Goal: Task Accomplishment & Management: Manage account settings

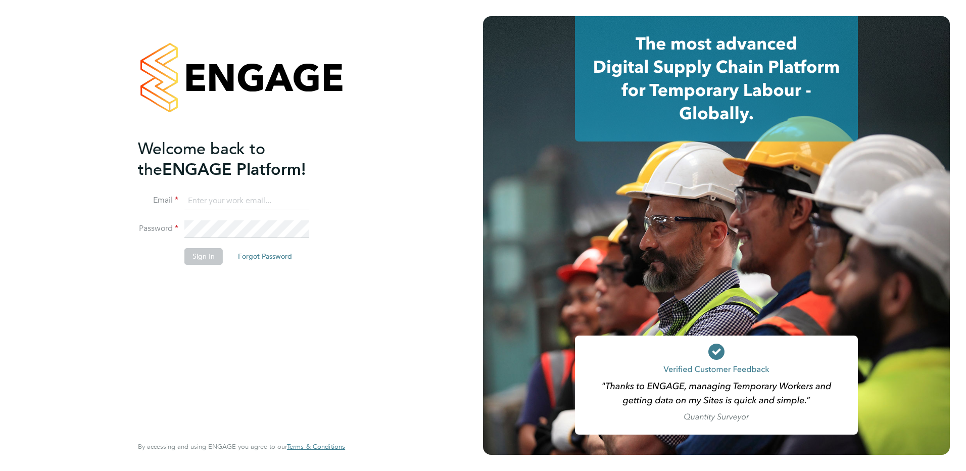
type input "danny.carr@vgcgroup.co.uk"
click at [206, 260] on button "Sign In" at bounding box center [203, 256] width 38 height 16
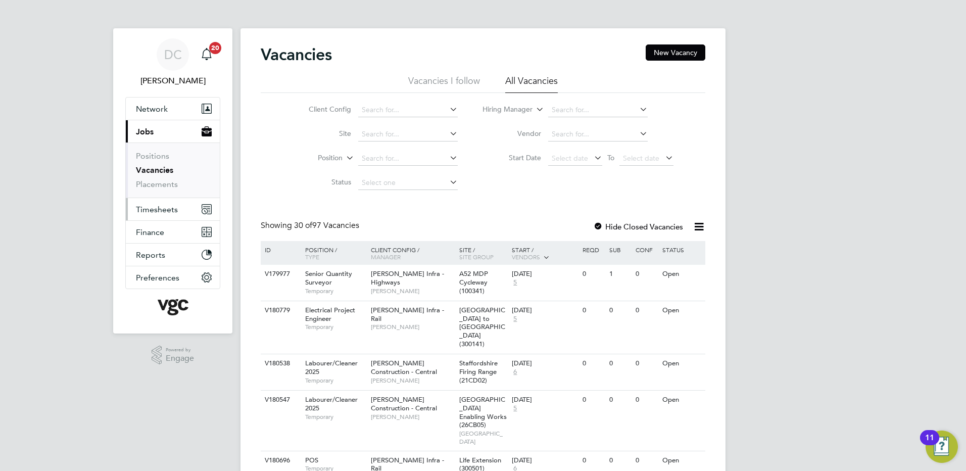
click at [164, 209] on span "Timesheets" at bounding box center [157, 210] width 42 height 10
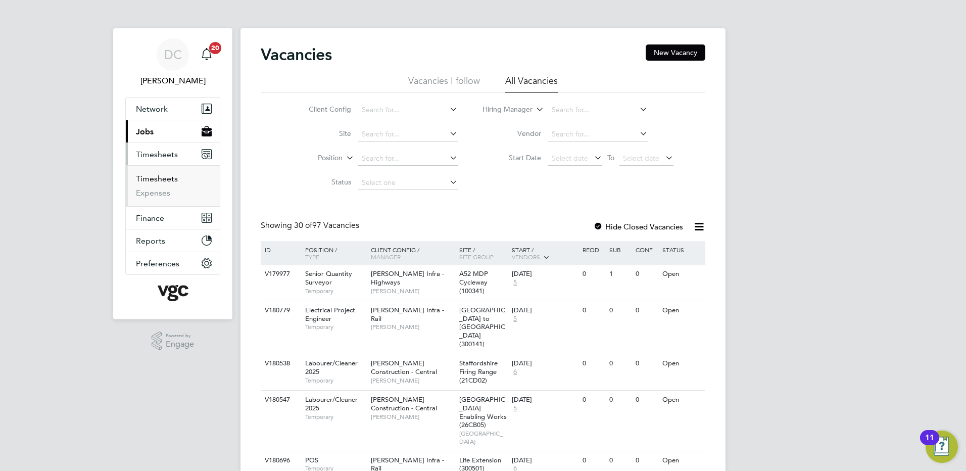
click at [166, 179] on link "Timesheets" at bounding box center [157, 179] width 42 height 10
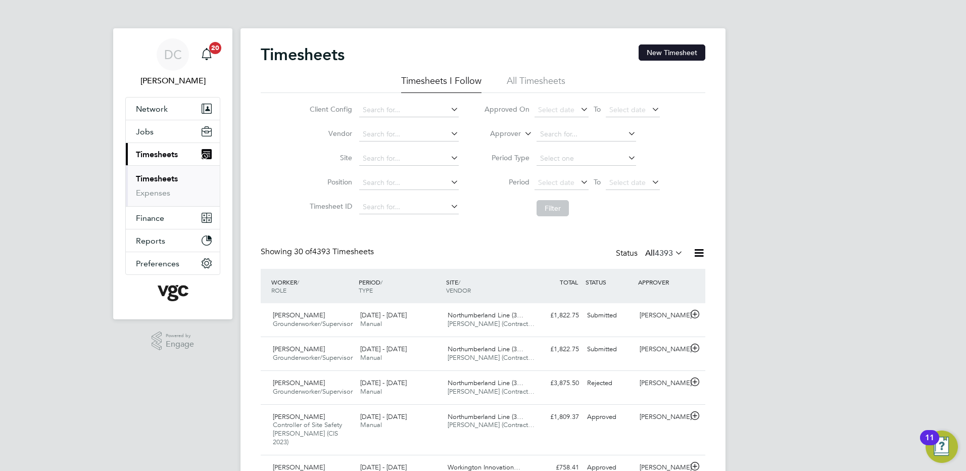
click at [685, 54] on button "New Timesheet" at bounding box center [672, 52] width 67 height 16
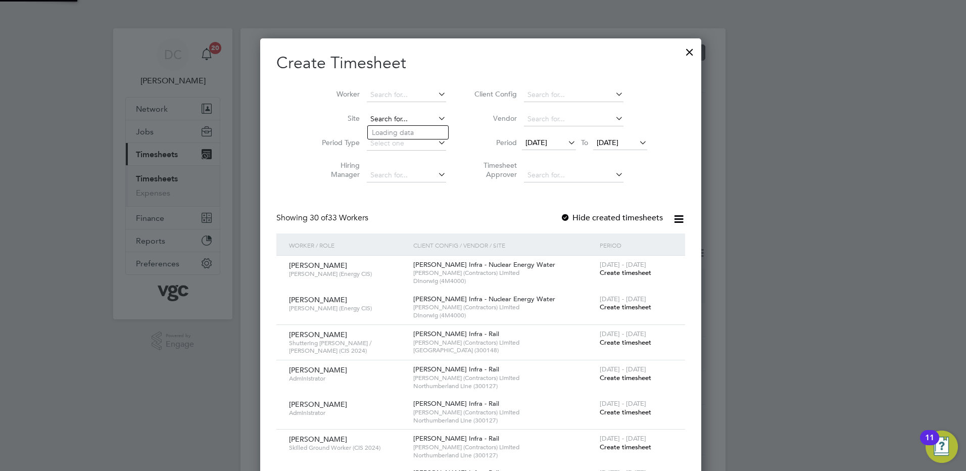
click at [392, 118] on input at bounding box center [406, 119] width 79 height 14
click at [401, 129] on li "Penrhos 132kV Substation (4M9050)" at bounding box center [430, 133] width 124 height 14
type input "Penrhos 132kV Substation (4M9050)"
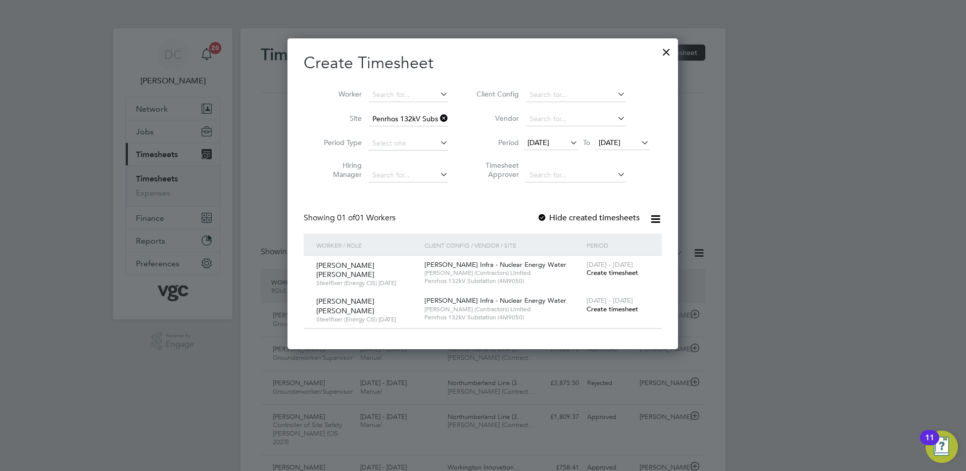
click at [549, 140] on span "19 Sep 2025" at bounding box center [539, 142] width 22 height 9
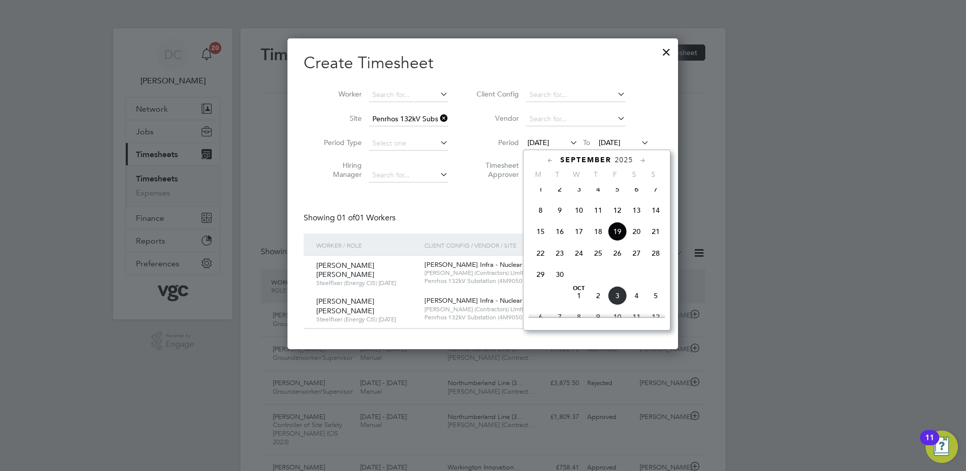
click at [549, 140] on span "19 Sep 2025" at bounding box center [539, 142] width 22 height 9
click at [636, 258] on span "27" at bounding box center [636, 253] width 19 height 19
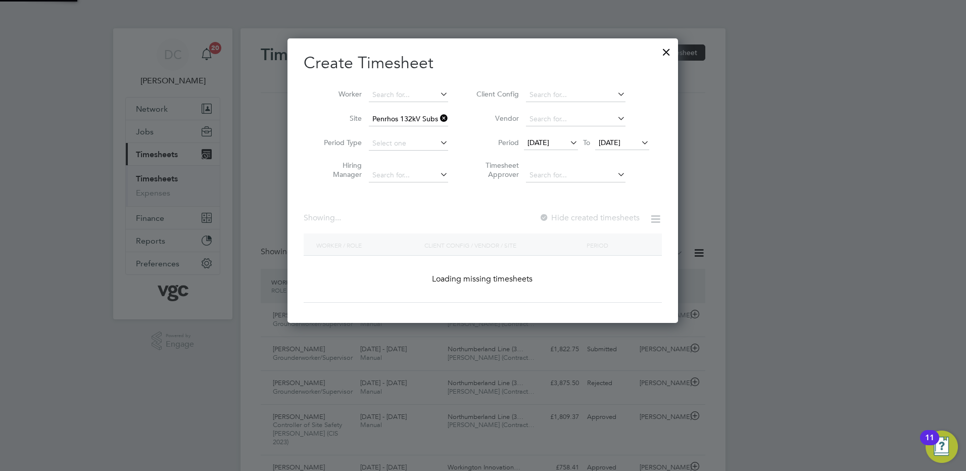
scroll to position [307, 391]
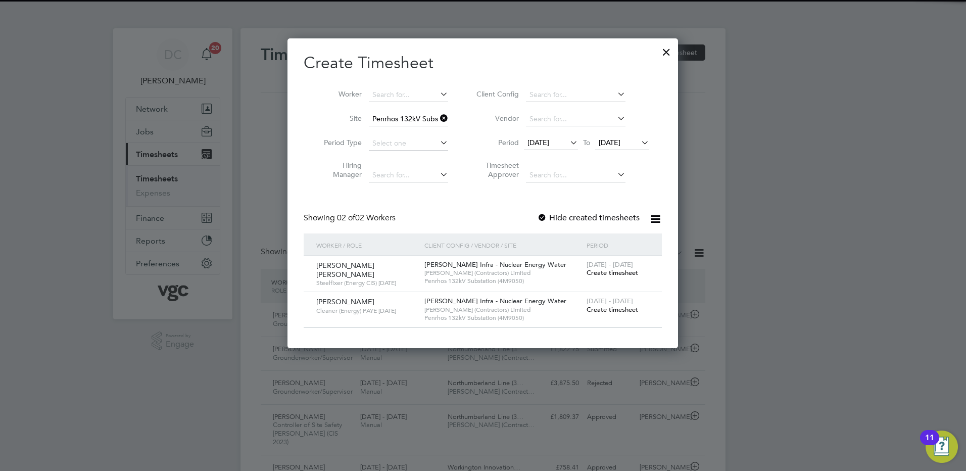
click at [620, 143] on span "27 Sep 2025" at bounding box center [610, 142] width 22 height 9
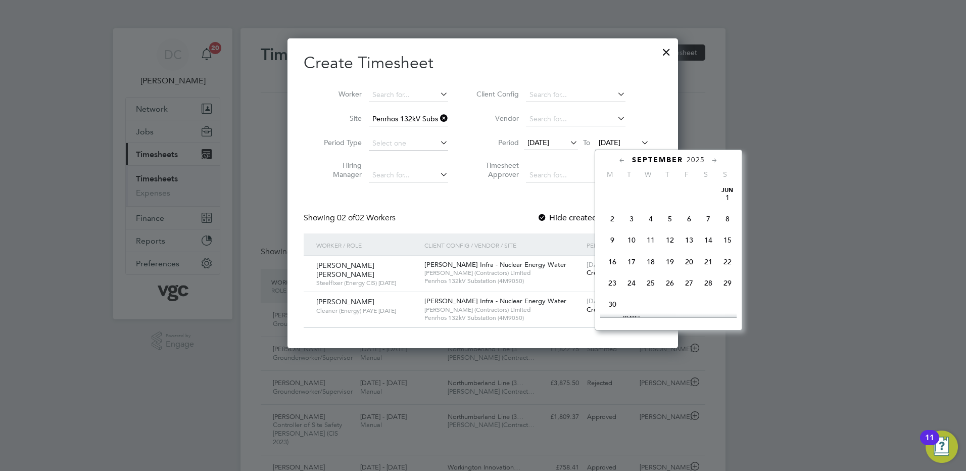
scroll to position [372, 0]
click at [692, 283] on span "3" at bounding box center [689, 273] width 19 height 19
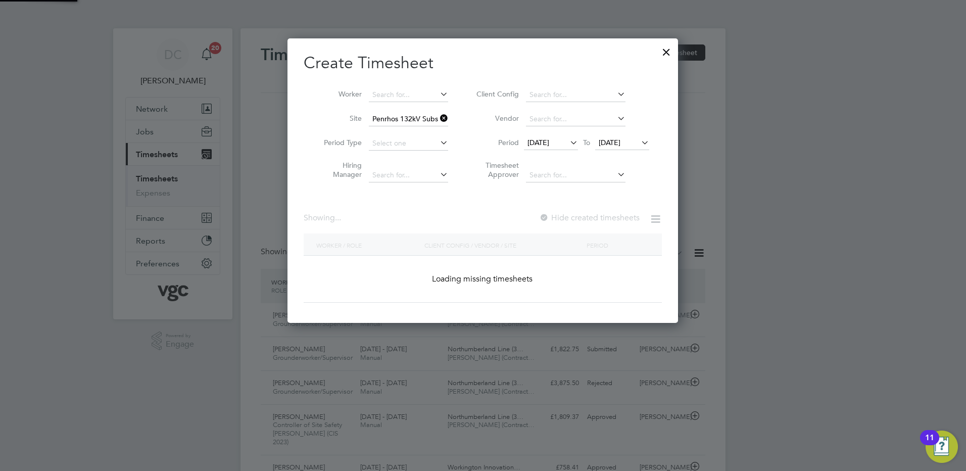
scroll to position [307, 391]
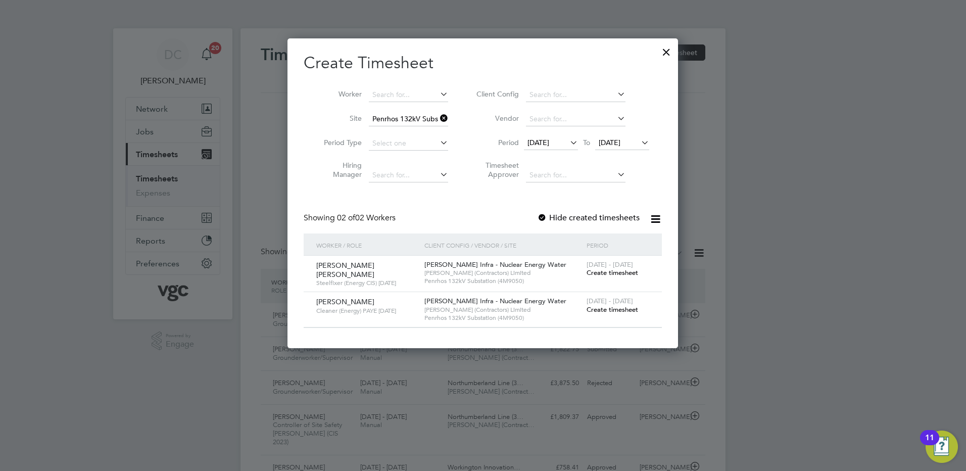
click at [627, 306] on span "Create timesheet" at bounding box center [613, 309] width 52 height 9
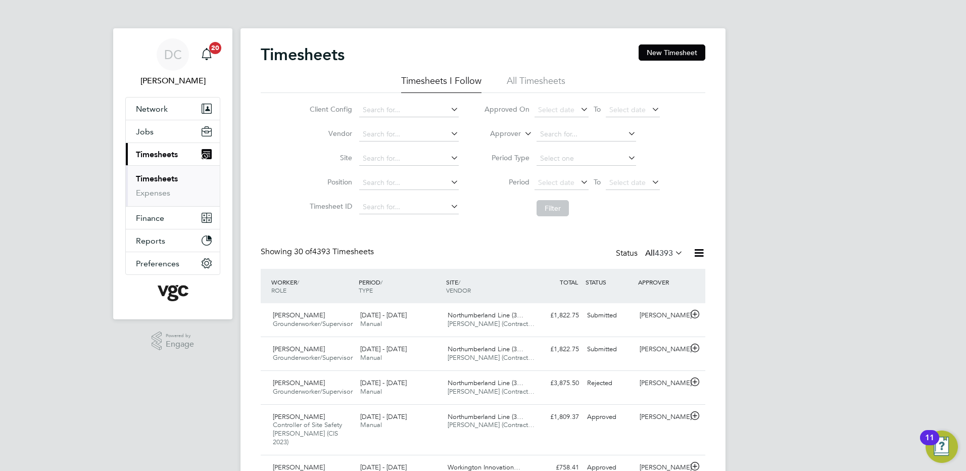
scroll to position [26, 88]
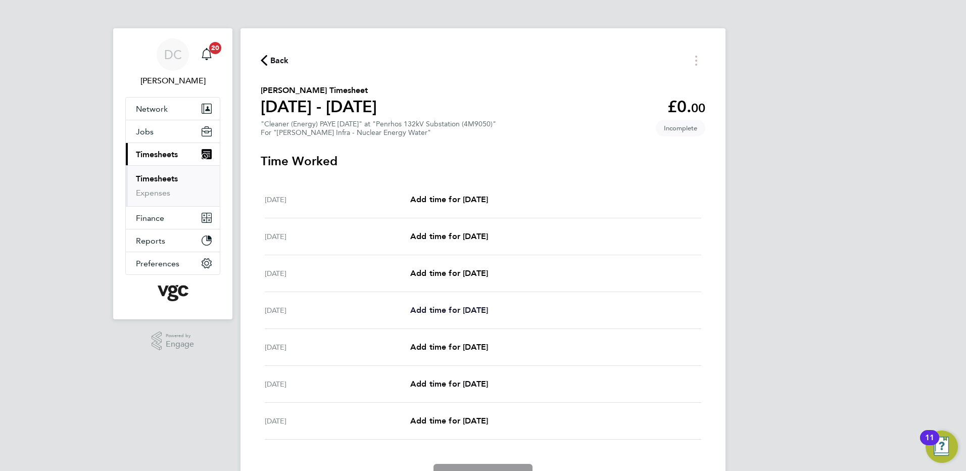
click at [461, 312] on span "Add time for Tue 30 Sep" at bounding box center [449, 310] width 78 height 10
select select "30"
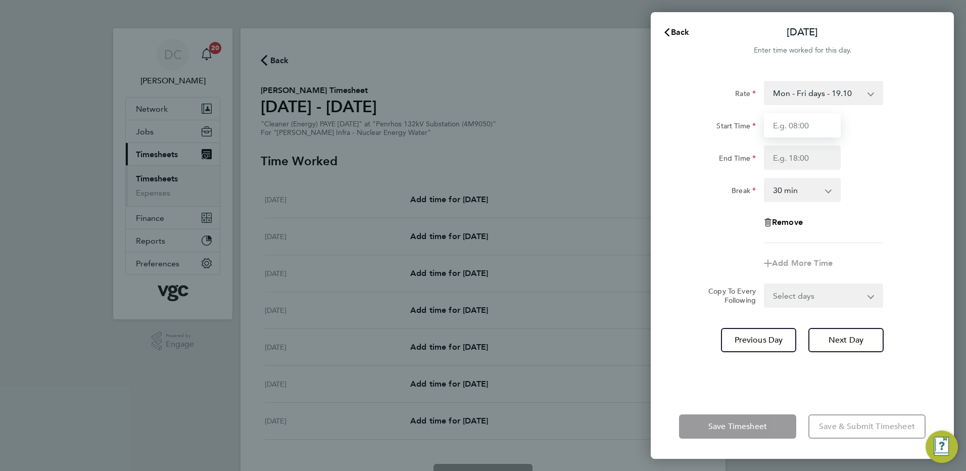
click at [792, 133] on input "Start Time" at bounding box center [802, 125] width 77 height 24
type input "07:30"
click at [788, 161] on input "End Time" at bounding box center [802, 158] width 77 height 24
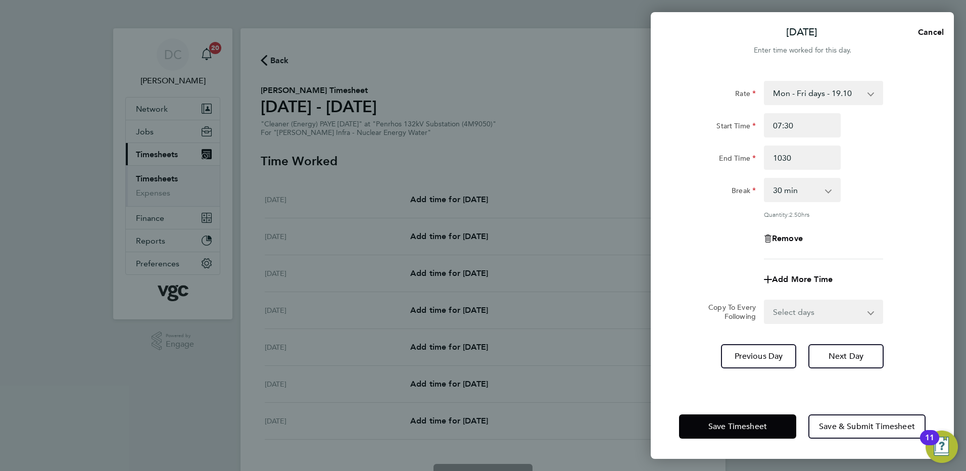
type input "10:30"
click at [895, 220] on div "Rate Mon - Fri days - 19.10 Weekends - 28.64 Mon - Fri nights - 23.87 Bank Hols…" at bounding box center [802, 170] width 247 height 178
click at [807, 195] on select "0 min 15 min 30 min 45 min 60 min 75 min 90 min" at bounding box center [796, 190] width 63 height 22
select select "0"
click at [765, 179] on select "0 min 15 min 30 min 45 min 60 min 75 min 90 min" at bounding box center [796, 190] width 63 height 22
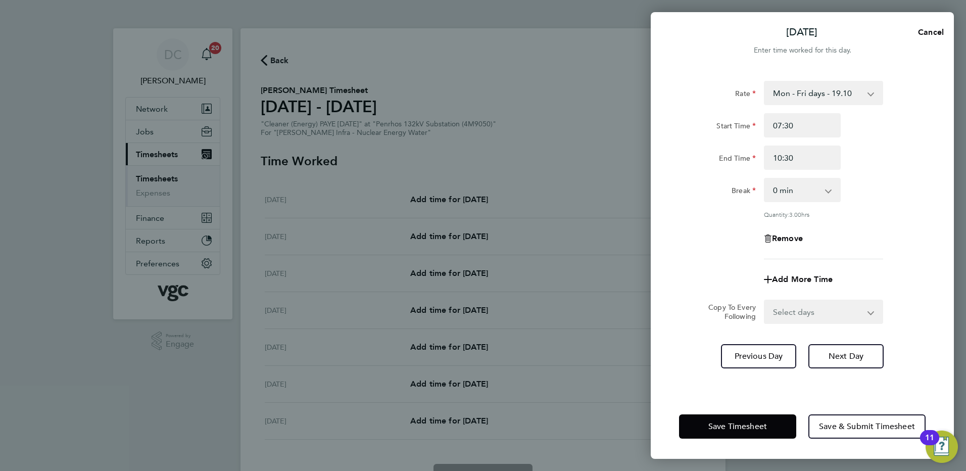
click at [859, 246] on div "Remove" at bounding box center [802, 238] width 255 height 24
click at [846, 354] on span "Next Day" at bounding box center [846, 356] width 35 height 10
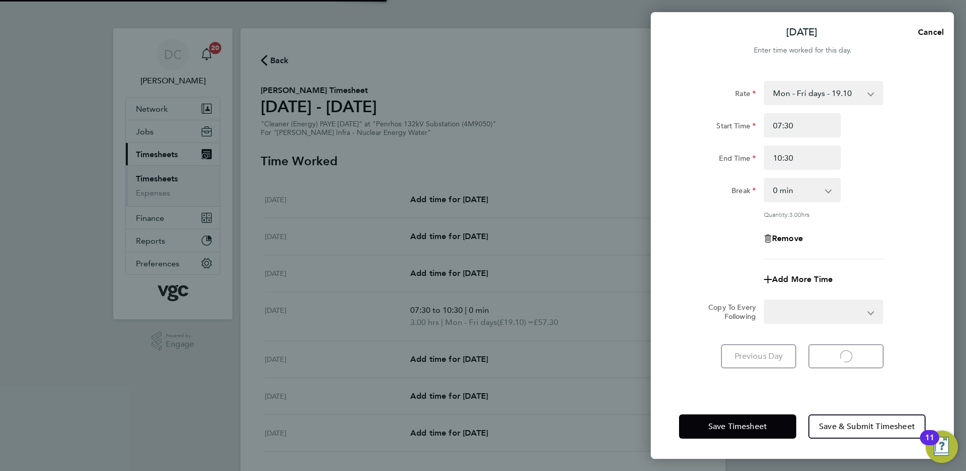
select select "30"
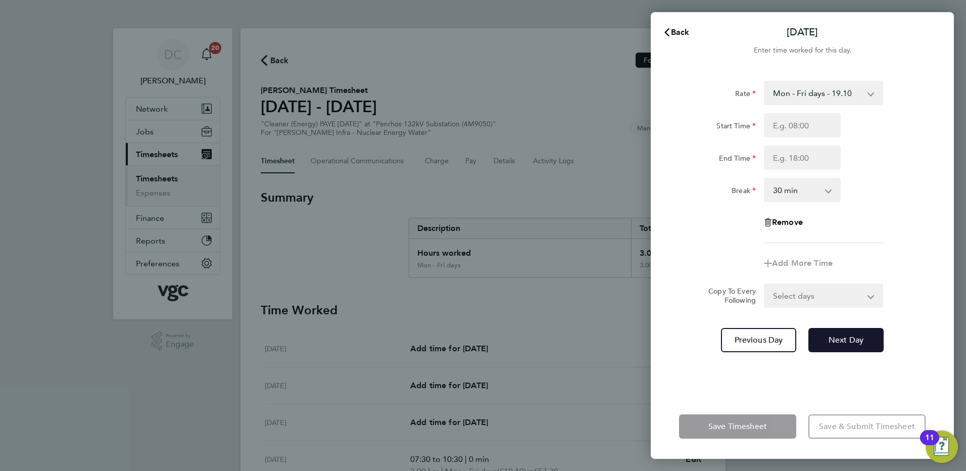
click at [836, 334] on button "Next Day" at bounding box center [845, 340] width 75 height 24
select select "30"
click at [794, 126] on input "Start Time" at bounding box center [802, 125] width 77 height 24
type input "07:30"
type input "10:30"
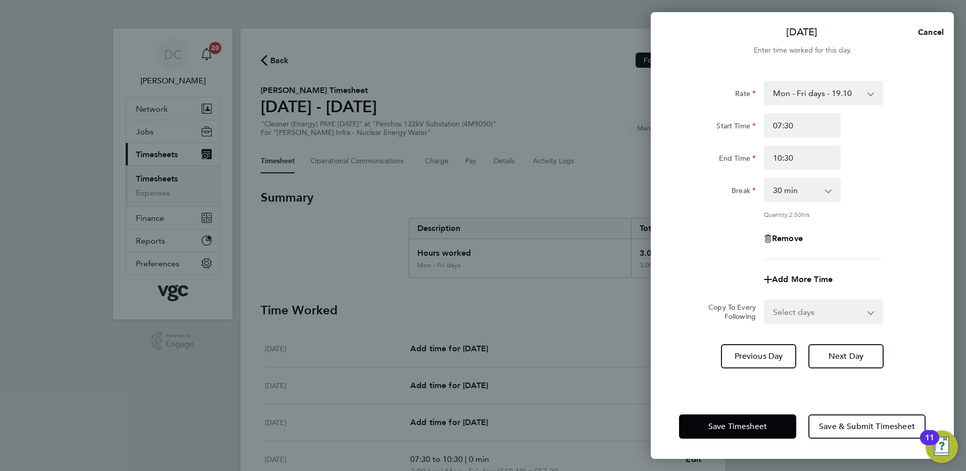
click at [892, 272] on app-timesheet-line-form-group "Rate Mon - Fri days - 19.10 Weekends - 28.64 Mon - Fri nights - 23.87 Bank Hols…" at bounding box center [802, 186] width 247 height 211
click at [808, 186] on select "0 min 15 min 30 min 45 min 60 min 75 min 90 min" at bounding box center [796, 190] width 63 height 22
select select "0"
click at [765, 179] on select "0 min 15 min 30 min 45 min 60 min 75 min 90 min" at bounding box center [796, 190] width 63 height 22
click at [869, 261] on app-timesheet-line-form-group "Rate Mon - Fri days - 19.10 Weekends - 28.64 Mon - Fri nights - 23.87 Bank Hols…" at bounding box center [802, 186] width 247 height 211
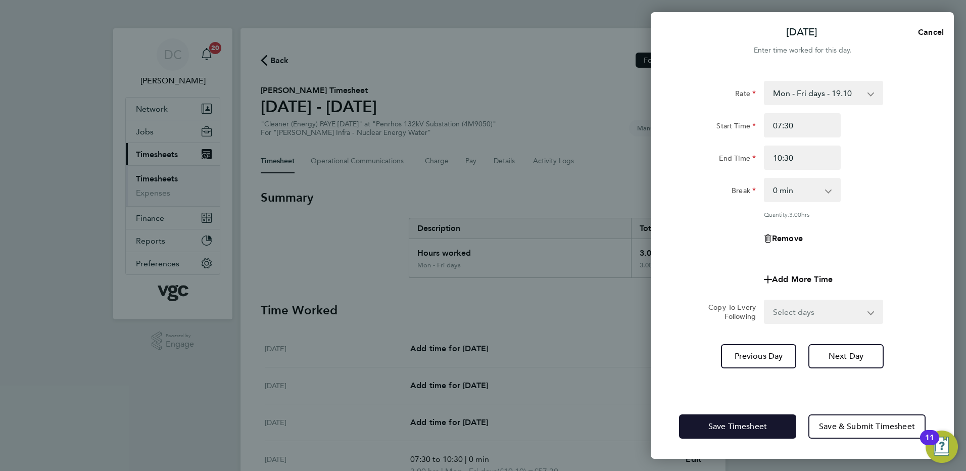
click at [738, 422] on span "Save Timesheet" at bounding box center [737, 426] width 59 height 10
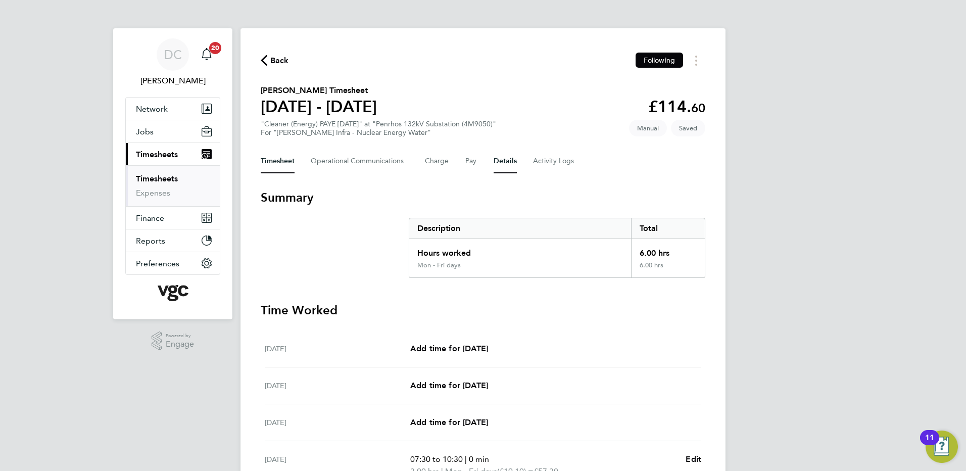
click at [508, 165] on button "Details" at bounding box center [505, 161] width 23 height 24
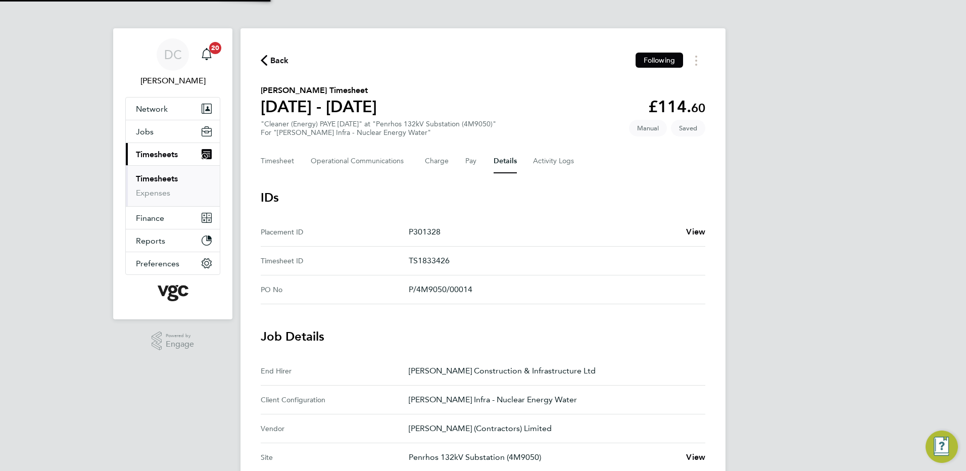
click at [790, 291] on div "DC Danny Carr Notifications 20 Applications: Network Team Members Businesses Si…" at bounding box center [483, 378] width 966 height 757
click at [279, 162] on button "Timesheet" at bounding box center [278, 161] width 34 height 24
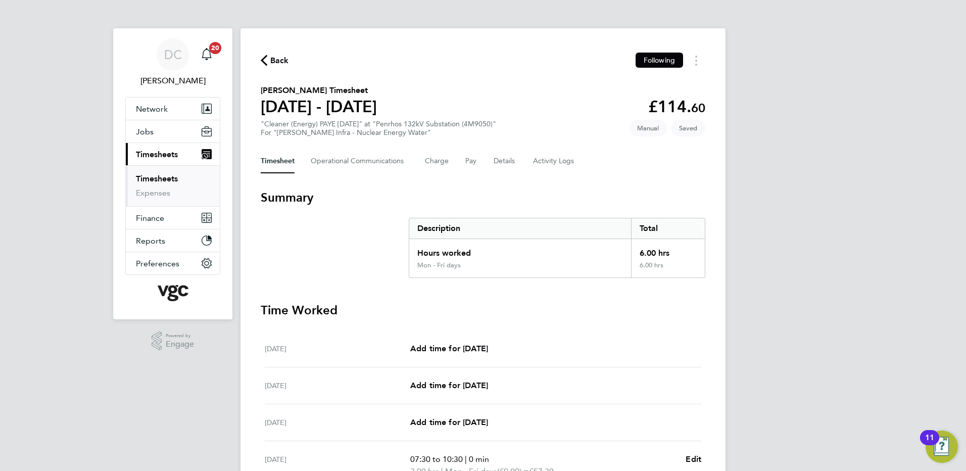
drag, startPoint x: 846, startPoint y: 331, endPoint x: 849, endPoint y: 337, distance: 6.3
click at [849, 337] on div "DC Danny Carr Notifications 20 Applications: Network Team Members Businesses Si…" at bounding box center [483, 351] width 966 height 702
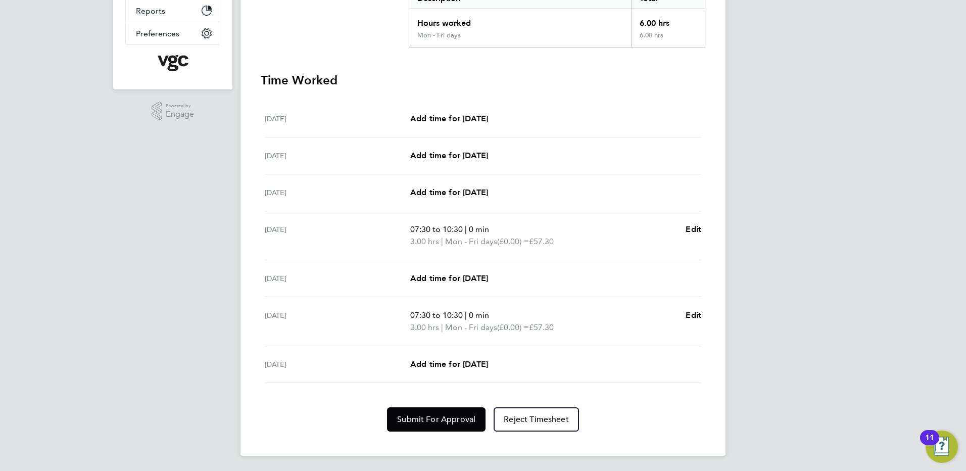
scroll to position [231, 0]
click at [428, 416] on span "Submit For Approval" at bounding box center [436, 418] width 78 height 10
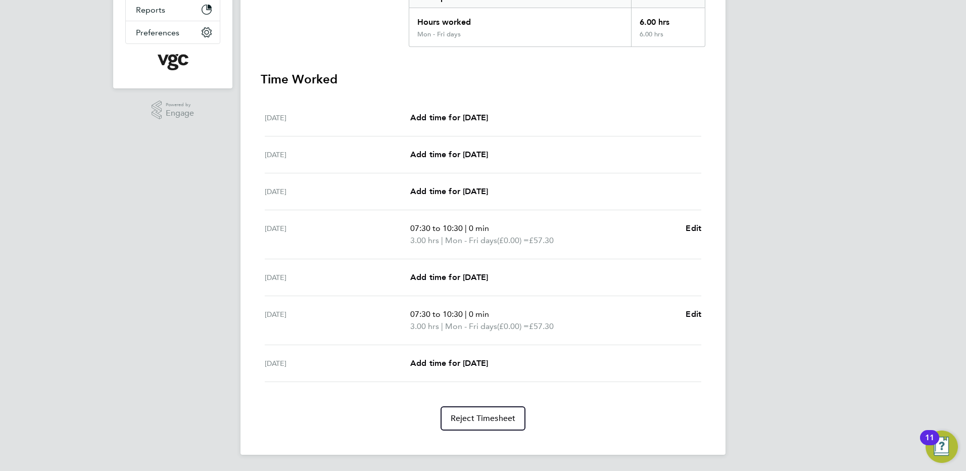
click at [835, 256] on div "DC Danny Carr Notifications 20 Applications: Network Team Members Businesses Si…" at bounding box center [483, 120] width 966 height 702
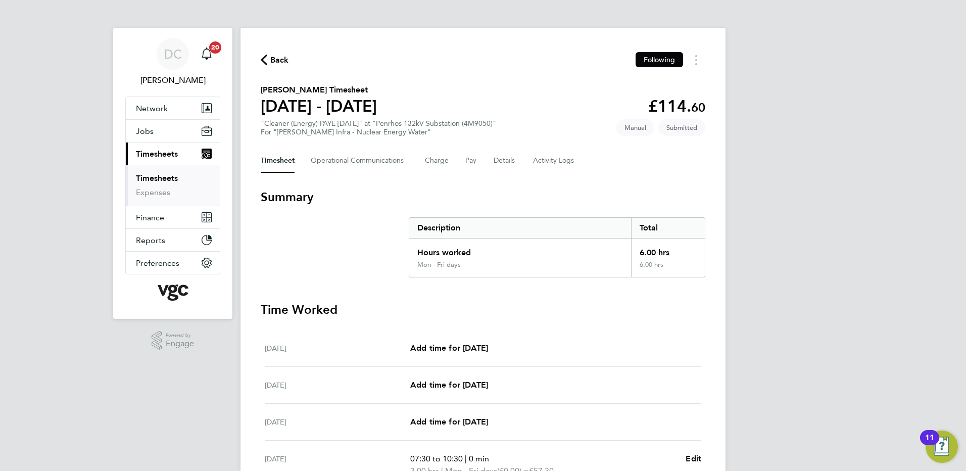
scroll to position [0, 0]
click at [272, 62] on span "Back" at bounding box center [279, 61] width 19 height 12
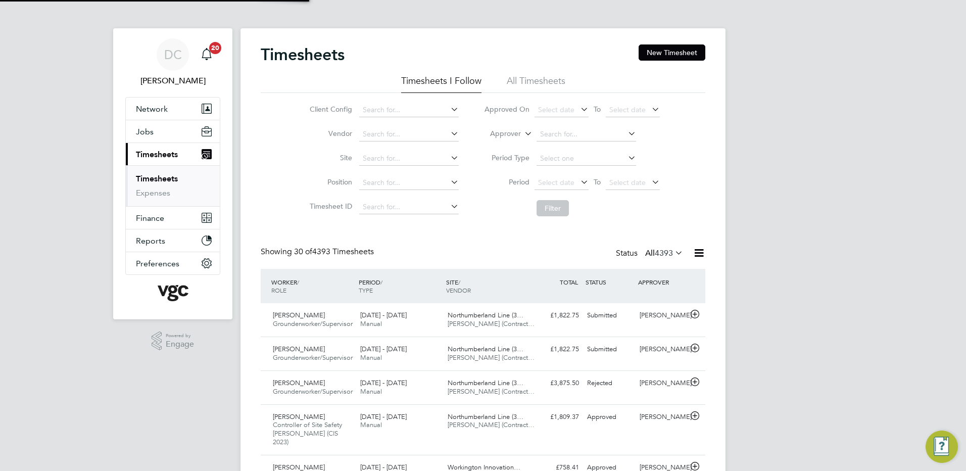
scroll to position [26, 88]
click at [675, 44] on button "New Timesheet" at bounding box center [672, 52] width 67 height 16
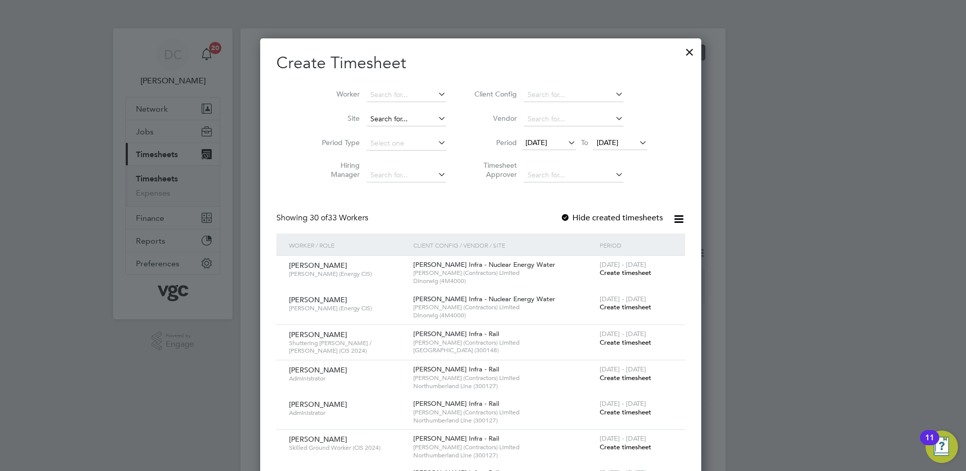
click at [416, 114] on input at bounding box center [406, 119] width 79 height 14
click at [408, 131] on li "Dinorwig (4M4000)" at bounding box center [408, 133] width 80 height 14
type input "Dinorwig (4M4000)"
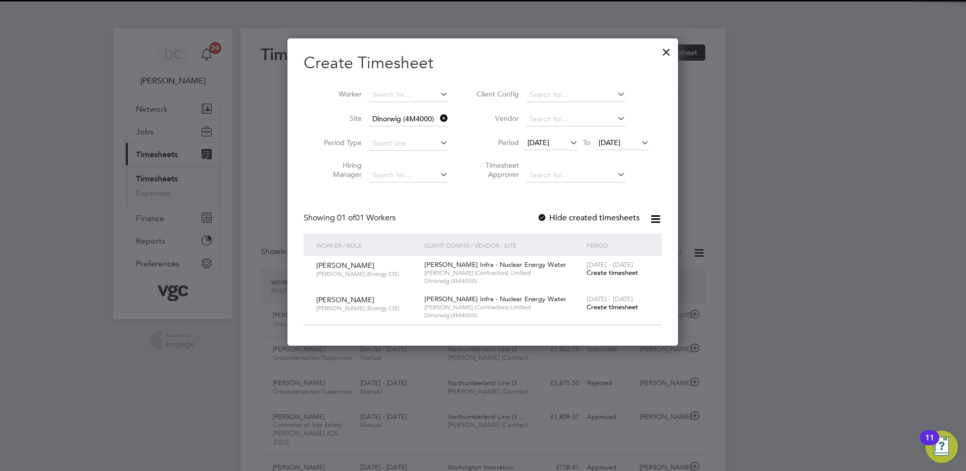
click at [549, 142] on span "19 Sep 2025" at bounding box center [539, 142] width 22 height 9
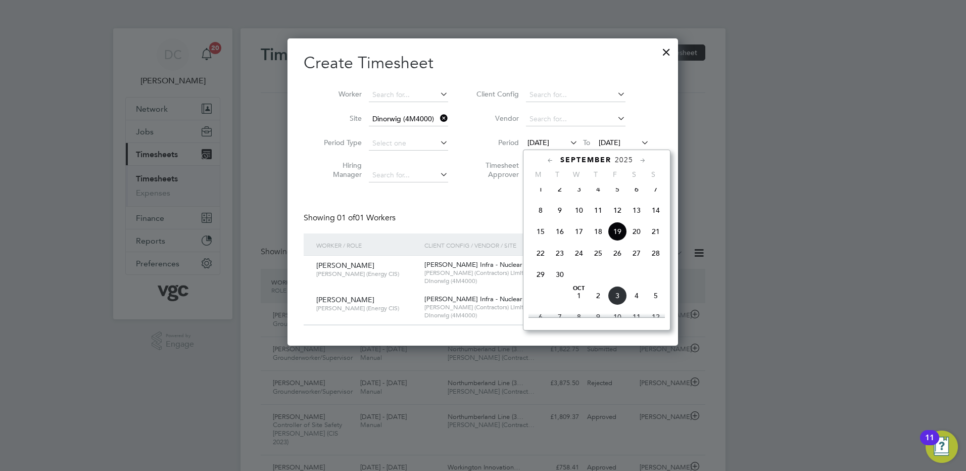
click at [637, 260] on span "27" at bounding box center [636, 253] width 19 height 19
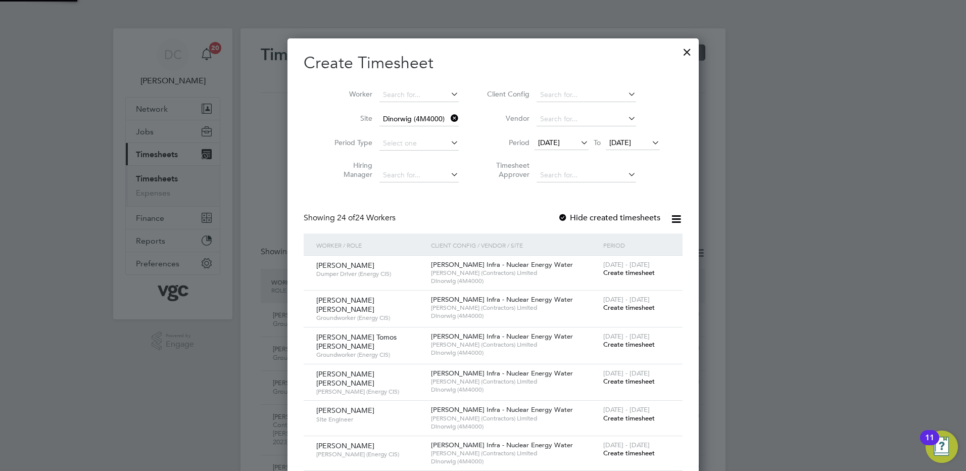
click at [628, 147] on span "27 Sep 2025" at bounding box center [620, 142] width 22 height 9
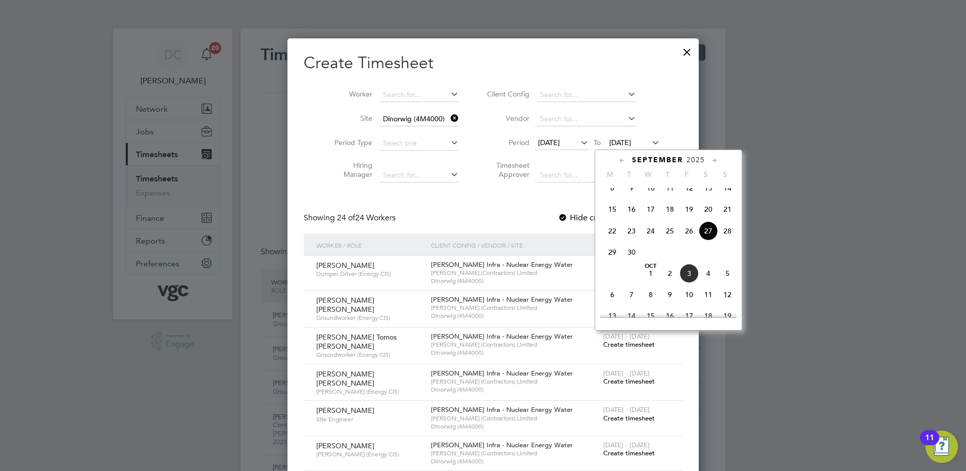
click at [687, 283] on span "3" at bounding box center [689, 273] width 19 height 19
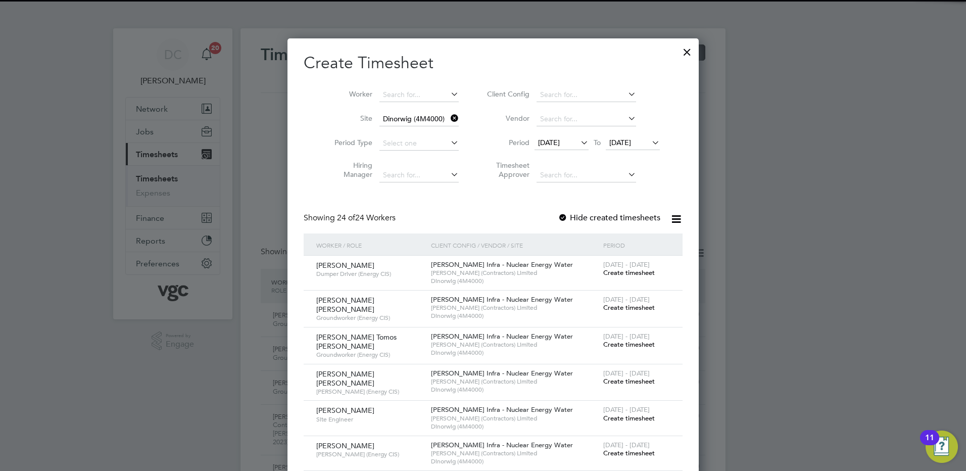
click at [799, 273] on div at bounding box center [483, 235] width 966 height 471
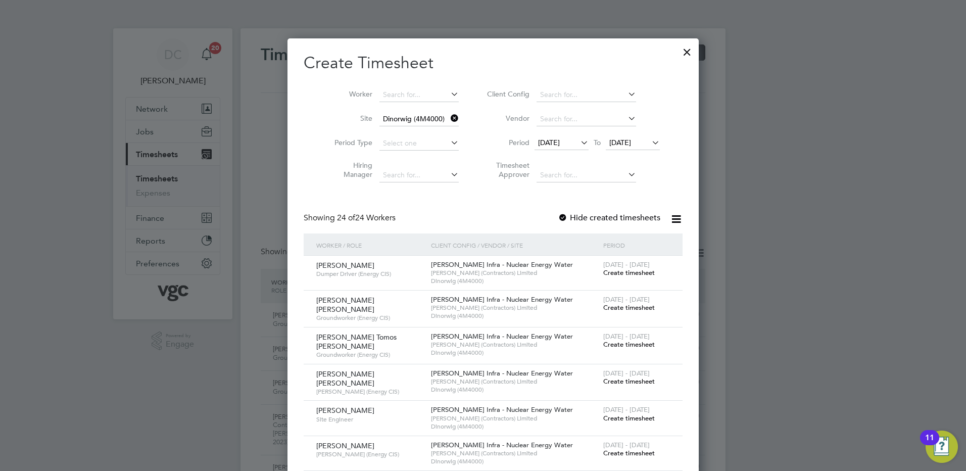
click at [789, 365] on div at bounding box center [483, 235] width 966 height 471
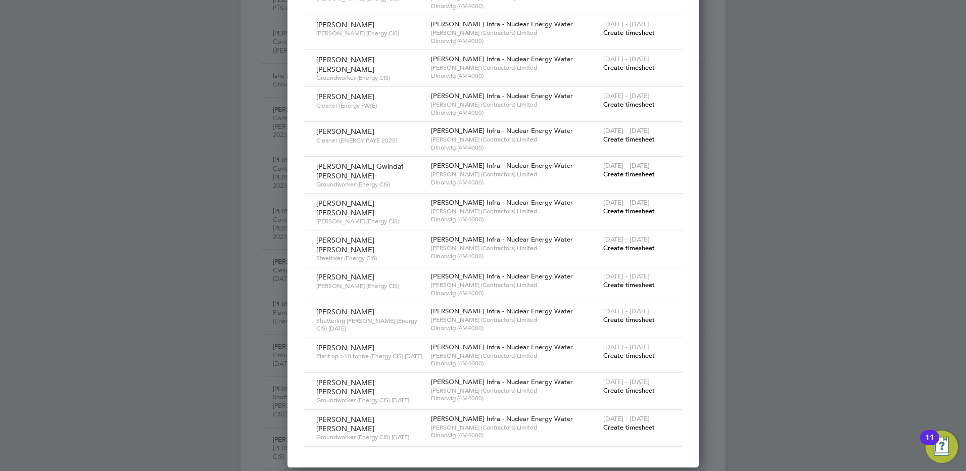
scroll to position [707, 0]
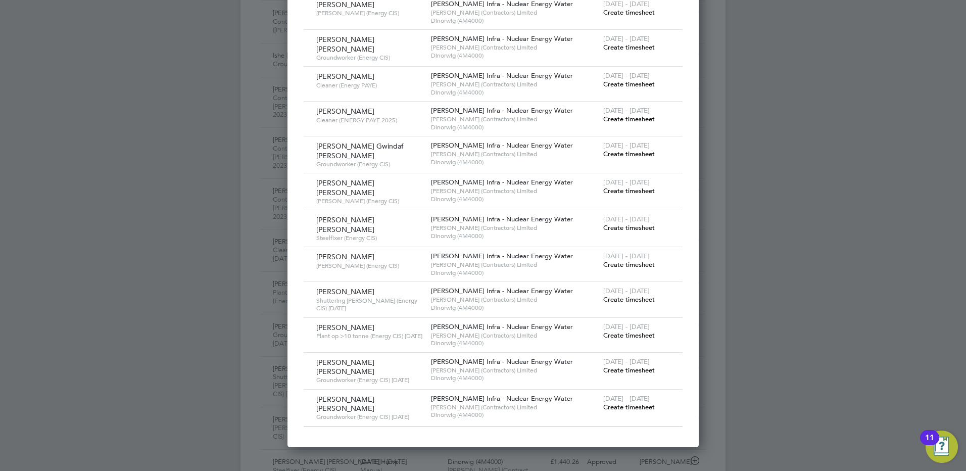
click at [627, 366] on span "Create timesheet" at bounding box center [629, 370] width 52 height 9
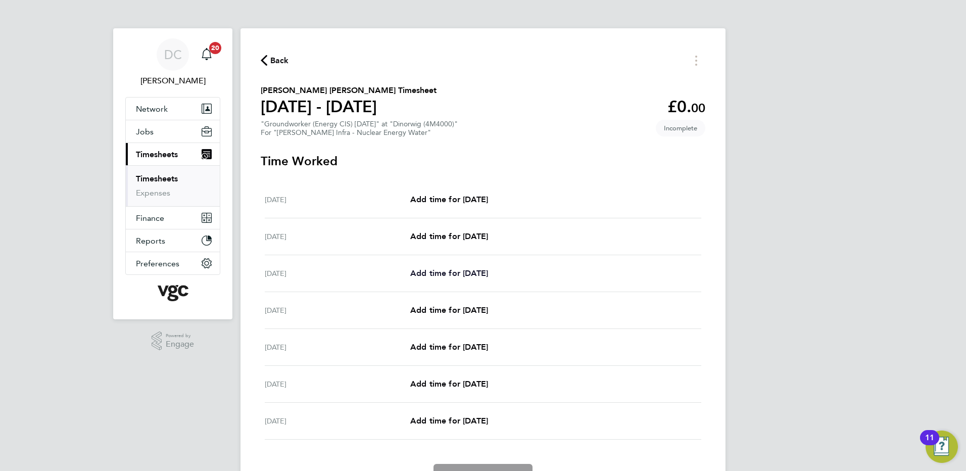
click at [444, 274] on span "Add time for Mon 29 Sep" at bounding box center [449, 273] width 78 height 10
select select "30"
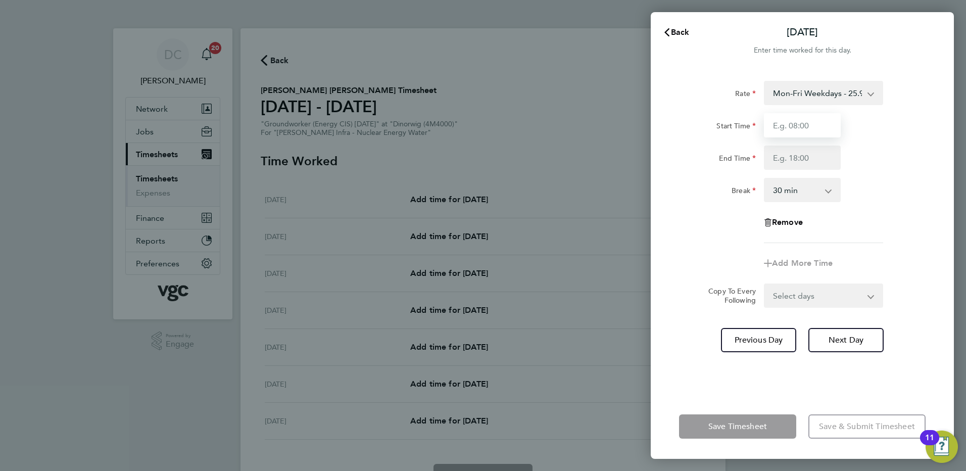
click at [793, 129] on input "Start Time" at bounding box center [802, 125] width 77 height 24
type input "07:30"
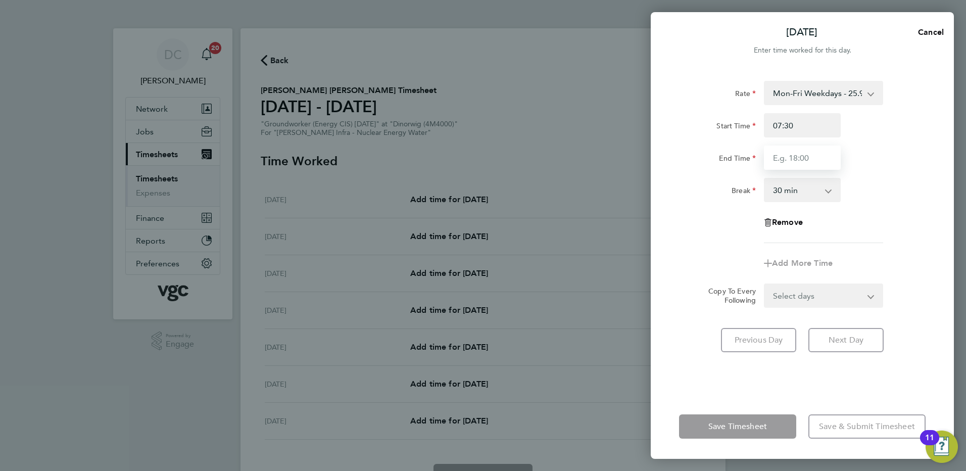
click at [785, 160] on input "End Time" at bounding box center [802, 158] width 77 height 24
type input "17:30"
click at [906, 251] on app-timesheet-line-form-group "Rate Mon-Fri Weekdays - 25.94 Weekends - 38.91 Bank Hols (Excl Xmas) - 45.40 Mo…" at bounding box center [802, 178] width 247 height 195
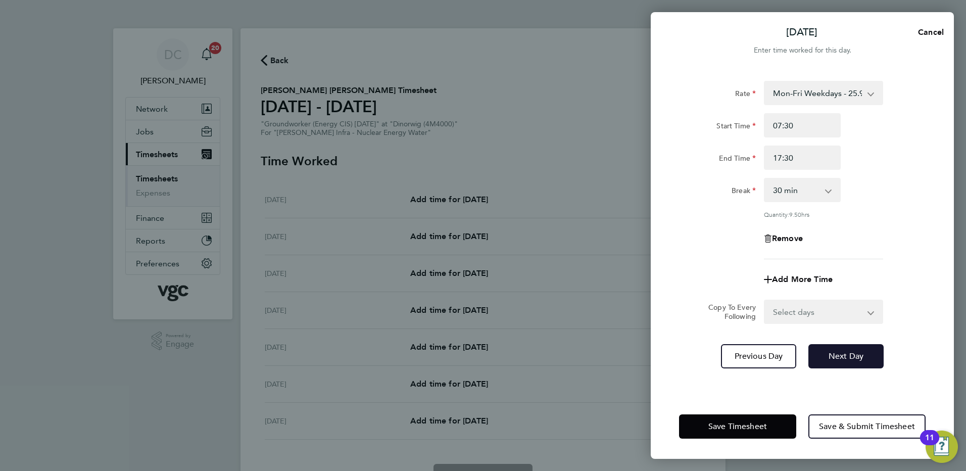
click at [840, 351] on span "Next Day" at bounding box center [846, 356] width 35 height 10
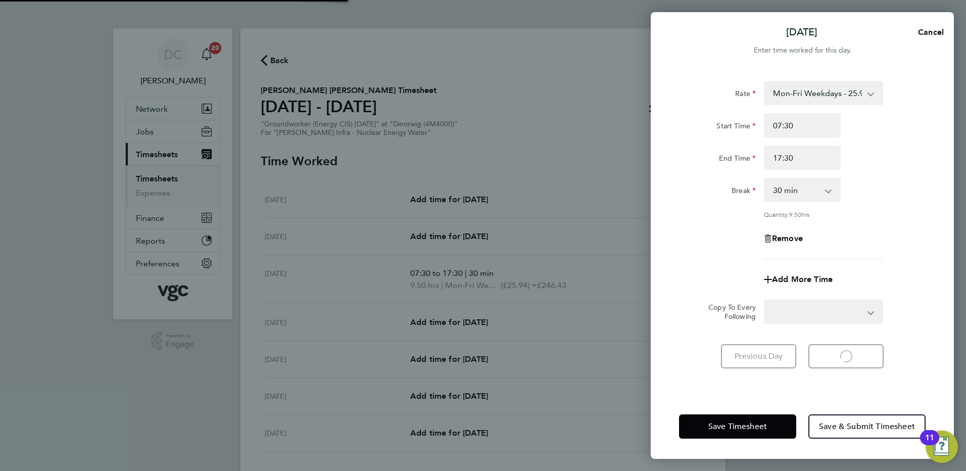
select select "30"
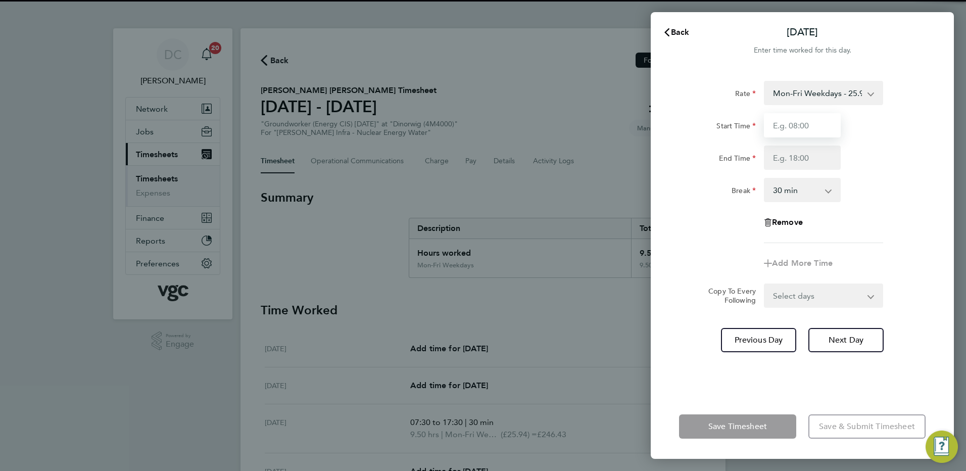
click at [789, 128] on input "Start Time" at bounding box center [802, 125] width 77 height 24
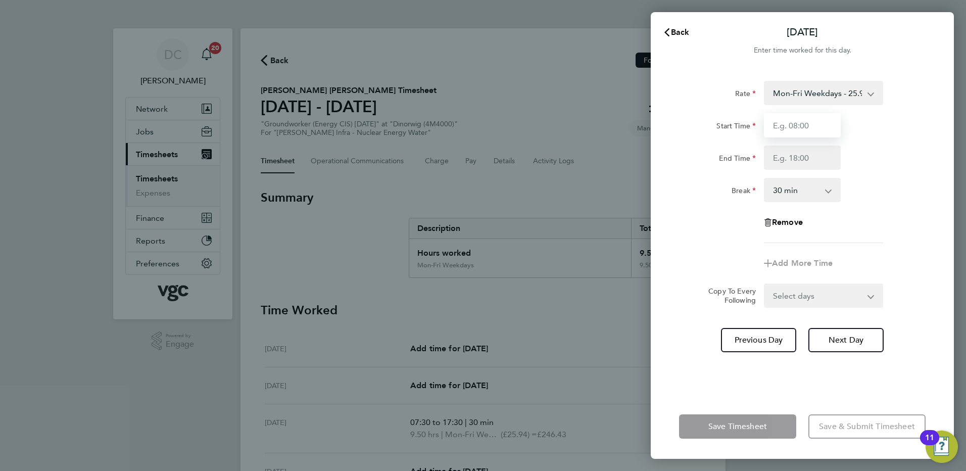
type input "07:30"
type input "17:30"
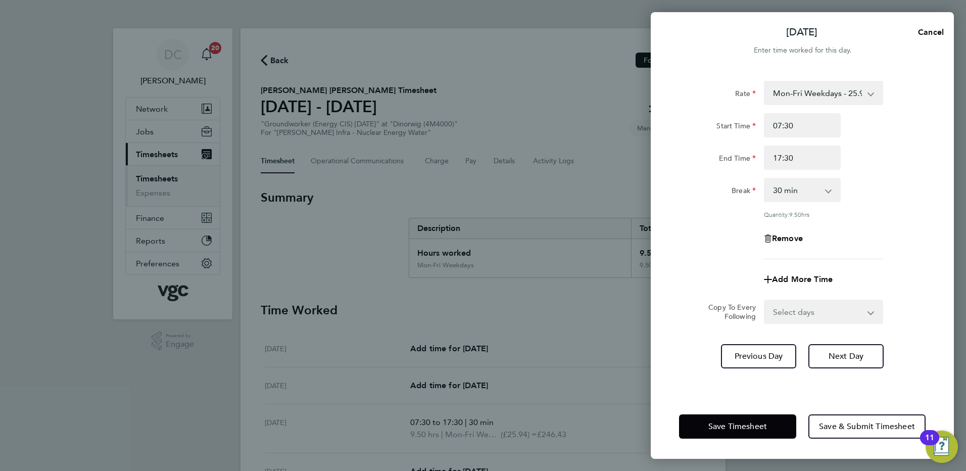
click at [872, 228] on div "Remove" at bounding box center [802, 238] width 255 height 24
click at [849, 353] on span "Next Day" at bounding box center [846, 356] width 35 height 10
select select "30"
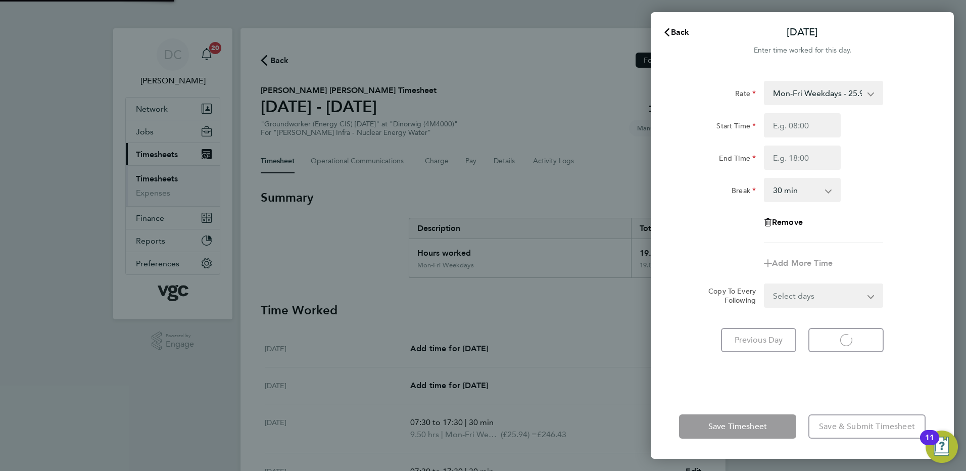
select select "30"
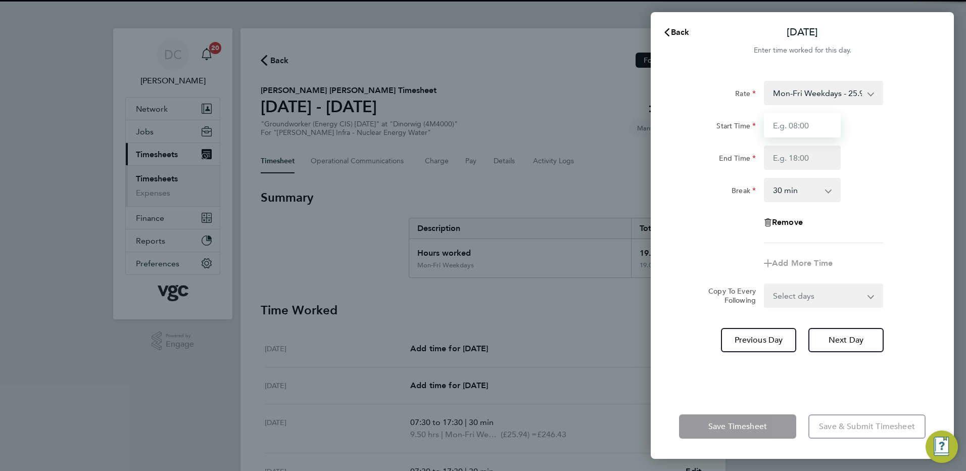
click at [783, 129] on input "Start Time" at bounding box center [802, 125] width 77 height 24
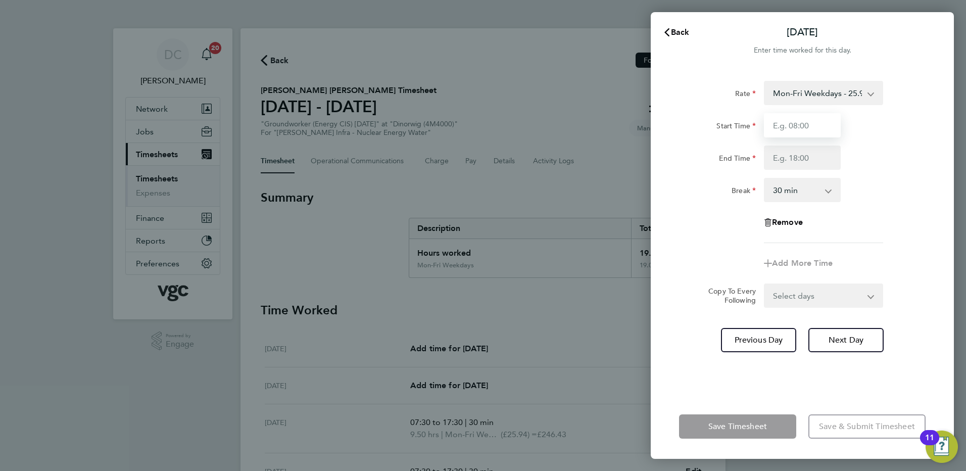
type input "07:30"
click at [788, 164] on input "End Time" at bounding box center [802, 158] width 77 height 24
type input "16:00"
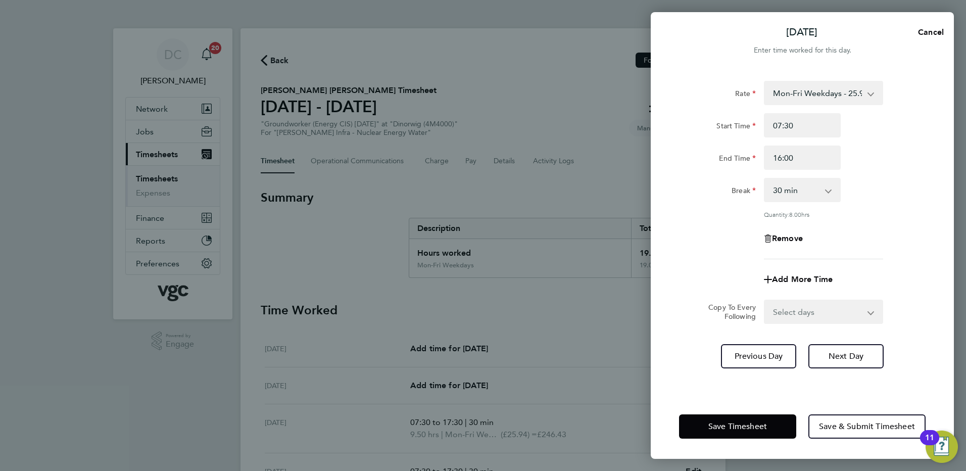
click at [868, 246] on app-timesheet-line-form-group "Rate Mon-Fri Weekdays - 25.94 Weekends - 38.91 Bank Hols (Excl Xmas) - 45.40 Mo…" at bounding box center [802, 186] width 247 height 211
click at [823, 360] on button "Next Day" at bounding box center [845, 356] width 75 height 24
select select "30"
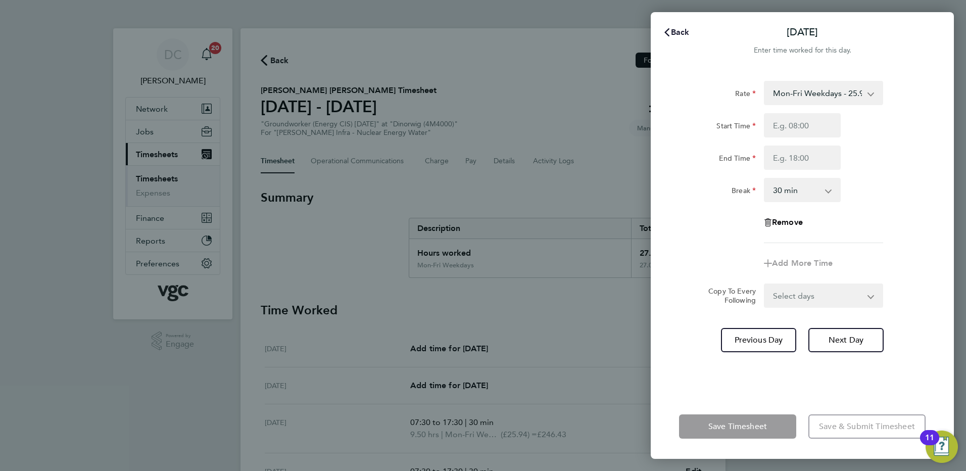
click at [672, 27] on span "Back" at bounding box center [680, 32] width 19 height 10
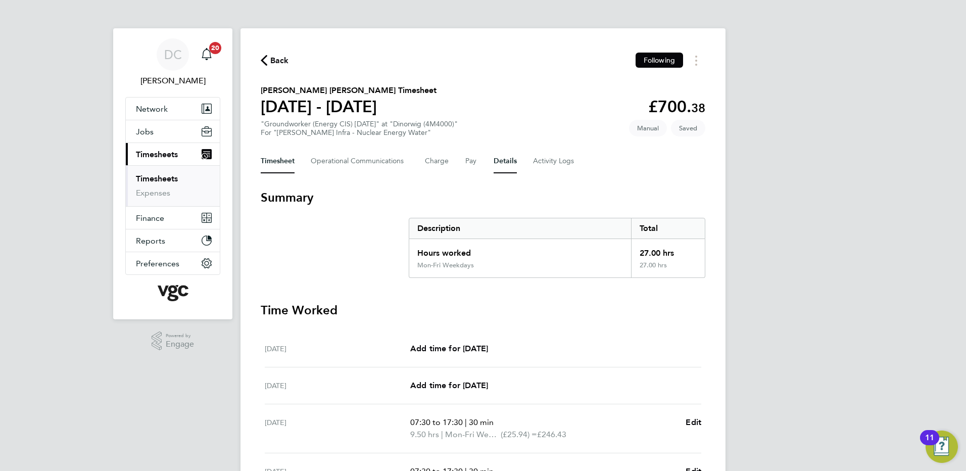
click at [503, 161] on button "Details" at bounding box center [505, 161] width 23 height 24
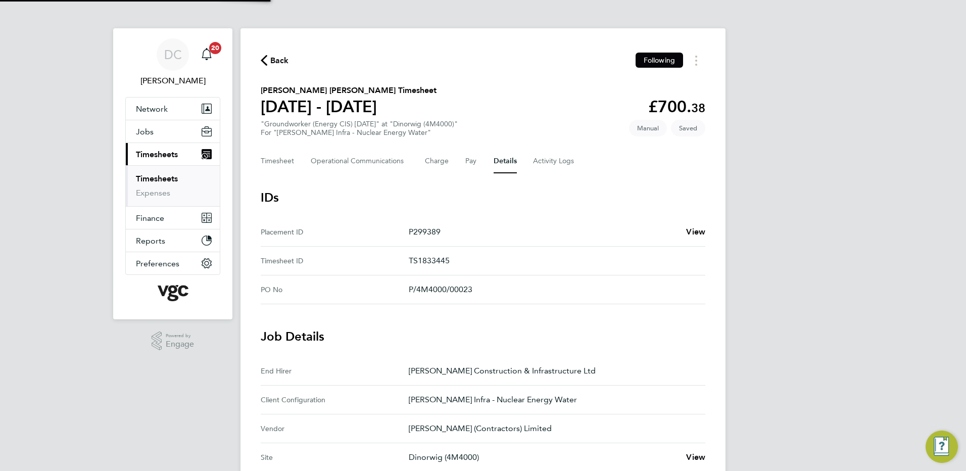
click at [814, 305] on div "DC Danny Carr Notifications 20 Applications: Network Team Members Businesses Si…" at bounding box center [483, 407] width 966 height 814
click at [282, 159] on button "Timesheet" at bounding box center [278, 161] width 34 height 24
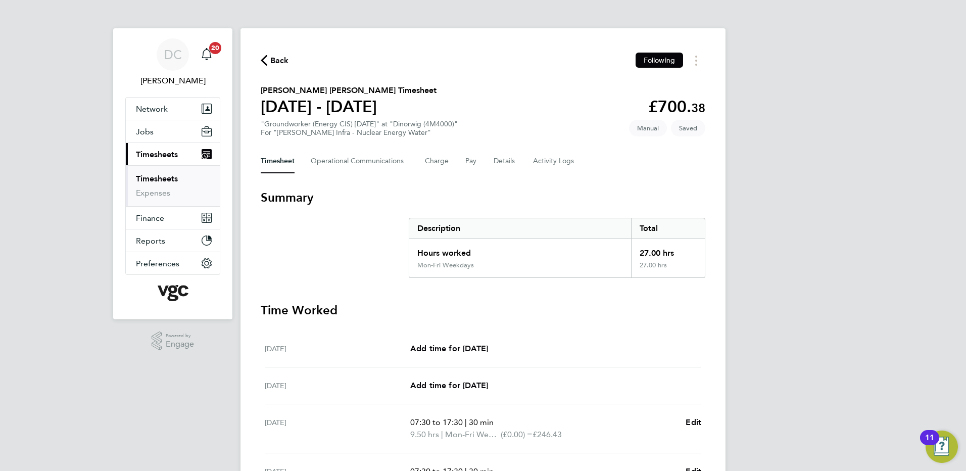
click at [795, 250] on div "DC Danny Carr Notifications 20 Applications: Network Team Members Businesses Si…" at bounding box center [483, 357] width 966 height 714
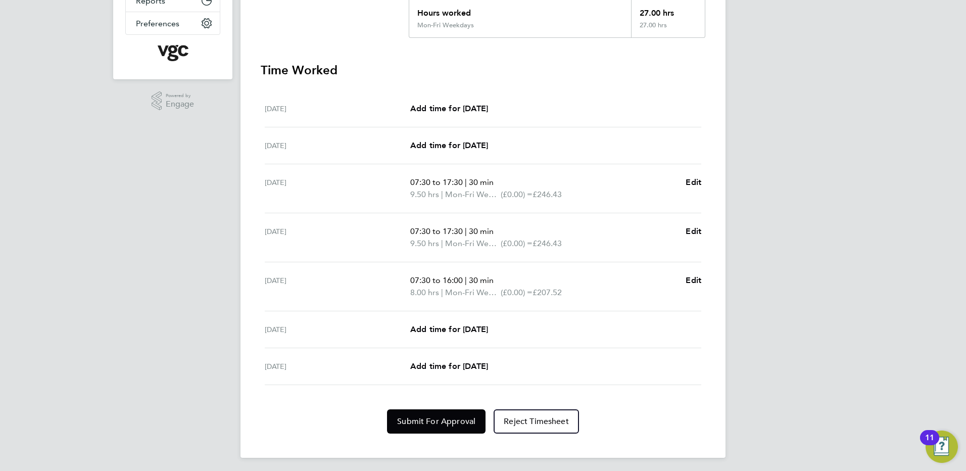
scroll to position [243, 0]
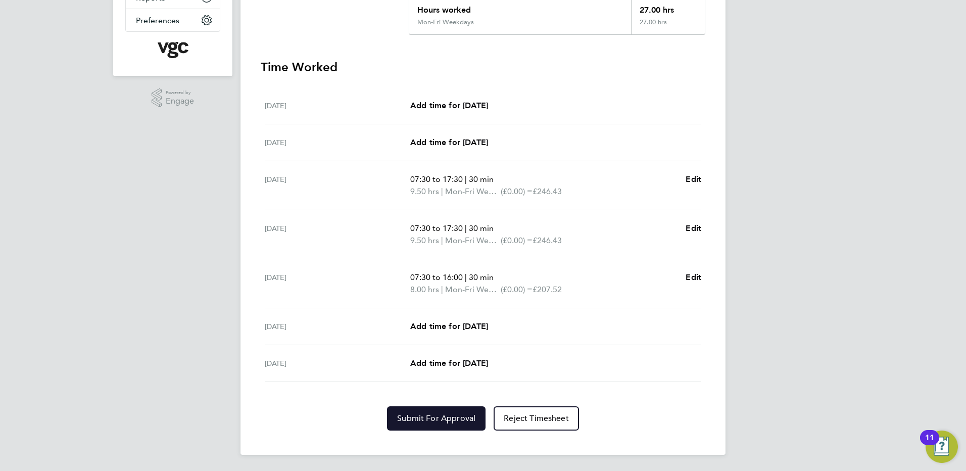
click at [456, 423] on button "Submit For Approval" at bounding box center [436, 418] width 99 height 24
click at [805, 389] on div "DC Danny Carr Notifications 20 Applications: Network Team Members Businesses Si…" at bounding box center [483, 114] width 966 height 714
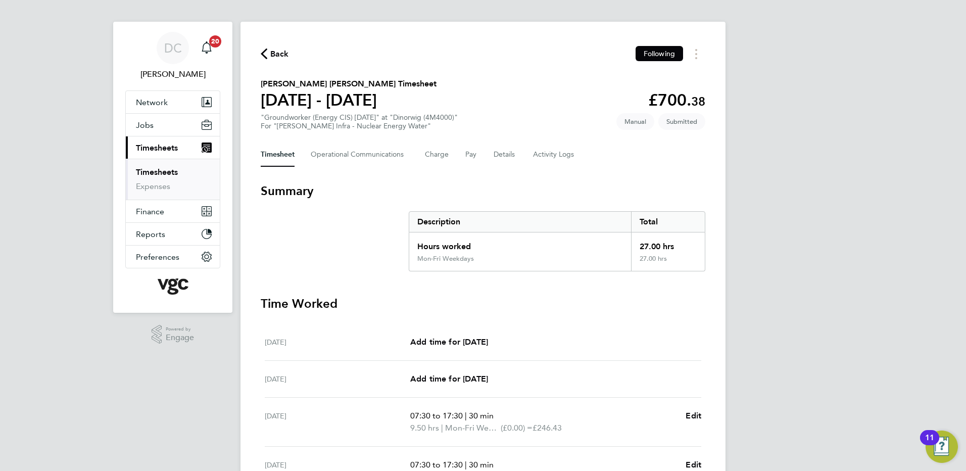
scroll to position [0, 0]
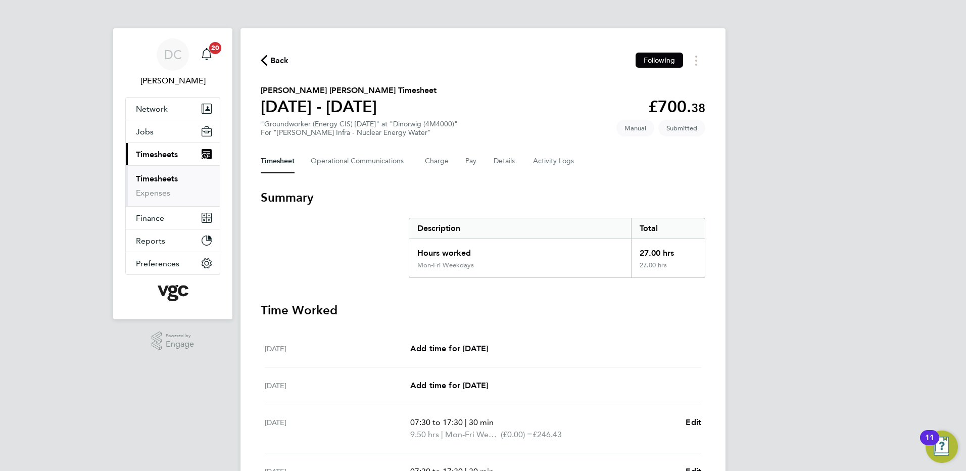
click at [275, 60] on span "Back" at bounding box center [279, 61] width 19 height 12
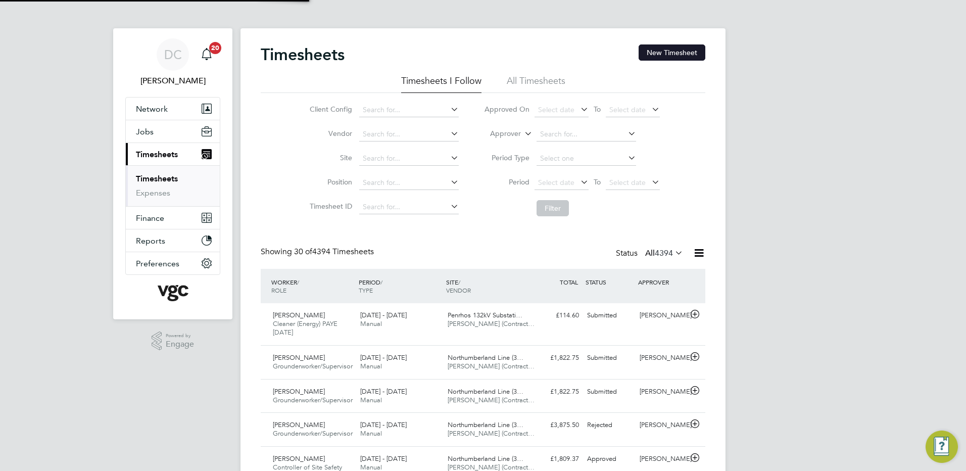
scroll to position [26, 88]
click at [673, 57] on button "New Timesheet" at bounding box center [672, 52] width 67 height 16
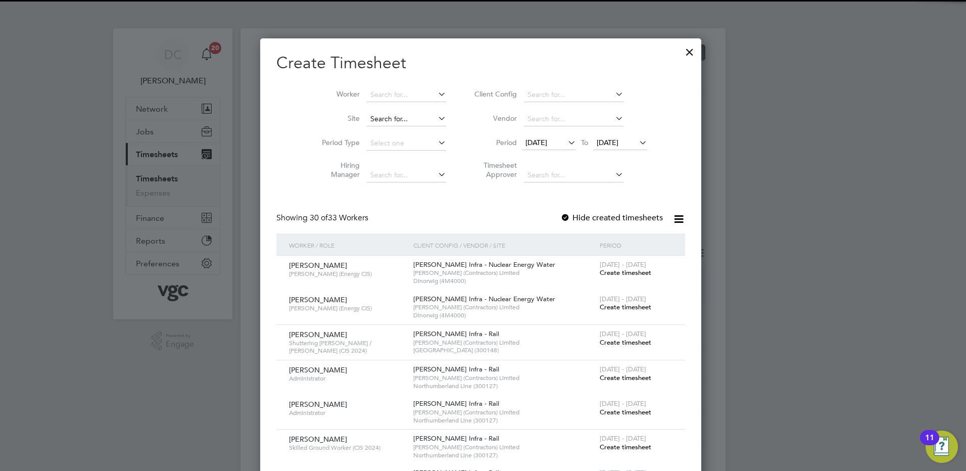
click at [392, 119] on input at bounding box center [406, 119] width 79 height 14
click at [401, 131] on b "Dinorwig" at bounding box center [387, 132] width 31 height 9
type input "Dinorwig (4M4000)"
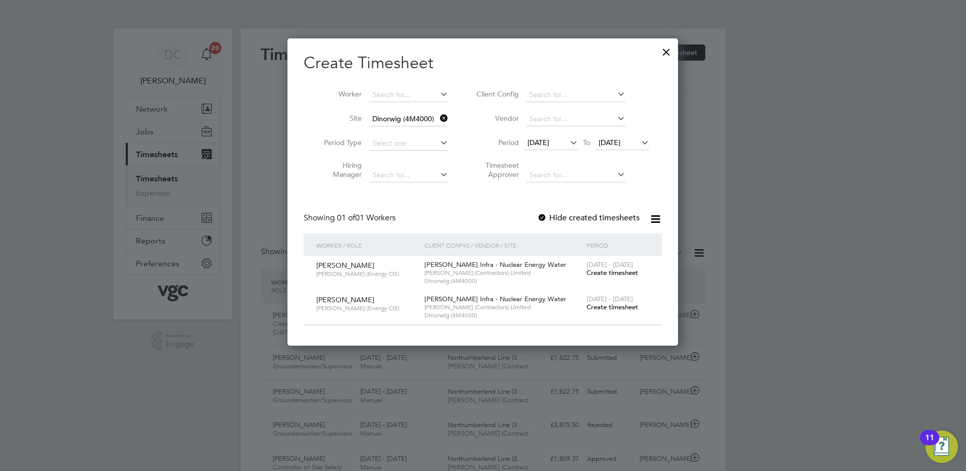
click at [547, 141] on span "[DATE]" at bounding box center [539, 142] width 22 height 9
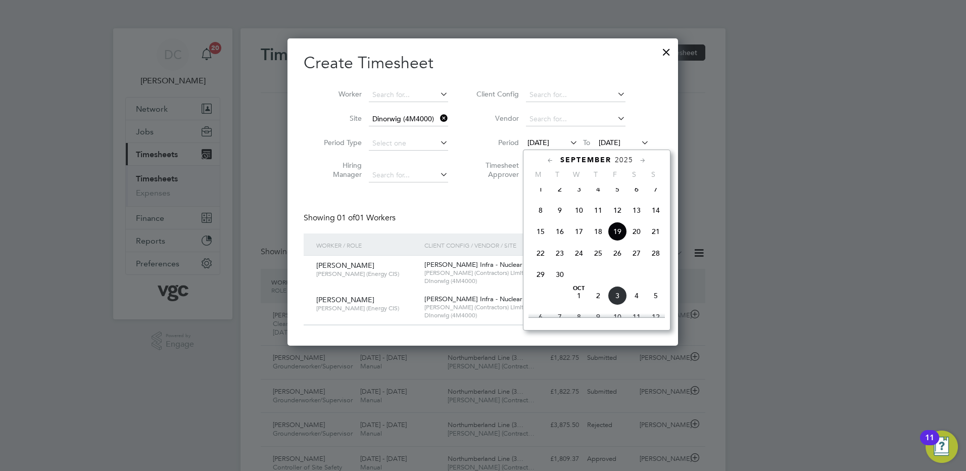
click at [634, 261] on span "27" at bounding box center [636, 253] width 19 height 19
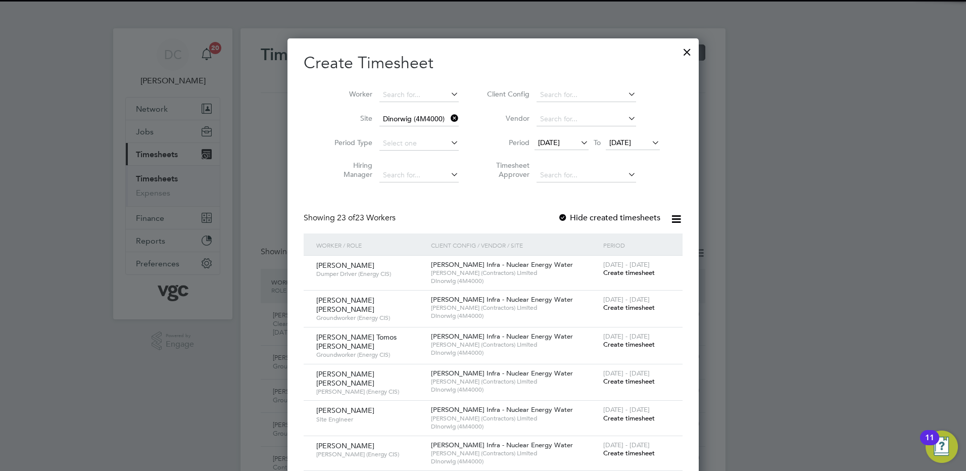
click at [625, 139] on span "27 Sep 2025" at bounding box center [620, 142] width 22 height 9
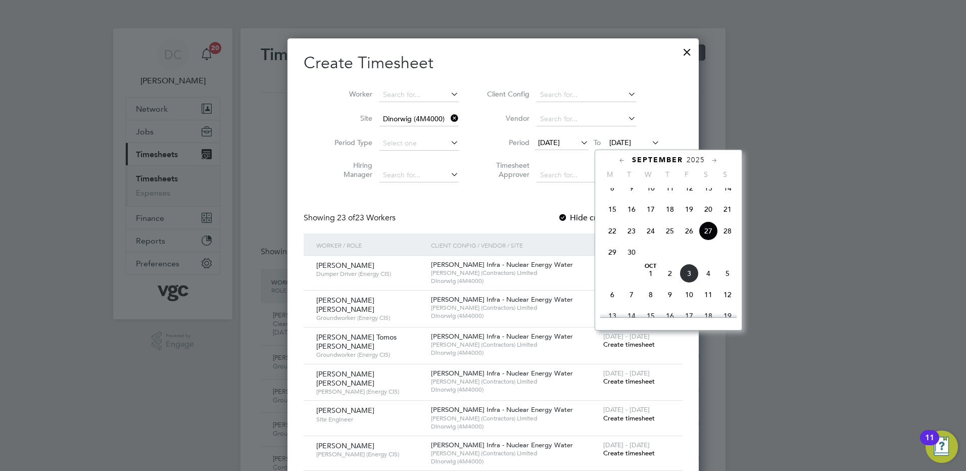
click at [689, 283] on span "3" at bounding box center [689, 273] width 19 height 19
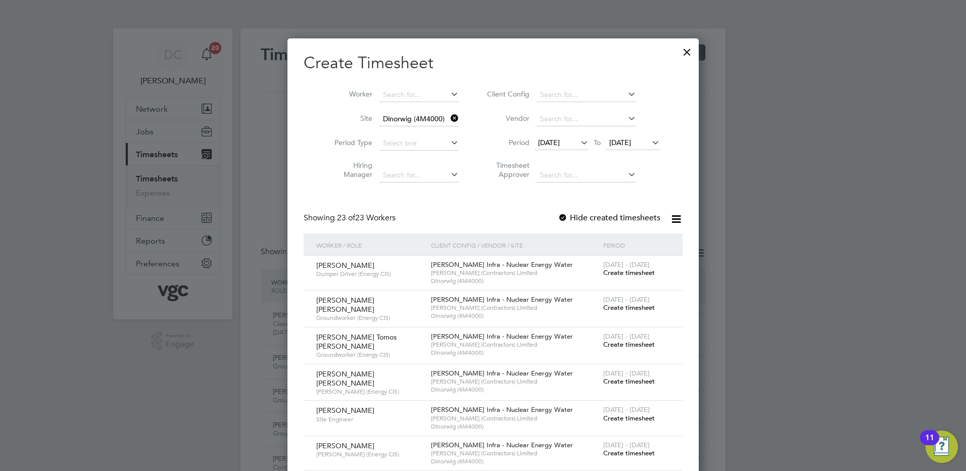
click at [625, 343] on span "Create timesheet" at bounding box center [629, 344] width 52 height 9
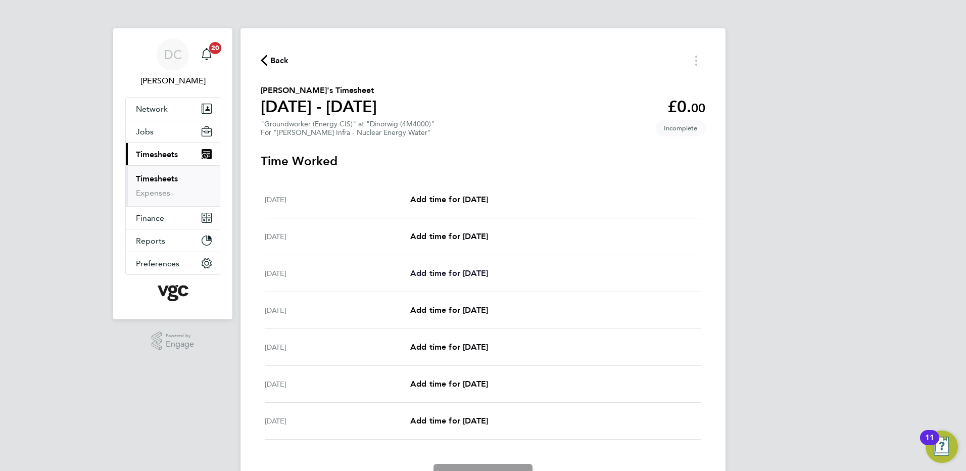
click at [484, 273] on span "Add time for Mon 29 Sep" at bounding box center [449, 273] width 78 height 10
select select "30"
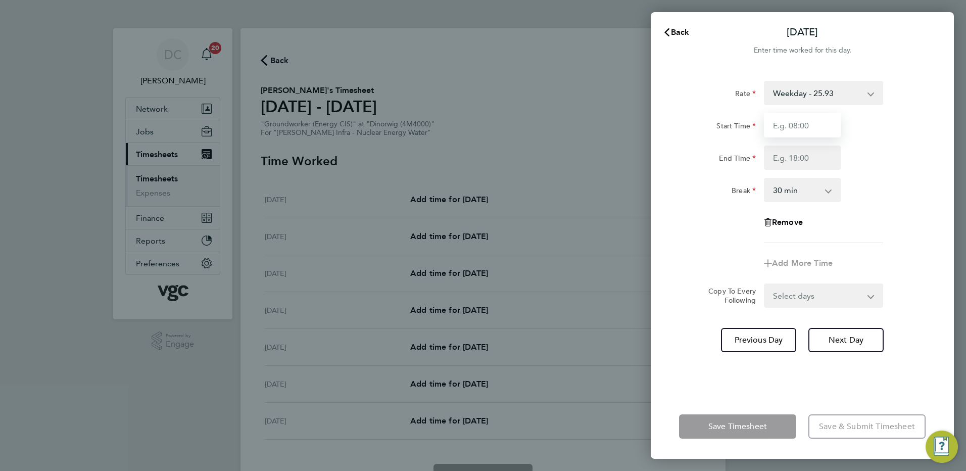
click at [823, 128] on input "Start Time" at bounding box center [802, 125] width 77 height 24
type input "07:30"
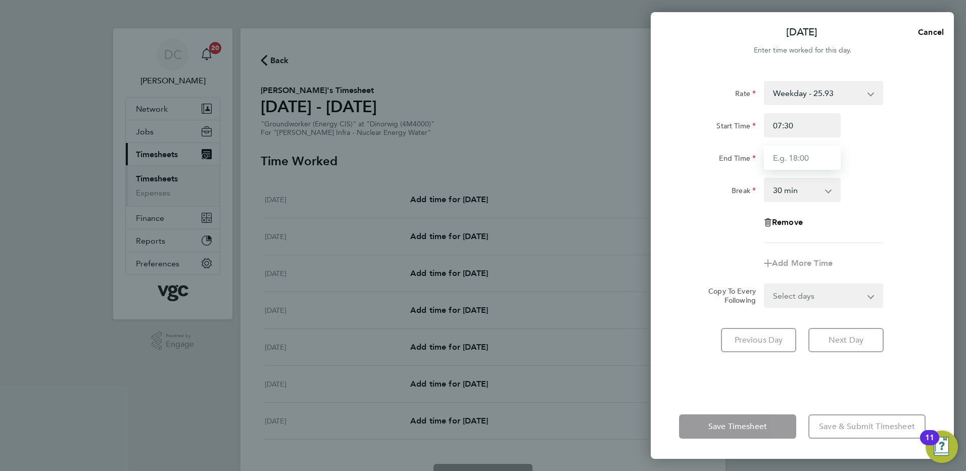
click at [791, 164] on input "End Time" at bounding box center [802, 158] width 77 height 24
type input "17:30"
click at [885, 238] on div "Rate Weekday - 25.93 BONUS - 160.00 Bank Holiday (exc Christmas) - 45.38 Weeken…" at bounding box center [802, 162] width 247 height 162
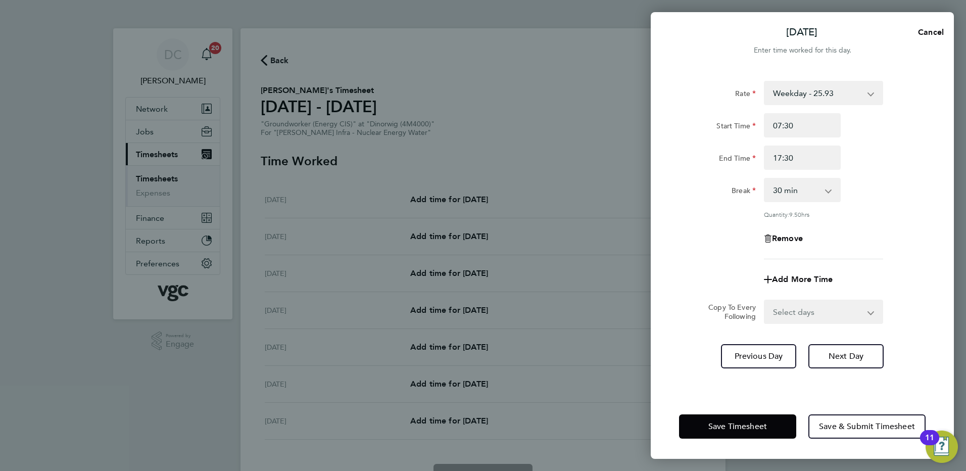
click at [799, 310] on select "Select days Day Tuesday Wednesday Thursday Friday" at bounding box center [818, 312] width 106 height 22
select select "DAY"
click at [765, 301] on select "Select days Day Tuesday Wednesday Thursday Friday" at bounding box center [818, 312] width 106 height 22
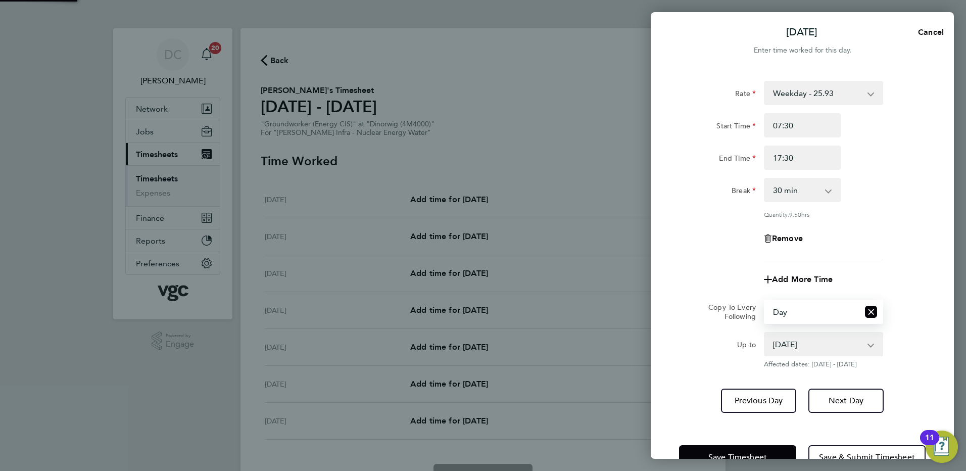
drag, startPoint x: 793, startPoint y: 323, endPoint x: 784, endPoint y: 344, distance: 22.9
click at [784, 344] on select "30 Sep 2025 01 Oct 2025 02 Oct 2025 03 Oct 2025" at bounding box center [817, 344] width 105 height 22
select select "2025-10-02"
click at [765, 333] on select "30 Sep 2025 01 Oct 2025 02 Oct 2025 03 Oct 2025" at bounding box center [817, 344] width 105 height 22
click at [829, 400] on span "Next Day" at bounding box center [846, 401] width 35 height 10
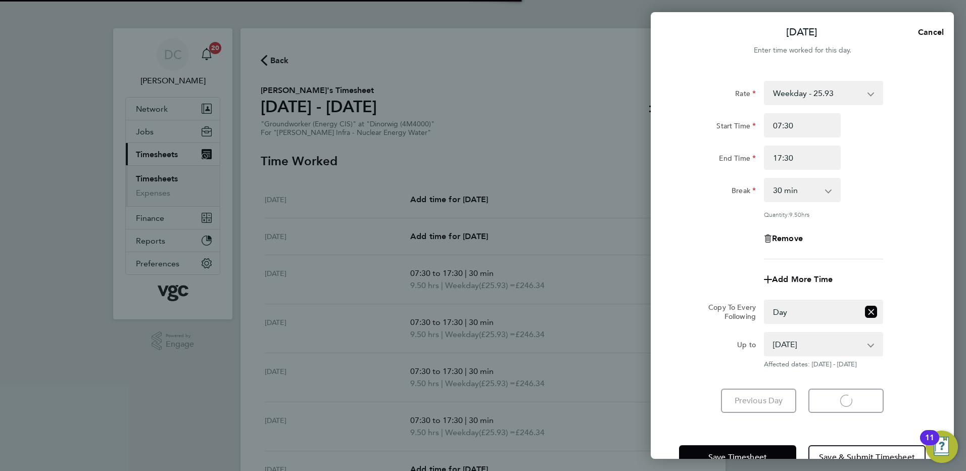
select select "30"
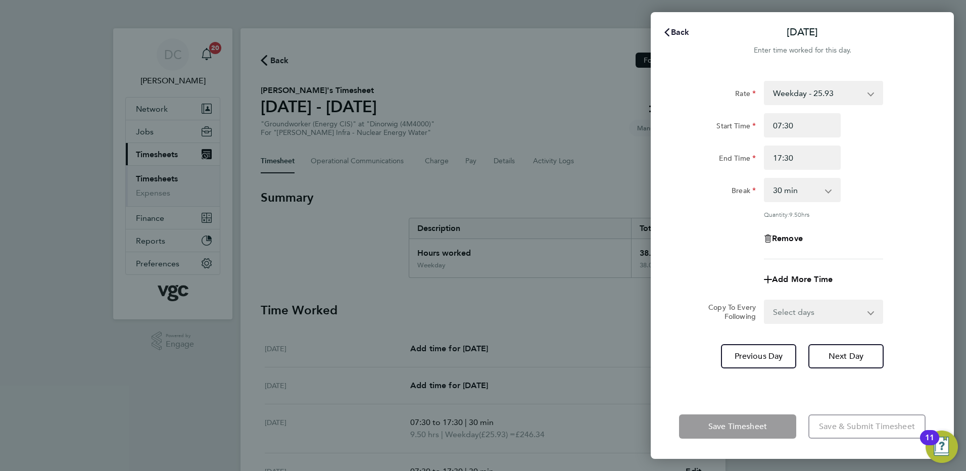
click at [680, 32] on span "Back" at bounding box center [680, 32] width 19 height 10
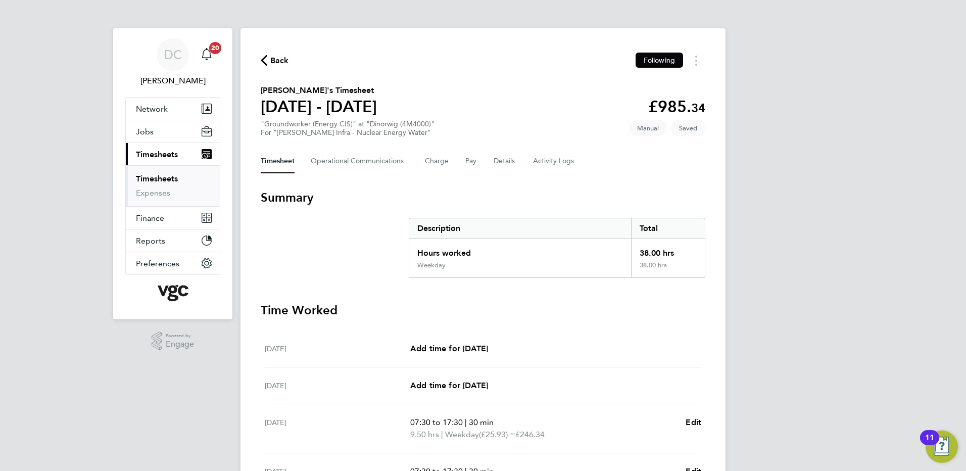
click at [823, 218] on div "DC Danny Carr Notifications 20 Applications: Network Team Members Businesses Si…" at bounding box center [483, 363] width 966 height 726
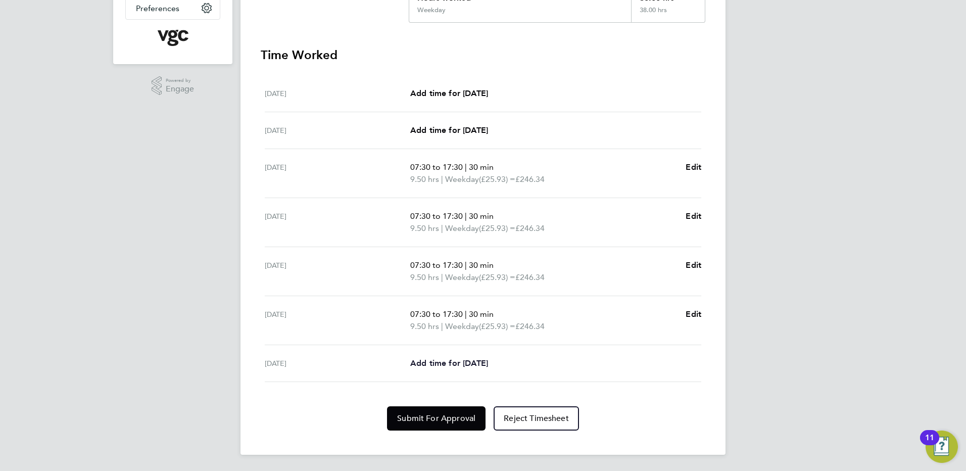
click at [455, 362] on span "Add time for Fri 03 Oct" at bounding box center [449, 363] width 78 height 10
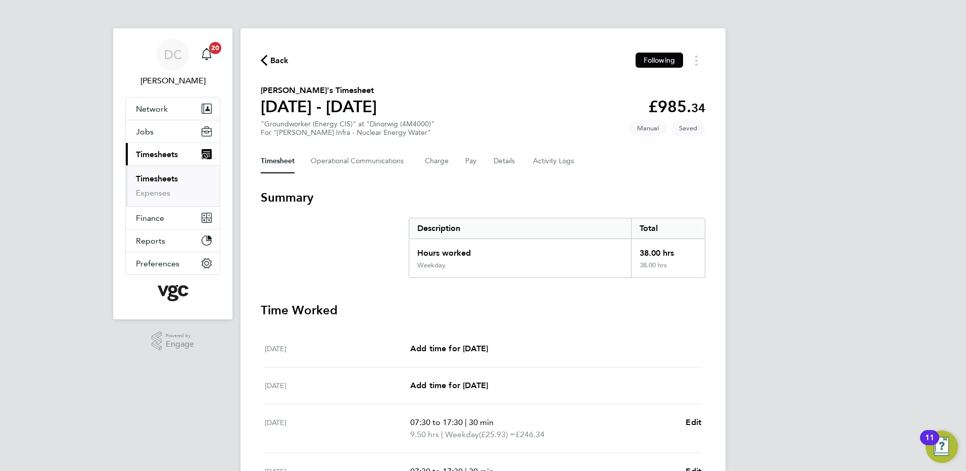
select select "30"
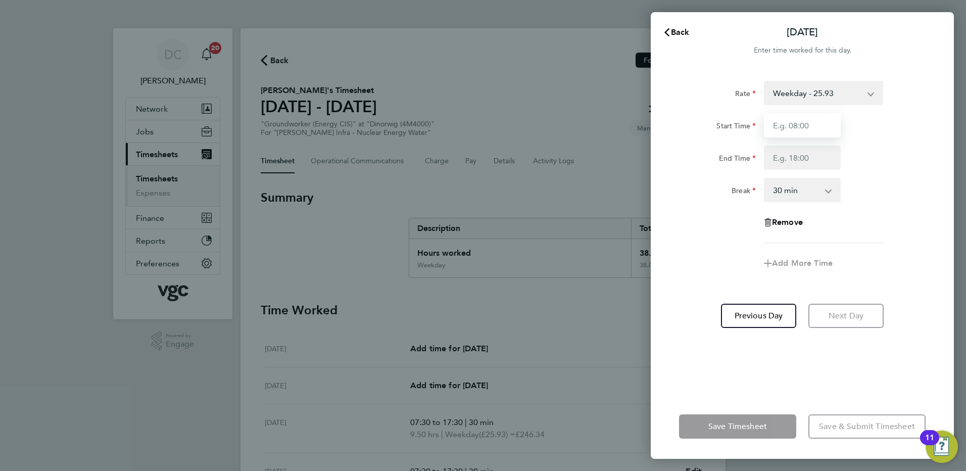
click at [816, 134] on input "Start Time" at bounding box center [802, 125] width 77 height 24
type input "07:30"
click at [789, 165] on input "End Time" at bounding box center [802, 158] width 77 height 24
type input "16:00"
click at [866, 264] on app-timesheet-line-form-group "Rate Weekday - 25.93 BONUS - 160.00 Bank Holiday (exc Christmas) - 45.38 Weeken…" at bounding box center [802, 178] width 247 height 195
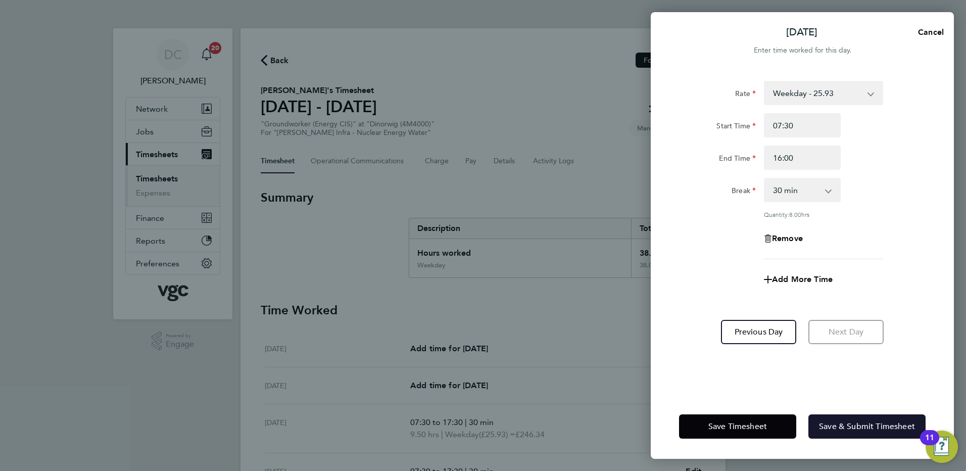
click at [831, 426] on span "Save & Submit Timesheet" at bounding box center [867, 426] width 96 height 10
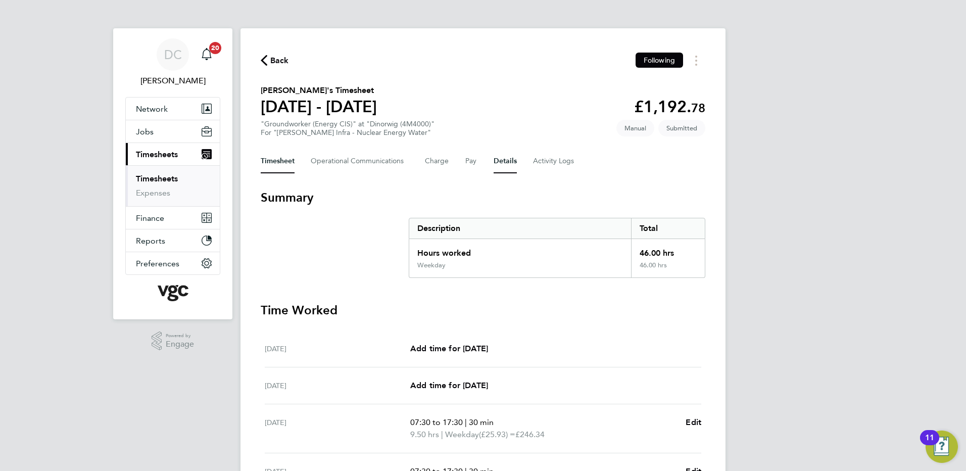
click at [504, 162] on button "Details" at bounding box center [505, 161] width 23 height 24
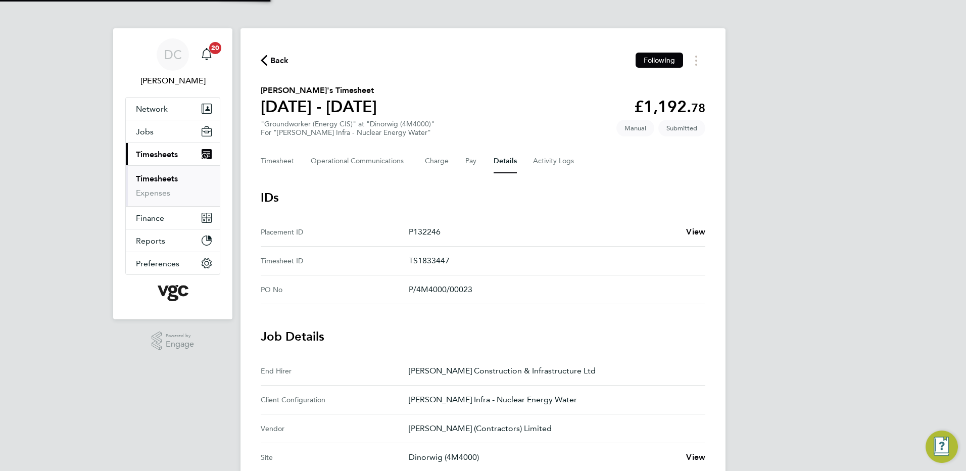
click at [767, 306] on div "DC Danny Carr Notifications 20 Applications: Network Team Members Businesses Si…" at bounding box center [483, 378] width 966 height 757
click at [282, 63] on span "Back" at bounding box center [279, 61] width 19 height 12
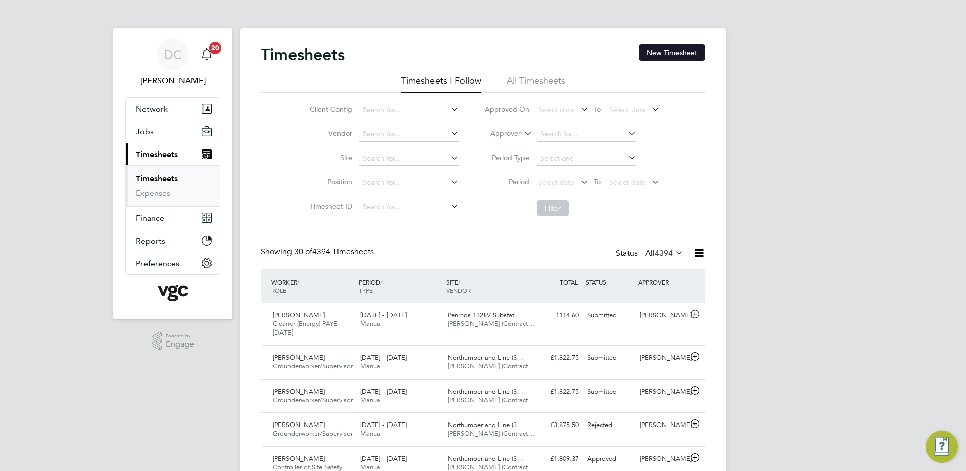
click at [663, 57] on button "New Timesheet" at bounding box center [672, 52] width 67 height 16
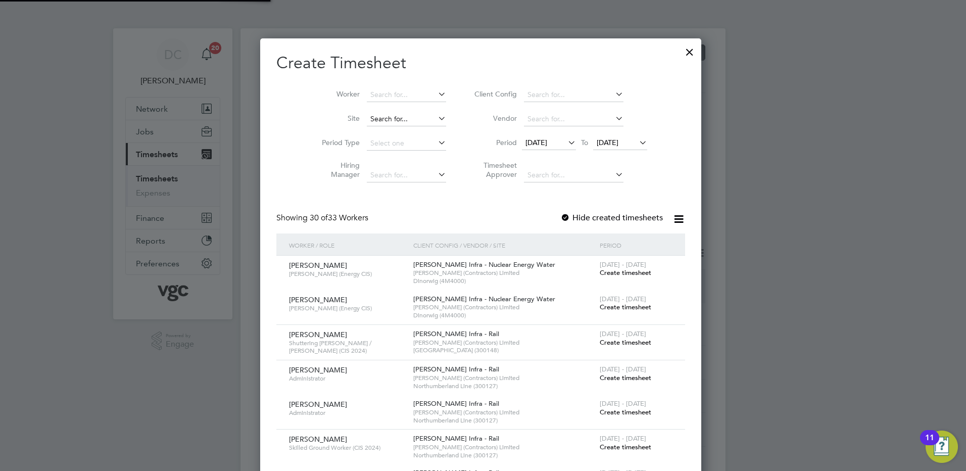
click at [397, 120] on input at bounding box center [406, 119] width 79 height 14
click at [400, 131] on b "Dinorwig" at bounding box center [387, 132] width 31 height 9
type input "Dinorwig (4M4000)"
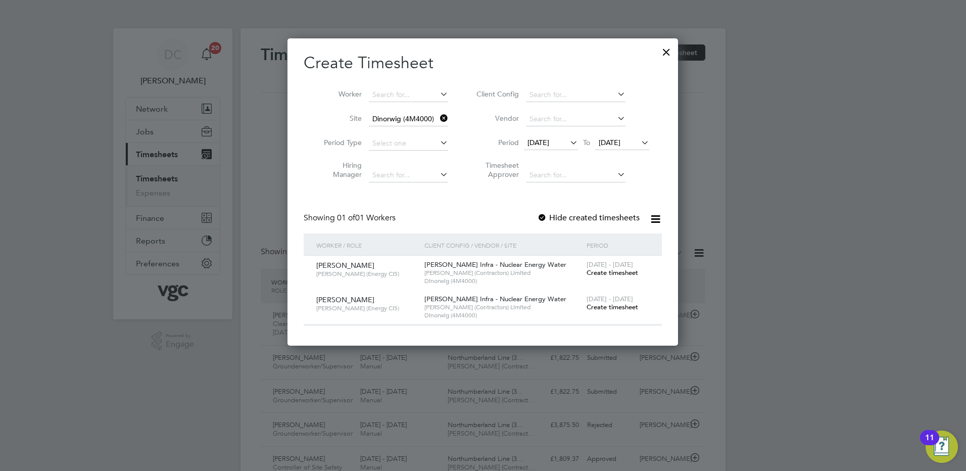
click at [546, 142] on span "19 Sep 2025" at bounding box center [539, 142] width 22 height 9
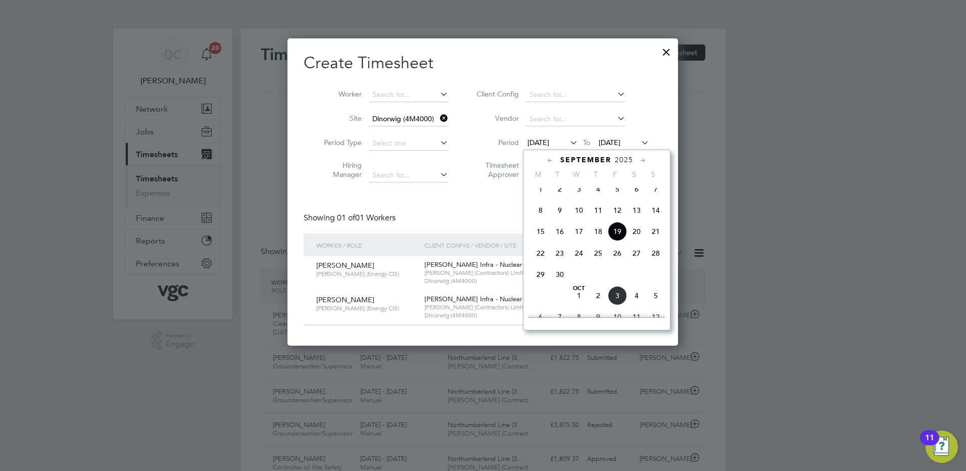
click at [637, 260] on span "27" at bounding box center [636, 253] width 19 height 19
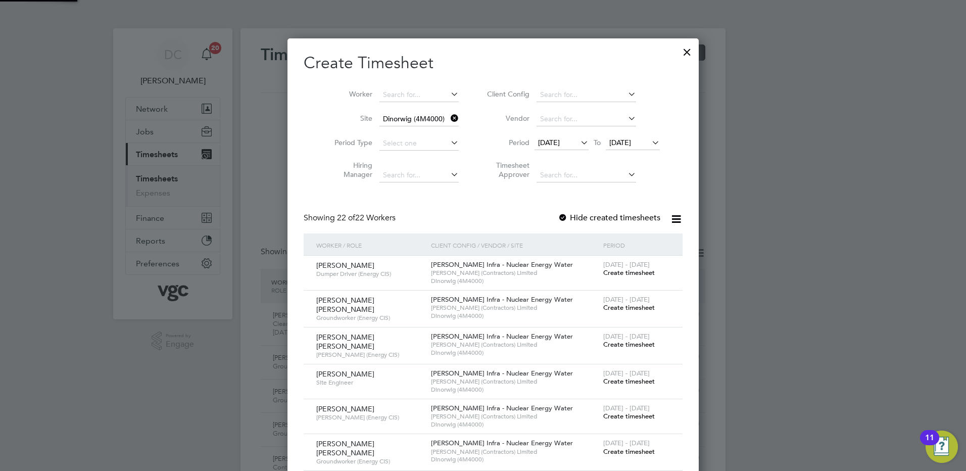
click at [613, 146] on span "27 Sep 2025" at bounding box center [620, 142] width 22 height 9
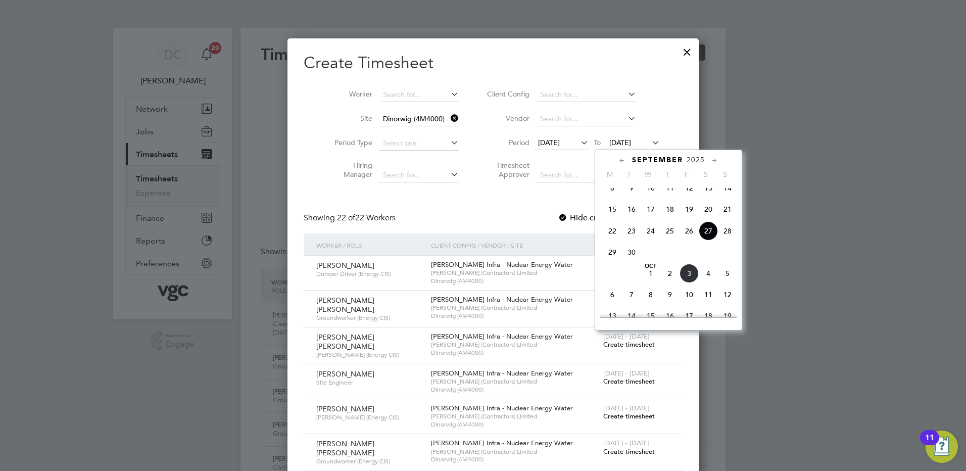
click at [688, 283] on span "3" at bounding box center [689, 273] width 19 height 19
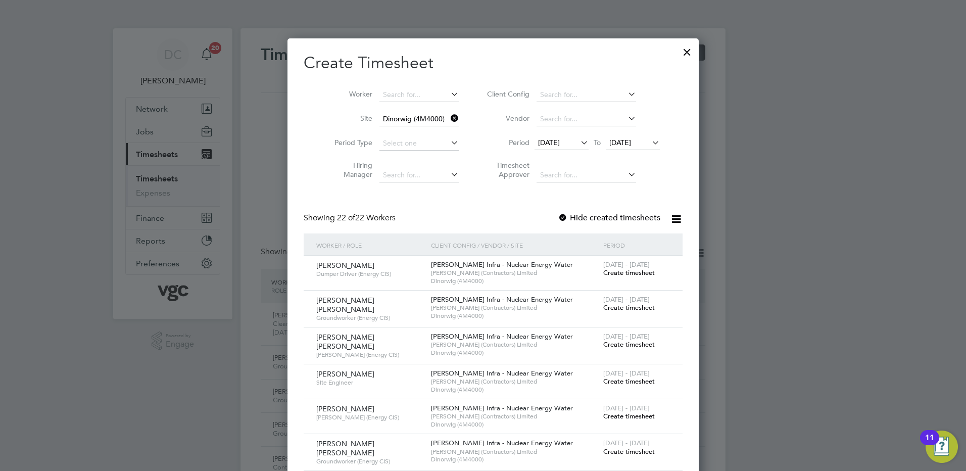
click at [612, 342] on span "Create timesheet" at bounding box center [629, 344] width 52 height 9
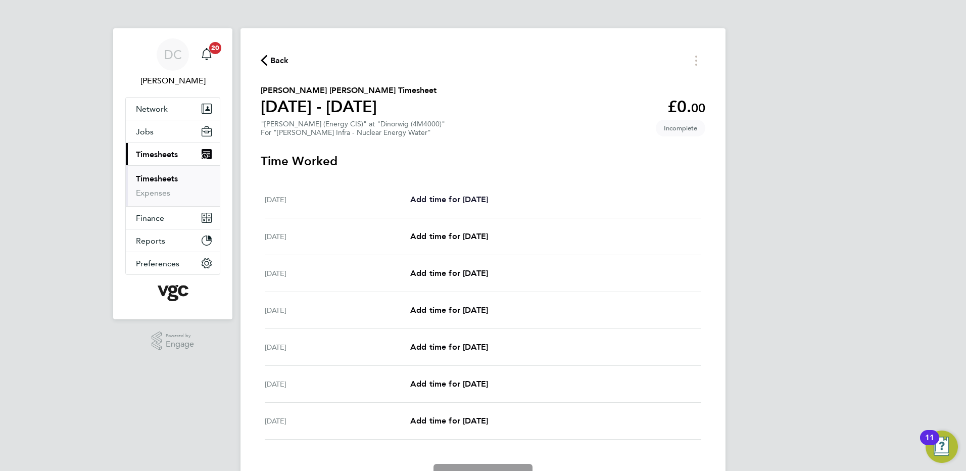
click at [459, 197] on span "Add time for Sat 27 Sep" at bounding box center [449, 200] width 78 height 10
select select "30"
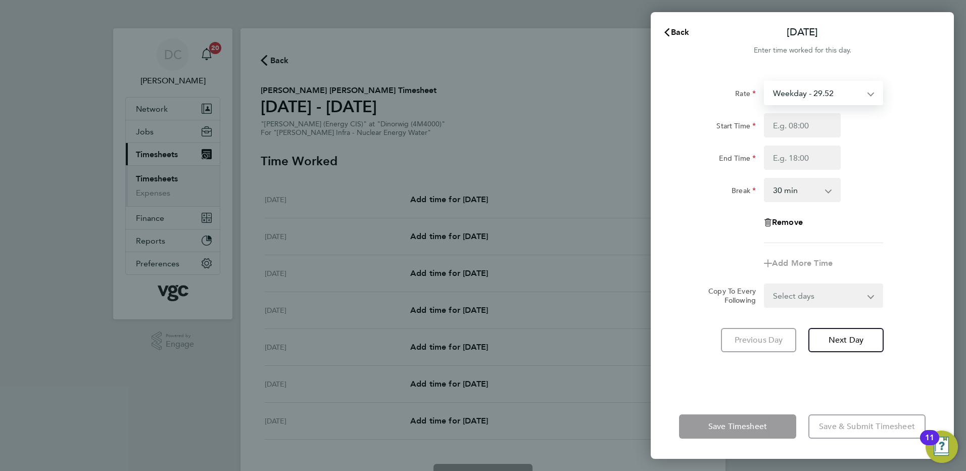
click at [800, 93] on select "Weekday - 29.52 Bonus - 150.00 Bank Holiday (exc Christmas) - 51.63 Weekends - …" at bounding box center [817, 93] width 105 height 22
select select "30"
click at [775, 131] on input "Start Time" at bounding box center [802, 125] width 77 height 24
type input "07:30"
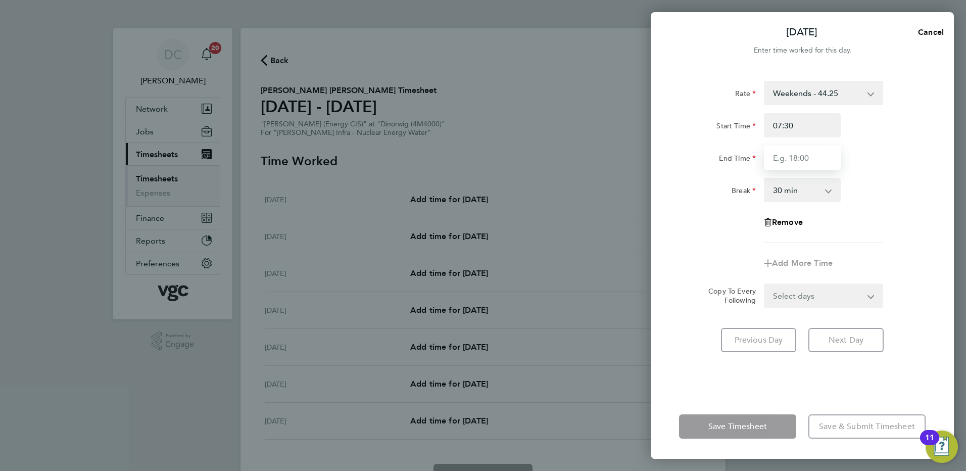
click at [784, 160] on input "End Time" at bounding box center [802, 158] width 77 height 24
type input "16:00"
click at [873, 237] on div "Rate Weekends - 44.25 Bonus - 150.00 Weekday - 29.52 Bank Holiday (exc Christma…" at bounding box center [802, 162] width 247 height 162
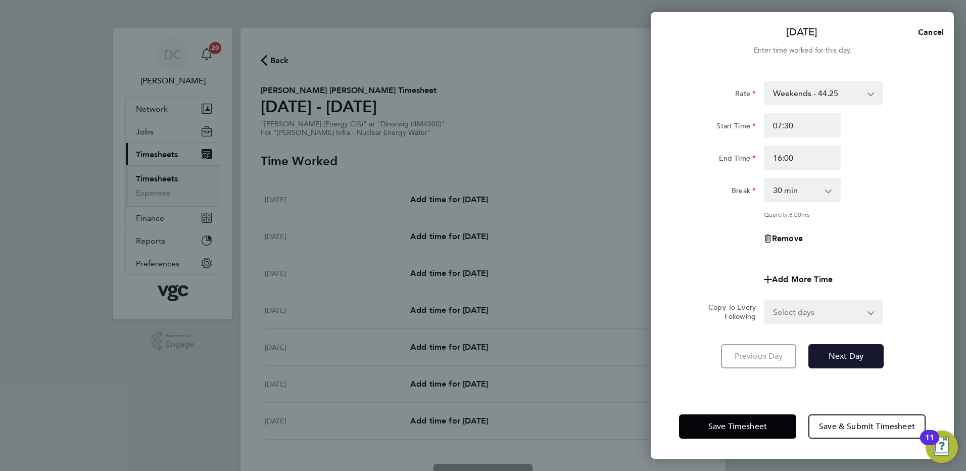
click at [846, 353] on span "Next Day" at bounding box center [846, 356] width 35 height 10
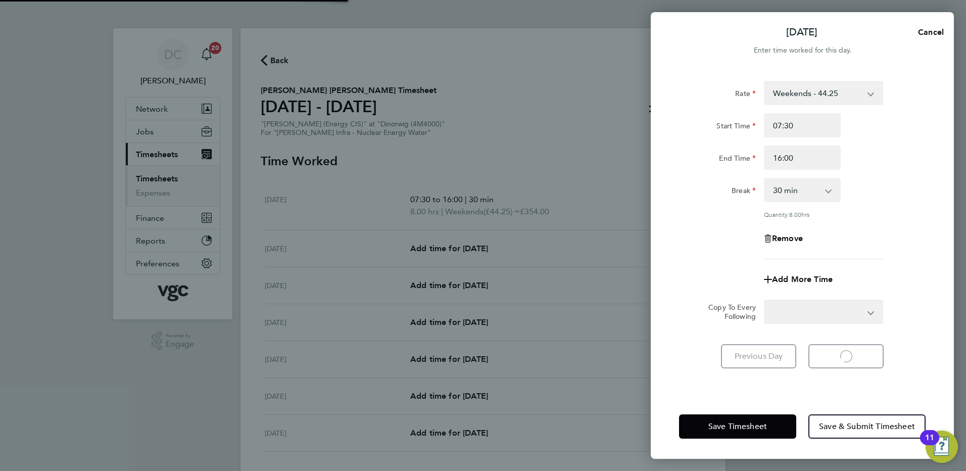
select select "30"
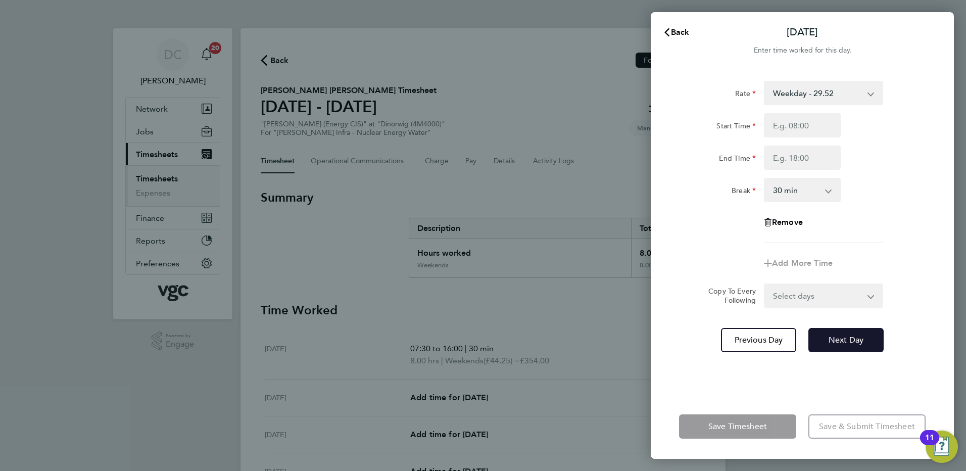
click at [839, 340] on span "Next Day" at bounding box center [846, 340] width 35 height 10
select select "30"
click at [799, 125] on input "Start Time" at bounding box center [802, 125] width 77 height 24
type input "07:30"
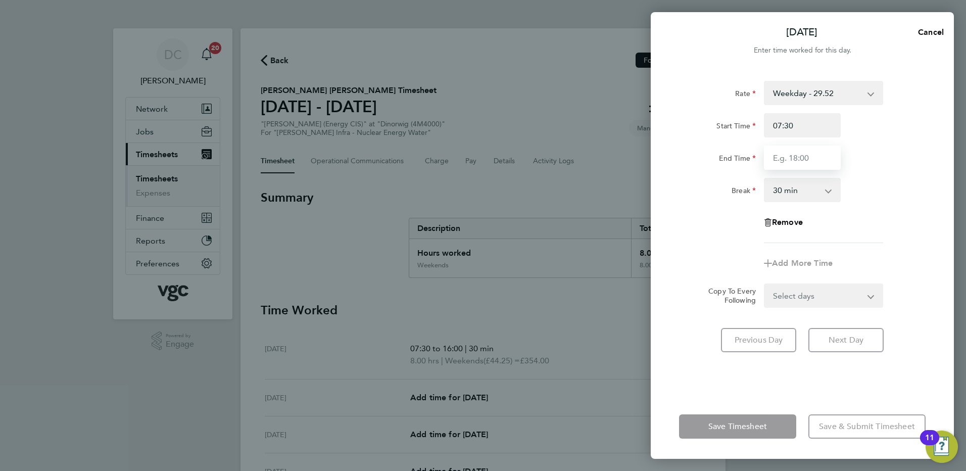
click at [793, 157] on input "End Time" at bounding box center [802, 158] width 77 height 24
type input "17:30"
click at [734, 235] on div "Rate Weekday - 29.52 Bonus - 150.00 Bank Holiday (exc Christmas) - 51.63 Weeken…" at bounding box center [802, 162] width 247 height 162
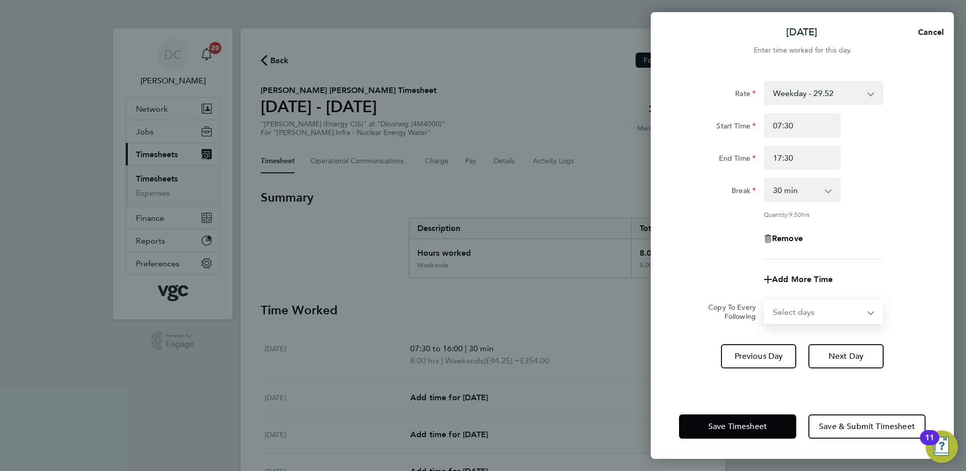
click at [817, 311] on select "Select days Day Tuesday Wednesday Thursday Friday" at bounding box center [818, 312] width 106 height 22
select select "DAY"
click at [765, 301] on select "Select days Day Tuesday Wednesday Thursday Friday" at bounding box center [818, 312] width 106 height 22
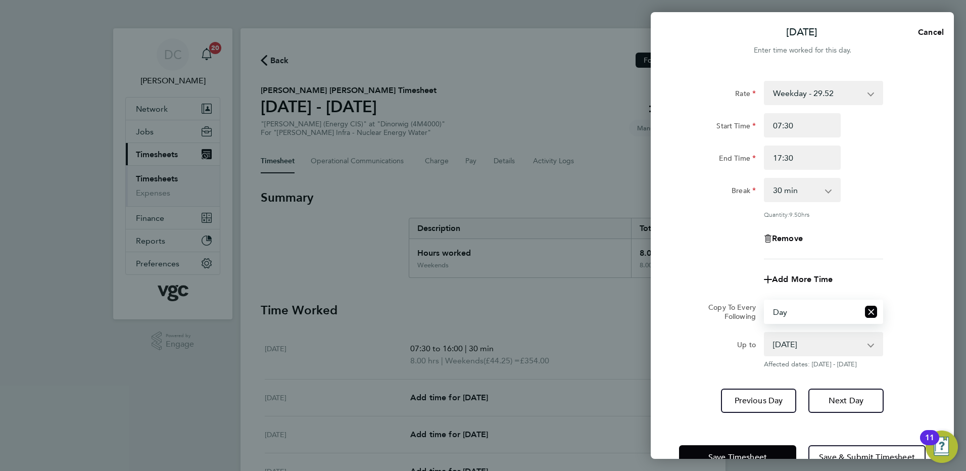
drag, startPoint x: 798, startPoint y: 322, endPoint x: 782, endPoint y: 346, distance: 28.4
click at [782, 346] on select "30 Sep 2025 01 Oct 2025 02 Oct 2025 03 Oct 2025" at bounding box center [817, 344] width 105 height 22
select select "2025-10-02"
click at [765, 333] on select "30 Sep 2025 01 Oct 2025 02 Oct 2025 03 Oct 2025" at bounding box center [817, 344] width 105 height 22
click at [832, 399] on span "Next Day" at bounding box center [846, 401] width 35 height 10
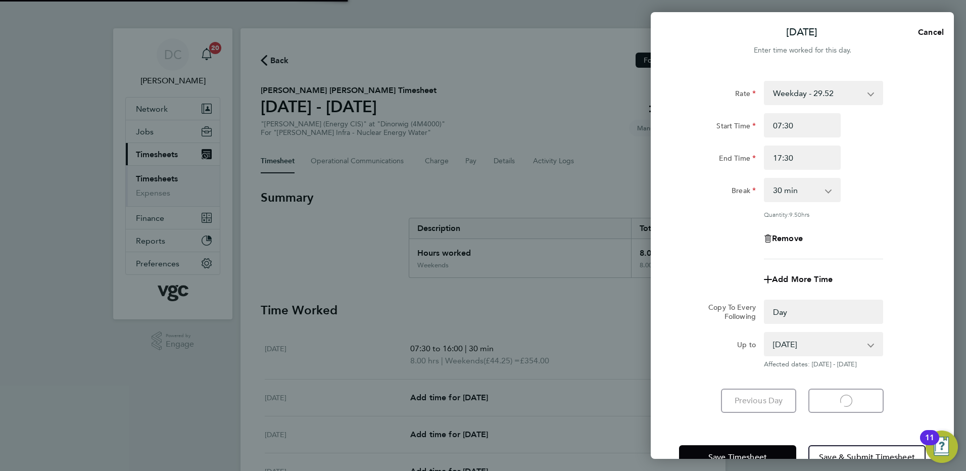
select select "0: null"
select select "30"
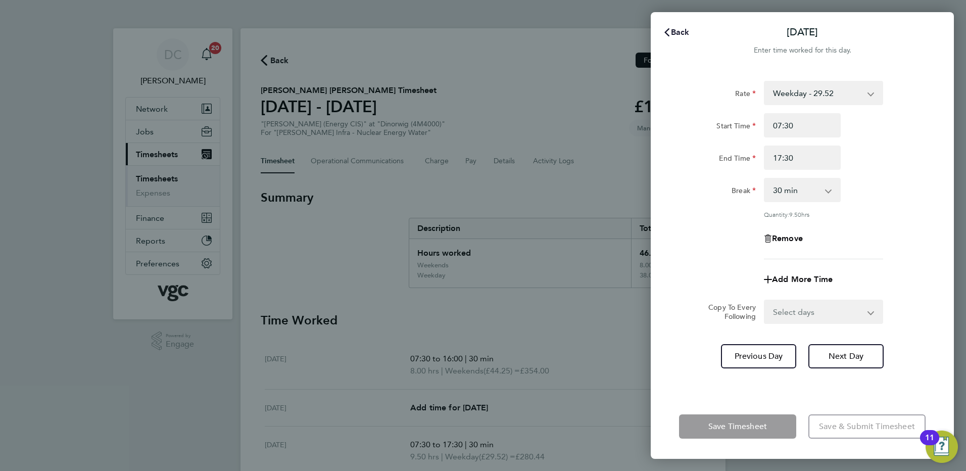
click at [683, 34] on span "Back" at bounding box center [680, 32] width 19 height 10
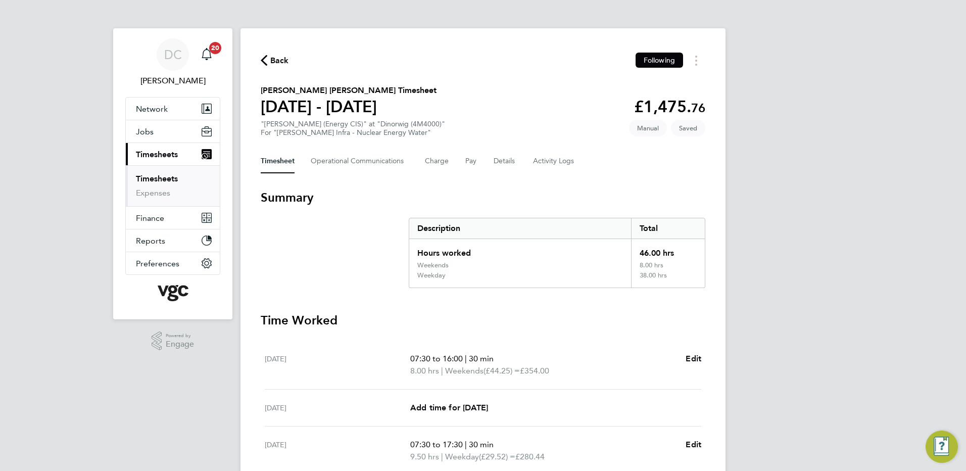
click at [822, 215] on div "DC Danny Carr Notifications 20 Applications: Network Team Members Businesses Si…" at bounding box center [483, 374] width 966 height 748
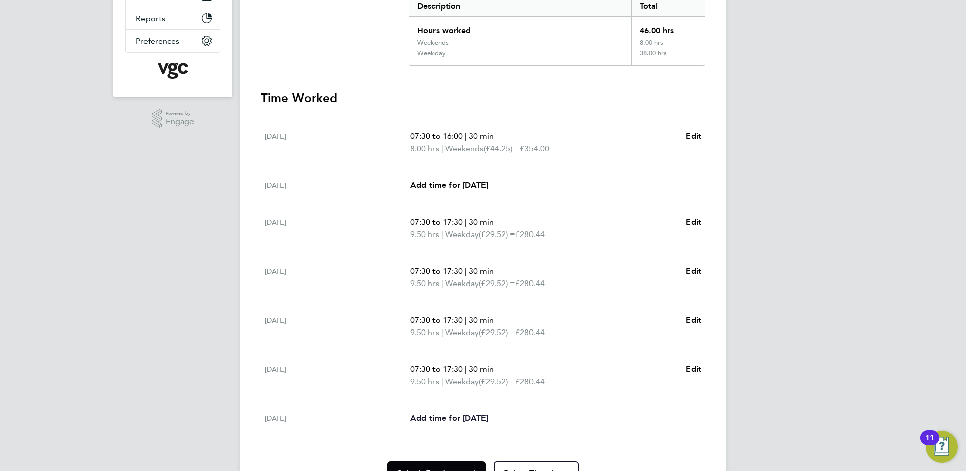
click at [487, 415] on span "Add time for Fri 03 Oct" at bounding box center [449, 418] width 78 height 10
select select "30"
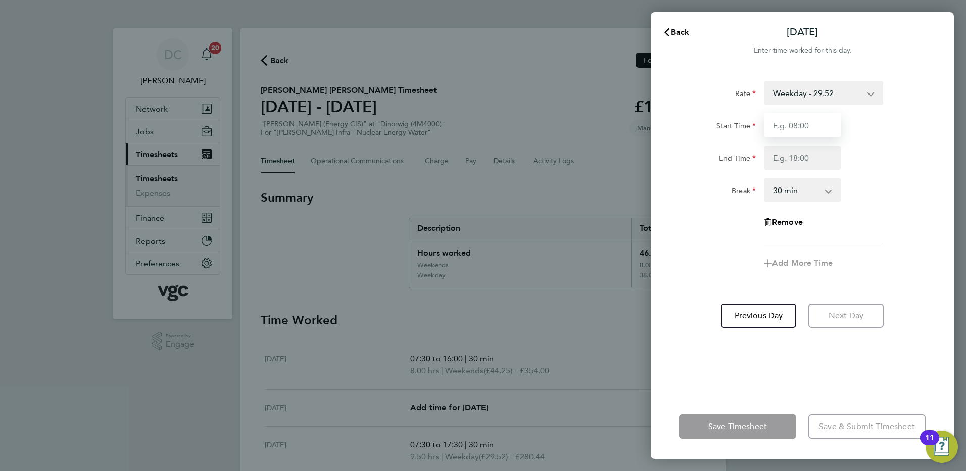
click at [799, 136] on input "Start Time" at bounding box center [802, 125] width 77 height 24
type input "07:30"
type input "16:00"
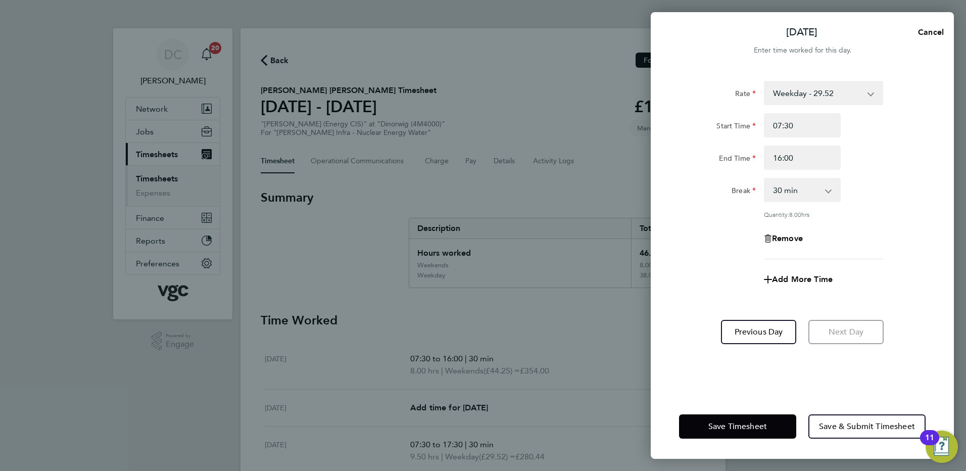
click at [665, 254] on div "Rate Weekday - 29.52 Bonus - 150.00 Bank Holiday (exc Christmas) - 51.63 Weeken…" at bounding box center [802, 231] width 303 height 325
click at [864, 424] on span "Save & Submit Timesheet" at bounding box center [867, 426] width 96 height 10
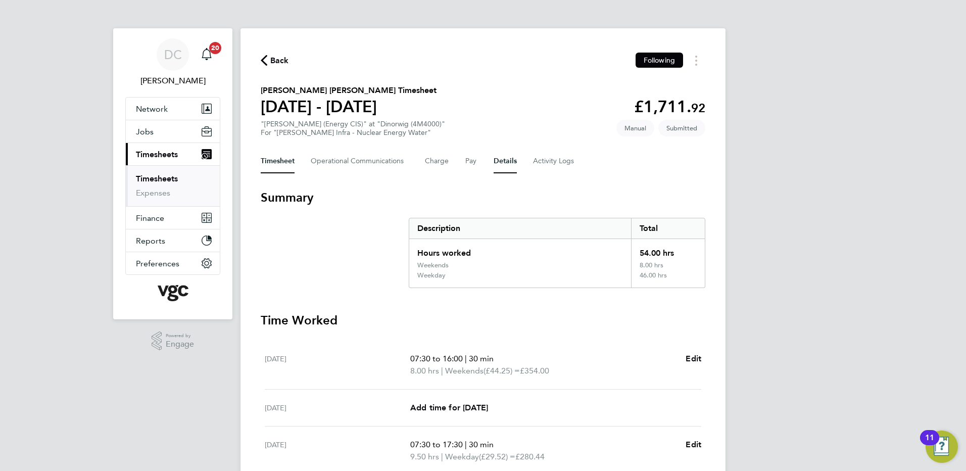
click at [505, 164] on button "Details" at bounding box center [505, 161] width 23 height 24
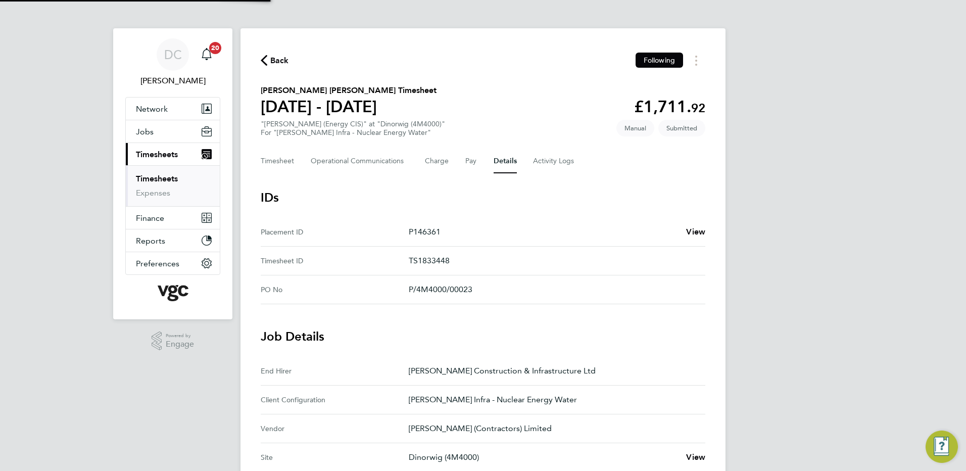
click at [865, 310] on div "DC Danny Carr Notifications 20 Applications: Network Team Members Businesses Si…" at bounding box center [483, 378] width 966 height 757
click at [270, 61] on span "Back" at bounding box center [275, 60] width 28 height 10
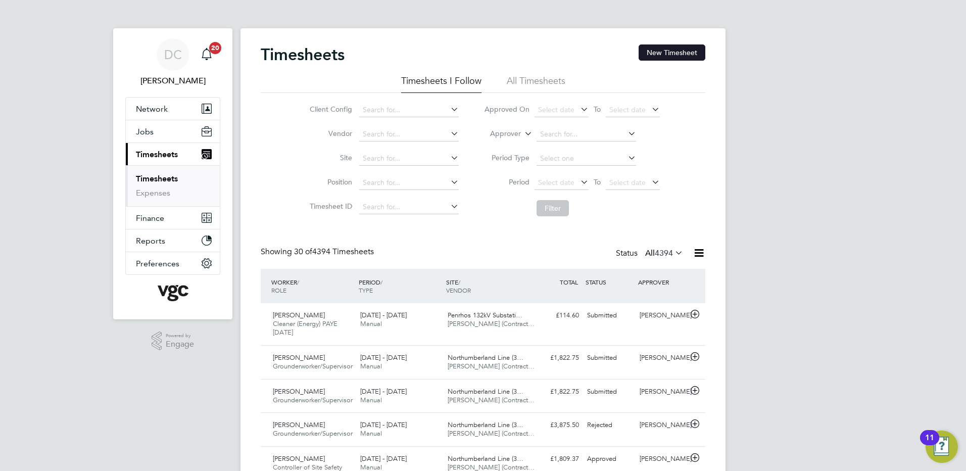
click at [649, 55] on button "New Timesheet" at bounding box center [672, 52] width 67 height 16
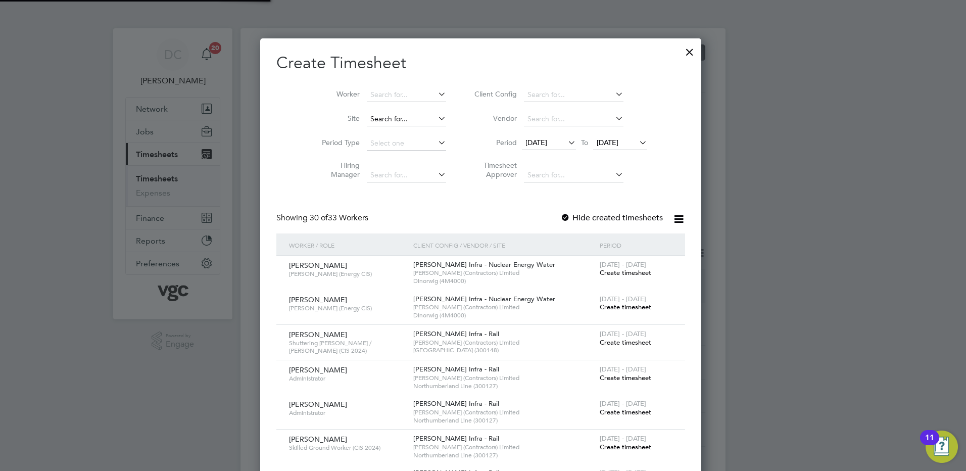
click at [395, 118] on input at bounding box center [406, 119] width 79 height 14
click at [395, 135] on b "Dinorwig" at bounding box center [387, 132] width 31 height 9
type input "Dinorwig (4M4000)"
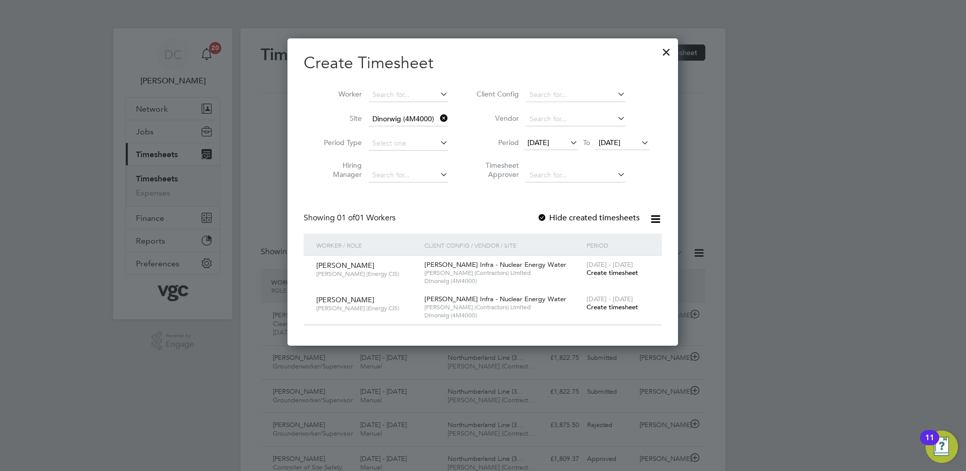
click at [549, 143] on span "19 Sep 2025" at bounding box center [539, 142] width 22 height 9
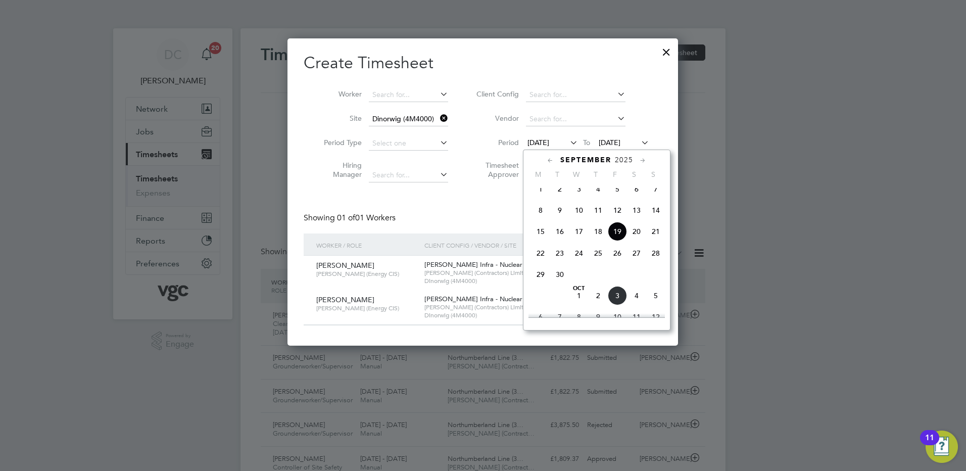
click at [637, 262] on span "27" at bounding box center [636, 253] width 19 height 19
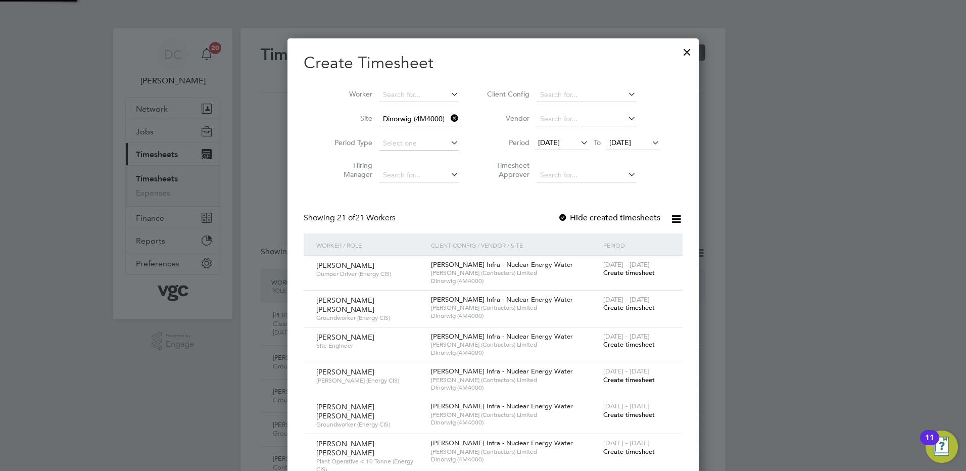
click at [617, 142] on span "27 Sep 2025" at bounding box center [620, 142] width 22 height 9
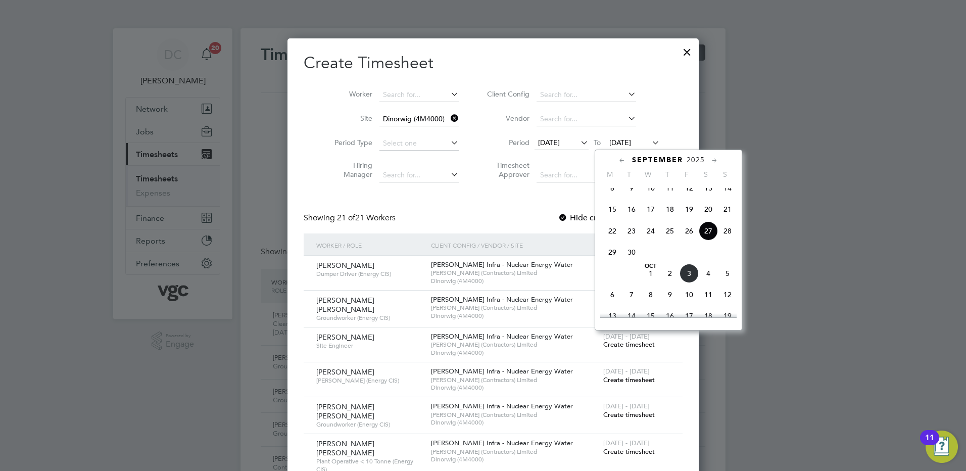
click at [692, 279] on span "3" at bounding box center [689, 273] width 19 height 19
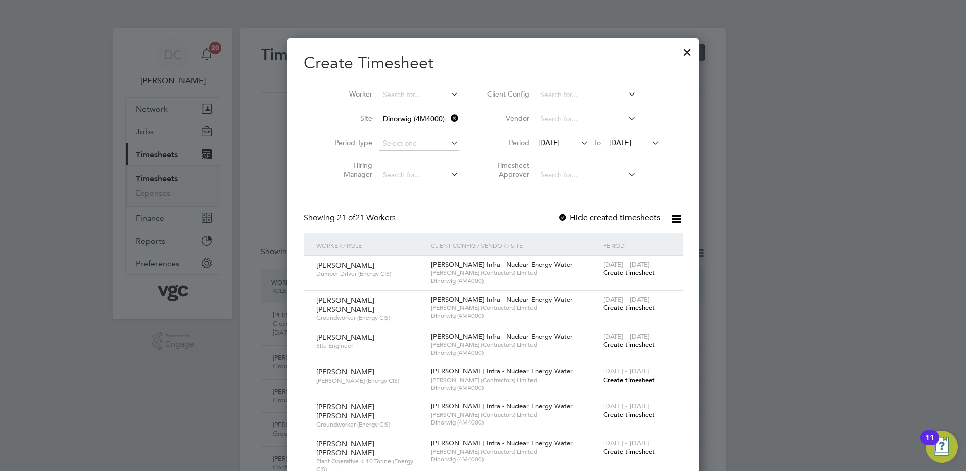
click at [621, 273] on span "Create timesheet" at bounding box center [629, 272] width 52 height 9
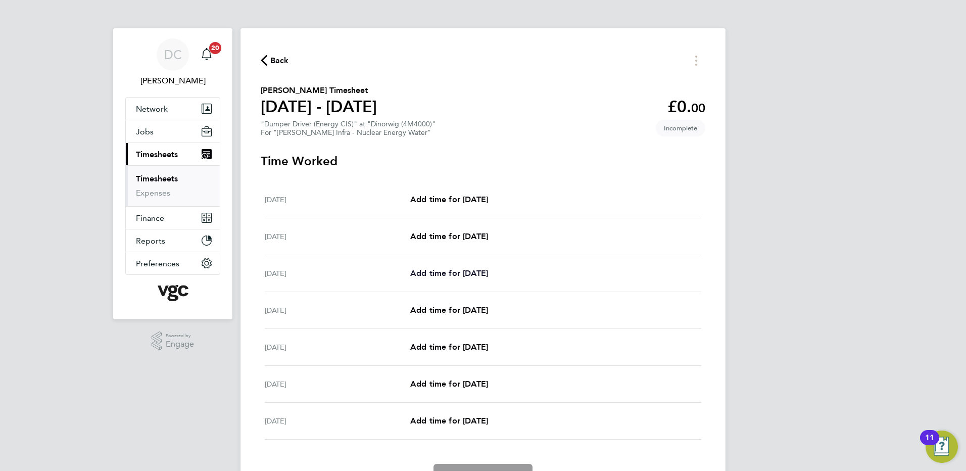
click at [473, 274] on span "Add time for Mon 29 Sep" at bounding box center [449, 273] width 78 height 10
select select "30"
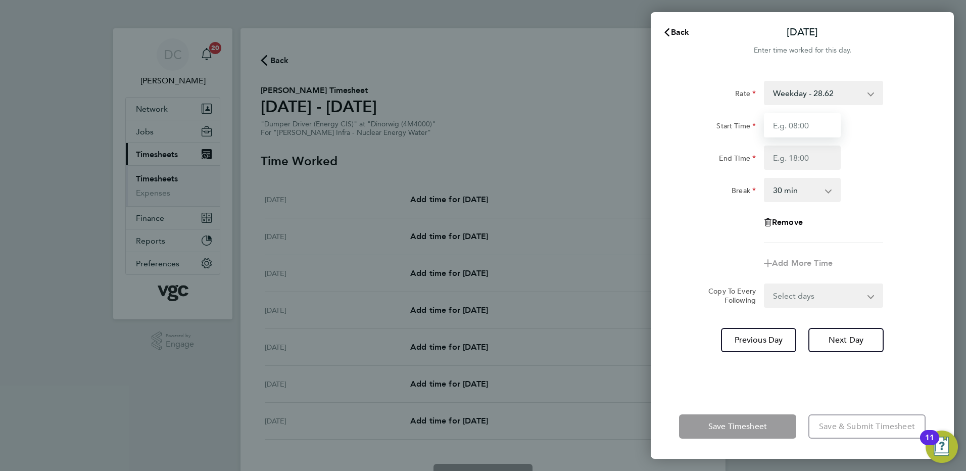
click at [790, 132] on input "Start Time" at bounding box center [802, 125] width 77 height 24
type input "07:30"
type input "17:30"
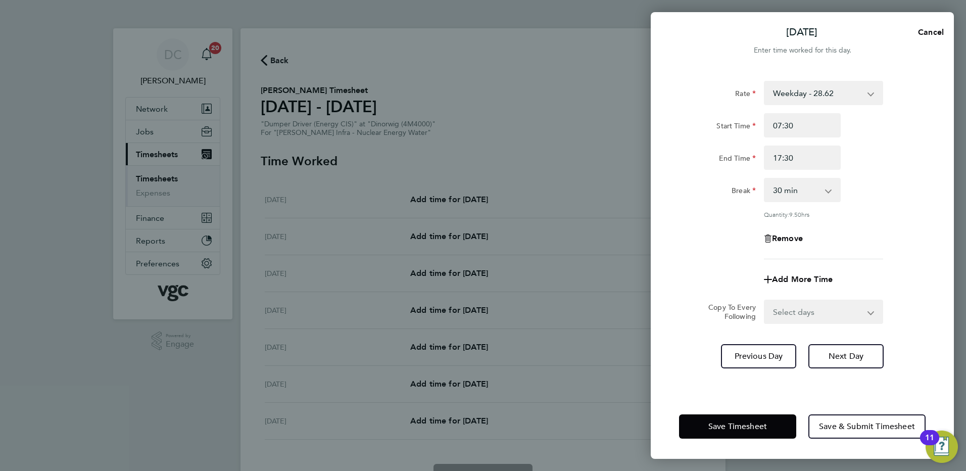
click at [669, 245] on div "Rate Weekday - 28.62 Bank Holiday (exc Christmas) - 50.07 Weekends - 42.92 Nigh…" at bounding box center [802, 231] width 303 height 325
click at [793, 311] on select "Select days Day Tuesday Wednesday Thursday Friday" at bounding box center [818, 312] width 106 height 22
select select "DAY"
click at [765, 301] on select "Select days Day Tuesday Wednesday Thursday Friday" at bounding box center [818, 312] width 106 height 22
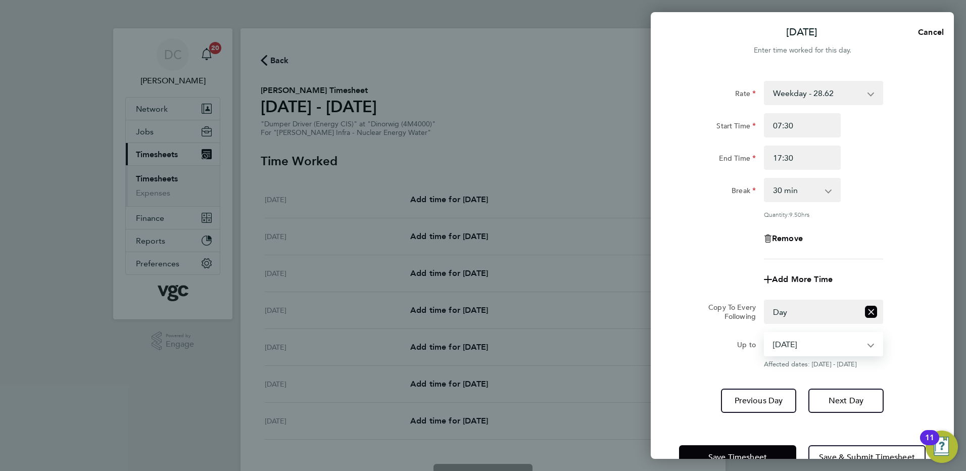
drag, startPoint x: 791, startPoint y: 322, endPoint x: 787, endPoint y: 341, distance: 18.5
click at [787, 341] on select "30 Sep 2025 01 Oct 2025 02 Oct 2025 03 Oct 2025" at bounding box center [817, 344] width 105 height 22
select select "2025-10-02"
click at [765, 333] on select "30 Sep 2025 01 Oct 2025 02 Oct 2025 03 Oct 2025" at bounding box center [817, 344] width 105 height 22
click at [836, 400] on span "Next Day" at bounding box center [846, 401] width 35 height 10
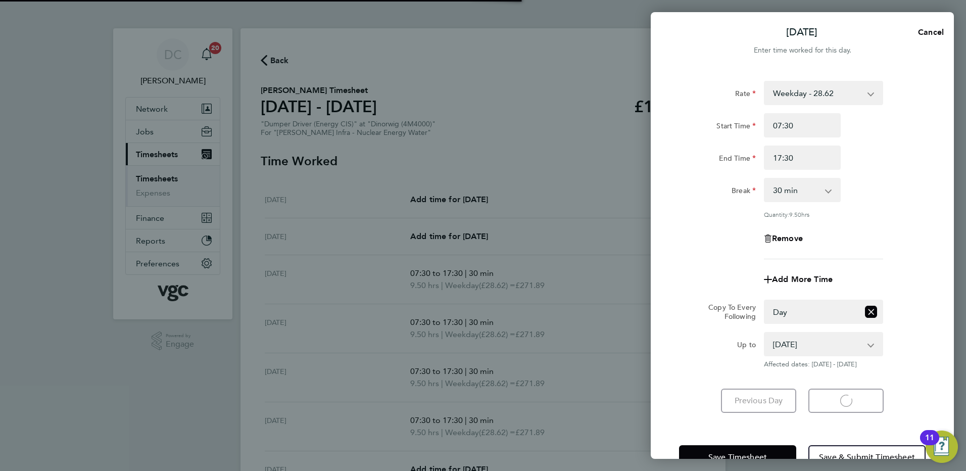
select select "30"
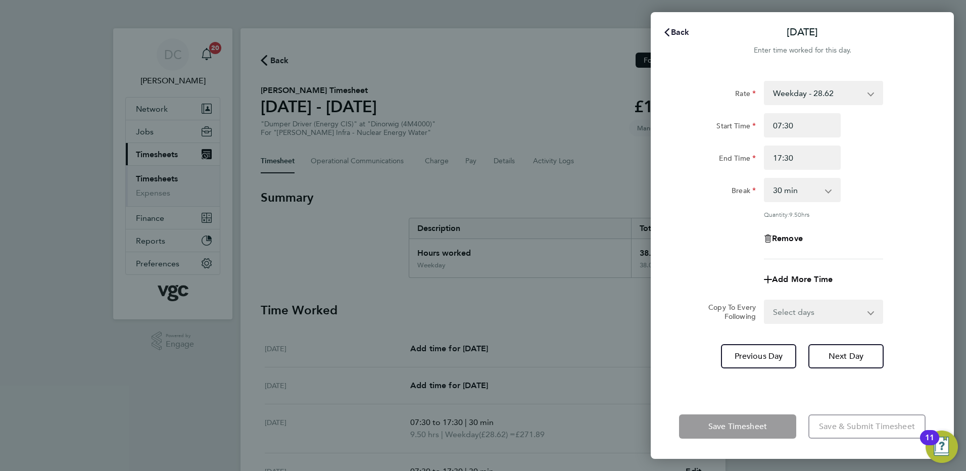
click at [680, 32] on span "Back" at bounding box center [680, 32] width 19 height 10
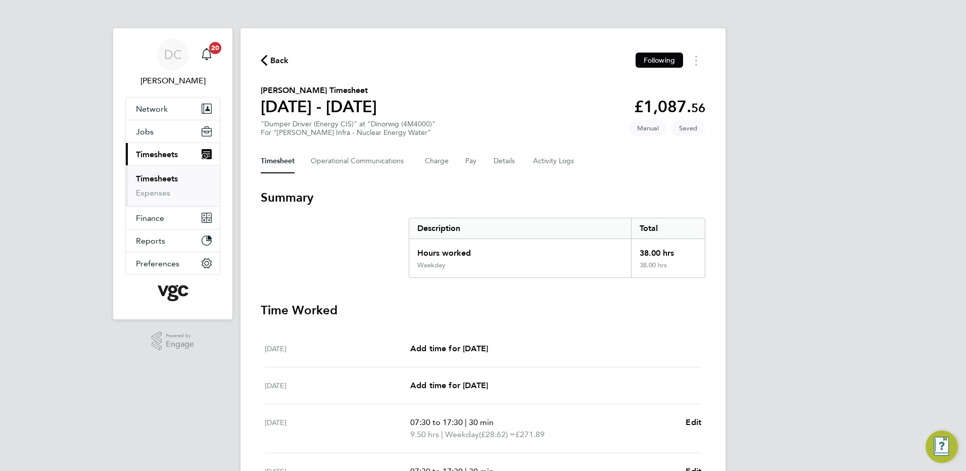
click at [830, 222] on div "DC Danny Carr Notifications 20 Applications: Network Team Members Businesses Si…" at bounding box center [483, 363] width 966 height 726
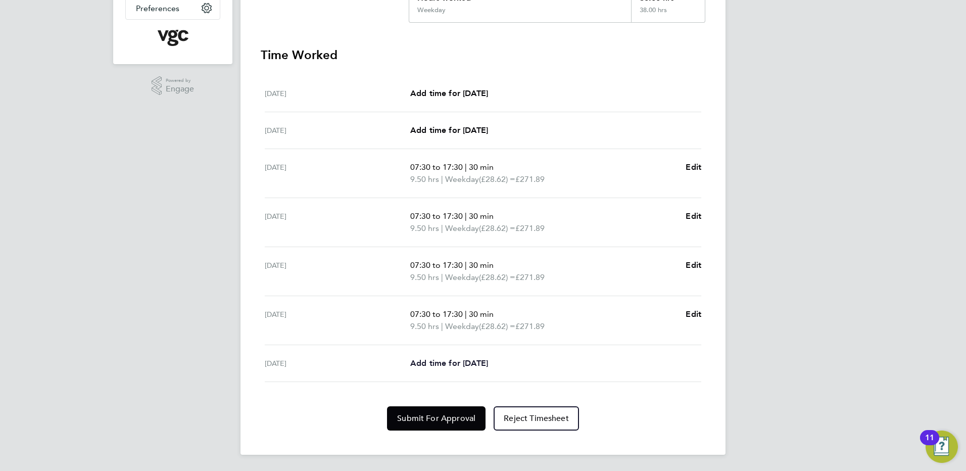
click at [488, 361] on span "Add time for Fri 03 Oct" at bounding box center [449, 363] width 78 height 10
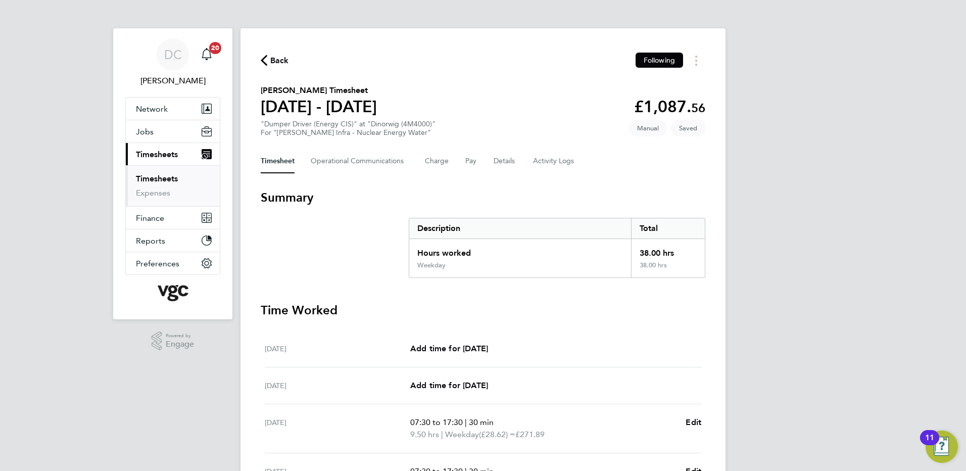
select select "30"
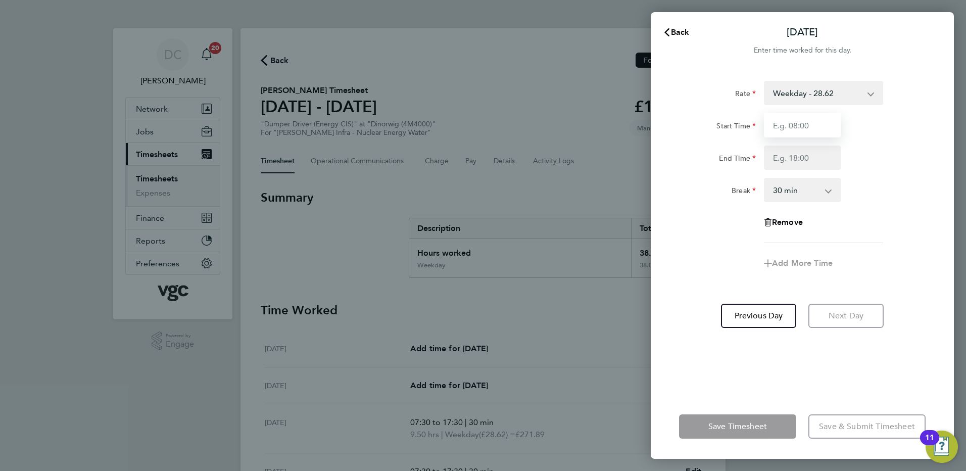
click at [814, 126] on input "Start Time" at bounding box center [802, 125] width 77 height 24
type input "07:30"
type input "16:00"
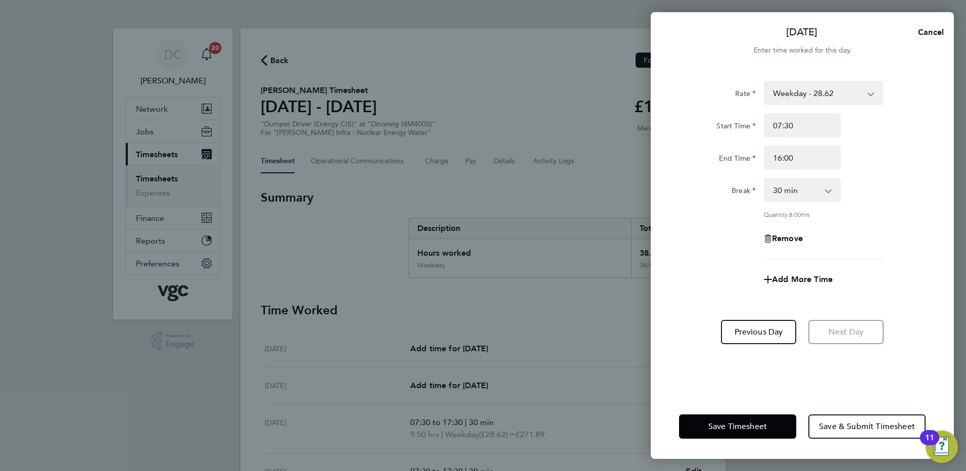
click at [689, 278] on div "Add More Time" at bounding box center [802, 279] width 255 height 24
click at [770, 426] on button "Save Timesheet" at bounding box center [737, 426] width 117 height 24
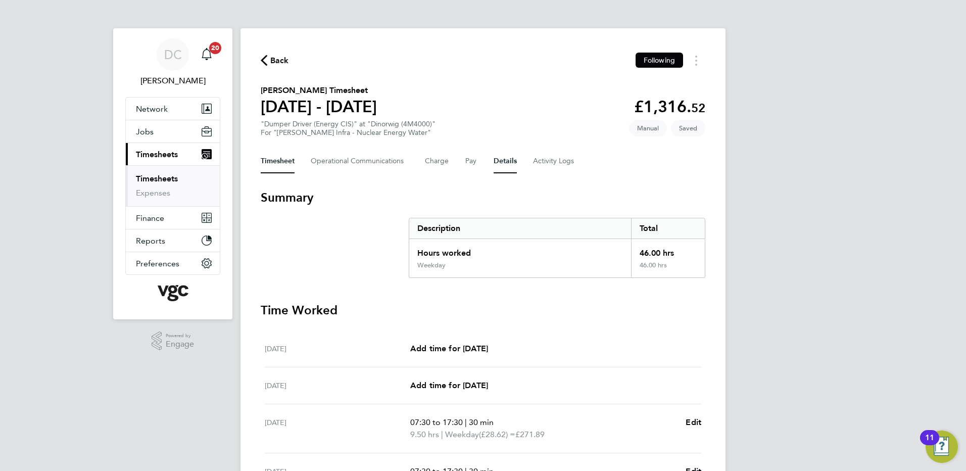
click at [507, 161] on button "Details" at bounding box center [505, 161] width 23 height 24
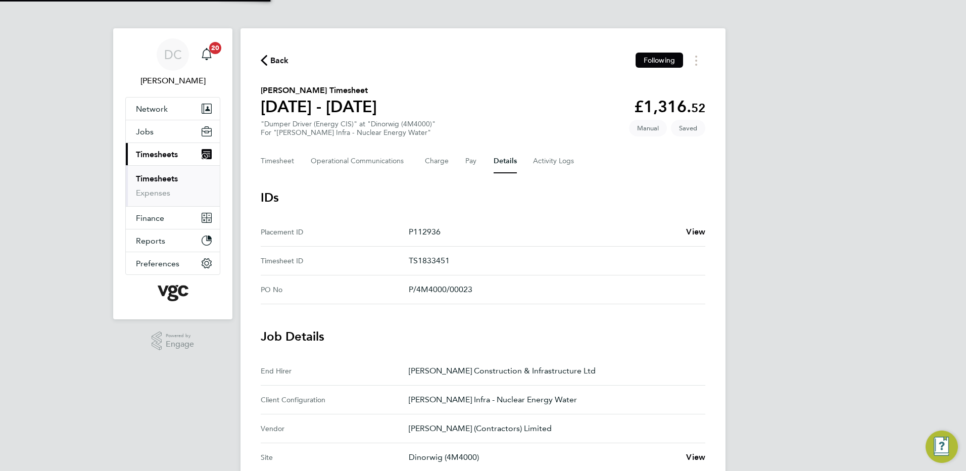
click at [859, 317] on div "DC Danny Carr Notifications 20 Applications: Network Team Members Businesses Si…" at bounding box center [483, 378] width 966 height 757
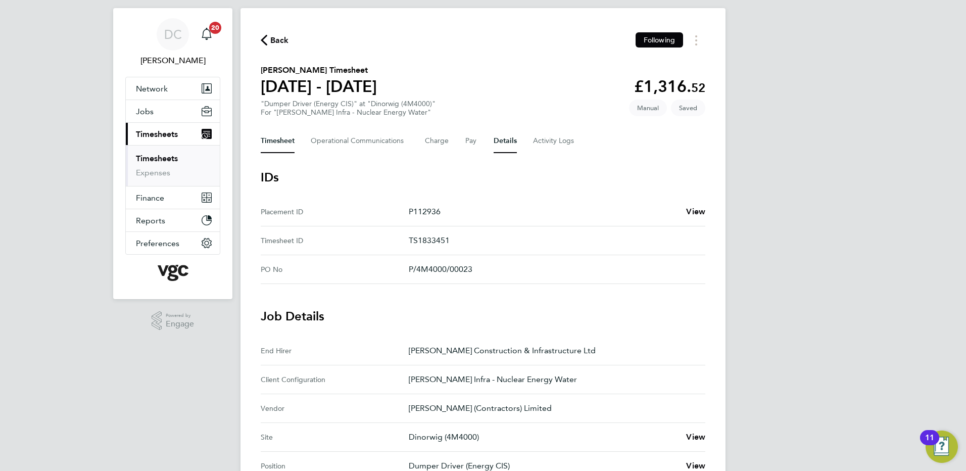
click at [285, 138] on button "Timesheet" at bounding box center [278, 141] width 34 height 24
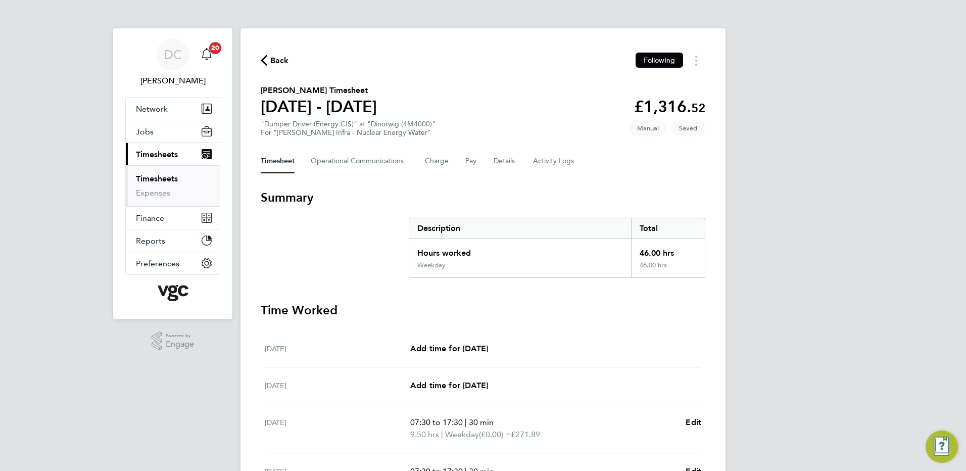
click at [831, 274] on div "DC Danny Carr Notifications 20 Applications: Network Team Members Businesses Si…" at bounding box center [483, 369] width 966 height 738
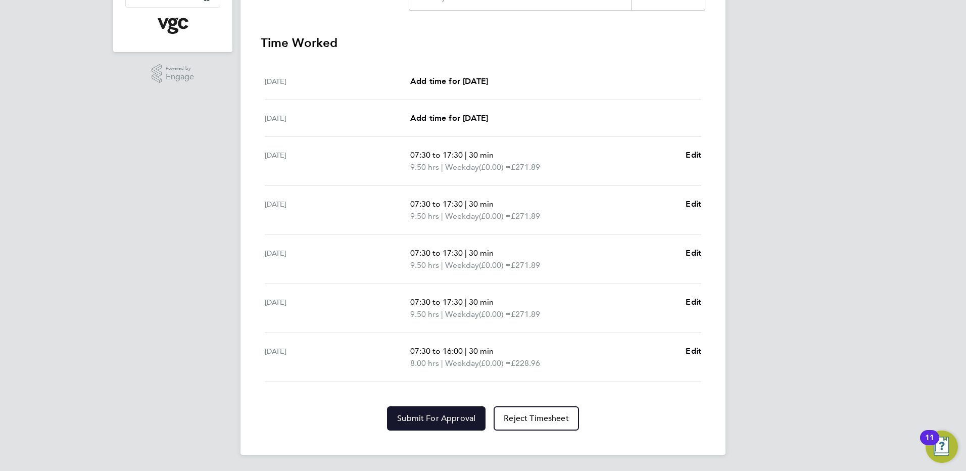
click at [428, 417] on span "Submit For Approval" at bounding box center [436, 418] width 78 height 10
click at [798, 395] on div "DC Danny Carr Notifications 20 Applications: Network Team Members Businesses Si…" at bounding box center [483, 102] width 966 height 738
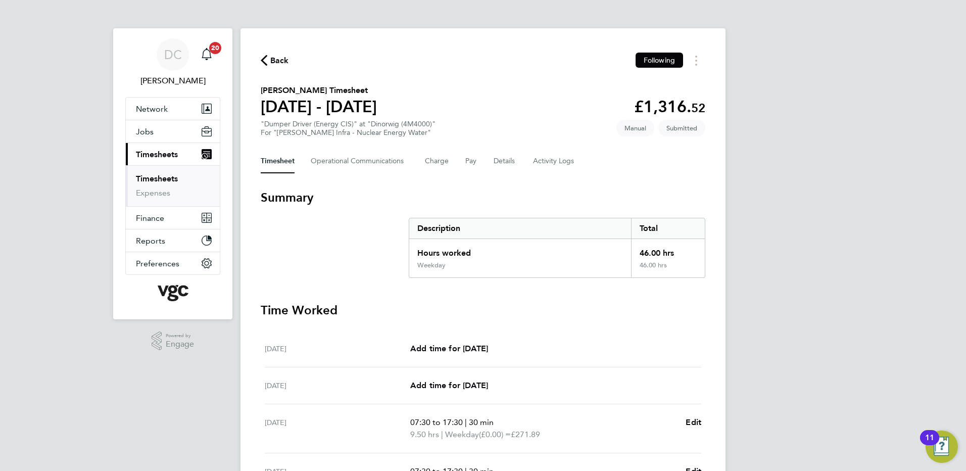
click at [267, 59] on span "Back" at bounding box center [275, 60] width 28 height 10
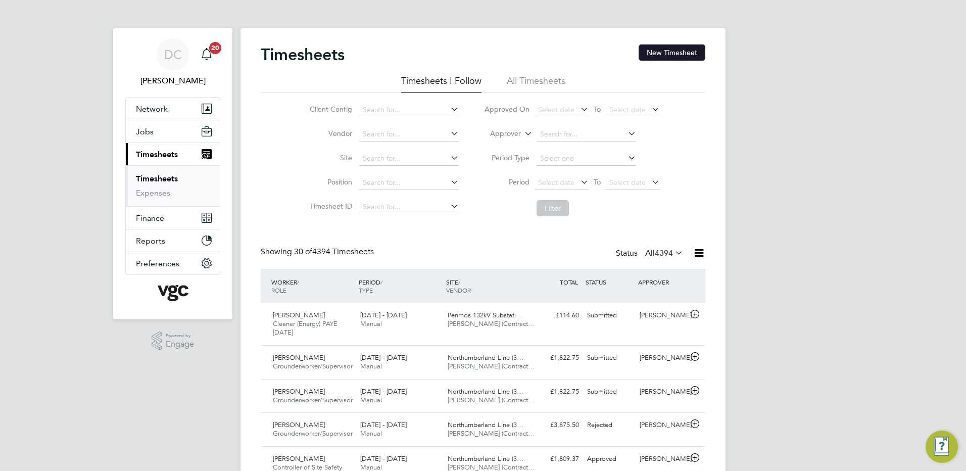
click at [677, 54] on button "New Timesheet" at bounding box center [672, 52] width 67 height 16
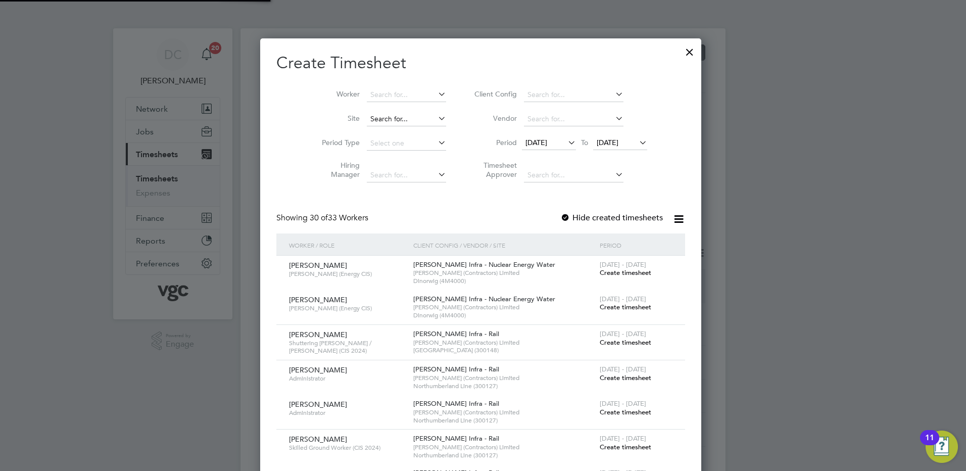
click at [401, 116] on input at bounding box center [406, 119] width 79 height 14
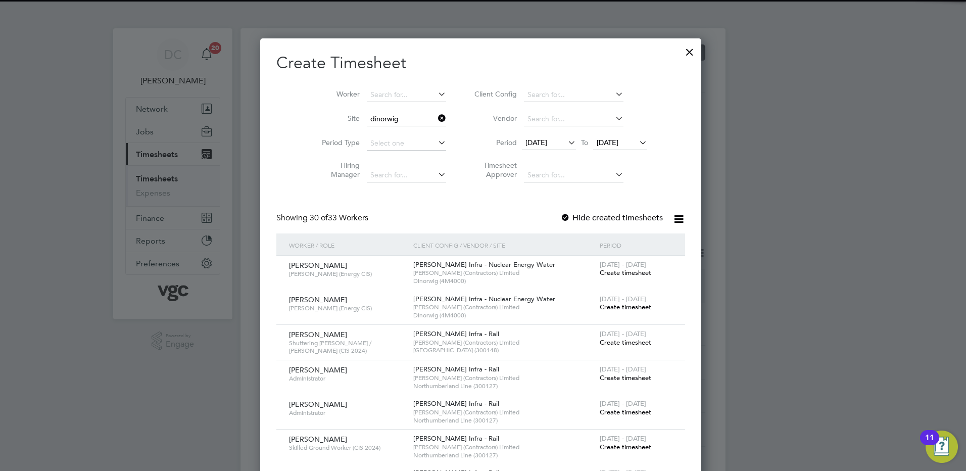
click at [400, 127] on li "Dinorwig (4M4000)" at bounding box center [408, 133] width 80 height 14
type input "Dinorwig (4M4000)"
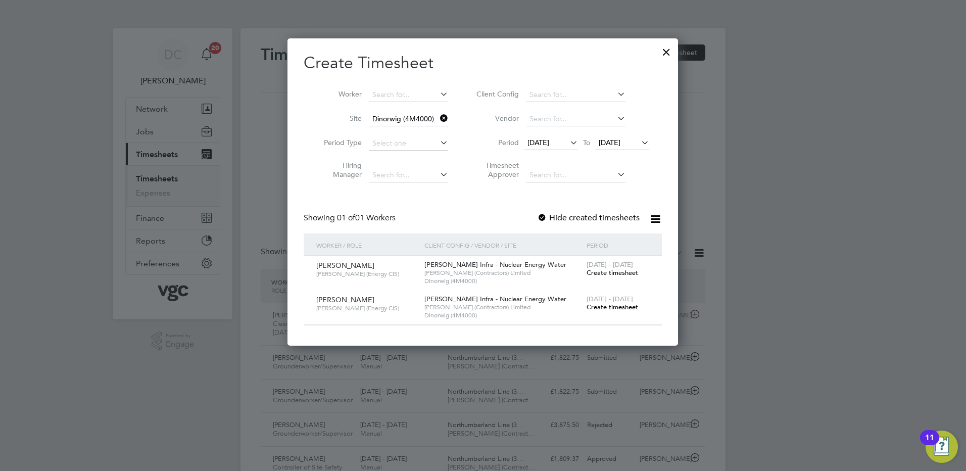
click at [549, 146] on span "19 Sep 2025" at bounding box center [539, 142] width 22 height 9
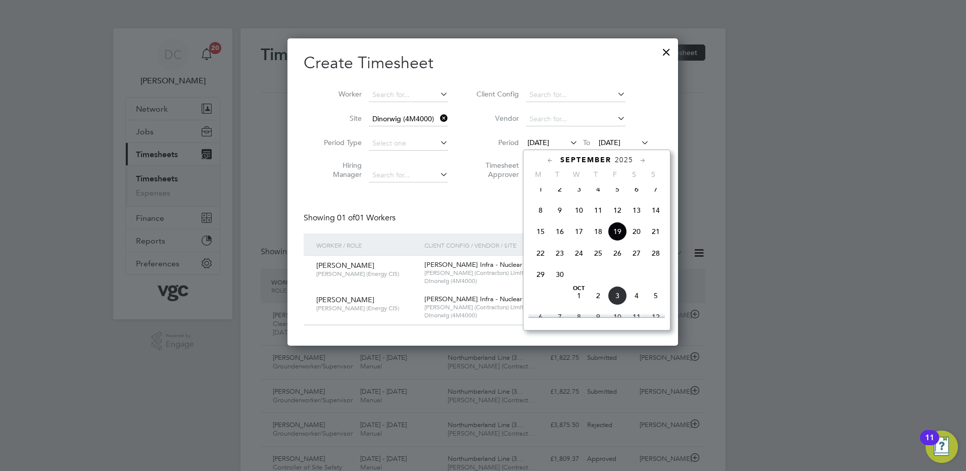
click at [639, 256] on span "27" at bounding box center [636, 253] width 19 height 19
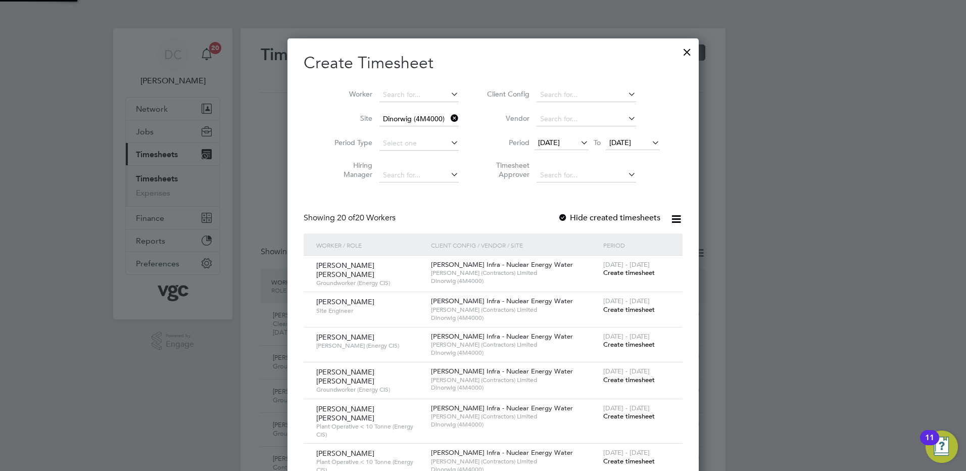
click at [628, 145] on span "27 Sep 2025" at bounding box center [620, 142] width 22 height 9
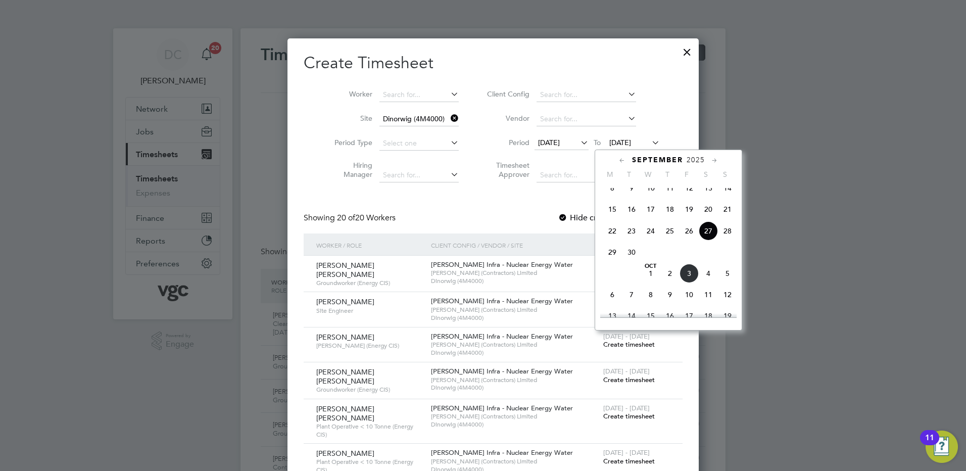
click at [689, 283] on span "3" at bounding box center [689, 273] width 19 height 19
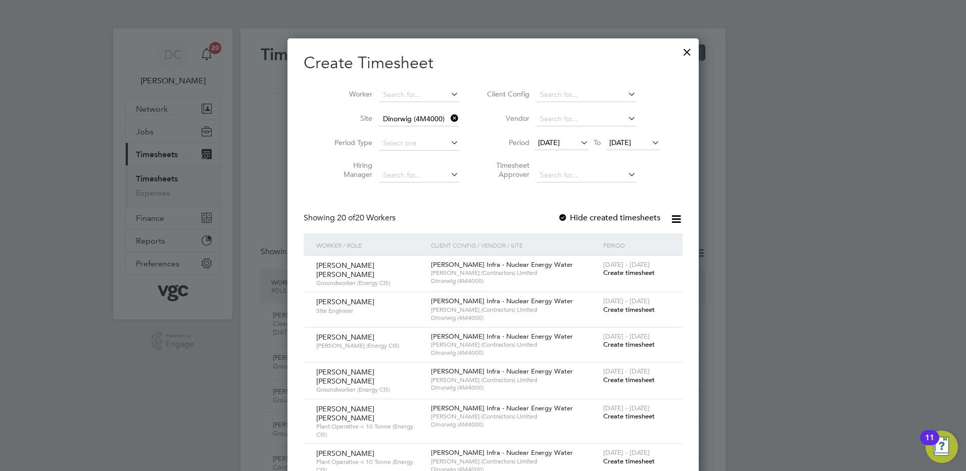
click at [622, 272] on span "Create timesheet" at bounding box center [629, 272] width 52 height 9
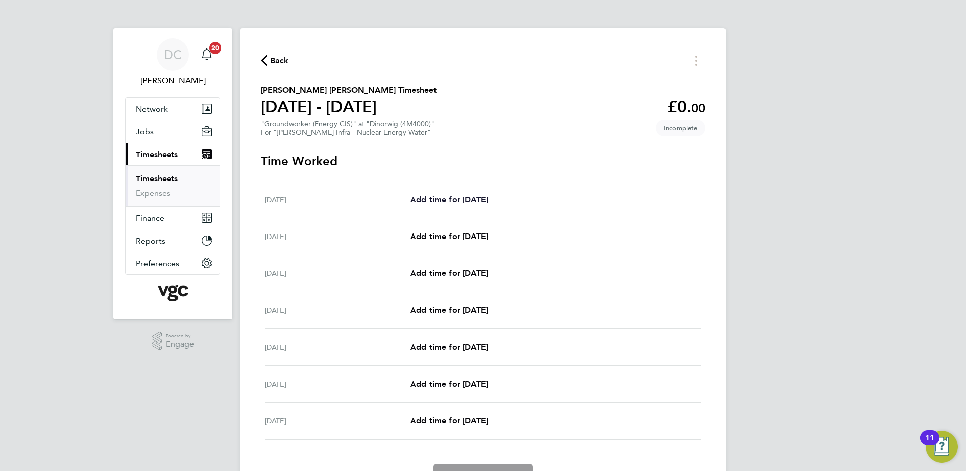
click at [426, 197] on span "Add time for Sat 27 Sep" at bounding box center [449, 200] width 78 height 10
select select "30"
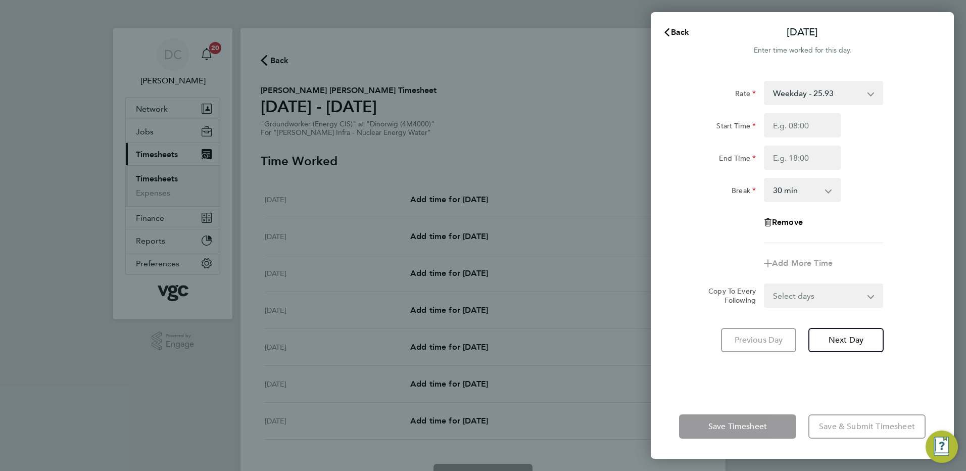
click at [822, 93] on select "Weekday - 25.93 Bonus - 40.00 Bank Holiday (exc Christmas) - 45.38 Weekends - 3…" at bounding box center [817, 93] width 105 height 22
select select "30"
click at [777, 125] on input "Start Time" at bounding box center [802, 125] width 77 height 24
type input "07:30"
click at [790, 162] on input "End Time" at bounding box center [802, 158] width 77 height 24
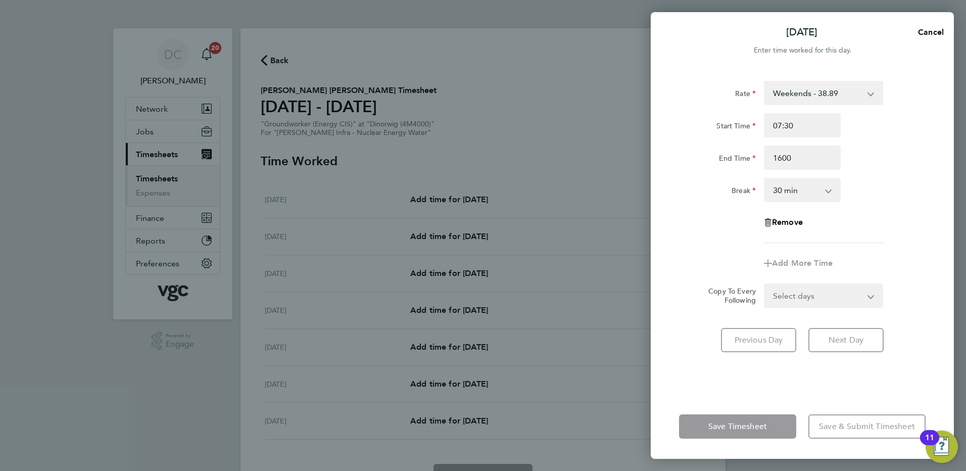
type input "16:00"
click at [850, 219] on div "Rate Weekends - 38.89 Bonus - 40.00 Weekday - 25.93 Bank Holiday (exc Christmas…" at bounding box center [802, 162] width 247 height 162
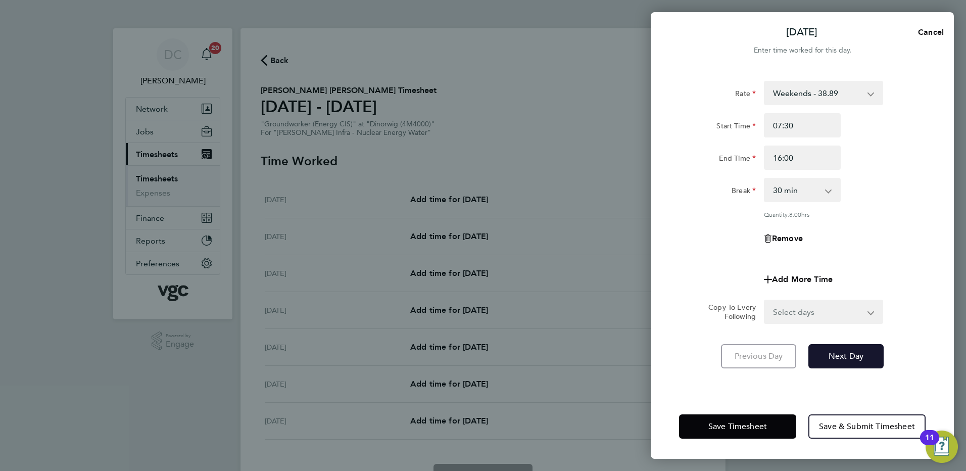
click at [838, 347] on button "Next Day" at bounding box center [845, 356] width 75 height 24
select select "30"
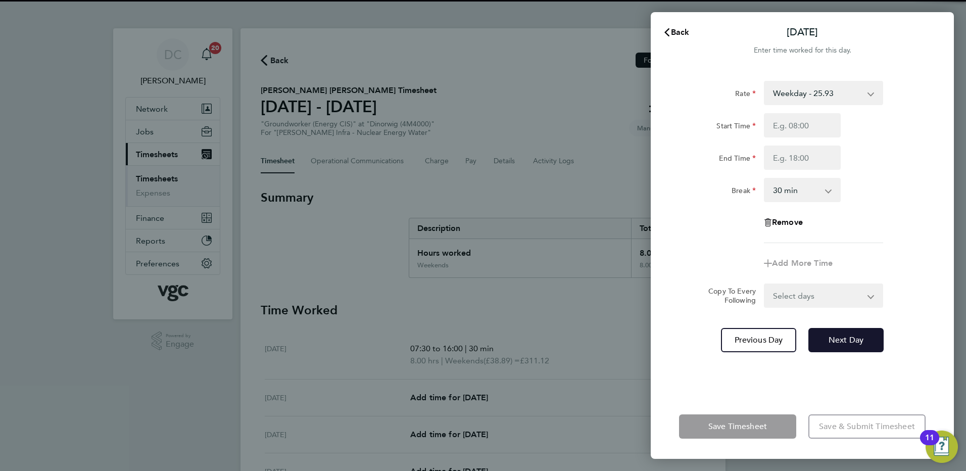
click at [837, 341] on span "Next Day" at bounding box center [846, 340] width 35 height 10
select select "30"
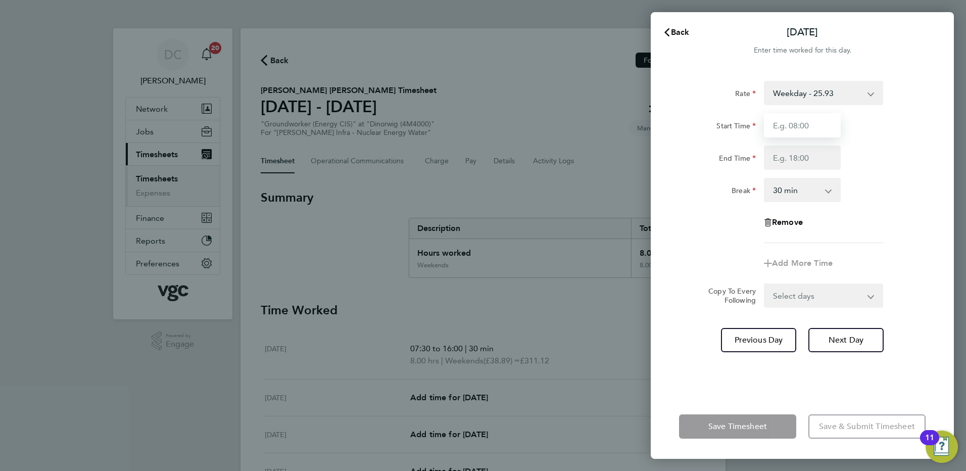
click at [792, 125] on input "Start Time" at bounding box center [802, 125] width 77 height 24
type input "07:30"
click at [792, 159] on input "End Time" at bounding box center [802, 158] width 77 height 24
type input "17:30"
click at [877, 235] on div "Rate Weekday - 25.93 Bonus - 40.00 Bank Holiday (exc Christmas) - 45.38 Weekend…" at bounding box center [802, 162] width 247 height 162
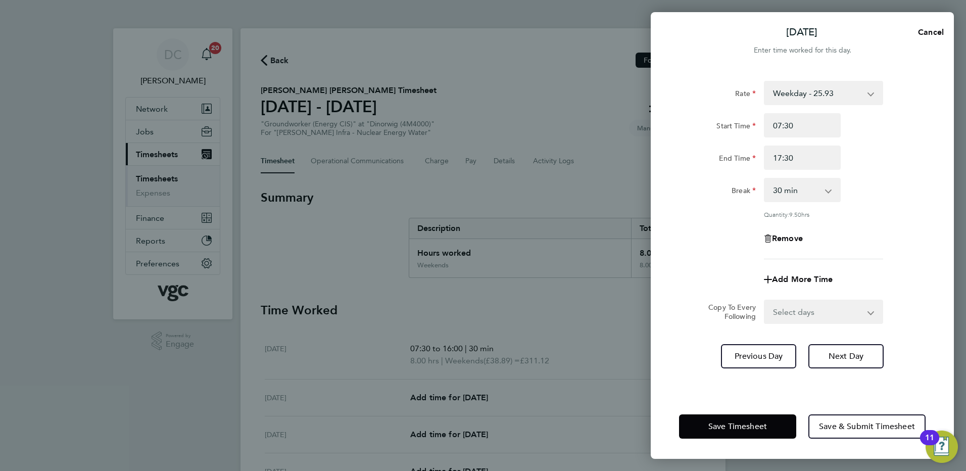
click at [779, 311] on select "Select days Day Tuesday Wednesday Thursday Friday" at bounding box center [818, 312] width 106 height 22
select select "DAY"
click at [765, 301] on select "Select days Day Tuesday Wednesday Thursday Friday" at bounding box center [818, 312] width 106 height 22
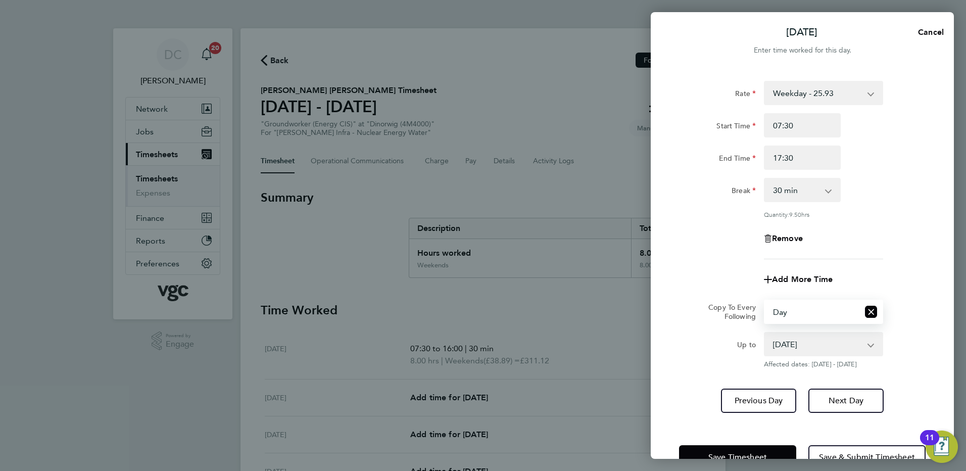
click at [787, 340] on select "30 Sep 2025 01 Oct 2025 02 Oct 2025 03 Oct 2025" at bounding box center [817, 344] width 105 height 22
select select "2025-10-02"
click at [765, 333] on select "30 Sep 2025 01 Oct 2025 02 Oct 2025 03 Oct 2025" at bounding box center [817, 344] width 105 height 22
click at [825, 399] on button "Next Day" at bounding box center [845, 401] width 75 height 24
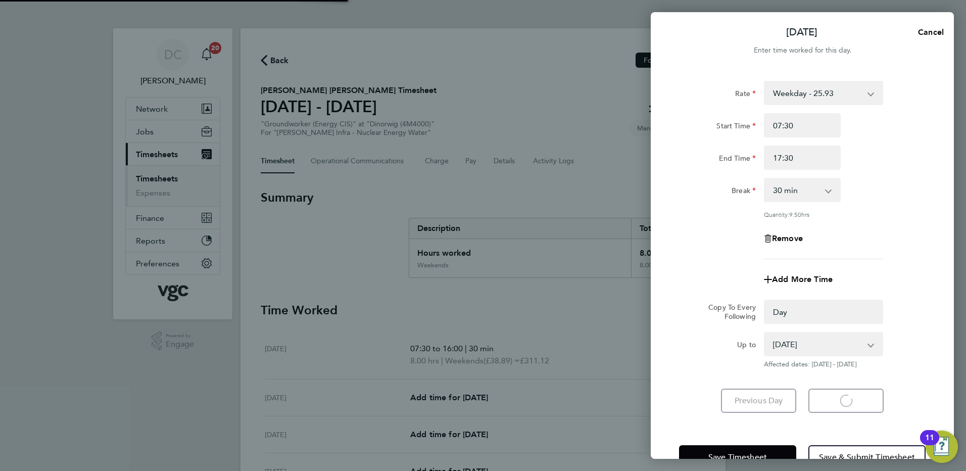
select select "0: null"
select select "30"
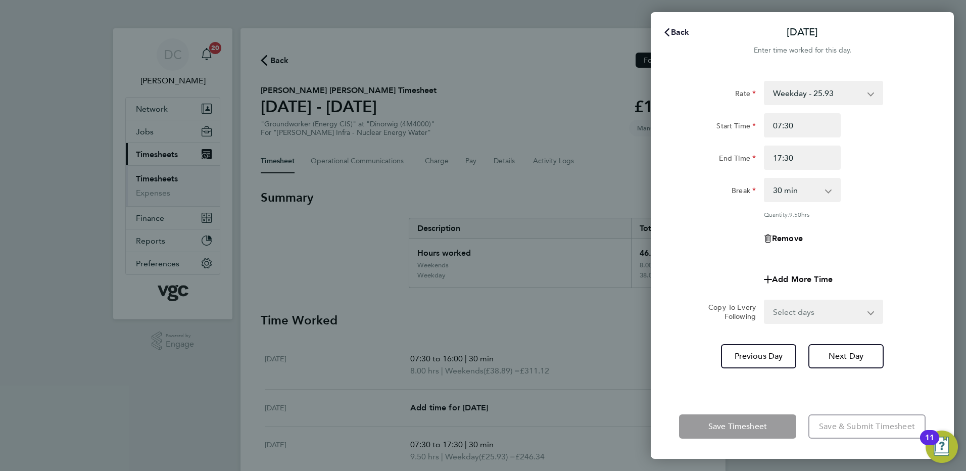
click at [684, 33] on span "Back" at bounding box center [680, 32] width 19 height 10
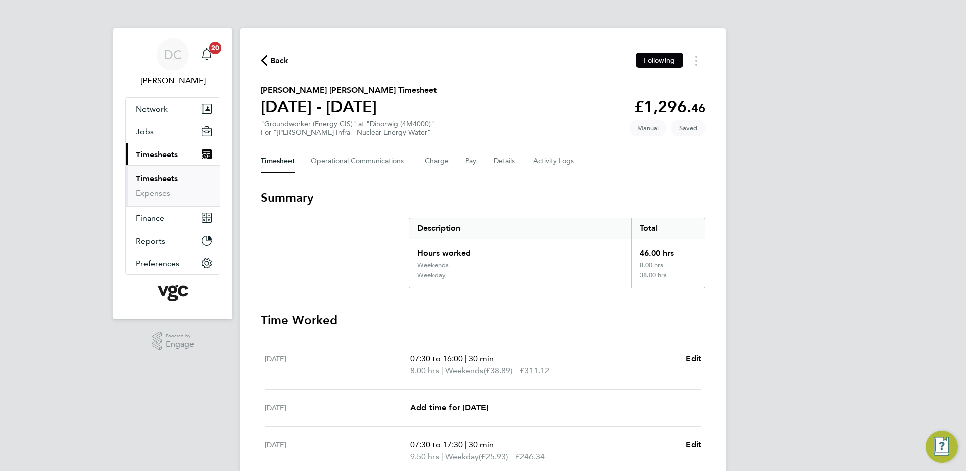
click at [820, 195] on div "DC Danny Carr Notifications 20 Applications: Network Team Members Businesses Si…" at bounding box center [483, 374] width 966 height 748
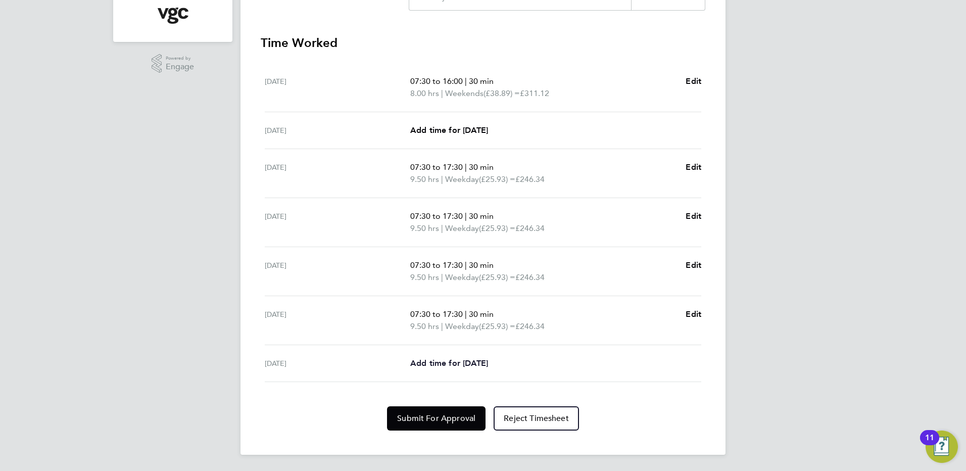
click at [488, 362] on span "Add time for Fri 03 Oct" at bounding box center [449, 363] width 78 height 10
select select "30"
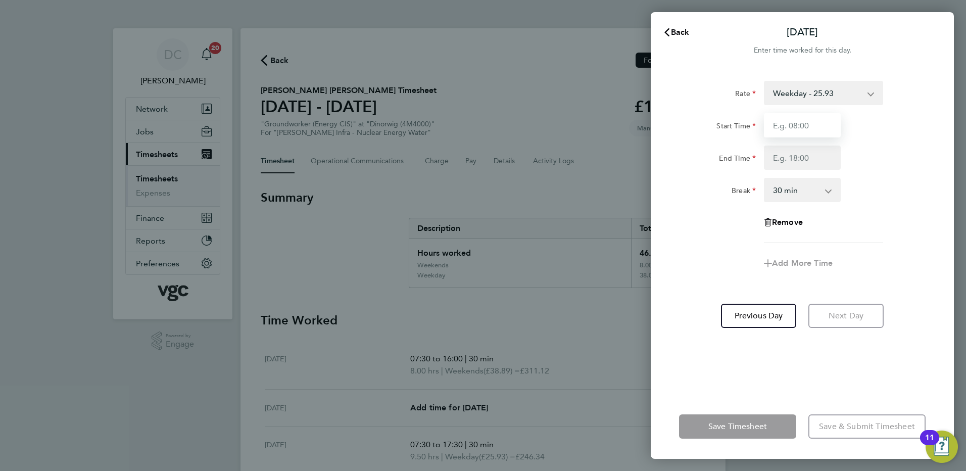
click at [791, 125] on input "Start Time" at bounding box center [802, 125] width 77 height 24
type input "07:30"
type input "16:00"
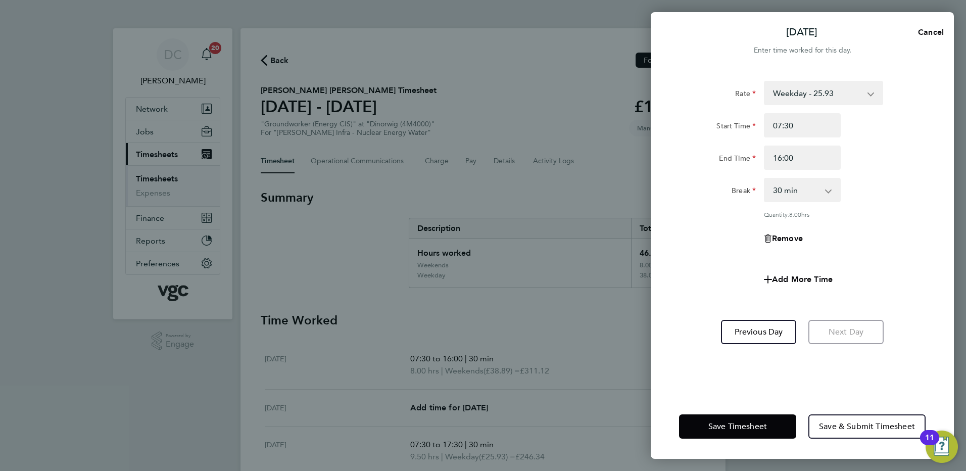
click at [701, 262] on app-timesheet-line-form-group "Rate Weekday - 25.93 Bonus - 40.00 Bank Holiday (exc Christmas) - 45.38 Weekend…" at bounding box center [802, 186] width 247 height 211
click at [829, 420] on button "Save & Submit Timesheet" at bounding box center [866, 426] width 117 height 24
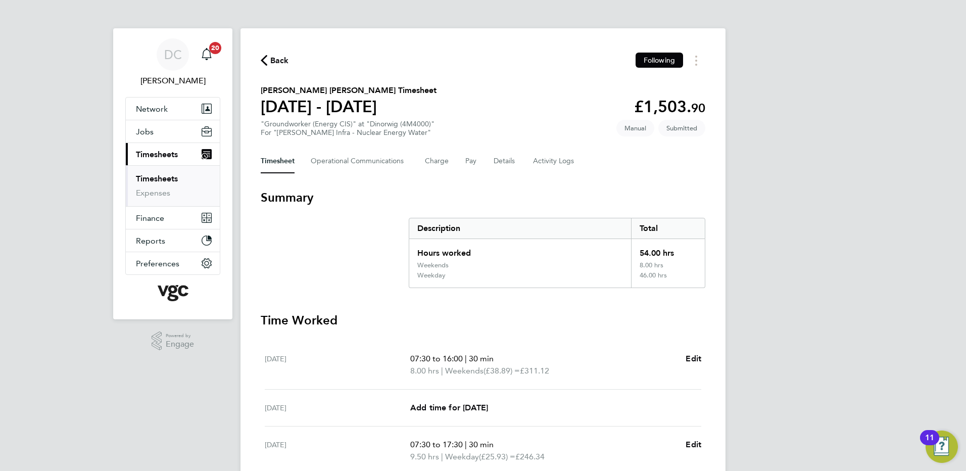
click at [272, 61] on span "Back" at bounding box center [279, 61] width 19 height 12
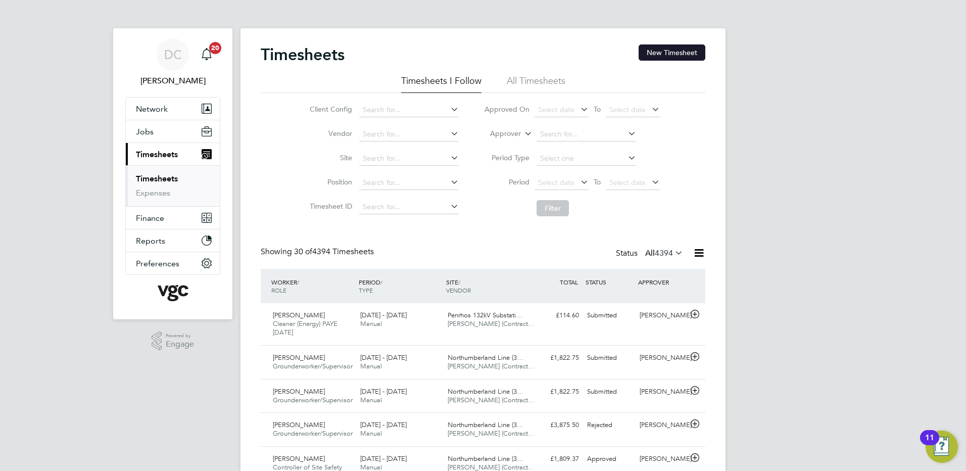
click at [660, 51] on button "New Timesheet" at bounding box center [672, 52] width 67 height 16
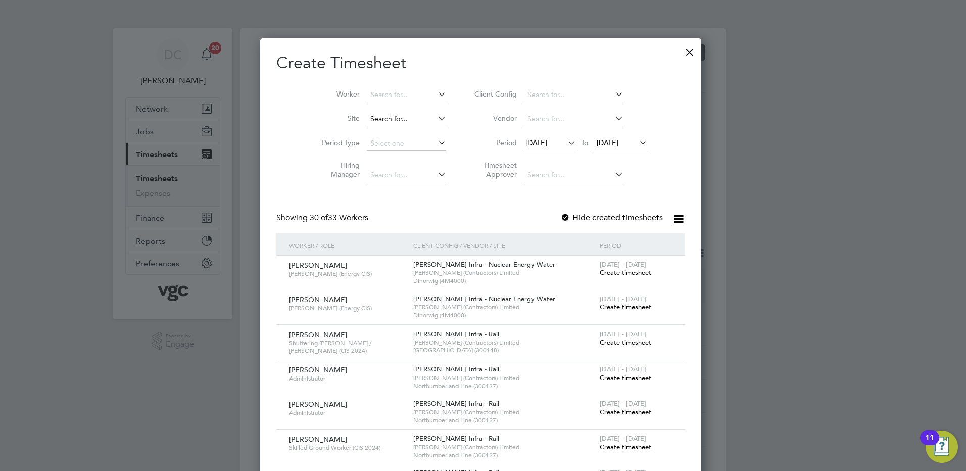
click at [387, 117] on input at bounding box center [406, 119] width 79 height 14
click at [391, 133] on b "Dinorwig" at bounding box center [387, 132] width 31 height 9
type input "Dinorwig (4M4000)"
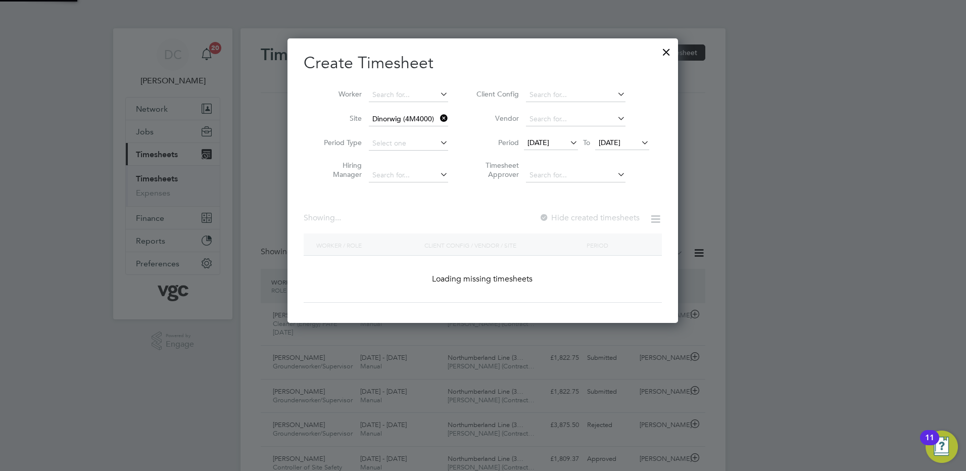
scroll to position [307, 391]
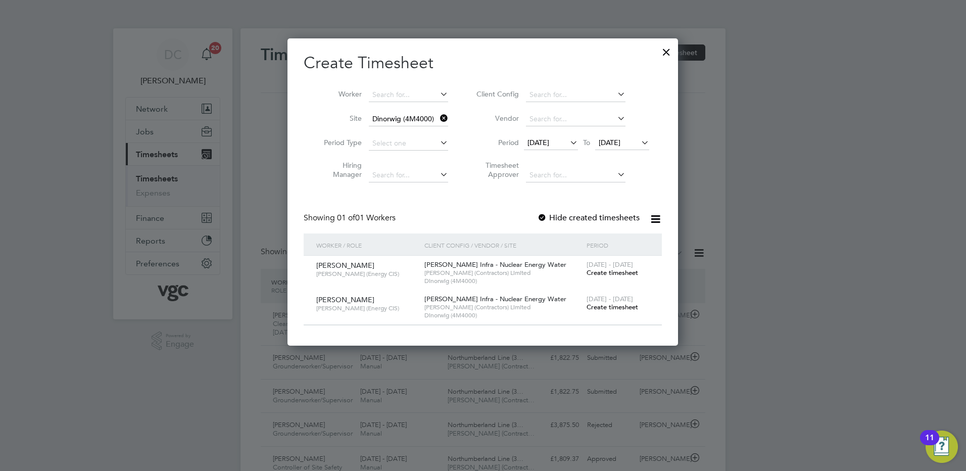
click at [549, 142] on span "19 Sep 2025" at bounding box center [539, 142] width 22 height 9
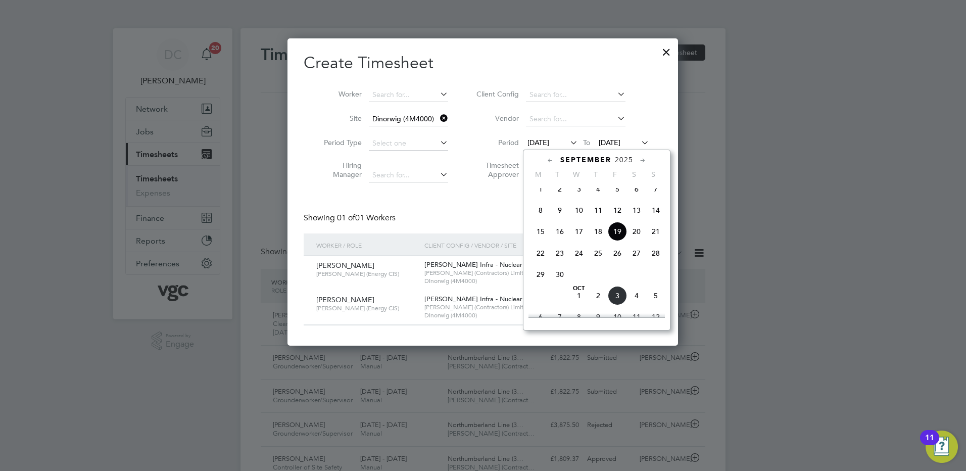
click at [637, 263] on span "27" at bounding box center [636, 253] width 19 height 19
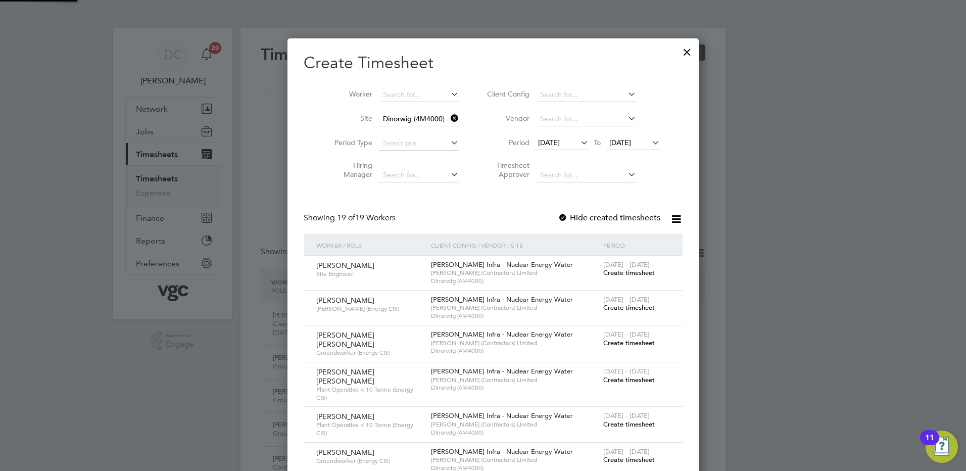
scroll to position [904, 391]
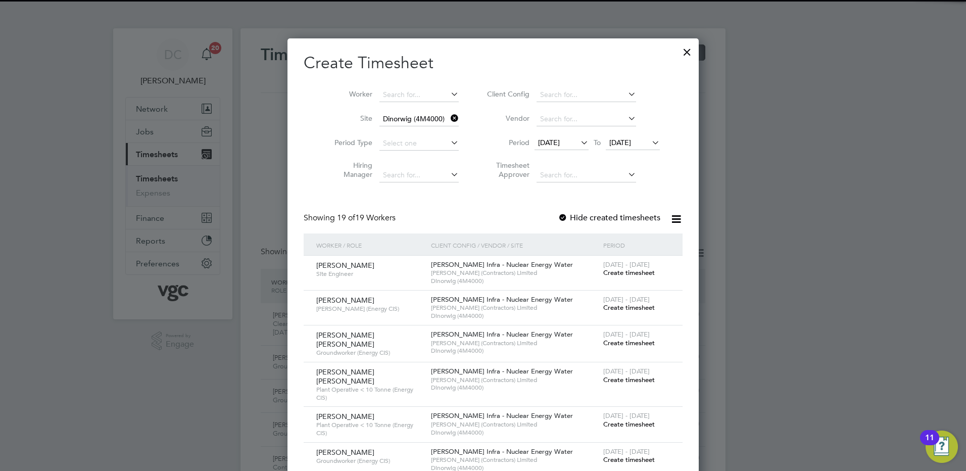
click at [613, 143] on span "27 Sep 2025" at bounding box center [620, 142] width 22 height 9
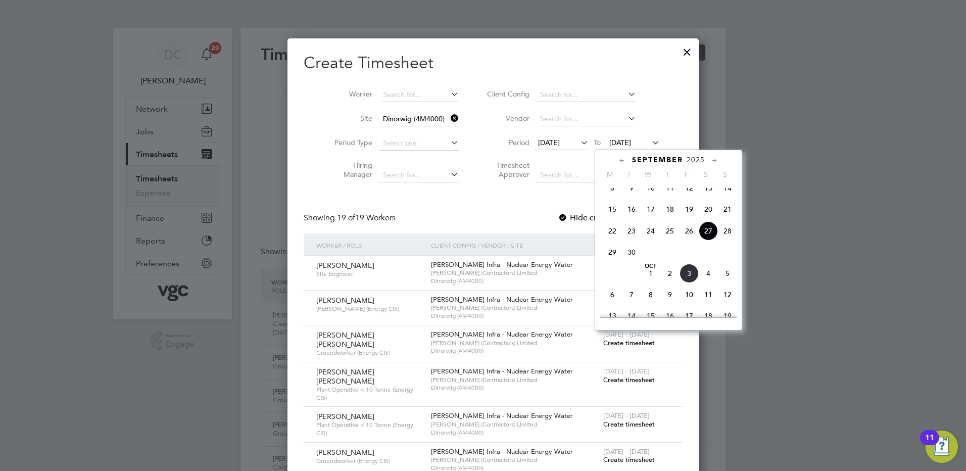
click at [687, 282] on span "3" at bounding box center [689, 273] width 19 height 19
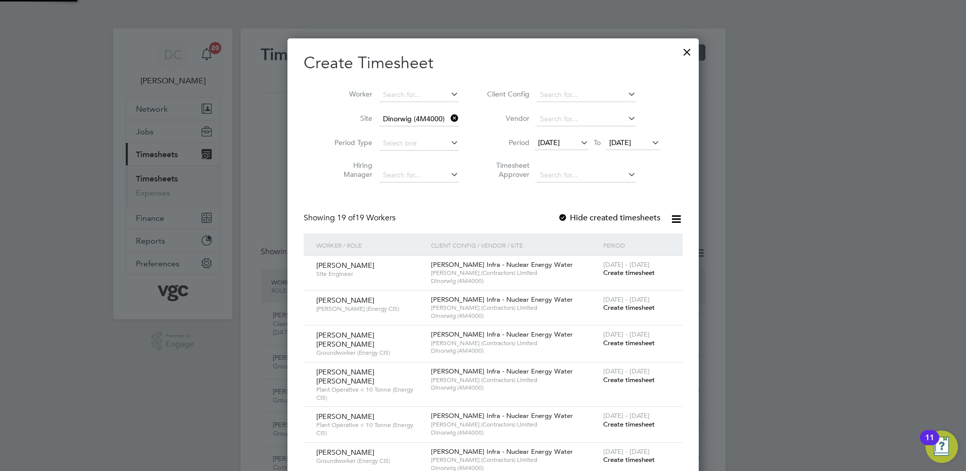
scroll to position [904, 391]
click at [780, 313] on div at bounding box center [483, 235] width 966 height 471
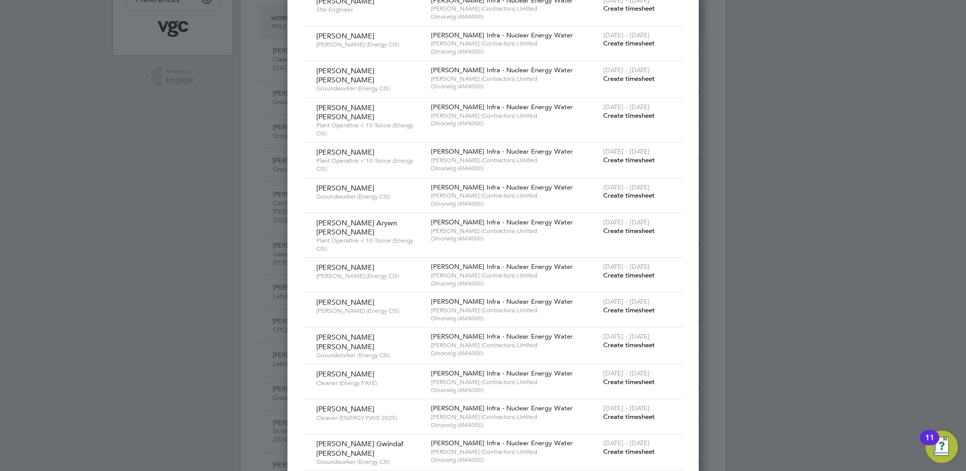
scroll to position [303, 0]
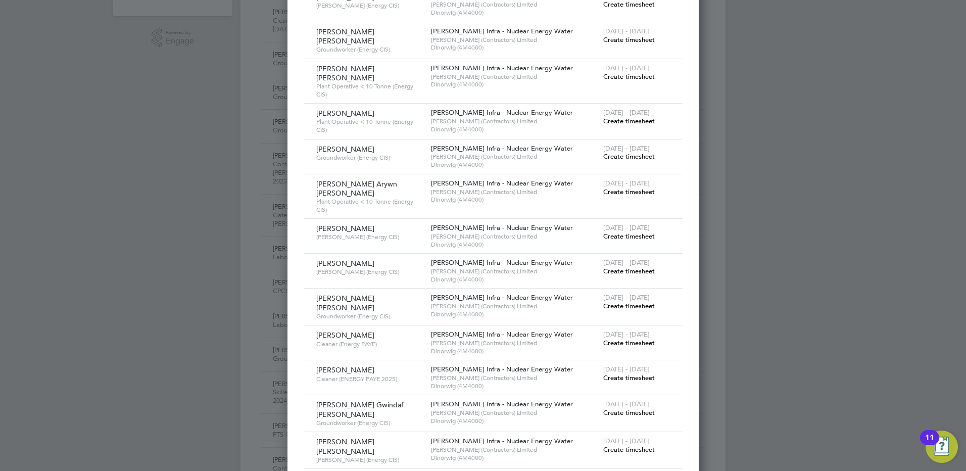
click at [618, 232] on span "Create timesheet" at bounding box center [629, 236] width 52 height 9
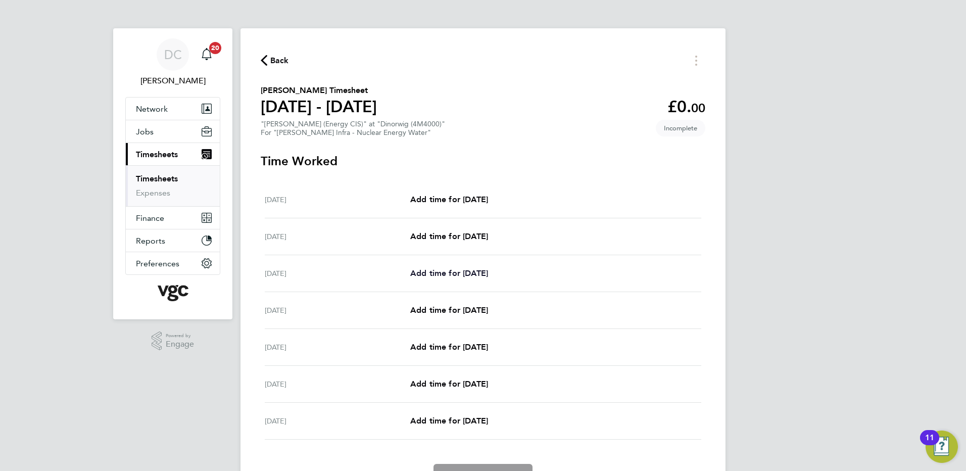
click at [442, 274] on span "Add time for Mon 29 Sep" at bounding box center [449, 273] width 78 height 10
select select "30"
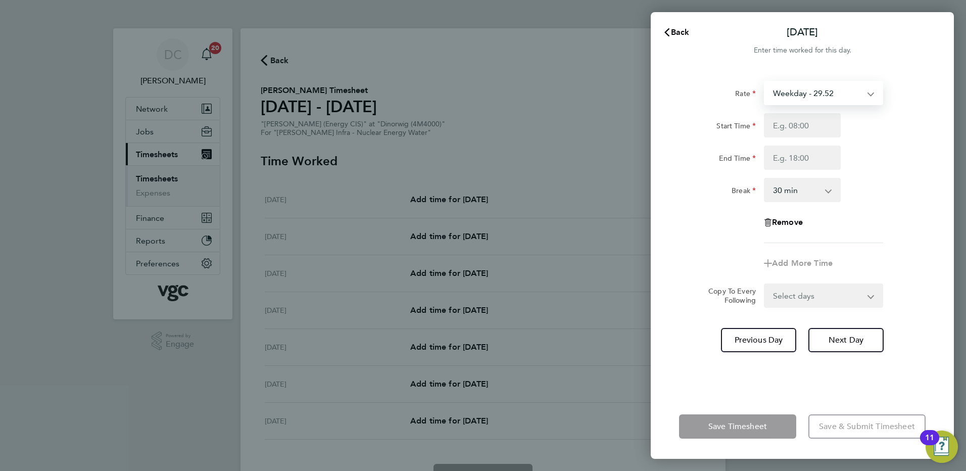
click at [785, 102] on select "Weekday - 29.52 Bonis - 150.00 Bonus - 350.00 Weekday Nights - 36.87 Weekends -…" at bounding box center [817, 93] width 105 height 22
click at [696, 100] on div "Rate" at bounding box center [717, 91] width 77 height 20
click at [681, 33] on span "Back" at bounding box center [680, 32] width 19 height 10
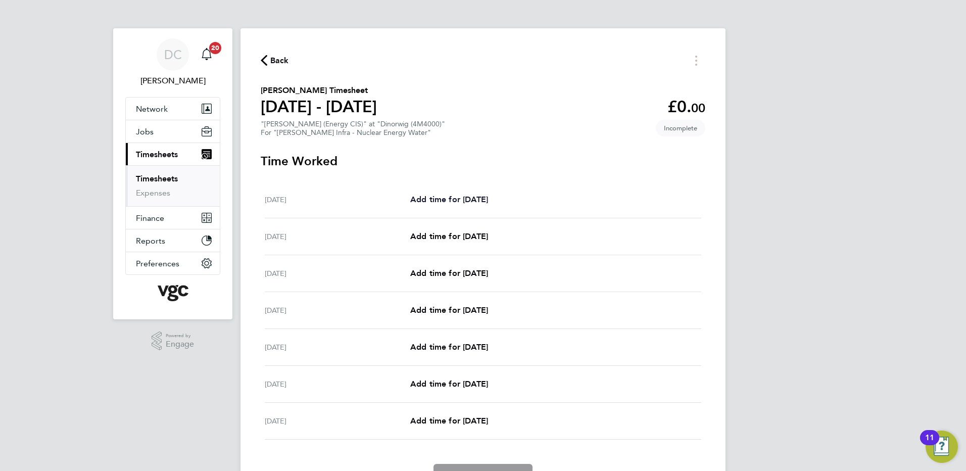
click at [472, 198] on span "Add time for Sat 27 Sep" at bounding box center [449, 200] width 78 height 10
select select "30"
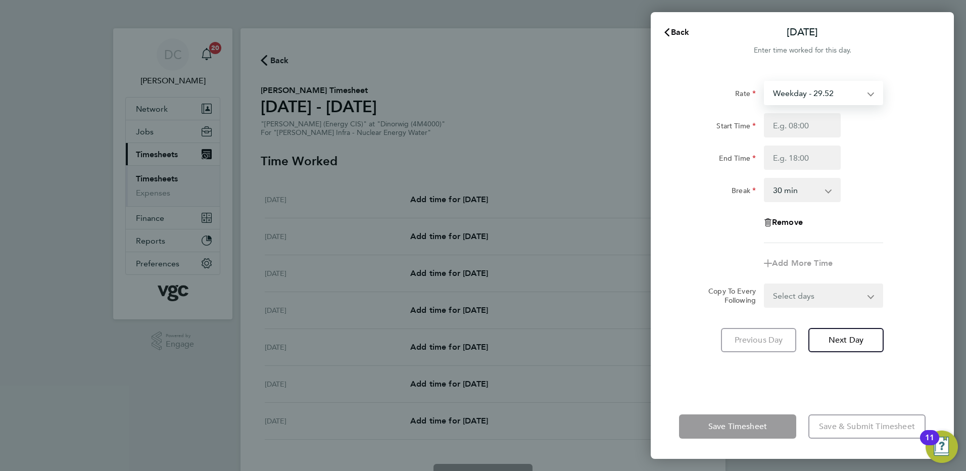
click at [795, 98] on select "Weekday - 29.52 Bonis - 150.00 Bonus - 350.00 Weekday Nights - 36.87 Weekends -…" at bounding box center [817, 93] width 105 height 22
select select "30"
click at [783, 137] on input "Start Time" at bounding box center [802, 125] width 77 height 24
type input "07:30"
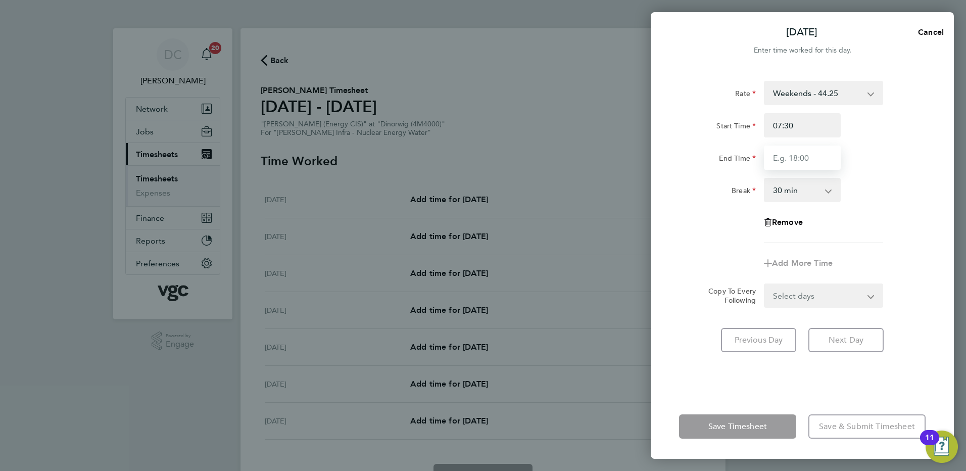
click at [792, 161] on input "End Time" at bounding box center [802, 158] width 77 height 24
type input "16:00"
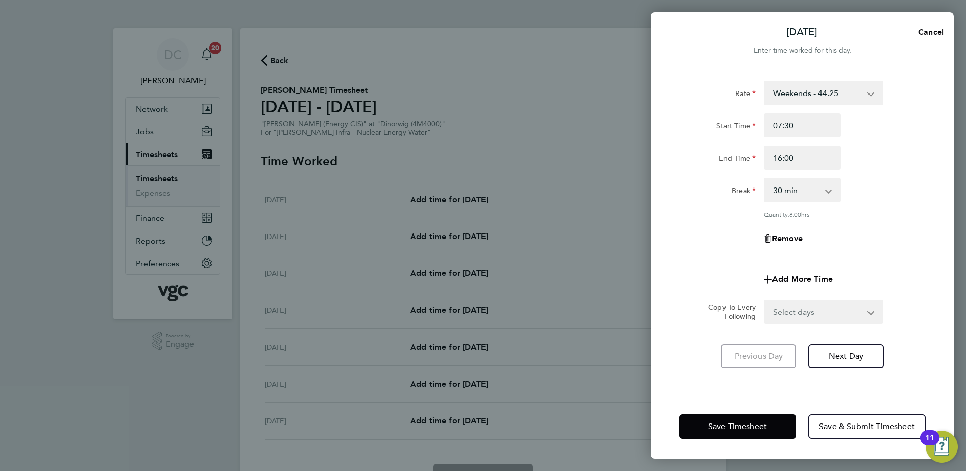
click at [860, 245] on app-timesheet-line-form-group "Rate Weekends - 44.25 Bonis - 150.00 Bonus - 350.00 Weekday - 29.52 Weekday Nig…" at bounding box center [802, 186] width 247 height 211
click at [856, 355] on span "Next Day" at bounding box center [846, 356] width 35 height 10
select select "30"
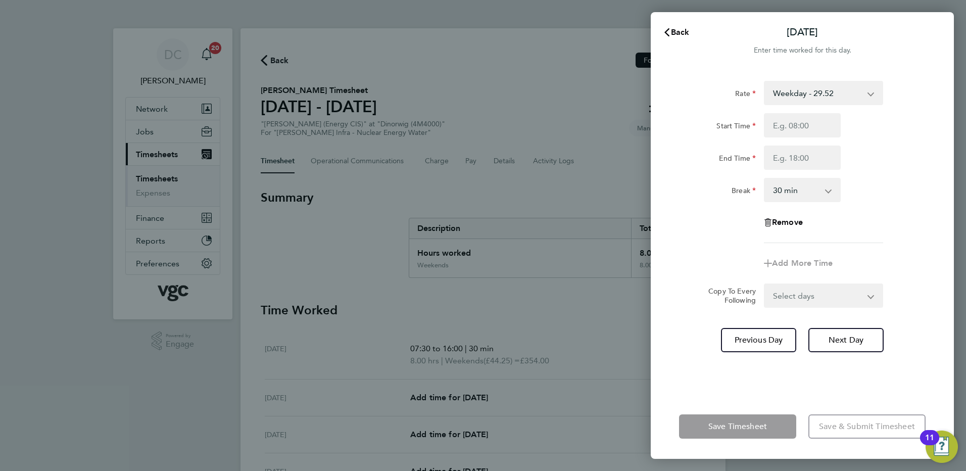
click at [792, 90] on select "Weekday - 29.52 Bonis - 150.00 Bonus - 350.00 Weekday Nights - 36.87 Weekends -…" at bounding box center [817, 93] width 105 height 22
select select "30"
click at [784, 129] on input "Start Time" at bounding box center [802, 125] width 77 height 24
type input "07:30"
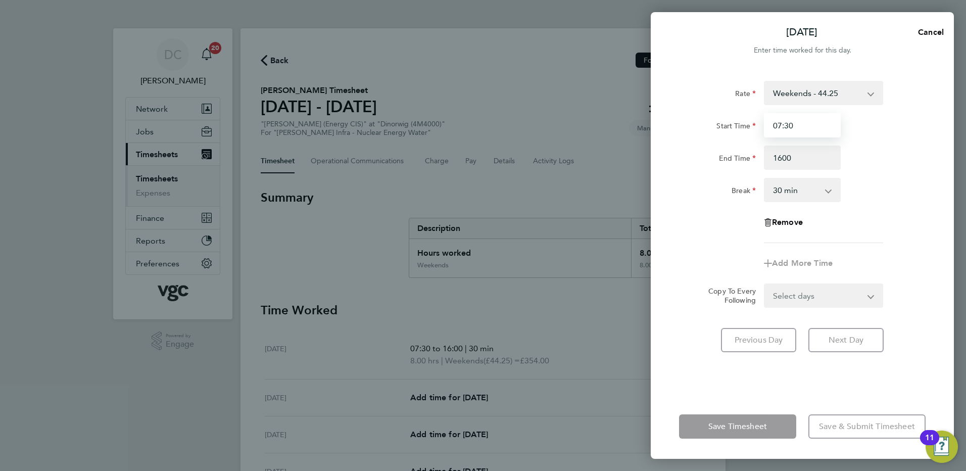
type input "16:00"
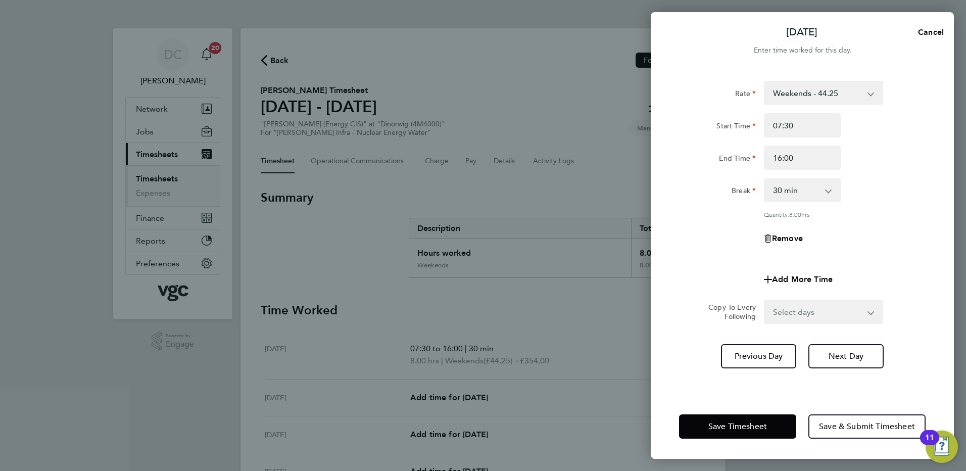
click at [878, 241] on div "Remove" at bounding box center [802, 238] width 255 height 24
click at [856, 354] on span "Next Day" at bounding box center [846, 356] width 35 height 10
select select "30"
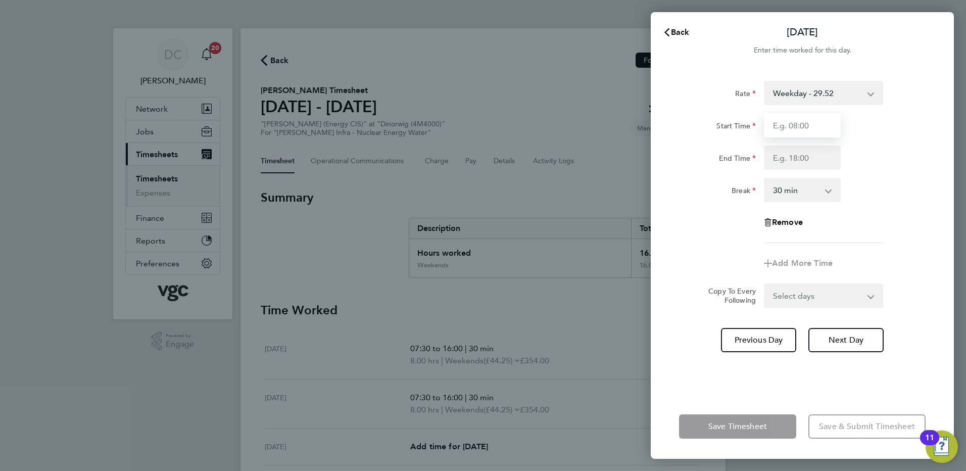
click at [791, 125] on input "Start Time" at bounding box center [802, 125] width 77 height 24
type input "07:30"
click at [789, 161] on input "End Time" at bounding box center [802, 158] width 77 height 24
type input "17:30"
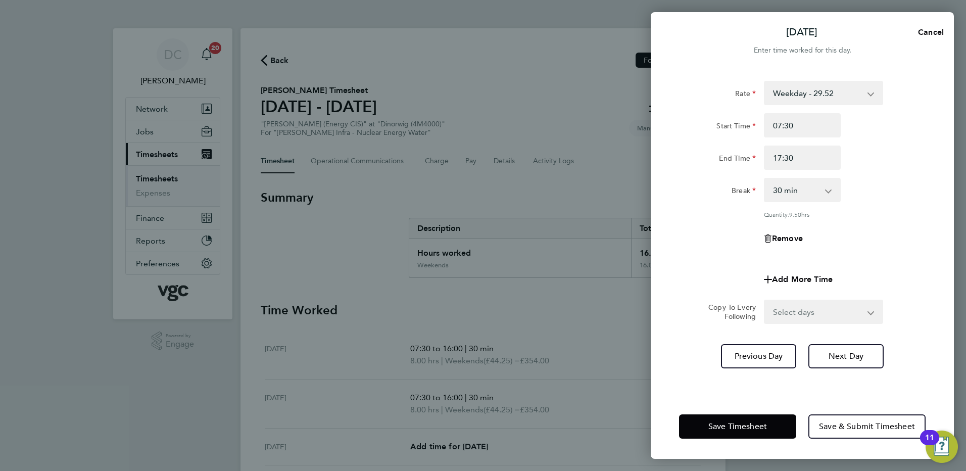
click at [861, 232] on div "Remove" at bounding box center [802, 238] width 255 height 24
click at [808, 309] on select "Select days Day Tuesday Wednesday Thursday Friday" at bounding box center [818, 312] width 106 height 22
select select "DAY"
click at [765, 301] on select "Select days Day Tuesday Wednesday Thursday Friday" at bounding box center [818, 312] width 106 height 22
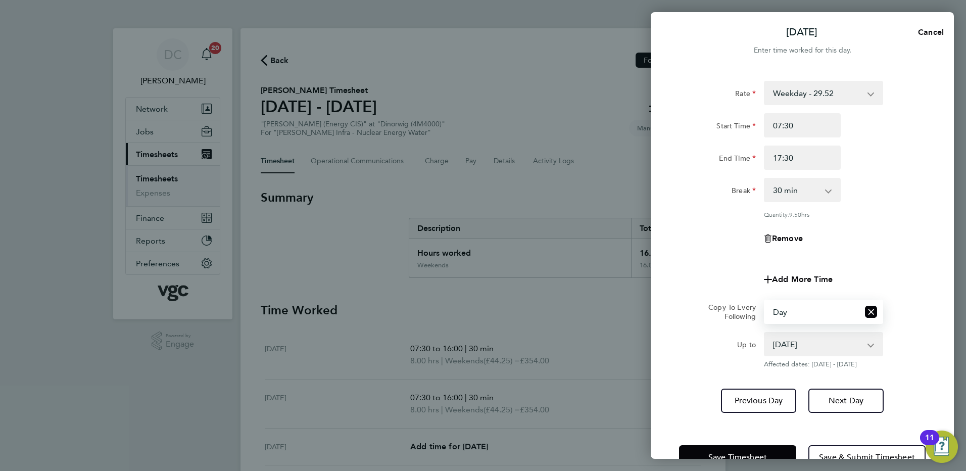
drag, startPoint x: 805, startPoint y: 322, endPoint x: 800, endPoint y: 348, distance: 26.3
click at [800, 348] on select "30 Sep 2025 01 Oct 2025 02 Oct 2025 03 Oct 2025" at bounding box center [817, 344] width 105 height 22
select select "2025-10-02"
click at [765, 333] on select "30 Sep 2025 01 Oct 2025 02 Oct 2025 03 Oct 2025" at bounding box center [817, 344] width 105 height 22
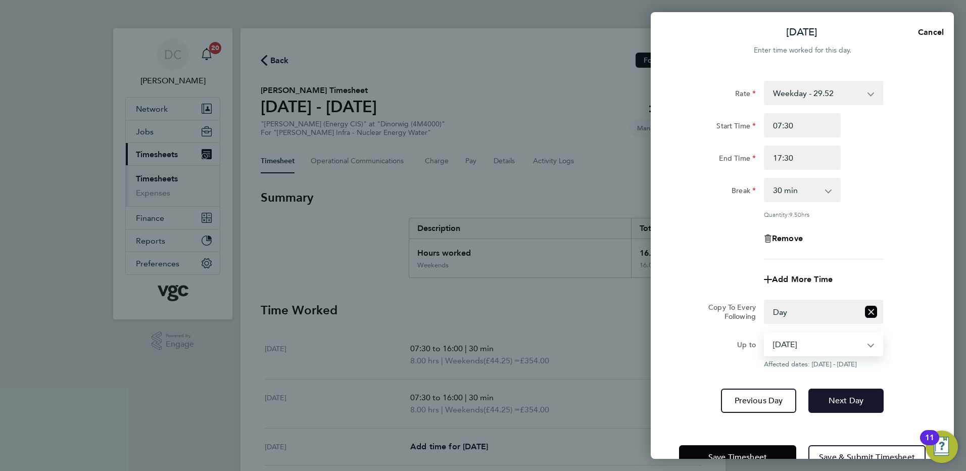
click at [833, 399] on span "Next Day" at bounding box center [846, 401] width 35 height 10
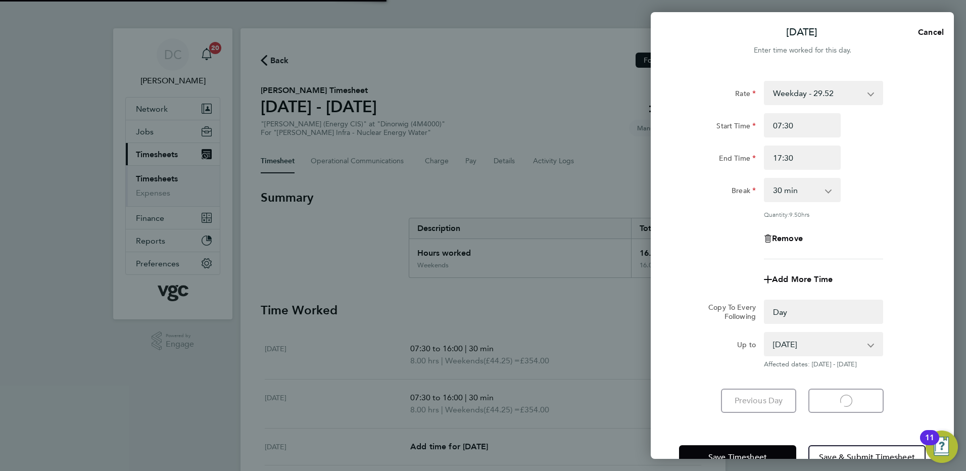
select select "0: null"
select select "30"
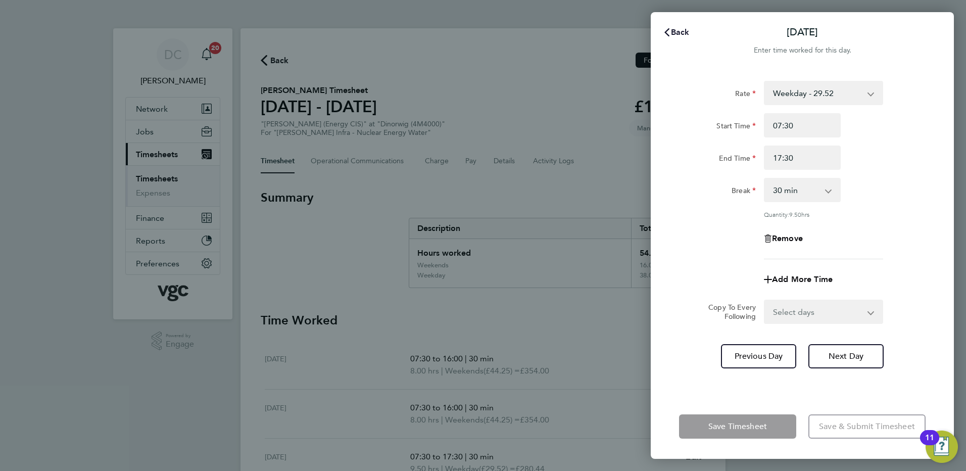
click at [682, 32] on span "Back" at bounding box center [680, 32] width 19 height 10
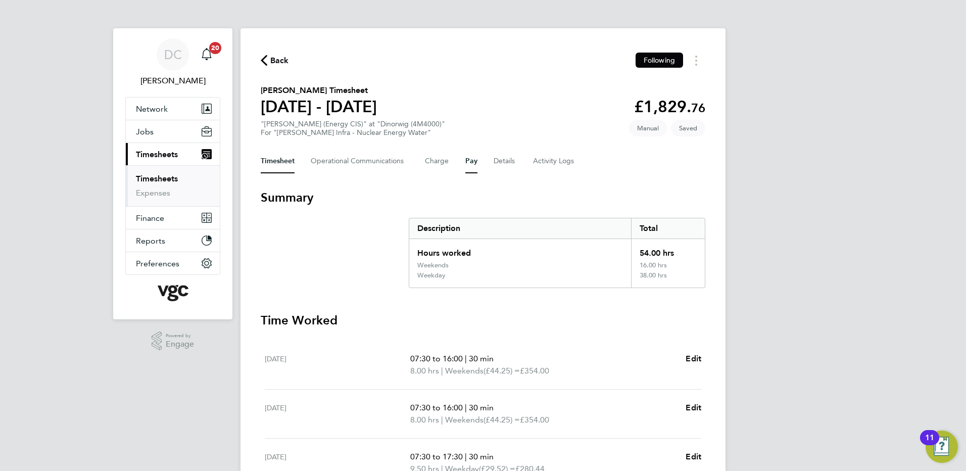
click at [469, 161] on button "Pay" at bounding box center [471, 161] width 12 height 24
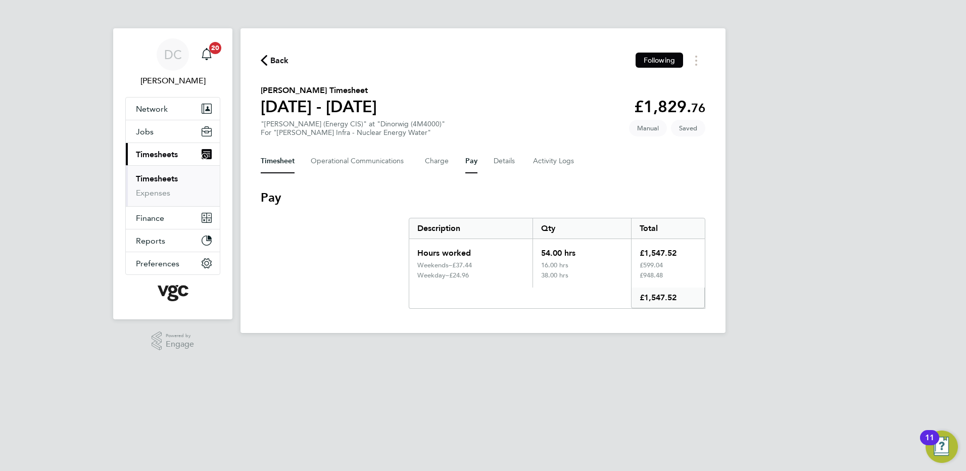
click at [286, 163] on button "Timesheet" at bounding box center [278, 161] width 34 height 24
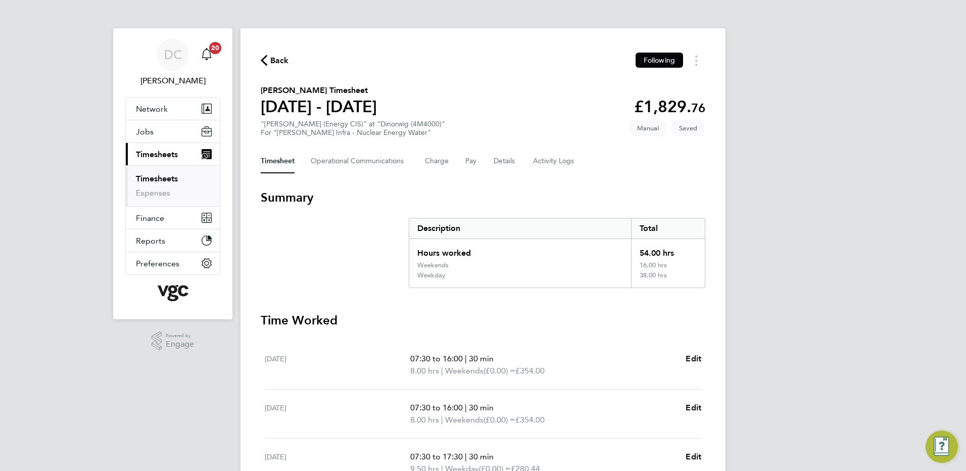
click at [780, 259] on div "DC Danny Carr Notifications 20 Applications: Network Team Members Businesses Si…" at bounding box center [483, 380] width 966 height 760
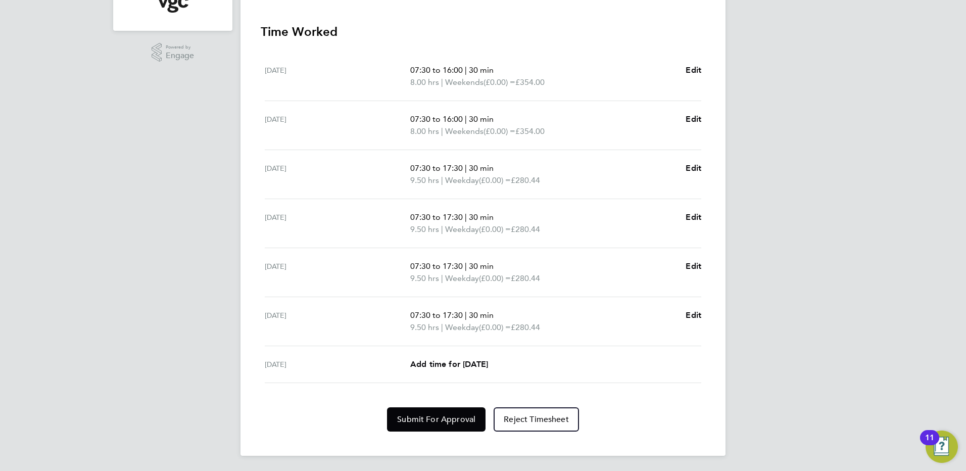
scroll to position [290, 0]
click at [488, 361] on span "Add time for Fri 03 Oct" at bounding box center [449, 363] width 78 height 10
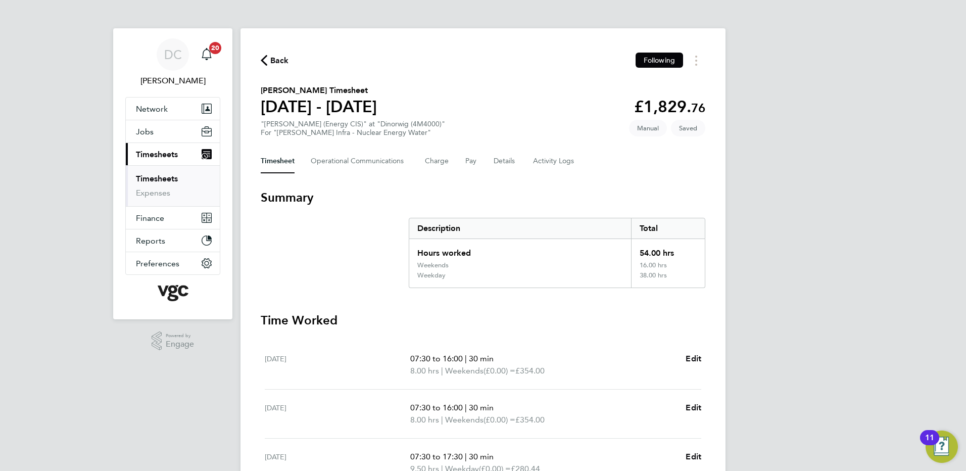
select select "30"
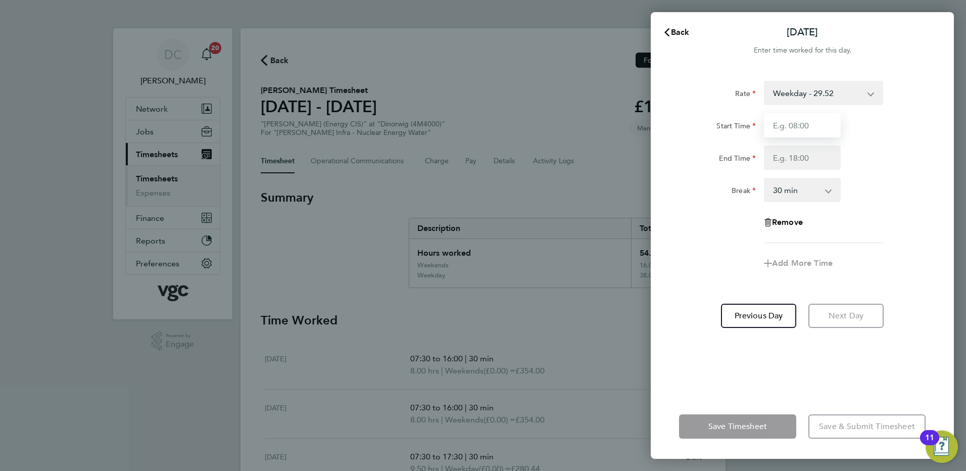
click at [802, 135] on input "Start Time" at bounding box center [802, 125] width 77 height 24
type input "07:30"
type input "16:00"
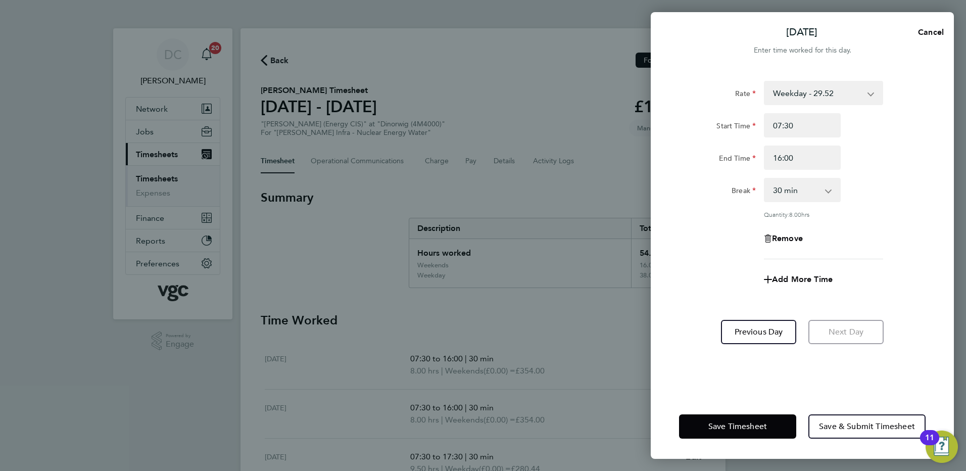
click at [881, 246] on div "Remove" at bounding box center [802, 238] width 255 height 24
click at [823, 280] on span "Add More Time" at bounding box center [802, 279] width 61 height 10
select select "null"
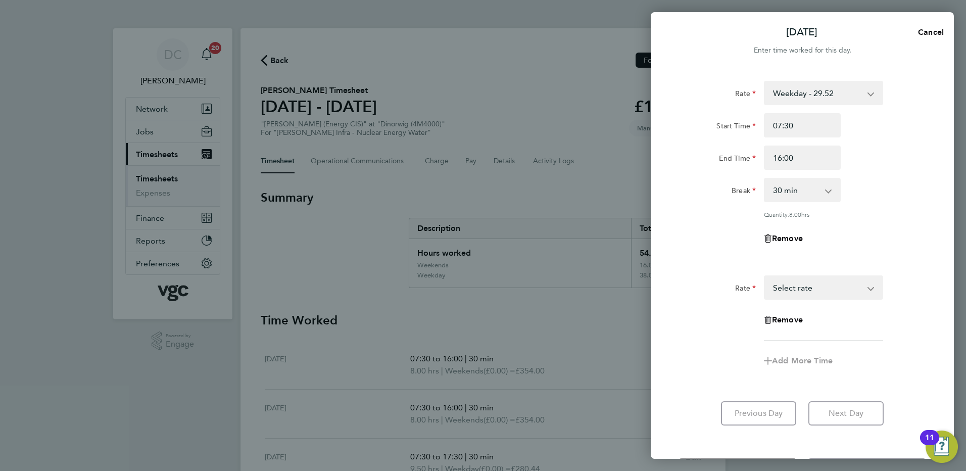
click at [825, 290] on select "Bonis - 150.00 Bonus - 350.00 Weekday - 29.52 Weekday Nights - 36.87 Weekends -…" at bounding box center [817, 287] width 105 height 22
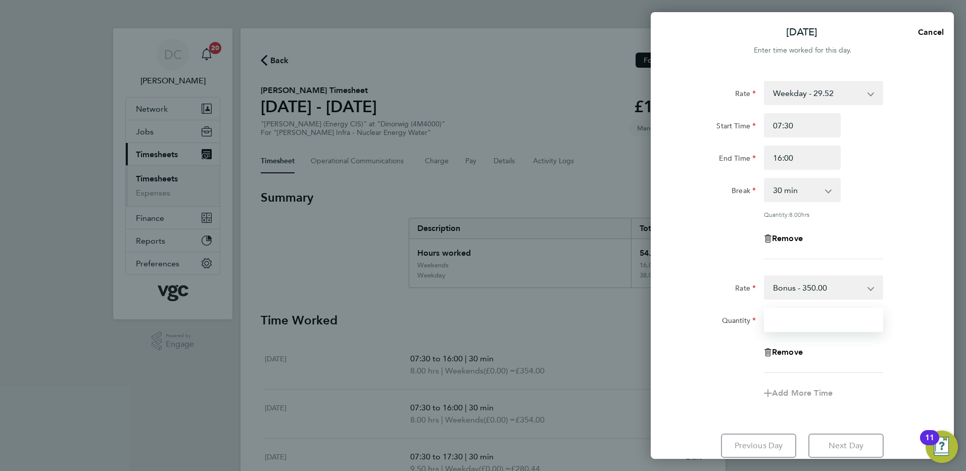
click at [806, 319] on input "Quantity" at bounding box center [823, 320] width 119 height 24
type input "1"
click at [730, 381] on div "Add More Time" at bounding box center [802, 393] width 255 height 24
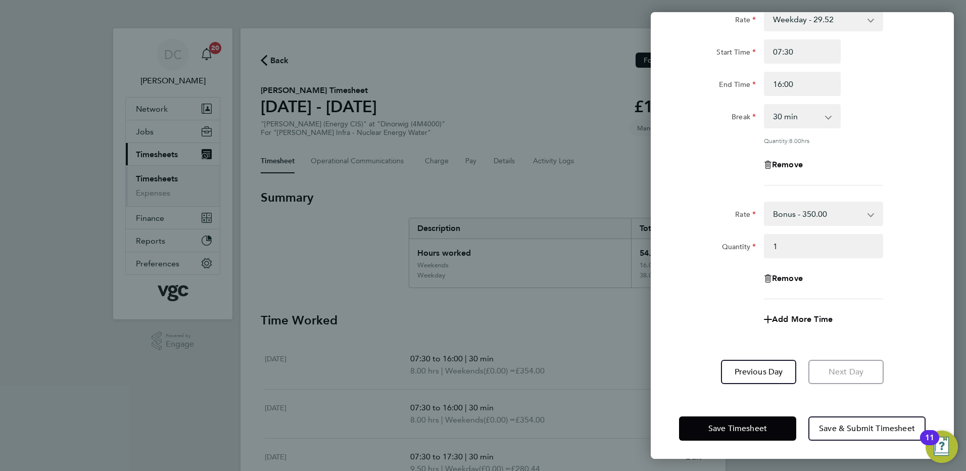
scroll to position [75, 0]
click at [732, 428] on span "Save Timesheet" at bounding box center [737, 427] width 59 height 10
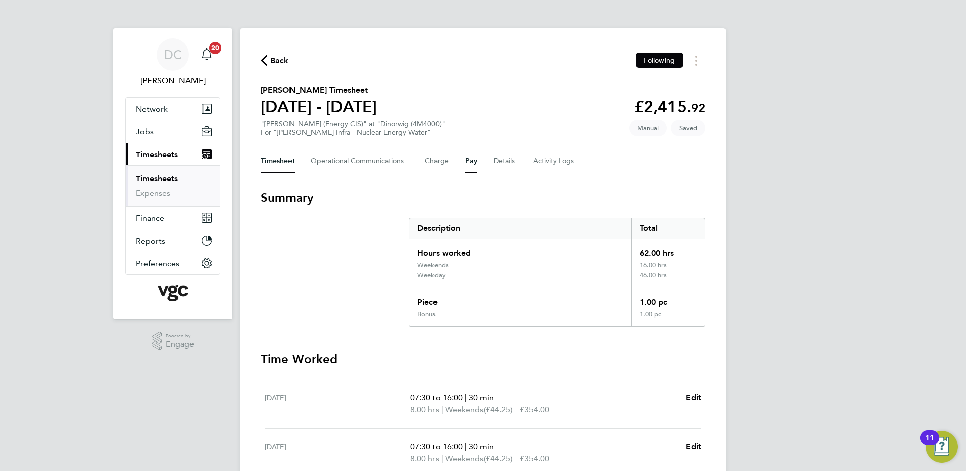
click at [468, 164] on button "Pay" at bounding box center [471, 161] width 12 height 24
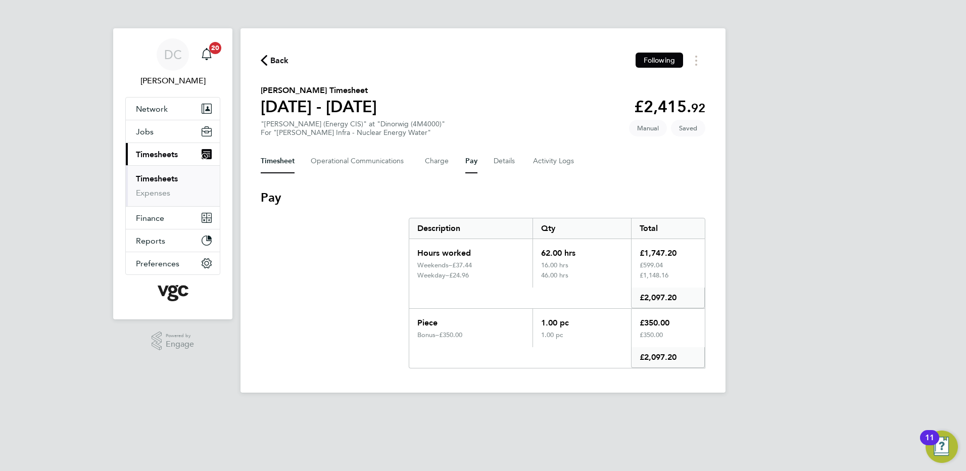
click at [284, 161] on button "Timesheet" at bounding box center [278, 161] width 34 height 24
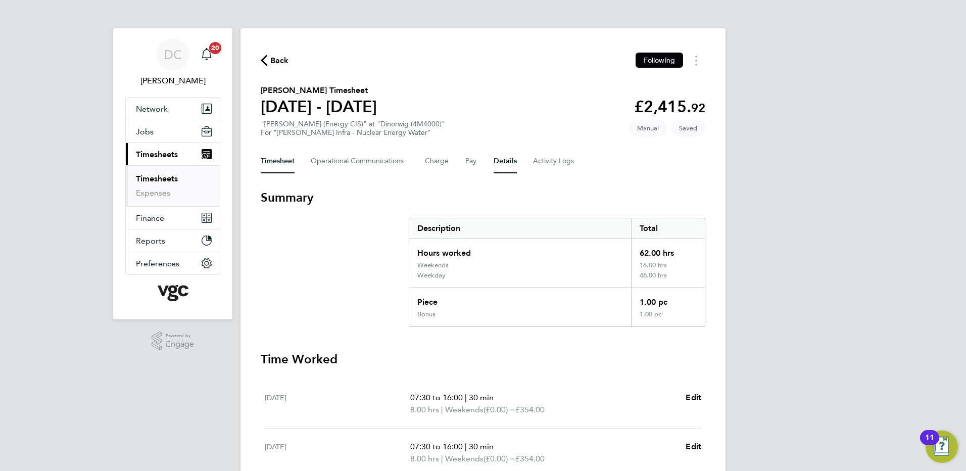
click at [502, 161] on button "Details" at bounding box center [505, 161] width 23 height 24
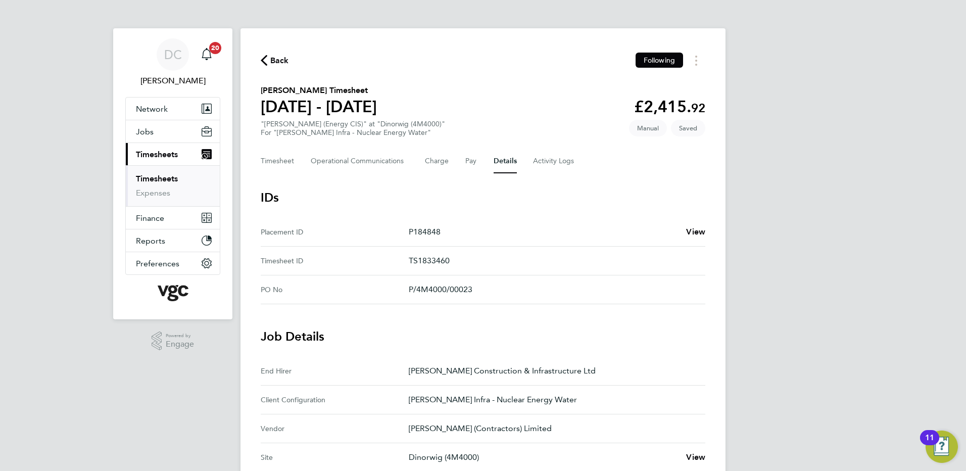
click at [815, 302] on div "DC Danny Carr Notifications 20 Applications: Network Team Members Businesses Si…" at bounding box center [483, 407] width 966 height 814
click at [288, 160] on button "Timesheet" at bounding box center [278, 161] width 34 height 24
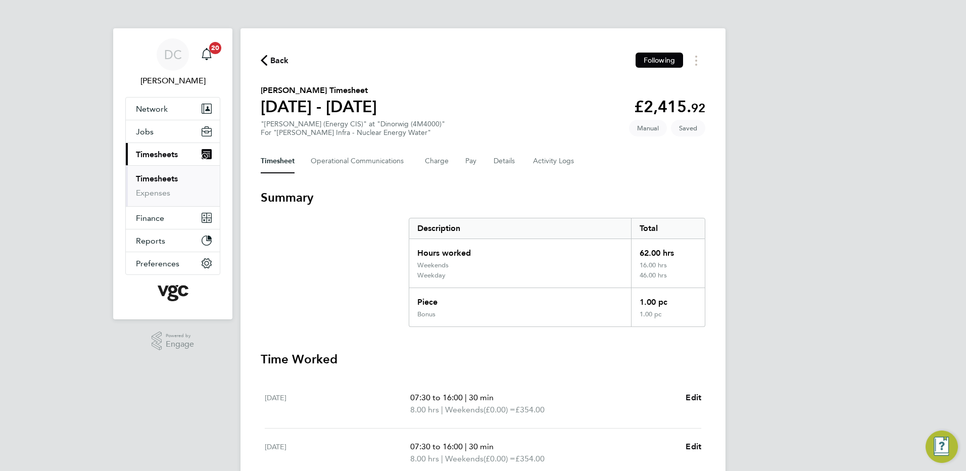
click at [849, 260] on div "DC Danny Carr Notifications 20 Applications: Network Team Members Businesses Si…" at bounding box center [483, 422] width 966 height 844
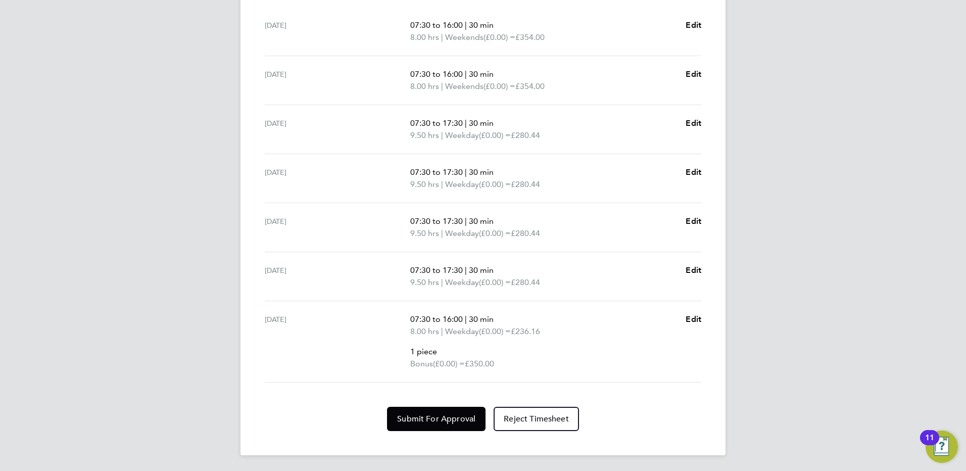
scroll to position [373, 0]
click at [466, 419] on span "Submit For Approval" at bounding box center [436, 418] width 78 height 10
click at [801, 416] on div "DC Danny Carr Notifications 20 Applications: Network Team Members Businesses Si…" at bounding box center [483, 49] width 966 height 844
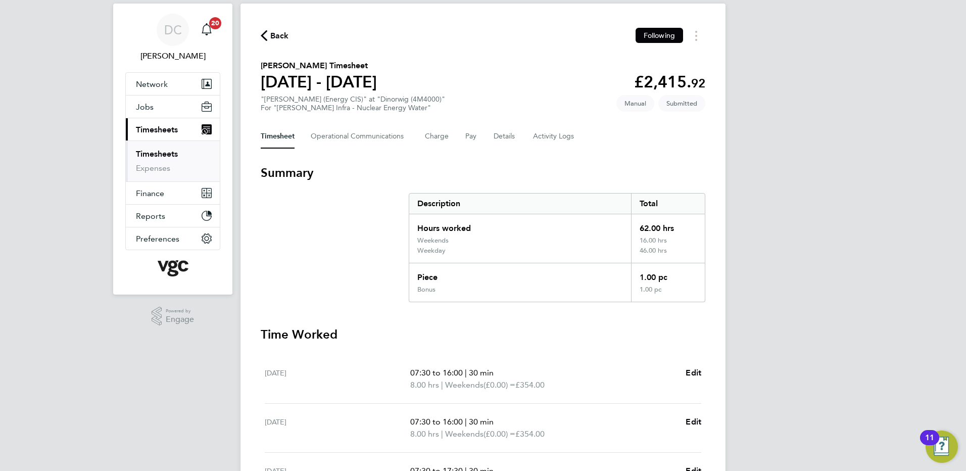
scroll to position [0, 0]
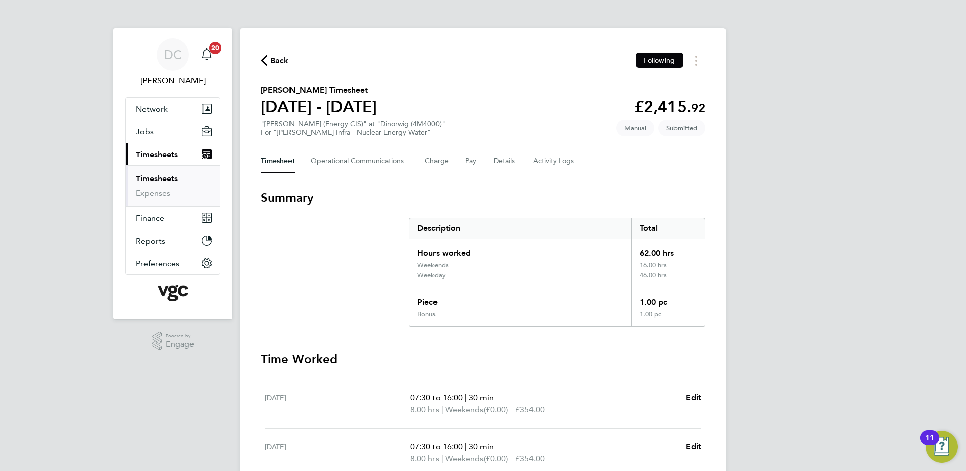
click at [272, 56] on span "Back" at bounding box center [279, 61] width 19 height 12
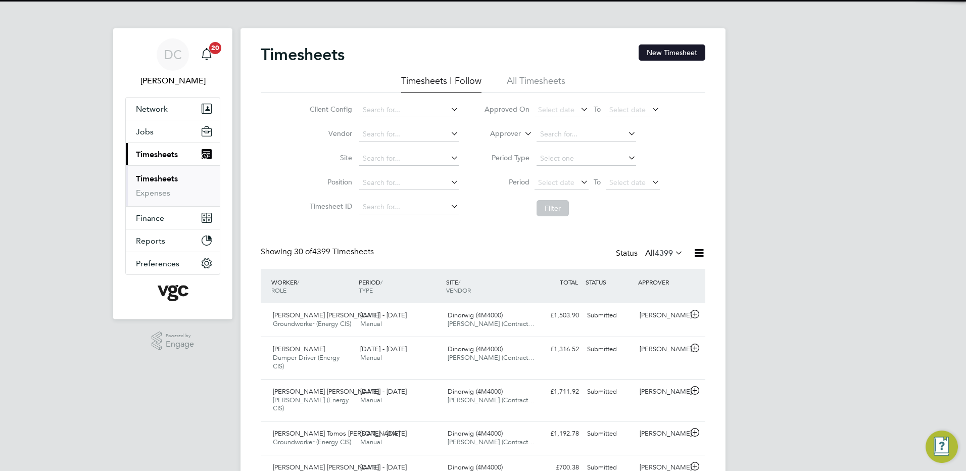
scroll to position [26, 88]
click at [658, 54] on button "New Timesheet" at bounding box center [672, 52] width 67 height 16
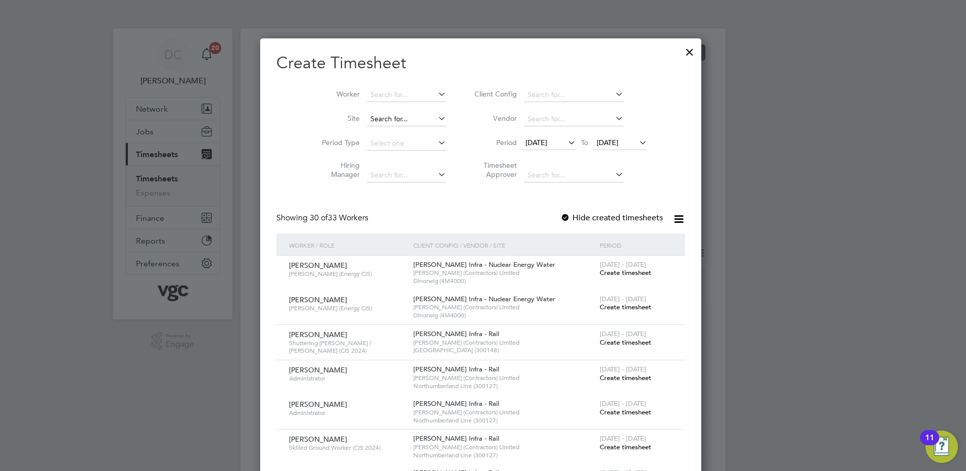
click at [387, 118] on input at bounding box center [406, 119] width 79 height 14
click at [393, 132] on b "Dinorwig" at bounding box center [387, 132] width 31 height 9
type input "Dinorwig (4M4000)"
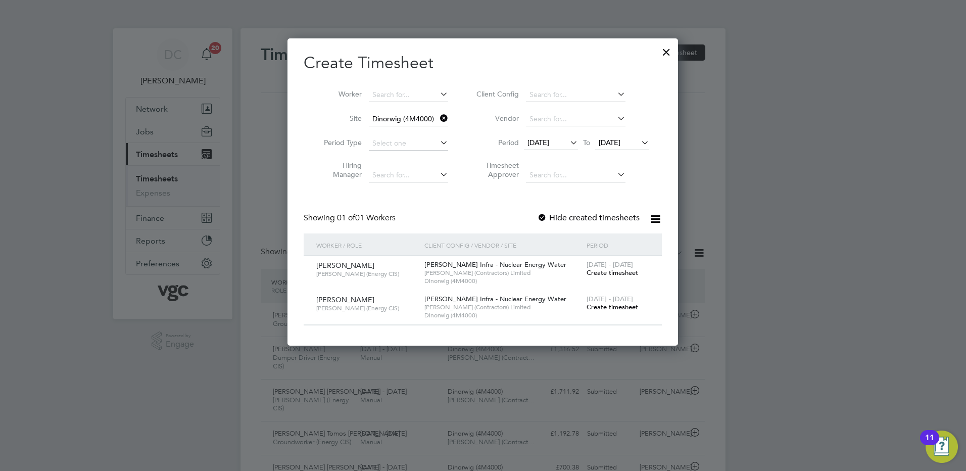
click at [549, 141] on span "19 Sep 2025" at bounding box center [539, 142] width 22 height 9
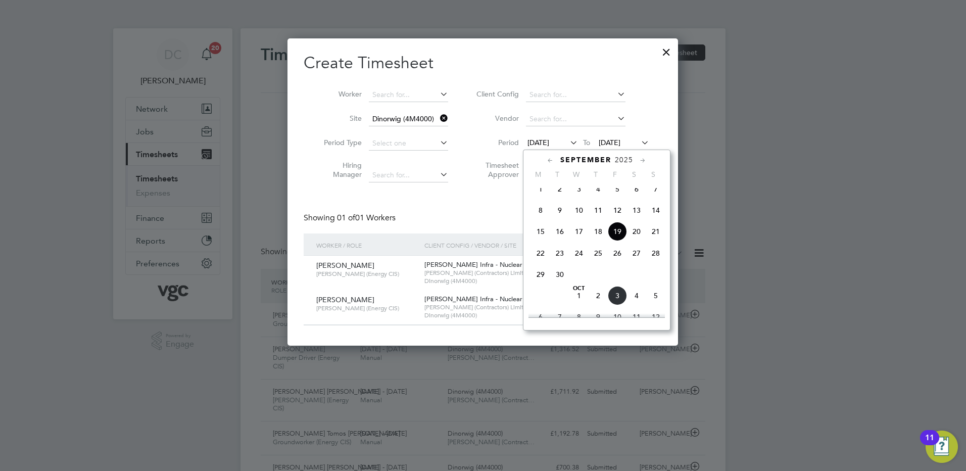
click at [635, 263] on span "27" at bounding box center [636, 253] width 19 height 19
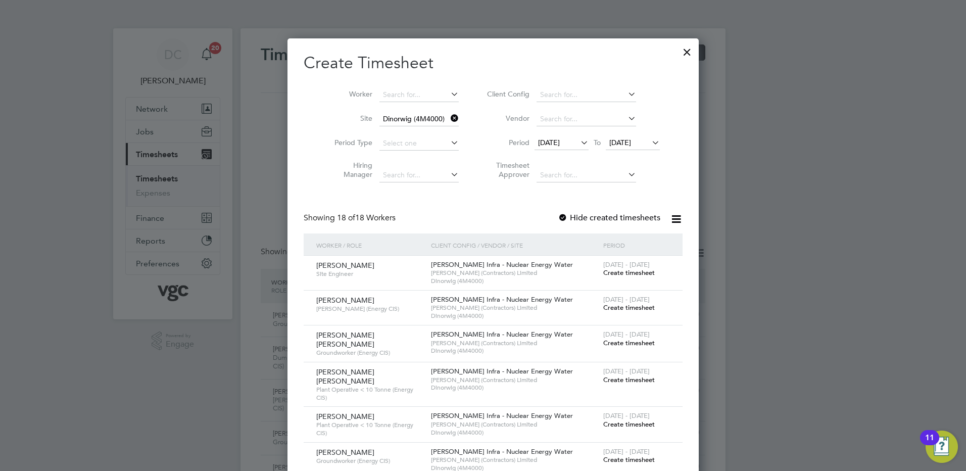
click at [616, 141] on span "27 Sep 2025" at bounding box center [620, 142] width 22 height 9
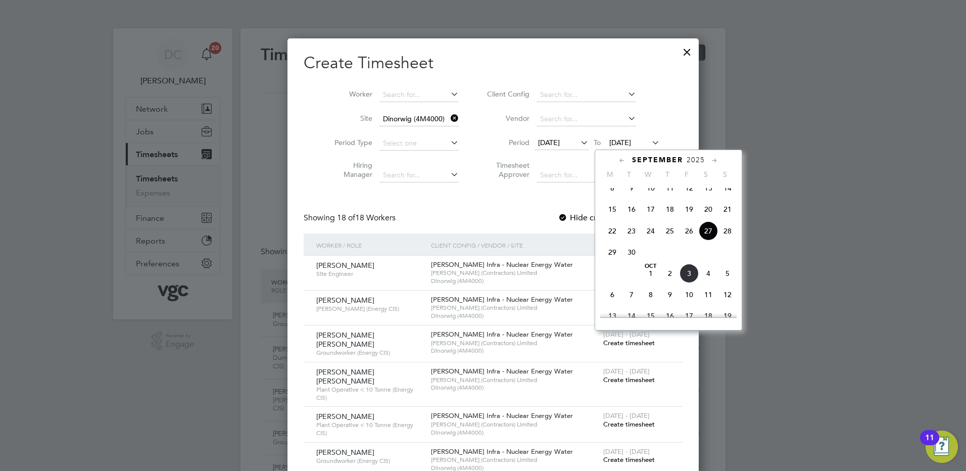
click at [689, 278] on span "3" at bounding box center [689, 273] width 19 height 19
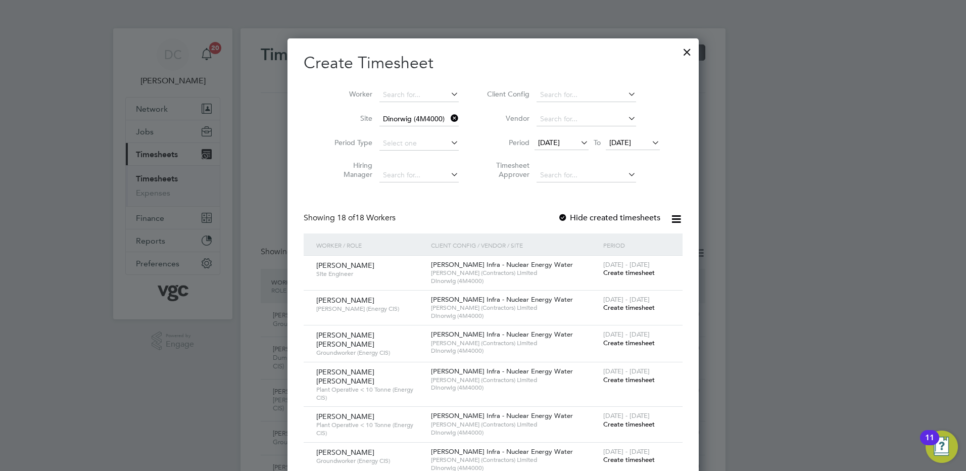
click at [743, 402] on div at bounding box center [483, 235] width 966 height 471
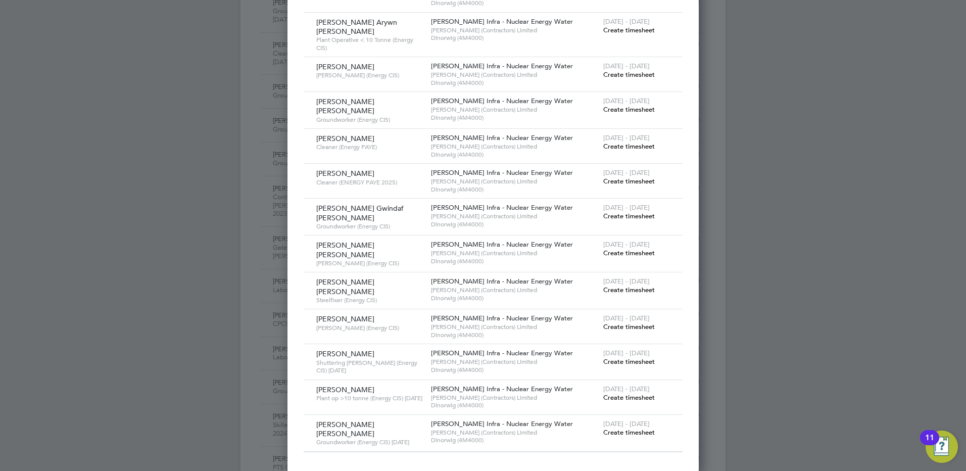
click at [603, 322] on span "Create timesheet" at bounding box center [629, 326] width 52 height 9
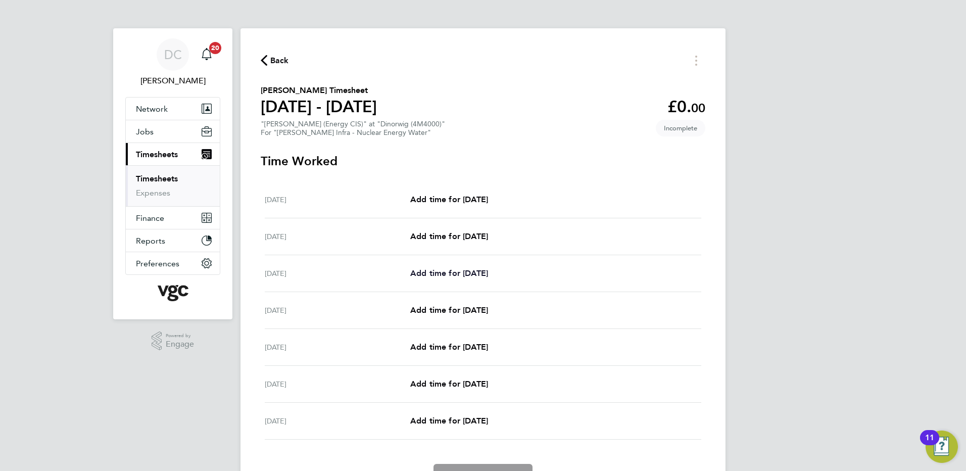
click at [468, 272] on span "Add time for Mon 29 Sep" at bounding box center [449, 273] width 78 height 10
select select "30"
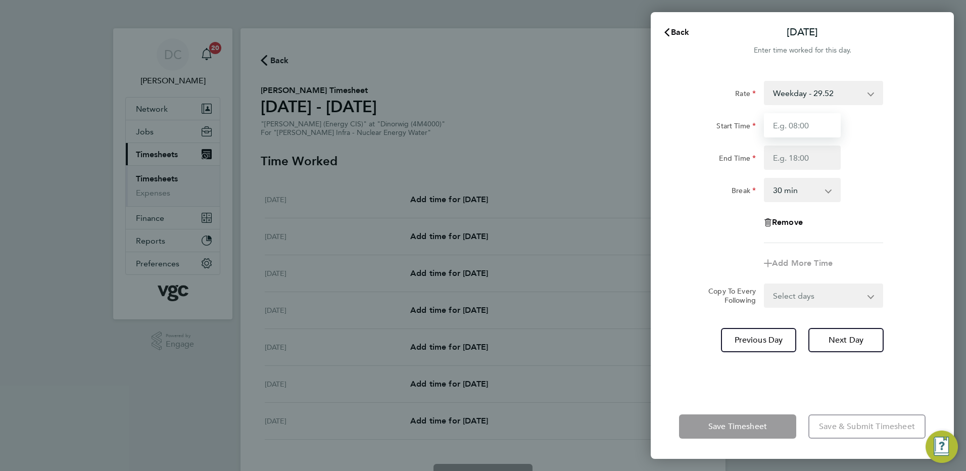
click at [812, 126] on input "Start Time" at bounding box center [802, 125] width 77 height 24
type input "07:30"
click at [786, 160] on input "End Time" at bounding box center [802, 158] width 77 height 24
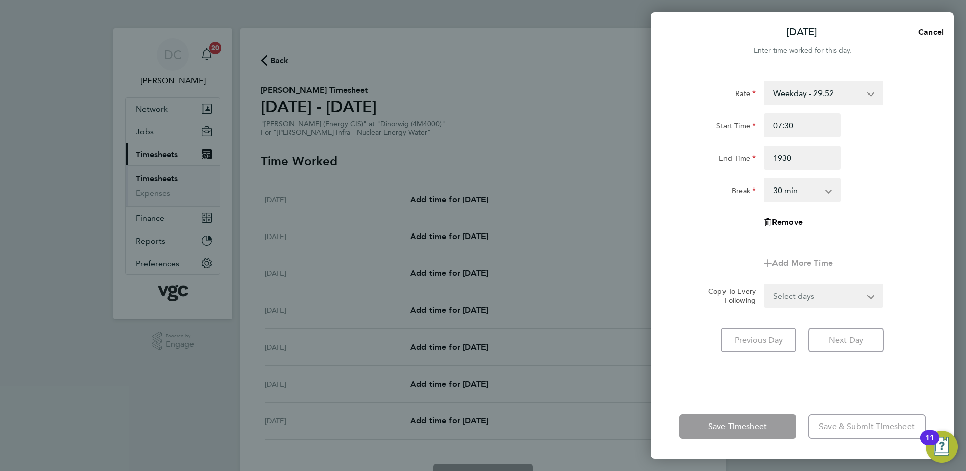
type input "19:30"
click at [889, 248] on app-timesheet-line-form-group "Rate Weekday - 29.52 Weekday Nights - 36.90 Bank Holiday (exc Christmas) - 51.6…" at bounding box center [802, 178] width 247 height 195
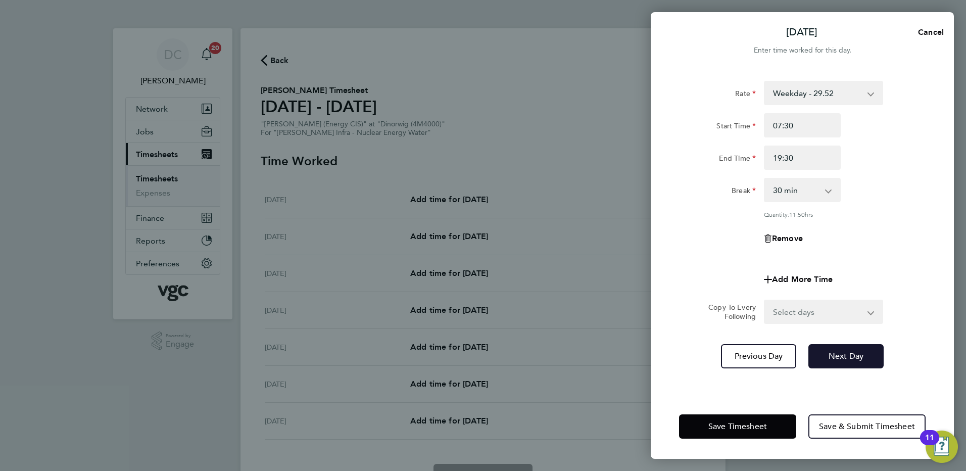
click at [845, 355] on span "Next Day" at bounding box center [846, 356] width 35 height 10
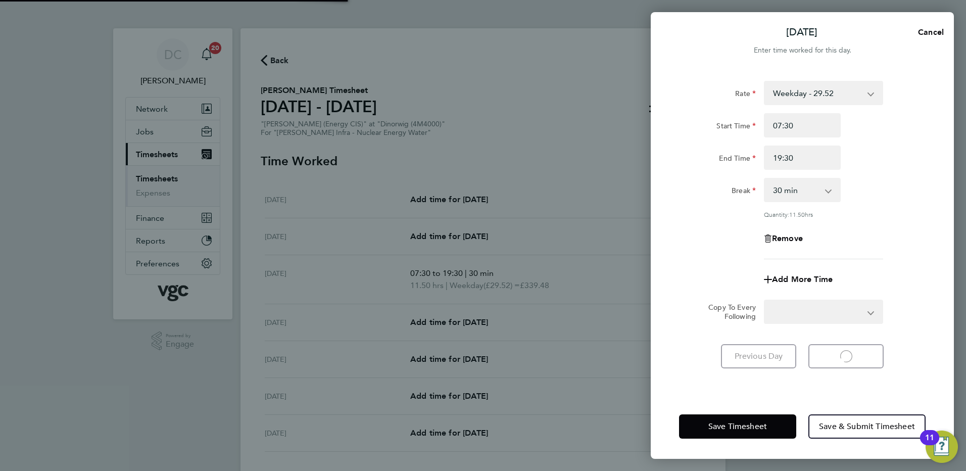
select select "30"
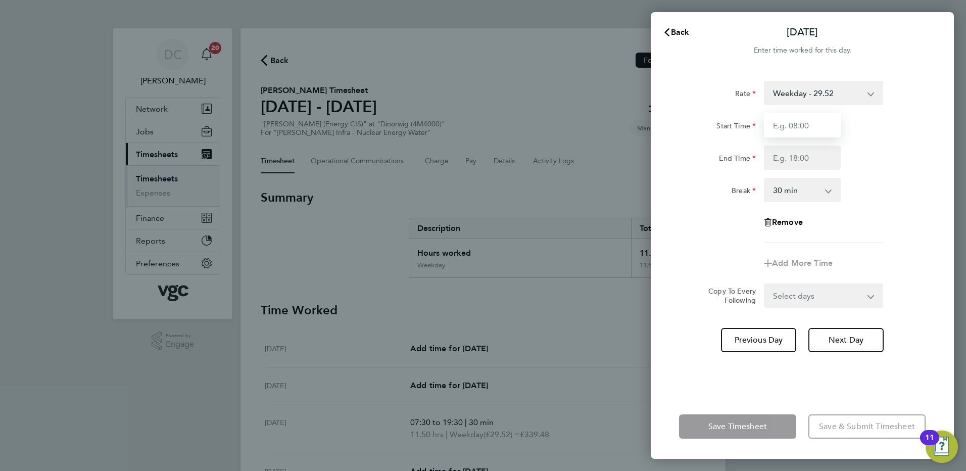
click at [804, 125] on input "Start Time" at bounding box center [802, 125] width 77 height 24
type input "07:30"
click at [788, 161] on input "End Time" at bounding box center [802, 158] width 77 height 24
type input "17:30"
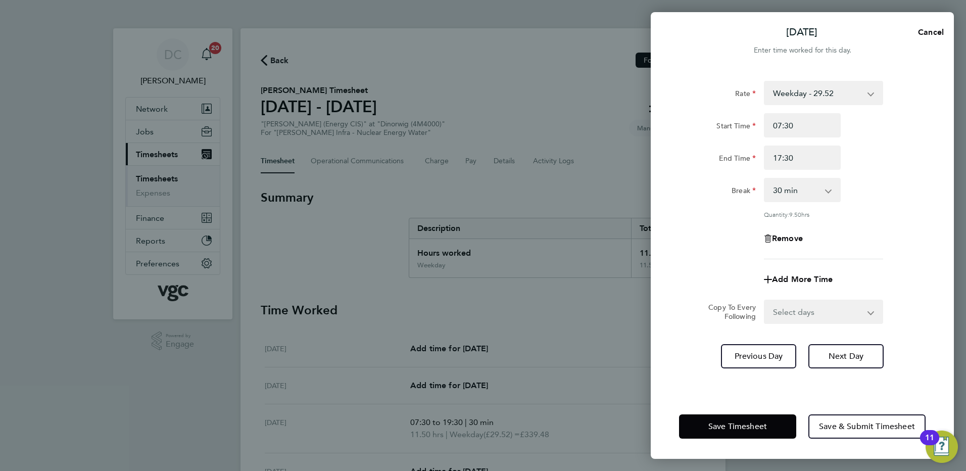
click at [868, 243] on div "Rate Weekday - 29.52 Weekday Nights - 36.90 Bank Holiday (exc Christmas) - 51.6…" at bounding box center [802, 170] width 247 height 178
click at [794, 311] on select "Select days Day Wednesday Thursday Friday" at bounding box center [818, 312] width 106 height 22
select select "DAY"
click at [765, 301] on select "Select days Day Wednesday Thursday Friday" at bounding box center [818, 312] width 106 height 22
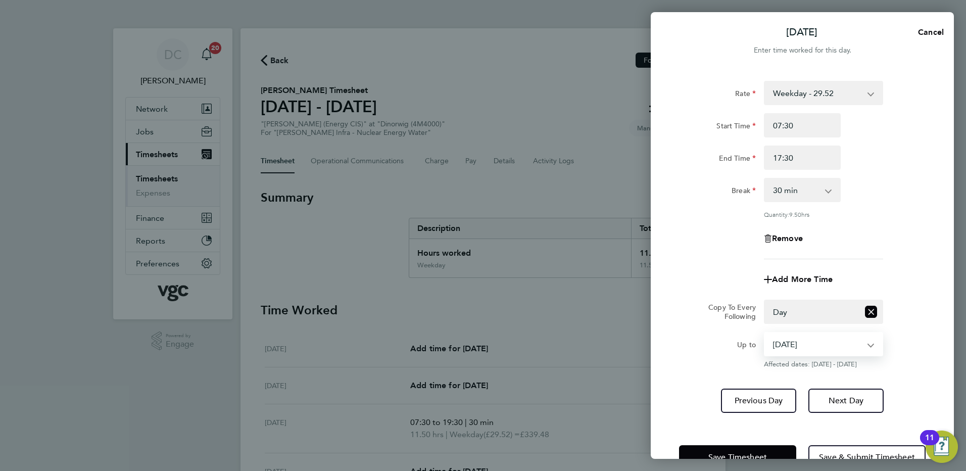
click at [791, 343] on select "01 Oct 2025 02 Oct 2025 03 Oct 2025" at bounding box center [817, 344] width 105 height 22
select select "2025-10-02"
click at [765, 333] on select "01 Oct 2025 02 Oct 2025 03 Oct 2025" at bounding box center [817, 344] width 105 height 22
click at [831, 398] on span "Next Day" at bounding box center [846, 401] width 35 height 10
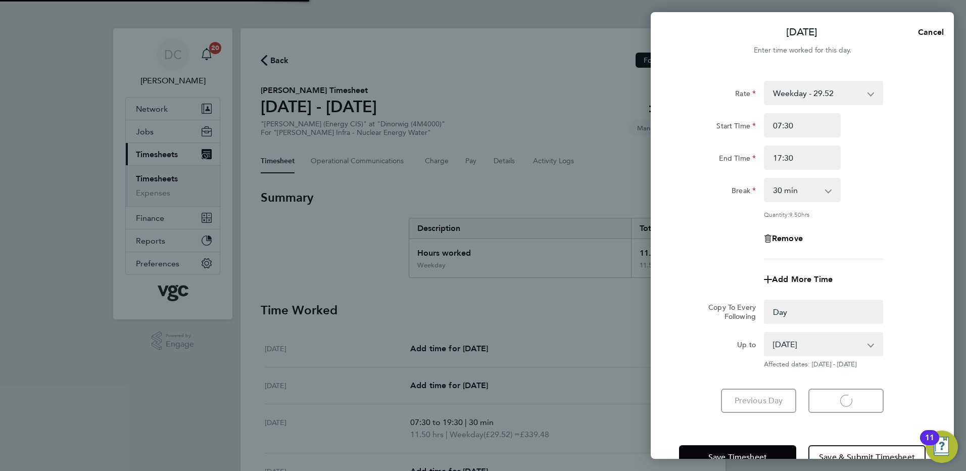
select select "0: null"
select select "30"
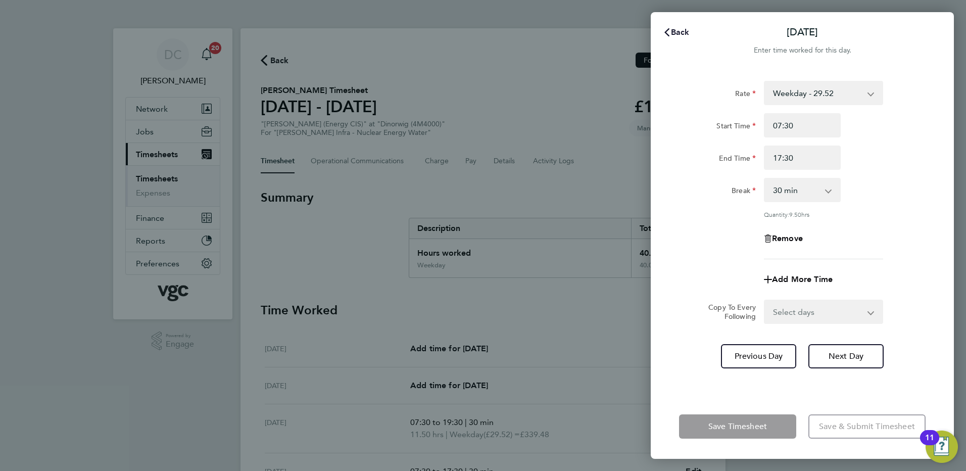
click at [673, 31] on span "Back" at bounding box center [680, 32] width 19 height 10
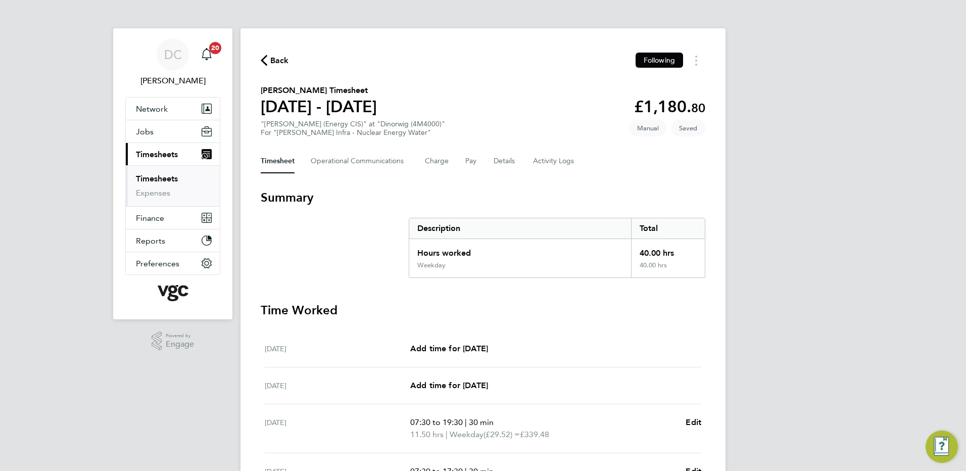
drag, startPoint x: 850, startPoint y: 250, endPoint x: 856, endPoint y: 260, distance: 12.1
click at [856, 260] on div "DC Danny Carr Notifications 20 Applications: Network Team Members Businesses Si…" at bounding box center [483, 363] width 966 height 726
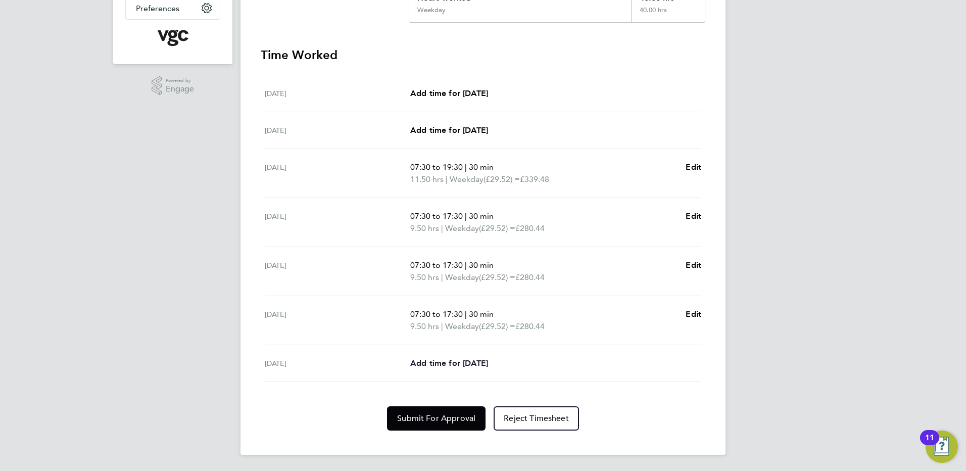
click at [488, 362] on span "Add time for Fri 03 Oct" at bounding box center [449, 363] width 78 height 10
select select "30"
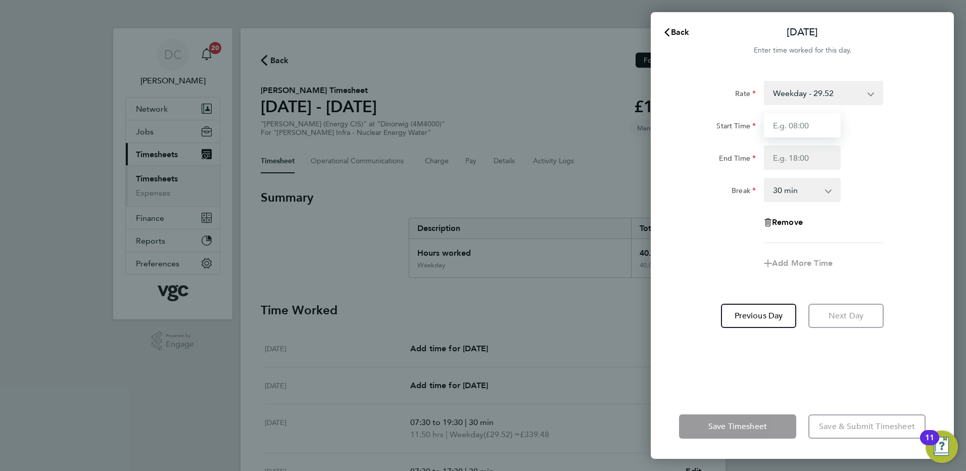
click at [809, 125] on input "Start Time" at bounding box center [802, 125] width 77 height 24
type input "07:30"
type input "16:00"
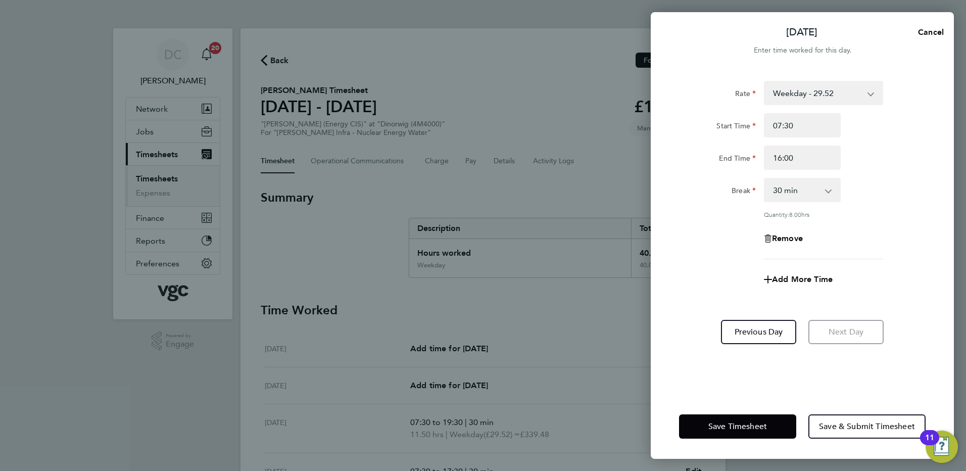
click at [699, 275] on div "Add More Time" at bounding box center [802, 279] width 255 height 24
click at [863, 428] on span "Save & Submit Timesheet" at bounding box center [867, 426] width 96 height 10
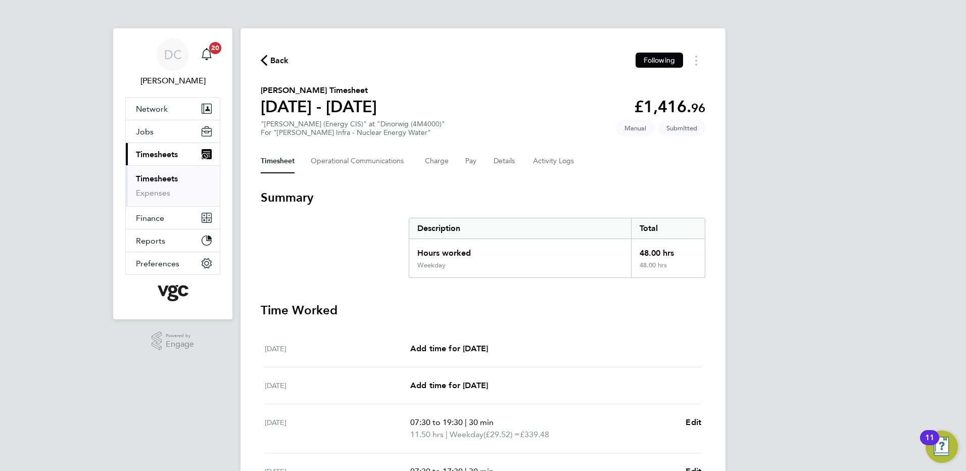
click at [281, 62] on span "Back" at bounding box center [279, 61] width 19 height 12
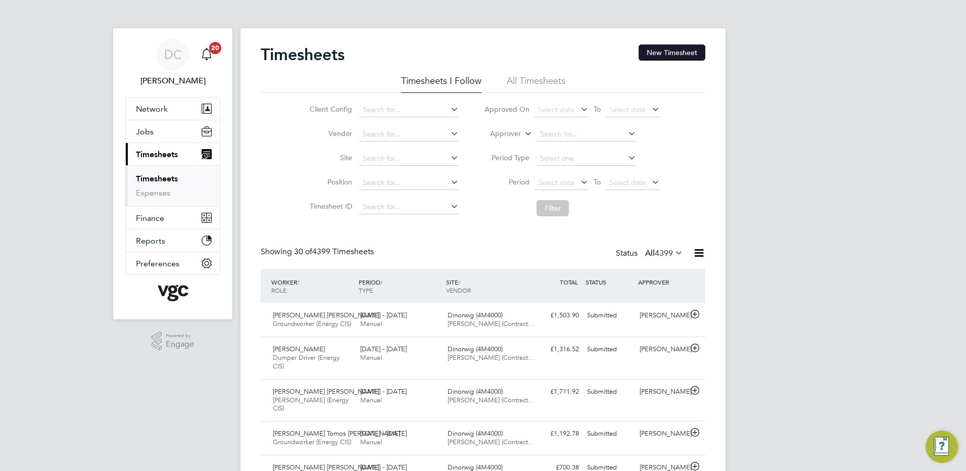
click at [680, 50] on button "New Timesheet" at bounding box center [672, 52] width 67 height 16
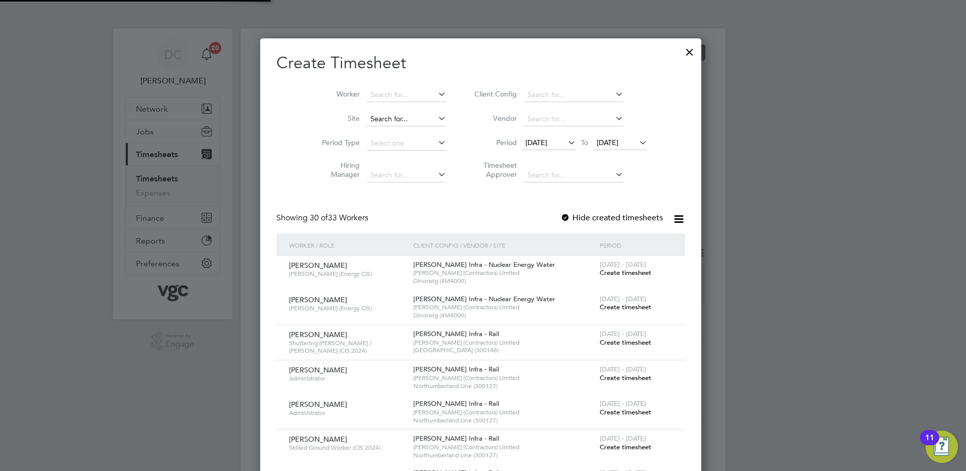
click at [405, 121] on input at bounding box center [406, 119] width 79 height 14
click at [402, 130] on li "Dinorwig (4M4000)" at bounding box center [408, 133] width 80 height 14
type input "Dinorwig (4M4000)"
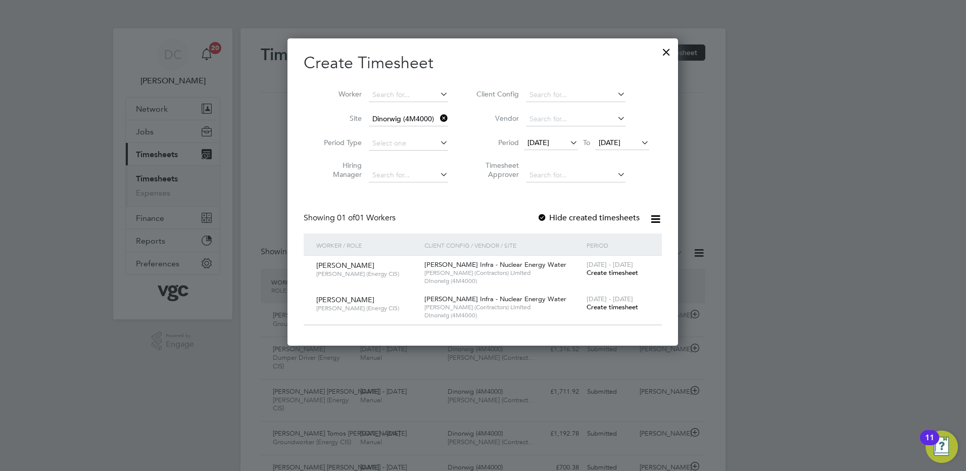
click at [549, 139] on span "19 Sep 2025" at bounding box center [539, 142] width 22 height 9
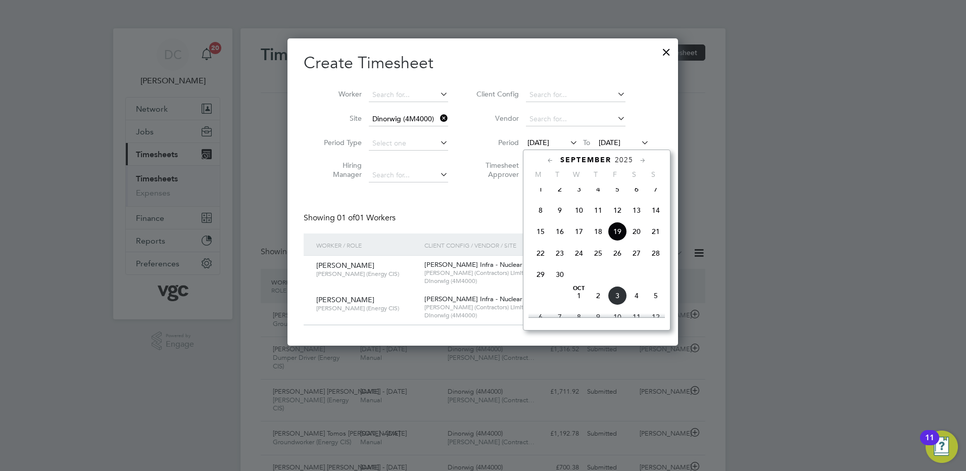
click at [638, 259] on span "27" at bounding box center [636, 253] width 19 height 19
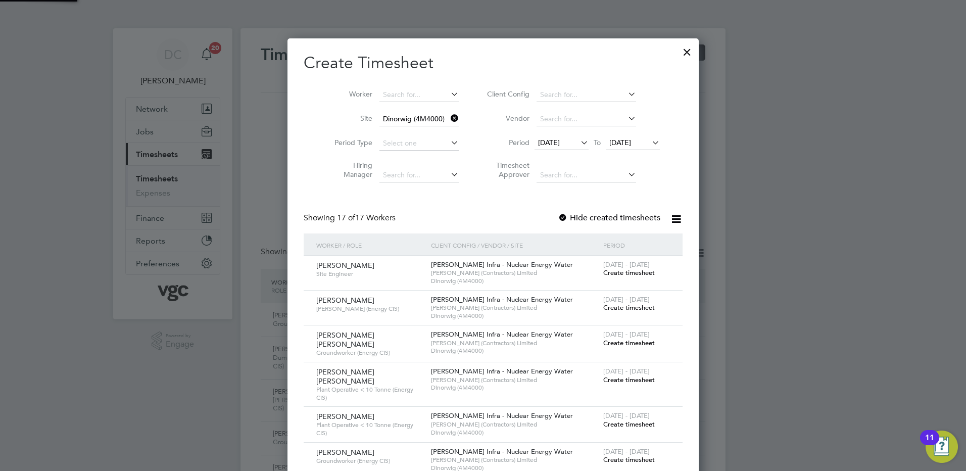
click at [613, 139] on span "27 Sep 2025" at bounding box center [620, 142] width 22 height 9
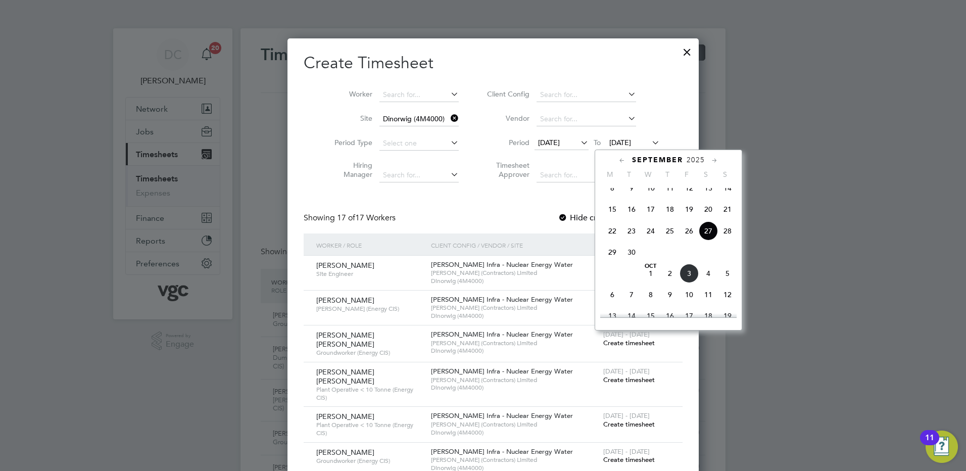
click at [691, 283] on span "3" at bounding box center [689, 273] width 19 height 19
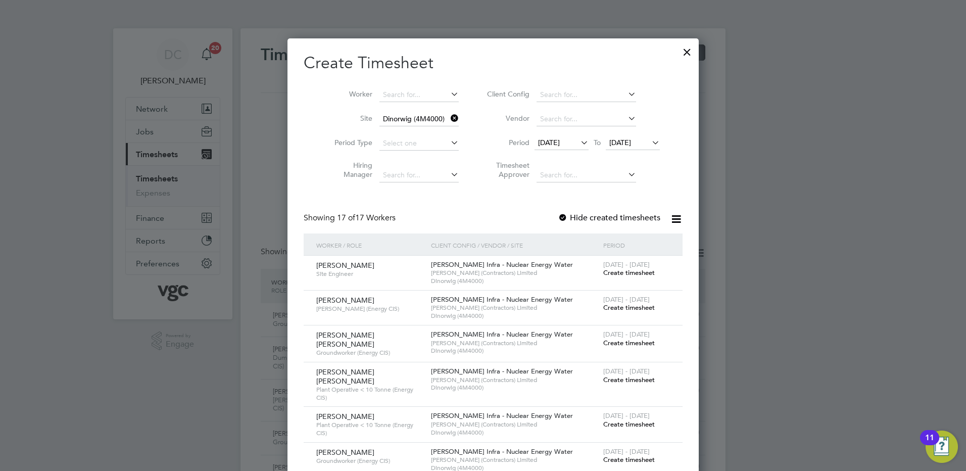
click at [614, 307] on span "Create timesheet" at bounding box center [629, 307] width 52 height 9
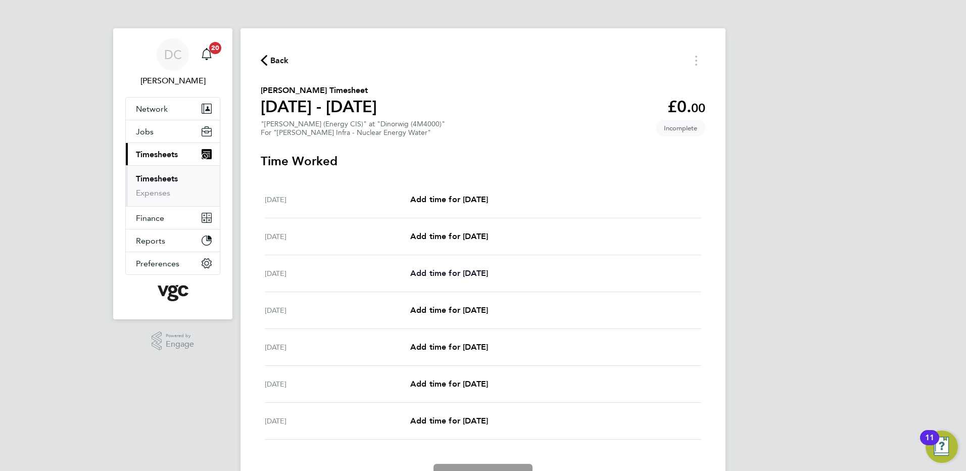
click at [485, 276] on span "Add time for Mon 29 Sep" at bounding box center [449, 273] width 78 height 10
select select "30"
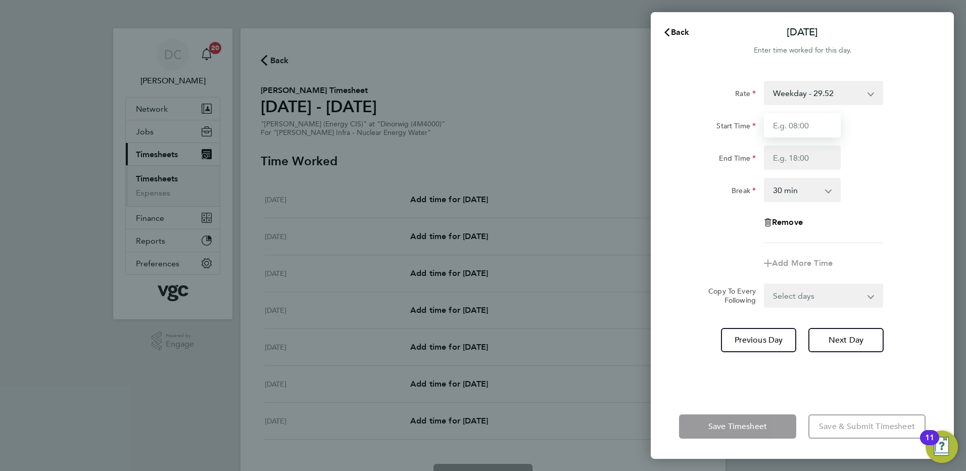
click at [798, 128] on input "Start Time" at bounding box center [802, 125] width 77 height 24
type input "07:30"
type input "17:30"
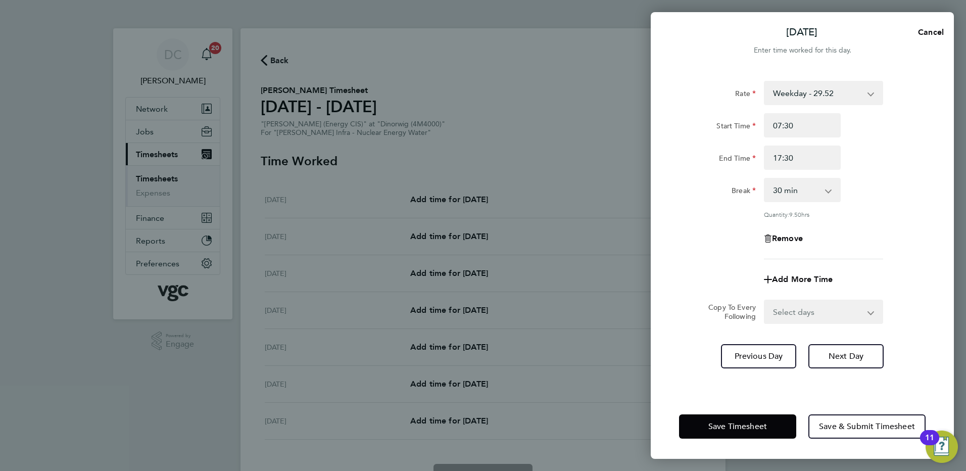
click at [572, 286] on div "Mon 29 Sep Cancel Enter time worked for this day. Rate Weekday - 29.52 Weekends…" at bounding box center [483, 235] width 966 height 471
click at [782, 314] on select "Select days Day Tuesday Wednesday Thursday Friday" at bounding box center [818, 312] width 106 height 22
select select "DAY"
click at [765, 301] on select "Select days Day Tuesday Wednesday Thursday Friday" at bounding box center [818, 312] width 106 height 22
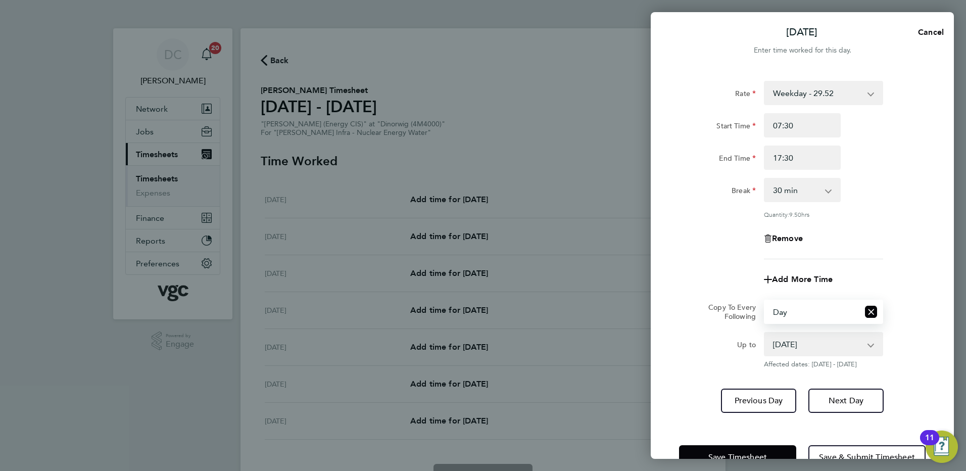
drag, startPoint x: 781, startPoint y: 322, endPoint x: 778, endPoint y: 344, distance: 22.0
click at [778, 344] on select "30 Sep 2025 01 Oct 2025 02 Oct 2025 03 Oct 2025" at bounding box center [817, 344] width 105 height 22
select select "2025-10-02"
click at [765, 333] on select "30 Sep 2025 01 Oct 2025 02 Oct 2025 03 Oct 2025" at bounding box center [817, 344] width 105 height 22
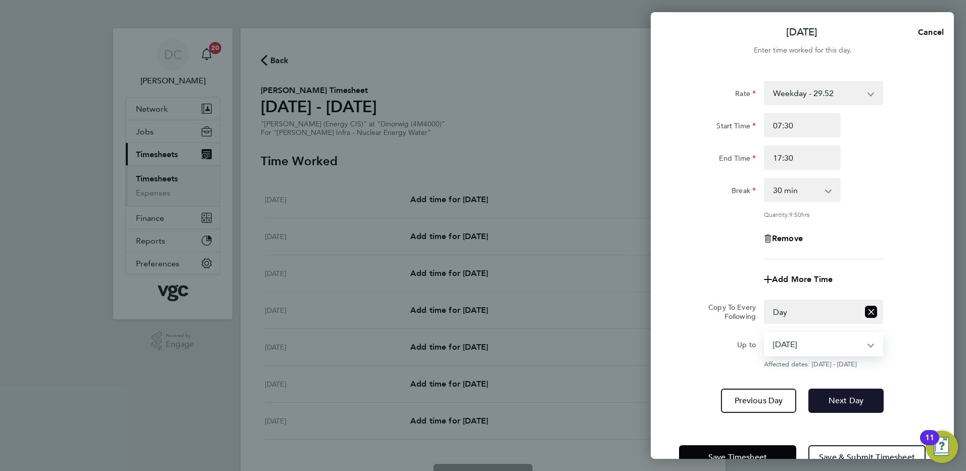
click at [831, 402] on span "Next Day" at bounding box center [846, 401] width 35 height 10
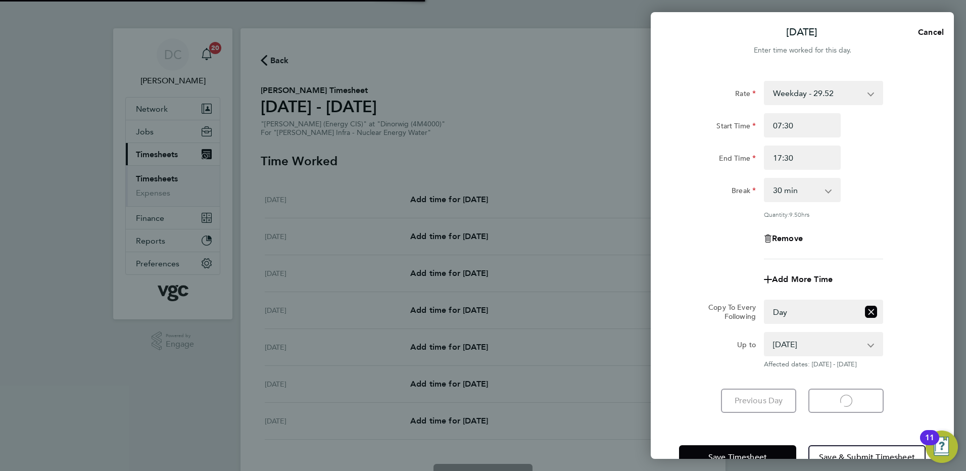
select select "30"
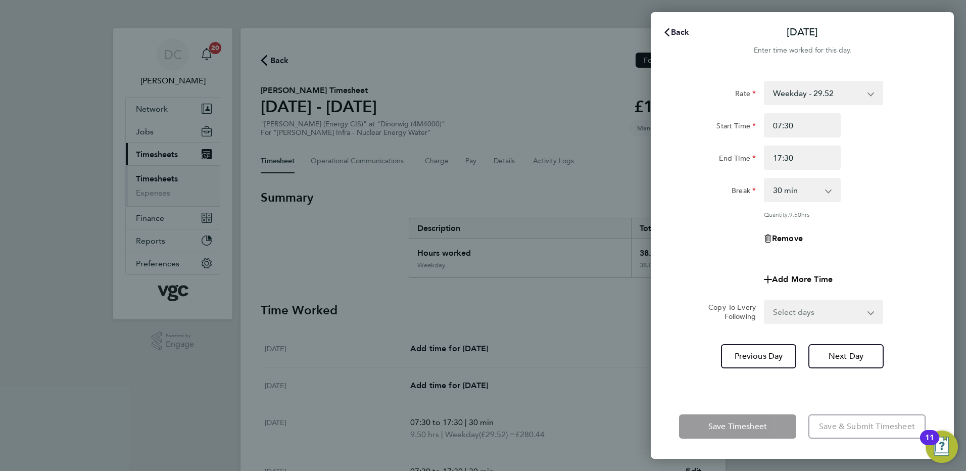
click at [674, 32] on span "Back" at bounding box center [680, 32] width 19 height 10
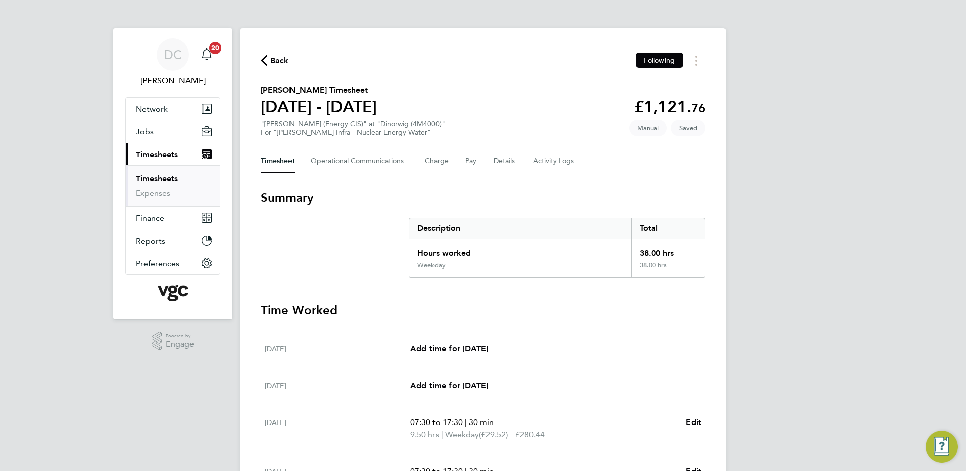
click at [823, 256] on div "DC Danny Carr Notifications 20 Applications: Network Team Members Businesses Si…" at bounding box center [483, 363] width 966 height 726
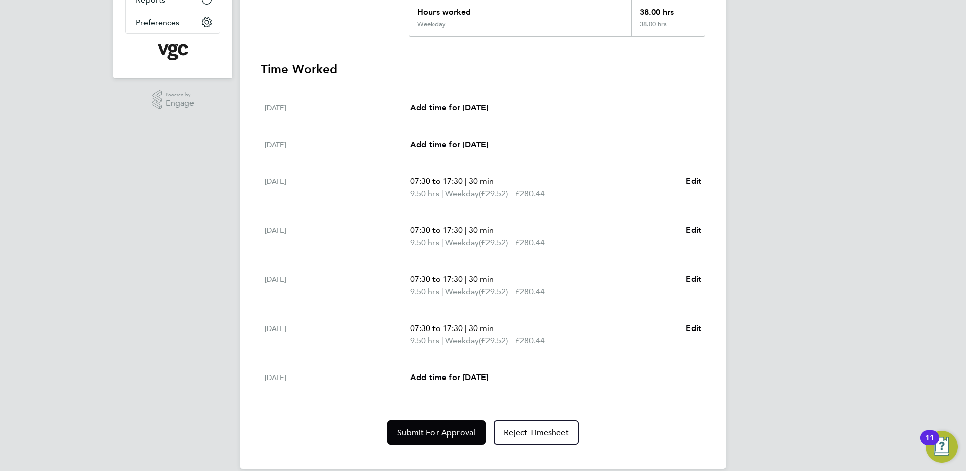
scroll to position [255, 0]
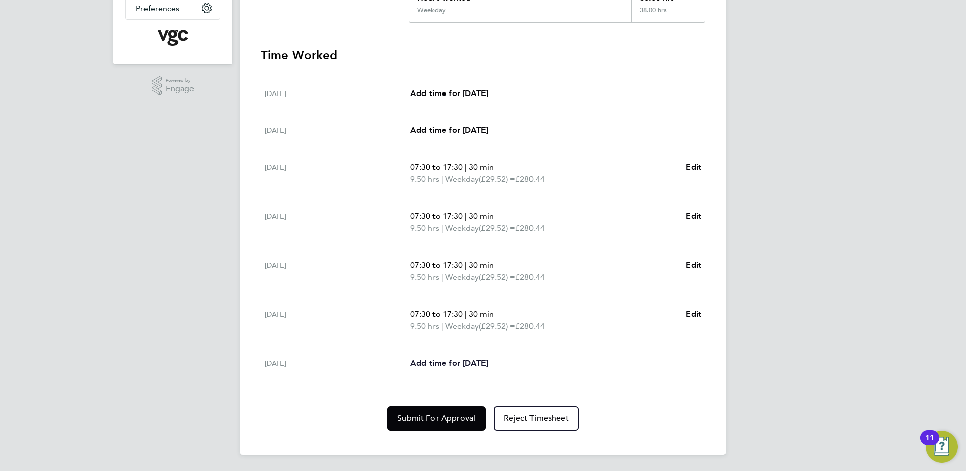
click at [481, 362] on span "Add time for Fri 03 Oct" at bounding box center [449, 363] width 78 height 10
select select "30"
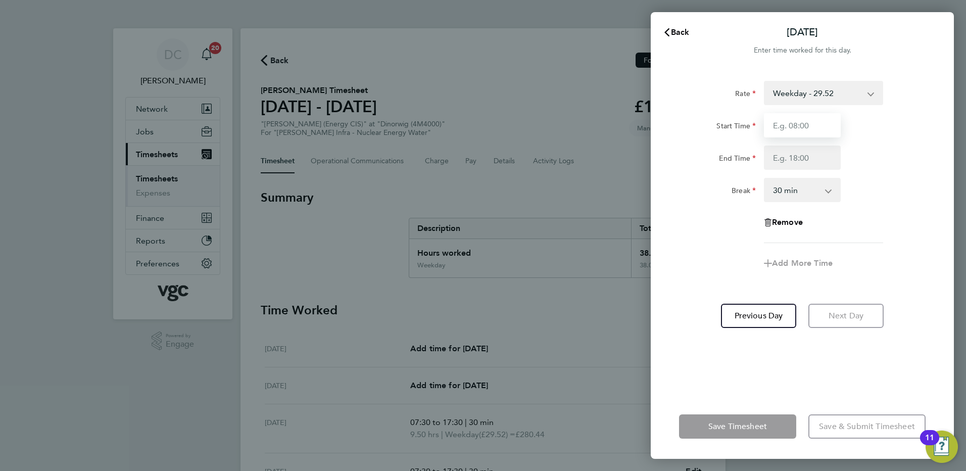
click at [797, 126] on input "Start Time" at bounding box center [802, 125] width 77 height 24
type input "07:30"
type input "16:00"
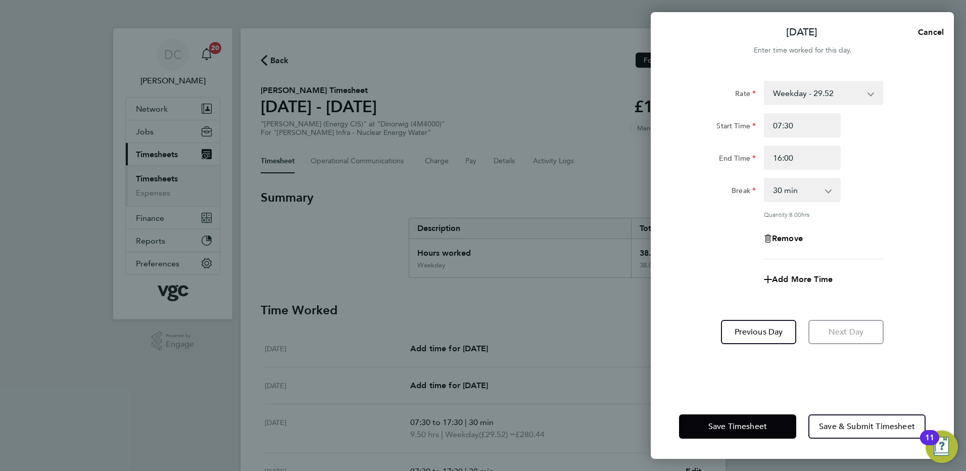
click at [707, 288] on div "Add More Time" at bounding box center [802, 279] width 255 height 24
click at [846, 420] on button "Save & Submit Timesheet" at bounding box center [866, 426] width 117 height 24
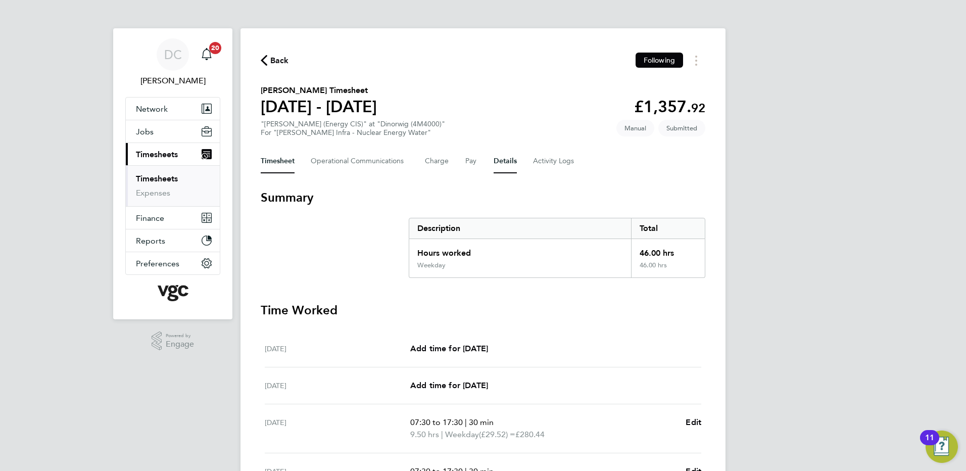
click at [502, 164] on button "Details" at bounding box center [505, 161] width 23 height 24
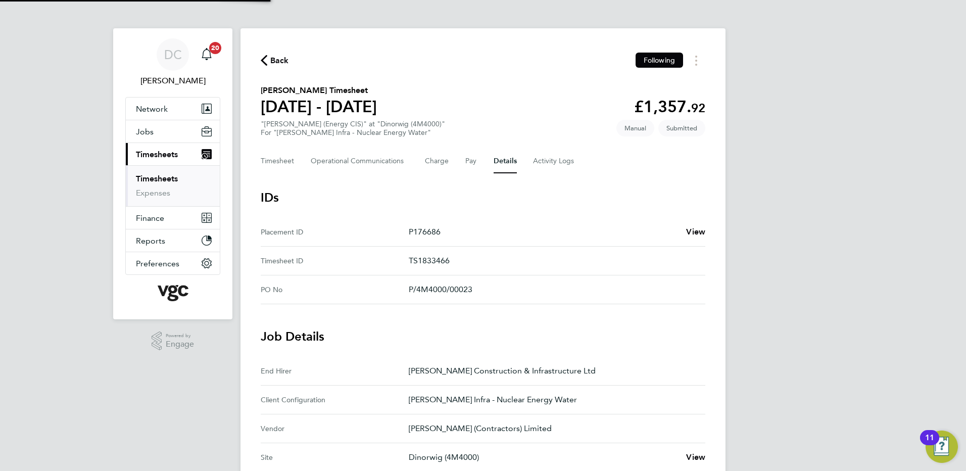
click at [832, 308] on div "DC Danny Carr Notifications 20 Applications: Network Team Members Businesses Si…" at bounding box center [483, 378] width 966 height 757
click at [274, 162] on button "Timesheet" at bounding box center [278, 161] width 34 height 24
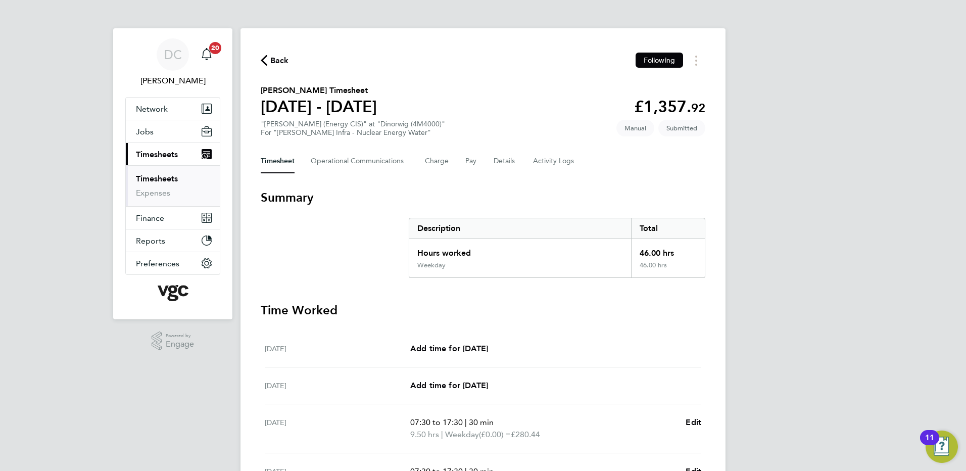
click at [277, 62] on span "Back" at bounding box center [279, 61] width 19 height 12
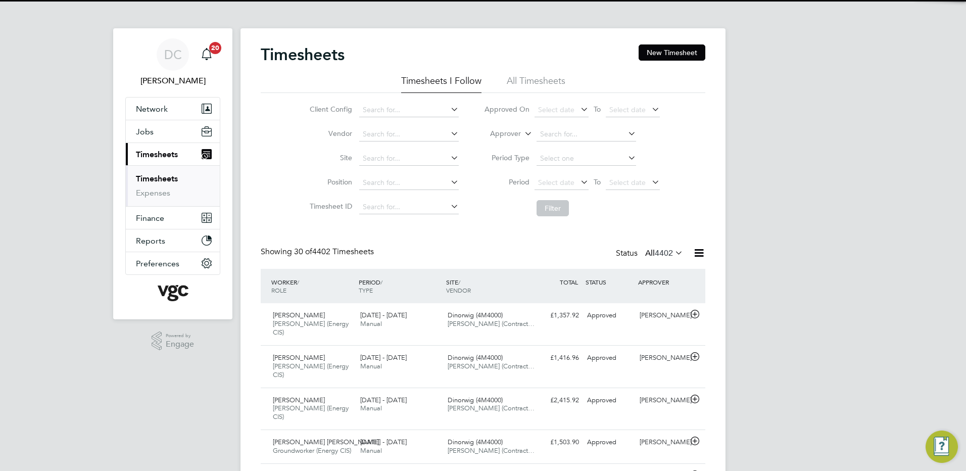
scroll to position [26, 88]
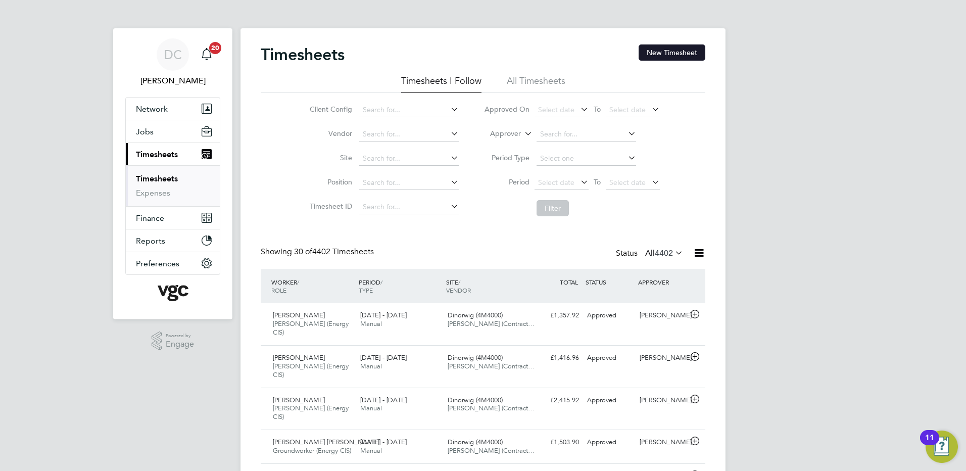
click at [673, 53] on button "New Timesheet" at bounding box center [672, 52] width 67 height 16
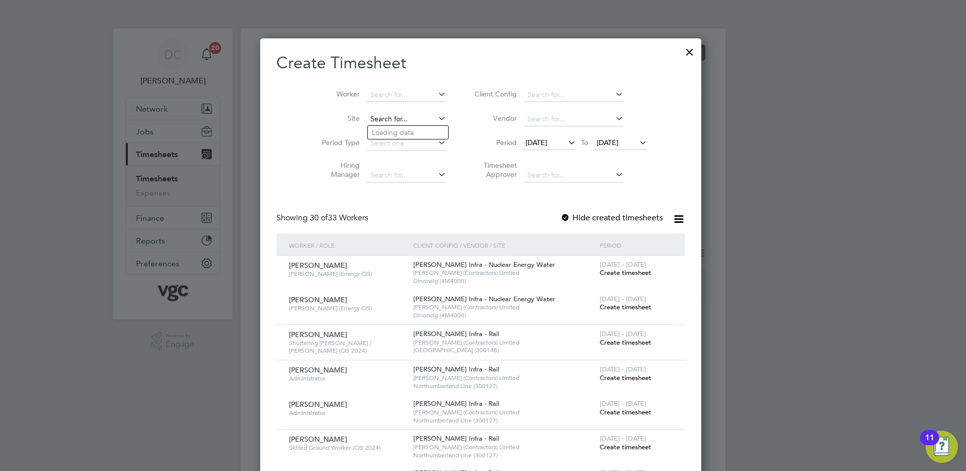
click at [397, 121] on input at bounding box center [406, 119] width 79 height 14
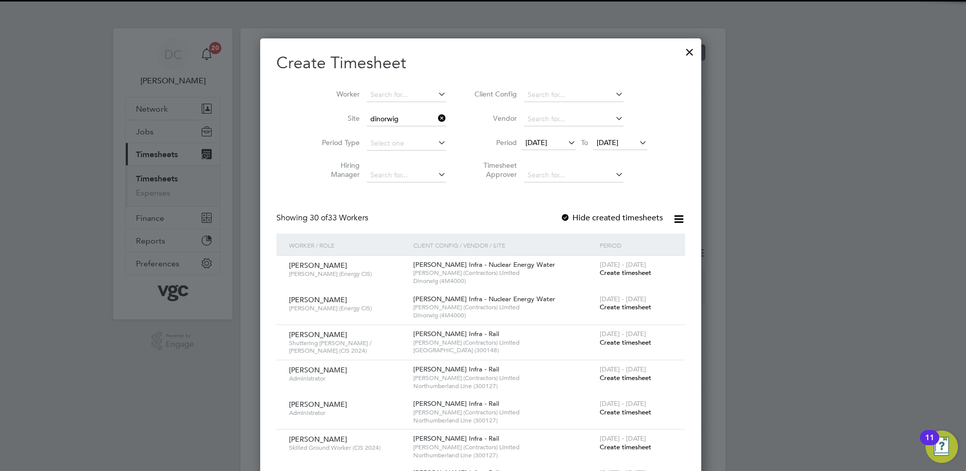
click at [399, 130] on b "Dinorwig" at bounding box center [387, 132] width 31 height 9
type input "Dinorwig (4M4000)"
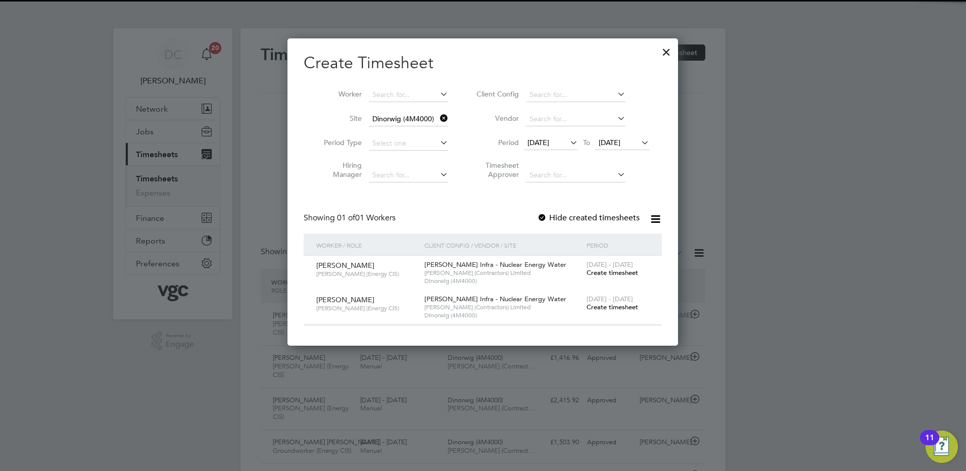
click at [549, 141] on span "19 Sep 2025" at bounding box center [539, 142] width 22 height 9
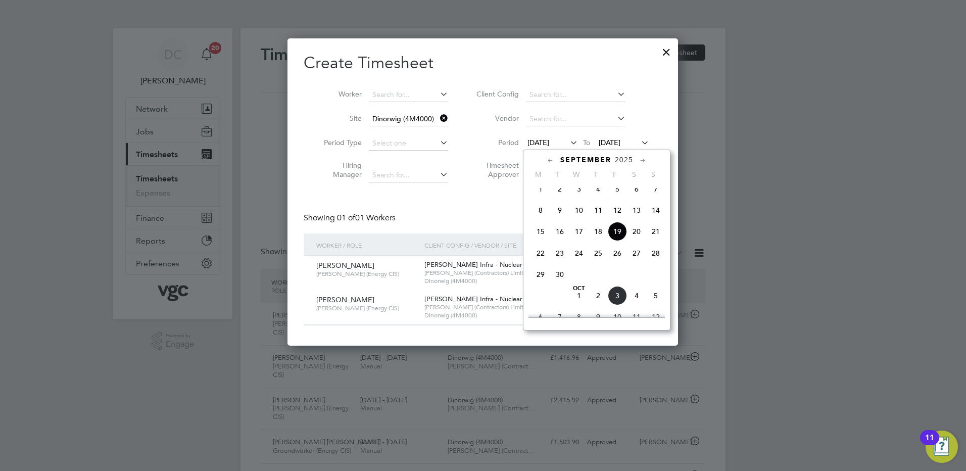
click at [639, 260] on span "27" at bounding box center [636, 253] width 19 height 19
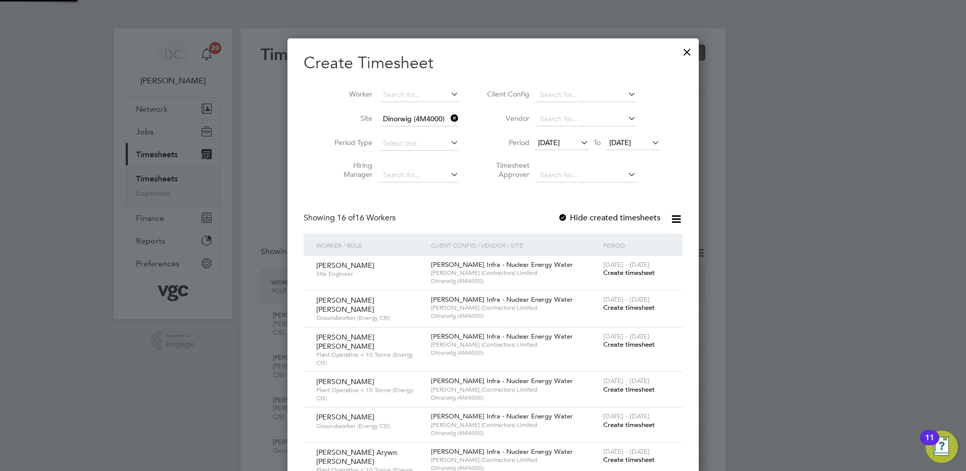
click at [621, 150] on span "27 Sep 2025" at bounding box center [633, 143] width 54 height 14
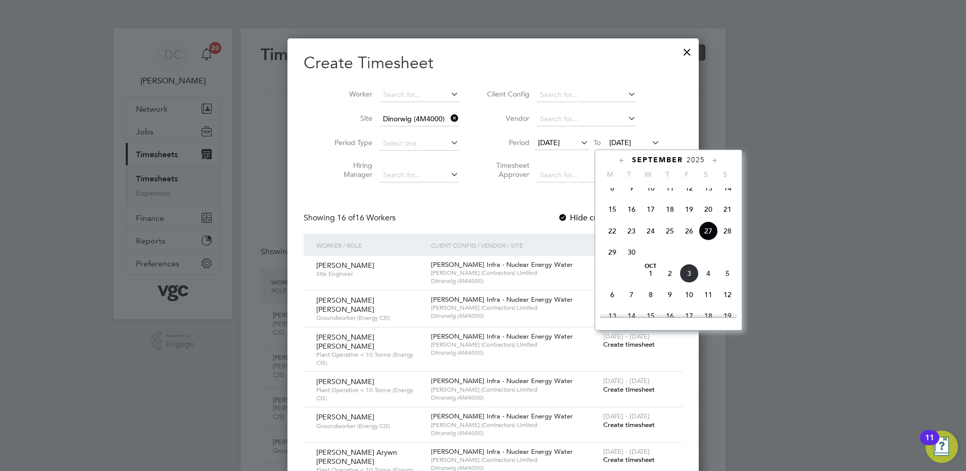
click at [688, 283] on span "3" at bounding box center [689, 273] width 19 height 19
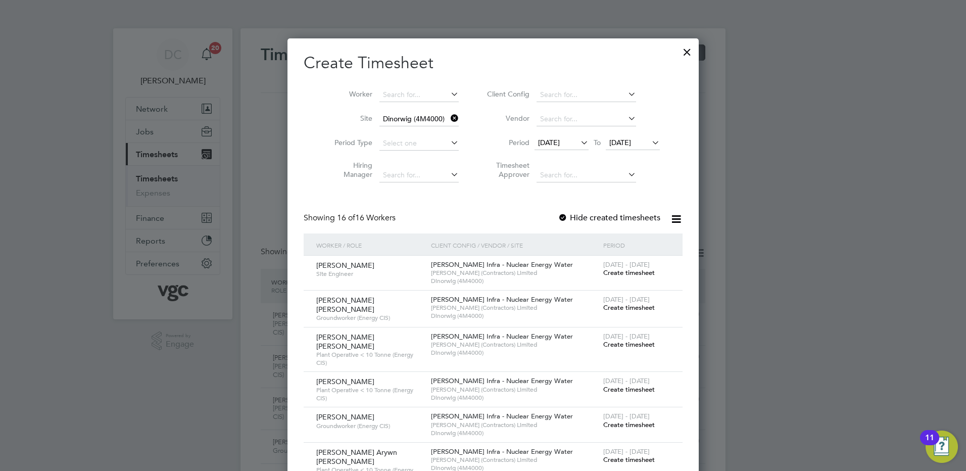
click at [608, 342] on span "Create timesheet" at bounding box center [629, 344] width 52 height 9
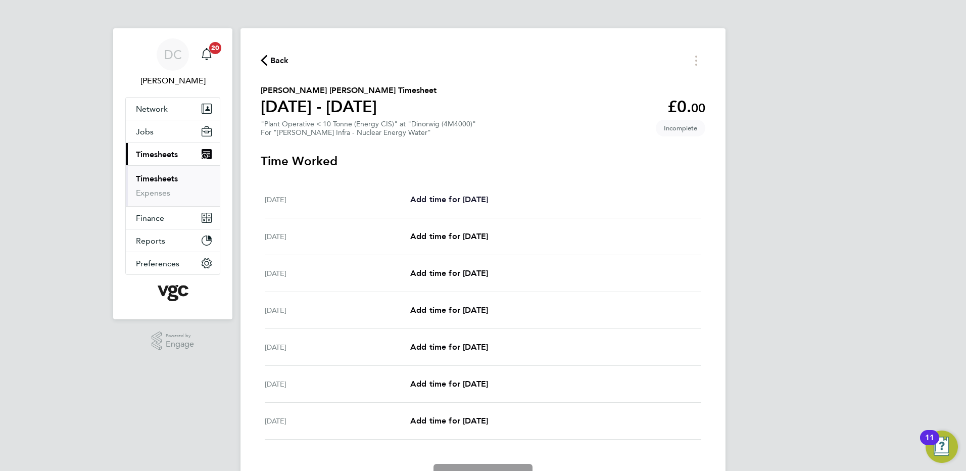
click at [429, 198] on span "Add time for Sat 27 Sep" at bounding box center [449, 200] width 78 height 10
select select "30"
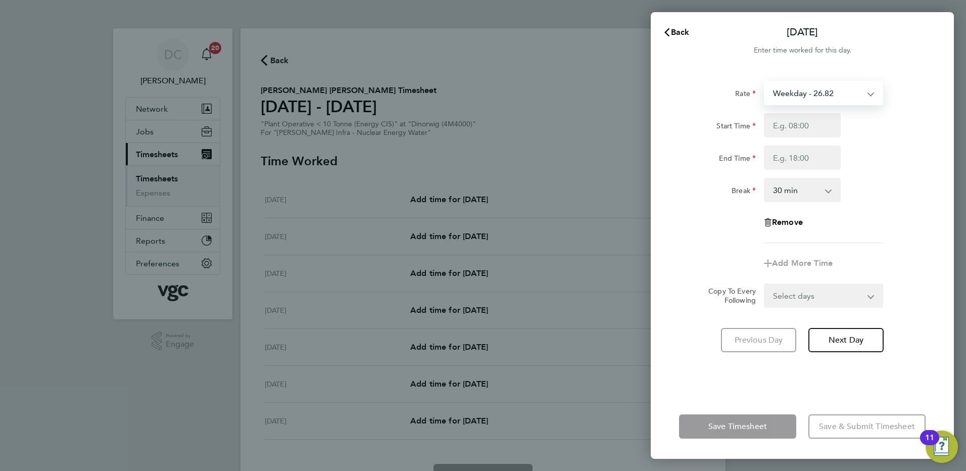
click at [787, 97] on select "Weekday - 26.82 Bonus - 280.00 Bank Holiday (exc Christmas) - 46.93 Weekday Nig…" at bounding box center [817, 93] width 105 height 22
select select "30"
click at [783, 125] on input "Start Time" at bounding box center [802, 125] width 77 height 24
type input "07:30"
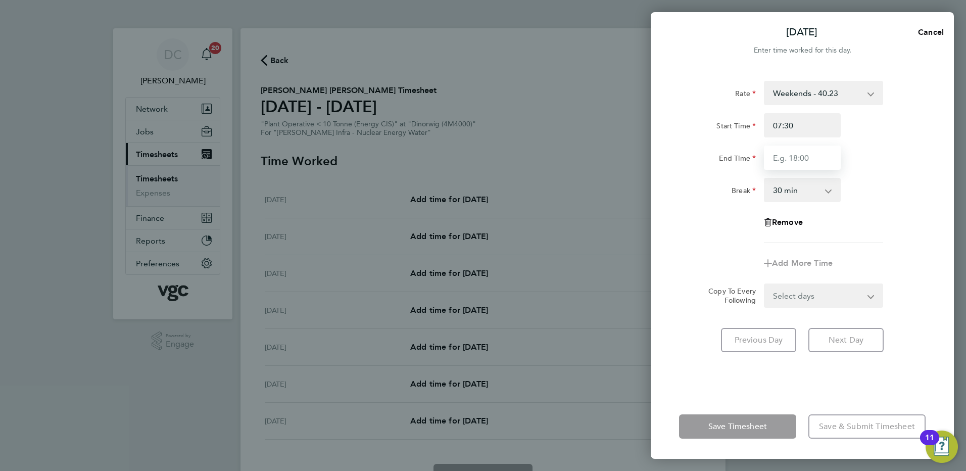
click at [789, 161] on input "End Time" at bounding box center [802, 158] width 77 height 24
type input "16:00"
click at [871, 273] on div "Add More Time" at bounding box center [802, 263] width 255 height 24
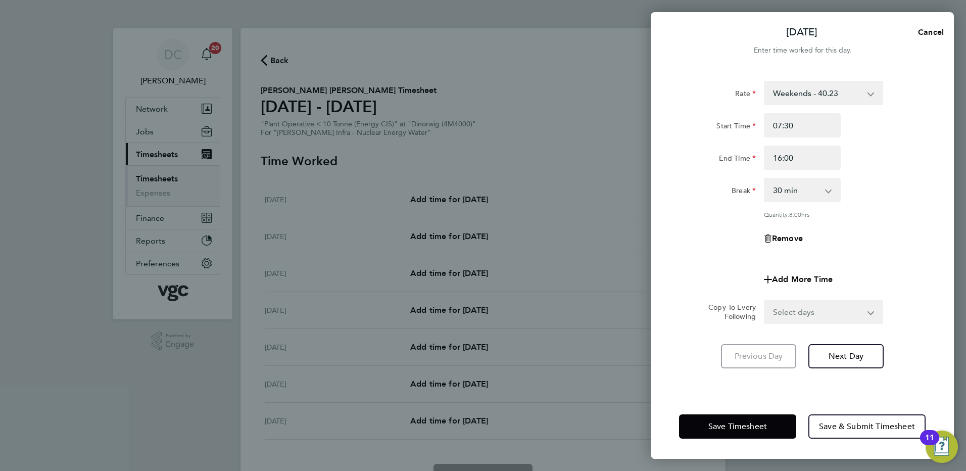
click at [853, 267] on div "Add More Time" at bounding box center [802, 279] width 255 height 24
click at [840, 351] on span "Next Day" at bounding box center [846, 356] width 35 height 10
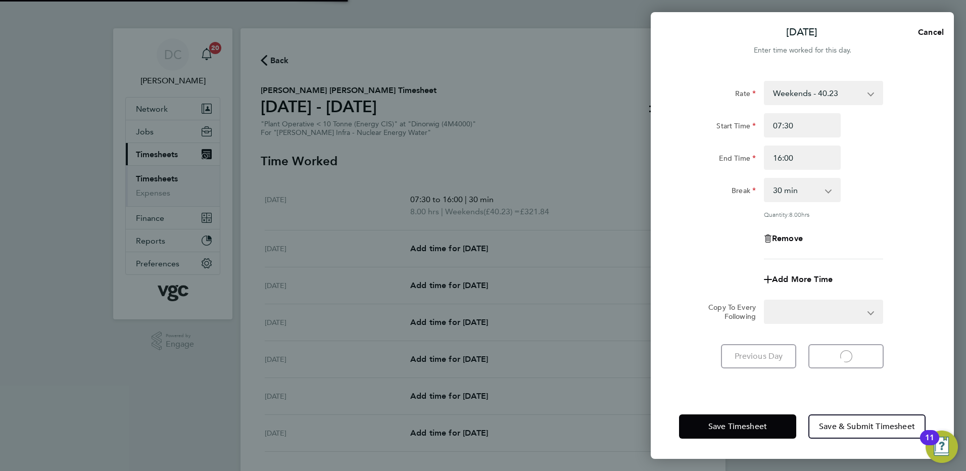
select select "30"
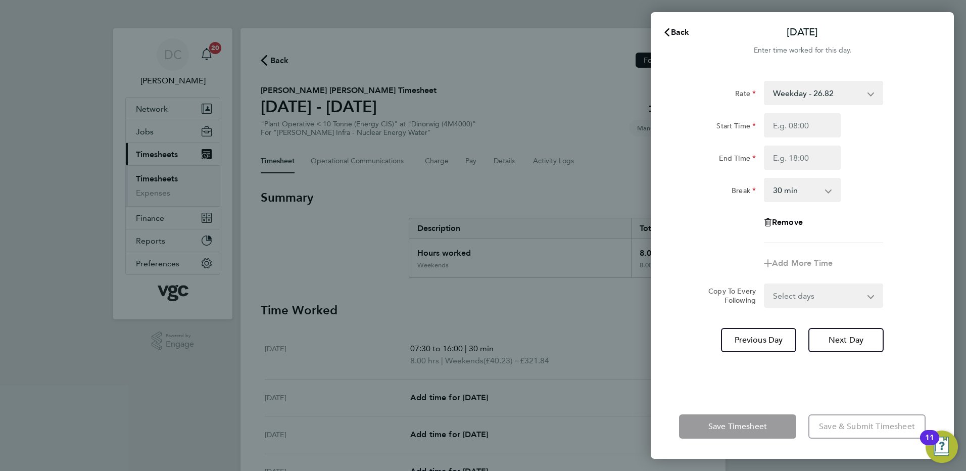
click at [779, 91] on select "Weekday - 26.82 Bonus - 280.00 Bank Holiday (exc Christmas) - 46.93 Weekday Nig…" at bounding box center [817, 93] width 105 height 22
select select "30"
click at [783, 125] on input "Start Time" at bounding box center [802, 125] width 77 height 24
type input "07:30"
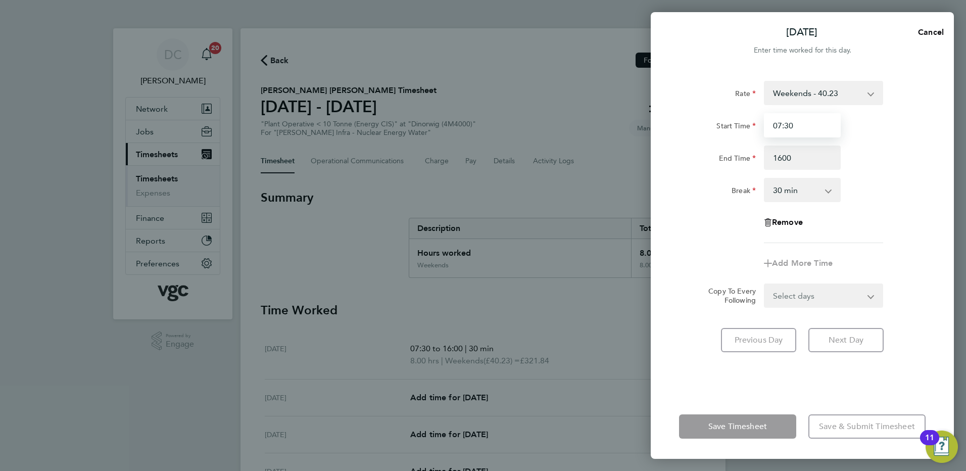
type input "16:00"
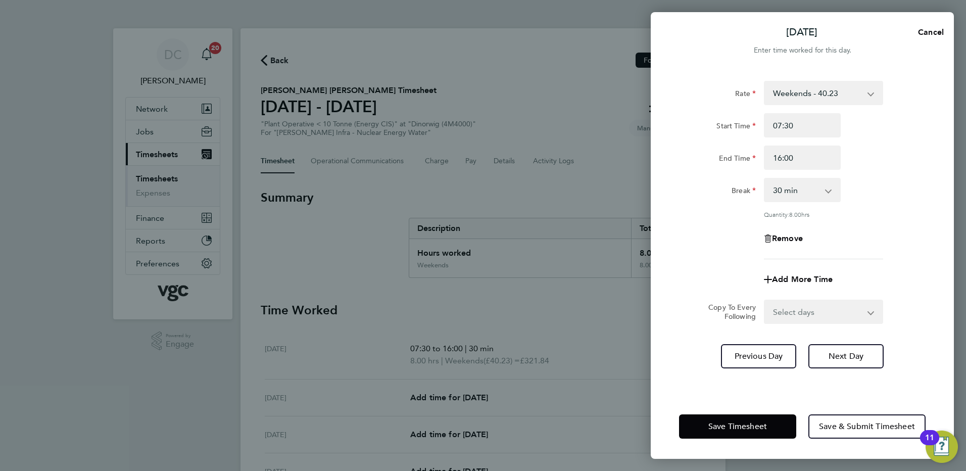
click at [906, 247] on div "Remove" at bounding box center [802, 238] width 255 height 24
click at [867, 355] on button "Next Day" at bounding box center [845, 356] width 75 height 24
select select "30"
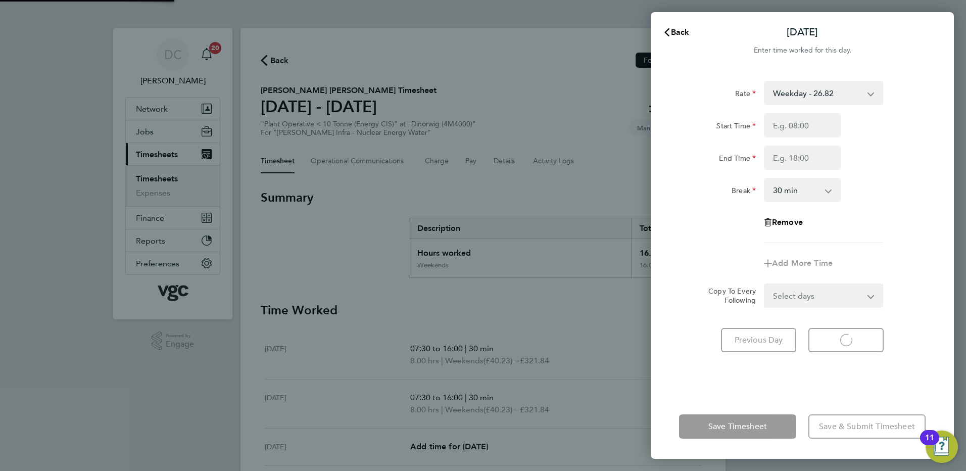
select select "30"
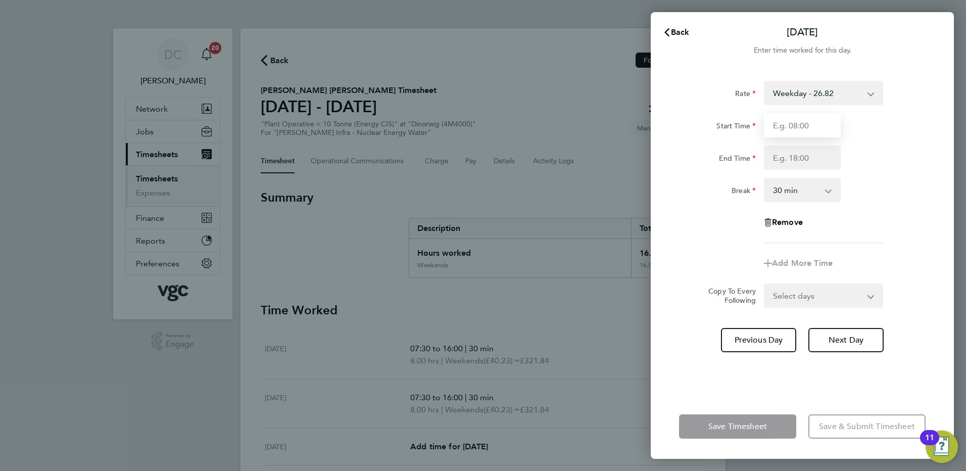
click at [807, 127] on input "Start Time" at bounding box center [802, 125] width 77 height 24
type input "07:30"
click at [792, 162] on input "End Time" at bounding box center [802, 158] width 77 height 24
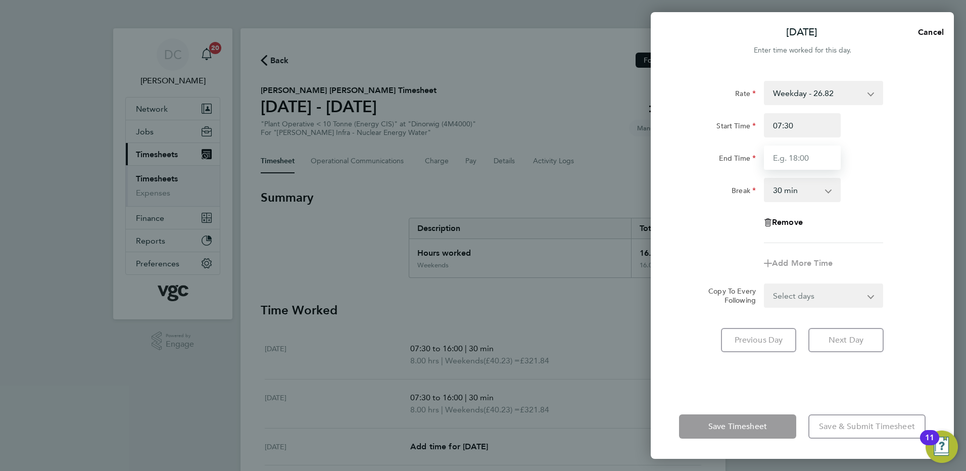
type input "17:30"
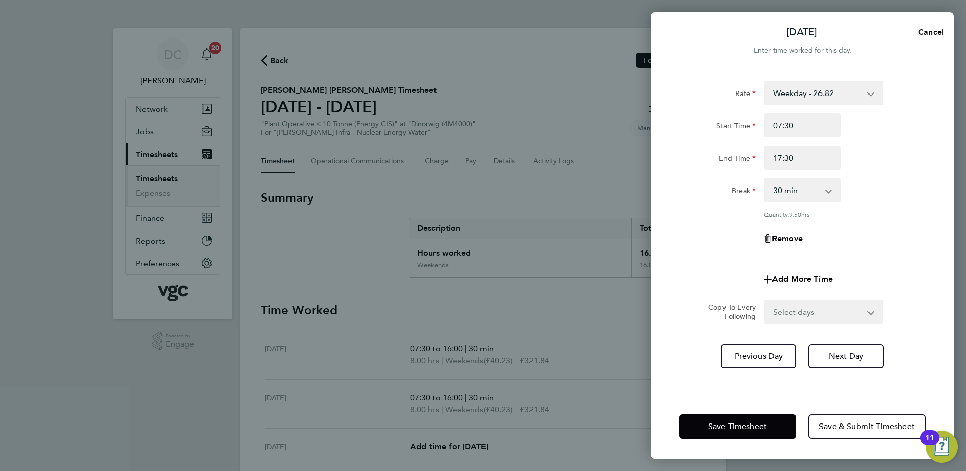
click at [726, 244] on app-timesheet-line-form-group "Rate Weekday - 26.82 Bonus - 280.00 Bank Holiday (exc Christmas) - 46.93 Weekda…" at bounding box center [802, 186] width 247 height 211
click at [800, 280] on span "Add More Time" at bounding box center [802, 279] width 61 height 10
select select "null"
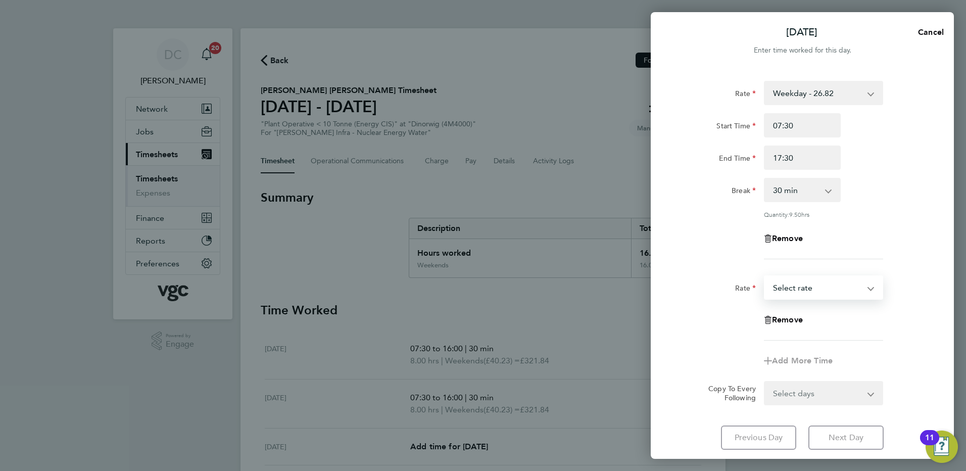
click at [804, 289] on select "Bonus - 280.00 Weekday - 26.82 Bank Holiday (exc Christmas) - 46.93 Weekday Nig…" at bounding box center [817, 287] width 105 height 22
click at [721, 229] on div "Remove" at bounding box center [802, 238] width 255 height 24
click at [851, 240] on div "Remove" at bounding box center [802, 238] width 255 height 24
click at [793, 316] on span "Remove" at bounding box center [787, 320] width 31 height 10
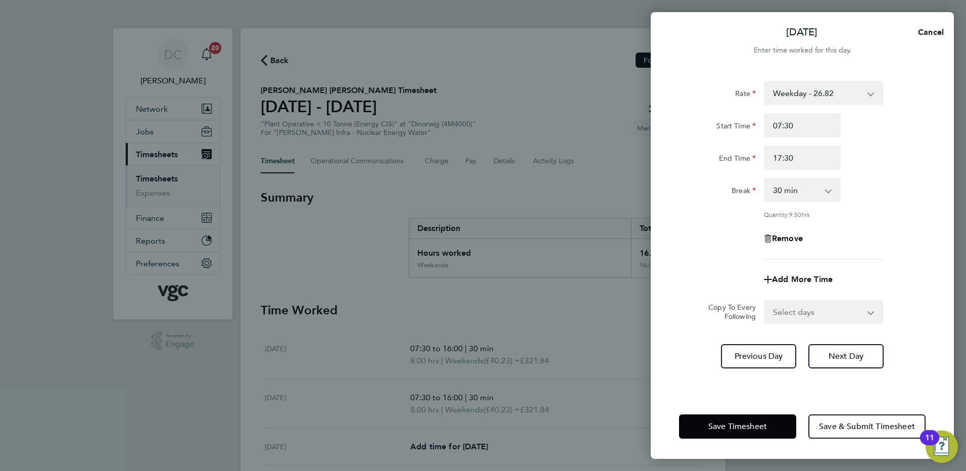
click at [797, 310] on select "Select days Day Tuesday Wednesday Thursday Friday" at bounding box center [818, 312] width 106 height 22
select select "DAY"
click at [765, 301] on select "Select days Day Tuesday Wednesday Thursday Friday" at bounding box center [818, 312] width 106 height 22
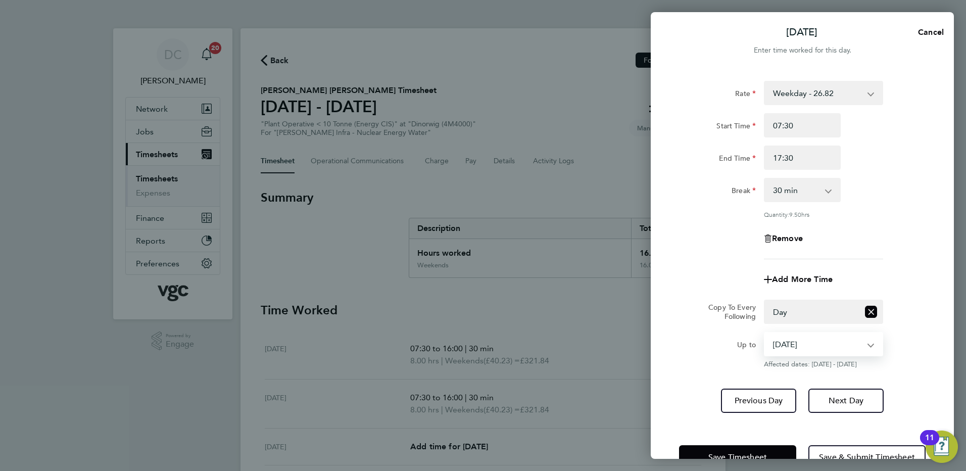
click at [785, 340] on select "30 Sep 2025 01 Oct 2025 02 Oct 2025 03 Oct 2025" at bounding box center [817, 344] width 105 height 22
select select "2025-10-02"
click at [765, 333] on select "30 Sep 2025 01 Oct 2025 02 Oct 2025 03 Oct 2025" at bounding box center [817, 344] width 105 height 22
click at [835, 398] on span "Next Day" at bounding box center [846, 401] width 35 height 10
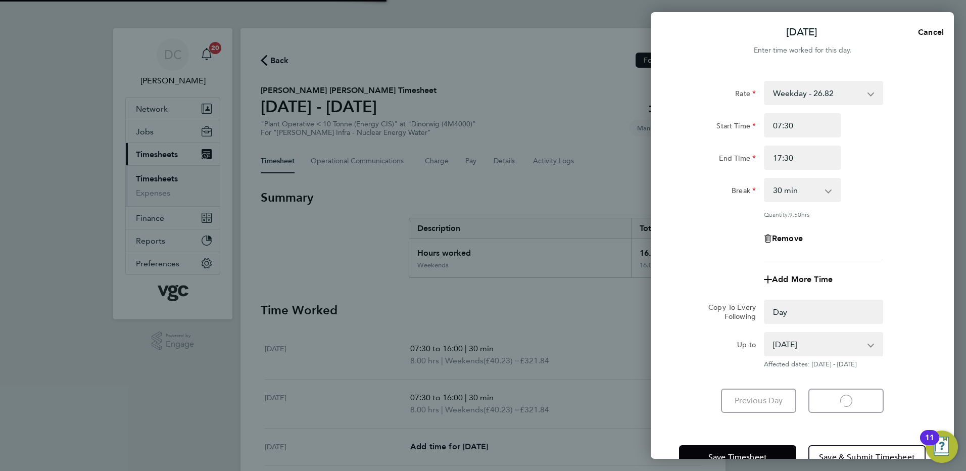
select select "0: null"
select select "30"
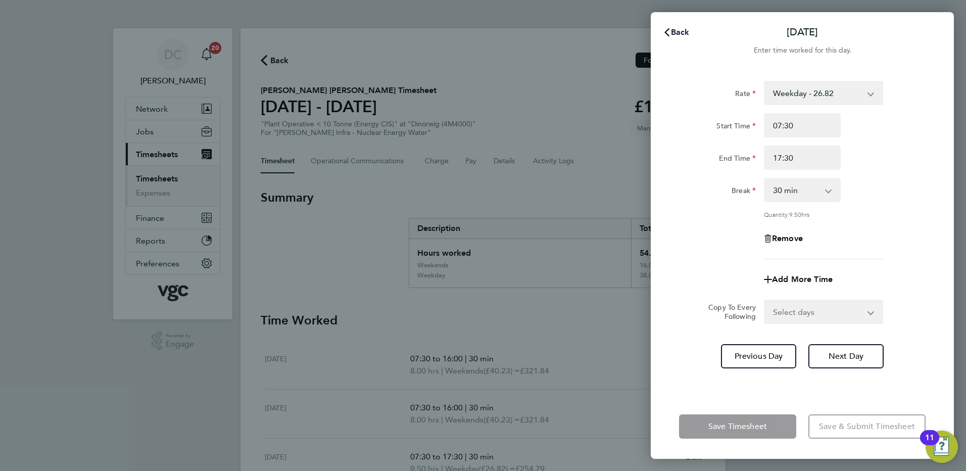
click at [678, 30] on span "Back" at bounding box center [680, 32] width 19 height 10
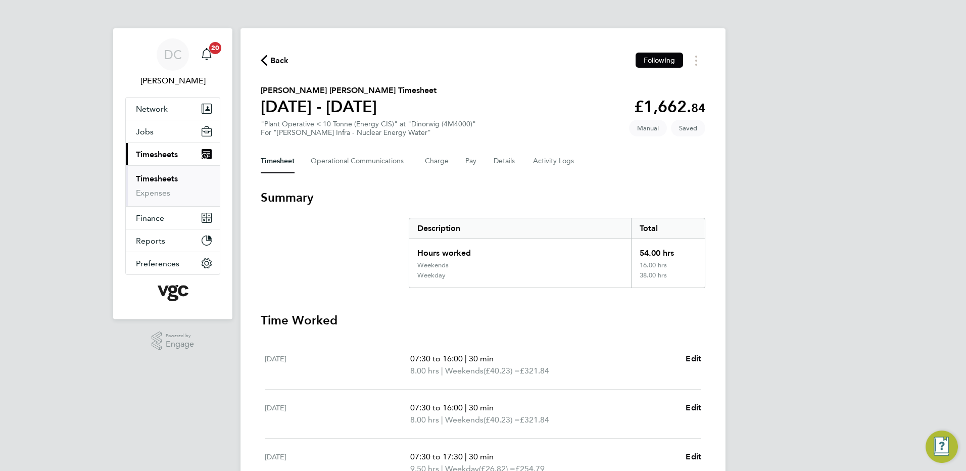
click at [807, 230] on div "DC Danny Carr Notifications 20 Applications: Network Team Members Businesses Si…" at bounding box center [483, 380] width 966 height 760
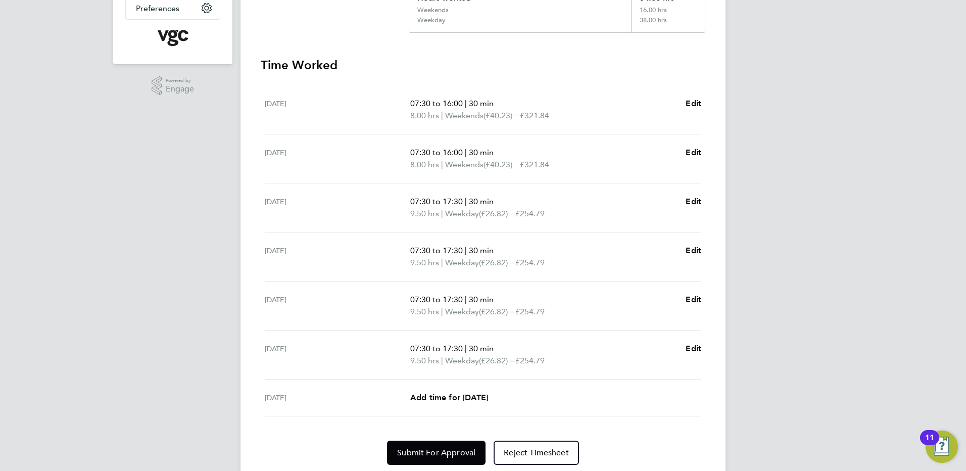
scroll to position [290, 0]
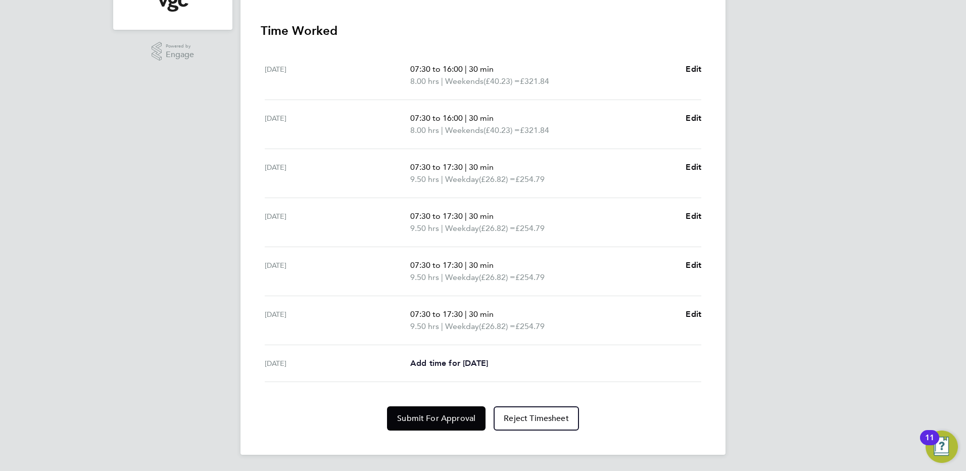
click at [475, 361] on span "Add time for Fri 03 Oct" at bounding box center [449, 363] width 78 height 10
select select "30"
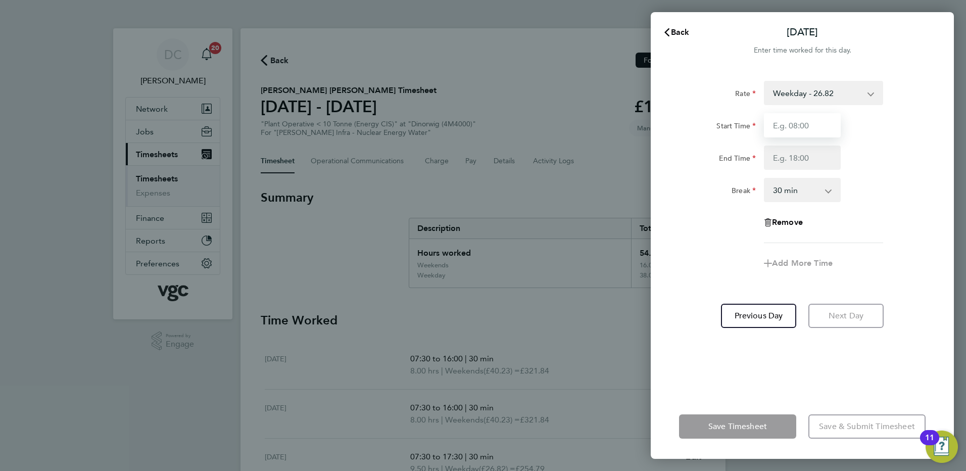
click at [807, 126] on input "Start Time" at bounding box center [802, 125] width 77 height 24
type input "07:30"
type input "16:00"
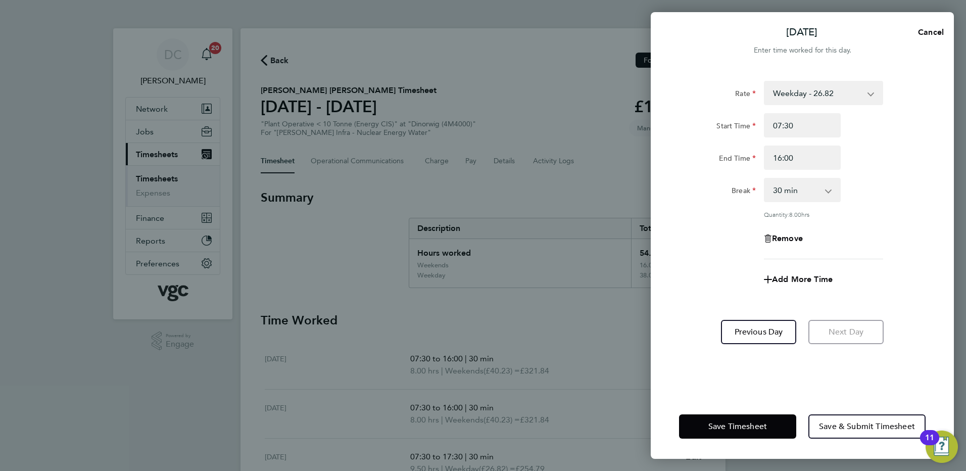
click at [675, 251] on div "Rate Weekday - 26.82 Bonus - 280.00 Bank Holiday (exc Christmas) - 46.93 Weekda…" at bounding box center [802, 231] width 303 height 325
click at [789, 277] on span "Add More Time" at bounding box center [802, 279] width 61 height 10
select select "null"
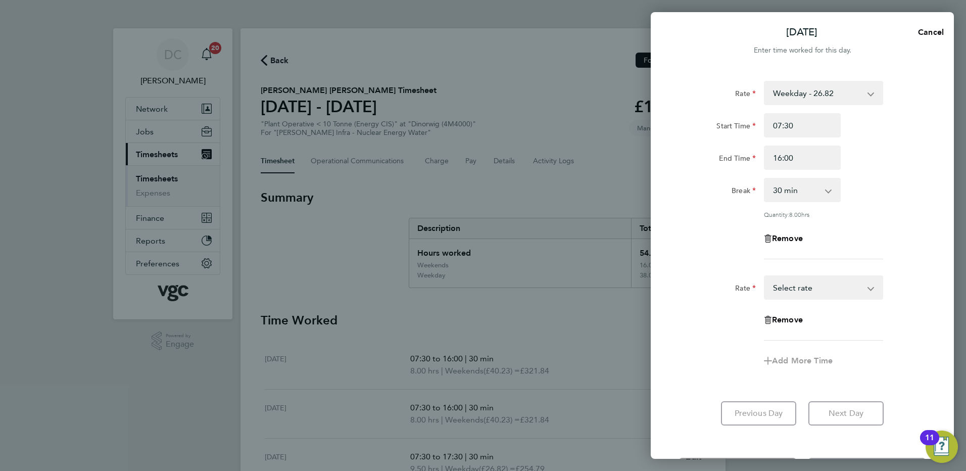
click at [789, 284] on select "Bonus - 280.00 Weekday - 26.82 Bank Holiday (exc Christmas) - 46.93 Weekday Nig…" at bounding box center [817, 287] width 105 height 22
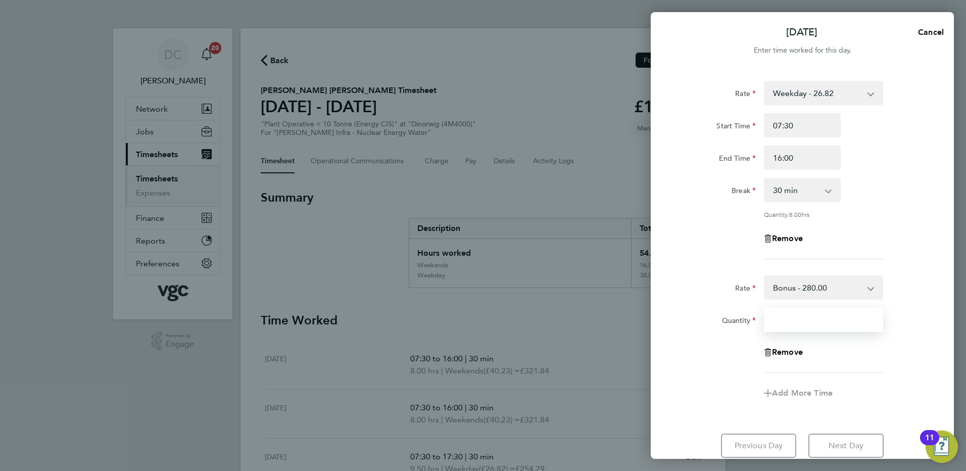
click at [784, 324] on input "Quantity" at bounding box center [823, 320] width 119 height 24
type input "1"
click at [726, 370] on div "Rate Bonus - 280.00 Weekday - 26.82 Bank Holiday (exc Christmas) - 46.93 Weekda…" at bounding box center [802, 324] width 247 height 98
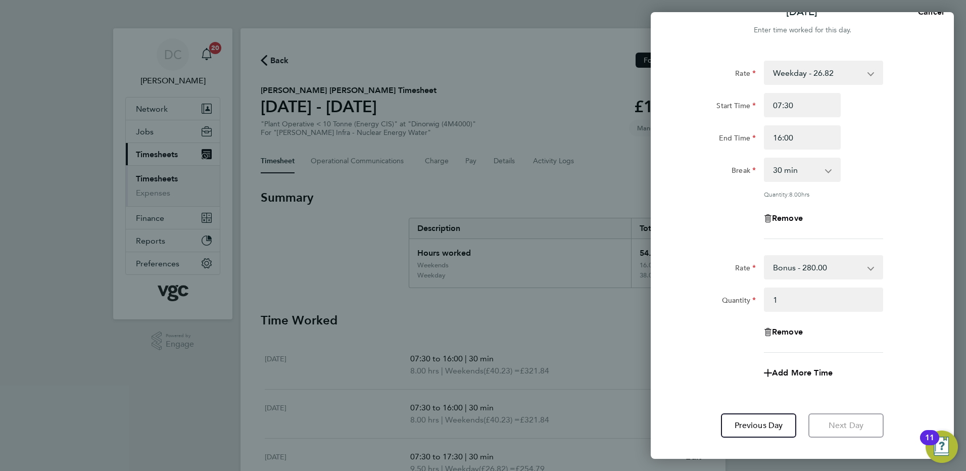
scroll to position [75, 0]
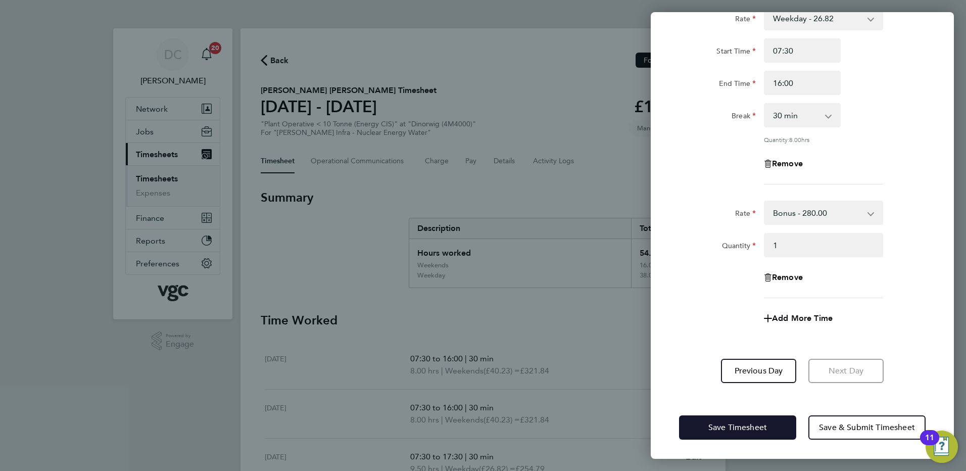
click at [753, 426] on span "Save Timesheet" at bounding box center [737, 427] width 59 height 10
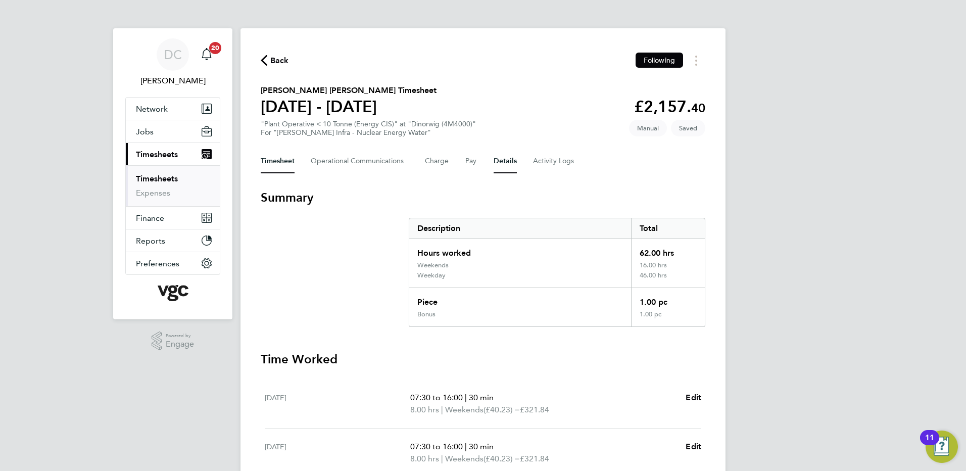
click at [499, 162] on button "Details" at bounding box center [505, 161] width 23 height 24
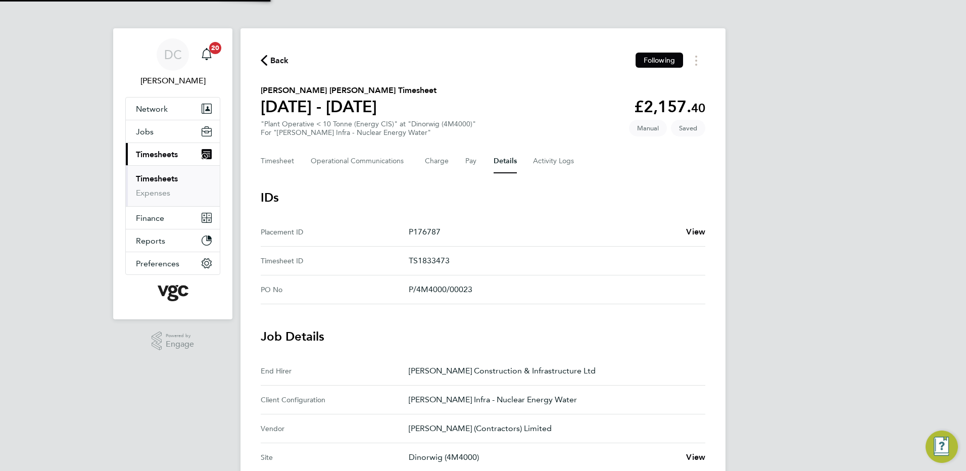
click at [795, 266] on div "DC Danny Carr Notifications 20 Applications: Network Team Members Businesses Si…" at bounding box center [483, 378] width 966 height 757
click at [282, 163] on button "Timesheet" at bounding box center [278, 161] width 34 height 24
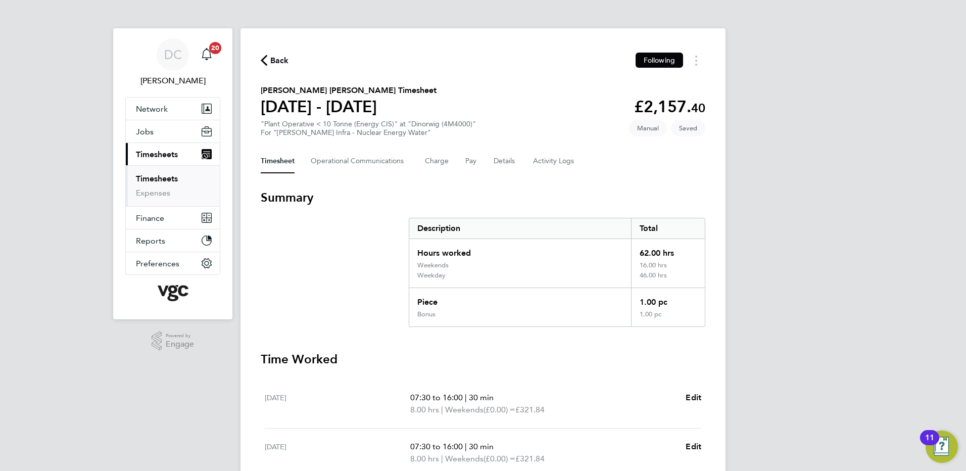
click at [870, 230] on div "DC Danny Carr Notifications 20 Applications: Network Team Members Businesses Si…" at bounding box center [483, 422] width 966 height 844
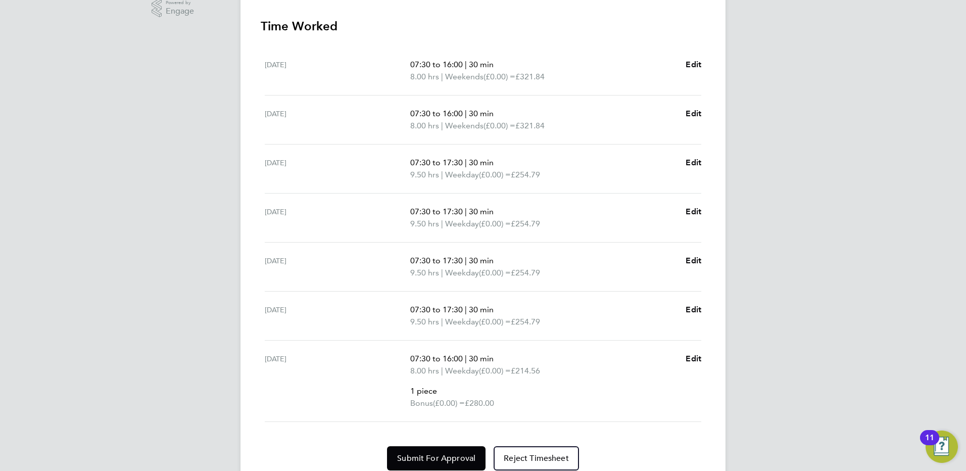
scroll to position [373, 0]
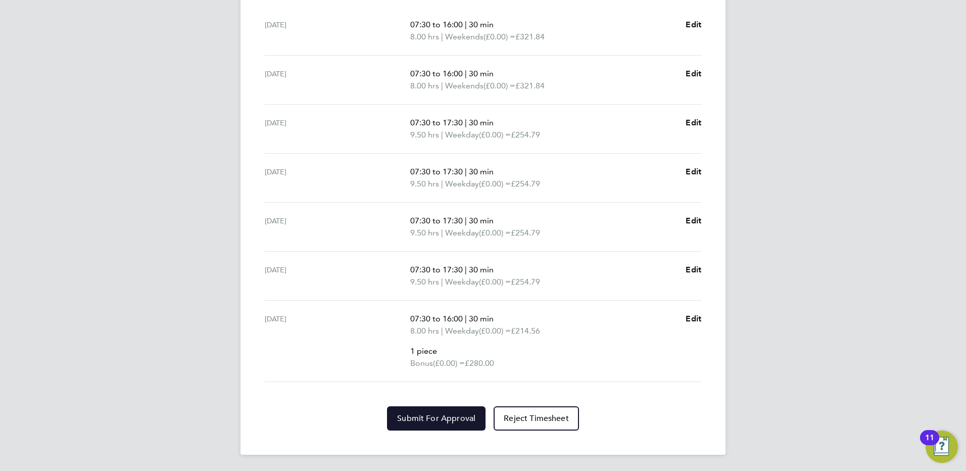
click at [460, 418] on span "Submit For Approval" at bounding box center [436, 418] width 78 height 10
click at [820, 400] on div "DC Danny Carr Notifications 20 Applications: Network Team Members Businesses Si…" at bounding box center [483, 49] width 966 height 844
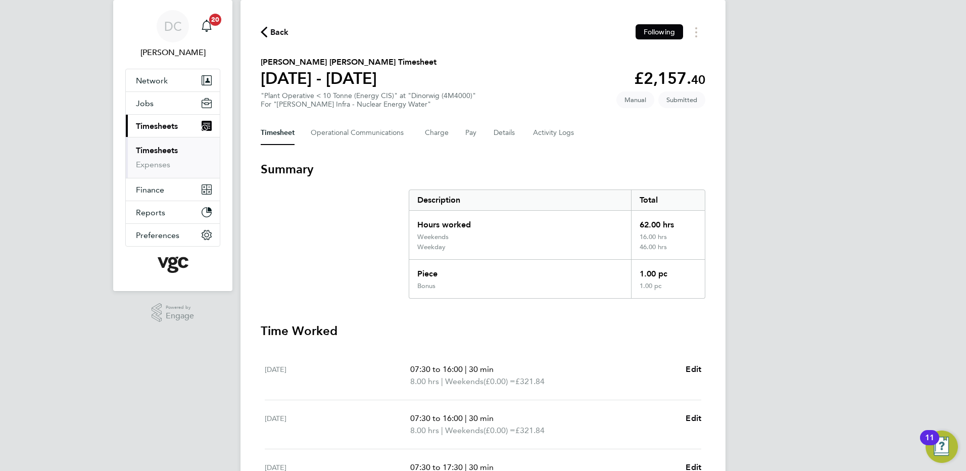
scroll to position [0, 0]
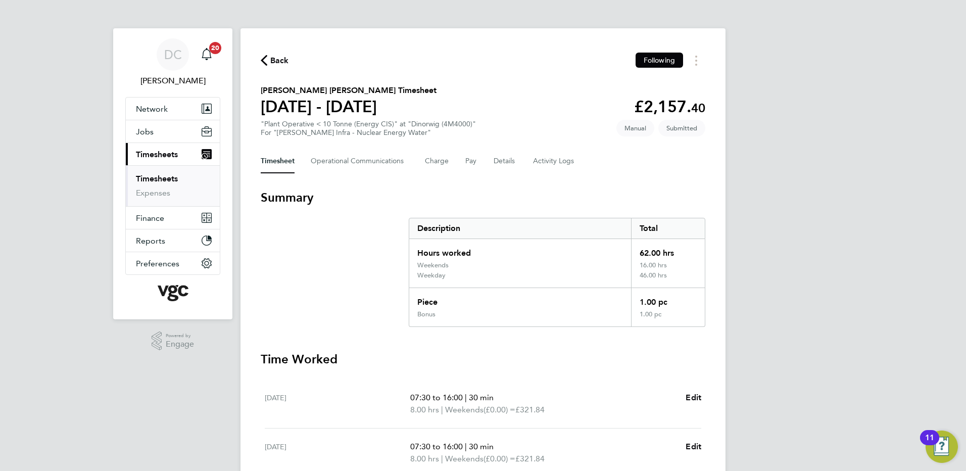
click at [273, 60] on span "Back" at bounding box center [279, 61] width 19 height 12
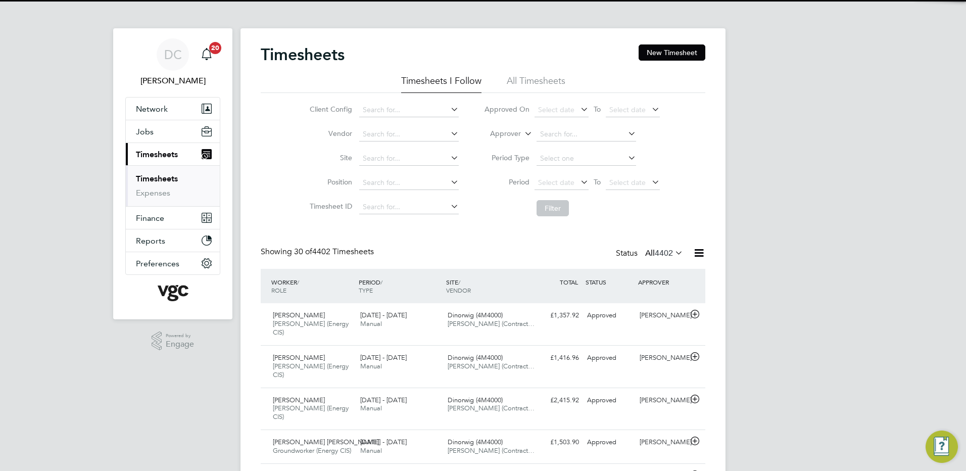
scroll to position [26, 88]
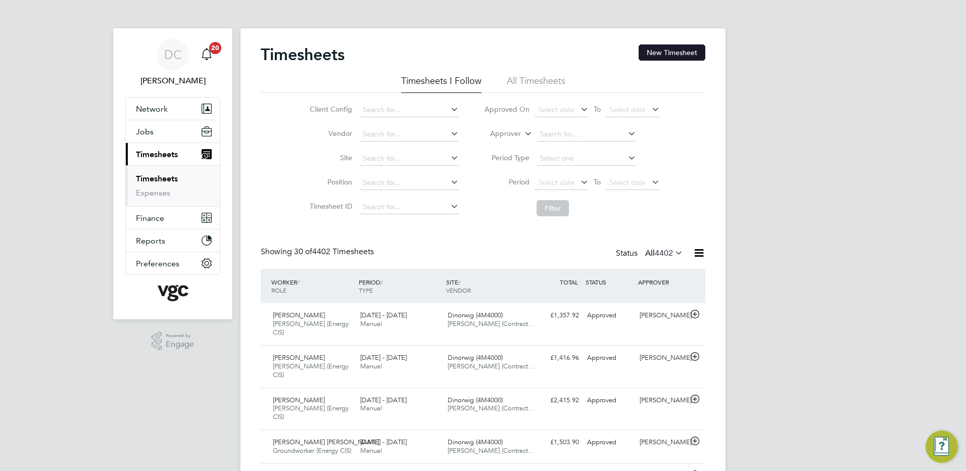
click at [684, 54] on button "New Timesheet" at bounding box center [672, 52] width 67 height 16
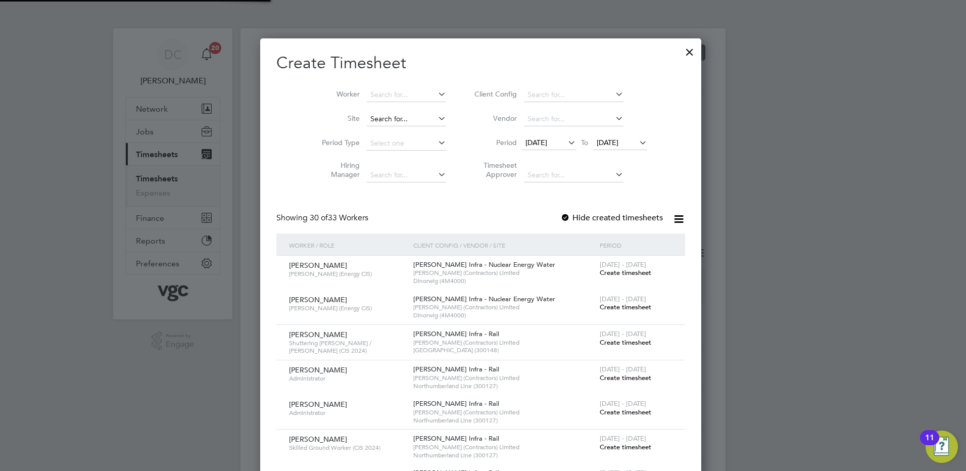
click at [400, 121] on input at bounding box center [406, 119] width 79 height 14
click at [400, 129] on b "Dinorwig" at bounding box center [387, 132] width 31 height 9
type input "Dinorwig (4M4000)"
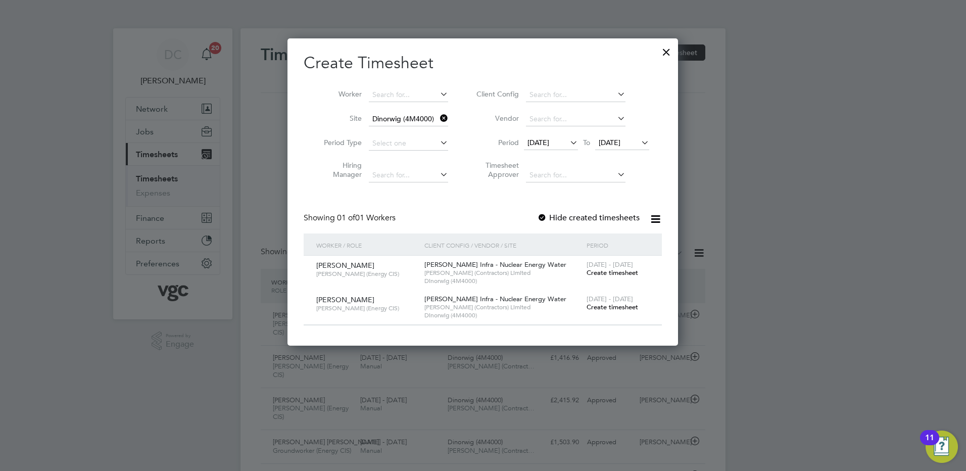
click at [549, 144] on span "19 Sep 2025" at bounding box center [539, 142] width 22 height 9
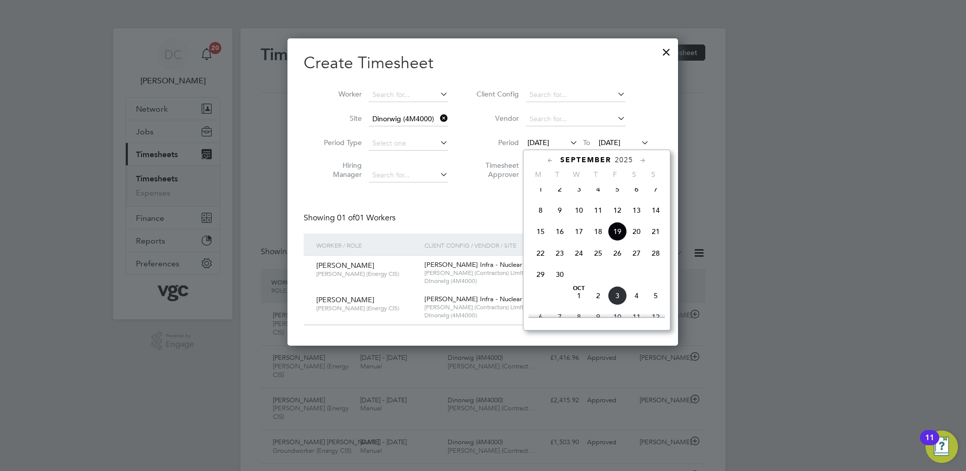
click at [637, 261] on span "27" at bounding box center [636, 253] width 19 height 19
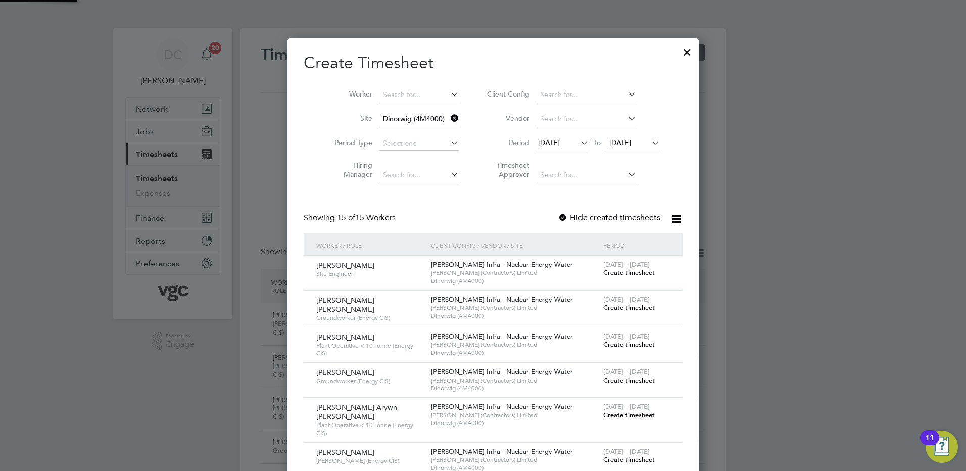
click at [612, 142] on span "27 Sep 2025" at bounding box center [620, 142] width 22 height 9
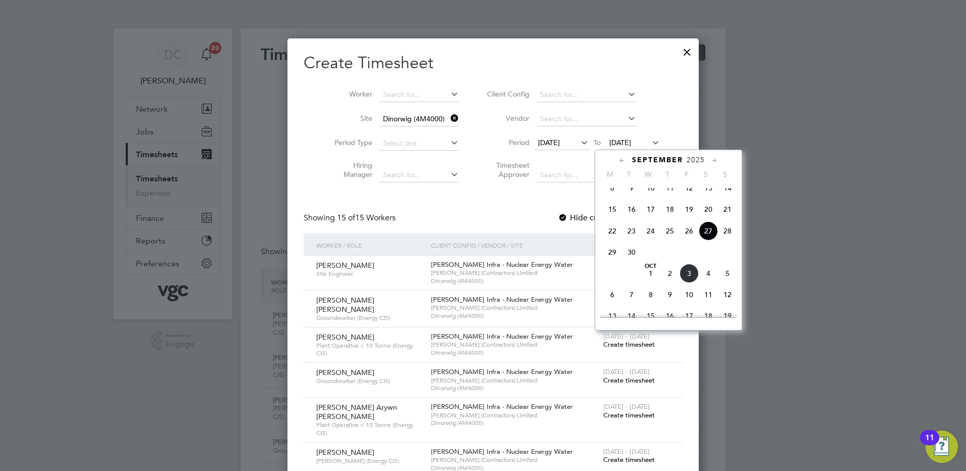
click at [689, 283] on span "3" at bounding box center [689, 273] width 19 height 19
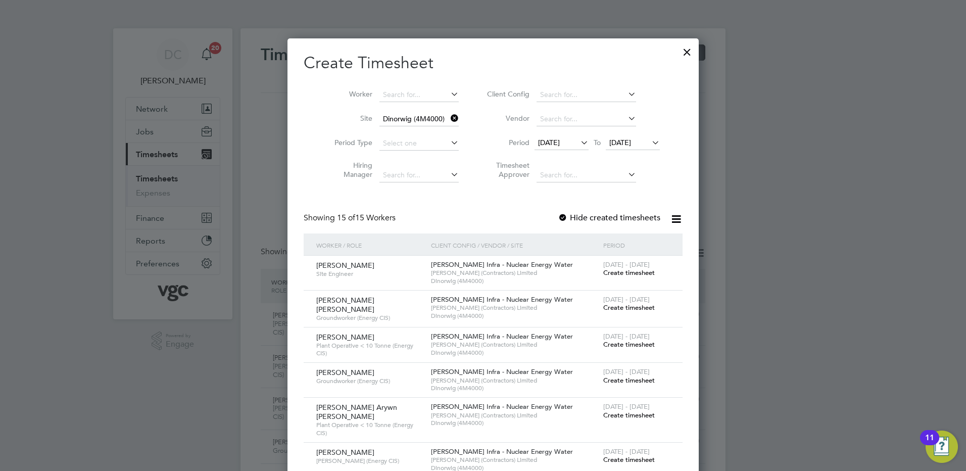
click at [631, 342] on span "Create timesheet" at bounding box center [629, 344] width 52 height 9
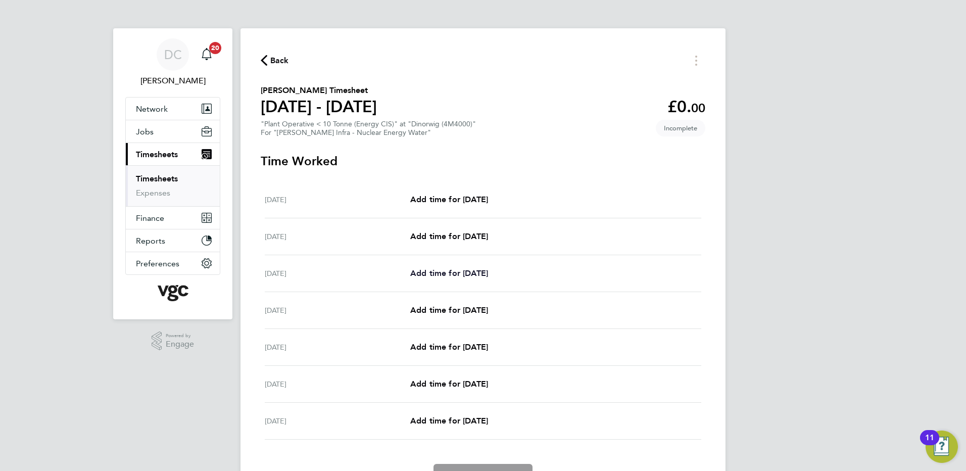
click at [477, 275] on span "Add time for Mon 29 Sep" at bounding box center [449, 273] width 78 height 10
select select "30"
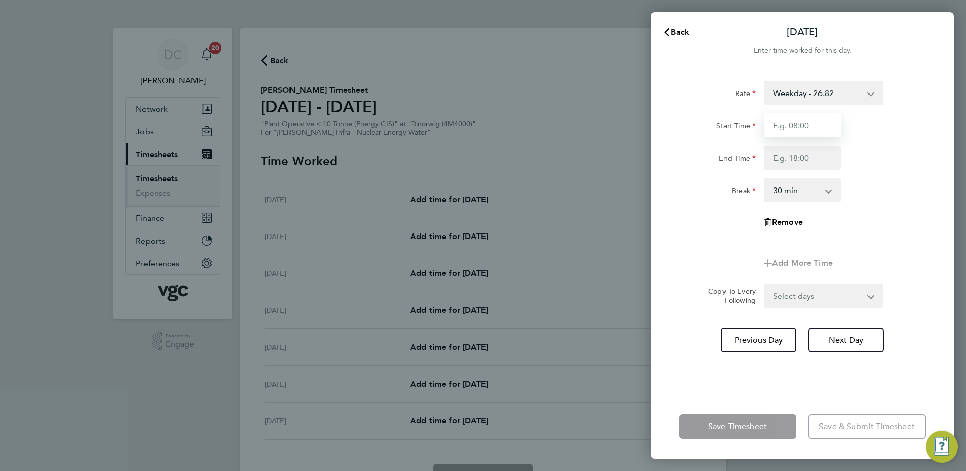
click at [808, 129] on input "Start Time" at bounding box center [802, 125] width 77 height 24
type input "07:30"
click at [782, 162] on input "End Time" at bounding box center [802, 158] width 77 height 24
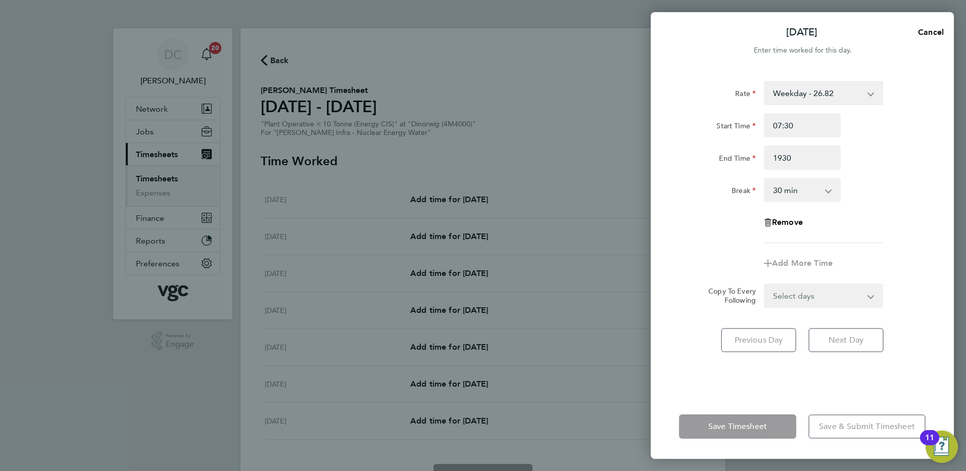
type input "19:30"
click at [903, 246] on app-timesheet-line-form-group "Rate Weekday - 26.82 Bank Holiday (exc Christmas) - 46.93 Weekday Nights - 33.5…" at bounding box center [802, 178] width 247 height 195
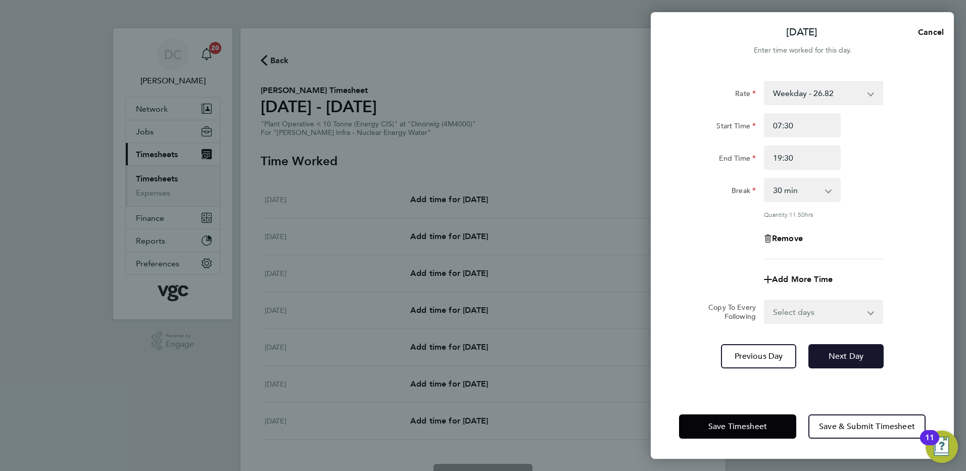
click at [831, 360] on span "Next Day" at bounding box center [846, 356] width 35 height 10
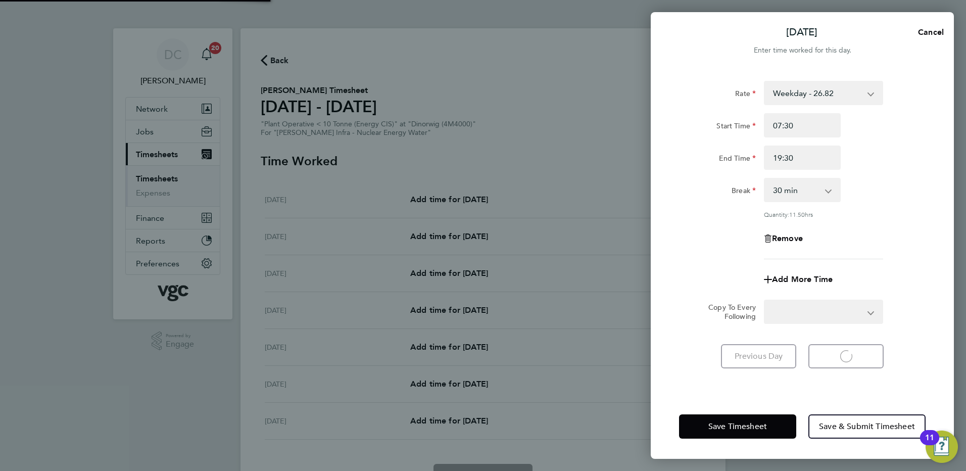
select select "30"
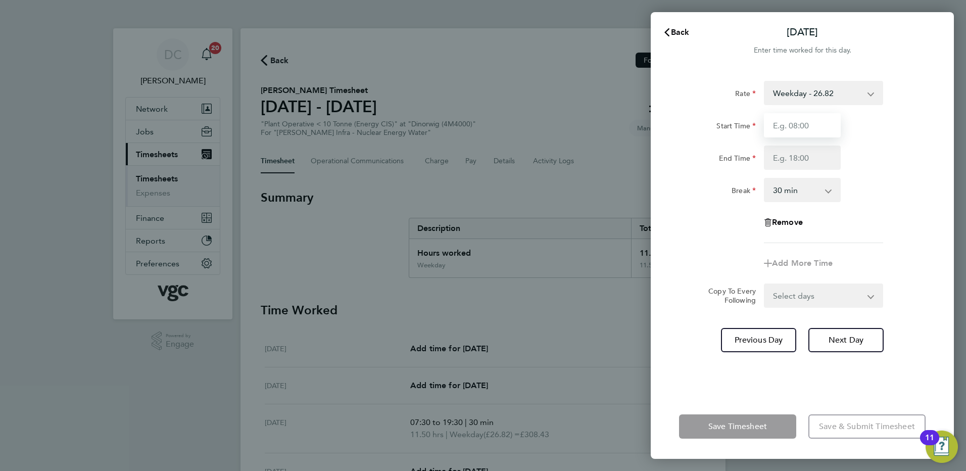
click at [800, 128] on input "Start Time" at bounding box center [802, 125] width 77 height 24
type input "07:30"
click at [789, 160] on input "End Time" at bounding box center [802, 158] width 77 height 24
type input "17:30"
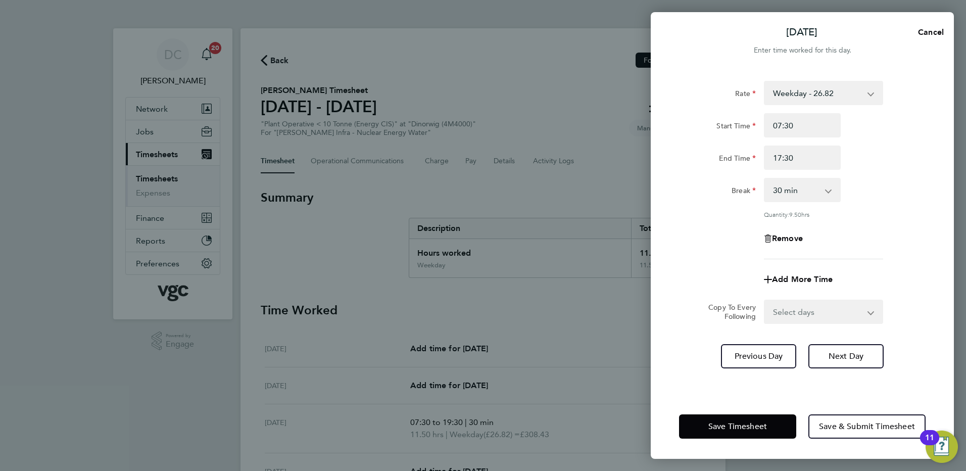
click at [869, 242] on div "Rate Weekday - 26.82 Bank Holiday (exc Christmas) - 46.93 Weekday Nights - 33.5…" at bounding box center [802, 170] width 247 height 178
click at [807, 309] on select "Select days Day Wednesday Thursday Friday" at bounding box center [818, 312] width 106 height 22
select select "DAY"
click at [765, 301] on select "Select days Day Wednesday Thursday Friday" at bounding box center [818, 312] width 106 height 22
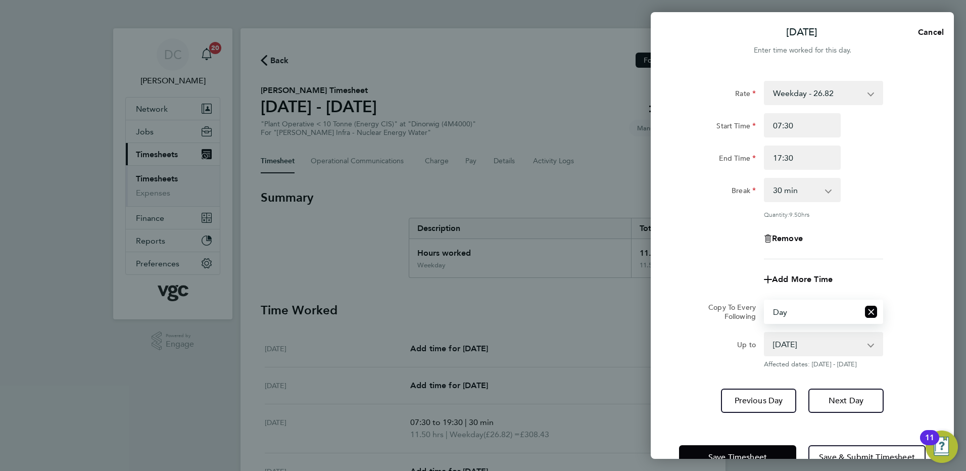
click at [791, 345] on select "01 Oct 2025 02 Oct 2025 03 Oct 2025" at bounding box center [817, 344] width 105 height 22
select select "2025-10-02"
click at [765, 333] on select "01 Oct 2025 02 Oct 2025 03 Oct 2025" at bounding box center [817, 344] width 105 height 22
click at [836, 401] on span "Next Day" at bounding box center [846, 401] width 35 height 10
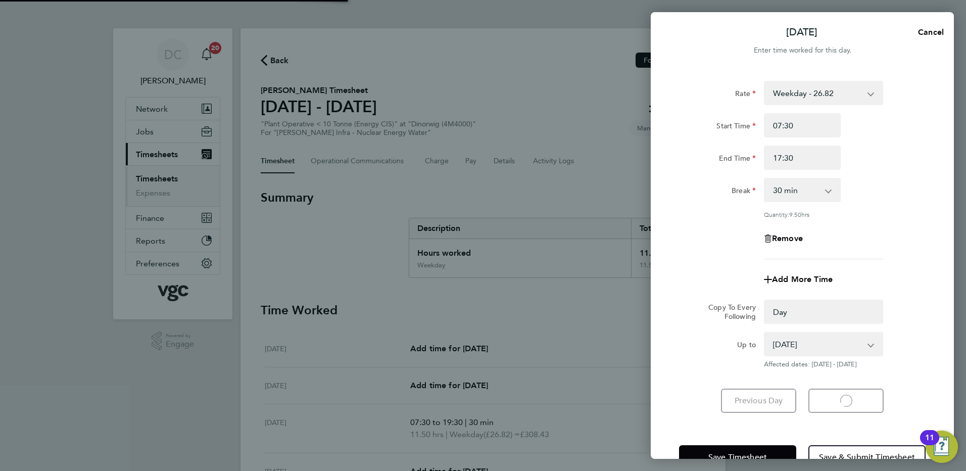
select select "0: null"
select select "30"
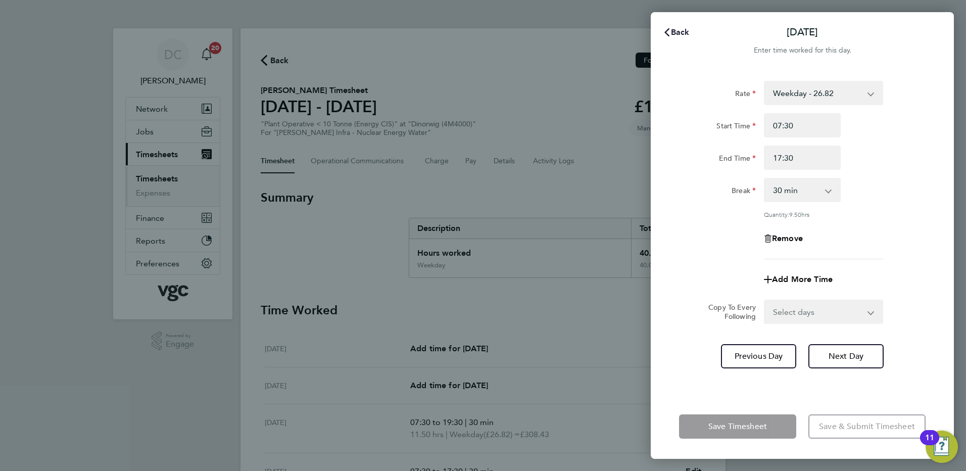
click at [677, 32] on span "Back" at bounding box center [680, 32] width 19 height 10
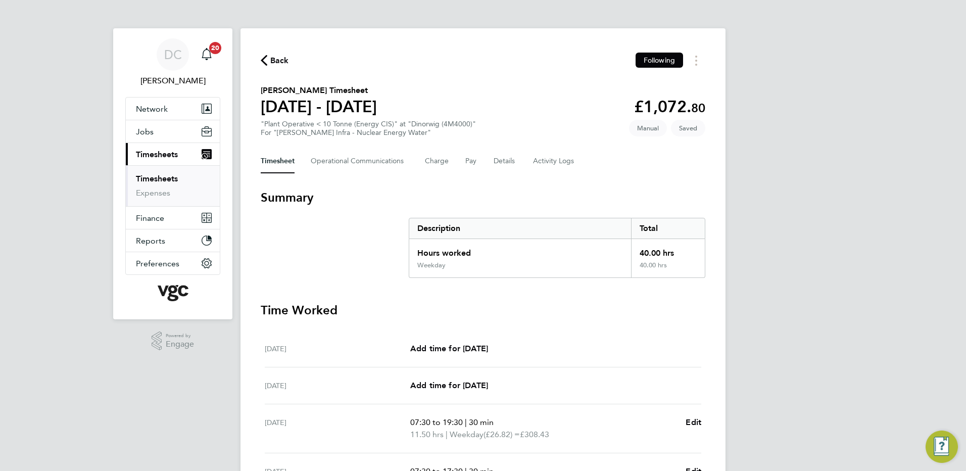
drag, startPoint x: 785, startPoint y: 168, endPoint x: 796, endPoint y: 192, distance: 26.4
click at [796, 192] on div "DC Danny Carr Notifications 20 Applications: Network Team Members Businesses Si…" at bounding box center [483, 363] width 966 height 726
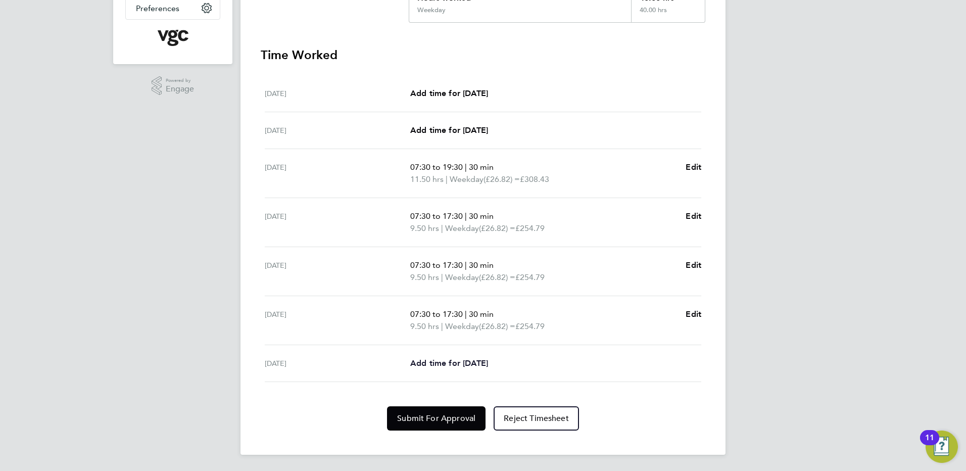
click at [488, 361] on span "Add time for Fri 03 Oct" at bounding box center [449, 363] width 78 height 10
select select "30"
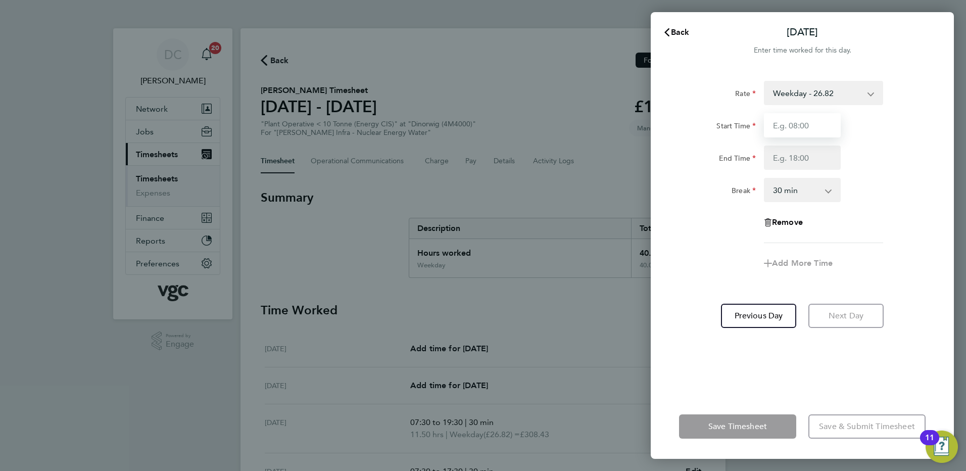
click at [812, 131] on input "Start Time" at bounding box center [802, 125] width 77 height 24
type input "07:30"
type input "16:00"
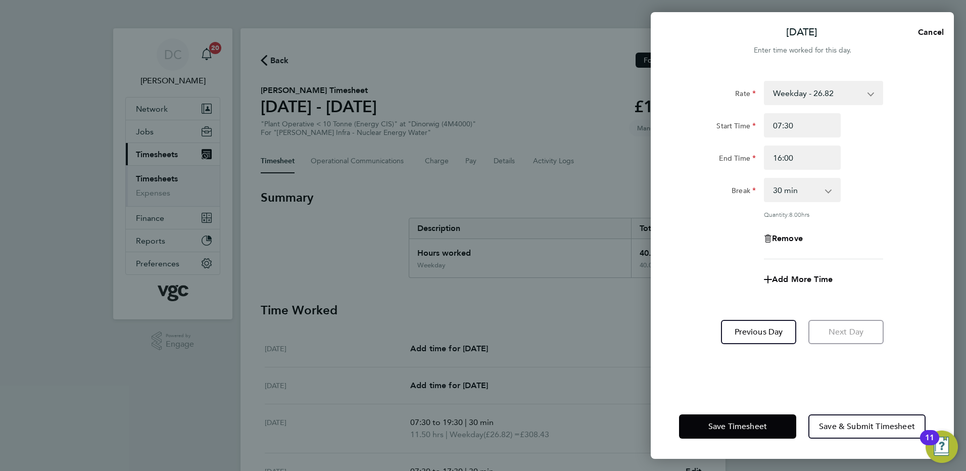
click at [722, 264] on app-timesheet-line-form-group "Rate Weekday - 26.82 Bank Holiday (exc Christmas) - 46.93 Weekday Nights - 33.5…" at bounding box center [802, 186] width 247 height 211
click at [830, 428] on span "Save & Submit Timesheet" at bounding box center [867, 426] width 96 height 10
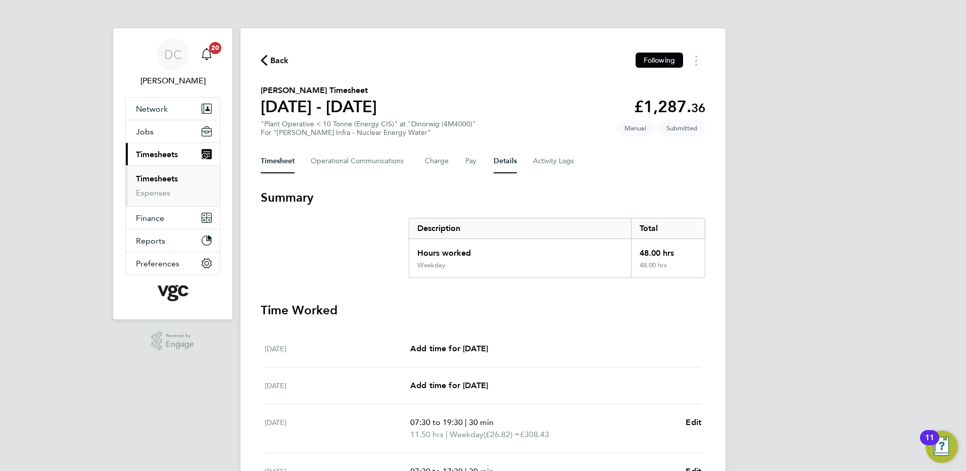
click at [505, 162] on button "Details" at bounding box center [505, 161] width 23 height 24
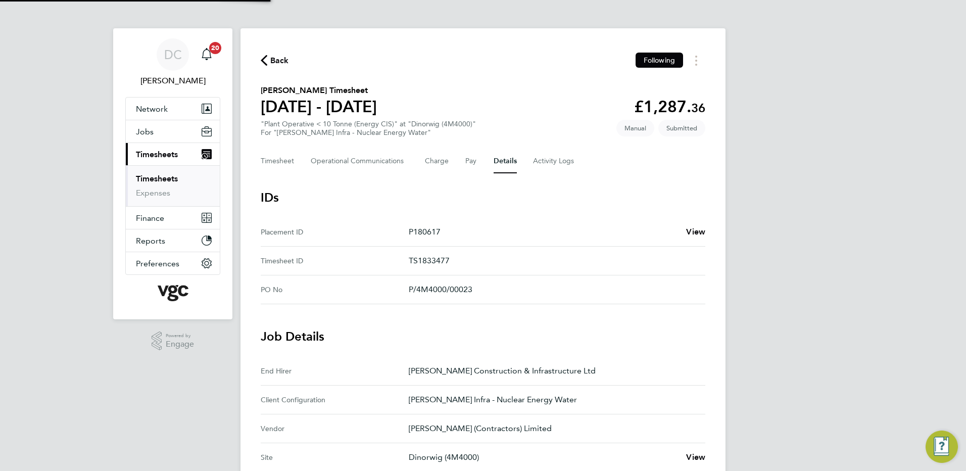
click at [815, 288] on div "DC Danny Carr Notifications 20 Applications: Network Team Members Businesses Si…" at bounding box center [483, 378] width 966 height 757
click at [285, 164] on button "Timesheet" at bounding box center [278, 161] width 34 height 24
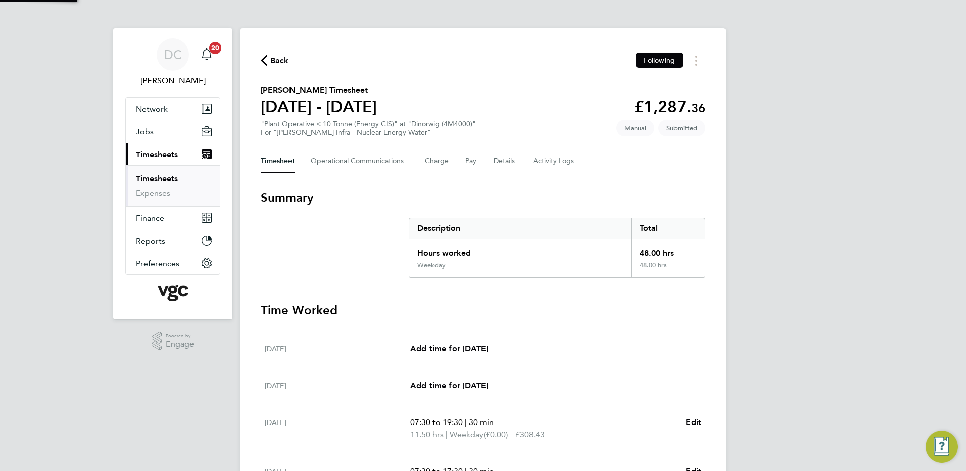
click at [778, 305] on div "DC Danny Carr Notifications 20 Applications: Network Team Members Businesses Si…" at bounding box center [483, 369] width 966 height 738
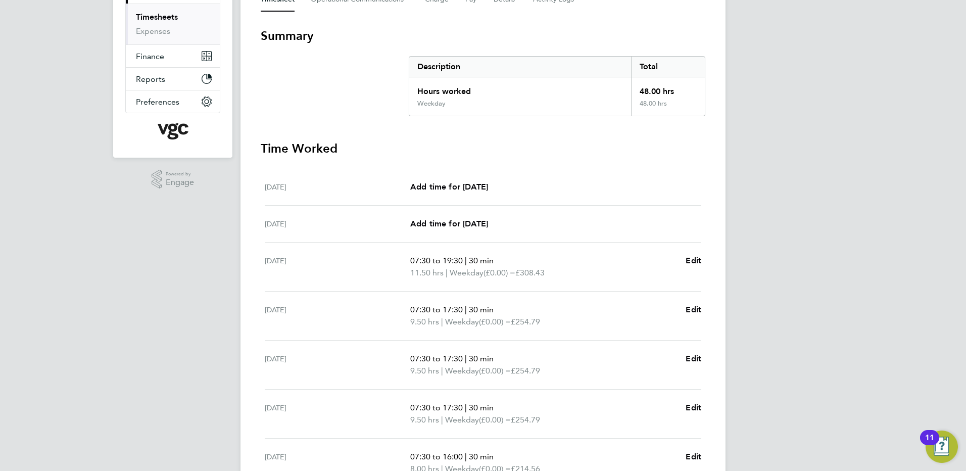
click at [778, 305] on div "DC Danny Carr Notifications 20 Applications: Network Team Members Businesses Si…" at bounding box center [483, 207] width 966 height 738
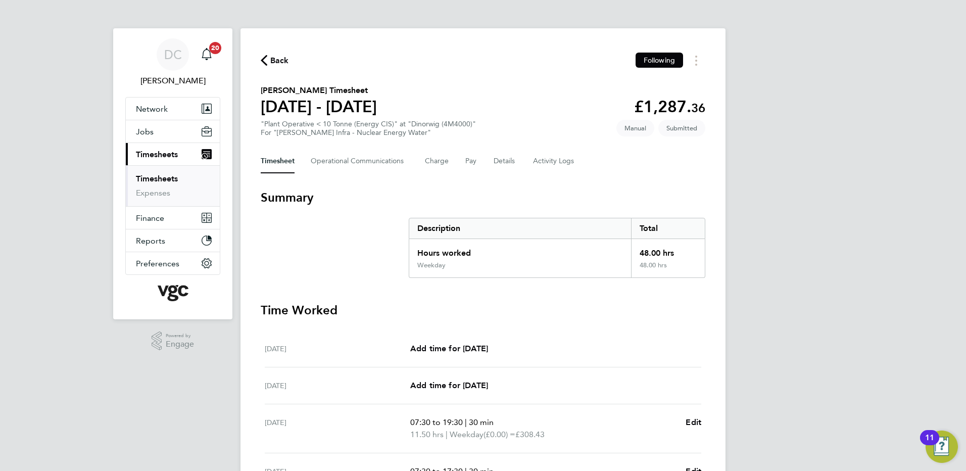
click at [278, 59] on span "Back" at bounding box center [279, 61] width 19 height 12
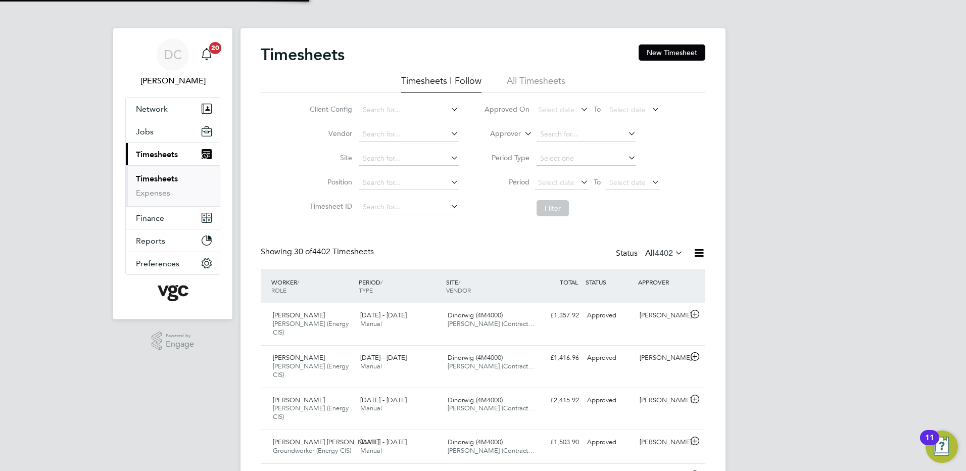
scroll to position [26, 88]
click at [676, 50] on button "New Timesheet" at bounding box center [672, 52] width 67 height 16
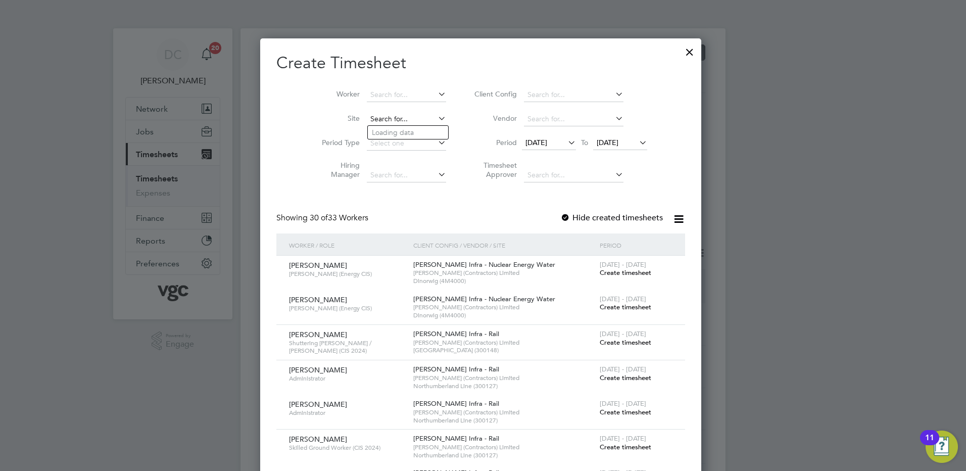
click at [411, 116] on input at bounding box center [406, 119] width 79 height 14
click at [408, 129] on li "Dinorwig (4M4000)" at bounding box center [408, 133] width 80 height 14
type input "Dinorwig (4M4000)"
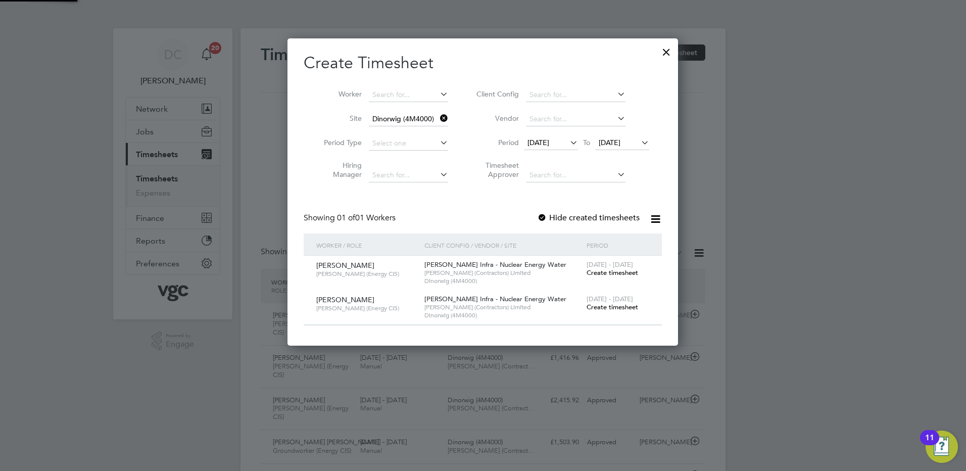
scroll to position [307, 391]
click at [549, 141] on span "19 Sep 2025" at bounding box center [539, 142] width 22 height 9
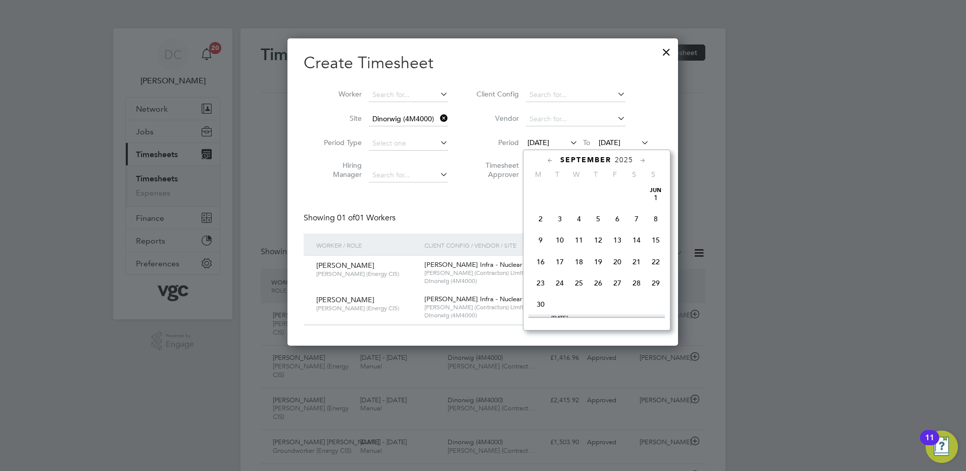
scroll to position [350, 0]
click at [639, 263] on span "27" at bounding box center [636, 253] width 19 height 19
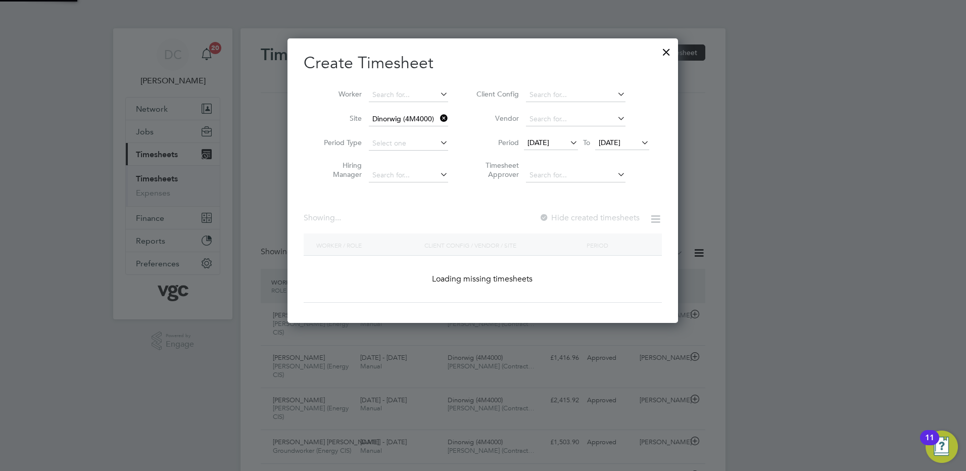
scroll to position [729, 391]
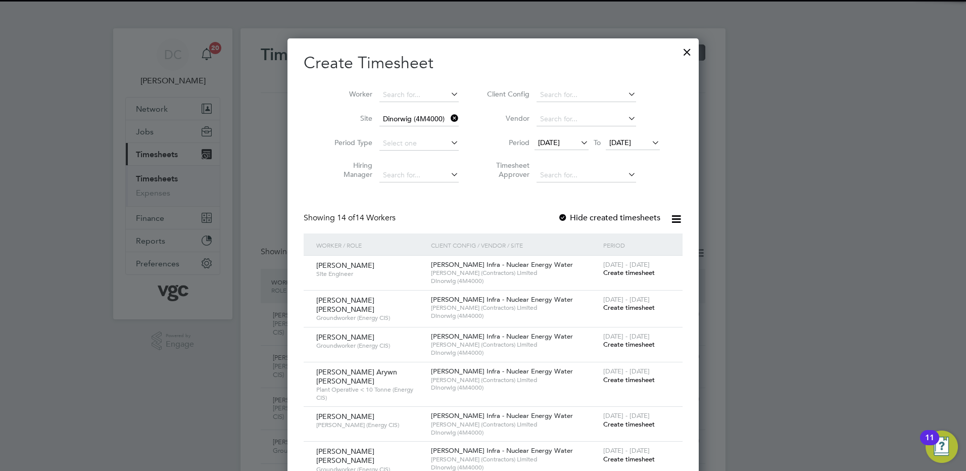
click at [623, 141] on span "27 Sep 2025" at bounding box center [620, 142] width 22 height 9
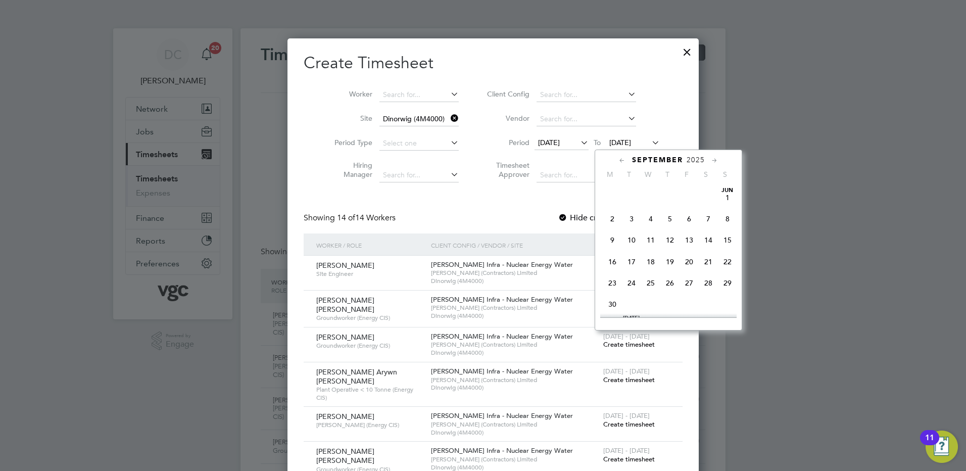
scroll to position [372, 0]
click at [692, 281] on span "3" at bounding box center [689, 273] width 19 height 19
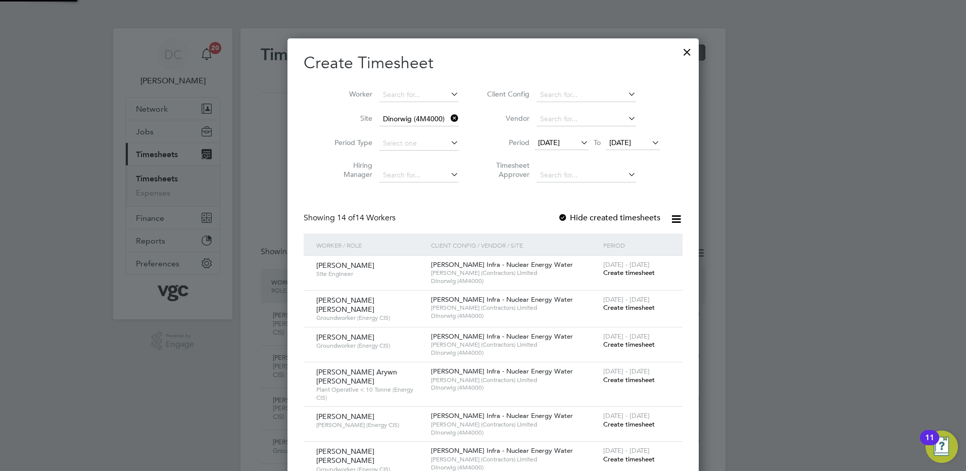
scroll to position [729, 391]
click at [611, 305] on span "Create timesheet" at bounding box center [629, 307] width 52 height 9
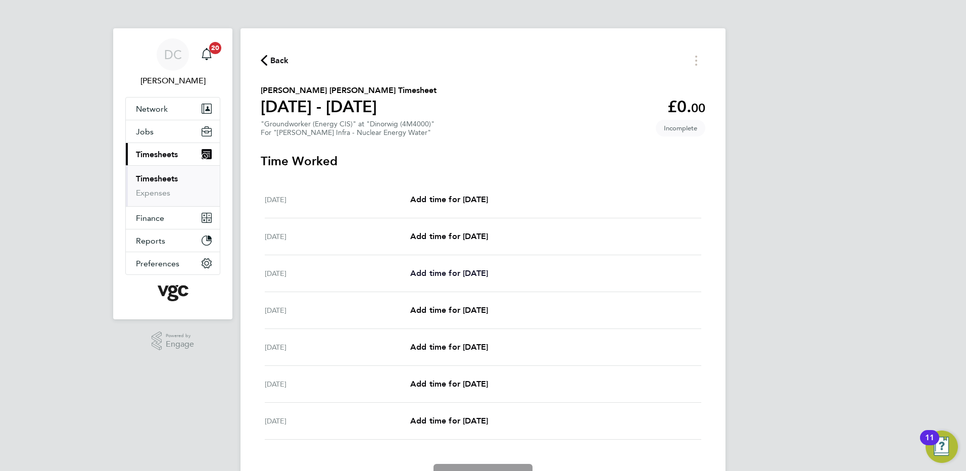
click at [481, 276] on span "Add time for Mon 29 Sep" at bounding box center [449, 273] width 78 height 10
select select "30"
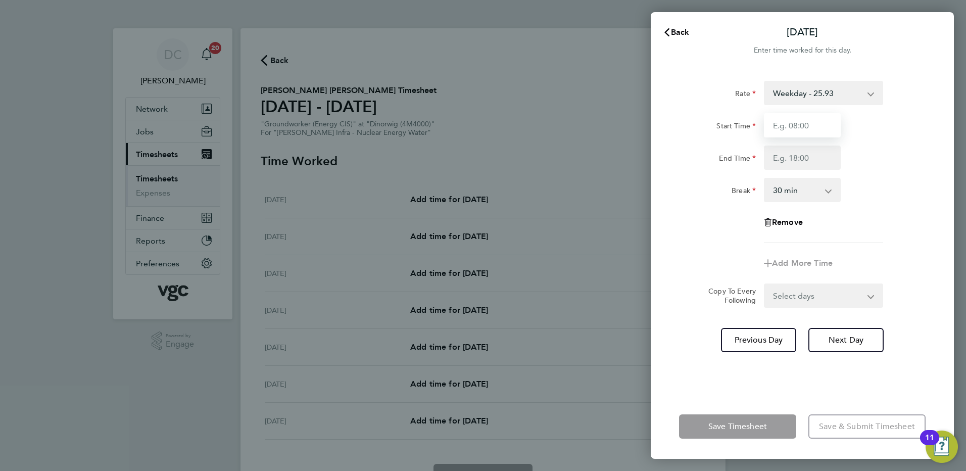
click at [811, 128] on input "Start Time" at bounding box center [802, 125] width 77 height 24
type input "07:30"
type input "17:30"
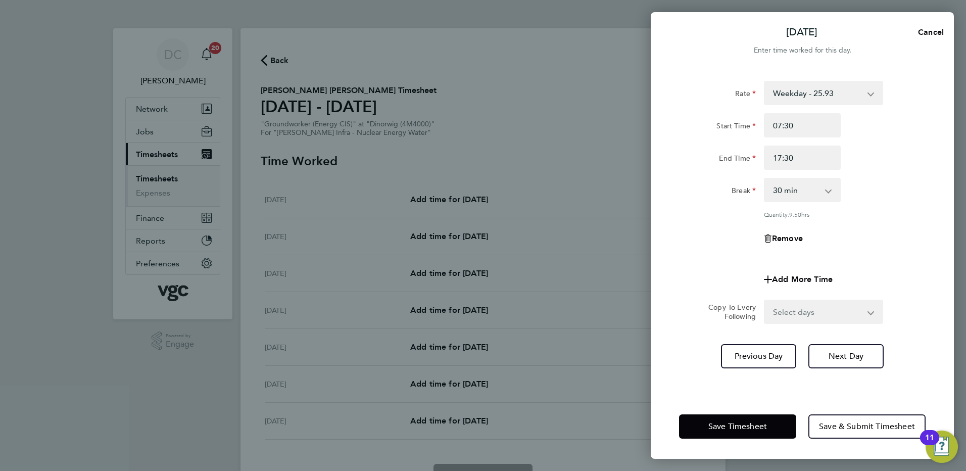
click at [708, 229] on div "Rate Weekday - 25.93 Bonus - 200.00 Bank Holiday (exc Christmas) - 45.38 Weeken…" at bounding box center [802, 170] width 247 height 178
click at [797, 314] on select "Select days Day Tuesday Wednesday Thursday Friday" at bounding box center [818, 312] width 106 height 22
select select "DAY"
click at [765, 301] on select "Select days Day Tuesday Wednesday Thursday Friday" at bounding box center [818, 312] width 106 height 22
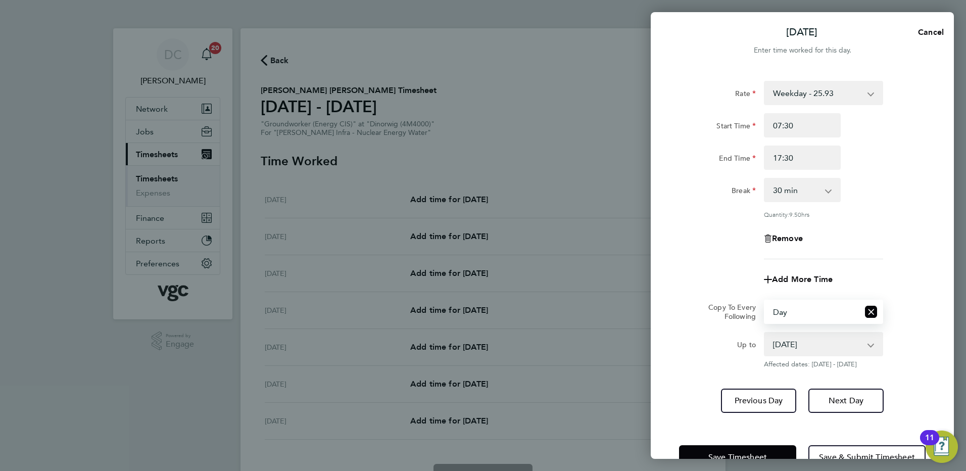
drag, startPoint x: 797, startPoint y: 323, endPoint x: 796, endPoint y: 343, distance: 19.2
click at [796, 343] on select "30 Sep 2025 01 Oct 2025 02 Oct 2025 03 Oct 2025" at bounding box center [817, 344] width 105 height 22
select select "2025-10-02"
click at [765, 333] on select "30 Sep 2025 01 Oct 2025 02 Oct 2025 03 Oct 2025" at bounding box center [817, 344] width 105 height 22
click at [831, 401] on span "Next Day" at bounding box center [846, 401] width 35 height 10
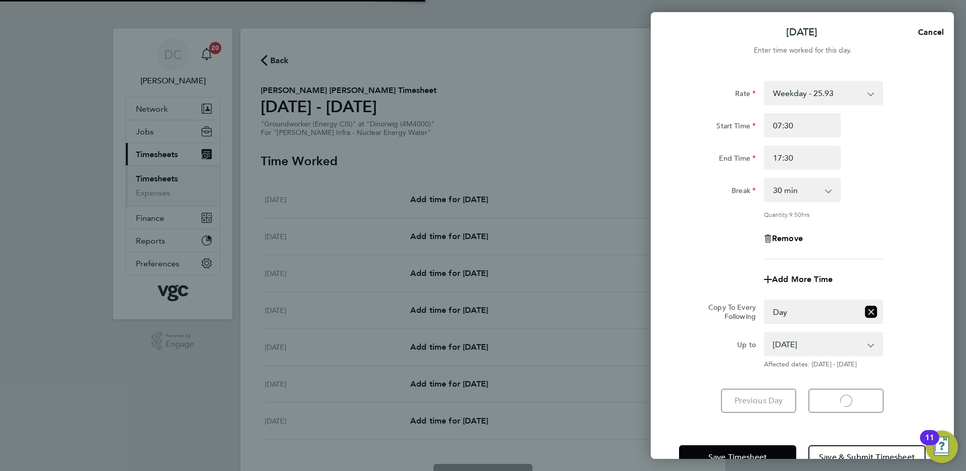
select select "30"
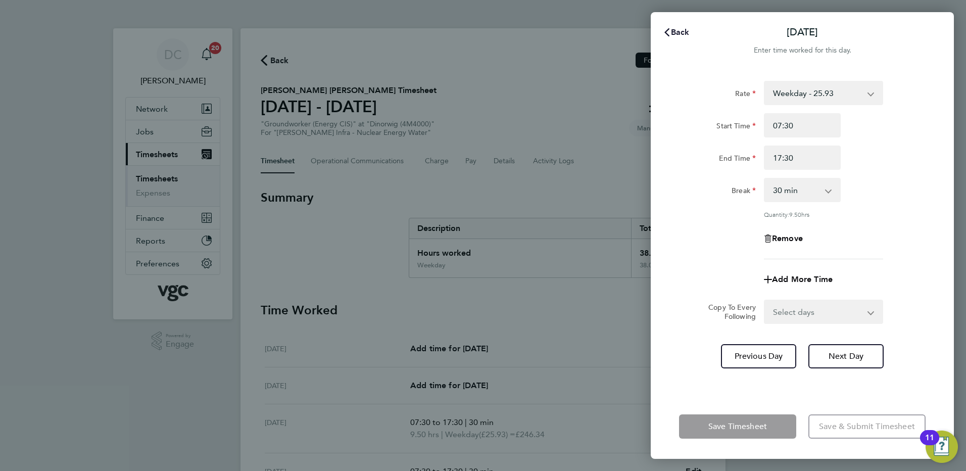
click at [681, 34] on span "Back" at bounding box center [680, 32] width 19 height 10
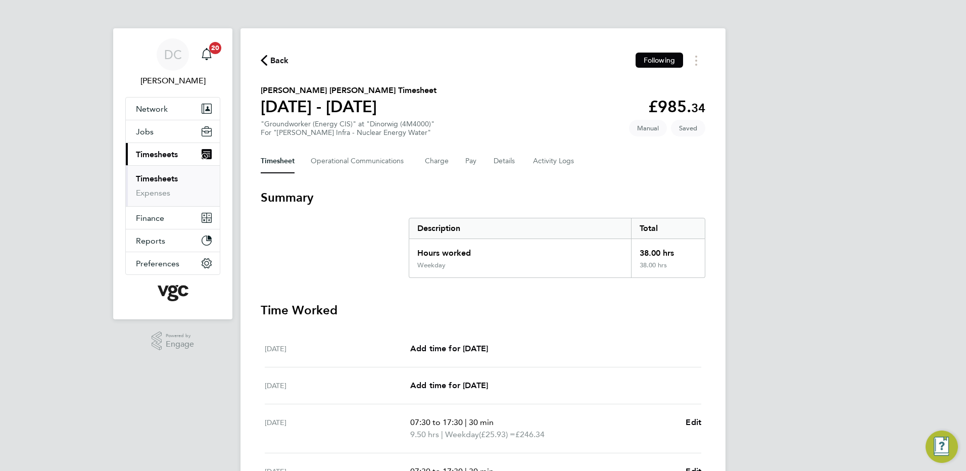
click at [809, 192] on div "DC Danny Carr Notifications 20 Applications: Network Team Members Businesses Si…" at bounding box center [483, 363] width 966 height 726
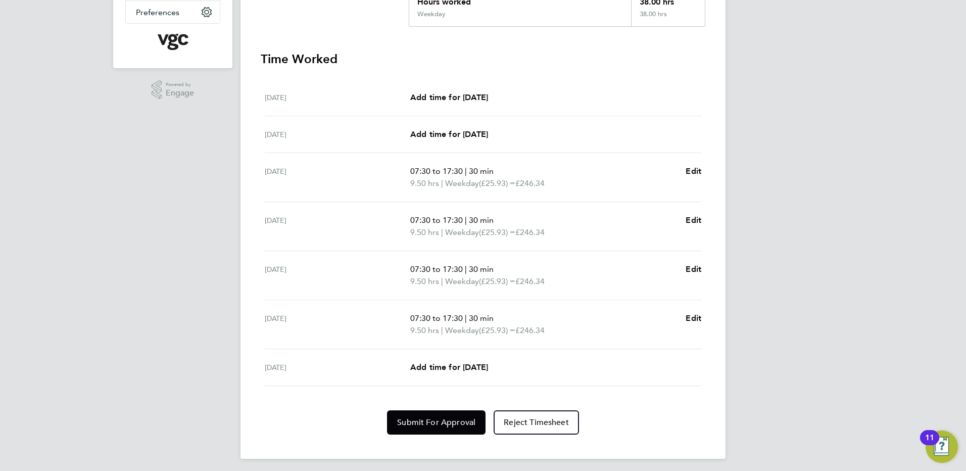
scroll to position [255, 0]
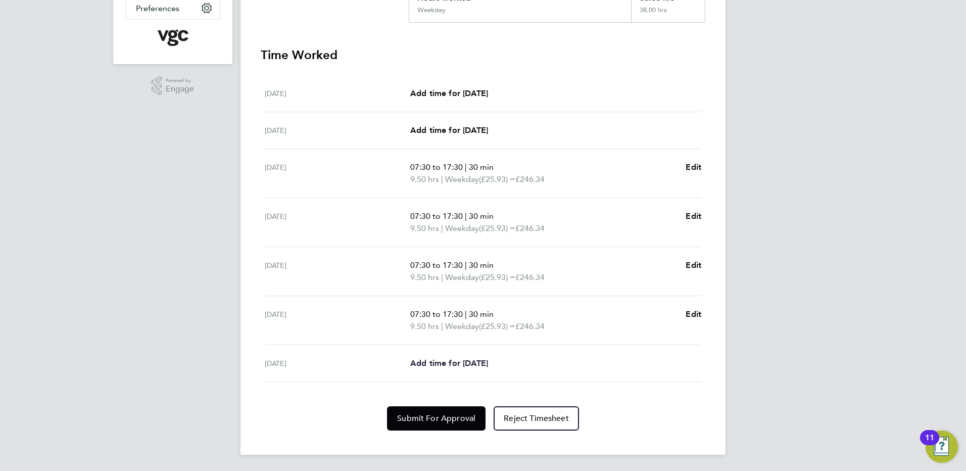
click at [488, 363] on span "Add time for Fri 03 Oct" at bounding box center [449, 363] width 78 height 10
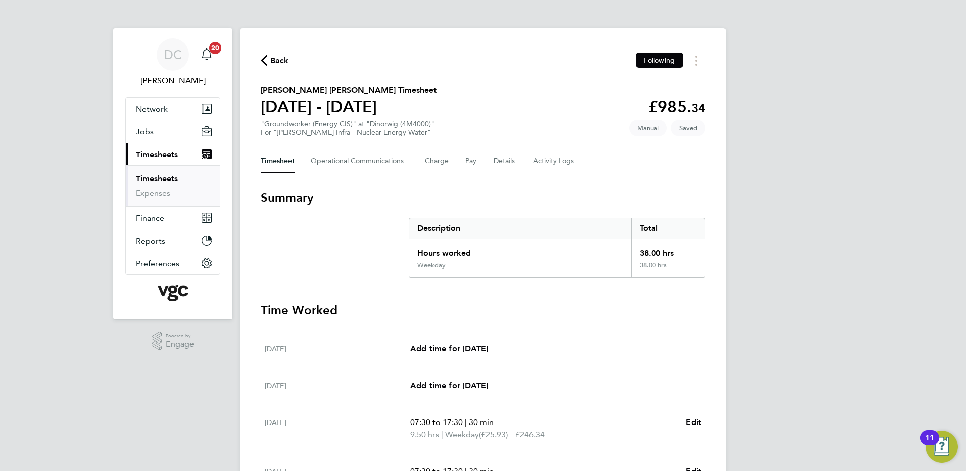
select select "30"
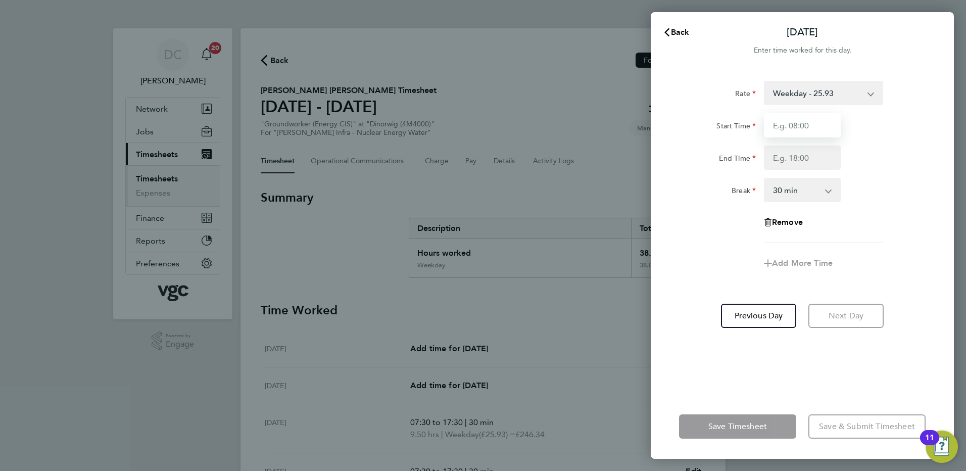
click at [804, 131] on input "Start Time" at bounding box center [802, 125] width 77 height 24
type input "07:30"
type input "16:00"
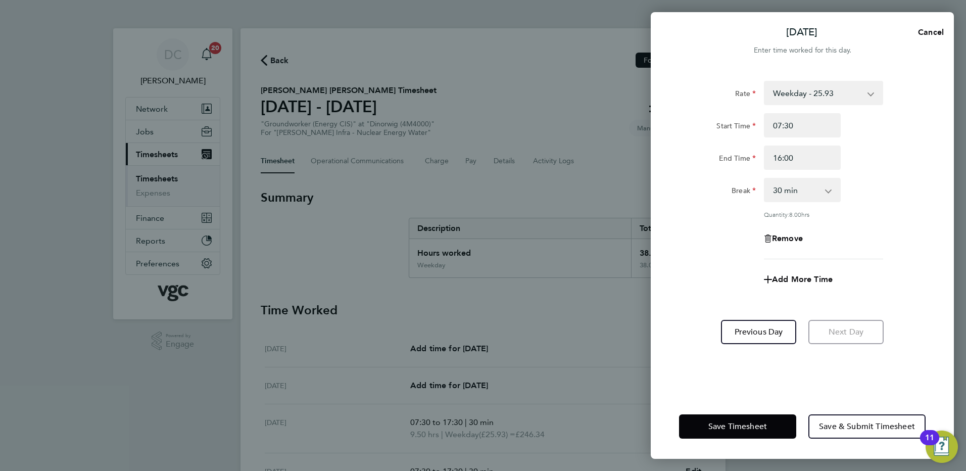
click at [887, 257] on div "Rate Weekday - 25.93 Bonus - 200.00 Bank Holiday (exc Christmas) - 45.38 Weeken…" at bounding box center [802, 170] width 247 height 178
click at [818, 279] on span "Add More Time" at bounding box center [802, 279] width 61 height 10
select select "null"
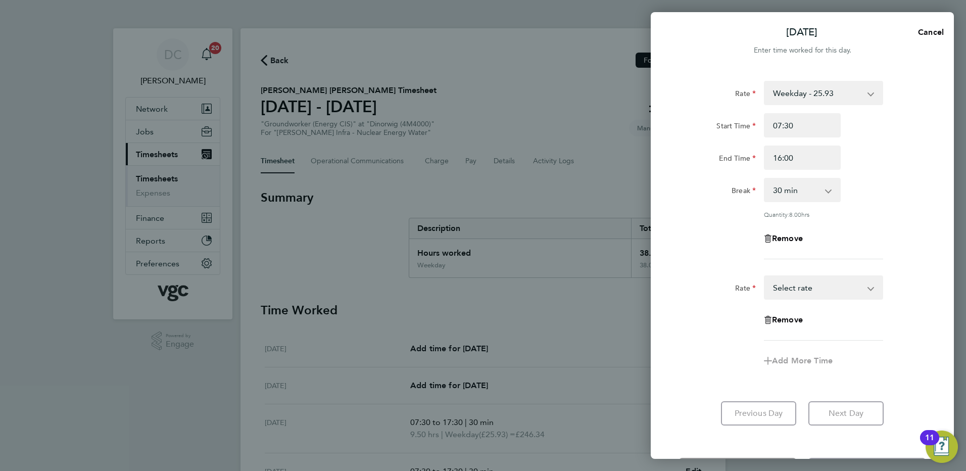
click at [819, 282] on select "Bonus - 200.00 Weekday - 25.93 Bank Holiday (exc Christmas) - 45.38 Weekends - …" at bounding box center [817, 287] width 105 height 22
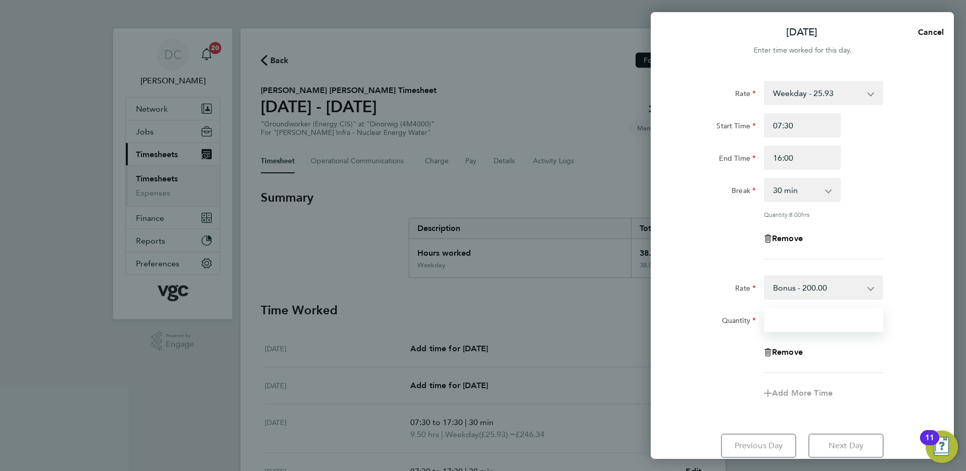
click at [798, 324] on input "Quantity" at bounding box center [823, 320] width 119 height 24
type input "1"
click at [723, 370] on div "Rate Bonus - 200.00 Weekday - 25.93 Bank Holiday (exc Christmas) - 45.38 Weeken…" at bounding box center [802, 324] width 247 height 98
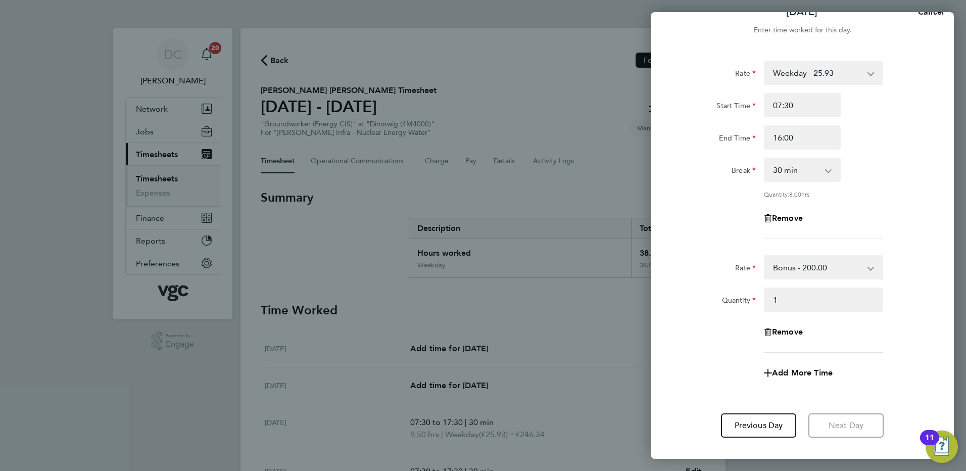
scroll to position [75, 0]
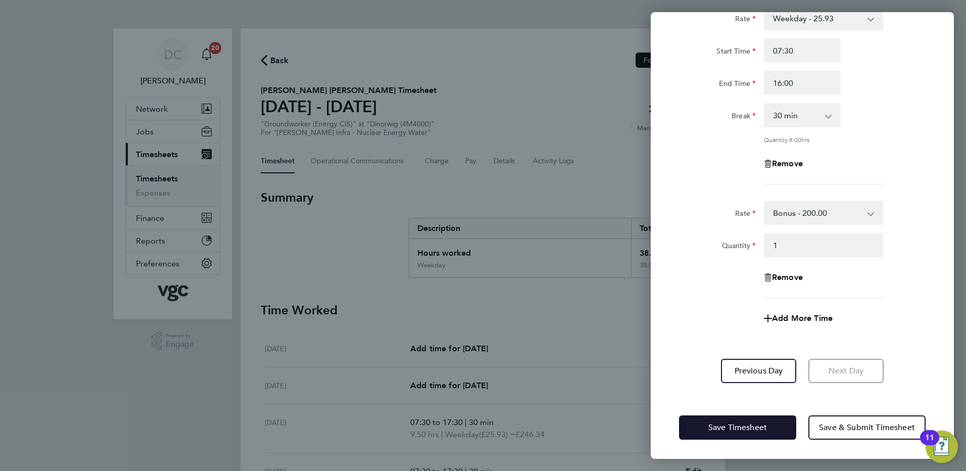
click at [738, 422] on span "Save Timesheet" at bounding box center [737, 427] width 59 height 10
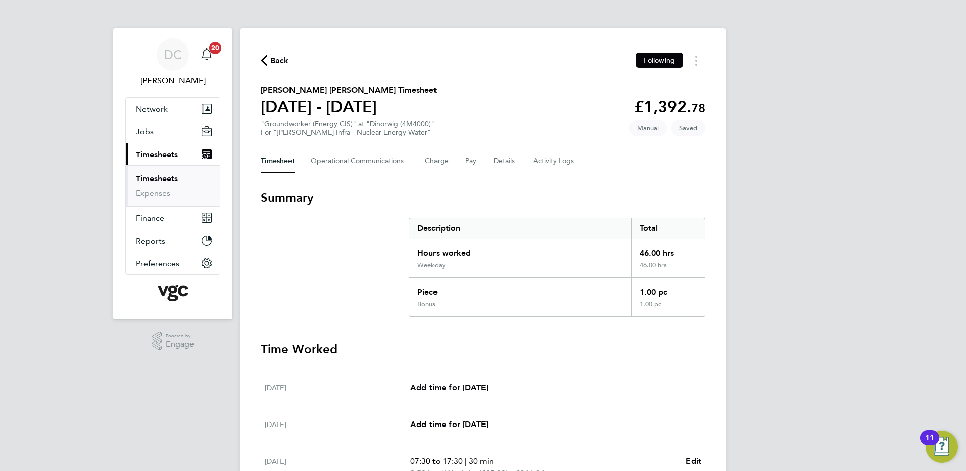
click at [823, 372] on div "DC Danny Carr Notifications 20 Applications: Network Team Members Businesses Si…" at bounding box center [483, 404] width 966 height 809
click at [511, 166] on button "Details" at bounding box center [505, 161] width 23 height 24
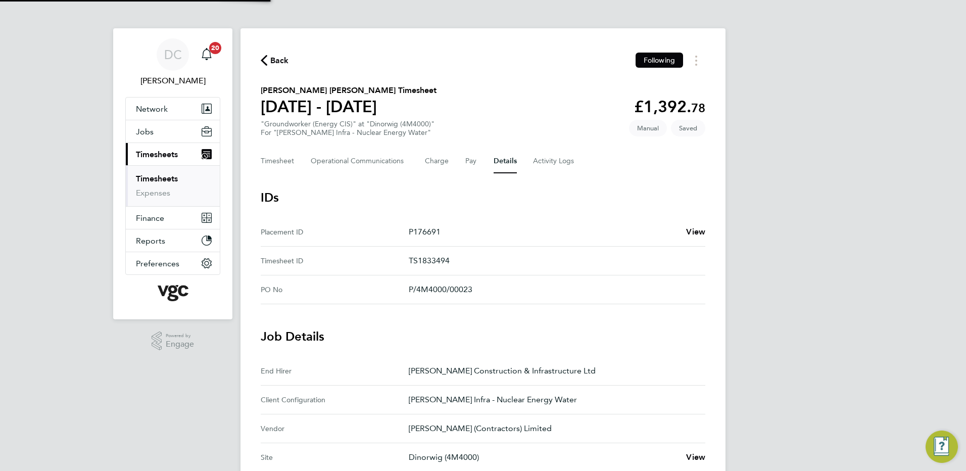
click at [833, 321] on div "DC Danny Carr Notifications 20 Applications: Network Team Members Businesses Si…" at bounding box center [483, 378] width 966 height 757
click at [275, 166] on button "Timesheet" at bounding box center [278, 161] width 34 height 24
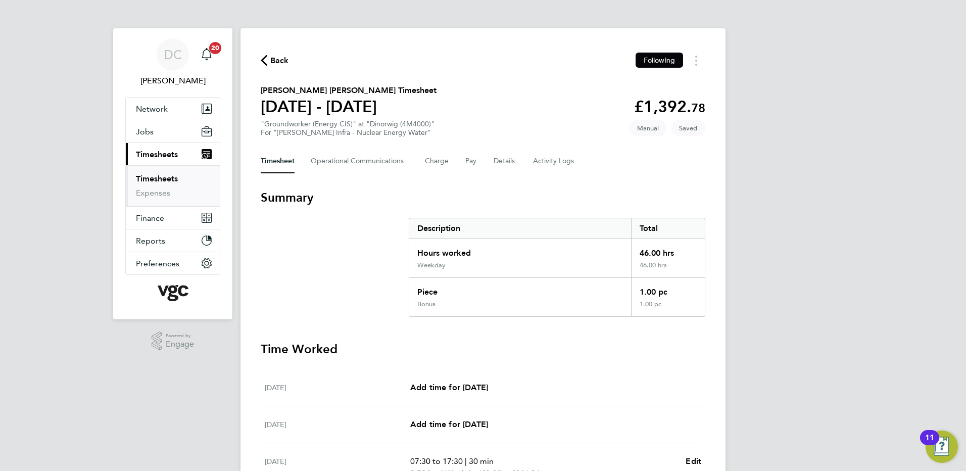
click at [749, 282] on div "DC Danny Carr Notifications 20 Applications: Network Team Members Businesses Si…" at bounding box center [483, 404] width 966 height 809
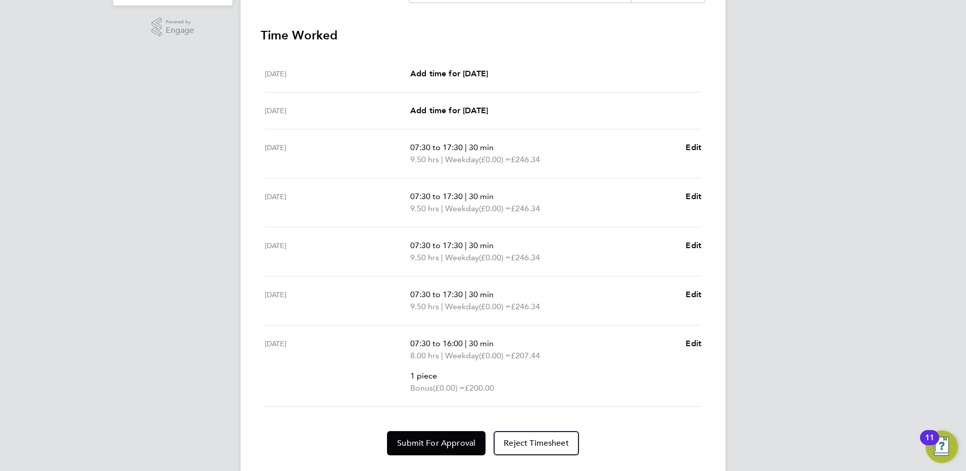
scroll to position [339, 0]
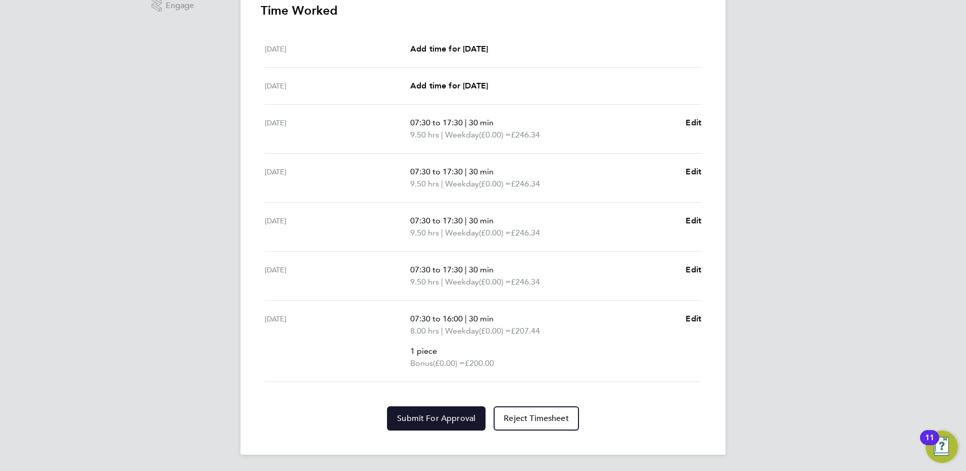
click at [459, 417] on span "Submit For Approval" at bounding box center [436, 418] width 78 height 10
click at [836, 376] on div "DC Danny Carr Notifications 20 Applications: Network Team Members Businesses Si…" at bounding box center [483, 65] width 966 height 809
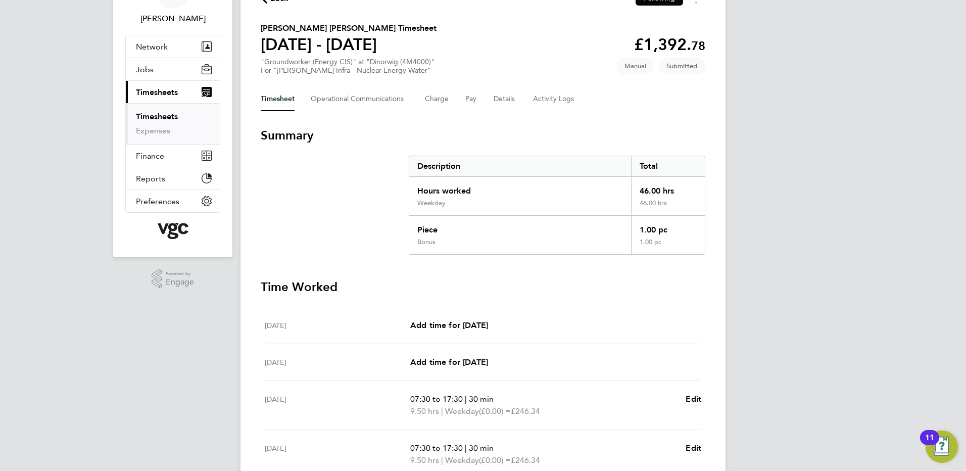
scroll to position [0, 0]
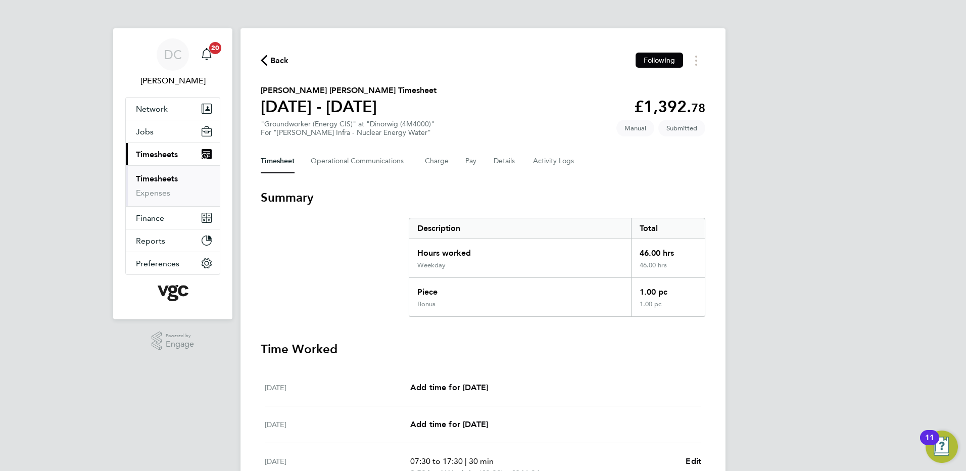
click at [274, 59] on span "Back" at bounding box center [279, 61] width 19 height 12
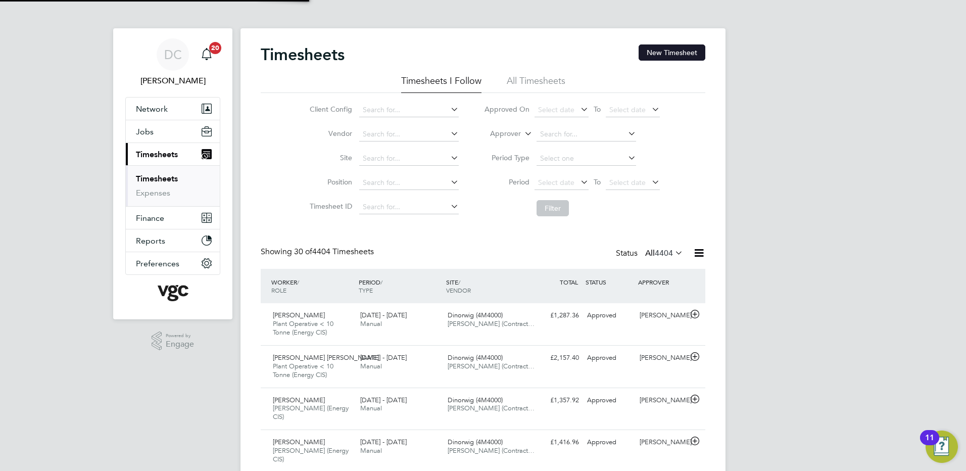
scroll to position [26, 88]
click at [690, 47] on button "New Timesheet" at bounding box center [672, 52] width 67 height 16
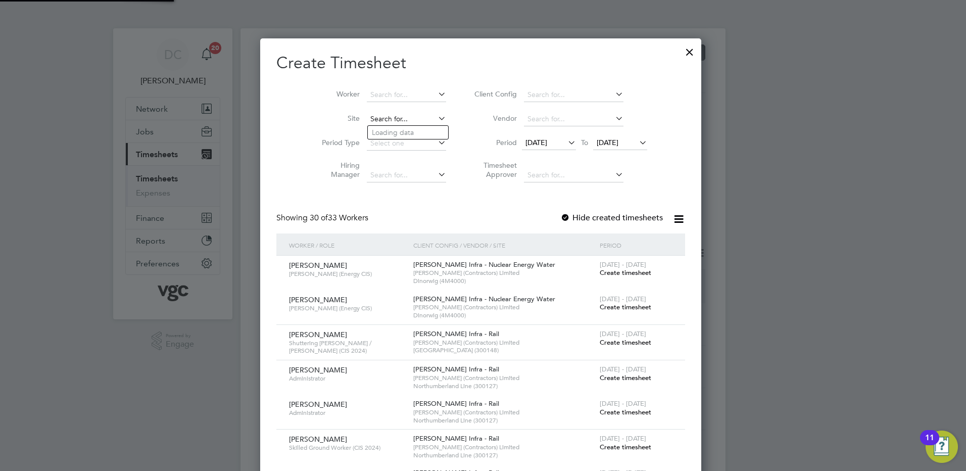
click at [398, 119] on input at bounding box center [406, 119] width 79 height 14
click at [400, 133] on b "Dinorwig" at bounding box center [387, 132] width 31 height 9
type input "Dinorwig (4M4000)"
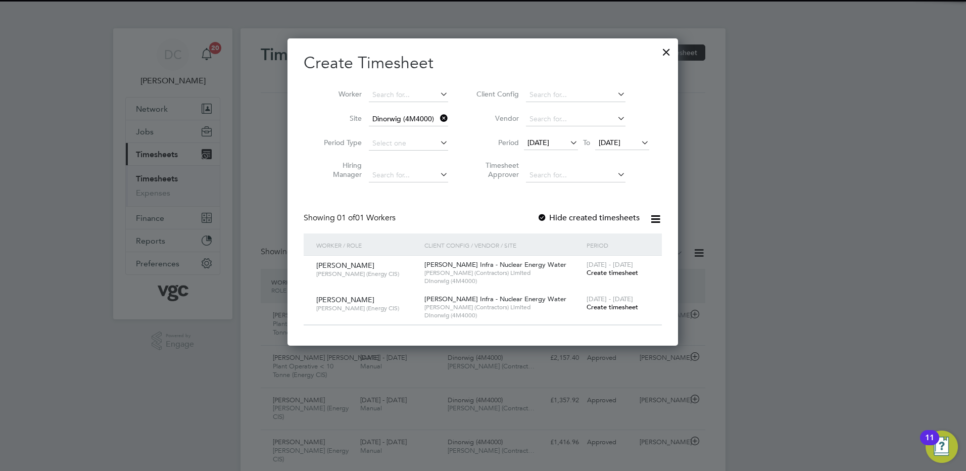
click at [547, 147] on span "19 Sep 2025" at bounding box center [551, 143] width 54 height 14
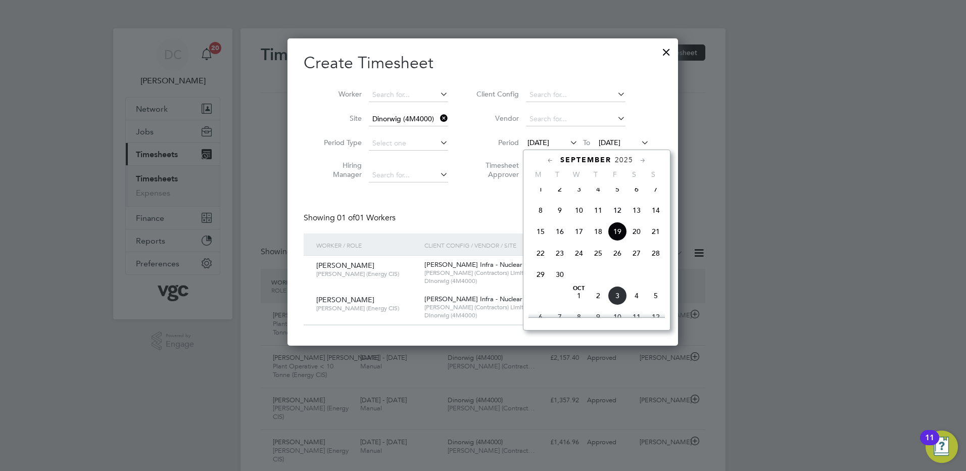
click at [636, 258] on span "27" at bounding box center [636, 253] width 19 height 19
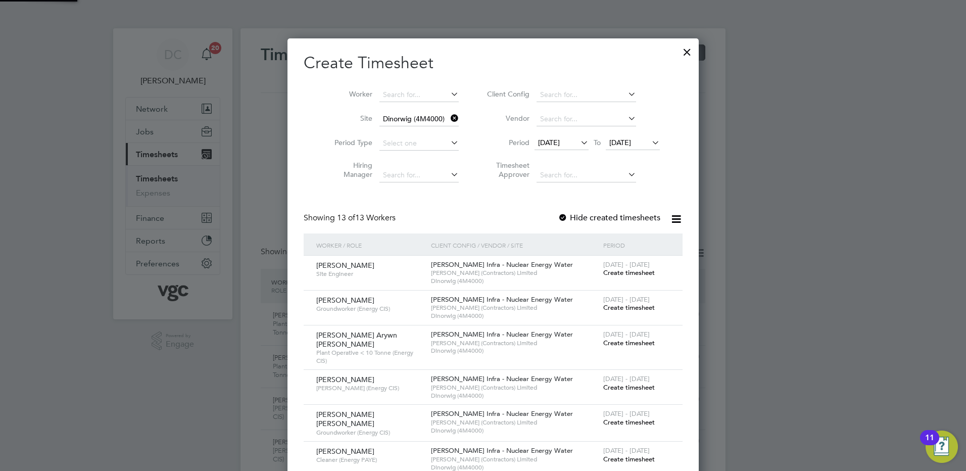
click at [621, 146] on span "27 Sep 2025" at bounding box center [620, 142] width 22 height 9
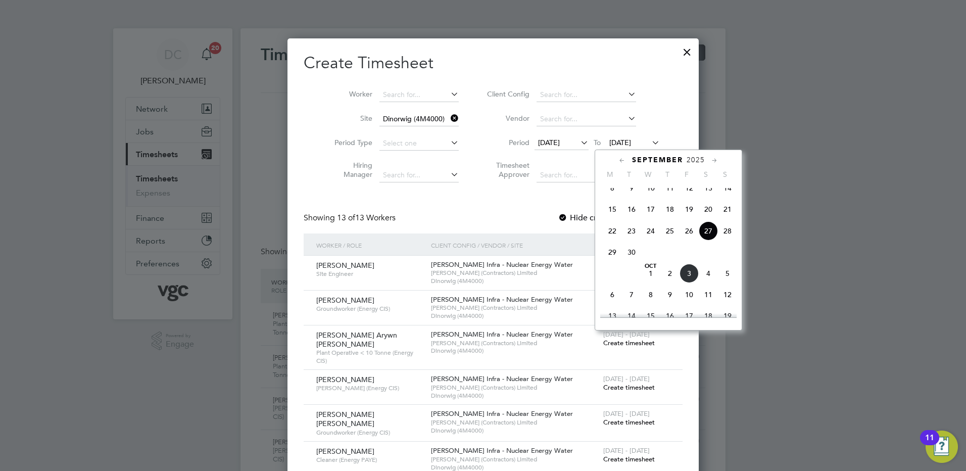
click at [691, 283] on span "3" at bounding box center [689, 273] width 19 height 19
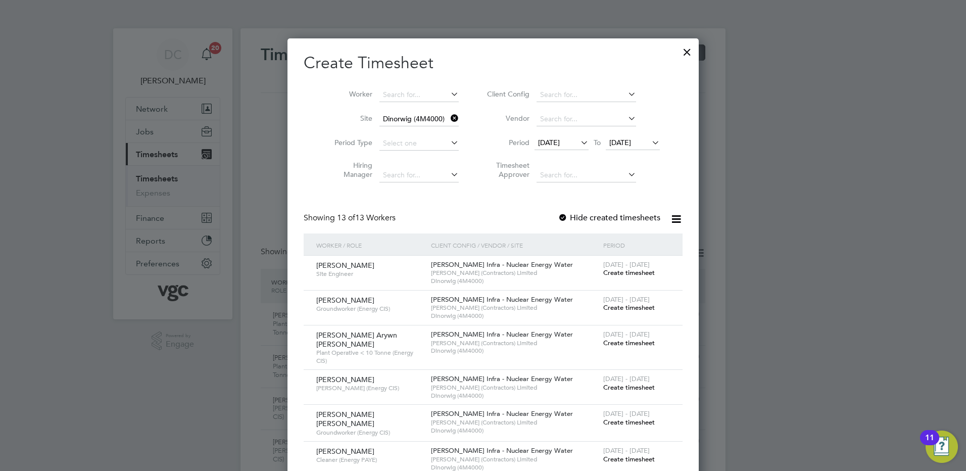
click at [605, 273] on span "Create timesheet" at bounding box center [629, 272] width 52 height 9
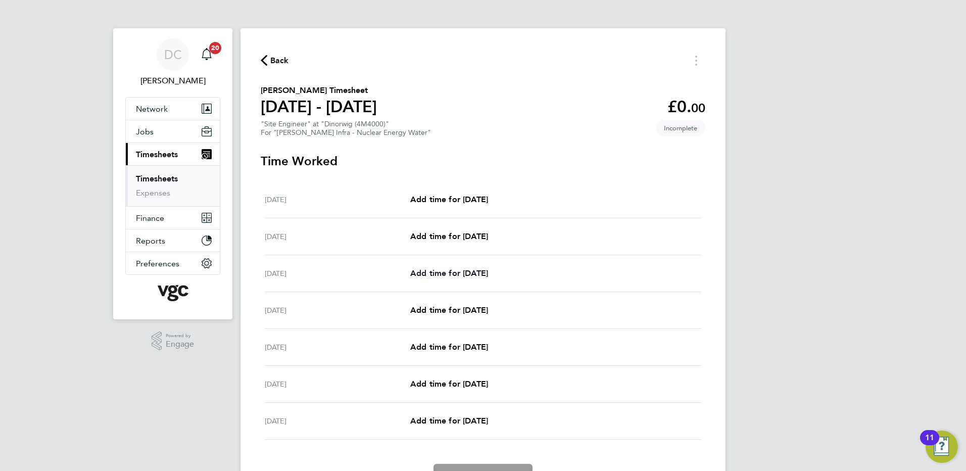
click at [471, 268] on span "Add time for Mon 29 Sep" at bounding box center [449, 273] width 78 height 10
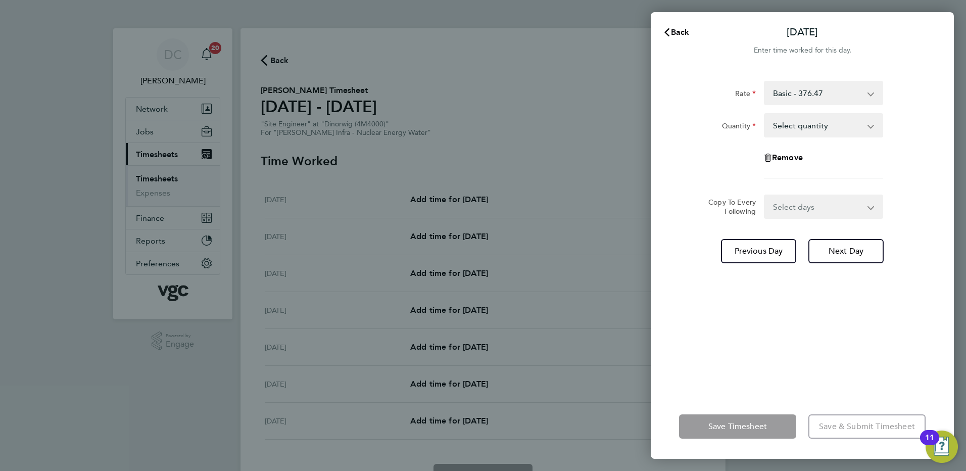
click at [815, 124] on select "Select quantity 0.5 1" at bounding box center [817, 125] width 105 height 22
select select "1"
click at [765, 114] on select "Select quantity 0.5 1" at bounding box center [817, 125] width 105 height 22
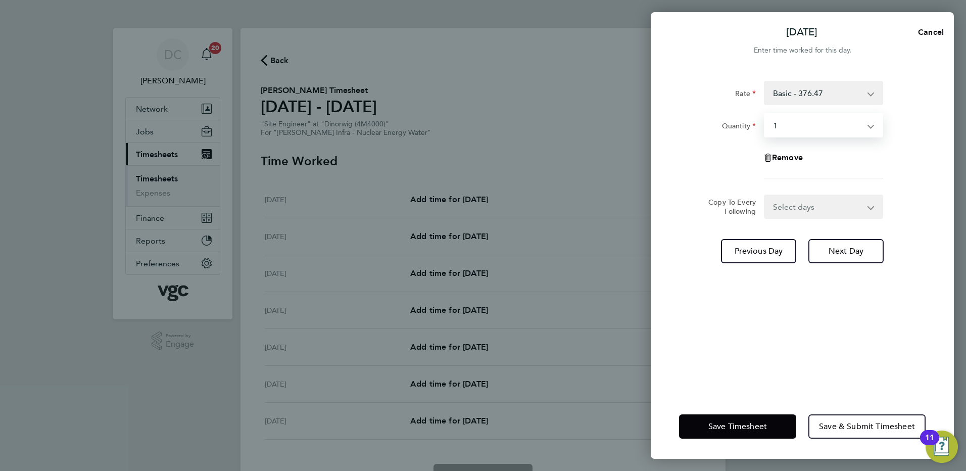
click at [783, 211] on select "Select days Day Tuesday Wednesday Thursday Friday" at bounding box center [818, 207] width 106 height 22
click at [783, 208] on select "Select days Day Tuesday Wednesday Thursday Friday" at bounding box center [818, 207] width 106 height 22
select select "DAY"
click at [765, 196] on select "Select days Day Tuesday Wednesday Thursday Friday" at bounding box center [818, 207] width 106 height 22
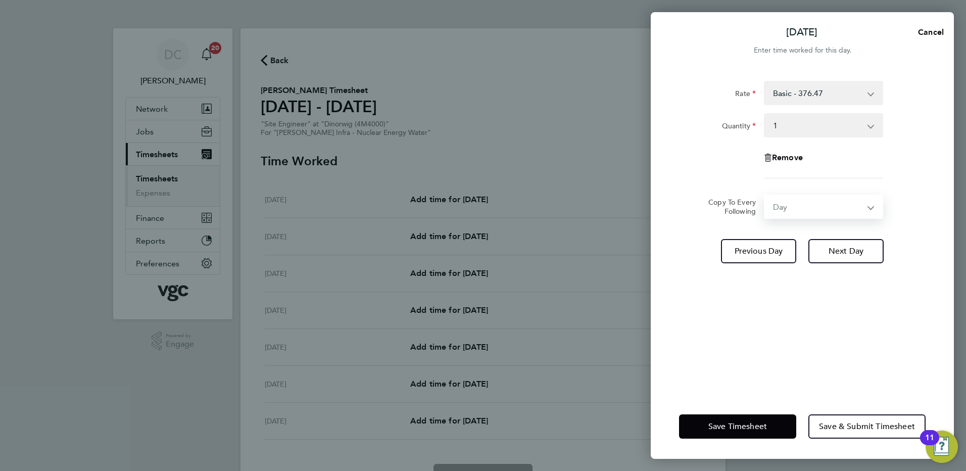
select select "2025-10-03"
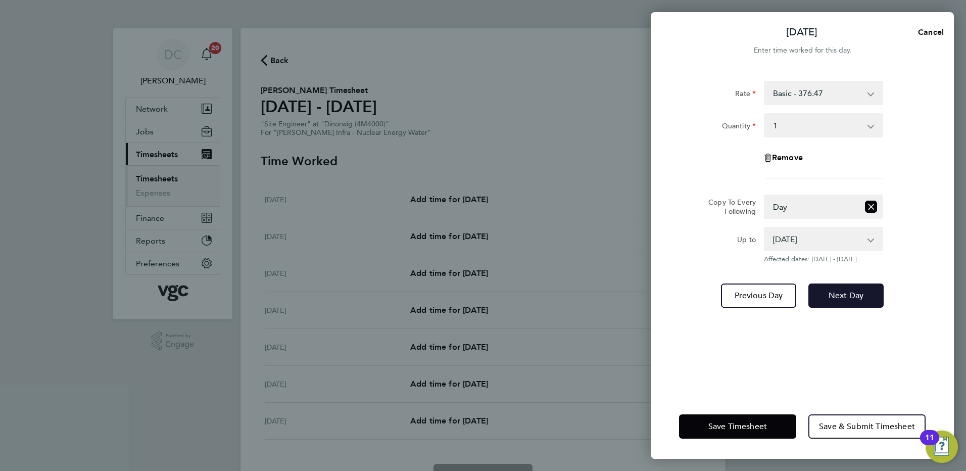
click at [841, 294] on span "Next Day" at bounding box center [846, 296] width 35 height 10
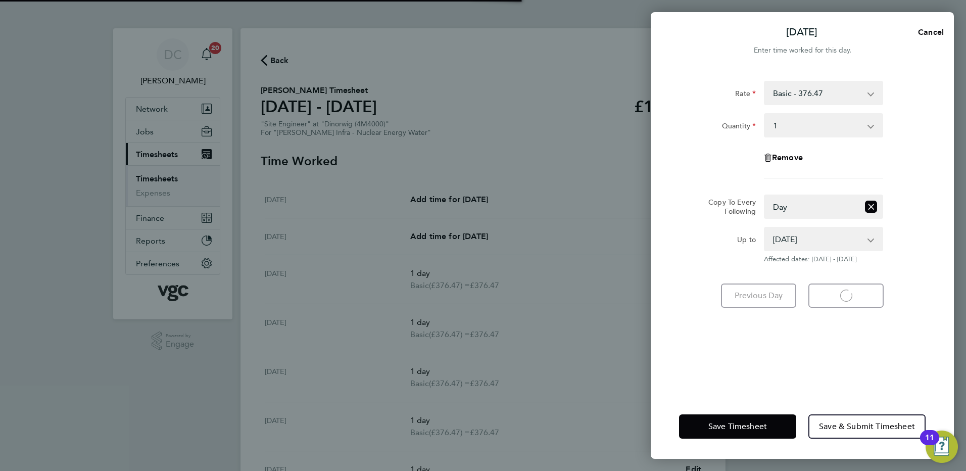
select select "1"
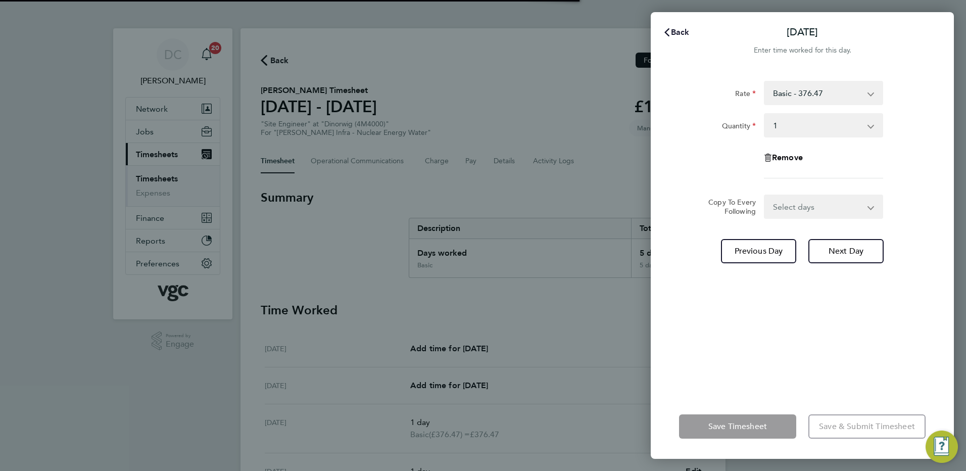
click at [678, 31] on span "Back" at bounding box center [680, 32] width 19 height 10
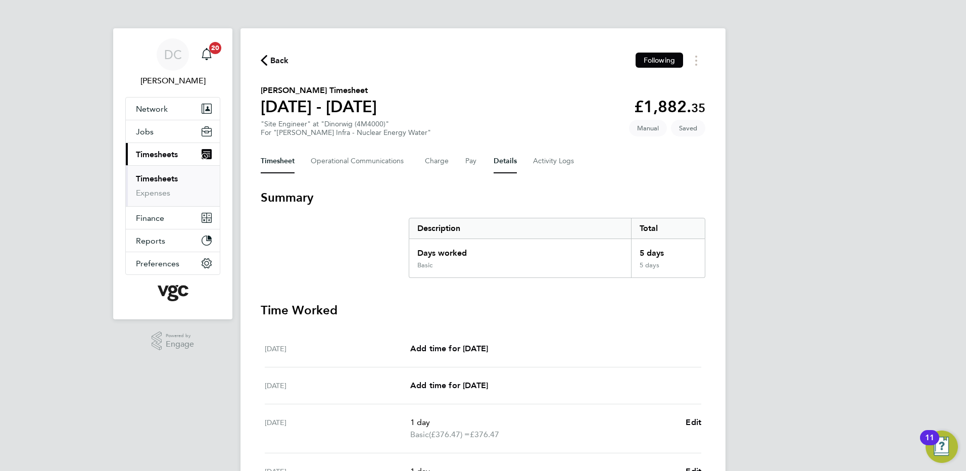
click at [505, 165] on button "Details" at bounding box center [505, 161] width 23 height 24
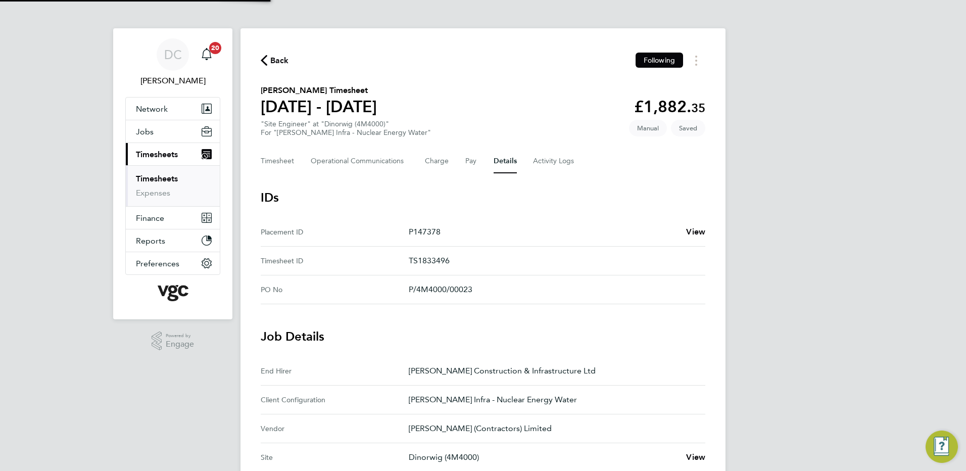
click at [777, 269] on div "DC Danny Carr Notifications 20 Applications: Network Team Members Businesses Si…" at bounding box center [483, 378] width 966 height 757
click at [282, 165] on button "Timesheet" at bounding box center [278, 161] width 34 height 24
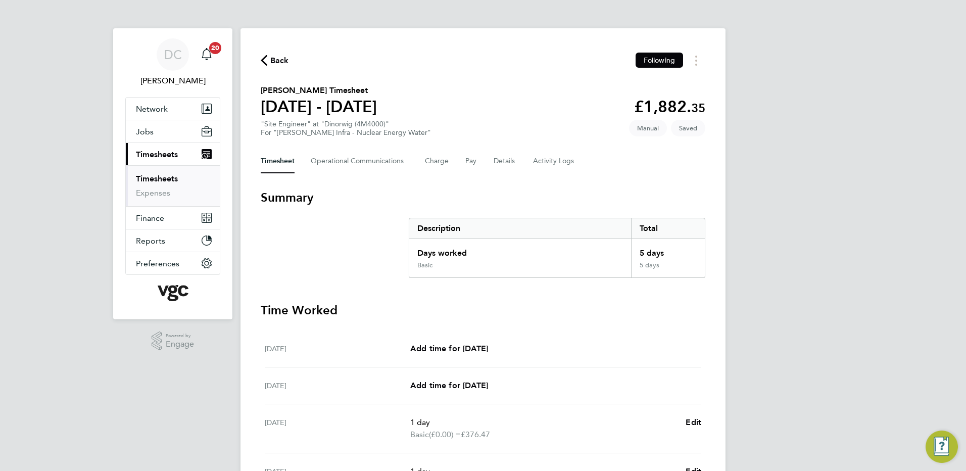
click at [857, 345] on div "DC Danny Carr Notifications 20 Applications: Network Team Members Businesses Si…" at bounding box center [483, 369] width 966 height 738
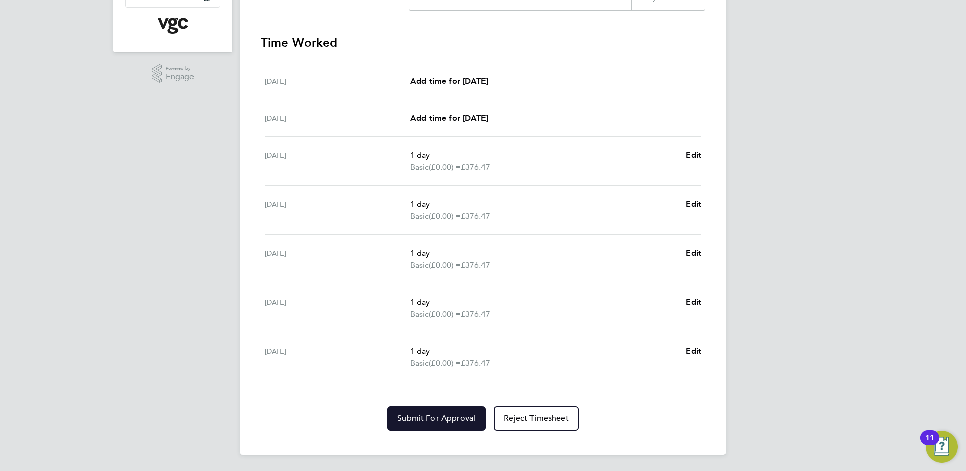
click at [457, 420] on span "Submit For Approval" at bounding box center [436, 418] width 78 height 10
click at [827, 241] on div "DC Danny Carr Notifications 20 Applications: Network Team Members Businesses Si…" at bounding box center [483, 102] width 966 height 738
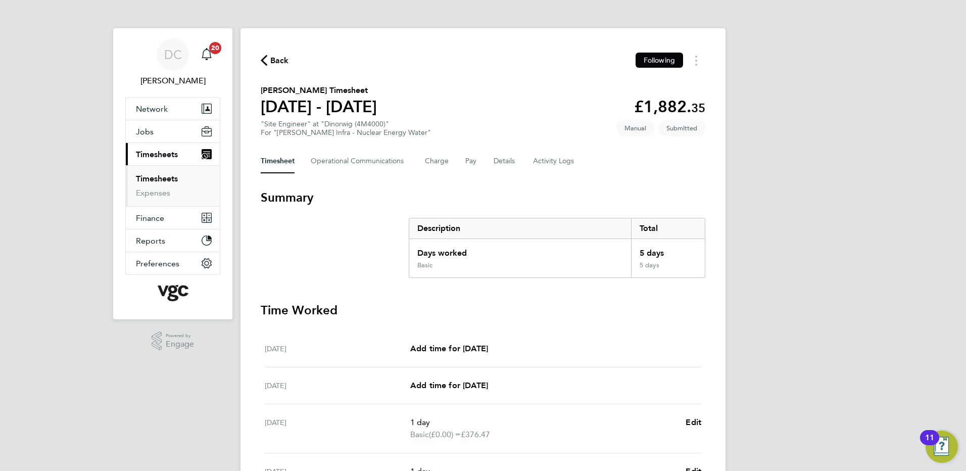
click at [278, 61] on span "Back" at bounding box center [279, 61] width 19 height 12
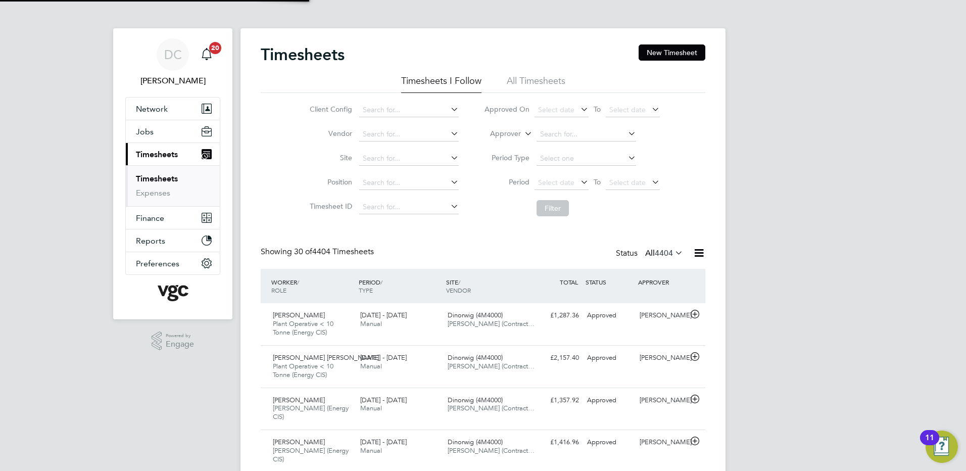
scroll to position [26, 88]
click at [672, 51] on button "New Timesheet" at bounding box center [672, 52] width 67 height 16
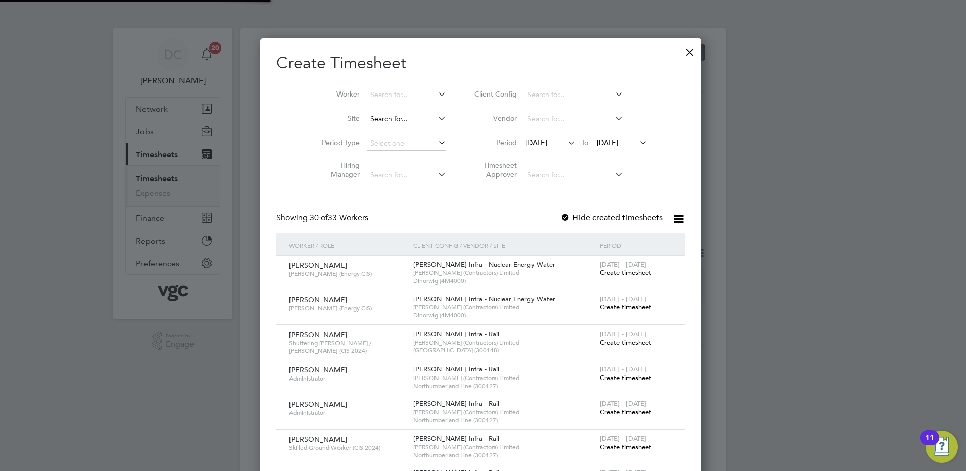
click at [404, 120] on input at bounding box center [406, 119] width 79 height 14
click at [401, 129] on b "Dinorwig" at bounding box center [387, 132] width 31 height 9
type input "Dinorwig (4M4000)"
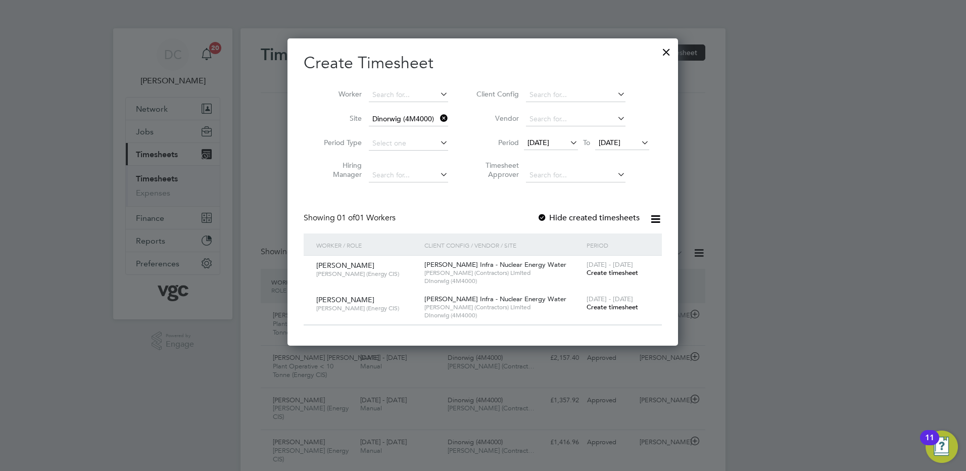
click at [544, 139] on span "19 Sep 2025" at bounding box center [539, 142] width 22 height 9
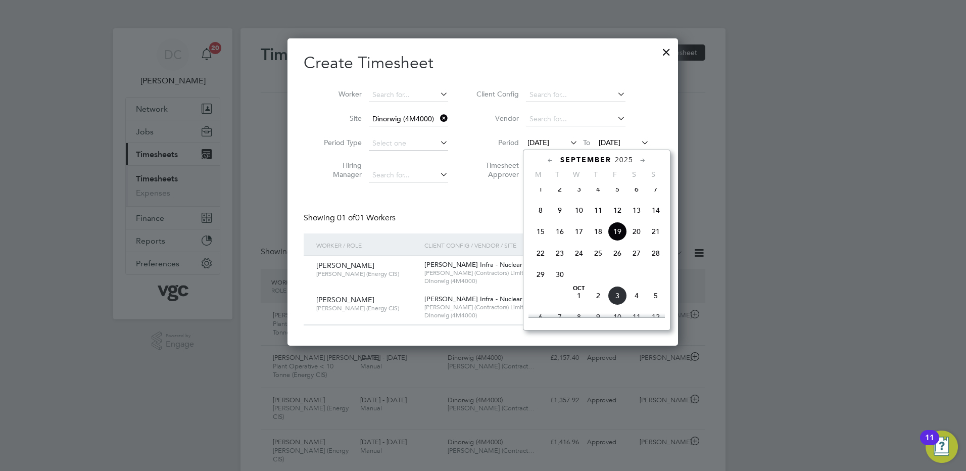
click at [637, 262] on span "27" at bounding box center [636, 253] width 19 height 19
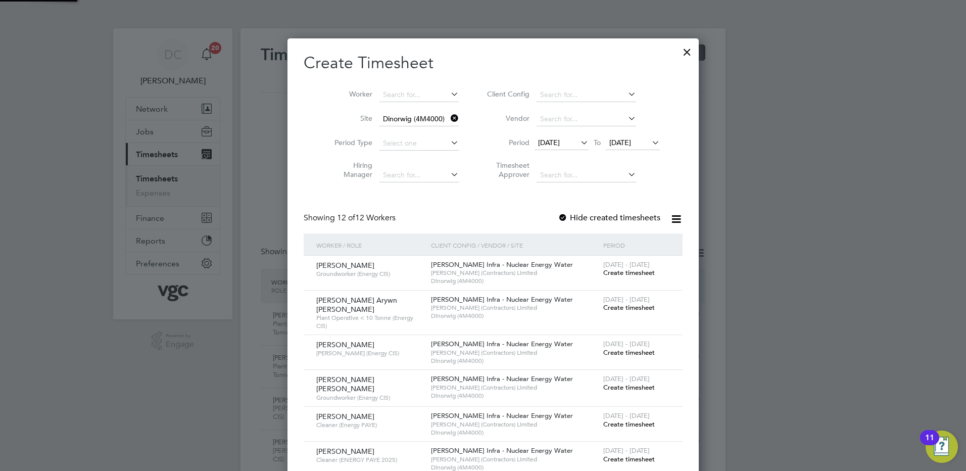
click at [615, 140] on span "27 Sep 2025" at bounding box center [620, 142] width 22 height 9
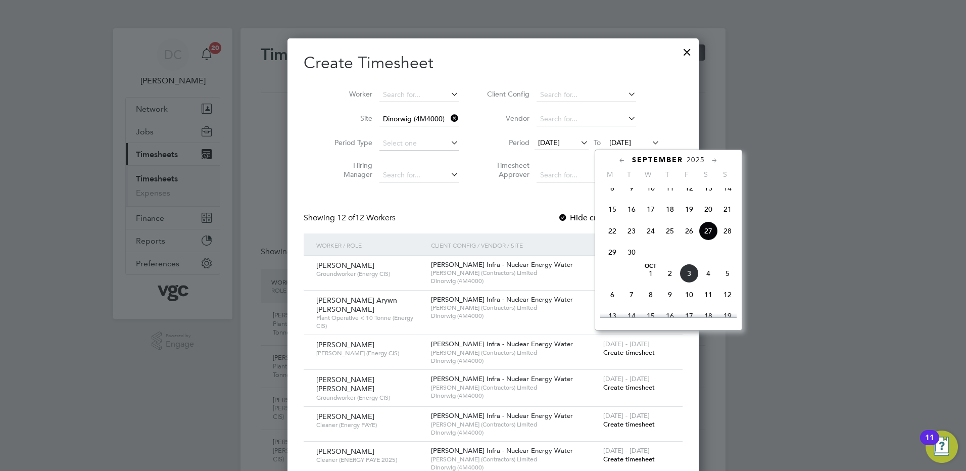
click at [687, 278] on span "3" at bounding box center [689, 273] width 19 height 19
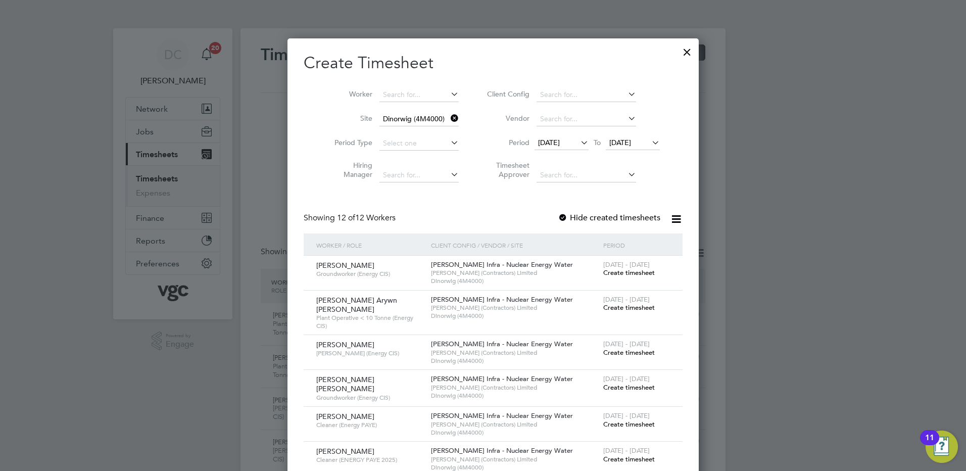
click at [625, 275] on span "Create timesheet" at bounding box center [629, 272] width 52 height 9
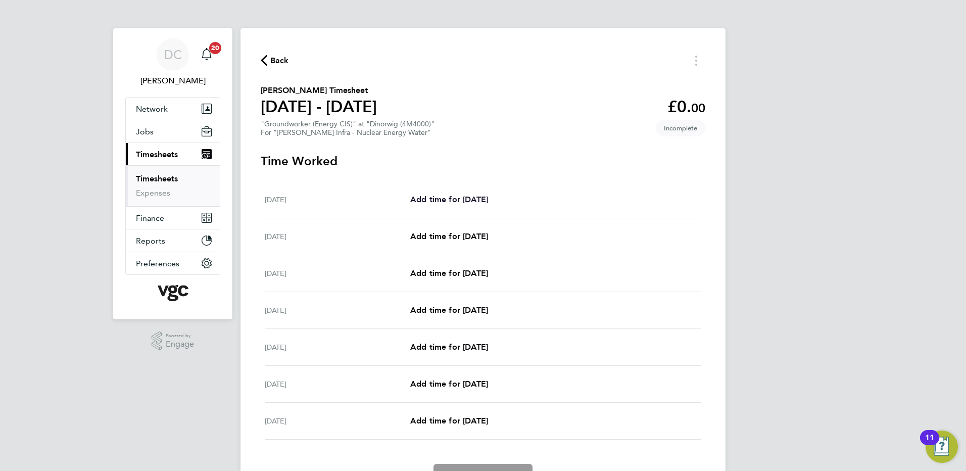
click at [470, 199] on span "Add time for Sat 27 Sep" at bounding box center [449, 200] width 78 height 10
select select "30"
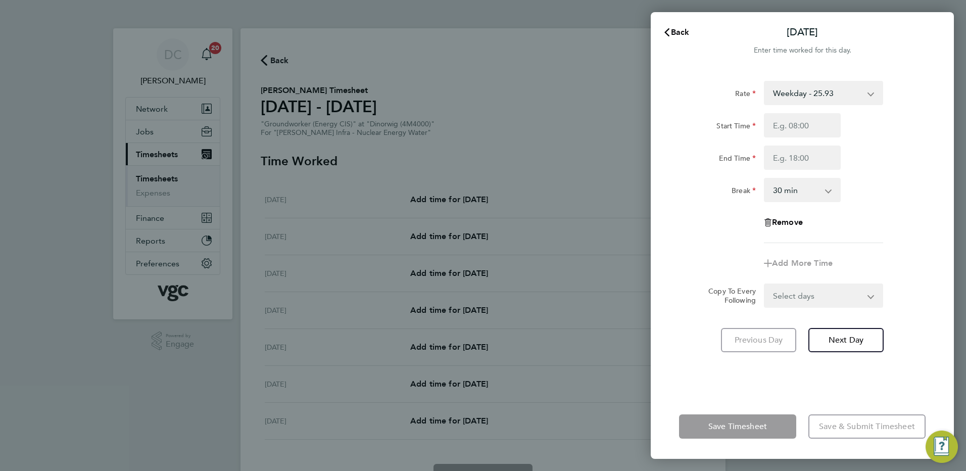
click at [795, 97] on select "Weekday - 25.93 Bonus - 280.00 weekday nights - 32.42 Weekends - 38.89 Bank Hol…" at bounding box center [817, 93] width 105 height 22
select select "30"
click at [785, 129] on input "Start Time" at bounding box center [802, 125] width 77 height 24
type input "07:30"
click at [789, 162] on input "End Time" at bounding box center [802, 158] width 77 height 24
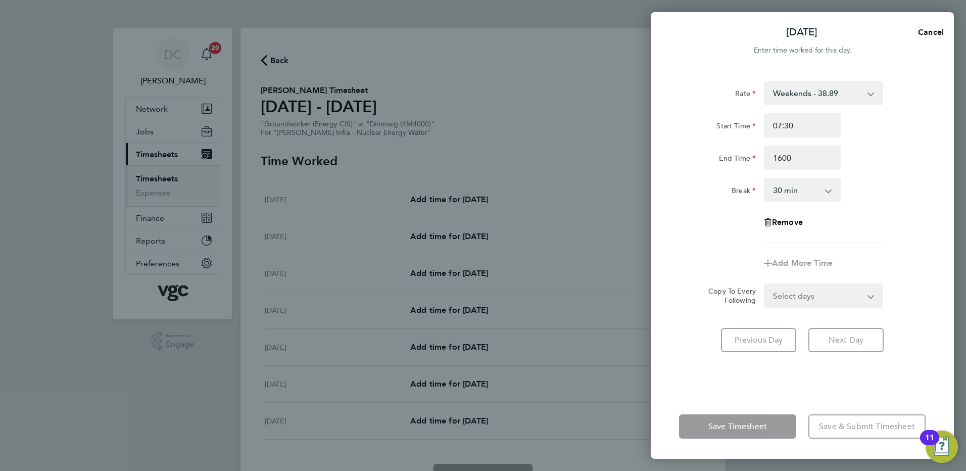
type input "16:00"
click at [875, 239] on div "Rate Weekends - 38.89 Bonus - 280.00 Weekday - 25.93 weekday nights - 32.42 Ban…" at bounding box center [802, 162] width 247 height 162
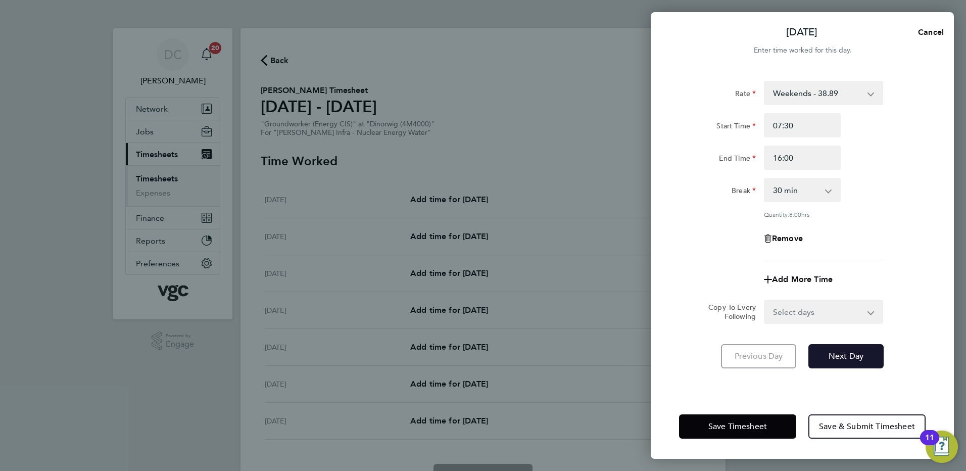
click at [848, 353] on span "Next Day" at bounding box center [846, 356] width 35 height 10
select select "30"
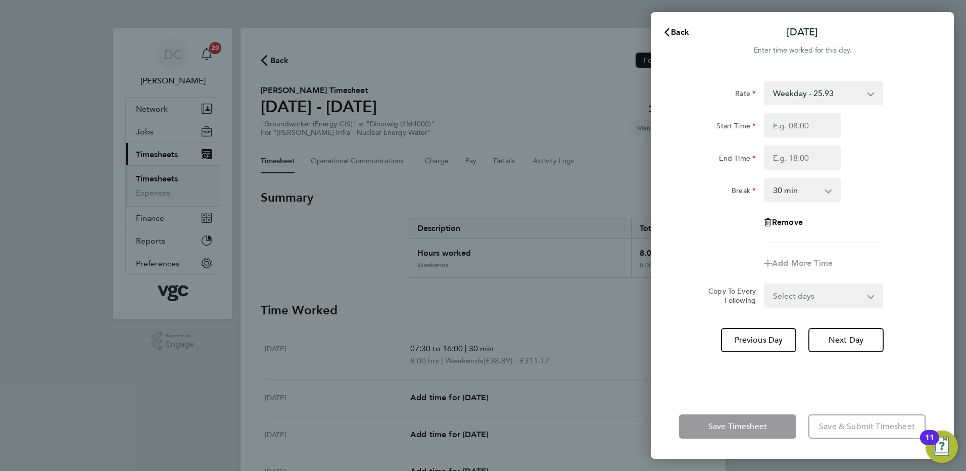
click at [786, 95] on select "Weekday - 25.93 Bonus - 280.00 weekday nights - 32.42 Weekends - 38.89 Bank Hol…" at bounding box center [817, 93] width 105 height 22
select select "30"
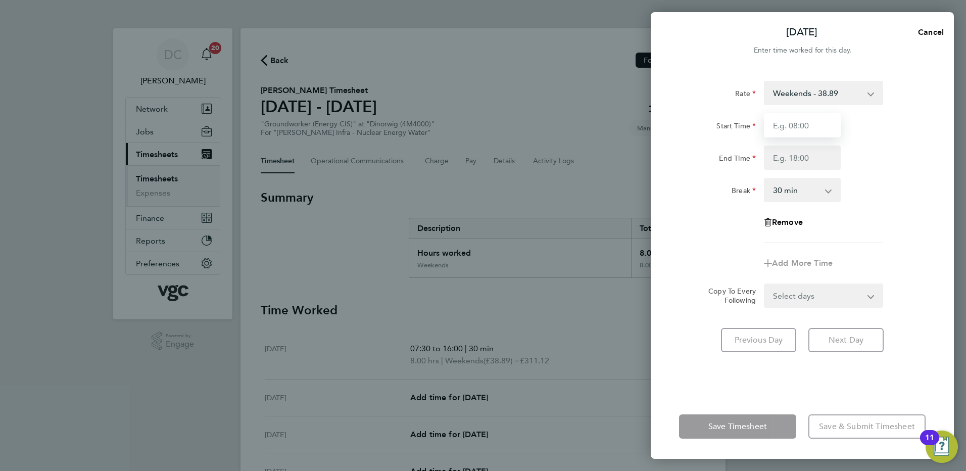
click at [788, 133] on input "Start Time" at bounding box center [802, 125] width 77 height 24
type input "07:30"
type input "16:00"
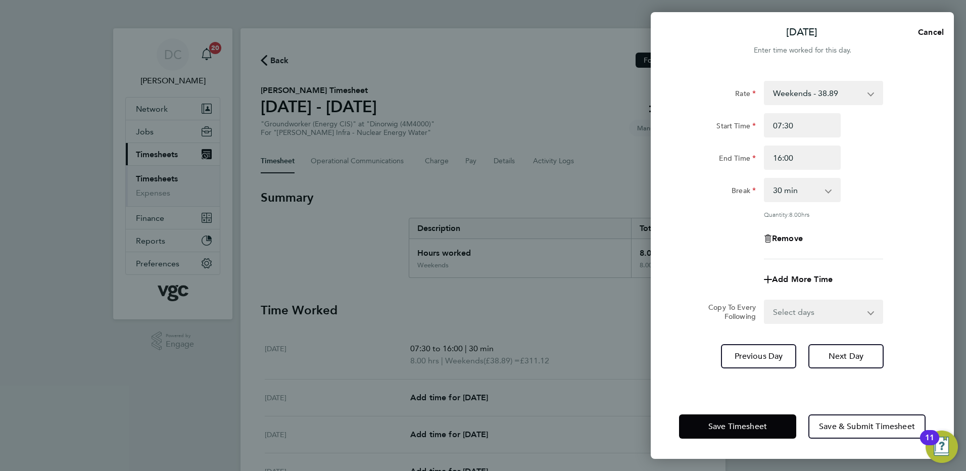
click at [897, 240] on div "Remove" at bounding box center [802, 238] width 255 height 24
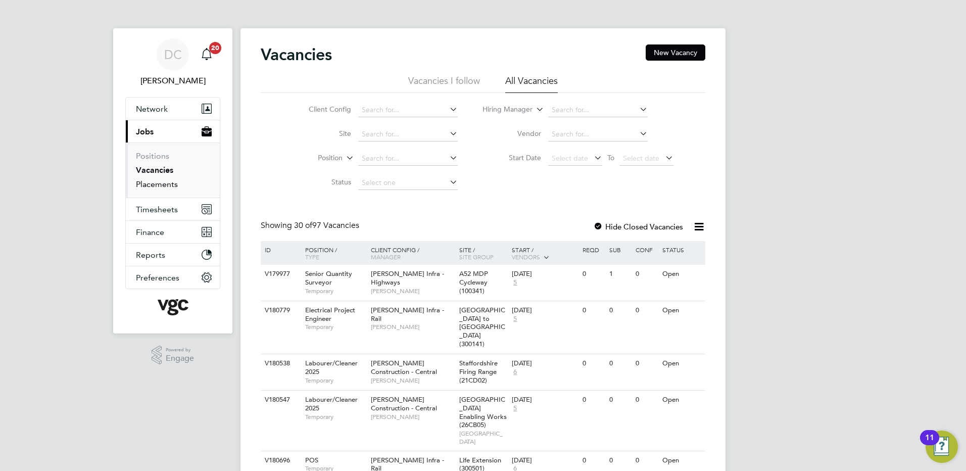
click at [161, 185] on link "Placements" at bounding box center [157, 184] width 42 height 10
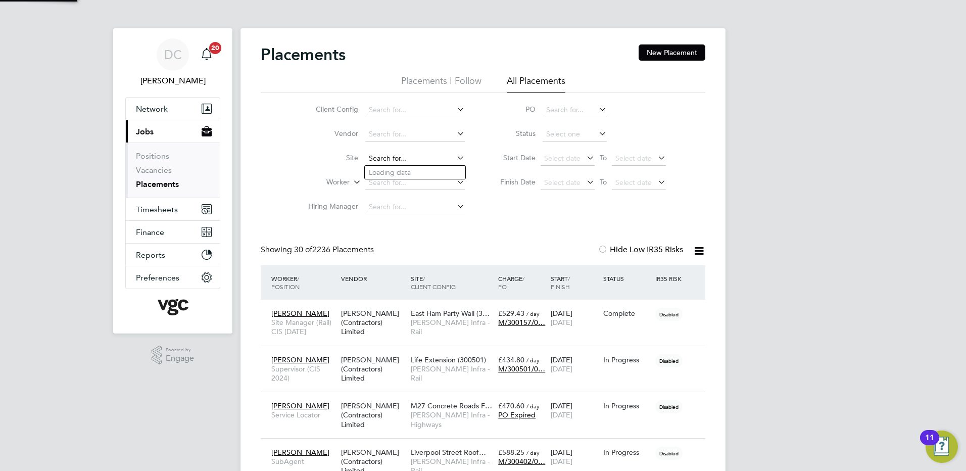
click at [400, 158] on input at bounding box center [415, 159] width 100 height 14
click at [403, 171] on li "Dinorwig (4M4000)" at bounding box center [415, 173] width 101 height 14
type input "Dinorwig (4M4000)"
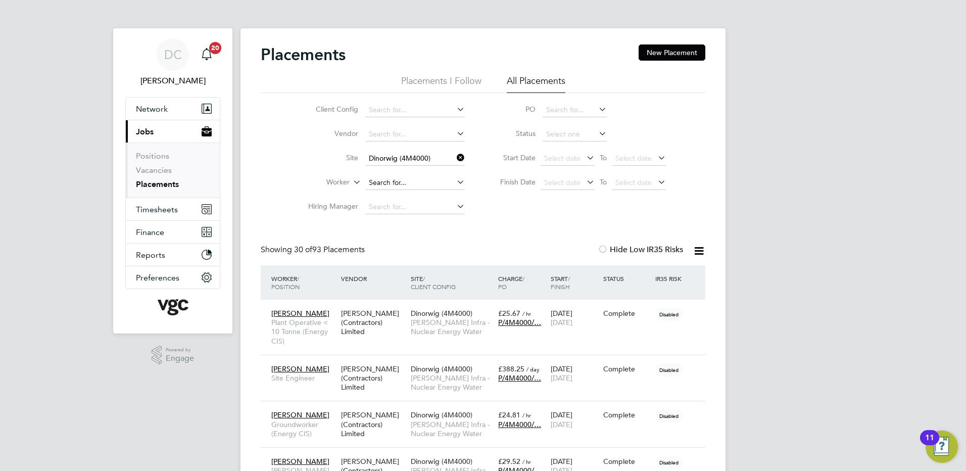
click at [396, 185] on input at bounding box center [415, 183] width 100 height 14
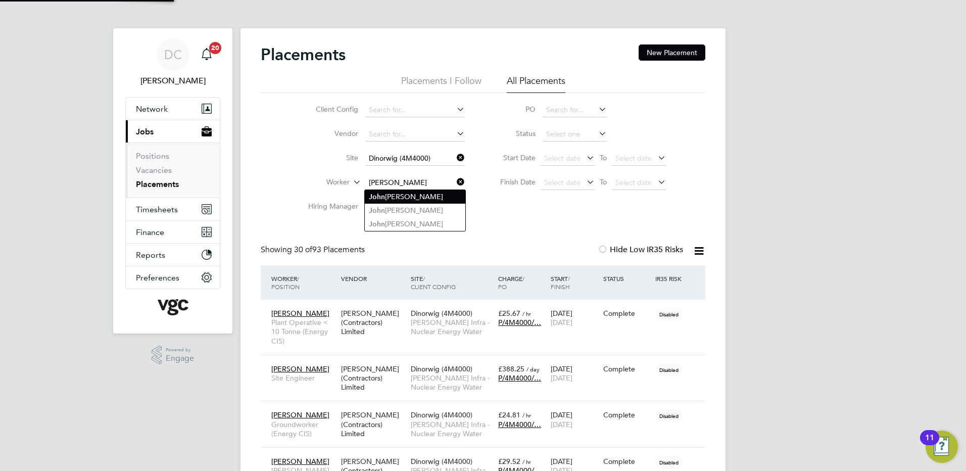
click at [406, 196] on li "J o hn O'Donovan" at bounding box center [415, 197] width 101 height 14
type input "John O'Donovan"
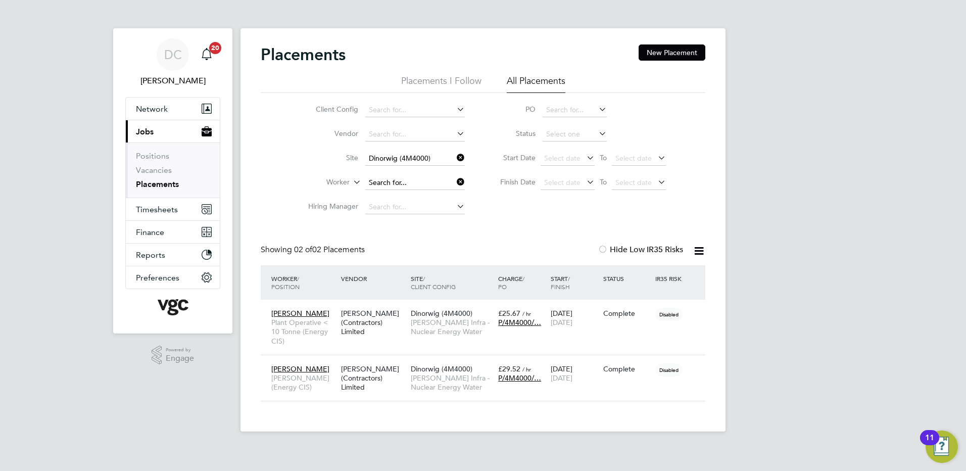
click at [429, 183] on input at bounding box center [415, 183] width 100 height 14
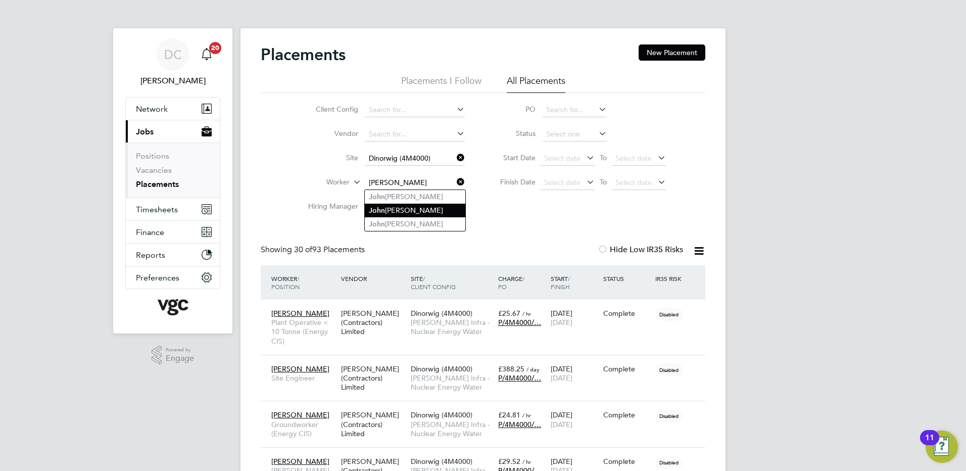
click at [416, 208] on li "J o hn O'Donovan" at bounding box center [415, 211] width 101 height 14
type input "John O'Donovan"
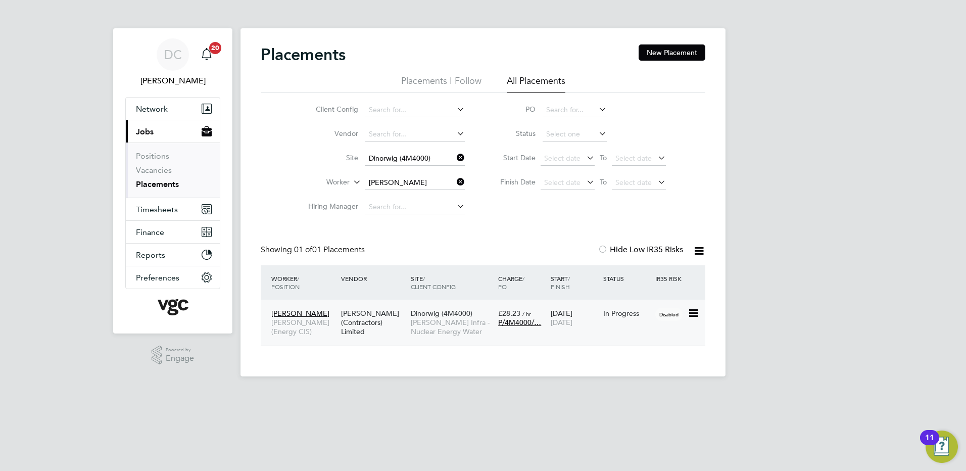
click at [444, 325] on span "[PERSON_NAME] Infra - Nuclear Energy Water" at bounding box center [452, 327] width 82 height 18
click at [455, 180] on icon at bounding box center [455, 182] width 0 height 14
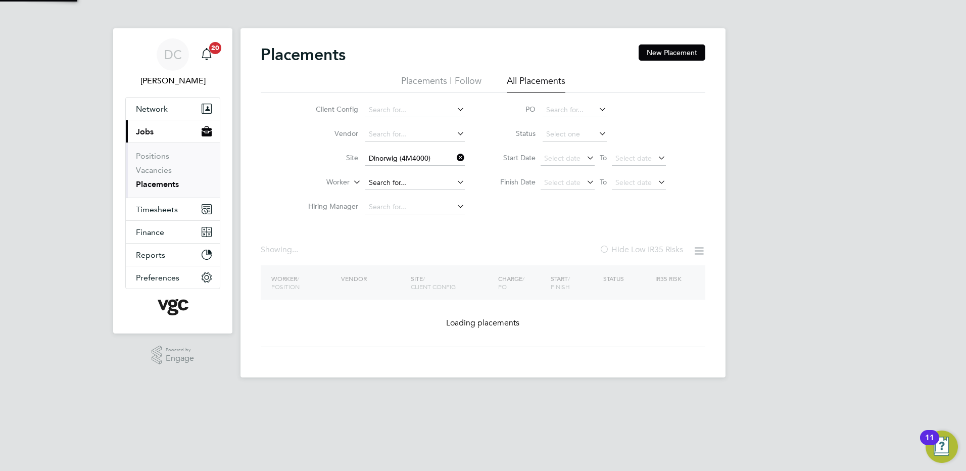
click at [414, 183] on input at bounding box center [415, 183] width 100 height 14
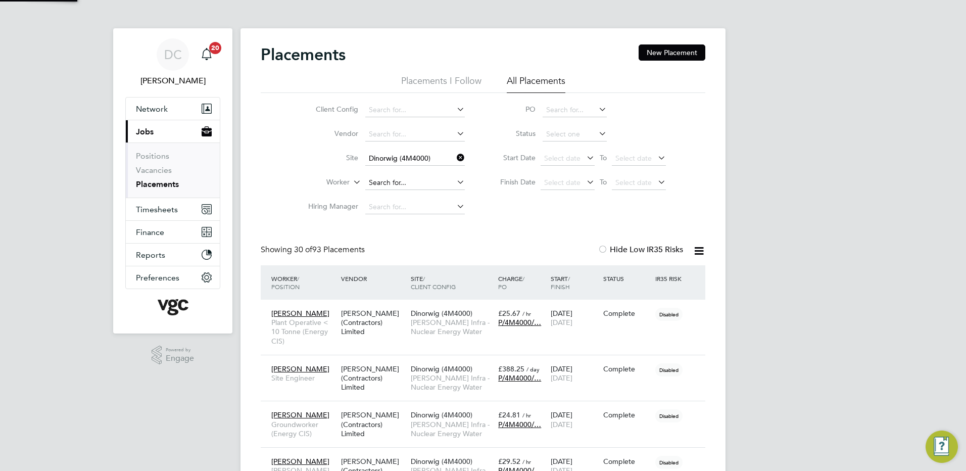
scroll to position [38, 88]
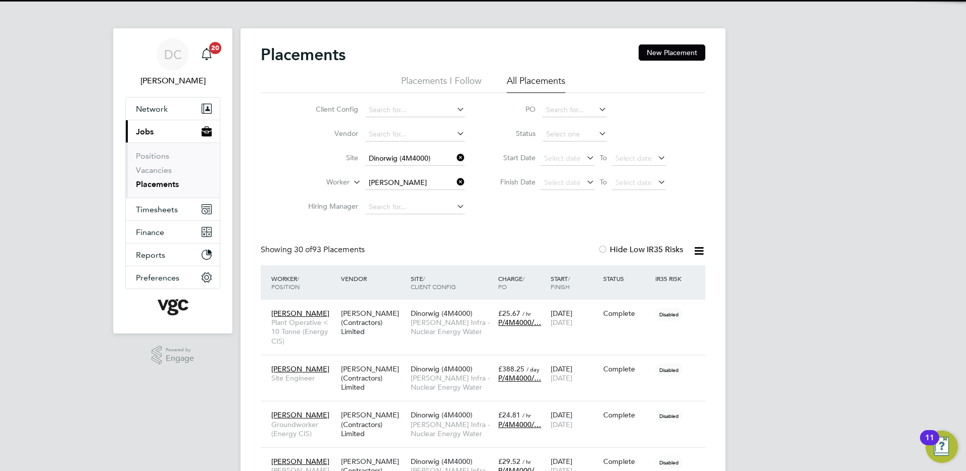
click at [397, 199] on li "Peter John D avies" at bounding box center [438, 197] width 146 height 14
type input "[PERSON_NAME] [PERSON_NAME]"
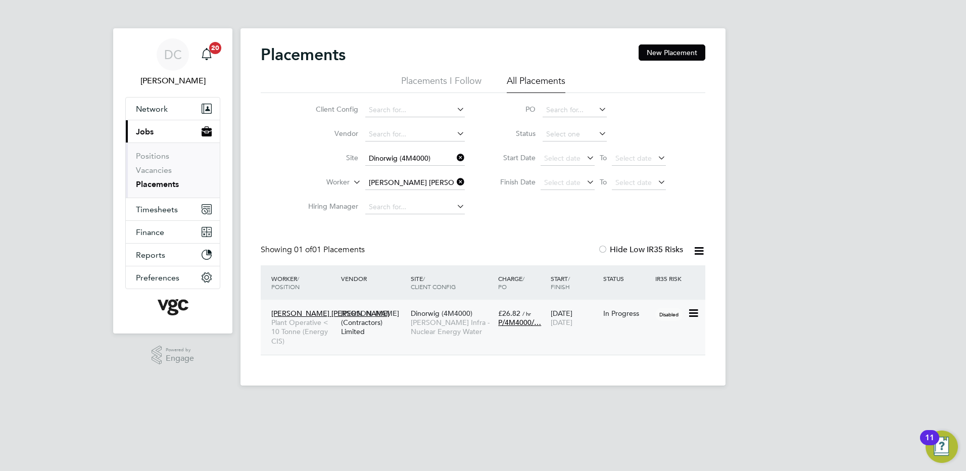
click at [444, 324] on span "[PERSON_NAME] Infra - Nuclear Energy Water" at bounding box center [452, 327] width 82 height 18
click at [455, 181] on icon at bounding box center [455, 182] width 0 height 14
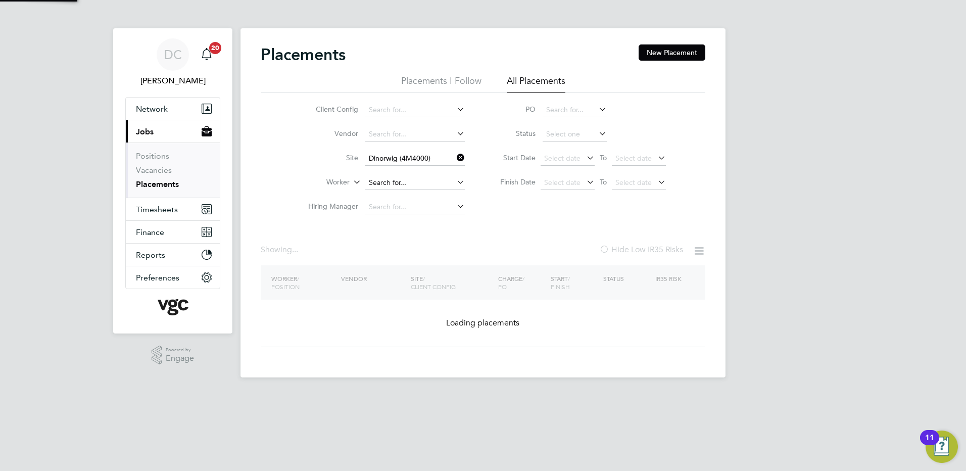
click at [428, 182] on input at bounding box center [415, 183] width 100 height 14
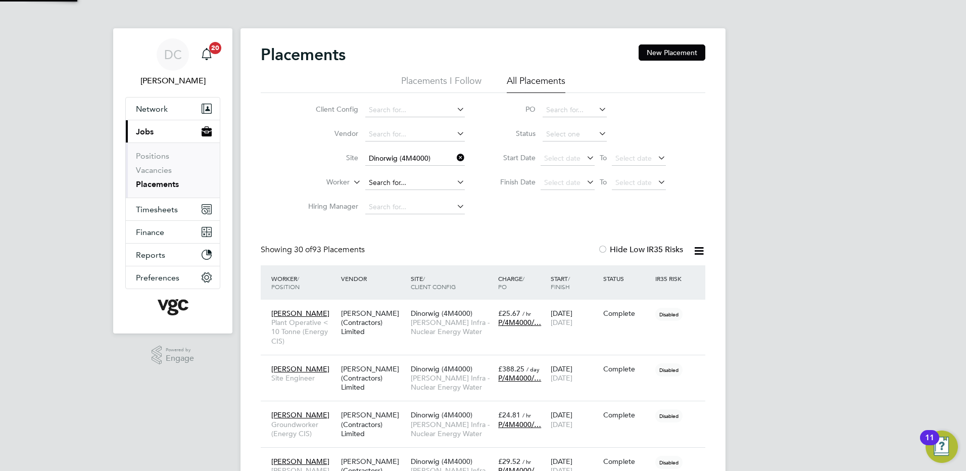
scroll to position [38, 88]
click at [486, 197] on b "Humphreys" at bounding box center [515, 197] width 59 height 9
type input "Paul Aron Lloyd Humphreys"
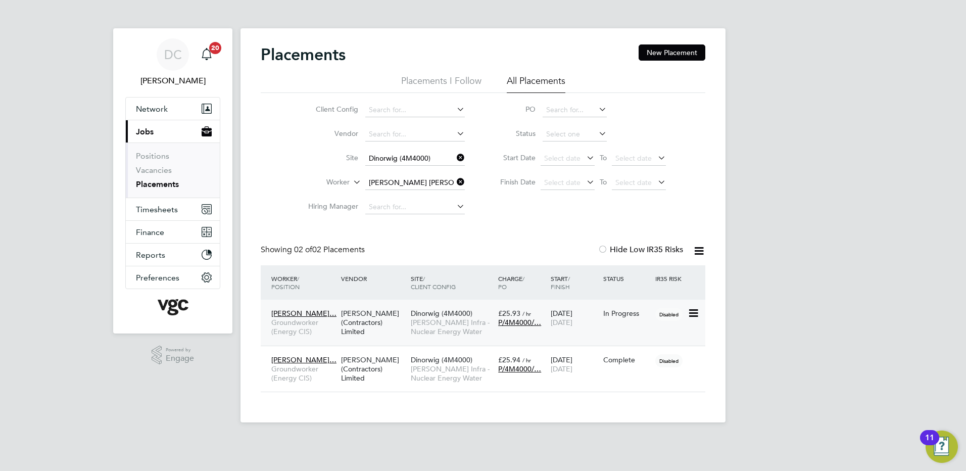
click at [449, 326] on span "[PERSON_NAME] Infra - Nuclear Energy Water" at bounding box center [452, 327] width 82 height 18
click at [455, 181] on icon at bounding box center [455, 182] width 0 height 14
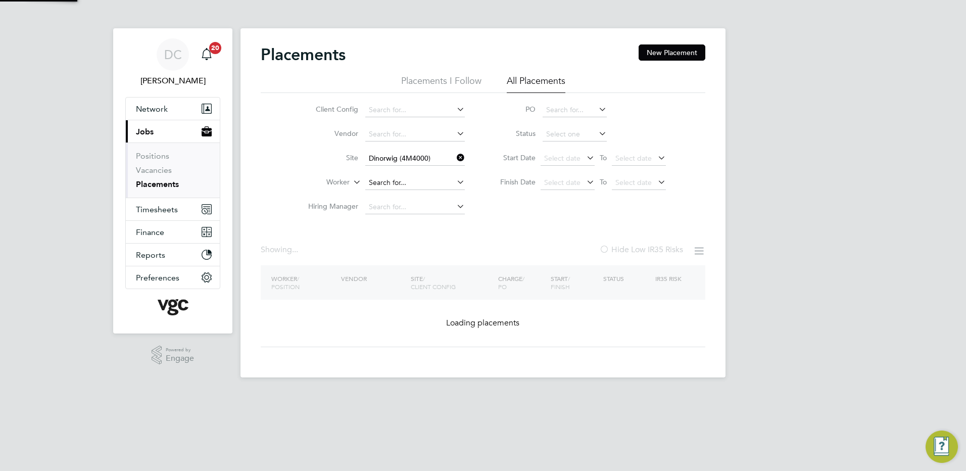
click at [423, 180] on input at bounding box center [415, 183] width 100 height 14
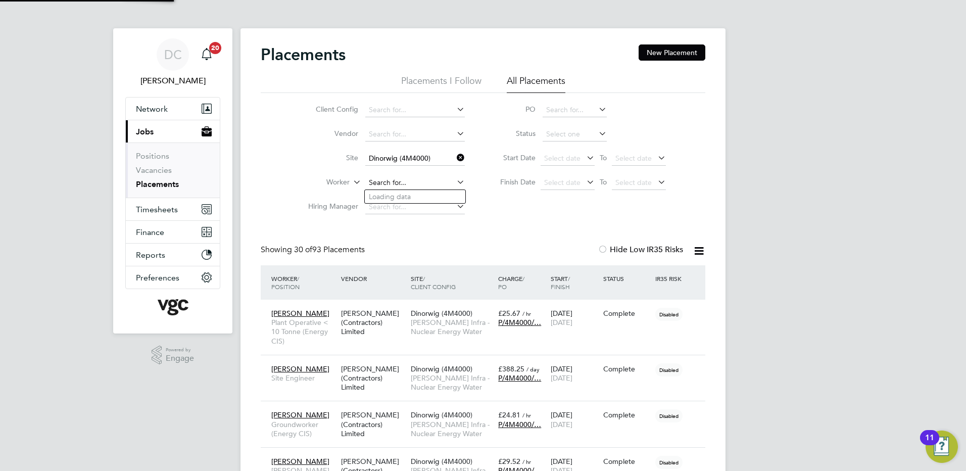
scroll to position [38, 88]
click at [409, 194] on li "John Powell" at bounding box center [428, 197] width 127 height 14
type input "[PERSON_NAME]"
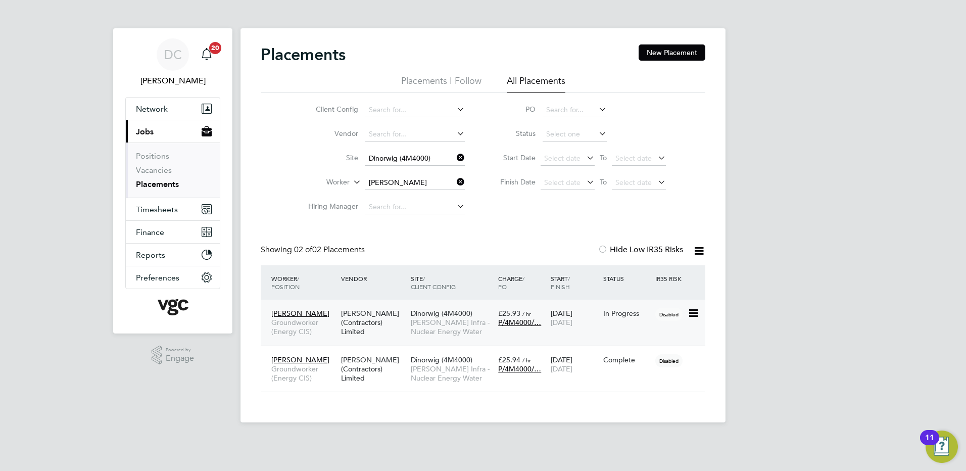
click at [452, 325] on span "[PERSON_NAME] Infra - Nuclear Energy Water" at bounding box center [452, 327] width 82 height 18
click at [455, 182] on icon at bounding box center [455, 182] width 0 height 14
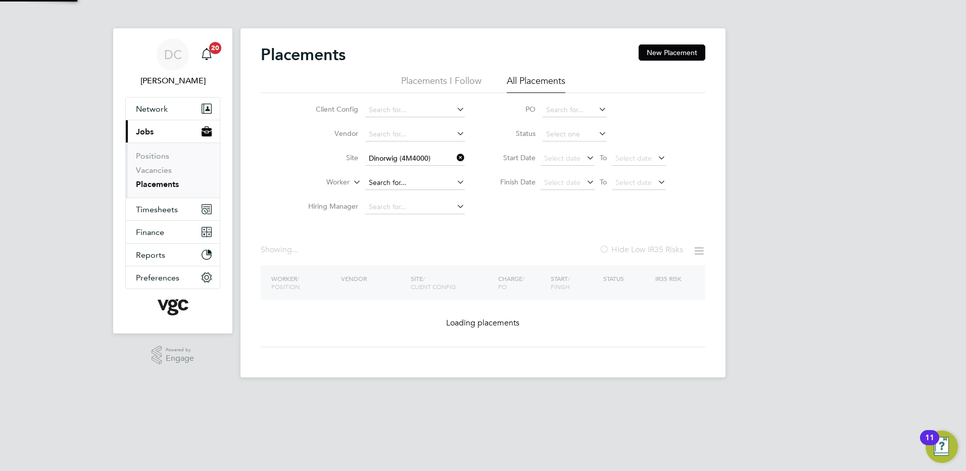
click at [423, 183] on input at bounding box center [415, 183] width 100 height 14
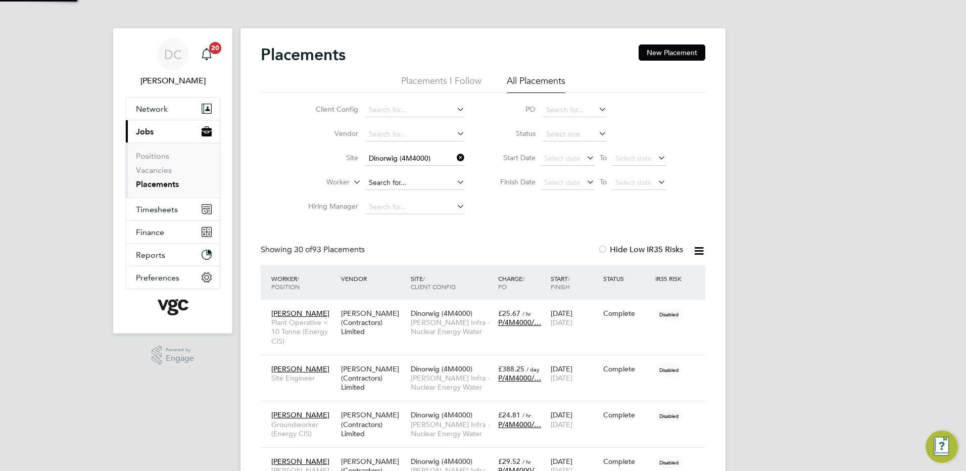
scroll to position [38, 88]
type input "robert arwyn"
click at [423, 190] on li "No results found" at bounding box center [415, 196] width 101 height 13
click at [425, 182] on input at bounding box center [415, 183] width 100 height 14
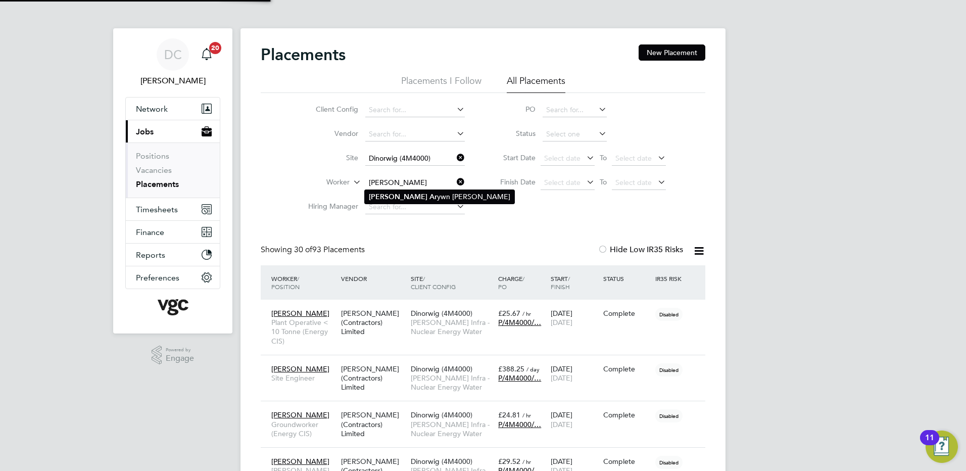
click at [416, 194] on li "Robert Ar ywn Owen" at bounding box center [440, 197] width 150 height 14
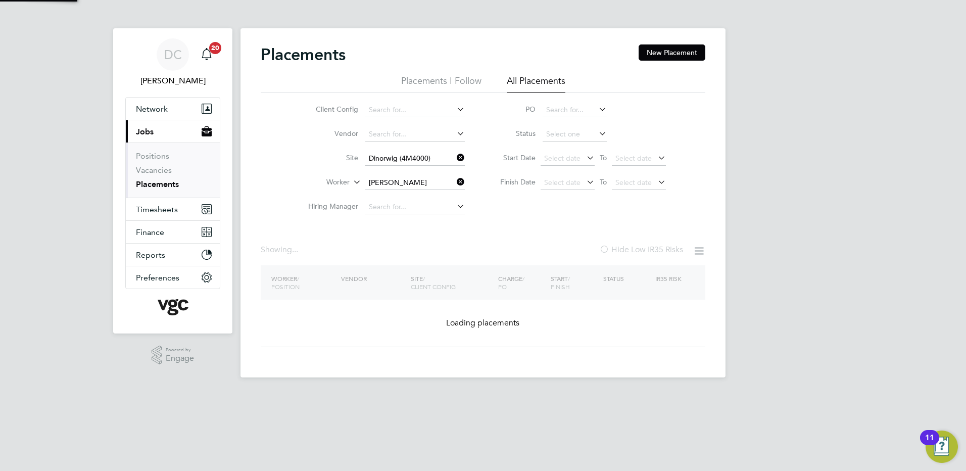
type input "Robert Arywn Owen"
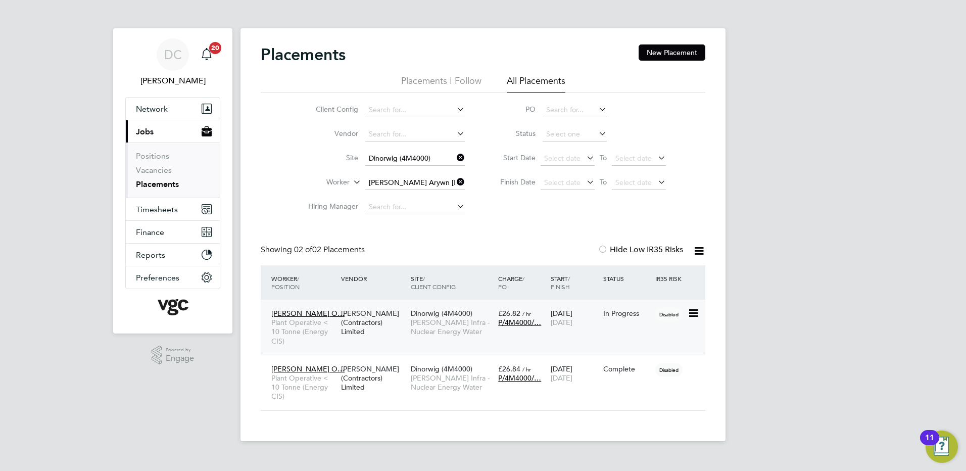
click at [448, 325] on span "[PERSON_NAME] Infra - Nuclear Energy Water" at bounding box center [452, 327] width 82 height 18
click at [455, 181] on icon at bounding box center [455, 182] width 0 height 14
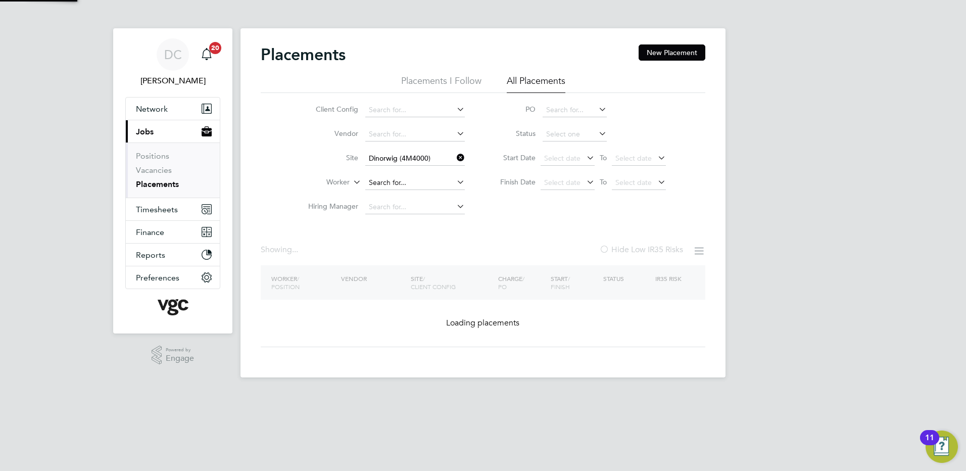
click at [433, 184] on input at bounding box center [415, 183] width 100 height 14
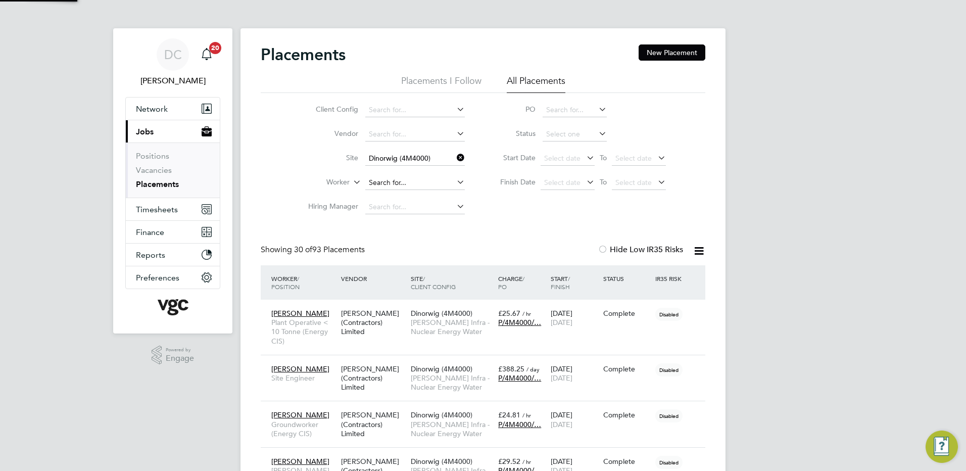
scroll to position [38, 88]
click at [486, 196] on b "Revilles" at bounding box center [498, 197] width 25 height 9
type input "[PERSON_NAME]"
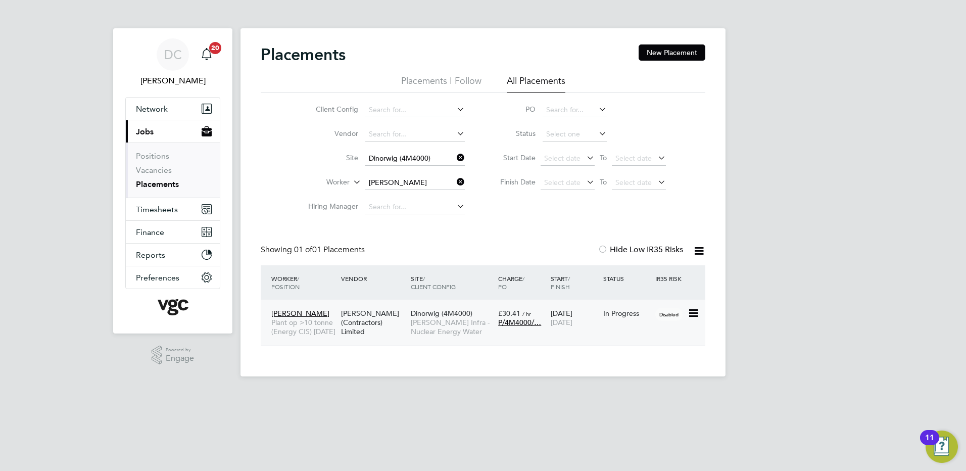
click at [441, 328] on span "[PERSON_NAME] Infra - Nuclear Energy Water" at bounding box center [452, 327] width 82 height 18
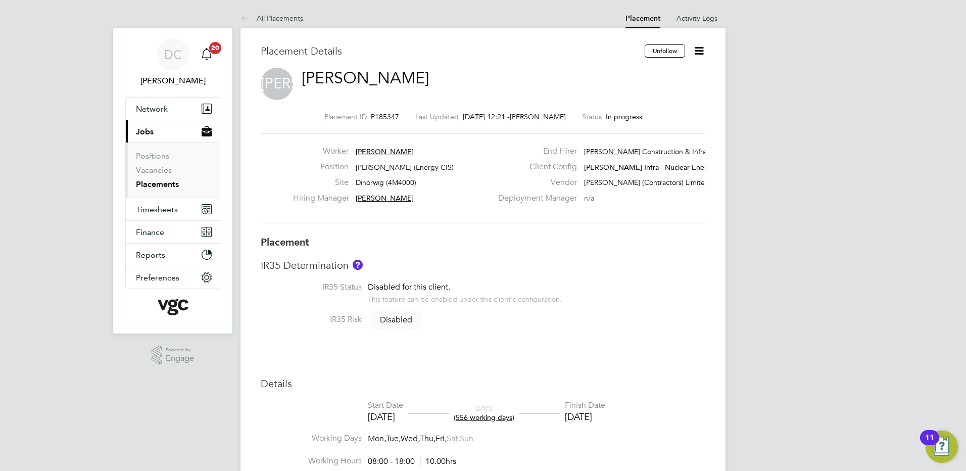
click at [274, 19] on link "All Placements" at bounding box center [272, 18] width 63 height 9
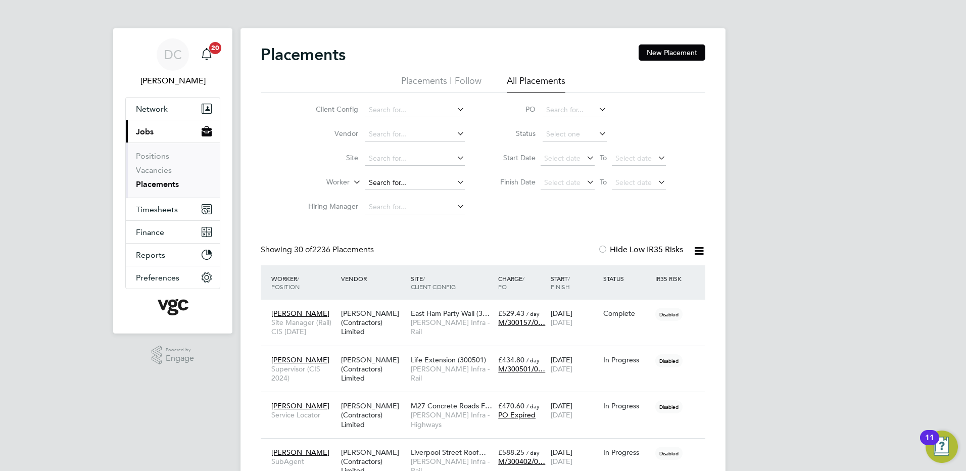
click at [392, 186] on input at bounding box center [415, 183] width 100 height 14
click at [405, 222] on li "John O' Donovan" at bounding box center [432, 224] width 135 height 14
type input "[PERSON_NAME]"
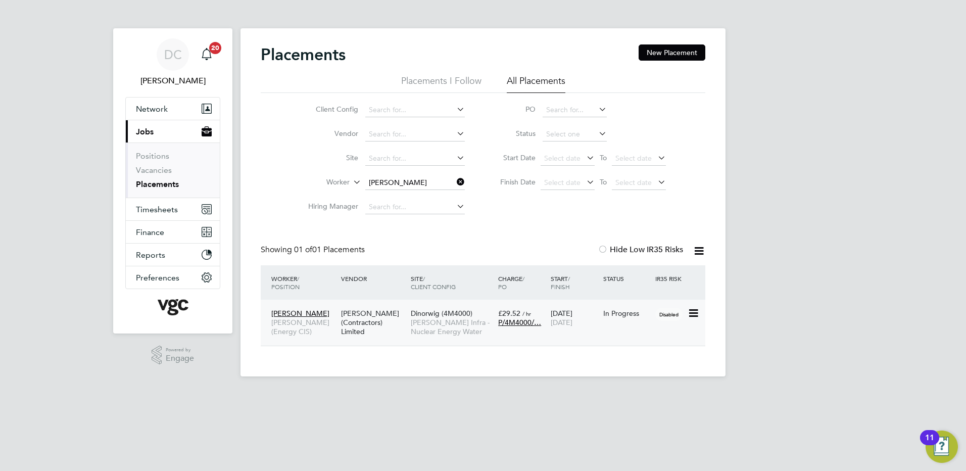
click at [433, 325] on span "[PERSON_NAME] Infra - Nuclear Energy Water" at bounding box center [452, 327] width 82 height 18
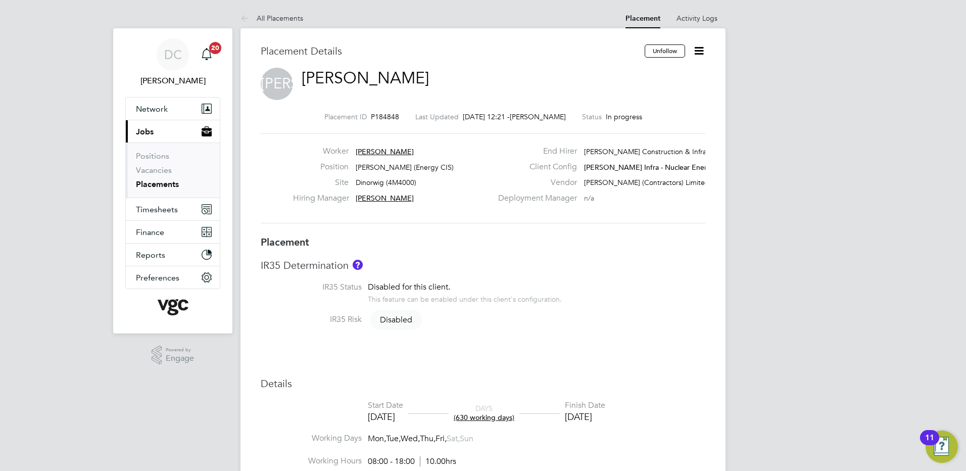
click at [699, 51] on icon at bounding box center [699, 50] width 13 height 13
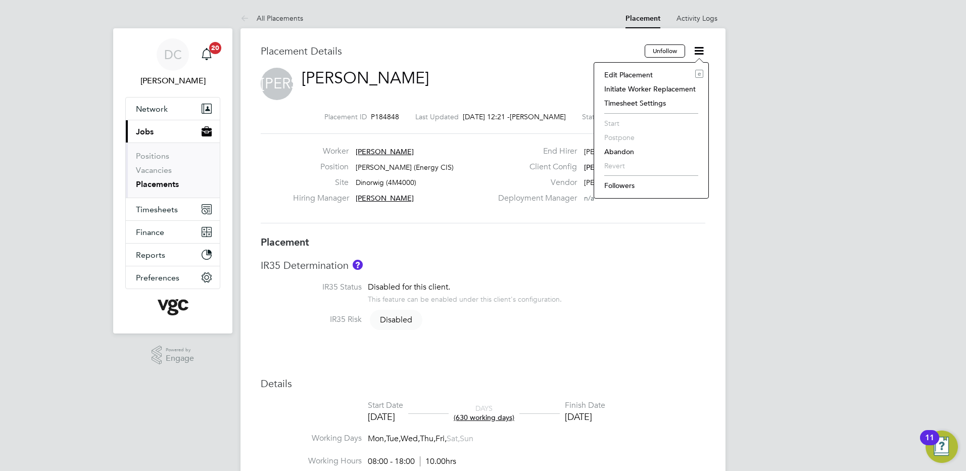
click at [638, 75] on li "Edit Placement e" at bounding box center [651, 75] width 104 height 14
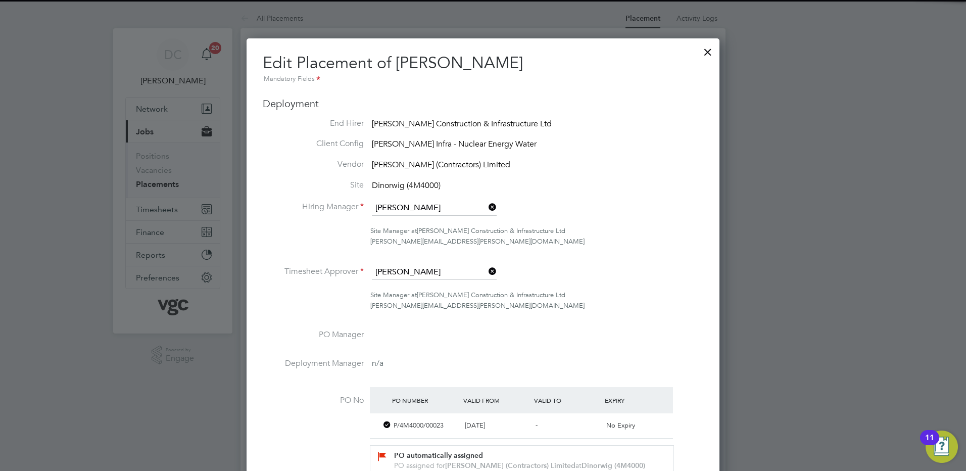
click at [812, 321] on div at bounding box center [483, 235] width 966 height 471
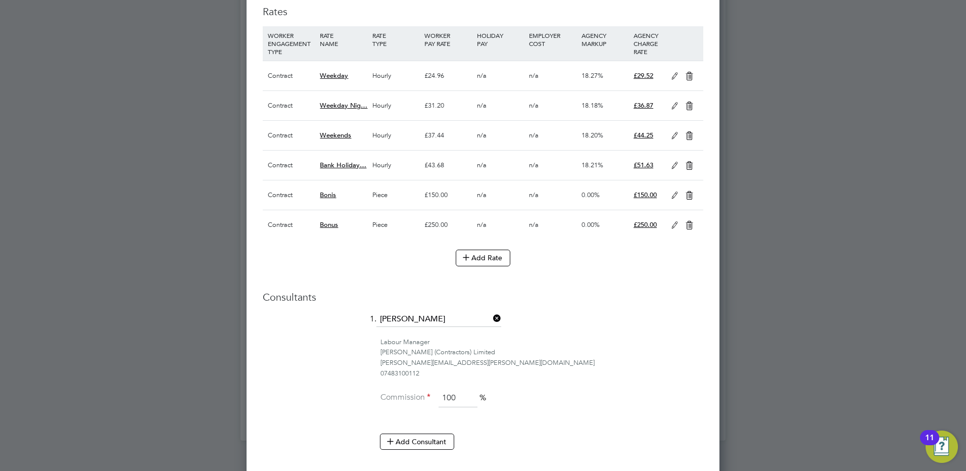
click at [673, 221] on icon at bounding box center [674, 225] width 13 height 8
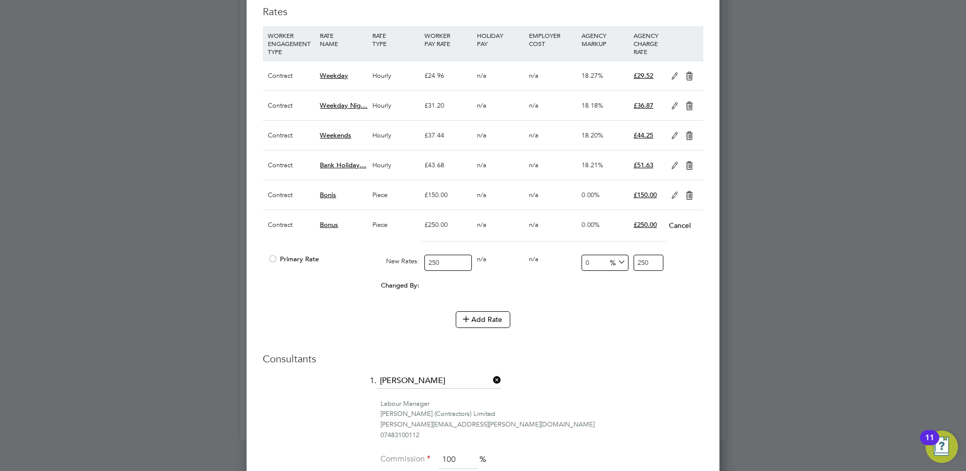
click at [450, 263] on input "250" at bounding box center [447, 263] width 47 height 17
type input "25"
type input "2"
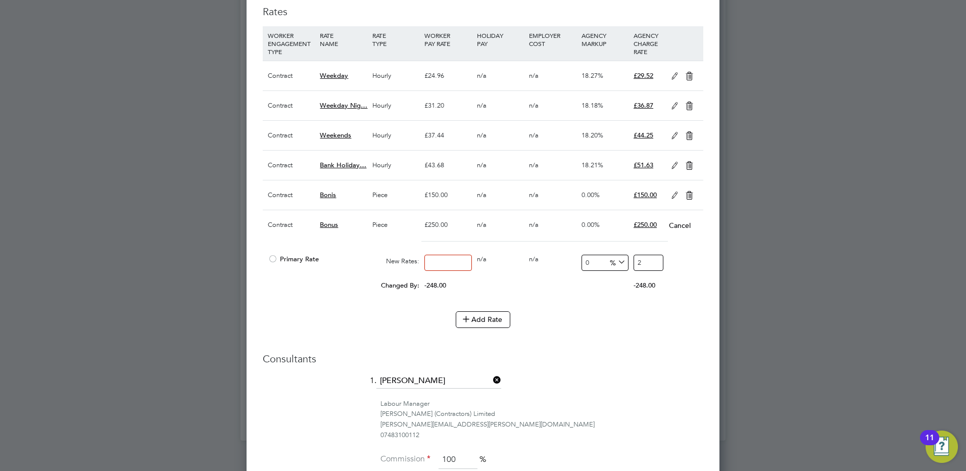
type input "3"
type input "35"
type input "350"
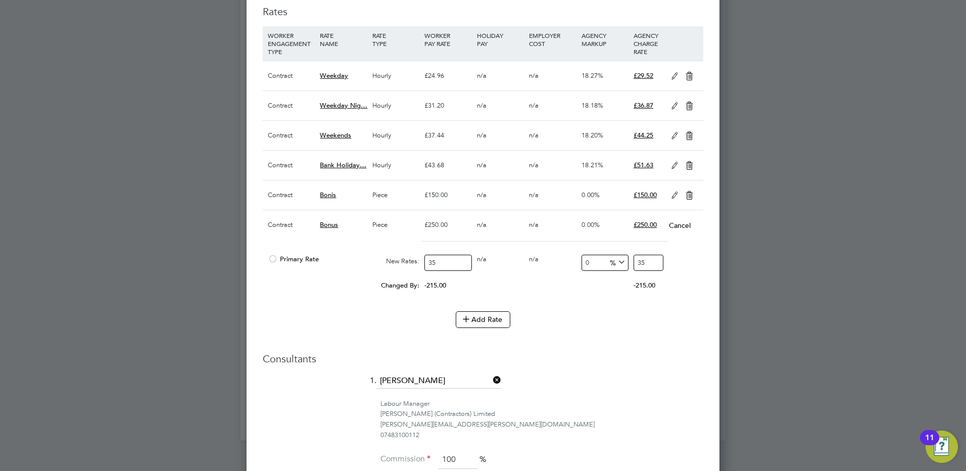
type input "350"
type input "350.00"
click at [611, 363] on h3 "Consultants" at bounding box center [483, 358] width 441 height 13
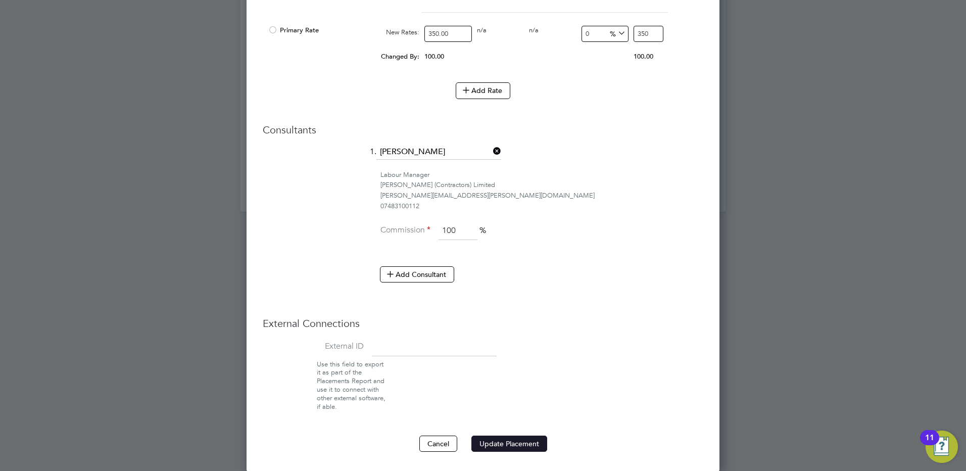
click at [528, 438] on button "Update Placement" at bounding box center [509, 444] width 76 height 16
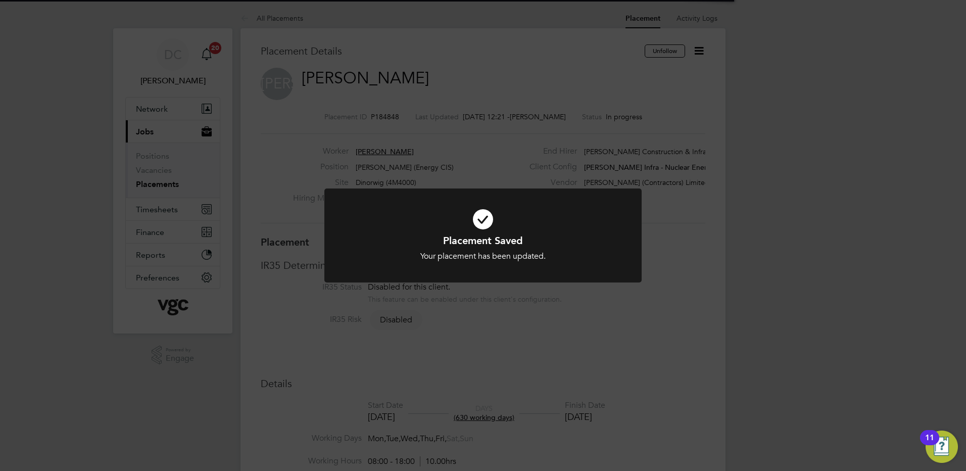
click at [887, 179] on div "Placement Saved Your placement has been updated. Cancel Okay" at bounding box center [483, 235] width 966 height 471
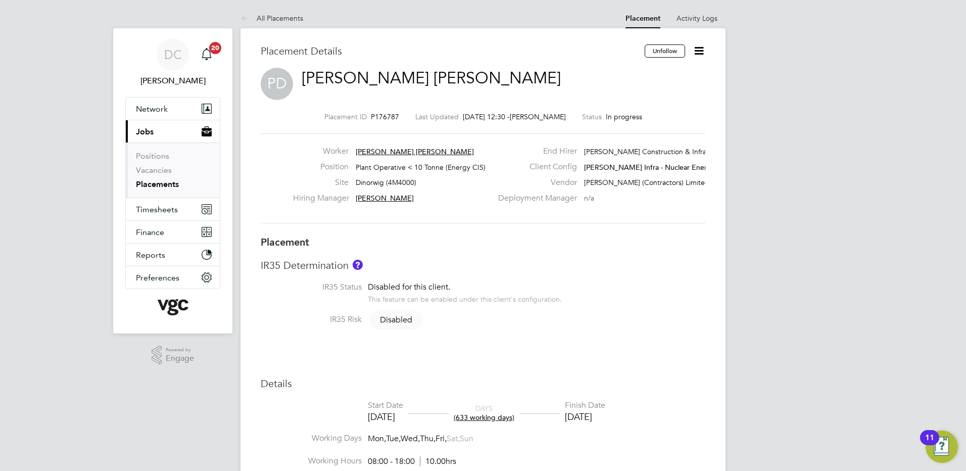
click at [698, 49] on icon at bounding box center [699, 50] width 13 height 13
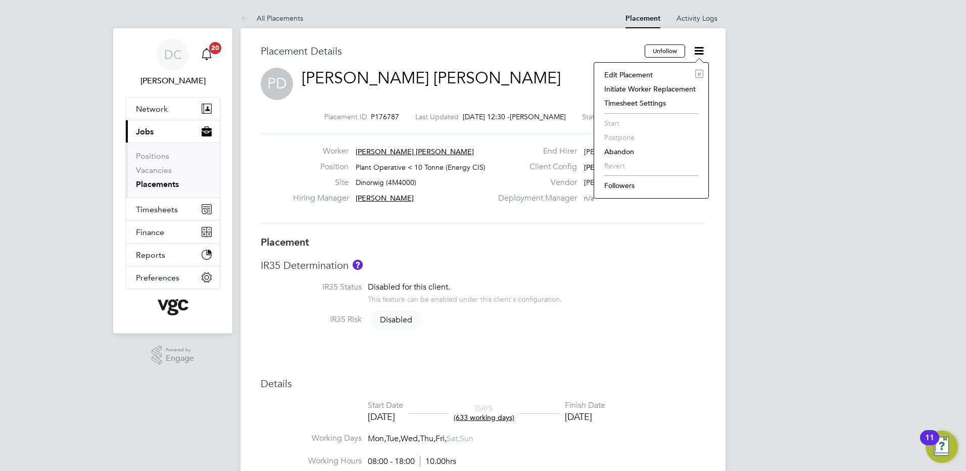
click at [637, 74] on li "Edit Placement e" at bounding box center [651, 75] width 104 height 14
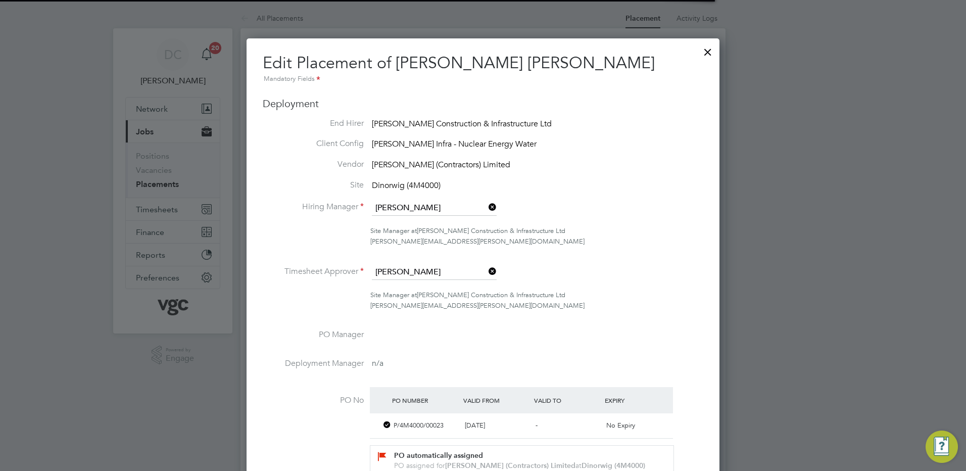
click at [817, 285] on div at bounding box center [483, 235] width 966 height 471
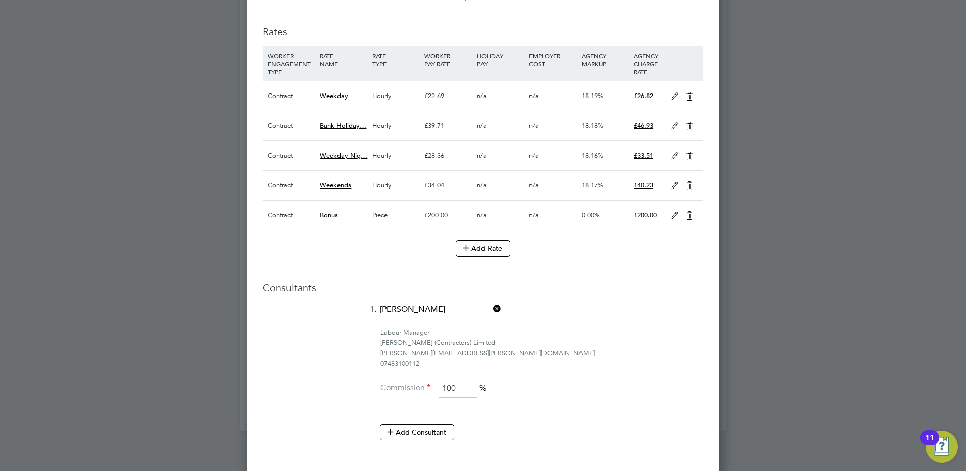
click at [675, 215] on icon at bounding box center [674, 216] width 13 height 8
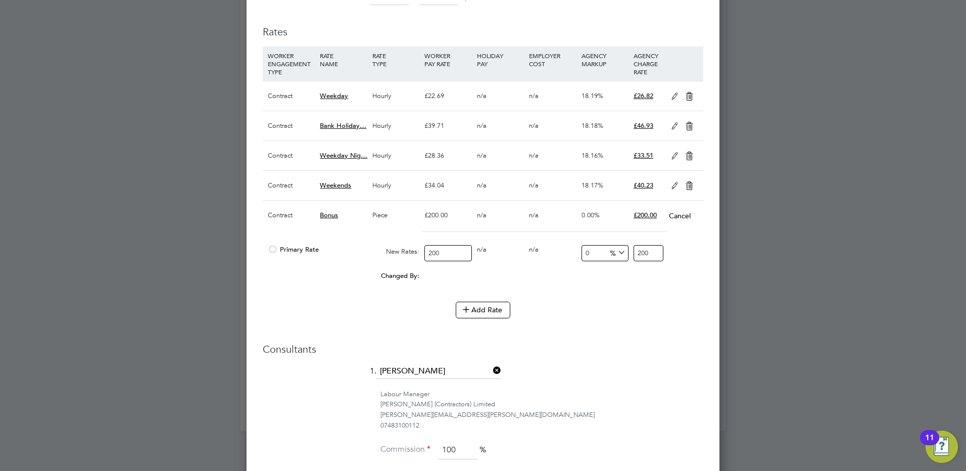
click at [447, 254] on input "200" at bounding box center [447, 253] width 47 height 17
type input "20"
type input "2"
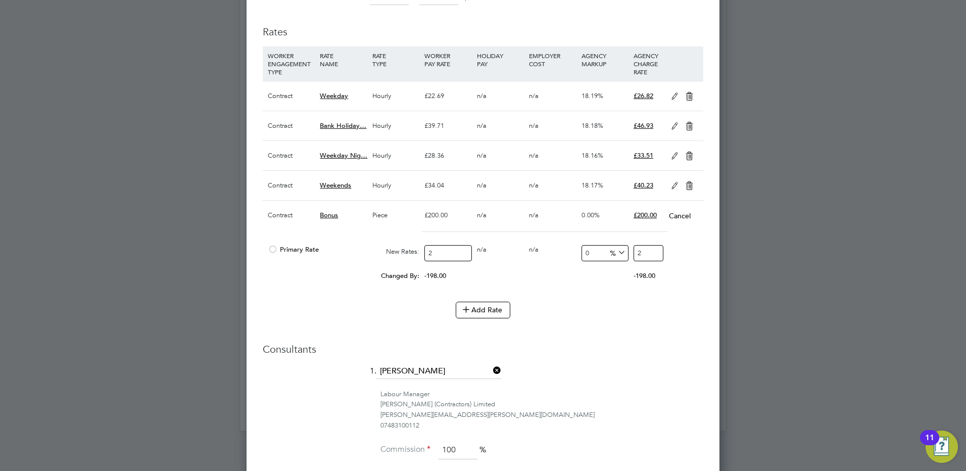
type input "28"
type input "280"
click at [592, 338] on ng-form "Deployment End Hirer [PERSON_NAME] Construction & Infrastructure Ltd Client Con…" at bounding box center [483, 60] width 441 height 1221
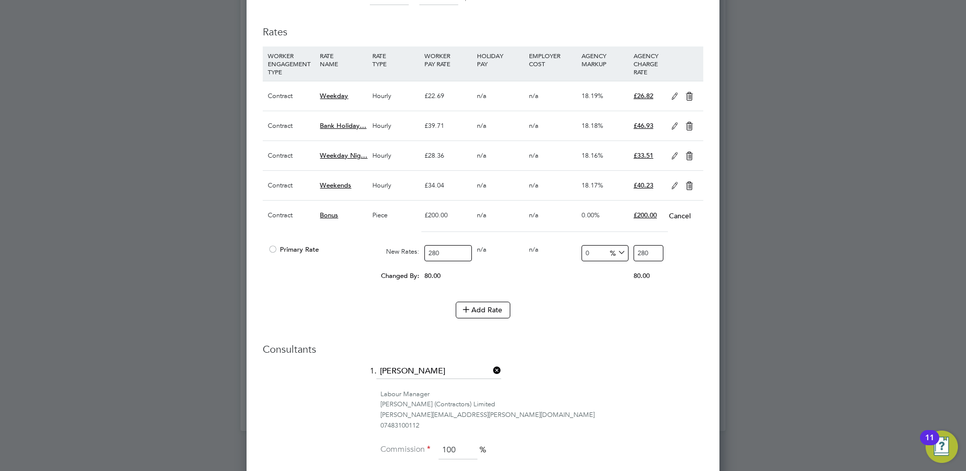
click at [448, 253] on input "280" at bounding box center [447, 253] width 47 height 17
type input "280.00"
click at [564, 340] on ng-form "Deployment End Hirer [PERSON_NAME] Construction & Infrastructure Ltd Client Con…" at bounding box center [483, 60] width 441 height 1221
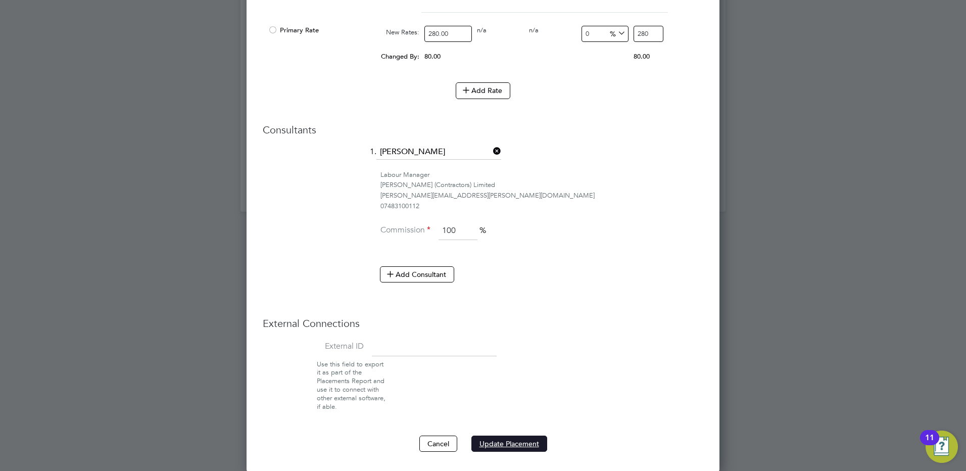
click at [492, 442] on button "Update Placement" at bounding box center [509, 444] width 76 height 16
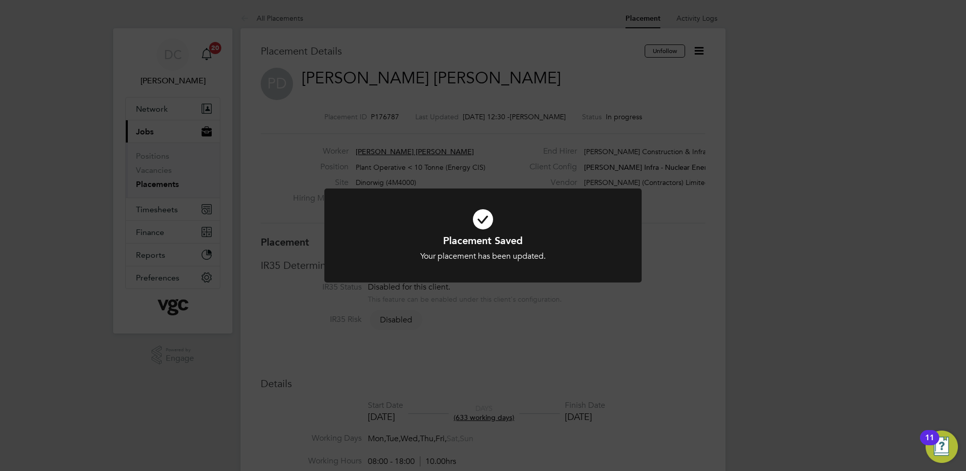
click at [820, 101] on div "Placement Saved Your placement has been updated. Cancel Okay" at bounding box center [483, 235] width 966 height 471
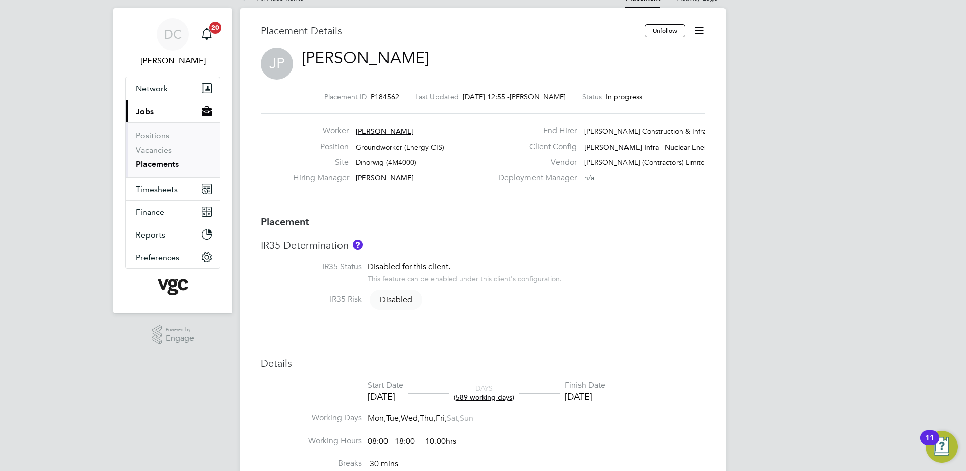
click at [700, 33] on icon at bounding box center [699, 30] width 13 height 13
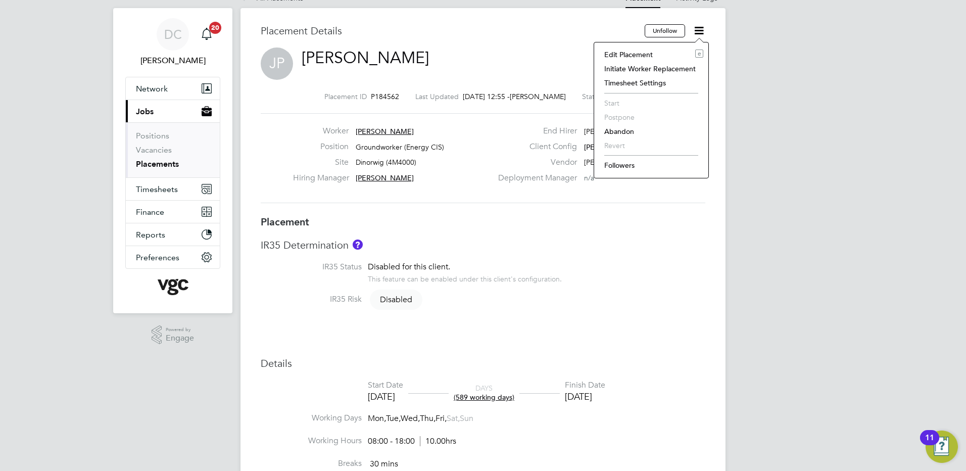
click at [639, 52] on li "Edit Placement e" at bounding box center [651, 54] width 104 height 14
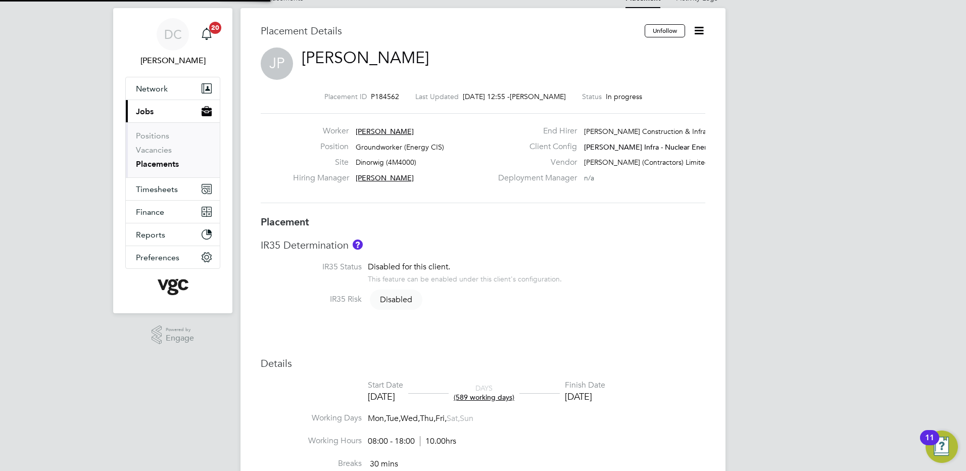
type input "[PERSON_NAME]"
type input "[DATE]"
type input "08:00"
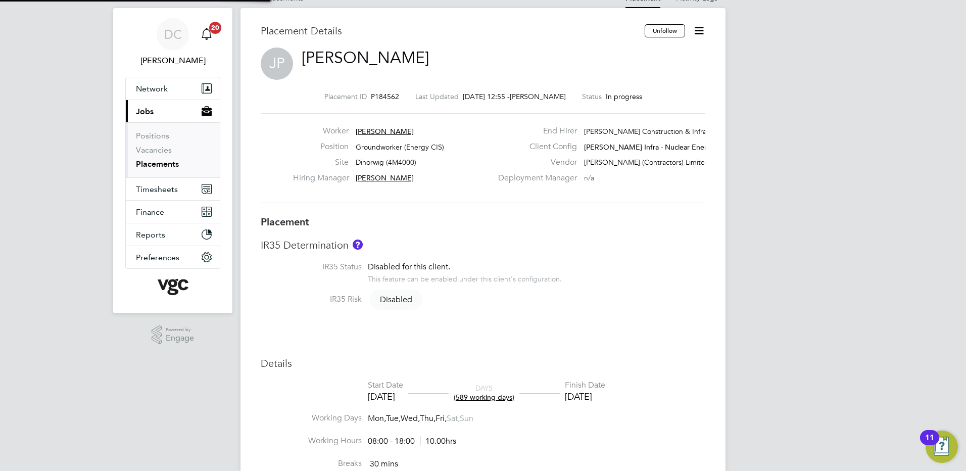
type input "18:00"
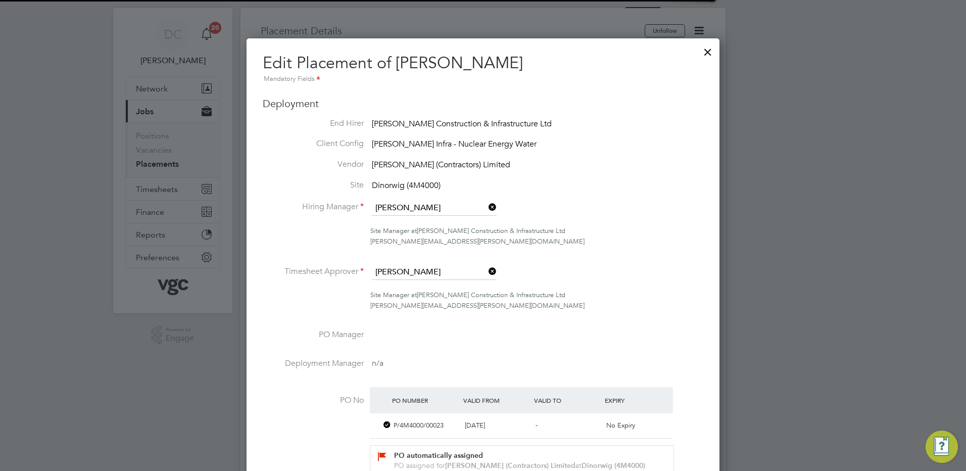
click at [774, 304] on div at bounding box center [483, 235] width 966 height 471
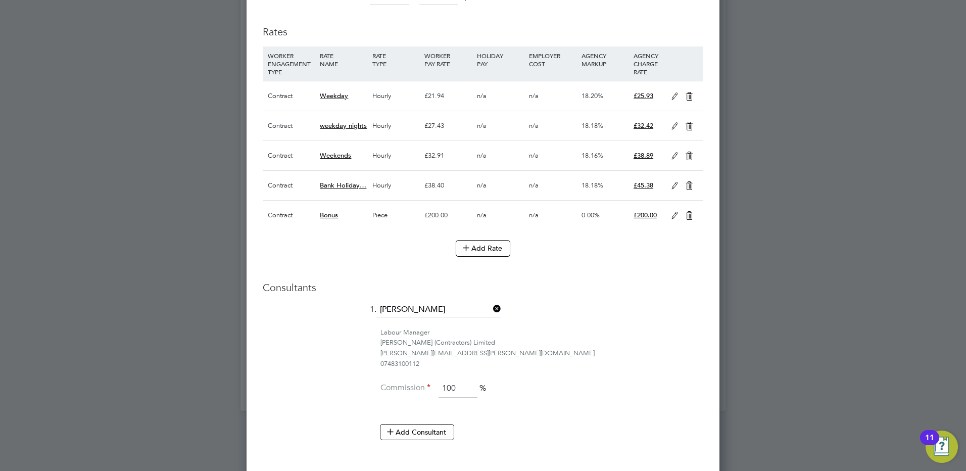
click at [676, 216] on icon at bounding box center [674, 216] width 13 height 8
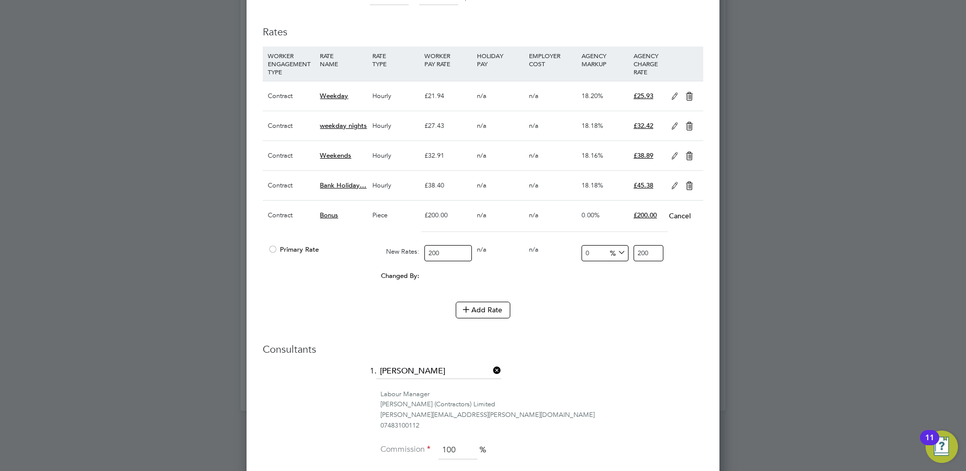
click at [445, 250] on input "200" at bounding box center [447, 253] width 47 height 17
type input "20"
type input "2"
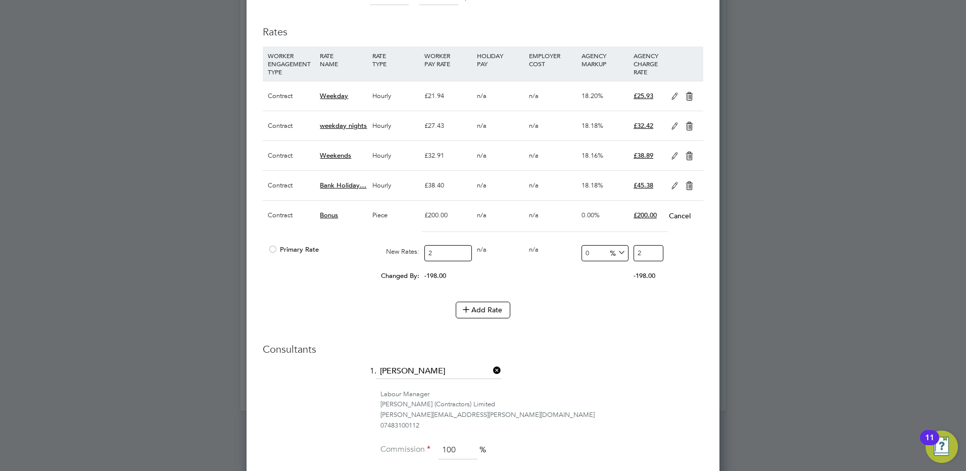
type input "28"
type input "280"
type input "280.00"
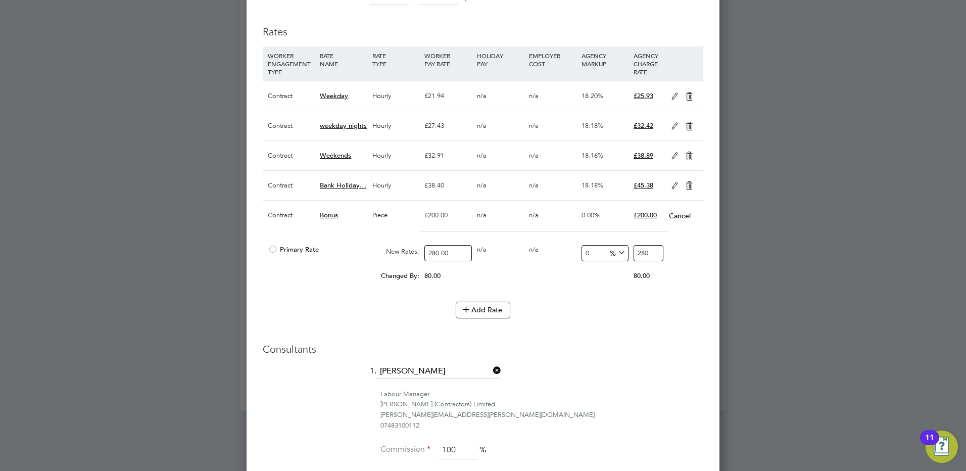
click at [607, 332] on li "Rates WORKER ENGAGEMENT TYPE RATE NAME RATE TYPE WORKER PAY RATE HOLIDAY PAY EM…" at bounding box center [483, 176] width 441 height 323
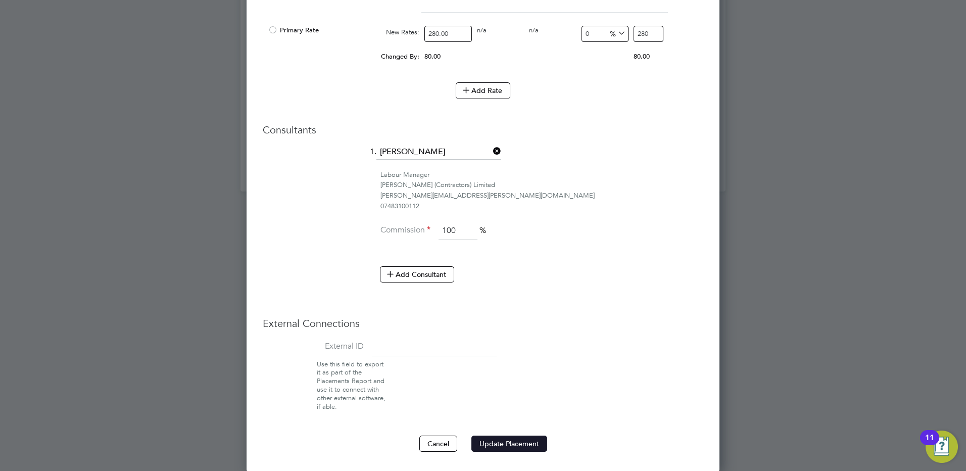
click at [512, 438] on button "Update Placement" at bounding box center [509, 444] width 76 height 16
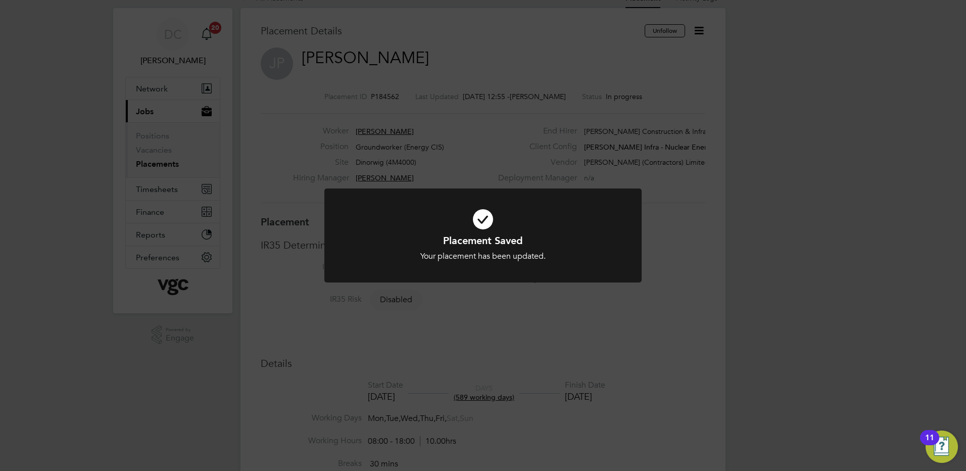
click at [823, 168] on div "Placement Saved Your placement has been updated. Cancel Okay" at bounding box center [483, 235] width 966 height 471
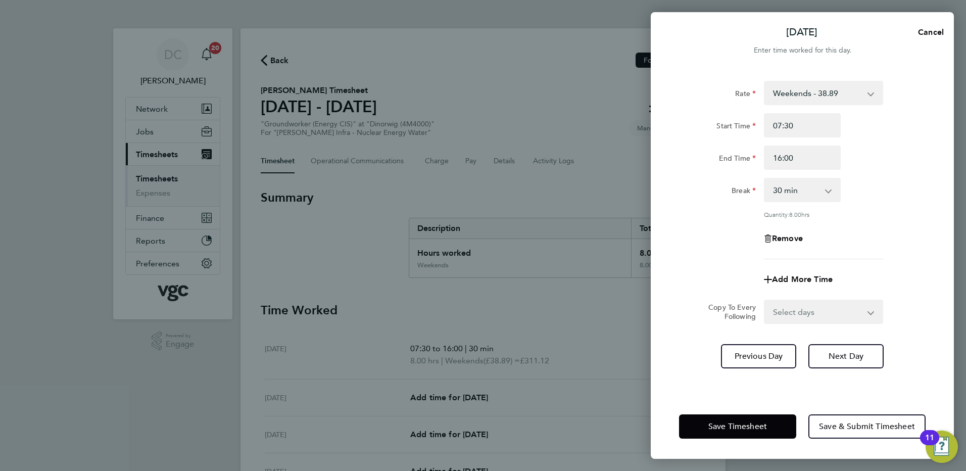
select select "30"
click at [842, 357] on span "Next Day" at bounding box center [846, 356] width 35 height 10
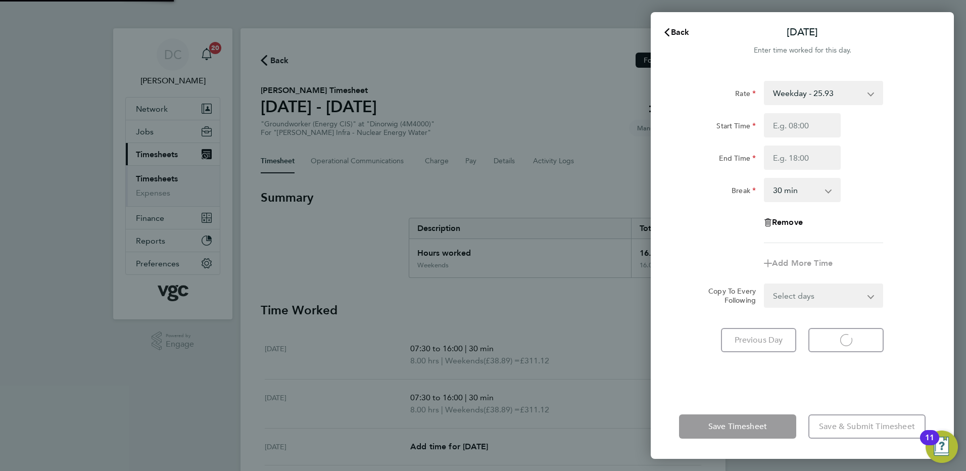
select select "30"
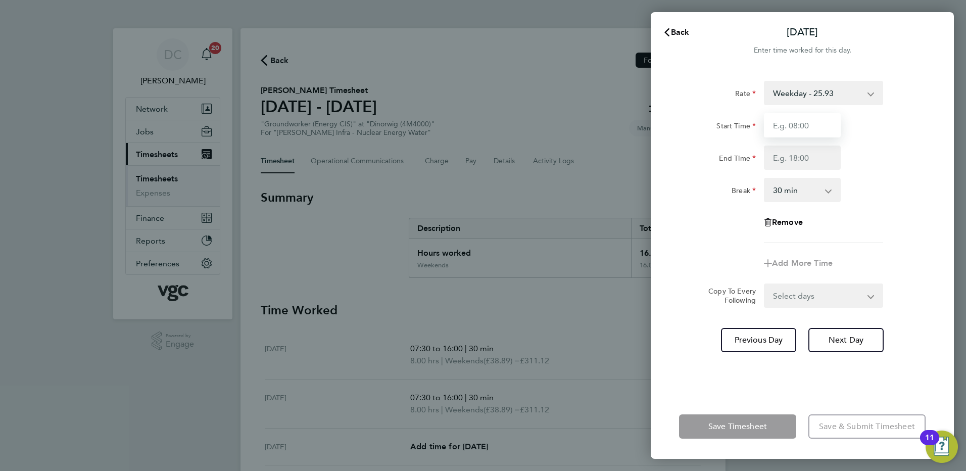
click at [796, 128] on input "Start Time" at bounding box center [802, 125] width 77 height 24
type input "07:30"
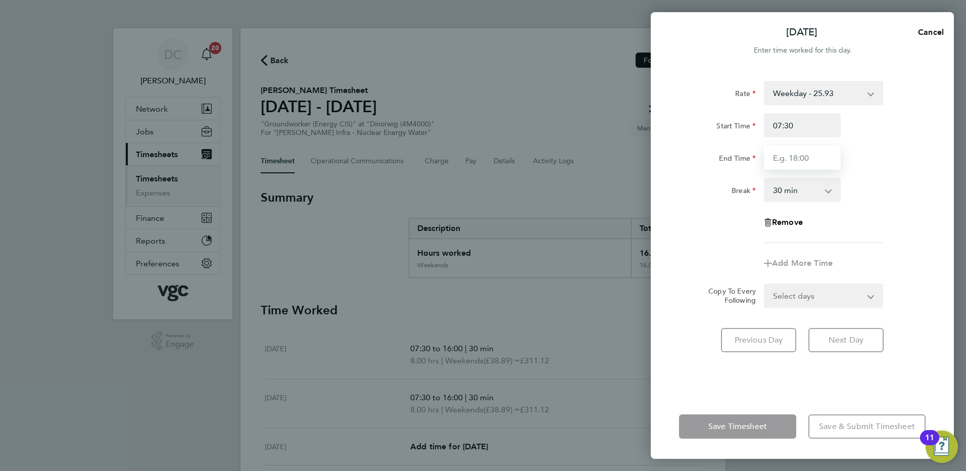
click at [796, 161] on input "End Time" at bounding box center [802, 158] width 77 height 24
type input "17:30"
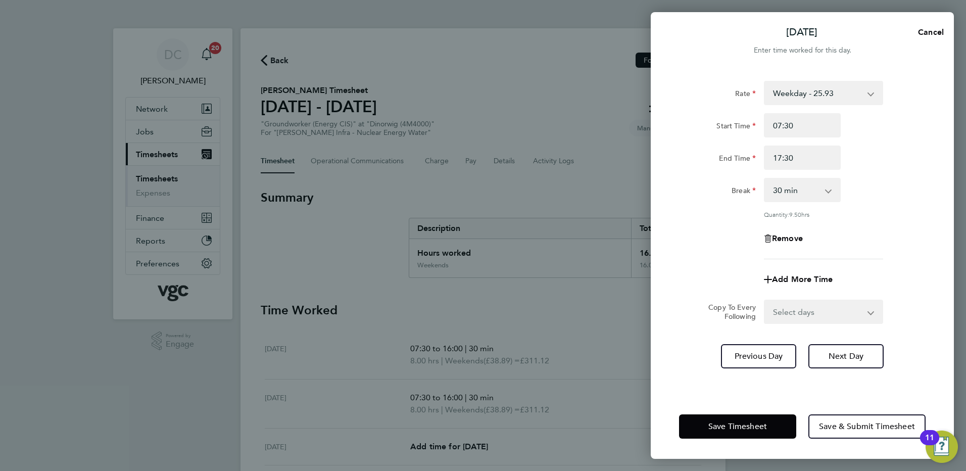
click at [877, 258] on app-timesheet-line-form-group "Rate Weekday - 25.93 Bonus - 280.00 weekday nights - 32.42 Weekends - 38.89 Ban…" at bounding box center [802, 186] width 247 height 211
click at [798, 314] on select "Select days Day Tuesday Wednesday Thursday Friday" at bounding box center [818, 312] width 106 height 22
select select "DAY"
click at [765, 301] on select "Select days Day Tuesday Wednesday Thursday Friday" at bounding box center [818, 312] width 106 height 22
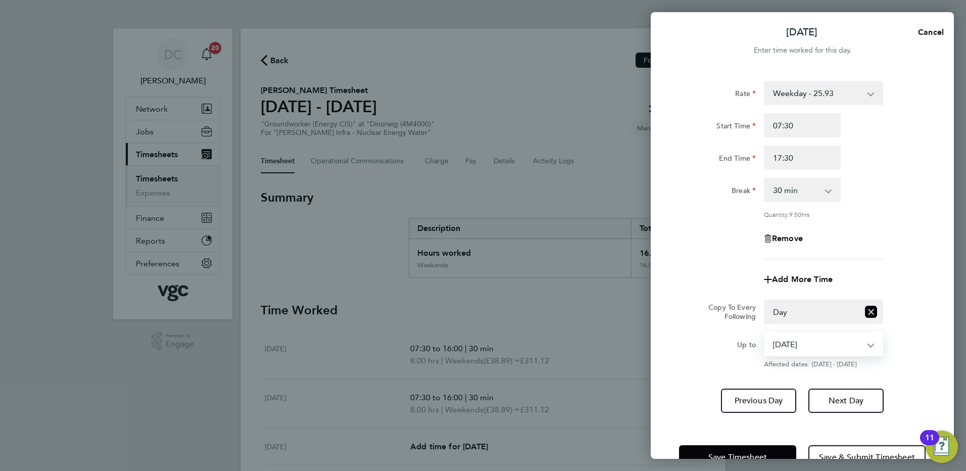
click at [789, 346] on select "30 Sep 2025 01 Oct 2025 02 Oct 2025 03 Oct 2025" at bounding box center [817, 344] width 105 height 22
select select "2025-10-02"
click at [765, 333] on select "30 Sep 2025 01 Oct 2025 02 Oct 2025 03 Oct 2025" at bounding box center [817, 344] width 105 height 22
click at [824, 402] on button "Next Day" at bounding box center [845, 401] width 75 height 24
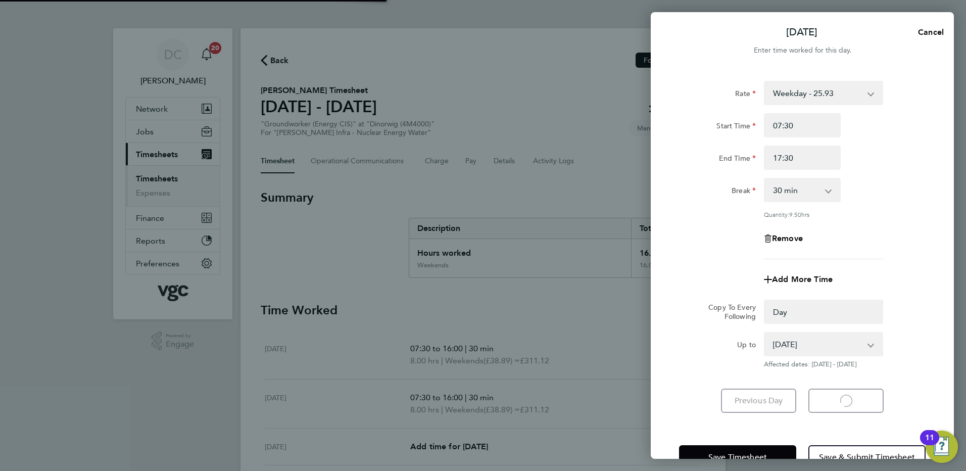
select select "0: null"
select select "30"
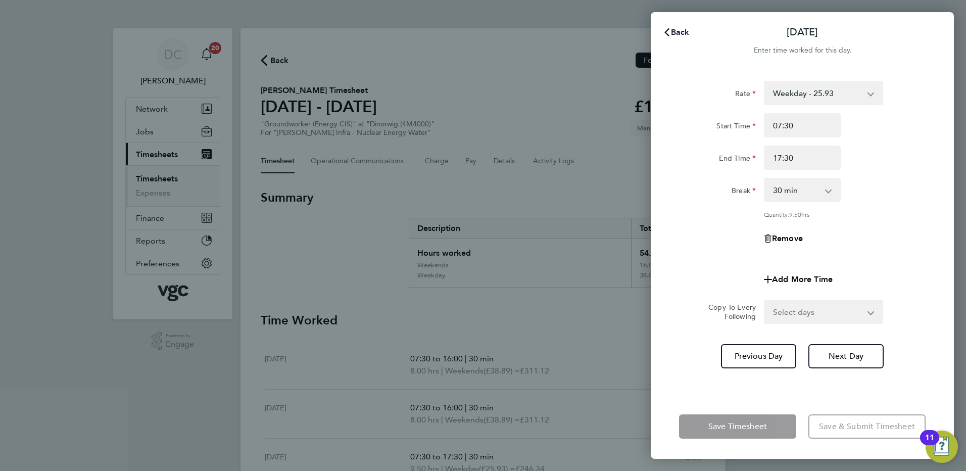
click at [681, 36] on span "Back" at bounding box center [680, 32] width 19 height 10
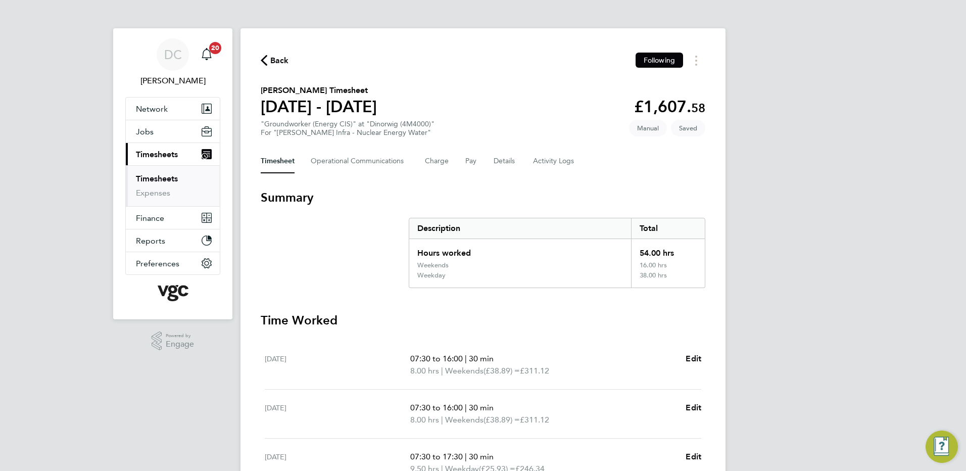
click at [801, 212] on div "DC Danny Carr Notifications 20 Applications: Network Team Members Businesses Si…" at bounding box center [483, 380] width 966 height 760
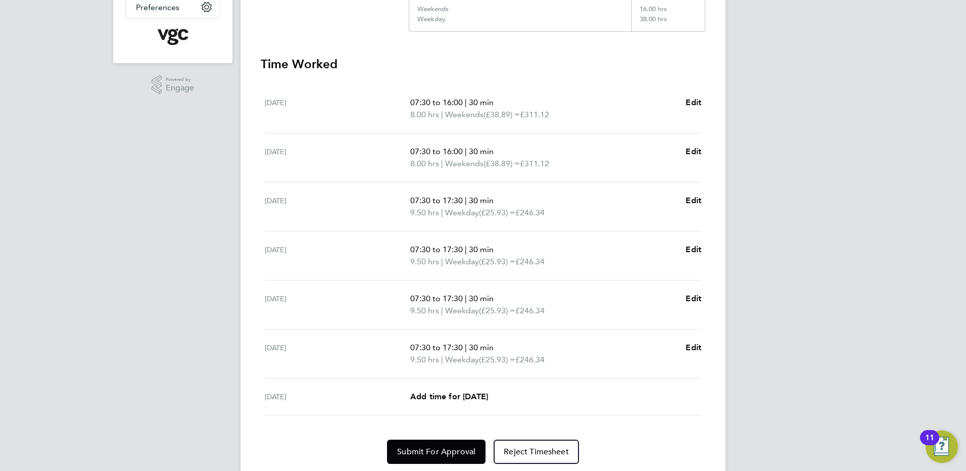
scroll to position [290, 0]
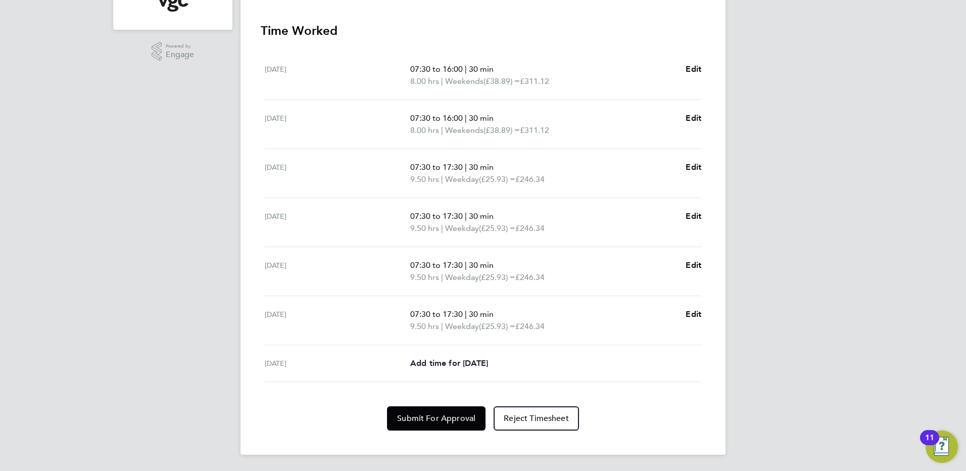
click at [474, 362] on span "Add time for Fri 03 Oct" at bounding box center [449, 363] width 78 height 10
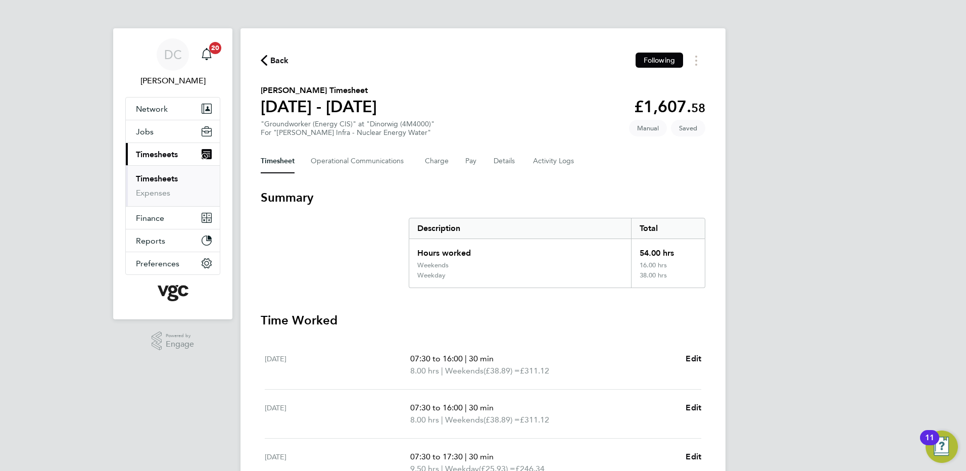
select select "30"
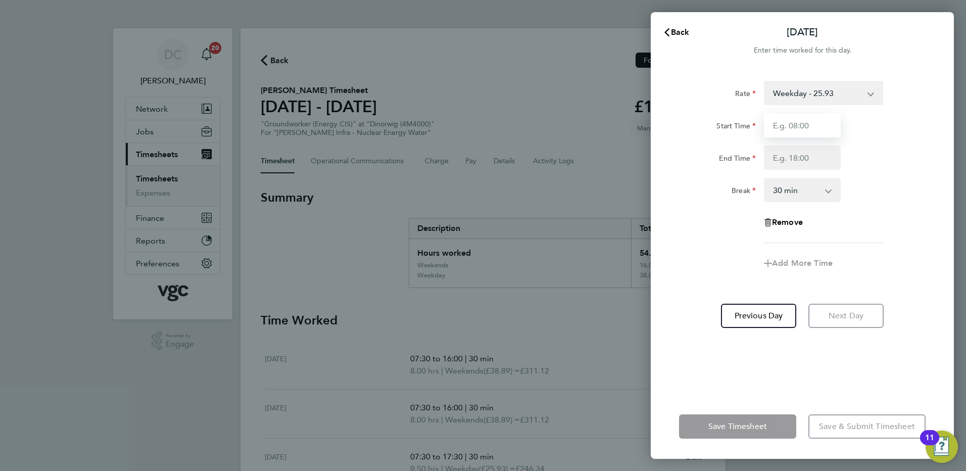
click at [812, 128] on input "Start Time" at bounding box center [802, 125] width 77 height 24
type input "07:30"
type input "16:00"
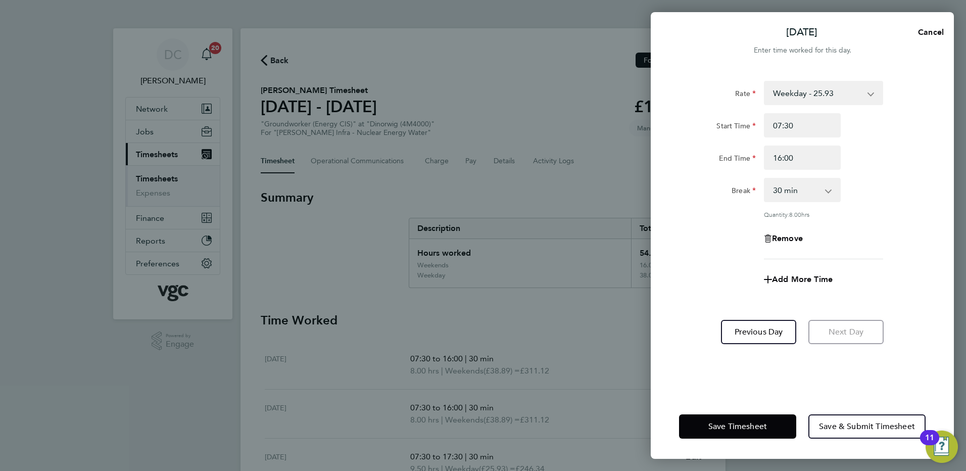
click at [686, 271] on div "Add More Time" at bounding box center [802, 279] width 255 height 24
click at [789, 277] on span "Add More Time" at bounding box center [802, 279] width 61 height 10
select select "null"
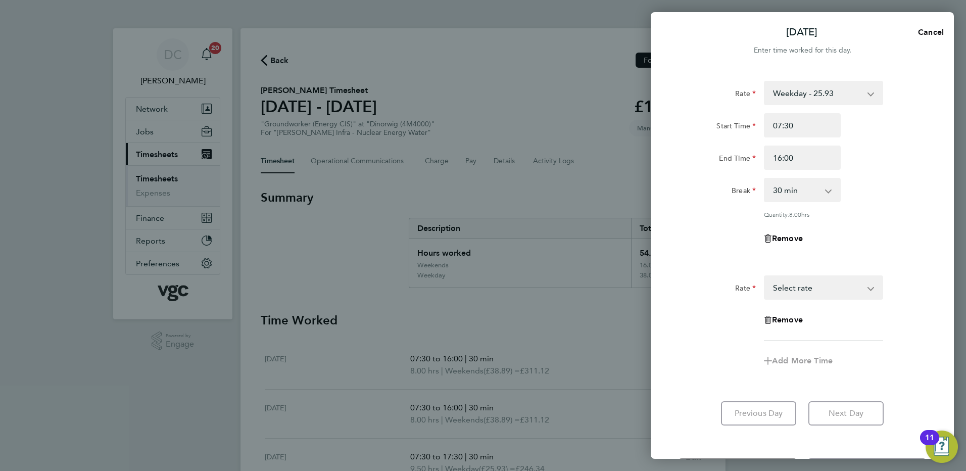
click at [789, 293] on select "Bonus - 280.00 Weekday - 25.93 weekday nights - 32.42 Weekends - 38.89 Bank Hol…" at bounding box center [817, 287] width 105 height 22
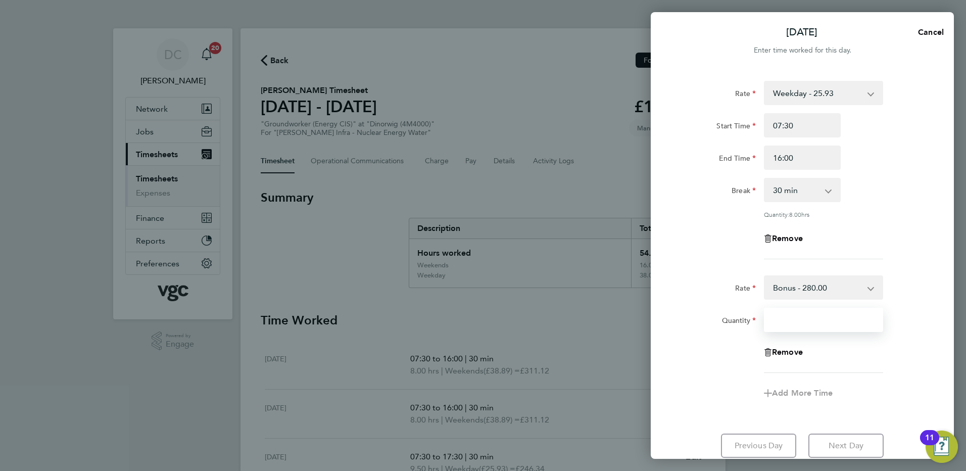
click at [782, 327] on input "Quantity" at bounding box center [823, 320] width 119 height 24
type input "1"
click at [727, 361] on div "Remove" at bounding box center [802, 352] width 255 height 24
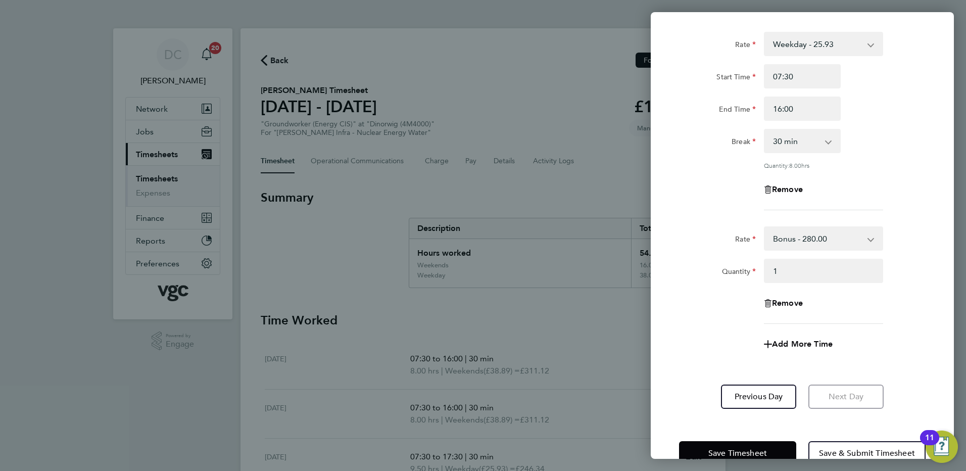
scroll to position [75, 0]
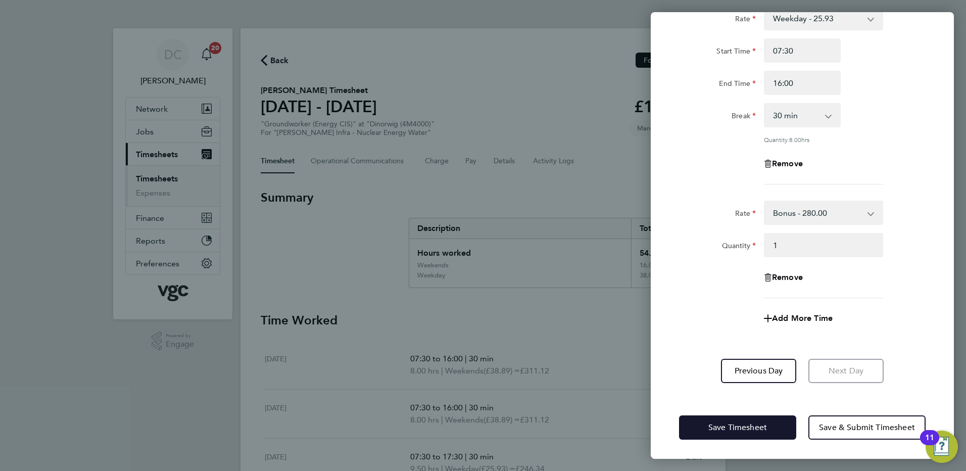
click at [746, 425] on span "Save Timesheet" at bounding box center [737, 427] width 59 height 10
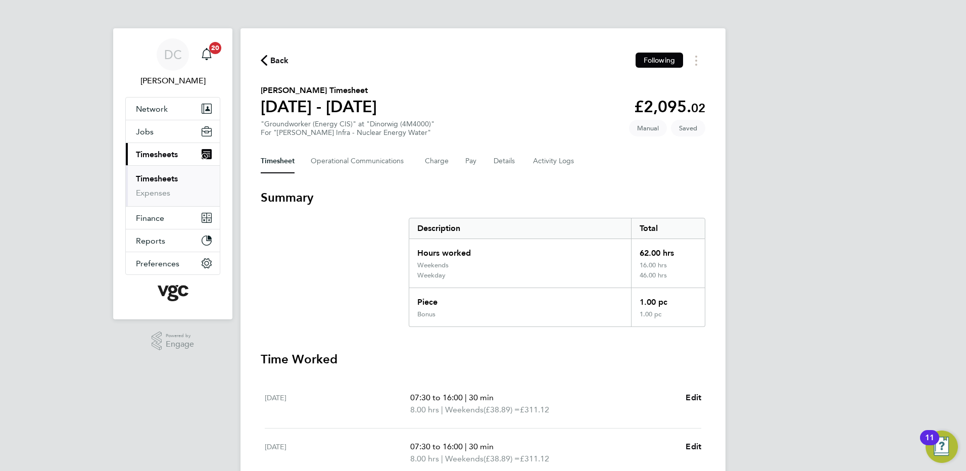
click at [817, 303] on div "DC Danny Carr Notifications 20 Applications: Network Team Members Businesses Si…" at bounding box center [483, 422] width 966 height 844
click at [495, 160] on button "Details" at bounding box center [505, 161] width 23 height 24
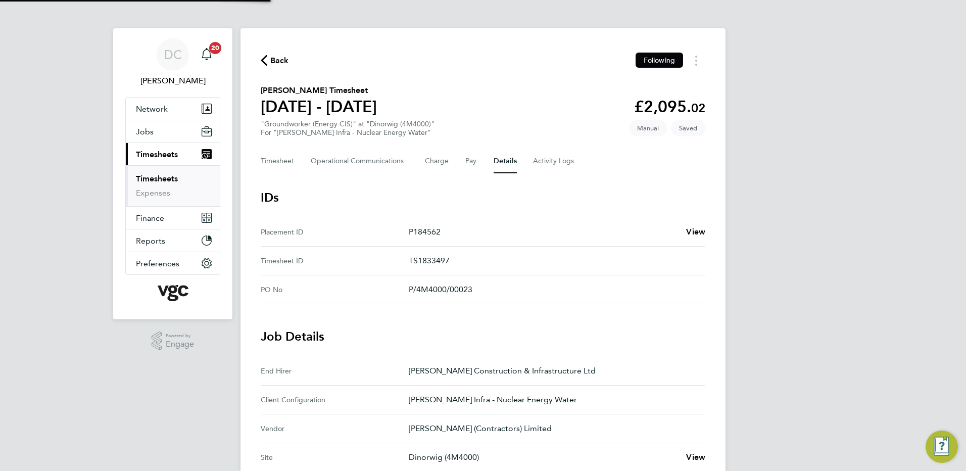
click at [781, 303] on div "DC Danny Carr Notifications 20 Applications: Network Team Members Businesses Si…" at bounding box center [483, 378] width 966 height 757
click at [287, 165] on button "Timesheet" at bounding box center [278, 161] width 34 height 24
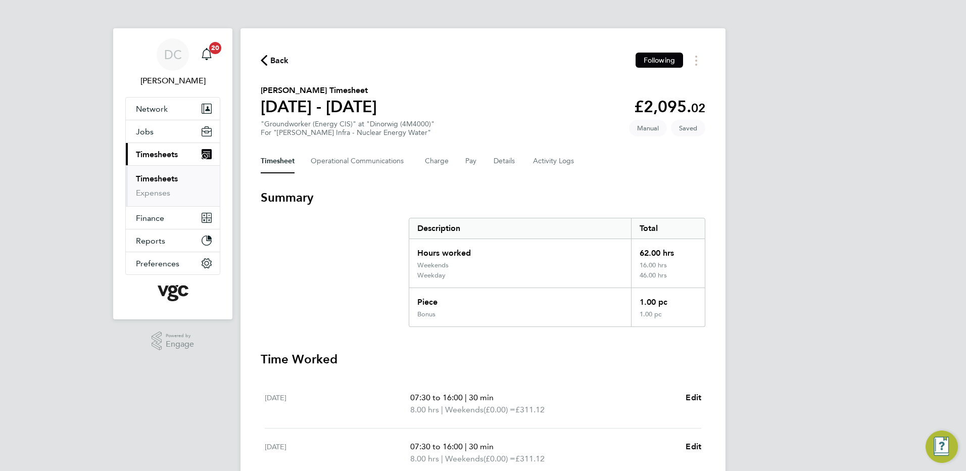
click at [822, 298] on div "DC Danny Carr Notifications 20 Applications: Network Team Members Businesses Si…" at bounding box center [483, 422] width 966 height 844
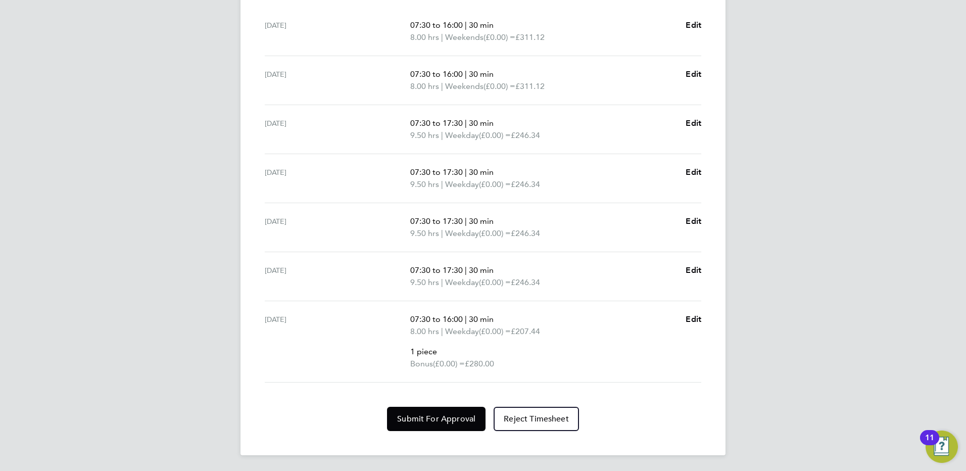
scroll to position [373, 0]
click at [439, 422] on span "Submit For Approval" at bounding box center [436, 418] width 78 height 10
click at [806, 374] on div "DC Danny Carr Notifications 20 Applications: Network Team Members Businesses Si…" at bounding box center [483, 49] width 966 height 844
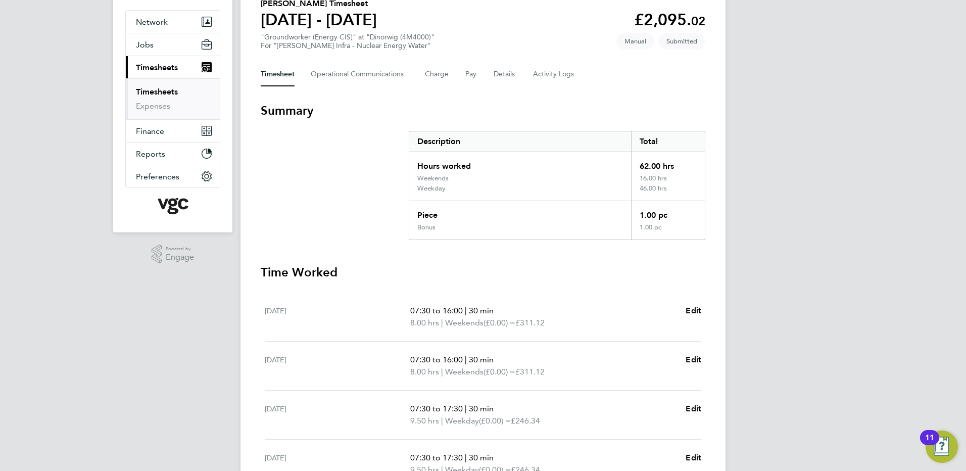
scroll to position [0, 0]
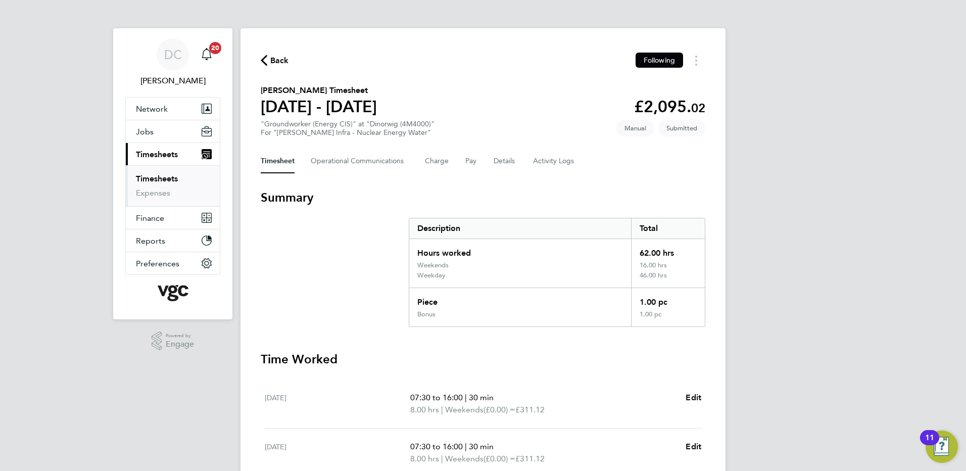
click at [275, 59] on span "Back" at bounding box center [279, 61] width 19 height 12
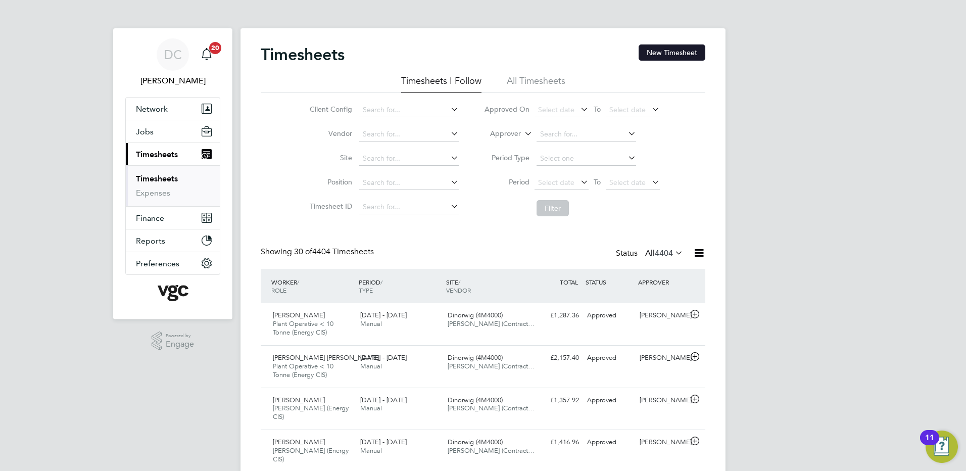
click at [671, 54] on button "New Timesheet" at bounding box center [672, 52] width 67 height 16
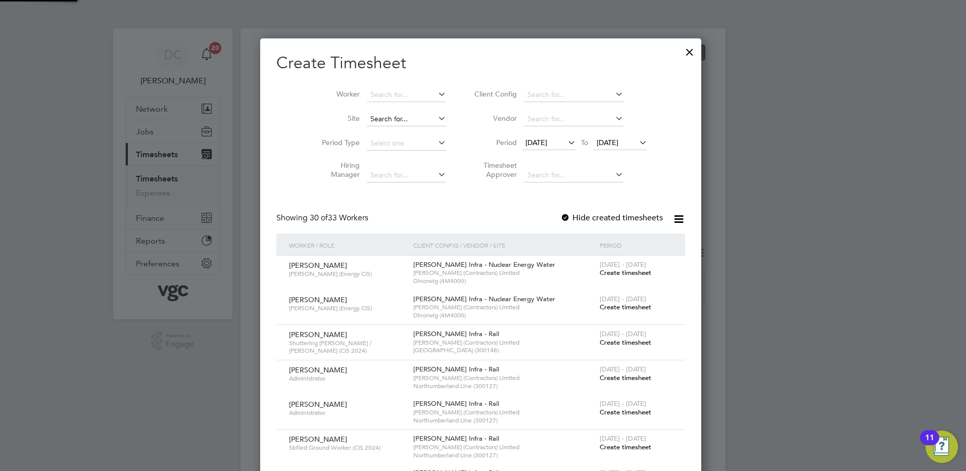
click at [400, 118] on input at bounding box center [406, 119] width 79 height 14
click at [401, 131] on b "Dinorwig" at bounding box center [387, 132] width 31 height 9
type input "Dinorwig (4M4000)"
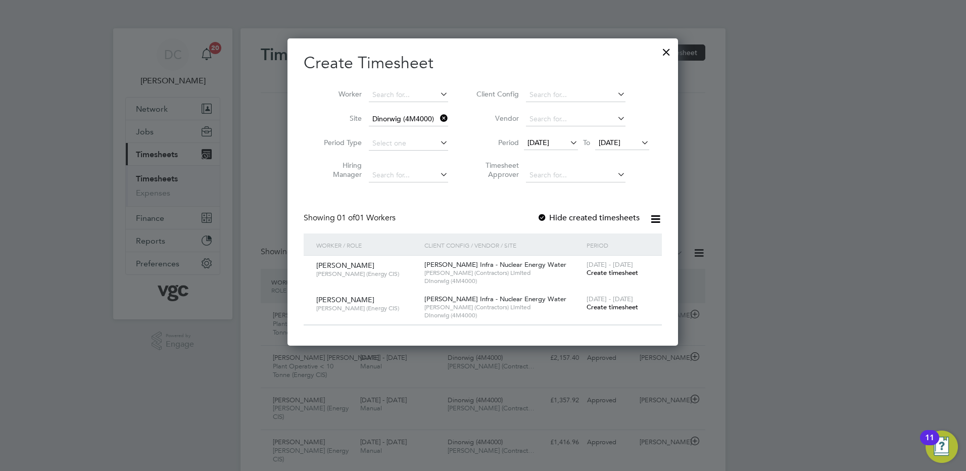
click at [549, 140] on span "19 Sep 2025" at bounding box center [539, 142] width 22 height 9
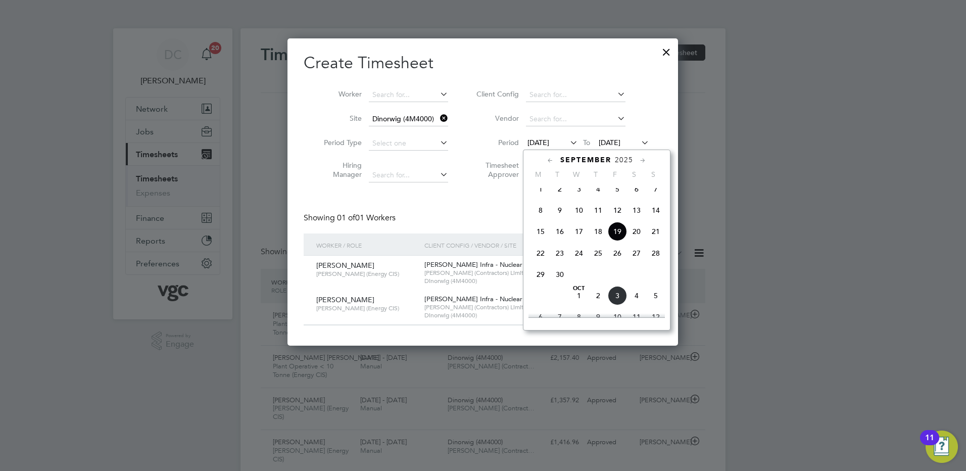
click at [634, 262] on span "27" at bounding box center [636, 253] width 19 height 19
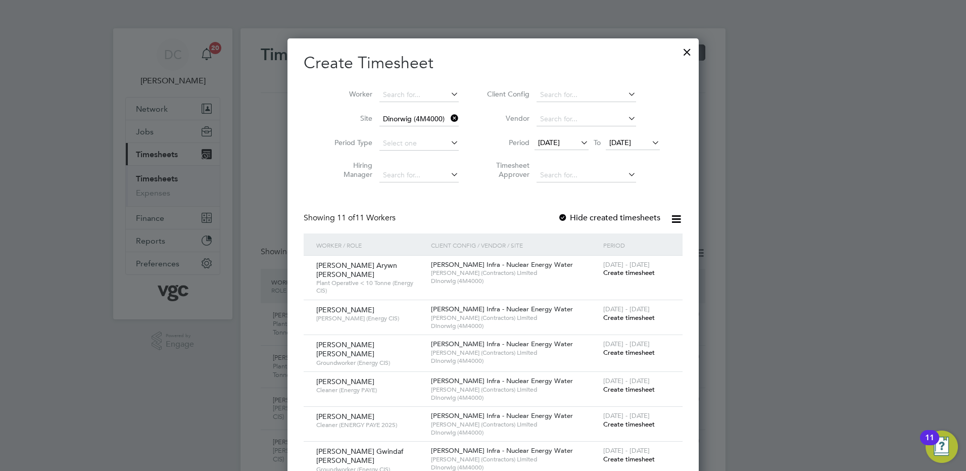
click at [624, 144] on span "27 Sep 2025" at bounding box center [620, 142] width 22 height 9
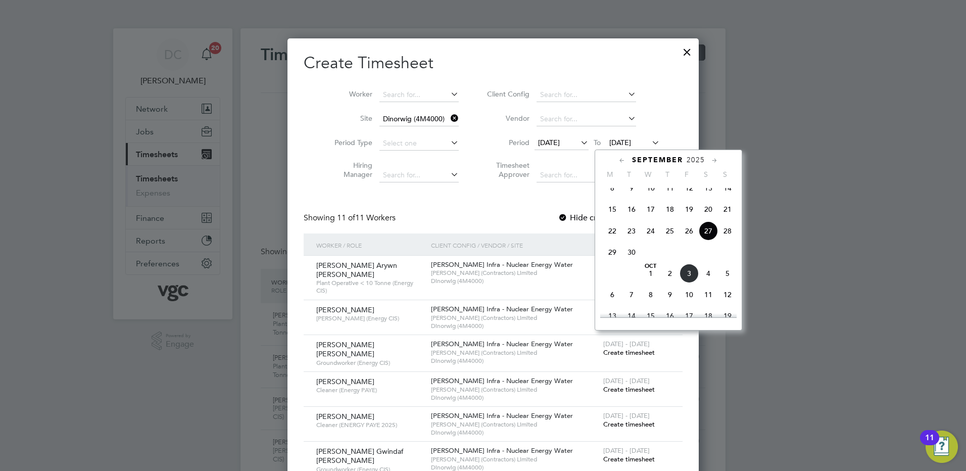
click at [689, 283] on span "3" at bounding box center [689, 273] width 19 height 19
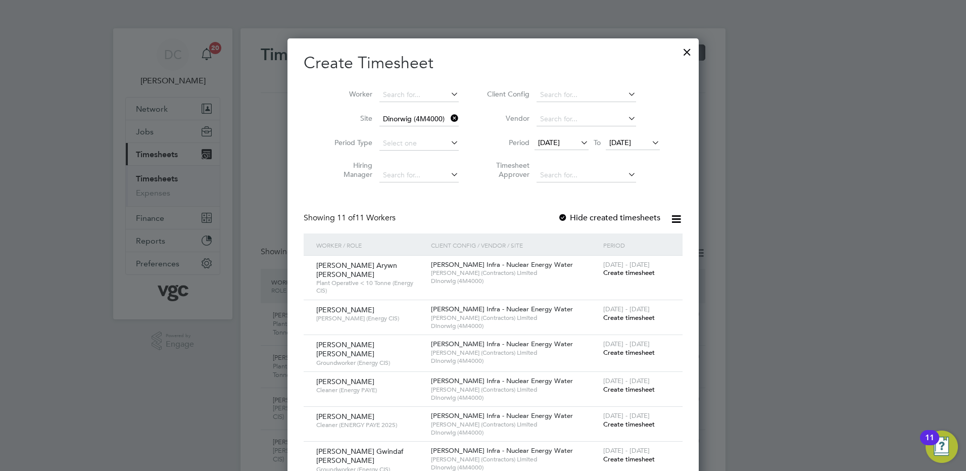
click at [772, 311] on div at bounding box center [483, 235] width 966 height 471
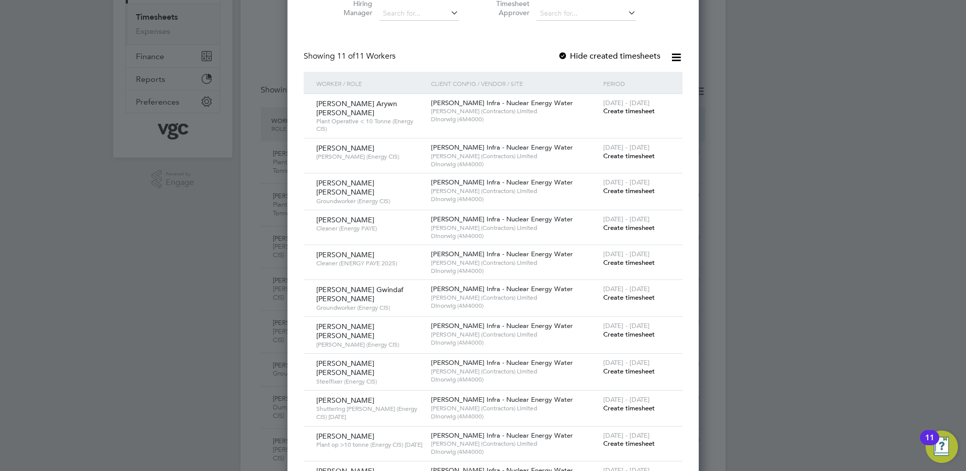
click at [753, 130] on div at bounding box center [483, 235] width 966 height 471
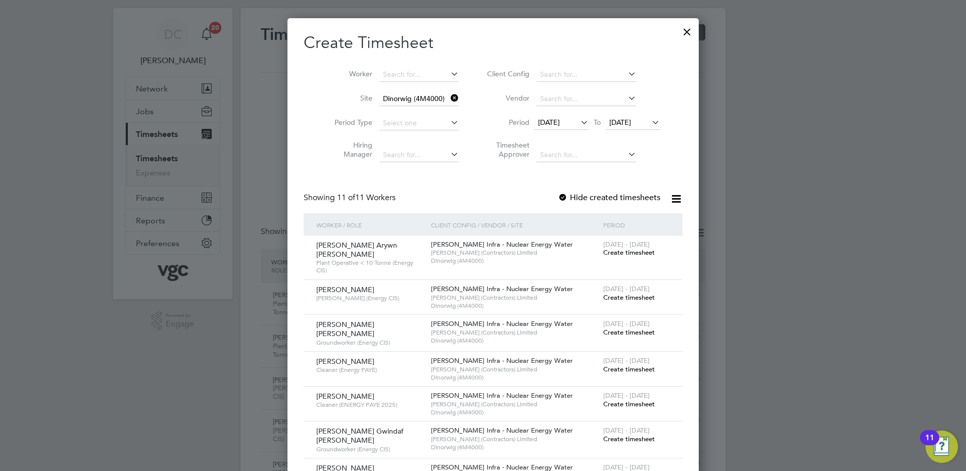
click at [623, 251] on span "Create timesheet" at bounding box center [629, 252] width 52 height 9
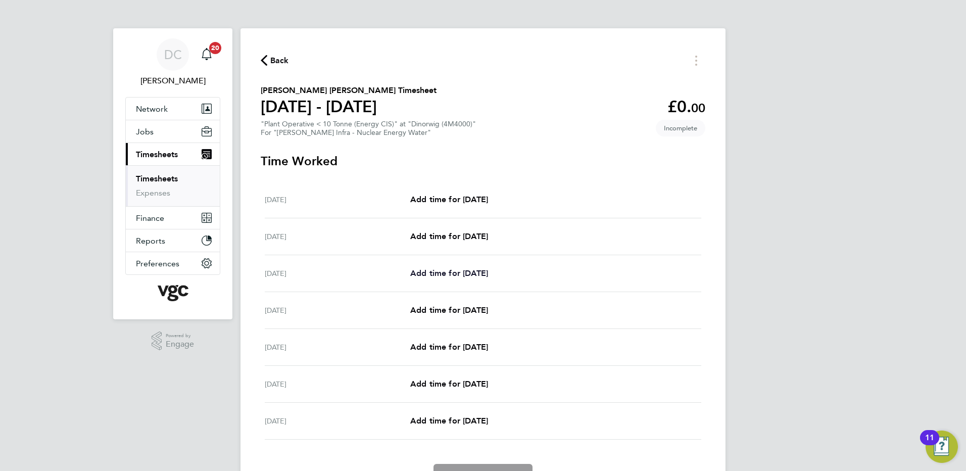
click at [467, 277] on span "Add time for Mon 29 Sep" at bounding box center [449, 273] width 78 height 10
select select "30"
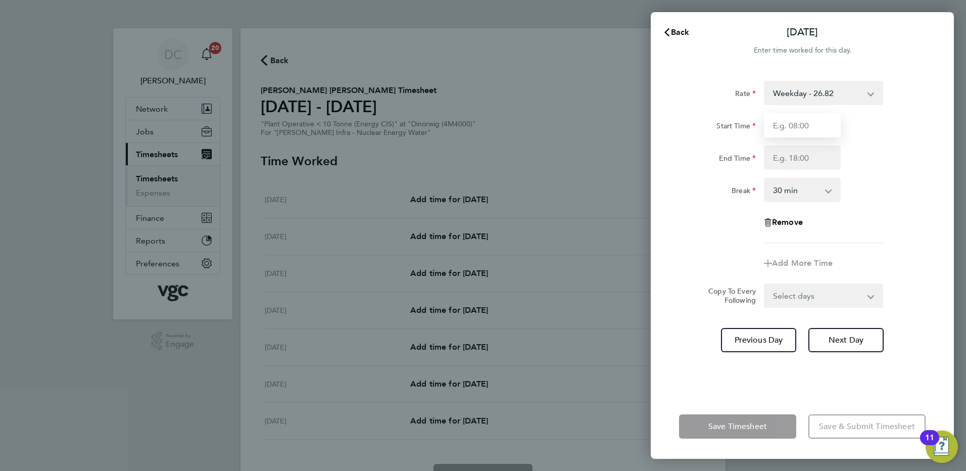
click at [810, 130] on input "Start Time" at bounding box center [802, 125] width 77 height 24
type input "07:30"
type input "17:30"
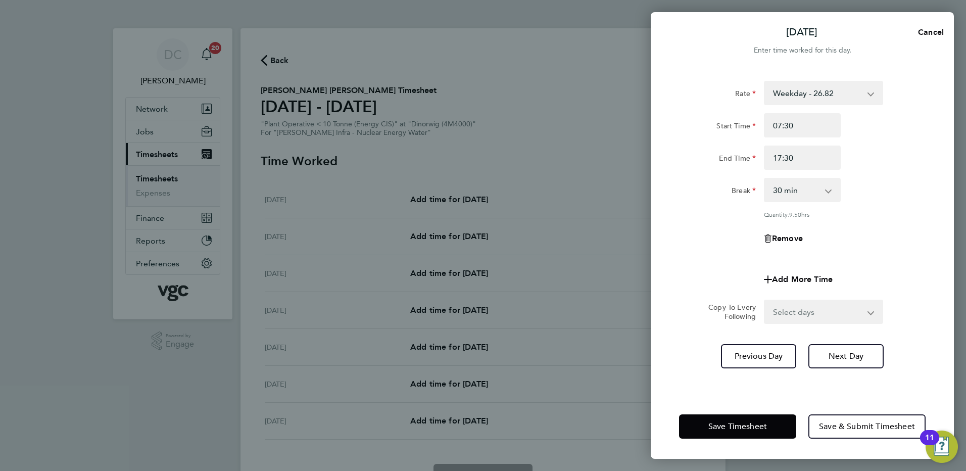
click at [711, 234] on div "Remove" at bounding box center [802, 238] width 255 height 24
click at [806, 313] on select "Select days Day Tuesday Wednesday Thursday Friday" at bounding box center [818, 312] width 106 height 22
select select "DAY"
click at [765, 301] on select "Select days Day Tuesday Wednesday Thursday Friday" at bounding box center [818, 312] width 106 height 22
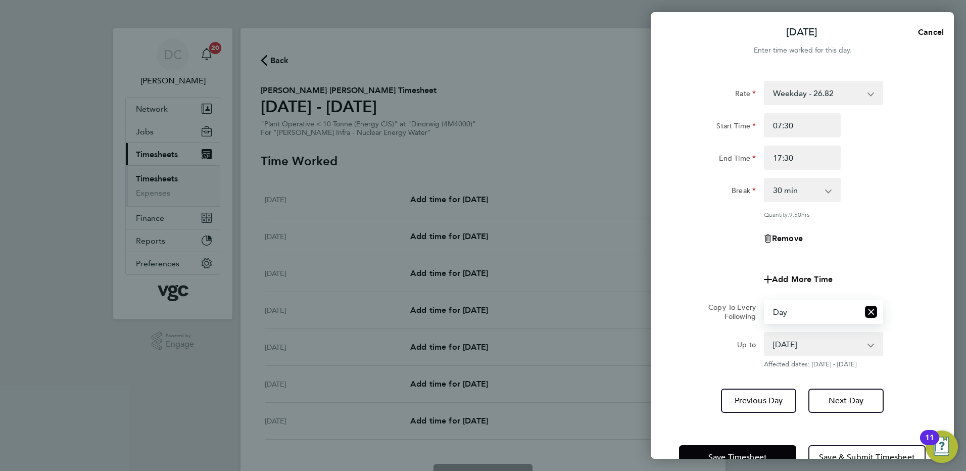
drag, startPoint x: 797, startPoint y: 323, endPoint x: 786, endPoint y: 345, distance: 24.9
click at [786, 345] on select "30 Sep 2025 01 Oct 2025 02 Oct 2025 03 Oct 2025" at bounding box center [817, 344] width 105 height 22
select select "2025-10-02"
click at [765, 333] on select "30 Sep 2025 01 Oct 2025 02 Oct 2025 03 Oct 2025" at bounding box center [817, 344] width 105 height 22
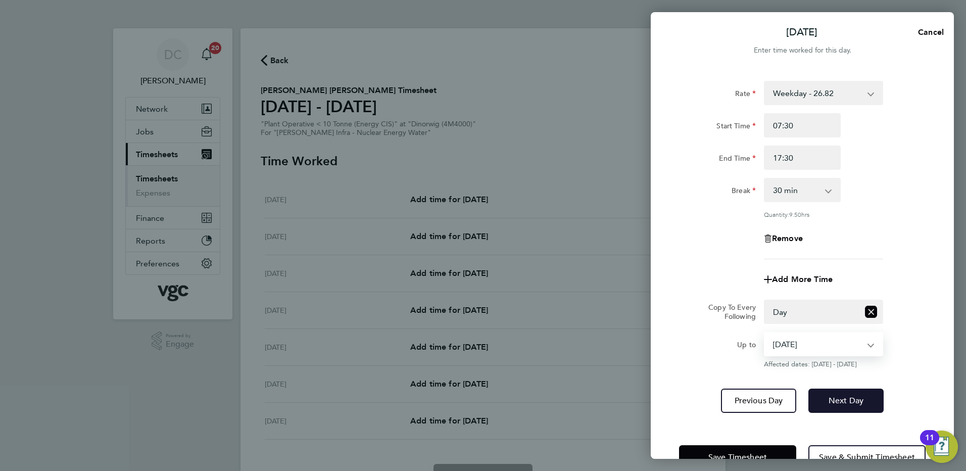
click at [834, 400] on span "Next Day" at bounding box center [846, 401] width 35 height 10
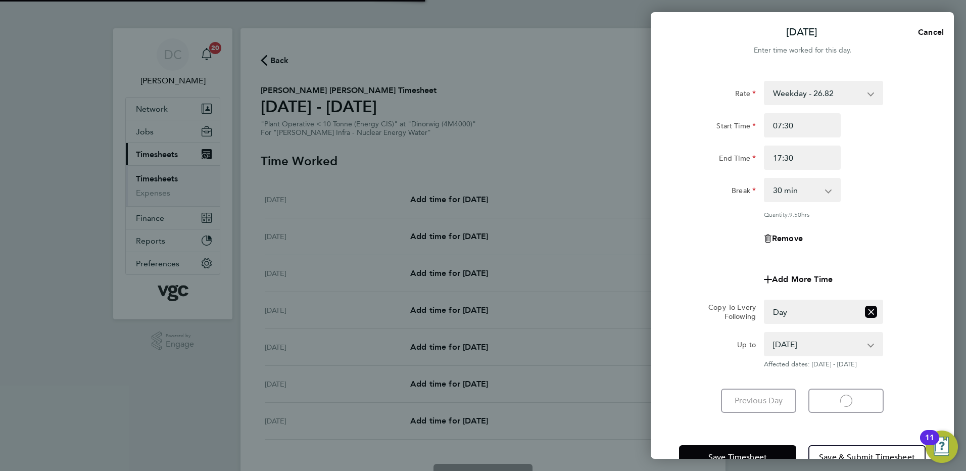
select select "30"
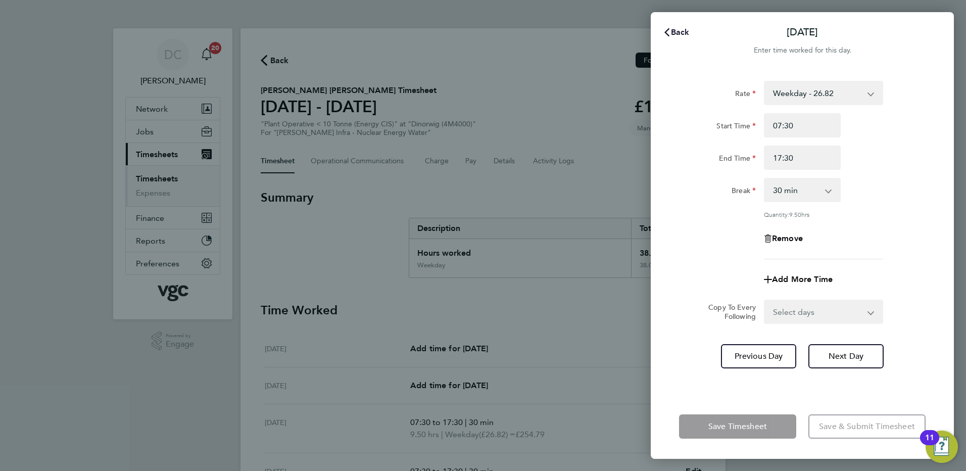
click at [679, 32] on span "Back" at bounding box center [680, 32] width 19 height 10
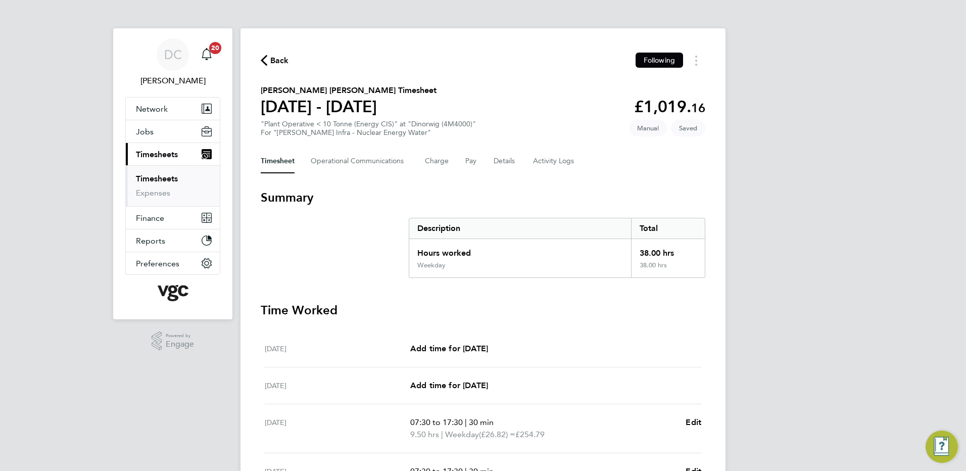
click at [817, 210] on div "DC Danny Carr Notifications 20 Applications: Network Team Members Businesses Si…" at bounding box center [483, 363] width 966 height 726
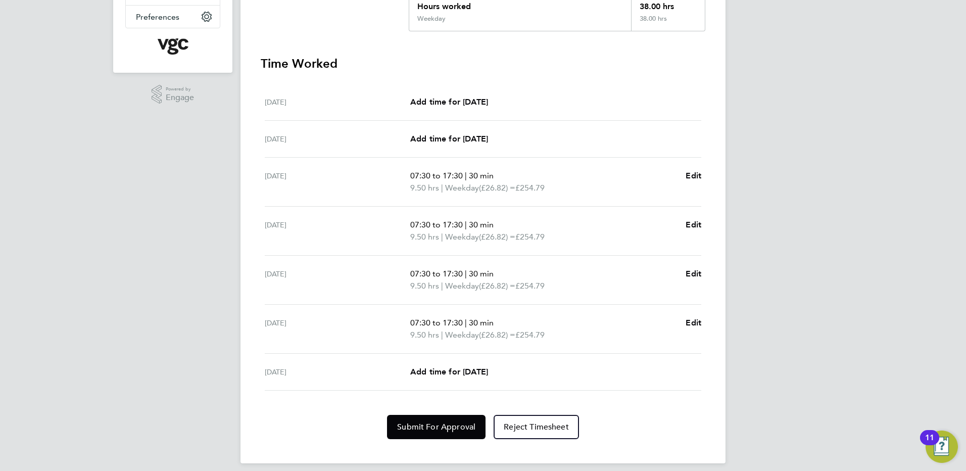
scroll to position [255, 0]
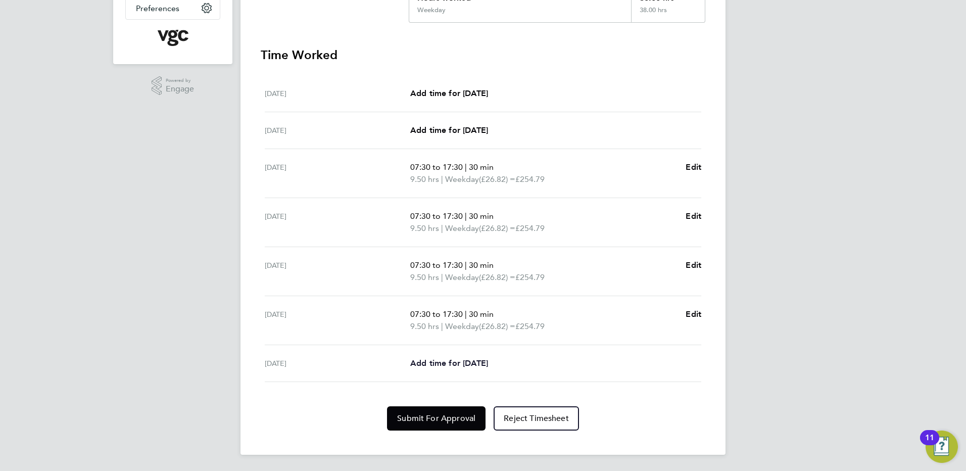
click at [482, 359] on span "Add time for Fri 03 Oct" at bounding box center [449, 363] width 78 height 10
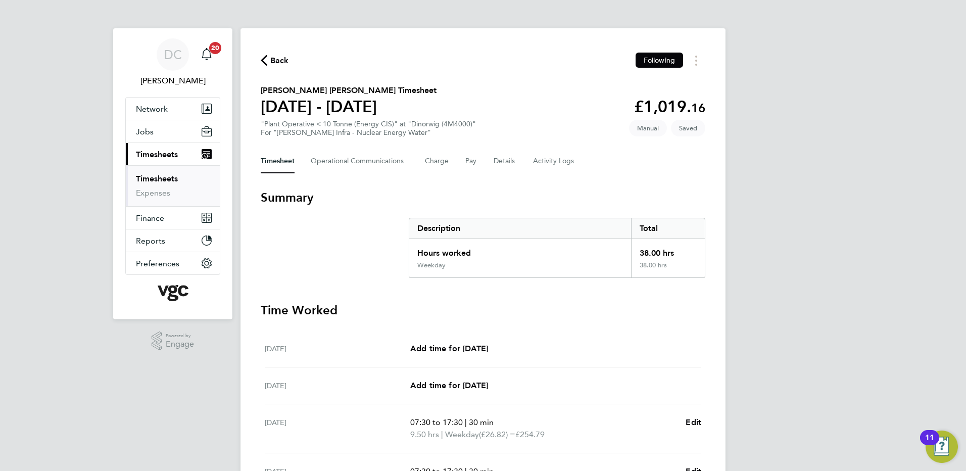
select select "30"
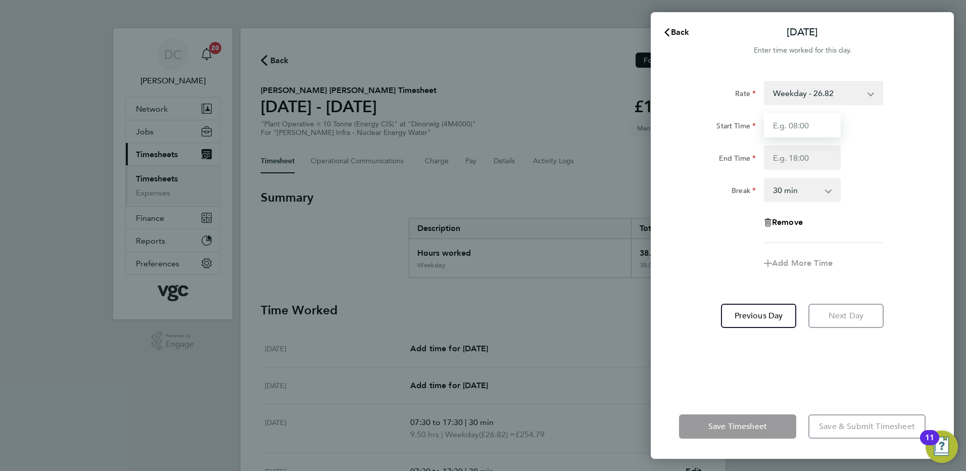
click at [804, 126] on input "Start Time" at bounding box center [802, 125] width 77 height 24
type input "07:30"
type input "16:00"
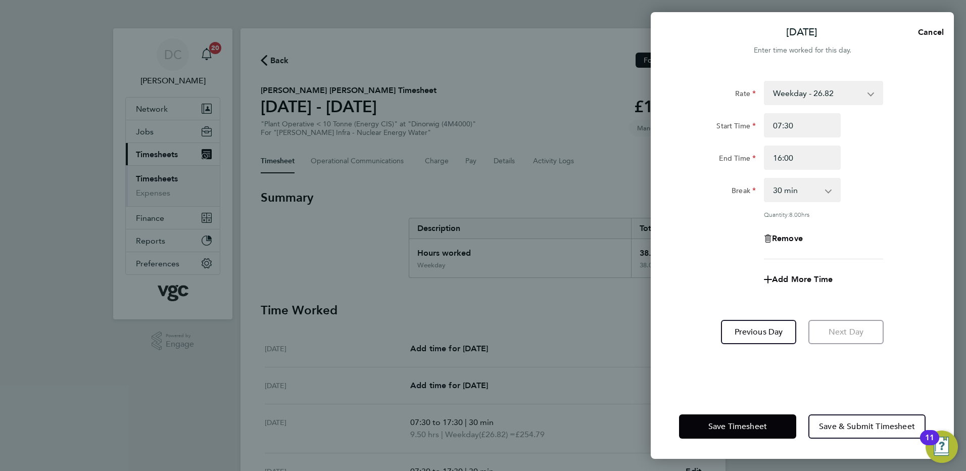
click at [696, 271] on app-timesheet-line-form-group "Rate Weekday - 26.82 Bonus - 200.00 Bank Holiday (exc Christmas) - 46.93 Weekda…" at bounding box center [802, 186] width 247 height 211
click at [754, 394] on div "Rate Weekday - 26.82 Bonus - 200.00 Bank Holiday (exc Christmas) - 46.93 Weekda…" at bounding box center [802, 231] width 303 height 325
click at [789, 277] on span "Add More Time" at bounding box center [802, 279] width 61 height 10
select select "null"
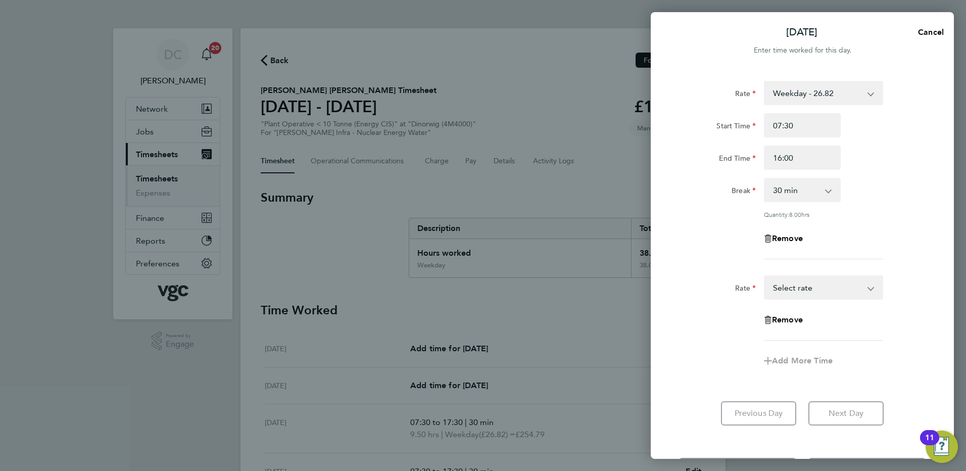
click at [797, 298] on div "Bonus - 200.00 Weekday - 26.82 Bank Holiday (exc Christmas) - 46.93 Weekday Nig…" at bounding box center [823, 287] width 119 height 24
click at [796, 292] on select "Bonus - 200.00 Weekday - 26.82 Bank Holiday (exc Christmas) - 46.93 Weekday Nig…" at bounding box center [817, 287] width 105 height 22
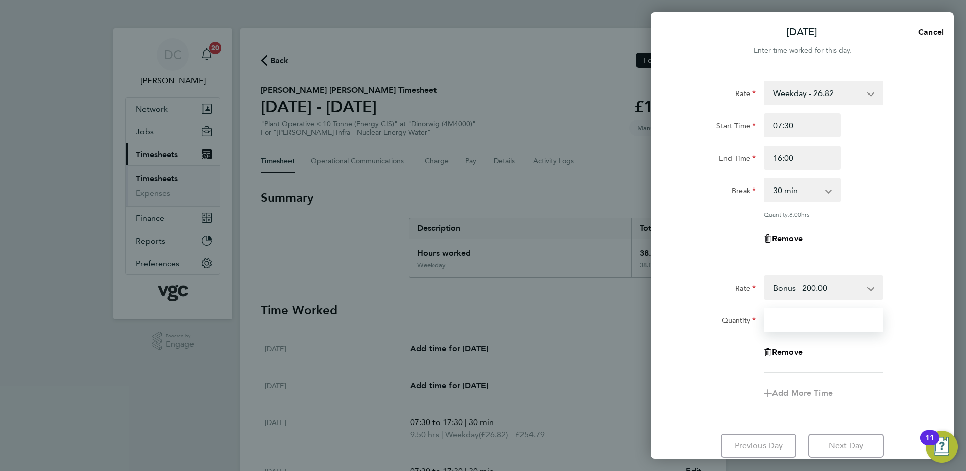
click at [795, 324] on input "Quantity" at bounding box center [823, 320] width 119 height 24
type input "1"
click at [741, 386] on div "Add More Time" at bounding box center [802, 393] width 255 height 24
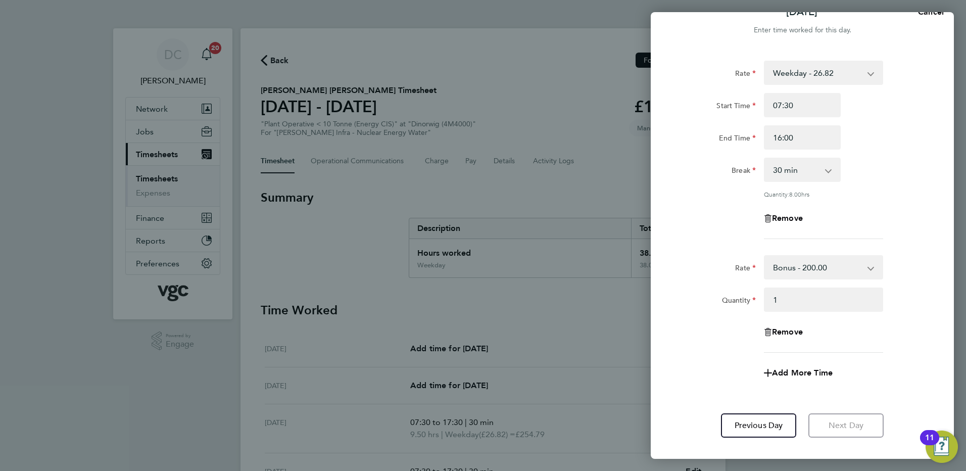
scroll to position [75, 0]
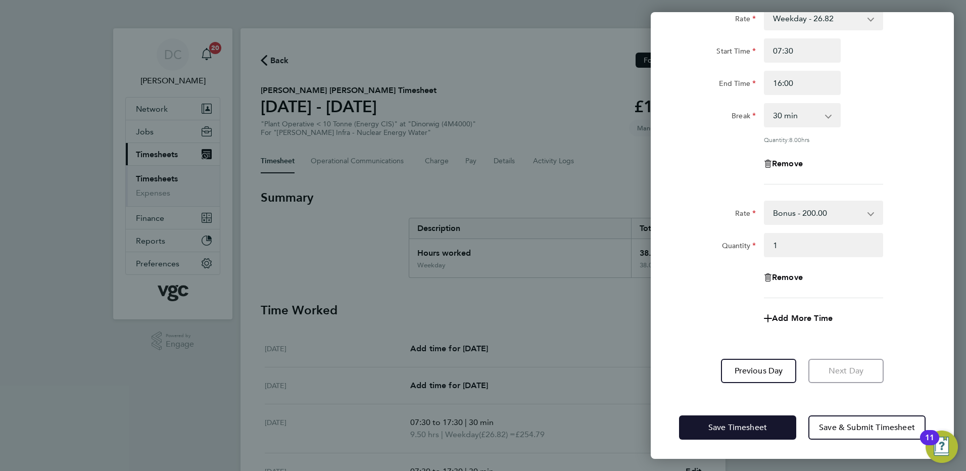
click at [735, 422] on span "Save Timesheet" at bounding box center [737, 427] width 59 height 10
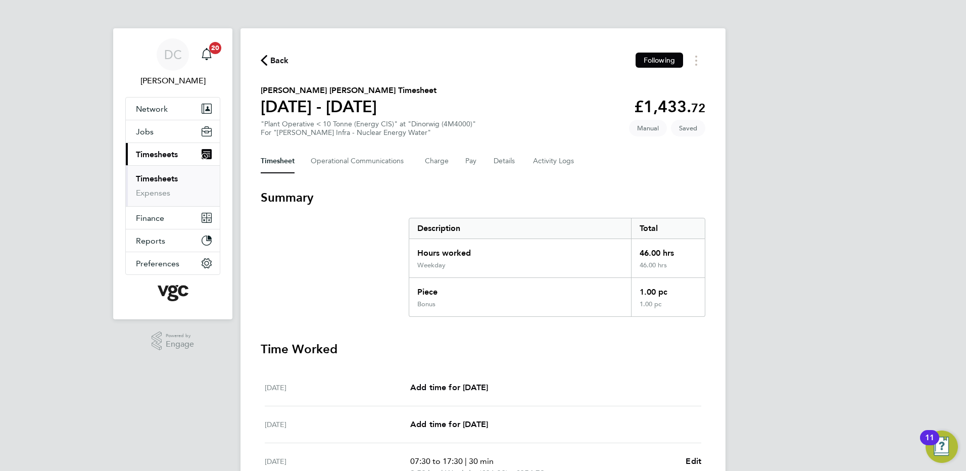
click at [735, 422] on div "DC Danny Carr Notifications 20 Applications: Network Team Members Businesses Si…" at bounding box center [483, 404] width 966 height 809
click at [502, 161] on button "Details" at bounding box center [505, 161] width 23 height 24
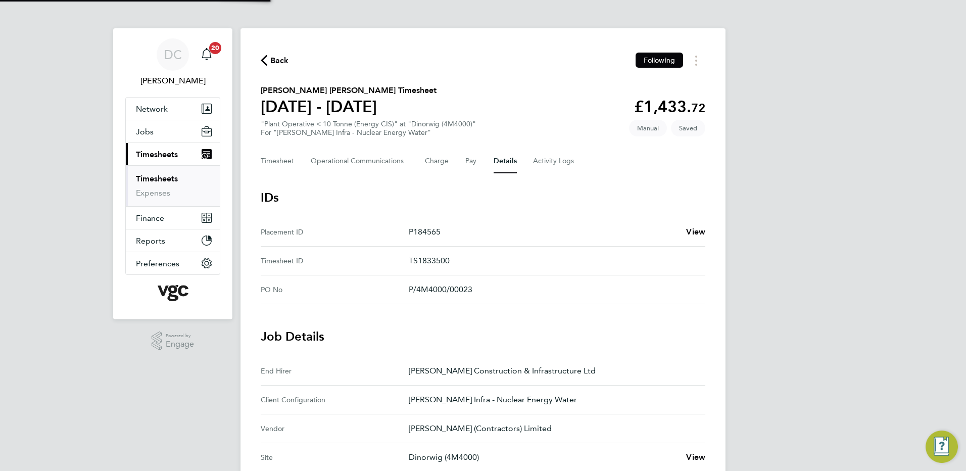
click at [803, 258] on div "DC Danny Carr Notifications 20 Applications: Network Team Members Businesses Si…" at bounding box center [483, 407] width 966 height 814
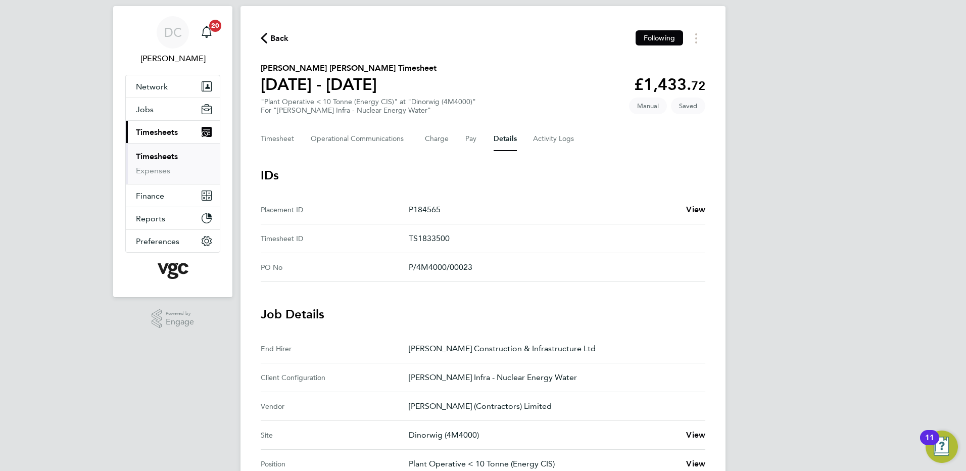
scroll to position [20, 0]
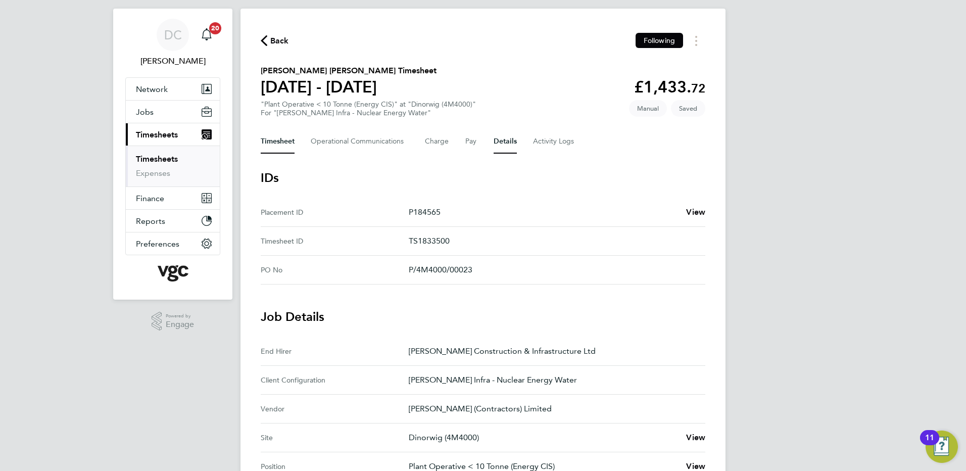
click at [276, 145] on button "Timesheet" at bounding box center [278, 141] width 34 height 24
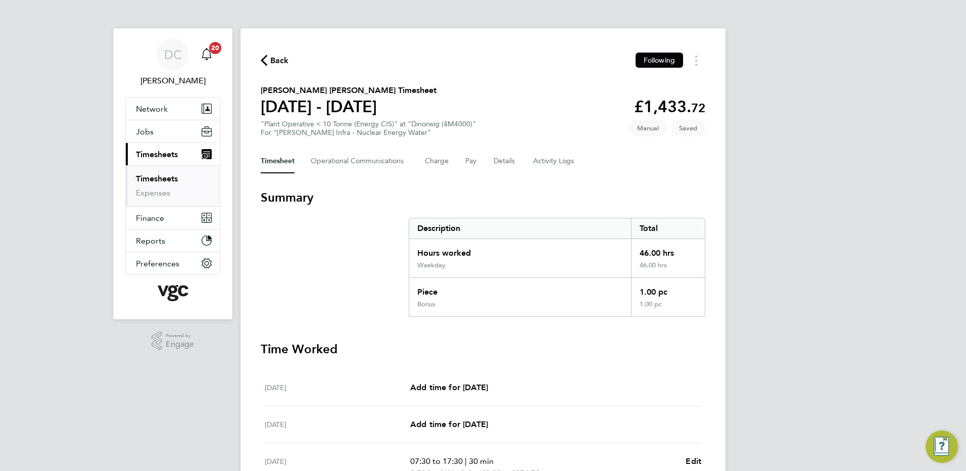
click at [791, 258] on div "DC Danny Carr Notifications 20 Applications: Network Team Members Businesses Si…" at bounding box center [483, 404] width 966 height 809
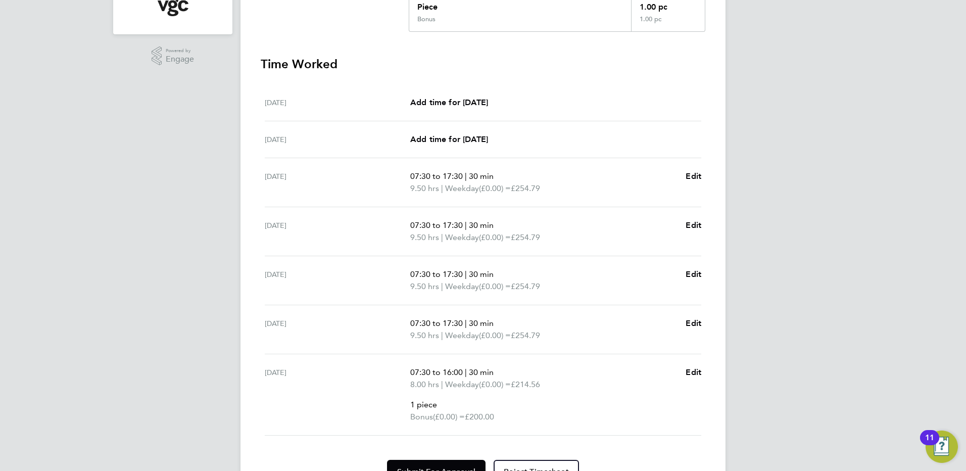
scroll to position [339, 0]
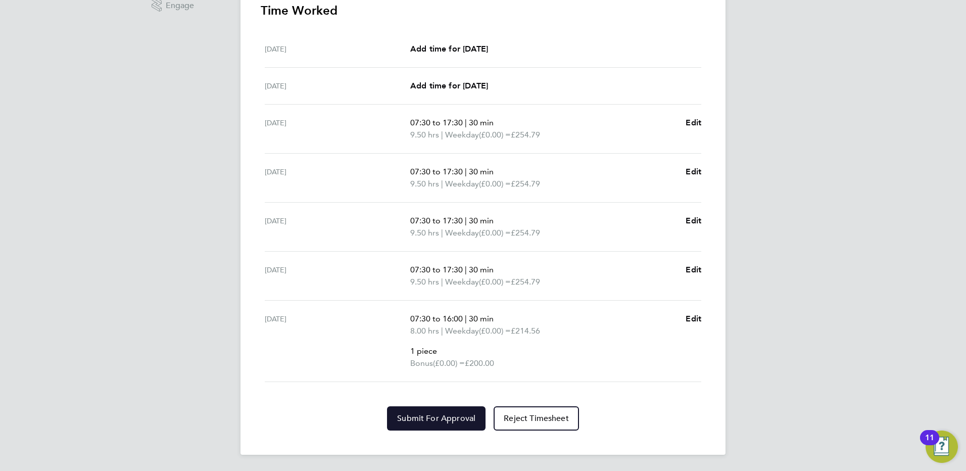
click at [423, 419] on span "Submit For Approval" at bounding box center [436, 418] width 78 height 10
click at [856, 394] on div "DC Danny Carr Notifications 20 Applications: Network Team Members Businesses Si…" at bounding box center [483, 65] width 966 height 809
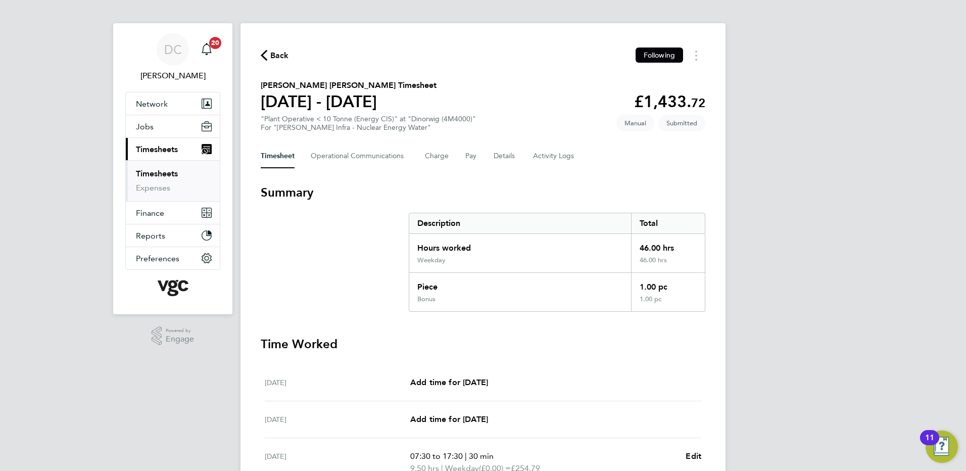
scroll to position [0, 0]
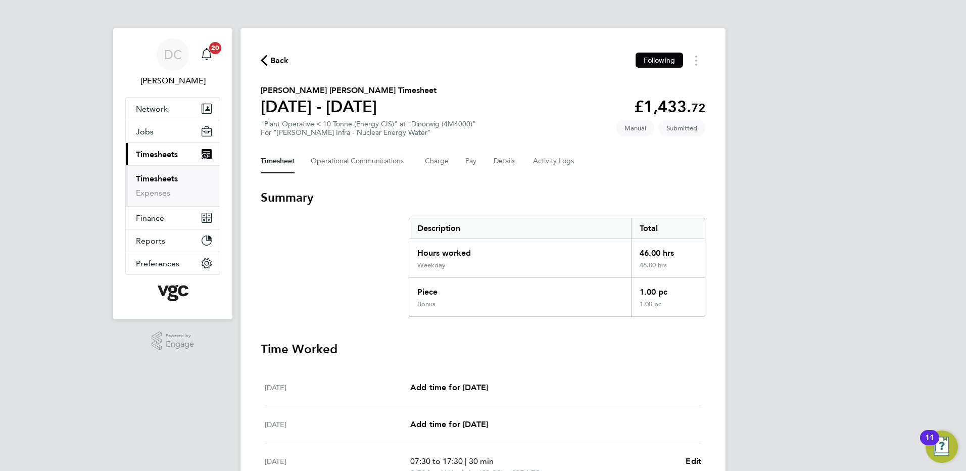
click at [276, 60] on span "Back" at bounding box center [279, 61] width 19 height 12
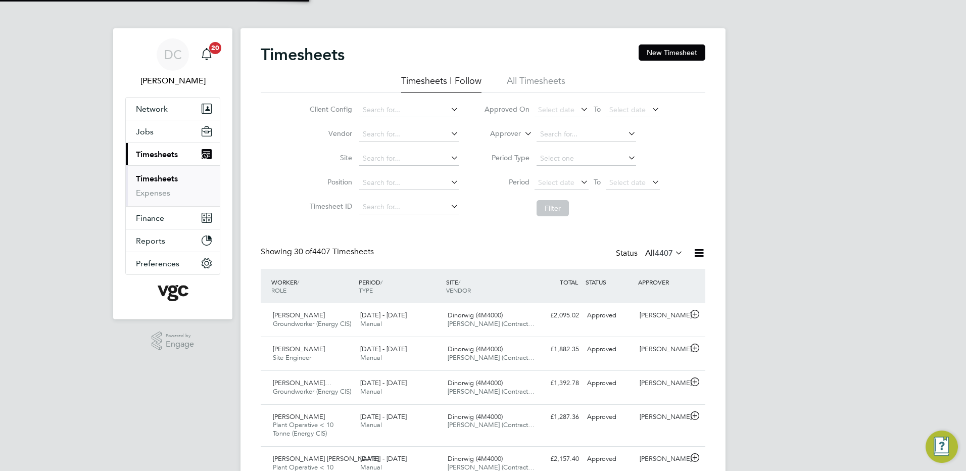
scroll to position [34, 88]
click at [664, 54] on button "New Timesheet" at bounding box center [672, 52] width 67 height 16
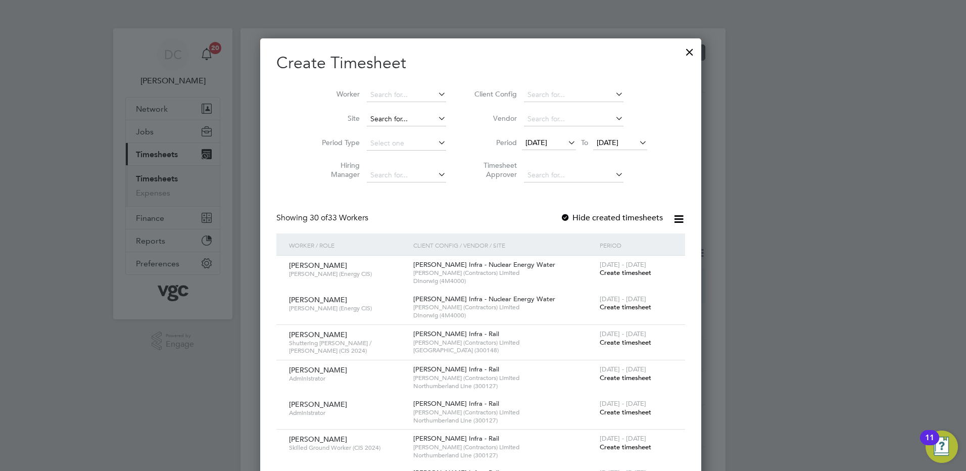
click at [410, 116] on input at bounding box center [406, 119] width 79 height 14
click at [405, 133] on li "Dinorwig (4M4000)" at bounding box center [408, 133] width 80 height 14
type input "Dinorwig (4M4000)"
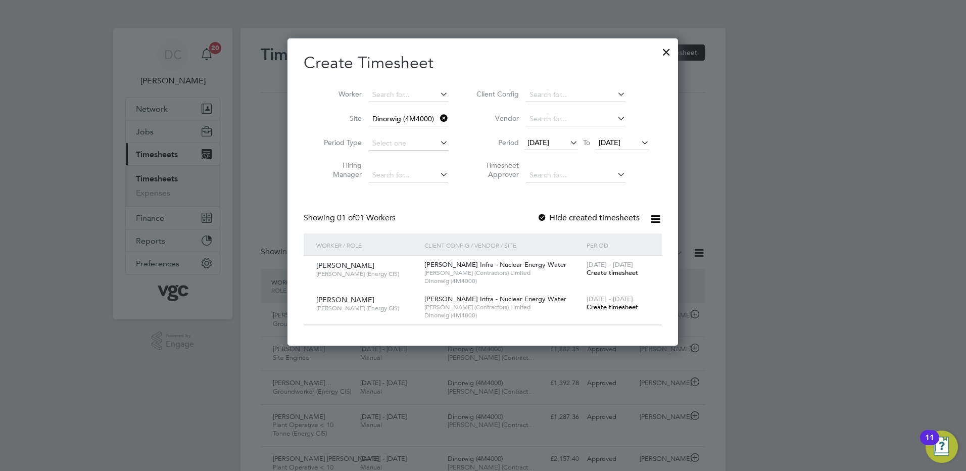
click at [544, 144] on span "19 Sep 2025" at bounding box center [539, 142] width 22 height 9
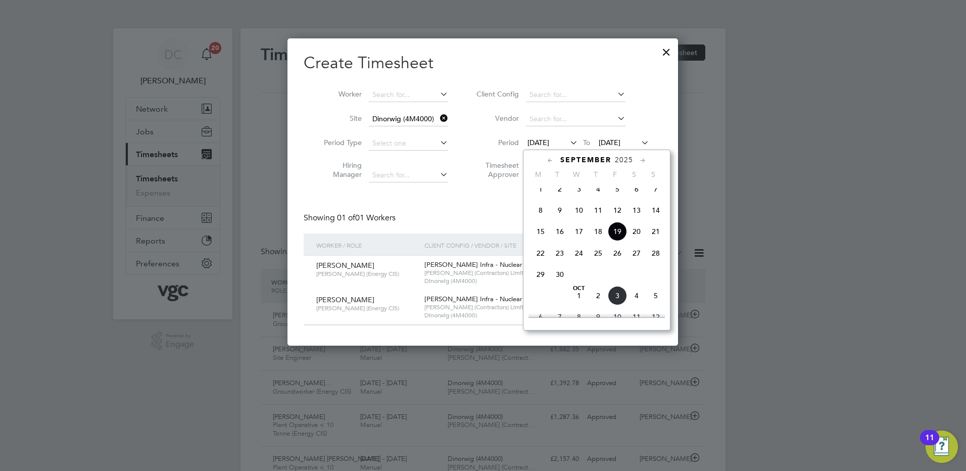
click at [639, 263] on span "27" at bounding box center [636, 253] width 19 height 19
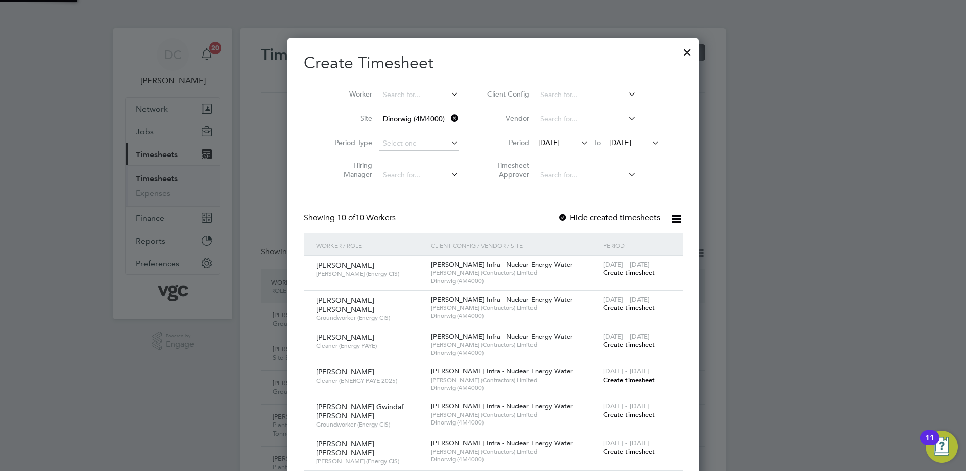
click at [628, 142] on span "27 Sep 2025" at bounding box center [620, 142] width 22 height 9
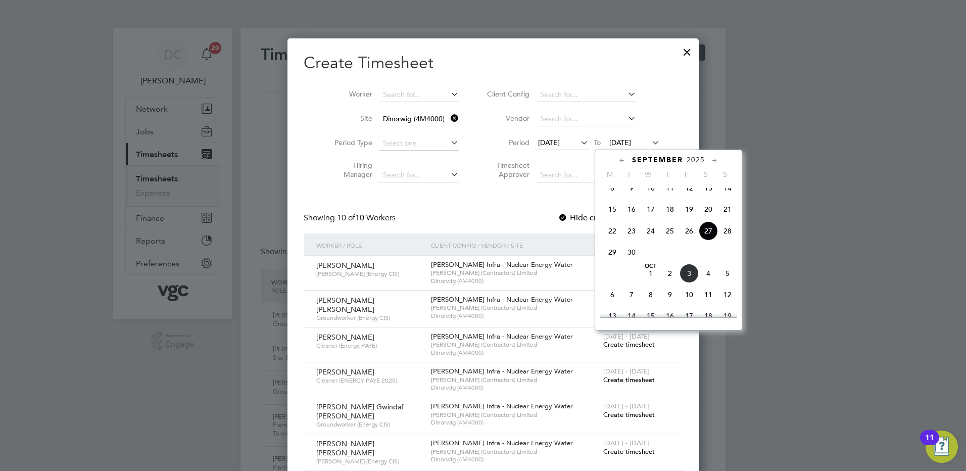
click at [691, 283] on span "3" at bounding box center [689, 273] width 19 height 19
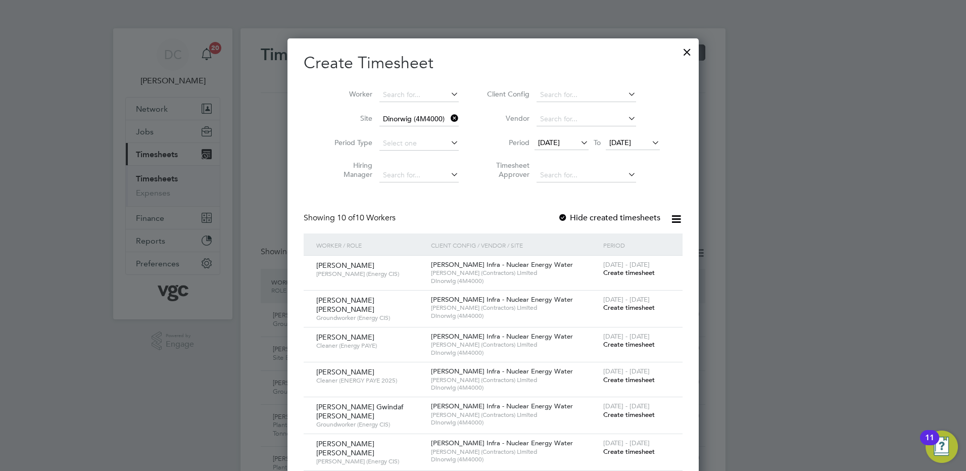
click at [604, 309] on span "Create timesheet" at bounding box center [629, 307] width 52 height 9
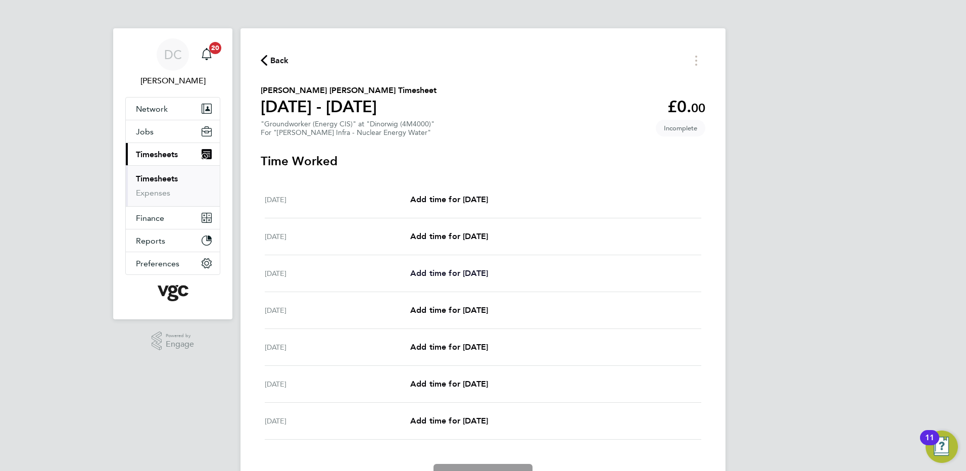
click at [488, 275] on span "Add time for Mon 29 Sep" at bounding box center [449, 273] width 78 height 10
select select "30"
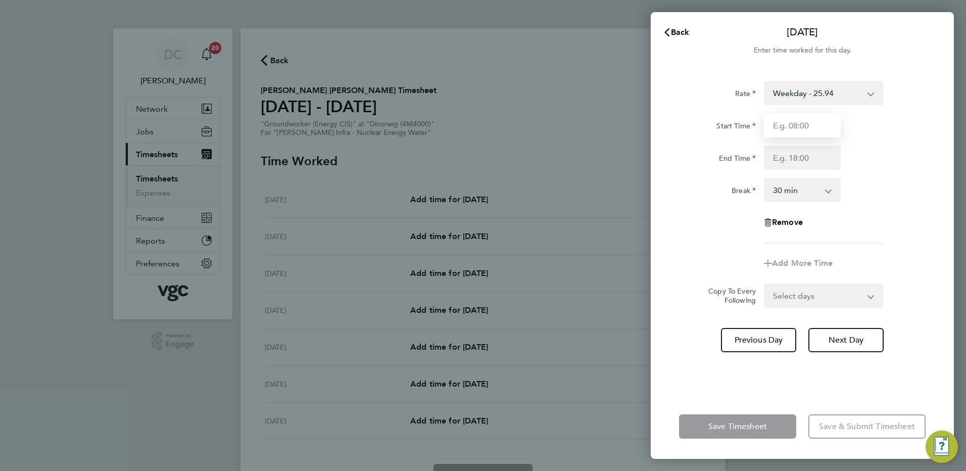
click at [796, 126] on input "Start Time" at bounding box center [802, 125] width 77 height 24
type input "07:30"
type input "17:30"
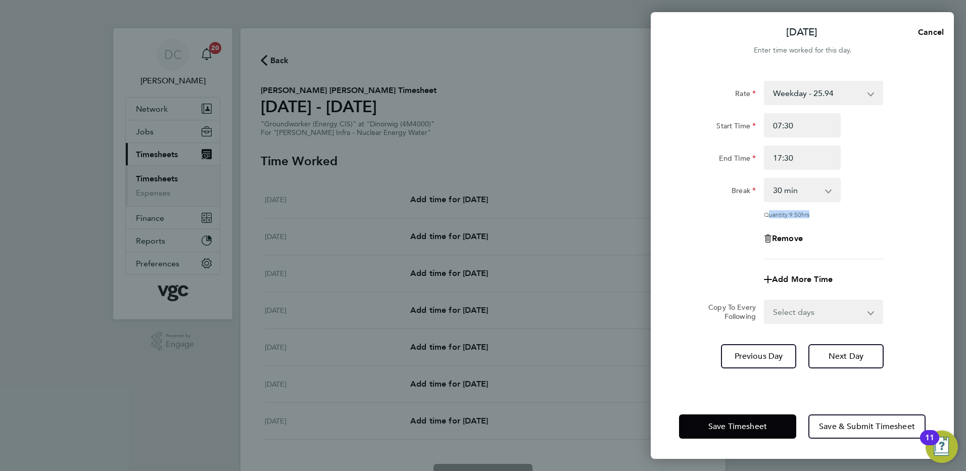
drag, startPoint x: 718, startPoint y: 221, endPoint x: 701, endPoint y: 234, distance: 21.2
click at [701, 234] on div "Rate Weekday - 25.94 Bank Holiday (exc Christmas) - 45.41 Weekday Nights - 32.4…" at bounding box center [802, 170] width 247 height 178
click at [859, 264] on app-timesheet-line-form-group "Rate Weekday - 25.94 Bank Holiday (exc Christmas) - 45.41 Weekday Nights - 32.4…" at bounding box center [802, 186] width 247 height 211
click at [801, 307] on select "Select days Day Tuesday Wednesday Thursday Friday" at bounding box center [818, 312] width 106 height 22
select select "DAY"
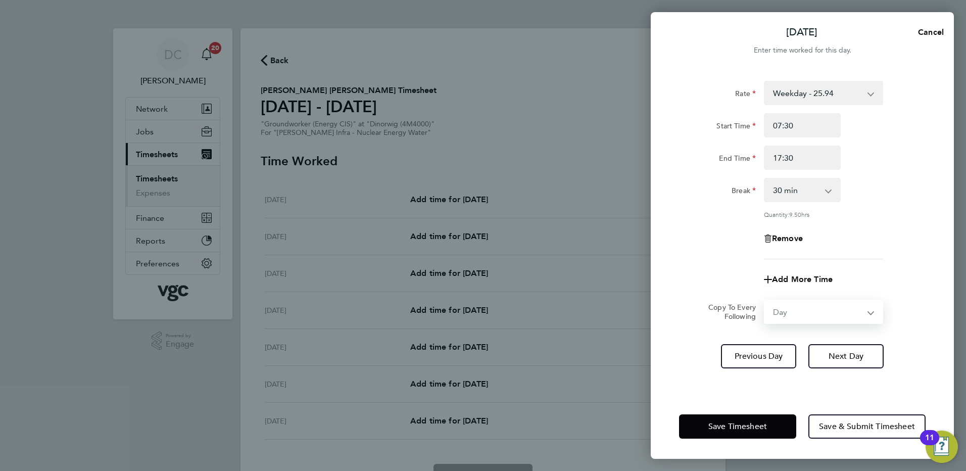
click at [765, 301] on select "Select days Day Tuesday Wednesday Thursday Friday" at bounding box center [818, 312] width 106 height 22
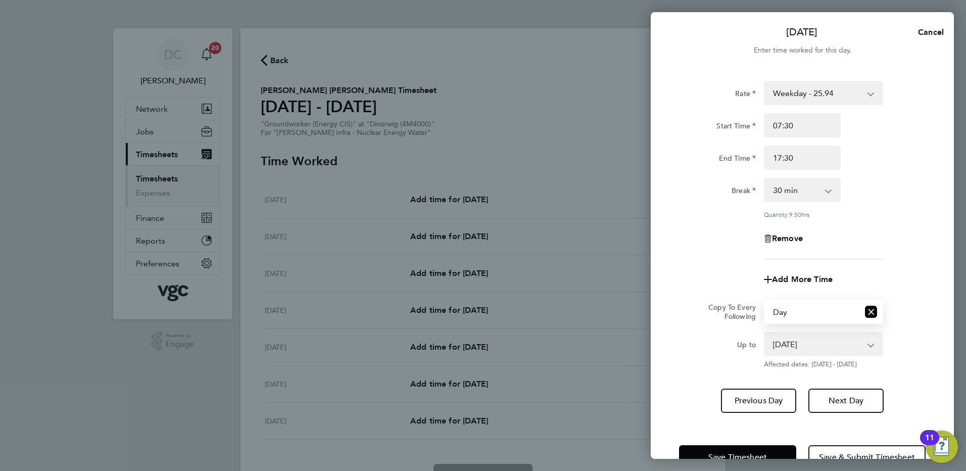
drag, startPoint x: 793, startPoint y: 323, endPoint x: 786, endPoint y: 343, distance: 21.3
click at [786, 343] on select "30 Sep 2025 01 Oct 2025 02 Oct 2025 03 Oct 2025" at bounding box center [817, 344] width 105 height 22
select select "2025-10-02"
click at [765, 333] on select "30 Sep 2025 01 Oct 2025 02 Oct 2025 03 Oct 2025" at bounding box center [817, 344] width 105 height 22
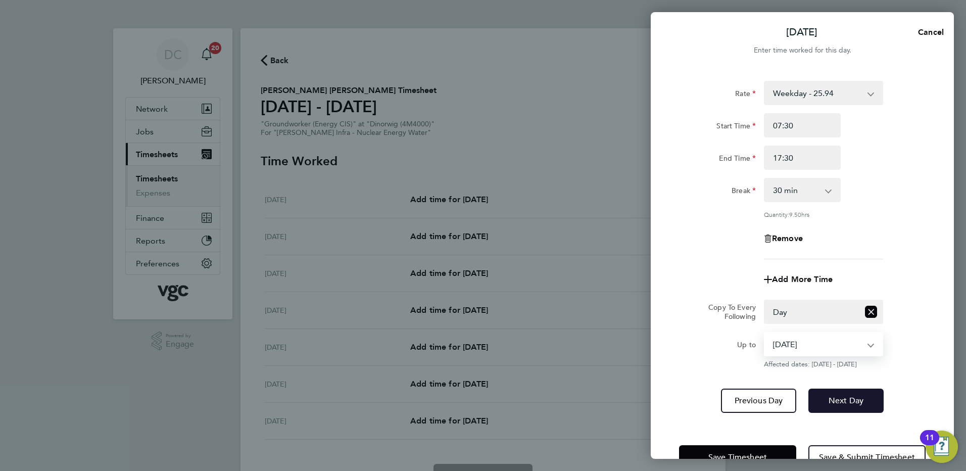
click at [853, 405] on button "Next Day" at bounding box center [845, 401] width 75 height 24
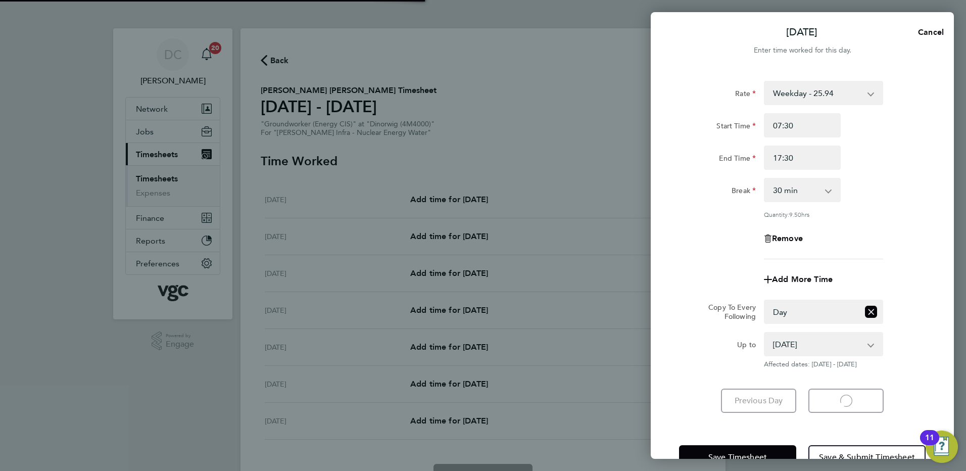
select select "30"
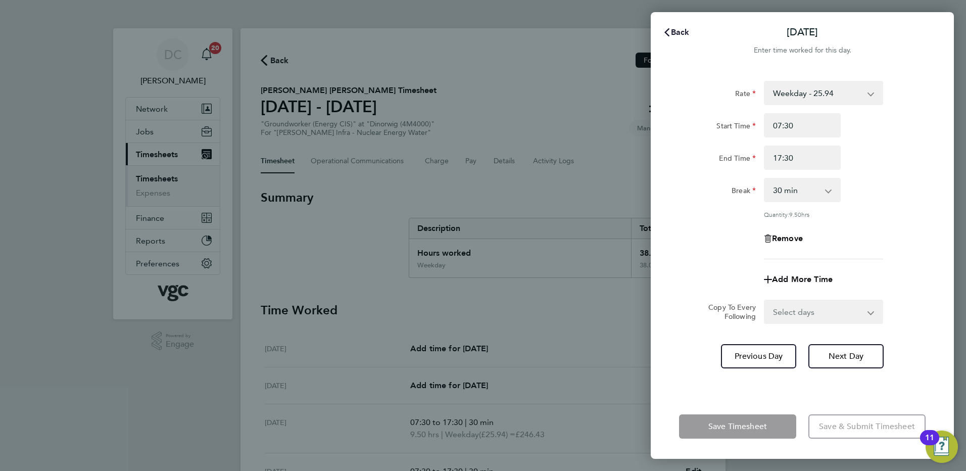
click at [679, 33] on span "Back" at bounding box center [680, 32] width 19 height 10
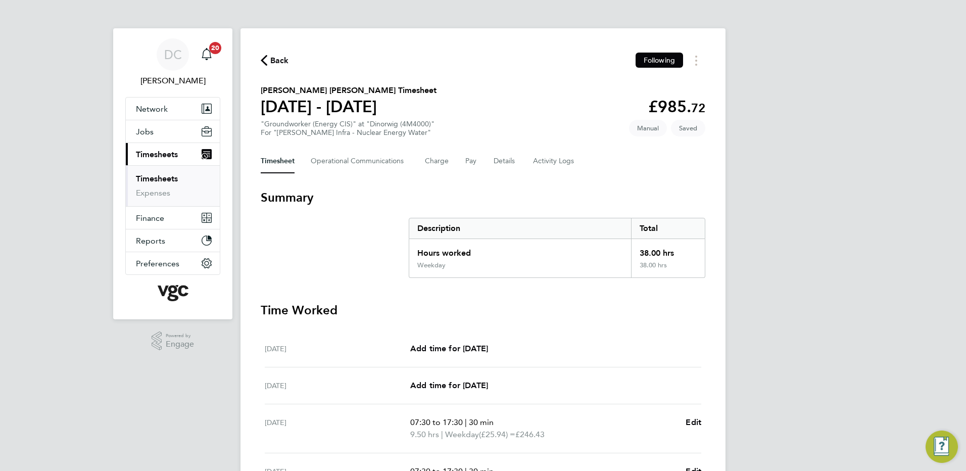
click at [874, 242] on div "DC Danny Carr Notifications 20 Applications: Network Team Members Businesses Si…" at bounding box center [483, 363] width 966 height 726
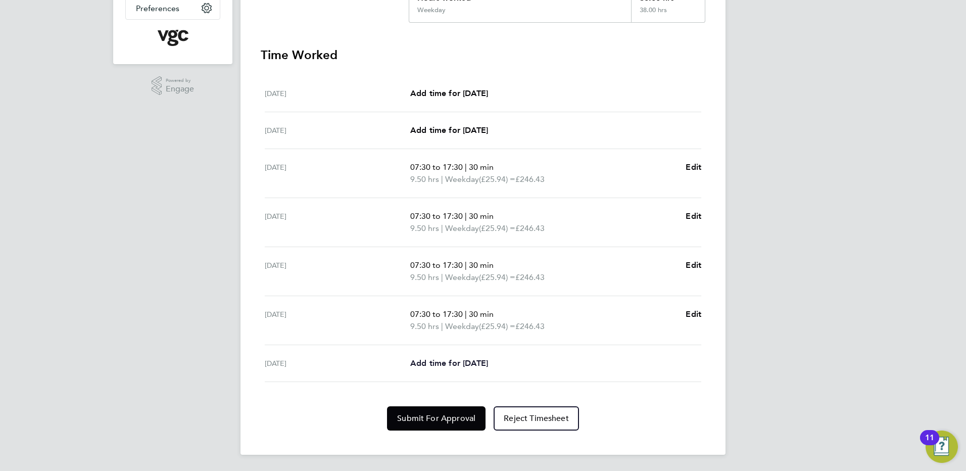
click at [455, 364] on span "Add time for Fri 03 Oct" at bounding box center [449, 363] width 78 height 10
select select "30"
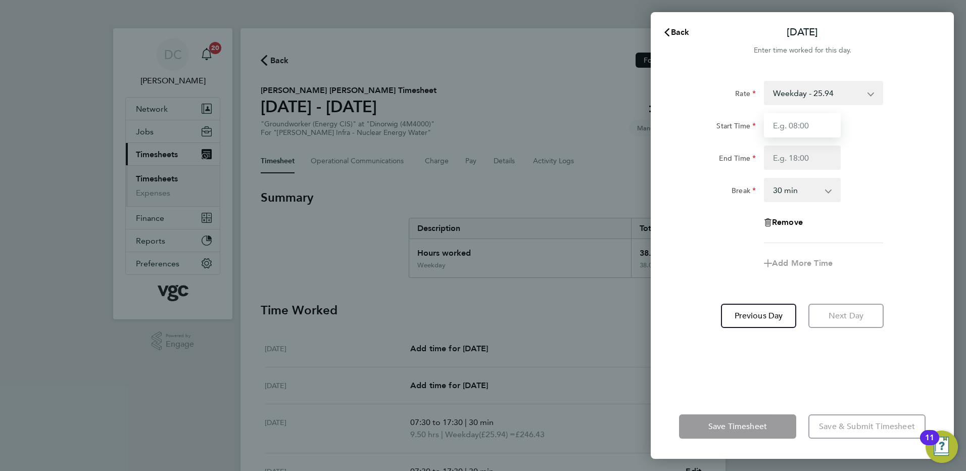
click at [812, 129] on input "Start Time" at bounding box center [802, 125] width 77 height 24
type input "07:30"
type input "16:00"
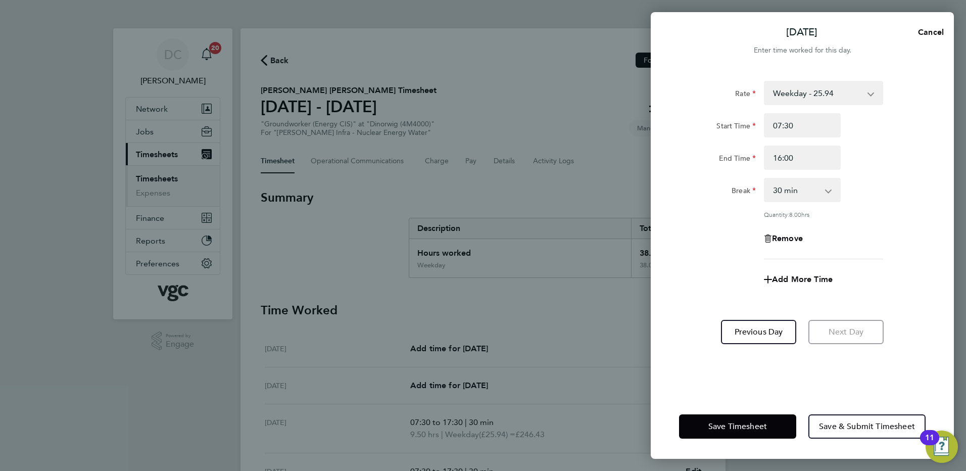
click at [693, 256] on div "Rate Weekday - 25.94 Bank Holiday (exc Christmas) - 45.41 Weekday Nights - 32.4…" at bounding box center [802, 170] width 247 height 178
click at [829, 421] on span "Save & Submit Timesheet" at bounding box center [867, 426] width 96 height 10
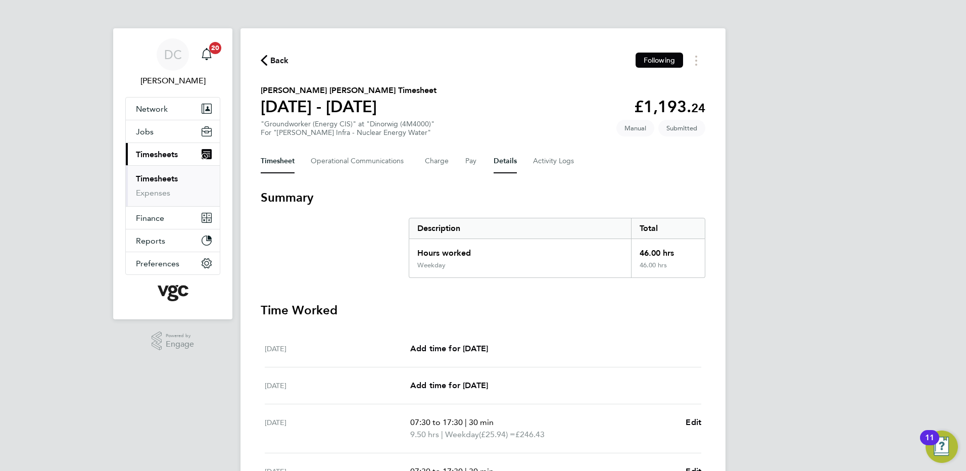
click at [506, 163] on button "Details" at bounding box center [505, 161] width 23 height 24
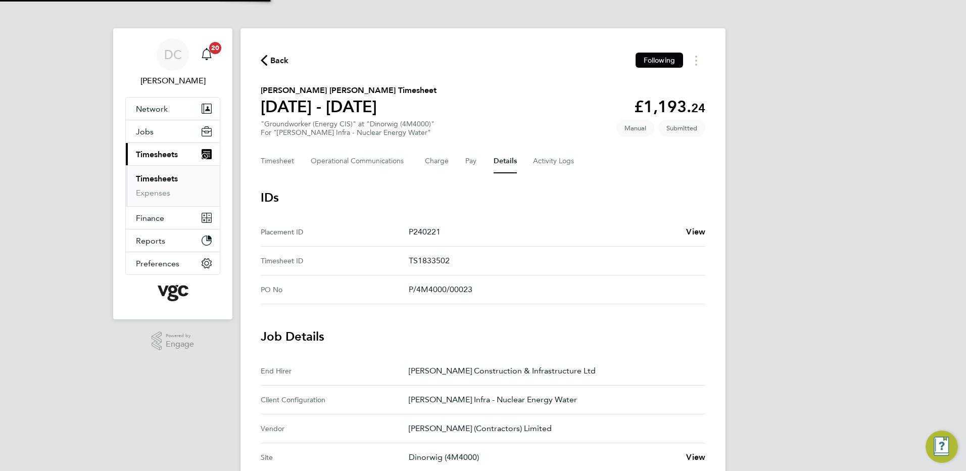
drag, startPoint x: 847, startPoint y: 405, endPoint x: 855, endPoint y: 418, distance: 15.6
click at [855, 418] on div "DC Danny Carr Notifications 20 Applications: Network Team Members Businesses Si…" at bounding box center [483, 378] width 966 height 757
click at [855, 418] on div "DC Danny Carr Notifications 20 Applications: Network Team Members Businesses Si…" at bounding box center [483, 407] width 966 height 814
click at [281, 165] on button "Timesheet" at bounding box center [278, 161] width 34 height 24
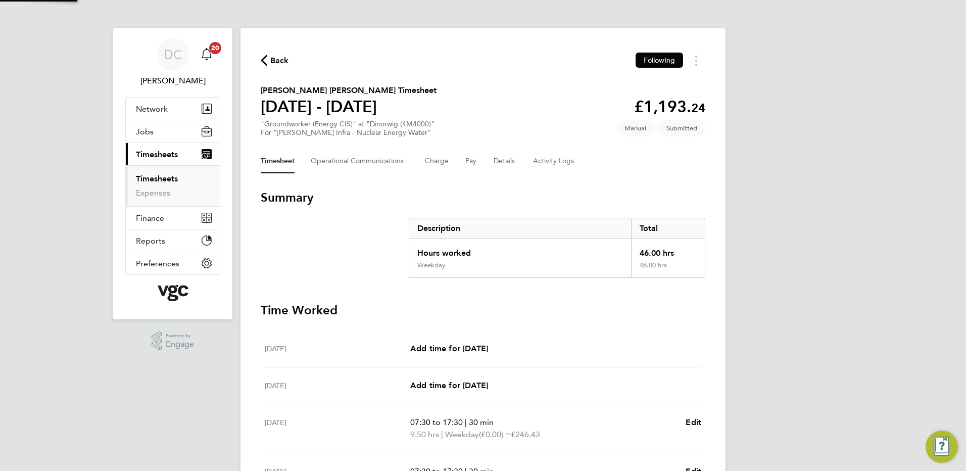
click at [751, 296] on div "DC Danny Carr Notifications 20 Applications: Network Team Members Businesses Si…" at bounding box center [483, 369] width 966 height 738
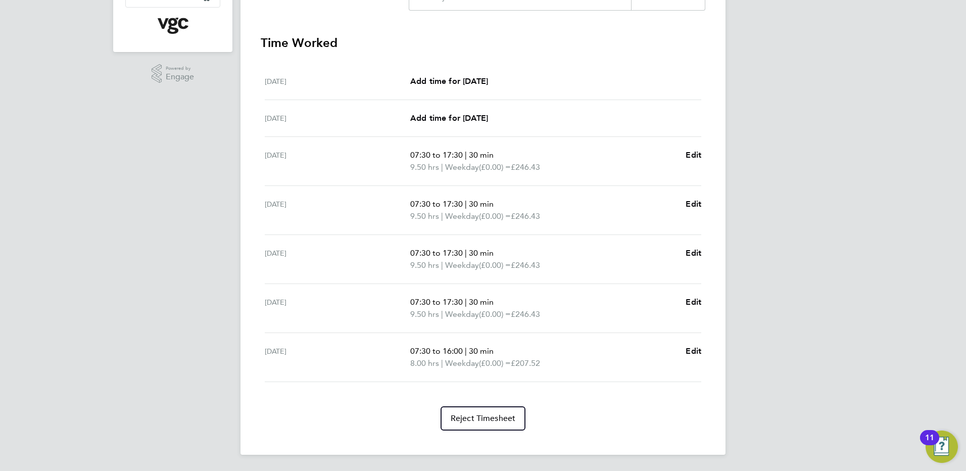
click at [789, 356] on div "DC Danny Carr Notifications 20 Applications: Network Team Members Businesses Si…" at bounding box center [483, 102] width 966 height 738
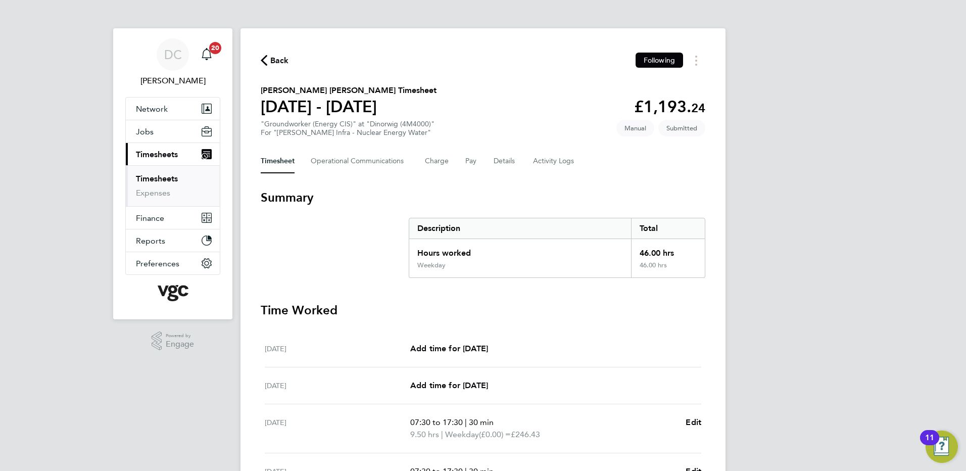
click at [280, 60] on span "Back" at bounding box center [279, 61] width 19 height 12
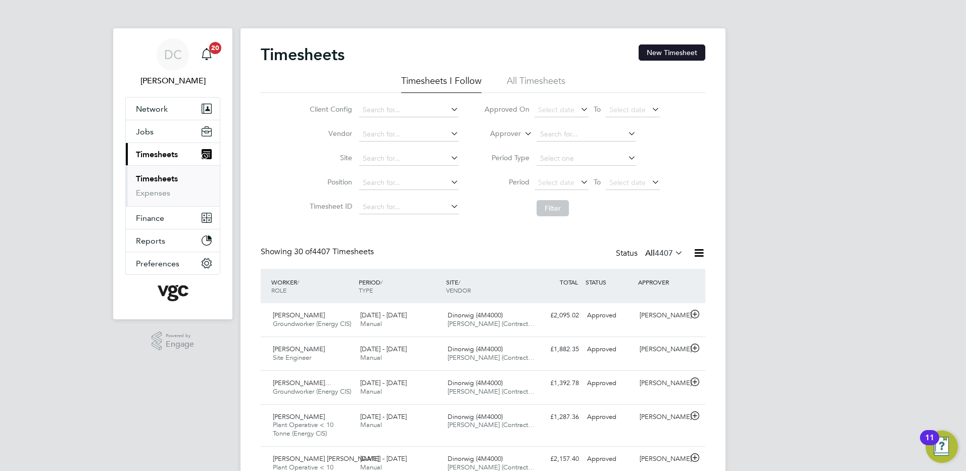
click at [682, 53] on button "New Timesheet" at bounding box center [672, 52] width 67 height 16
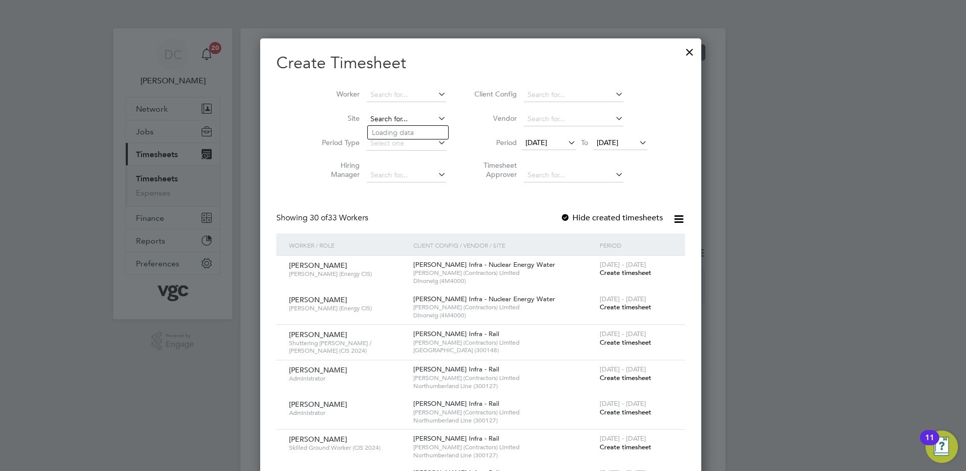
click at [411, 118] on input at bounding box center [406, 119] width 79 height 14
click at [407, 128] on li "Dinorwig (4M4000)" at bounding box center [408, 133] width 80 height 14
type input "Dinorwig (4M4000)"
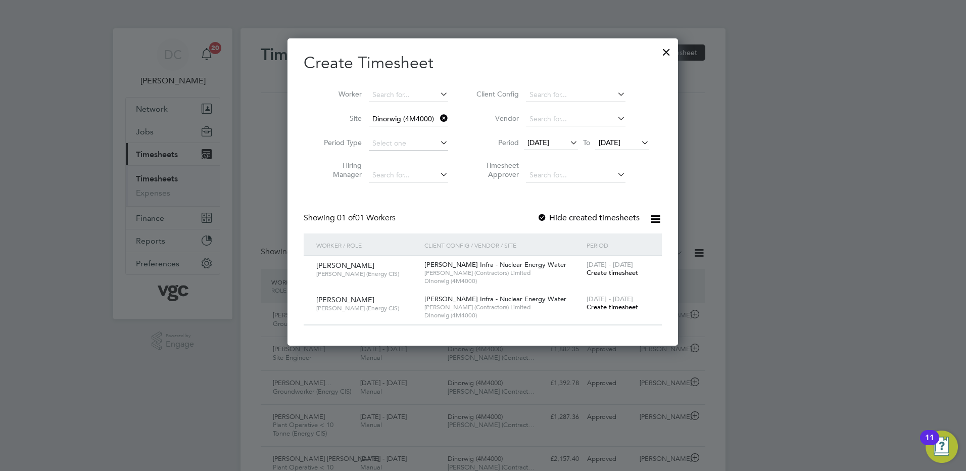
click at [549, 142] on span "19 Sep 2025" at bounding box center [539, 142] width 22 height 9
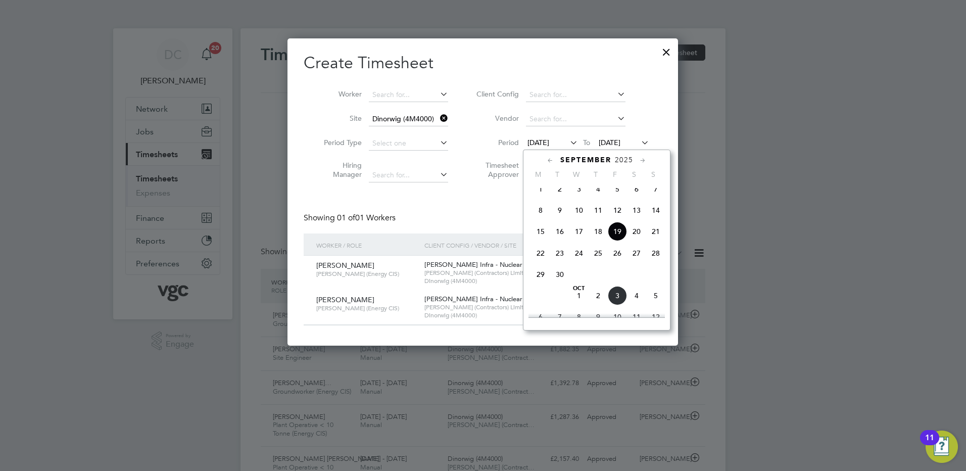
click at [637, 263] on span "27" at bounding box center [636, 253] width 19 height 19
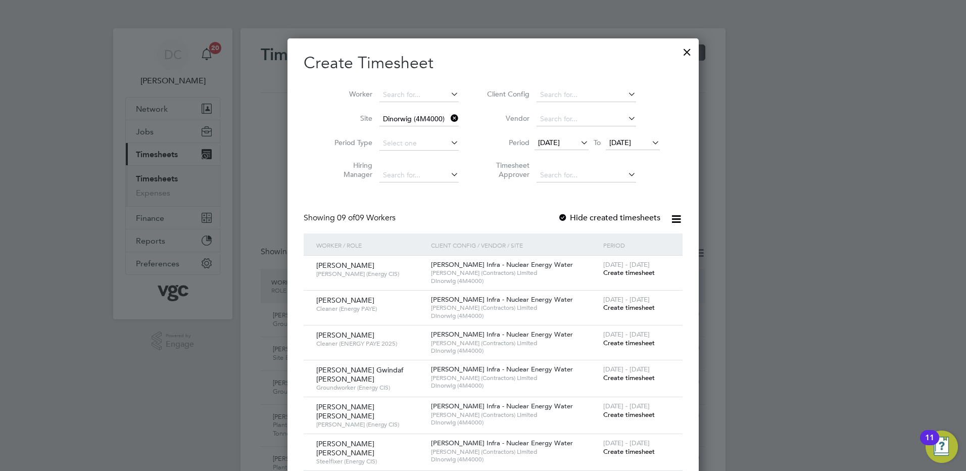
click at [626, 142] on span "27 Sep 2025" at bounding box center [620, 142] width 22 height 9
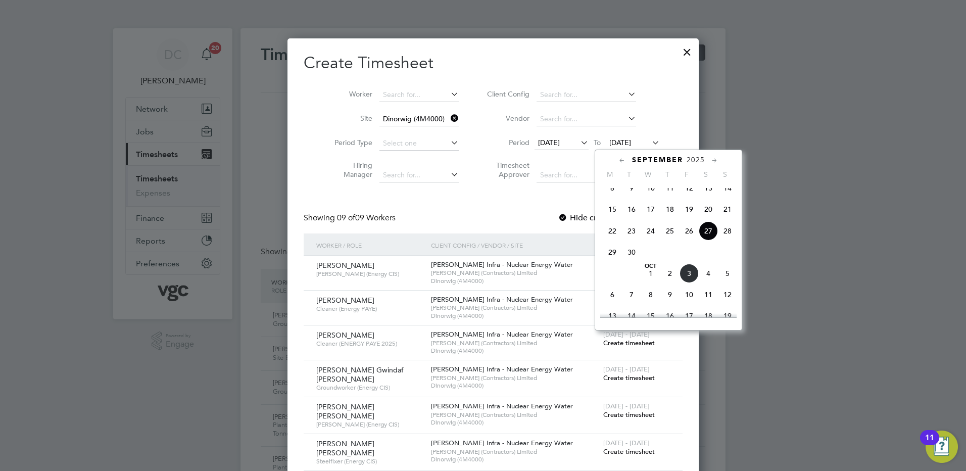
click at [692, 283] on span "3" at bounding box center [689, 273] width 19 height 19
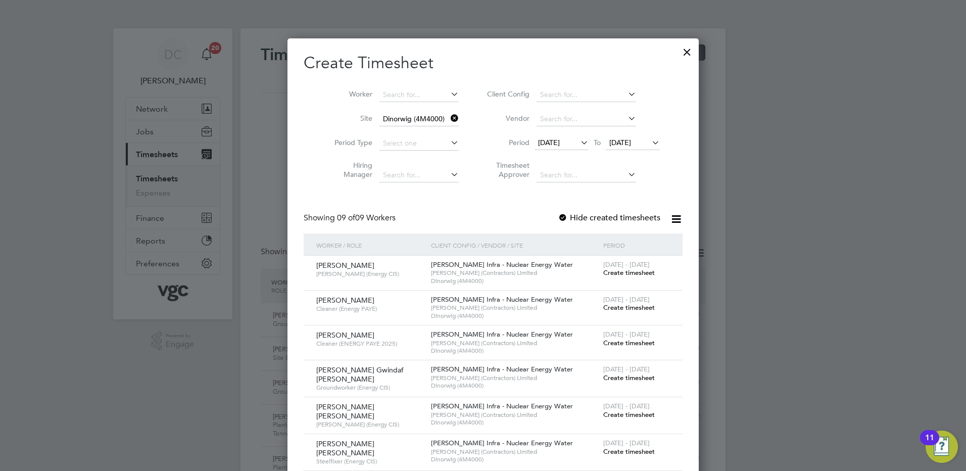
click at [621, 305] on span "Create timesheet" at bounding box center [629, 307] width 52 height 9
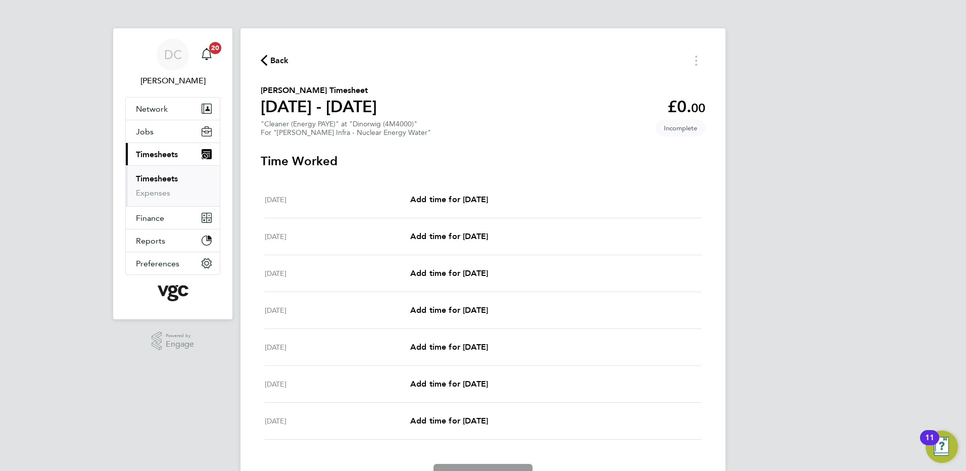
click at [467, 280] on div "Mon 29 Sep Add time for Mon 29 Sep Add time for Mon 29 Sep" at bounding box center [483, 273] width 437 height 37
click at [466, 274] on span "Add time for Mon 29 Sep" at bounding box center [449, 273] width 78 height 10
select select "30"
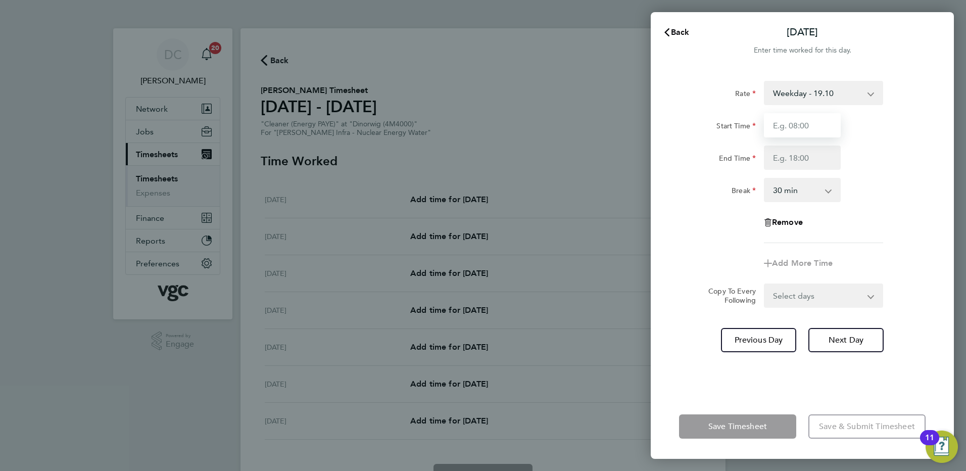
click at [795, 131] on input "Start Time" at bounding box center [802, 125] width 77 height 24
type input "07:30"
click at [785, 149] on input "End Time" at bounding box center [802, 158] width 77 height 24
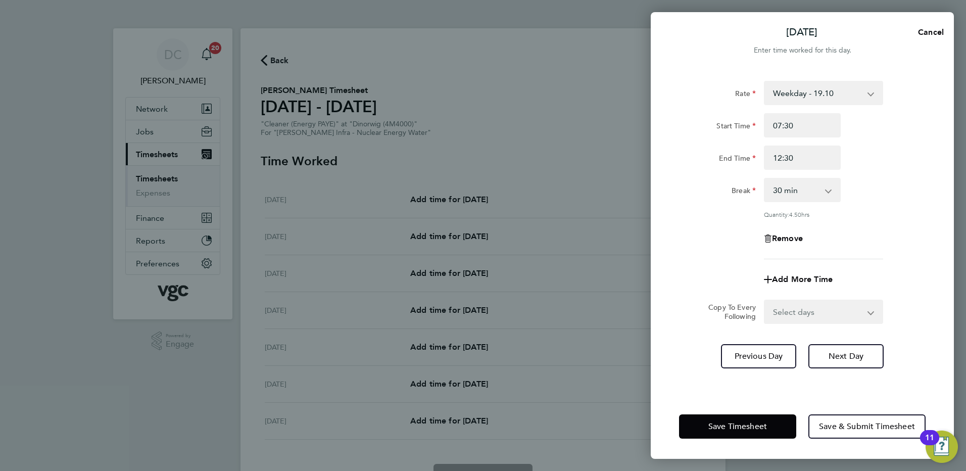
click at [918, 237] on div "Rate Weekday - 19.10 Weekends - 28.66 Weekday Nights - 23.87 Bank Holiday (exc …" at bounding box center [802, 170] width 247 height 178
click at [803, 156] on input "12:30" at bounding box center [802, 158] width 77 height 24
type input "1"
type input "11:30"
click at [879, 223] on div "Rate Weekday - 19.10 Weekends - 28.66 Weekday Nights - 23.87 Bank Holiday (exc …" at bounding box center [802, 170] width 247 height 178
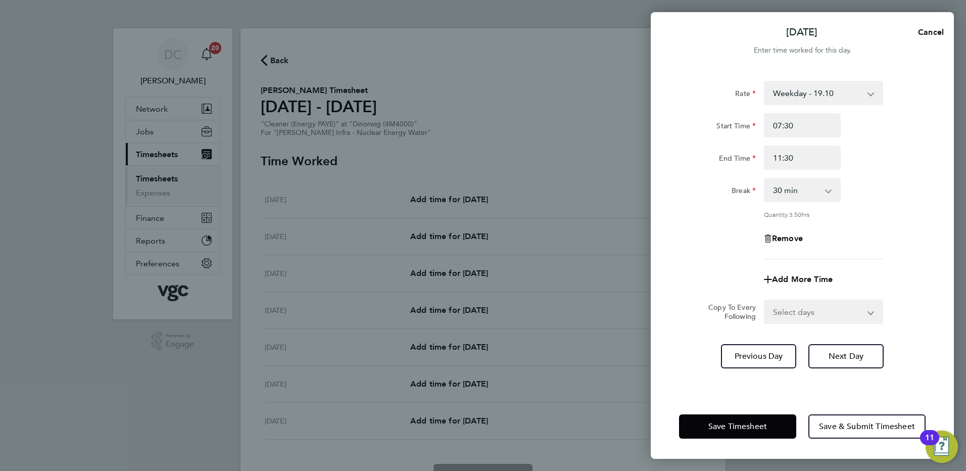
click at [823, 193] on select "0 min 15 min 30 min 45 min 60 min 75 min 90 min" at bounding box center [796, 190] width 63 height 22
select select "0"
click at [765, 179] on select "0 min 15 min 30 min 45 min 60 min 75 min 90 min" at bounding box center [796, 190] width 63 height 22
click at [876, 248] on div "Remove" at bounding box center [802, 238] width 255 height 24
click at [791, 312] on select "Select days Day Tuesday Wednesday Thursday Friday" at bounding box center [818, 312] width 106 height 22
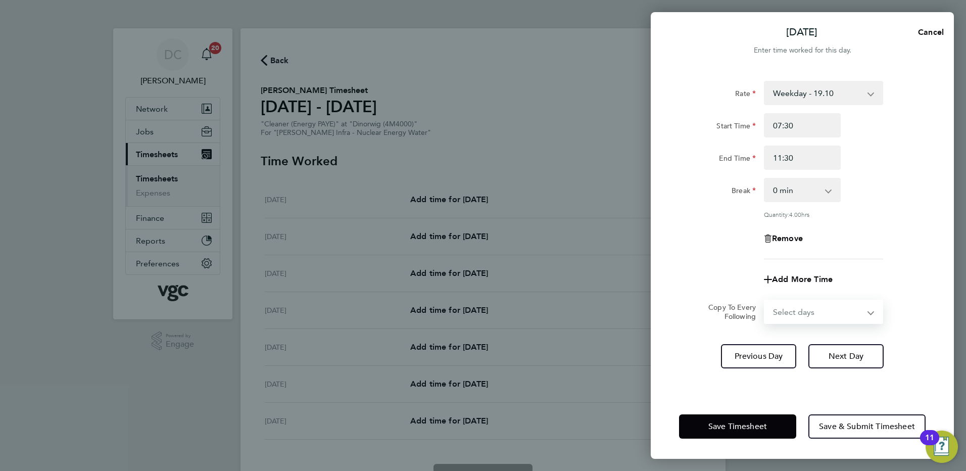
select select "DAY"
click at [765, 301] on select "Select days Day Tuesday Wednesday Thursday Friday" at bounding box center [818, 312] width 106 height 22
select select "2025-10-03"
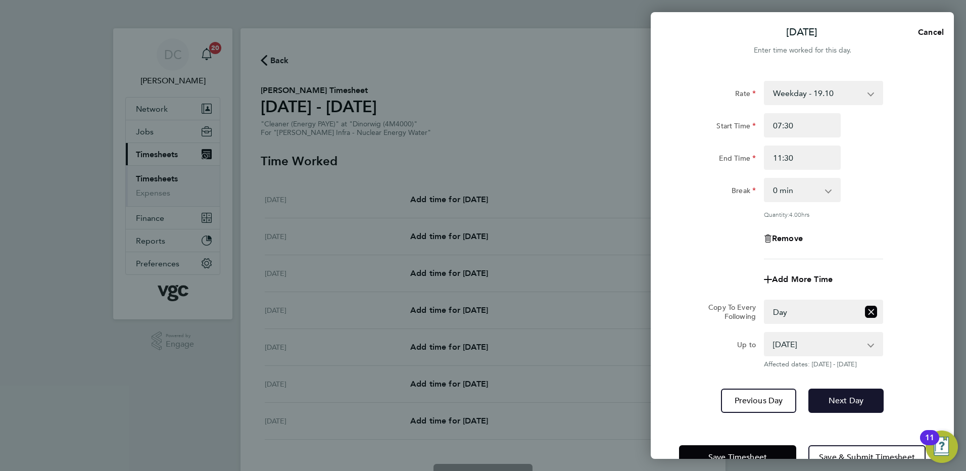
click at [831, 402] on span "Next Day" at bounding box center [846, 401] width 35 height 10
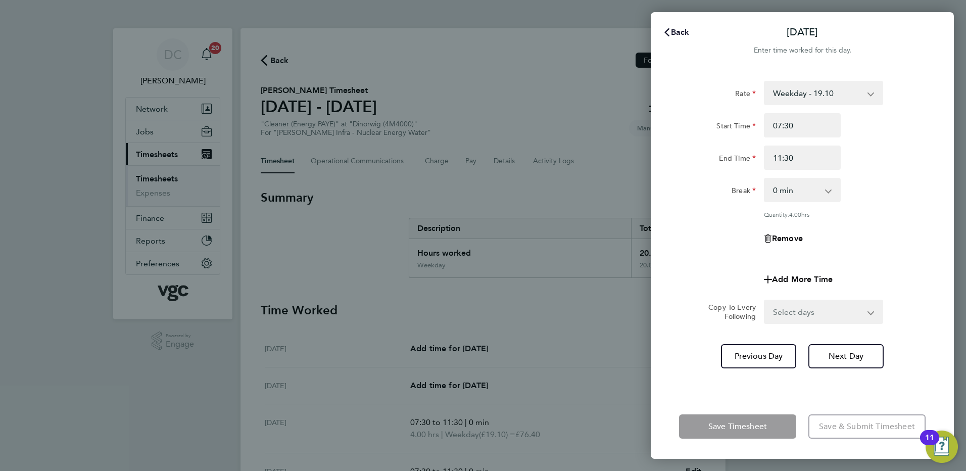
click at [681, 31] on span "Back" at bounding box center [680, 32] width 19 height 10
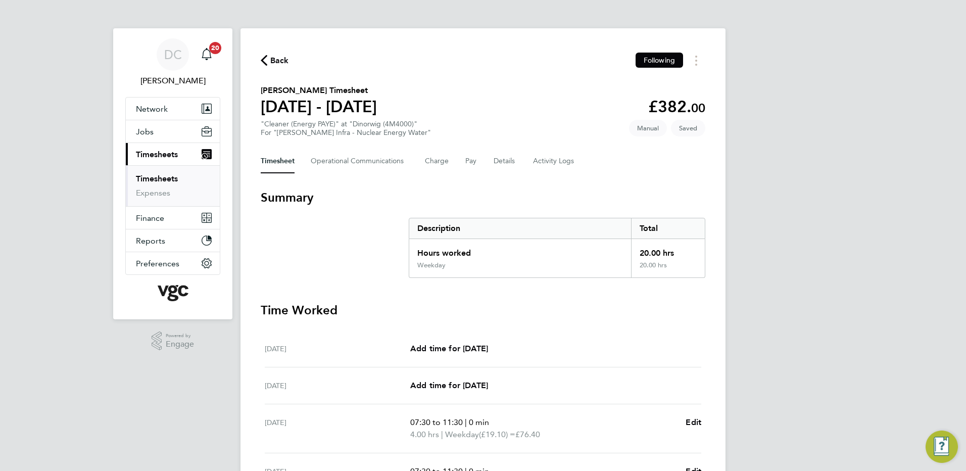
click at [821, 229] on div "DC Danny Carr Notifications 20 Applications: Network Team Members Businesses Si…" at bounding box center [483, 369] width 966 height 738
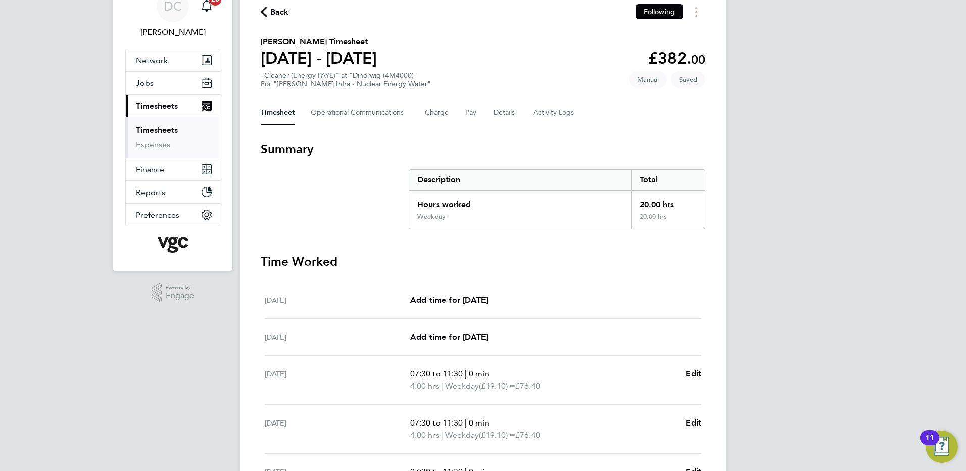
scroll to position [20, 0]
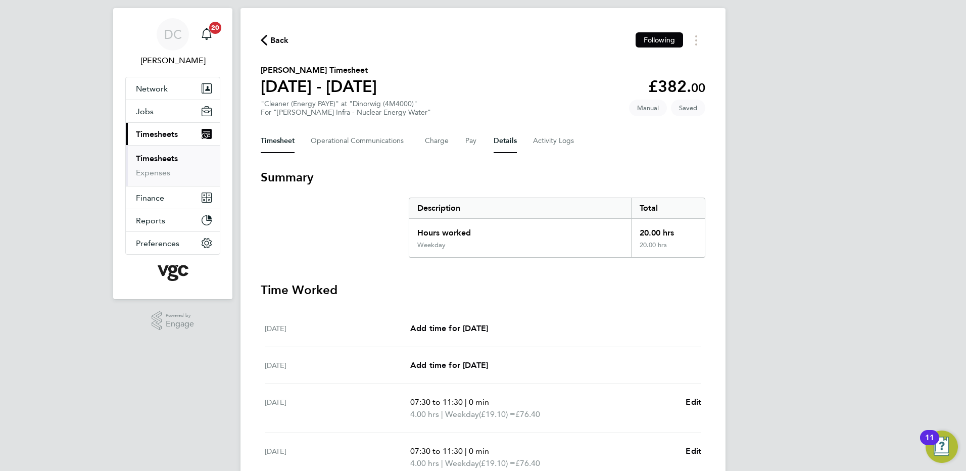
click at [499, 140] on button "Details" at bounding box center [505, 141] width 23 height 24
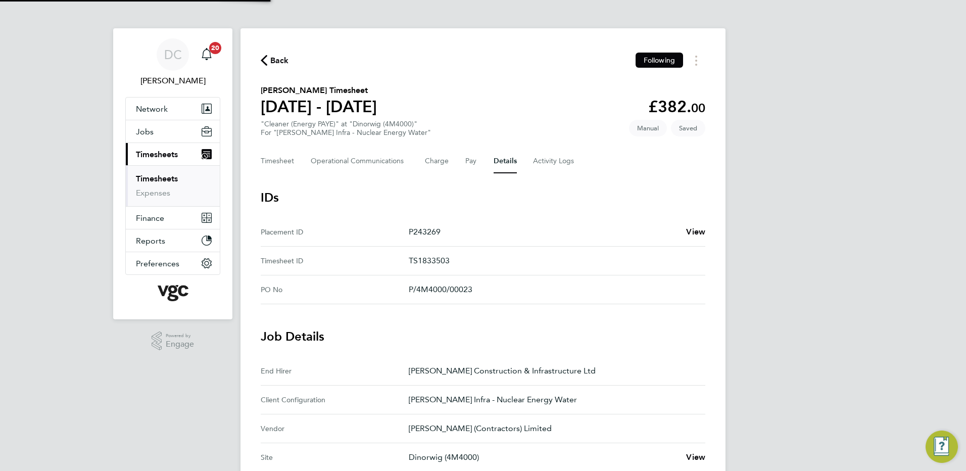
click at [845, 267] on div "DC Danny Carr Notifications 20 Applications: Network Team Members Businesses Si…" at bounding box center [483, 378] width 966 height 757
click at [280, 162] on button "Timesheet" at bounding box center [278, 161] width 34 height 24
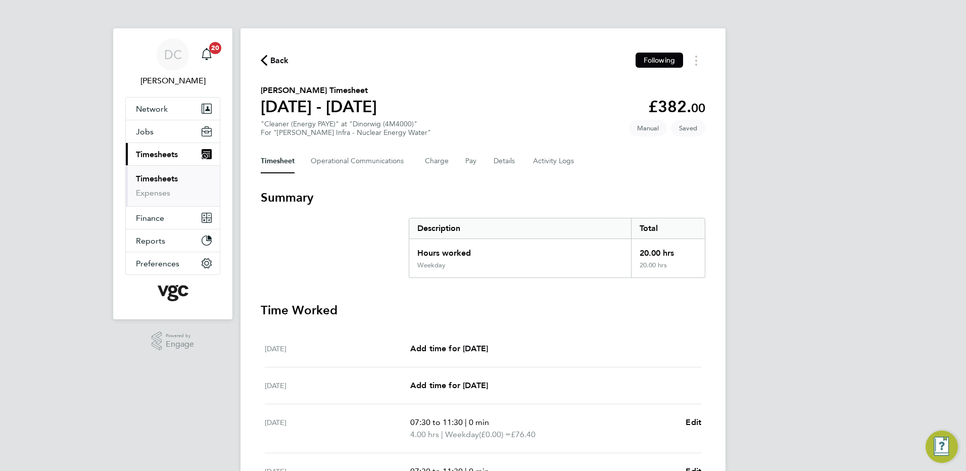
click at [831, 214] on div "DC Danny Carr Notifications 20 Applications: Network Team Members Businesses Si…" at bounding box center [483, 369] width 966 height 738
click at [499, 163] on button "Details" at bounding box center [505, 161] width 23 height 24
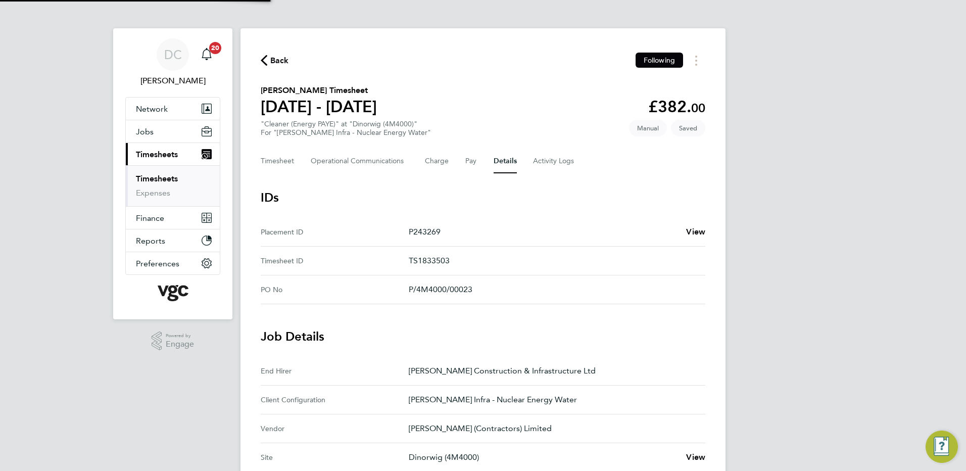
click at [818, 255] on div "DC Danny Carr Notifications 20 Applications: Network Team Members Businesses Si…" at bounding box center [483, 378] width 966 height 757
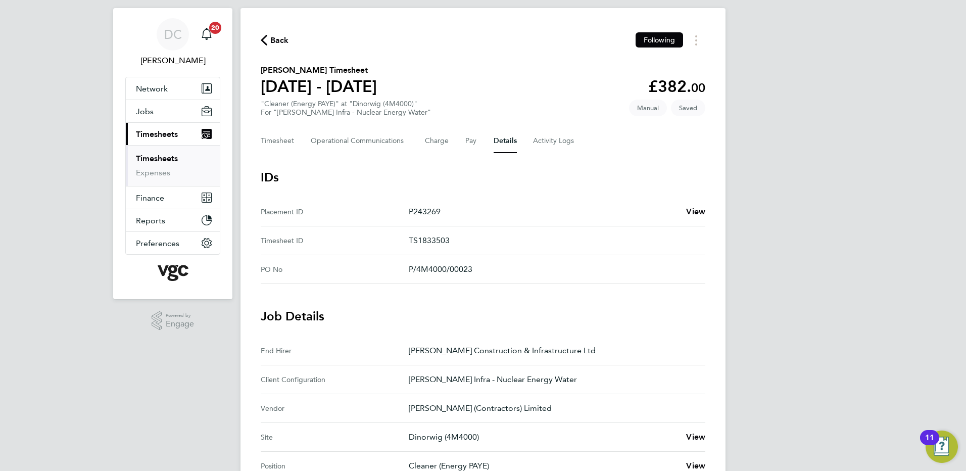
scroll to position [20, 0]
click at [268, 140] on button "Timesheet" at bounding box center [278, 141] width 34 height 24
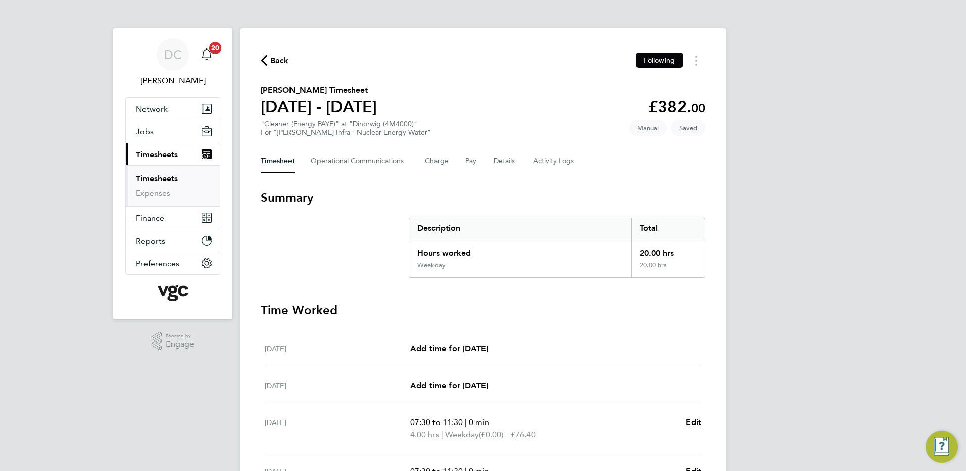
click at [769, 256] on div "DC Danny Carr Notifications 20 Applications: Network Team Members Businesses Si…" at bounding box center [483, 369] width 966 height 738
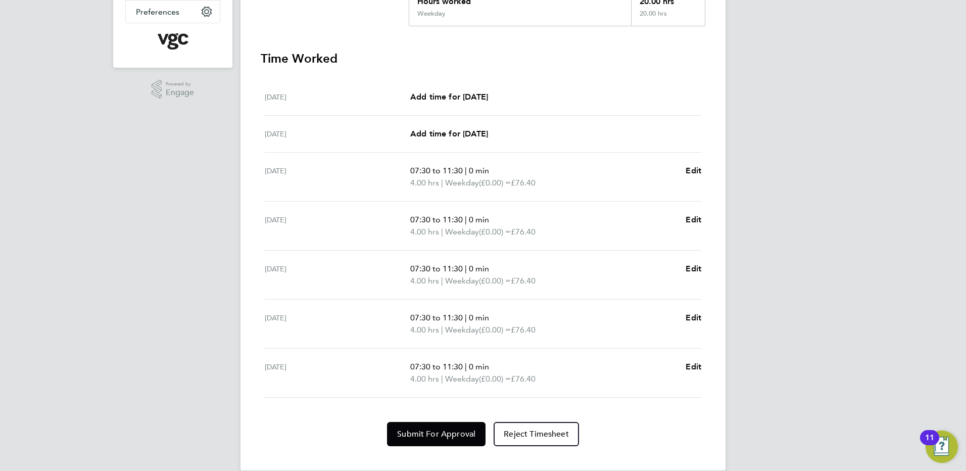
scroll to position [267, 0]
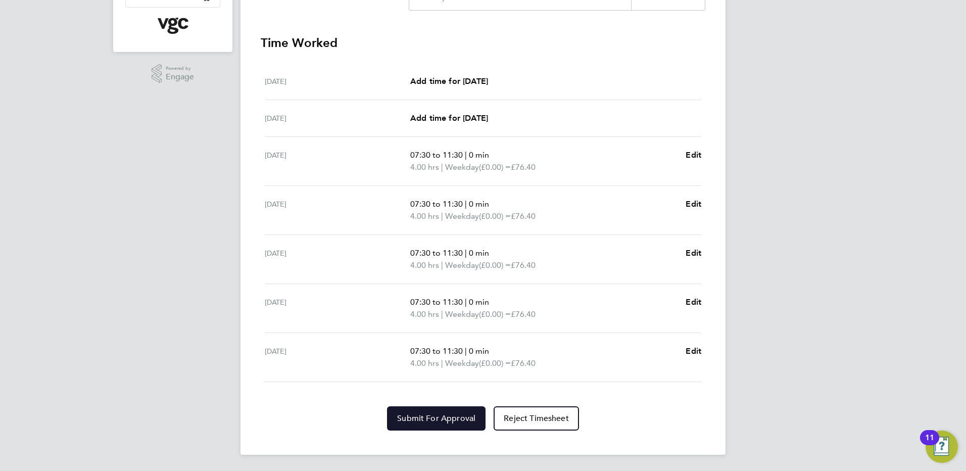
click at [456, 416] on span "Submit For Approval" at bounding box center [436, 418] width 78 height 10
click at [823, 416] on div "DC Danny Carr Notifications 20 Applications: Network Team Members Businesses Si…" at bounding box center [483, 102] width 966 height 738
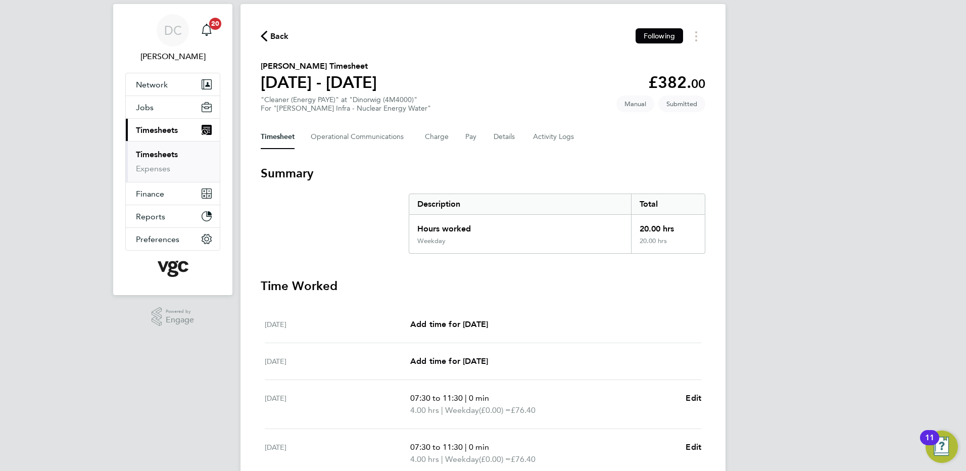
scroll to position [0, 0]
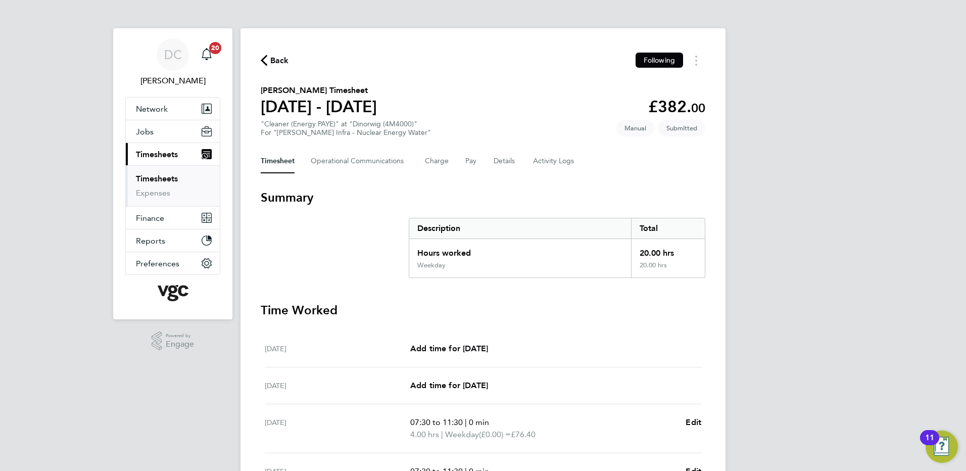
click at [277, 63] on span "Back" at bounding box center [279, 61] width 19 height 12
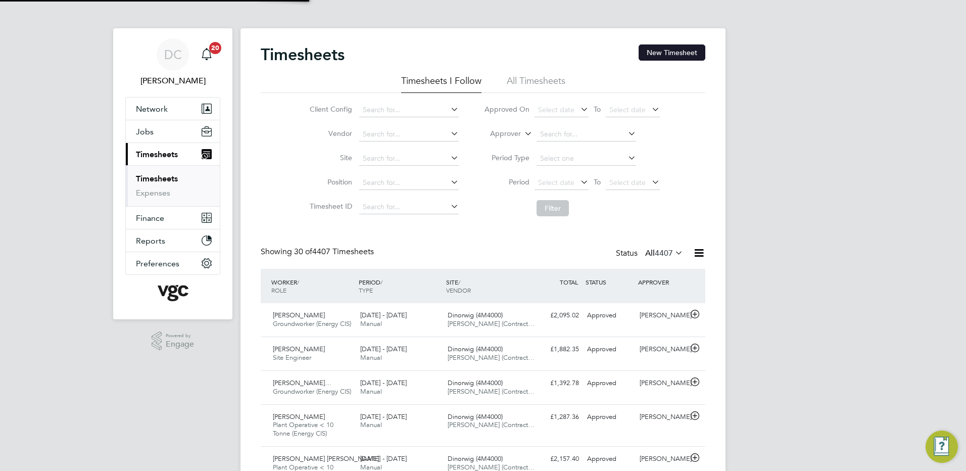
scroll to position [34, 88]
click at [672, 52] on button "New Timesheet" at bounding box center [672, 52] width 67 height 16
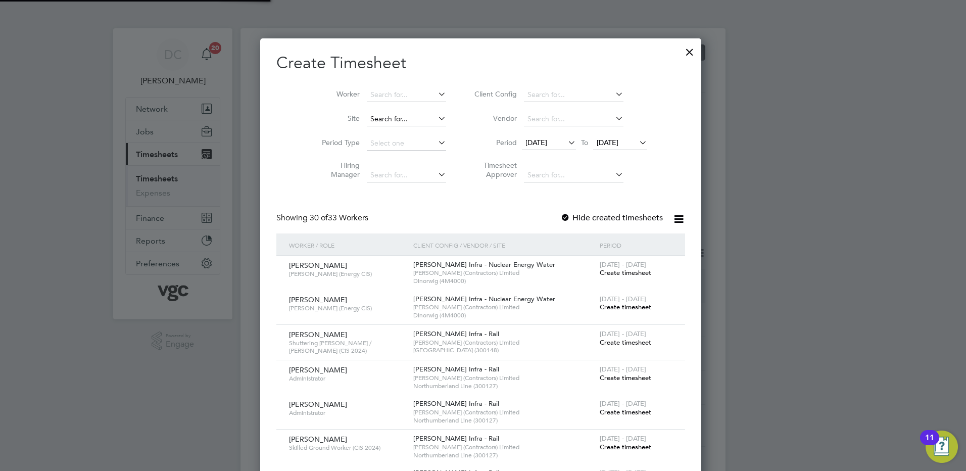
click at [399, 120] on input at bounding box center [406, 119] width 79 height 14
click at [398, 128] on b "Dinorwig" at bounding box center [387, 132] width 31 height 9
type input "Dinorwig (4M4000)"
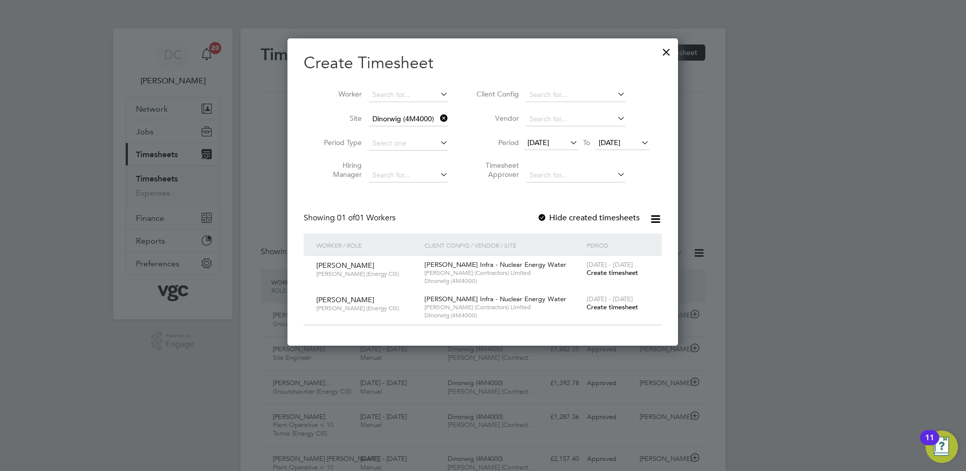
click at [547, 140] on span "19 Sep 2025" at bounding box center [539, 142] width 22 height 9
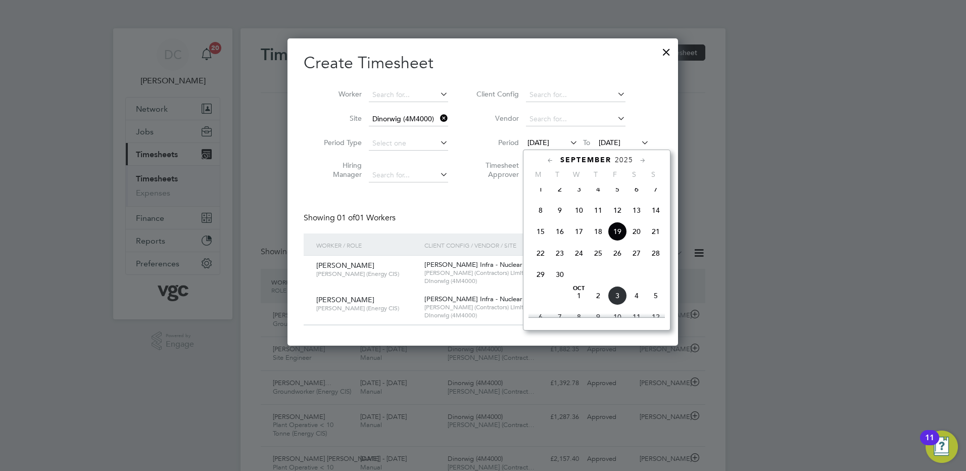
click at [639, 261] on span "27" at bounding box center [636, 253] width 19 height 19
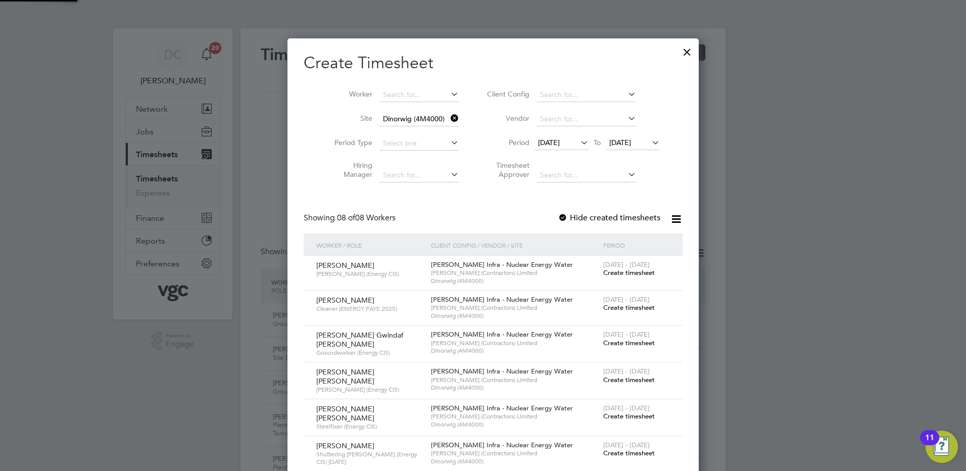
click at [621, 145] on span "27 Sep 2025" at bounding box center [620, 142] width 22 height 9
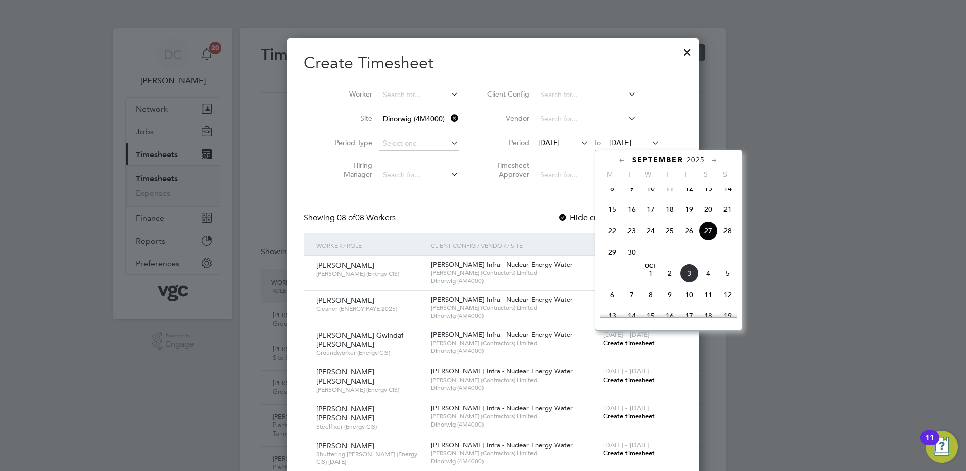
click at [692, 281] on span "3" at bounding box center [689, 273] width 19 height 19
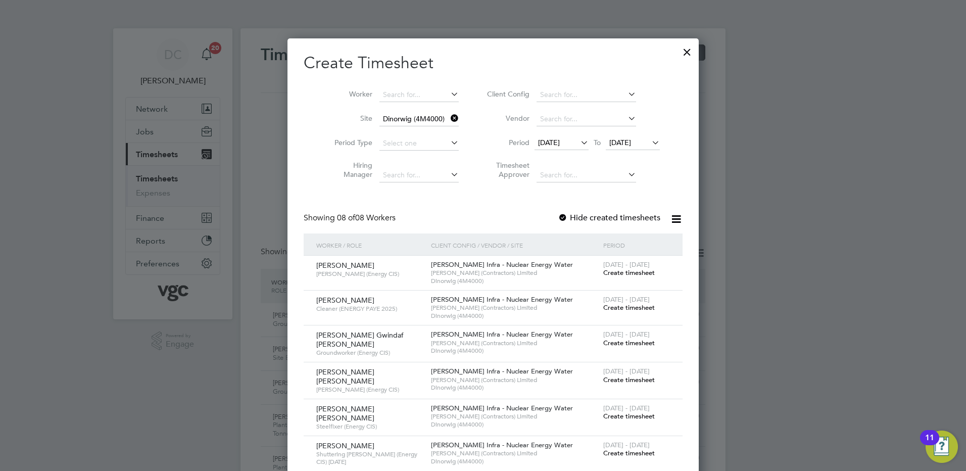
click at [828, 305] on div at bounding box center [483, 235] width 966 height 471
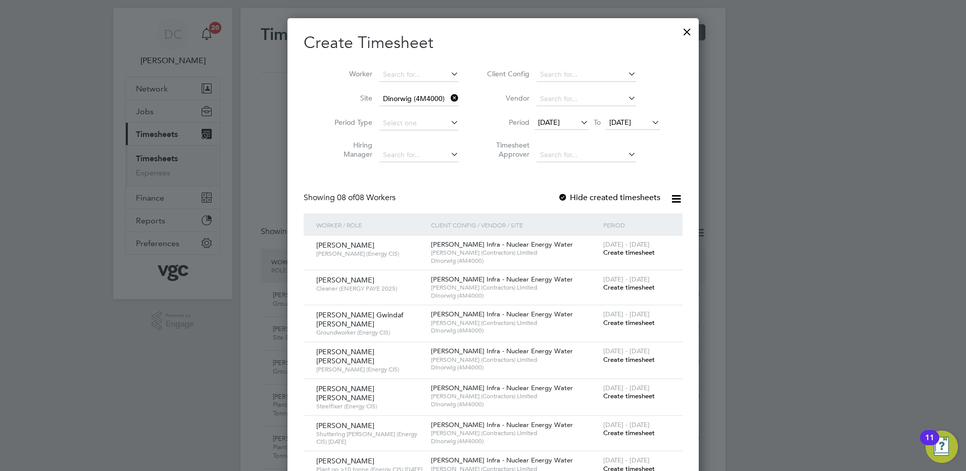
click at [628, 286] on span "Create timesheet" at bounding box center [629, 287] width 52 height 9
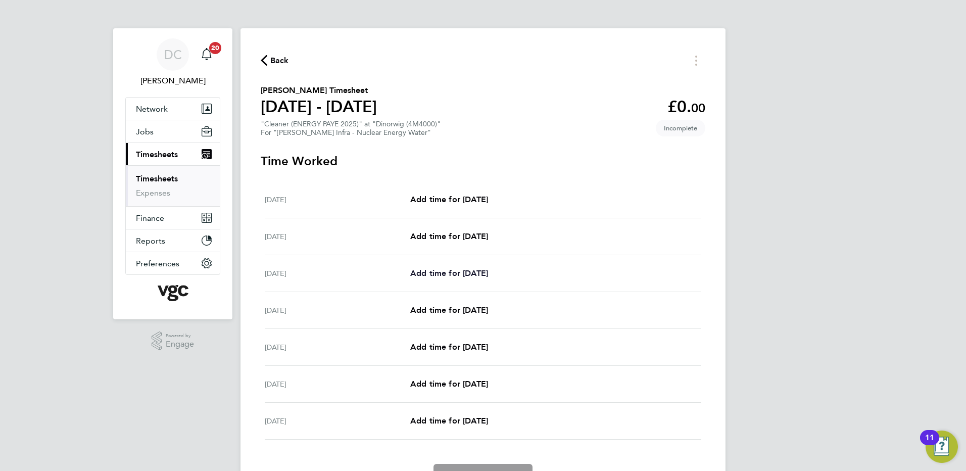
click at [465, 272] on span "Add time for Mon 29 Sep" at bounding box center [449, 273] width 78 height 10
select select "30"
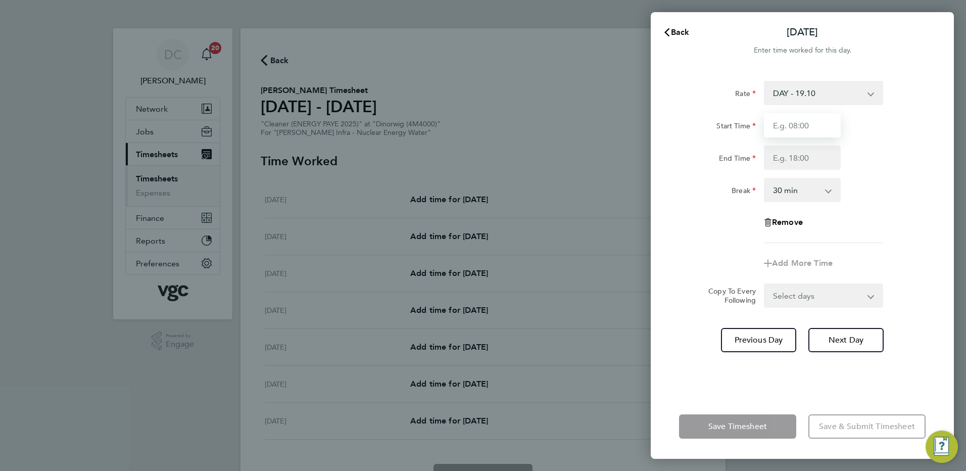
click at [814, 127] on input "Start Time" at bounding box center [802, 125] width 77 height 24
type input "07:30"
click at [790, 163] on input "End Time" at bounding box center [802, 158] width 77 height 24
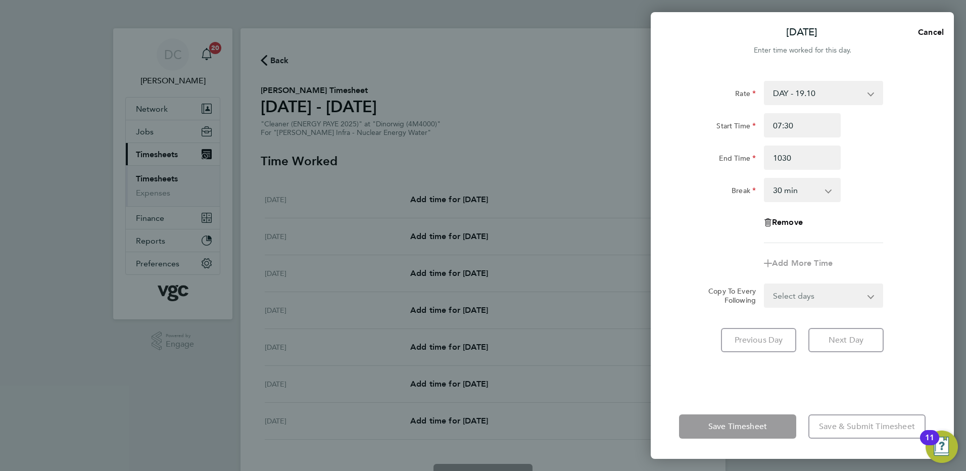
type input "10:30"
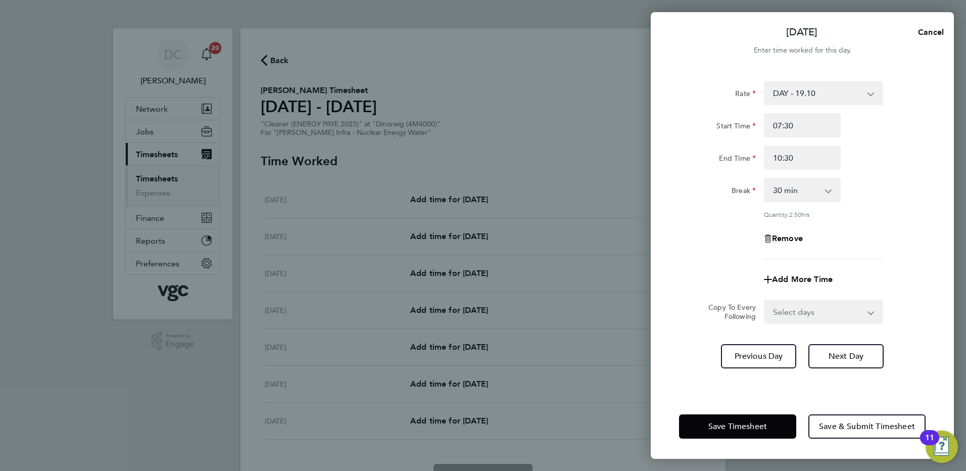
click at [892, 252] on app-timesheet-line-form-group "Rate DAY - 19.10 WEEKDAY NIGHT - 23.87 BANK HOL - 33.43 WEEKEND - 28.66 Start T…" at bounding box center [802, 186] width 247 height 211
click at [821, 193] on select "0 min 15 min 30 min 45 min 60 min 75 min 90 min" at bounding box center [796, 190] width 63 height 22
select select "0"
click at [765, 179] on select "0 min 15 min 30 min 45 min 60 min 75 min 90 min" at bounding box center [796, 190] width 63 height 22
click at [878, 242] on div "Remove" at bounding box center [802, 238] width 255 height 24
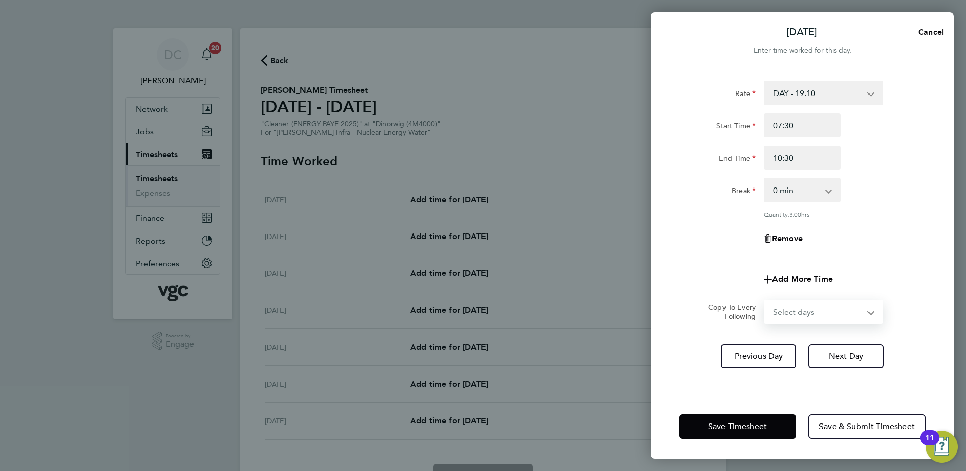
click at [786, 311] on select "Select days Day Tuesday Wednesday Thursday Friday" at bounding box center [818, 312] width 106 height 22
select select "DAY"
click at [765, 301] on select "Select days Day Tuesday Wednesday Thursday Friday" at bounding box center [818, 312] width 106 height 22
select select "2025-10-03"
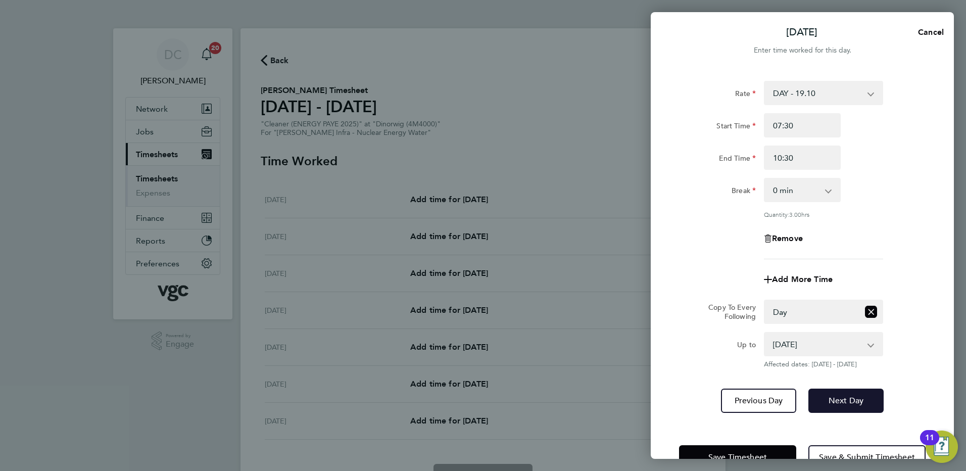
click at [831, 401] on span "Next Day" at bounding box center [846, 401] width 35 height 10
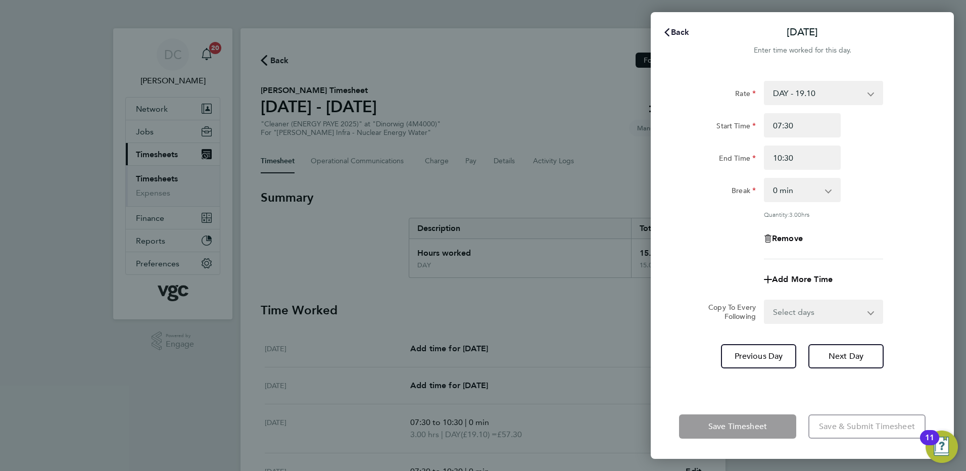
click at [679, 32] on span "Back" at bounding box center [680, 32] width 19 height 10
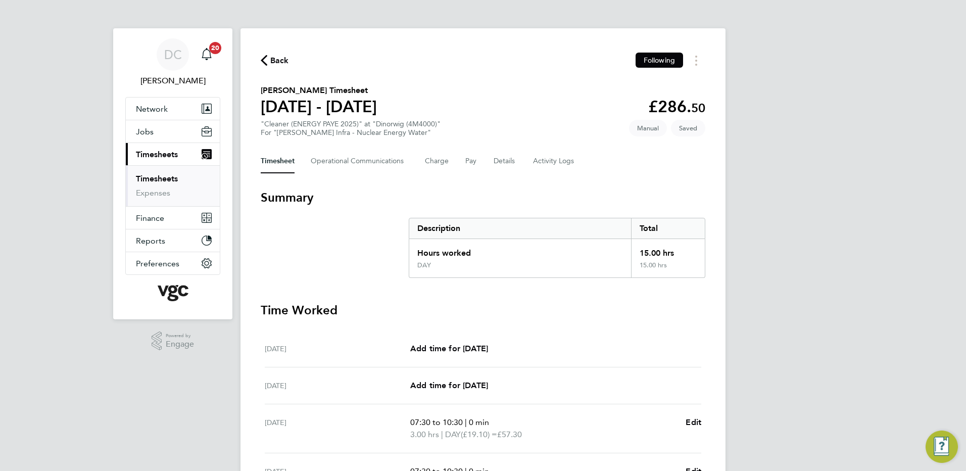
click at [842, 211] on div "DC Danny Carr Notifications 20 Applications: Network Team Members Businesses Si…" at bounding box center [483, 369] width 966 height 738
click at [508, 161] on button "Details" at bounding box center [505, 161] width 23 height 24
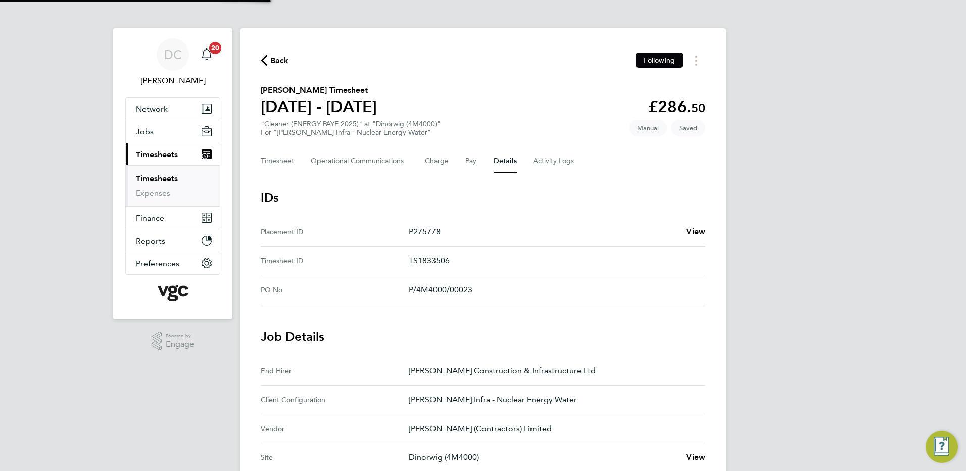
click at [822, 334] on div "DC Danny Carr Notifications 20 Applications: Network Team Members Businesses Si…" at bounding box center [483, 378] width 966 height 757
click at [269, 166] on button "Timesheet" at bounding box center [278, 161] width 34 height 24
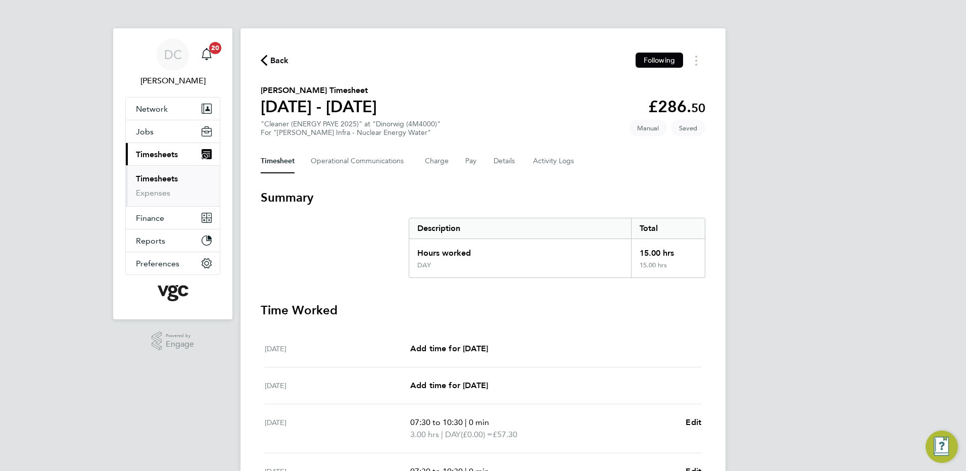
click at [801, 275] on div "DC Danny Carr Notifications 20 Applications: Network Team Members Businesses Si…" at bounding box center [483, 369] width 966 height 738
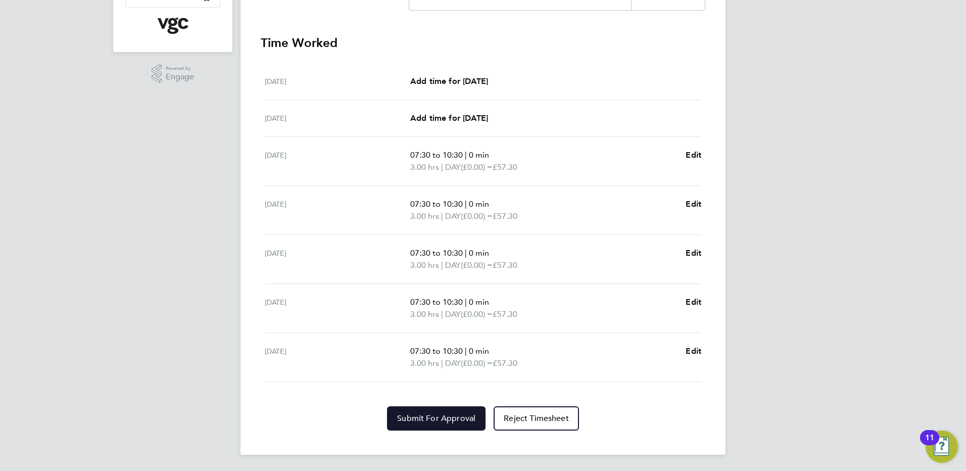
click at [459, 418] on span "Submit For Approval" at bounding box center [436, 418] width 78 height 10
click at [810, 429] on div "DC Danny Carr Notifications 20 Applications: Network Team Members Businesses Si…" at bounding box center [483, 102] width 966 height 738
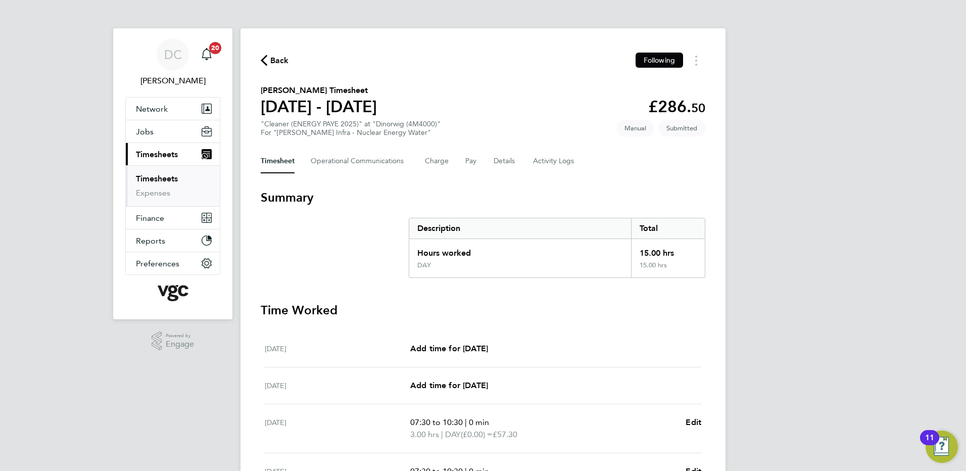
click at [279, 59] on span "Back" at bounding box center [279, 61] width 19 height 12
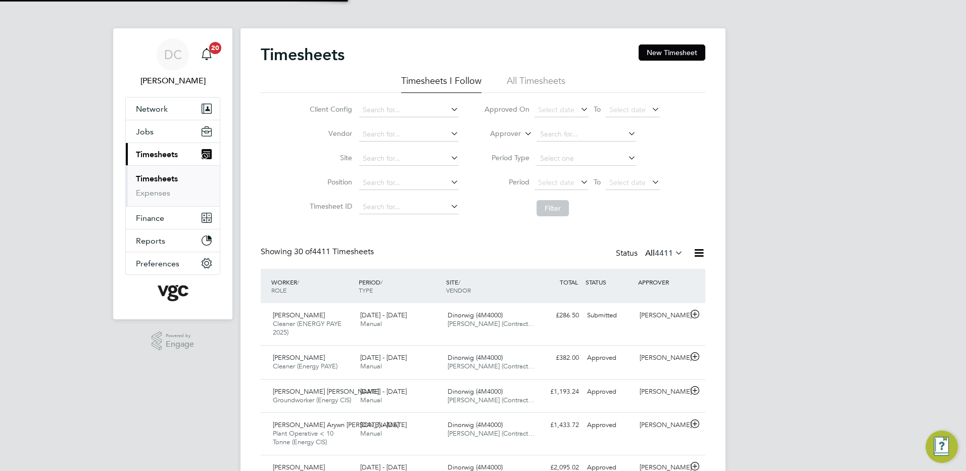
scroll to position [26, 88]
click at [660, 51] on button "New Timesheet" at bounding box center [672, 52] width 67 height 16
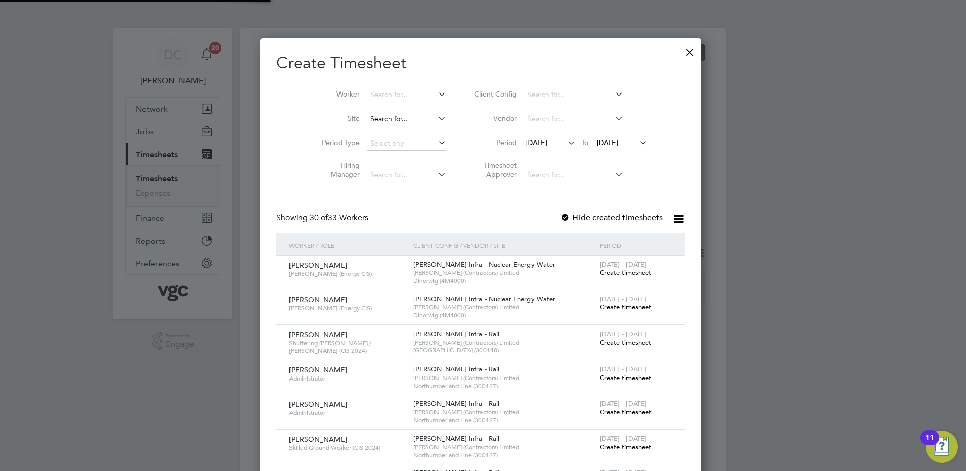
click at [402, 117] on input at bounding box center [406, 119] width 79 height 14
click at [397, 129] on b "Dinorwig" at bounding box center [387, 132] width 31 height 9
type input "Dinorwig (4M4000)"
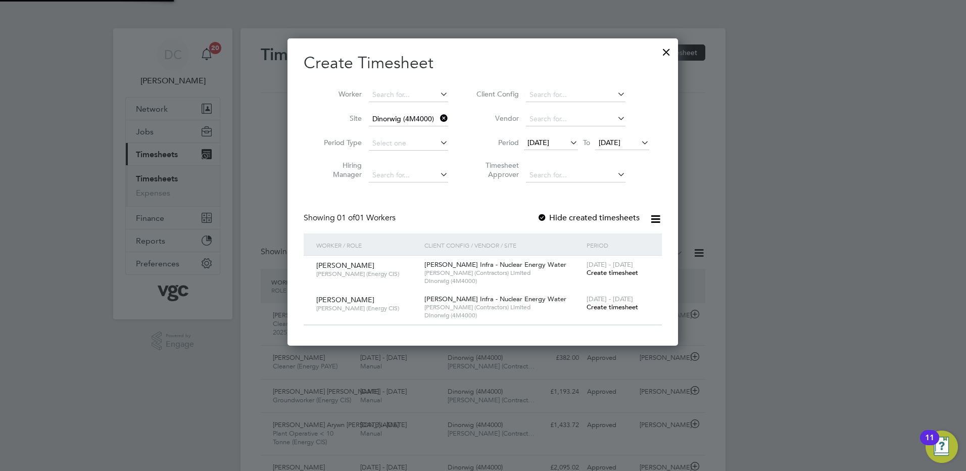
click at [547, 143] on span "19 Sep 2025" at bounding box center [539, 142] width 22 height 9
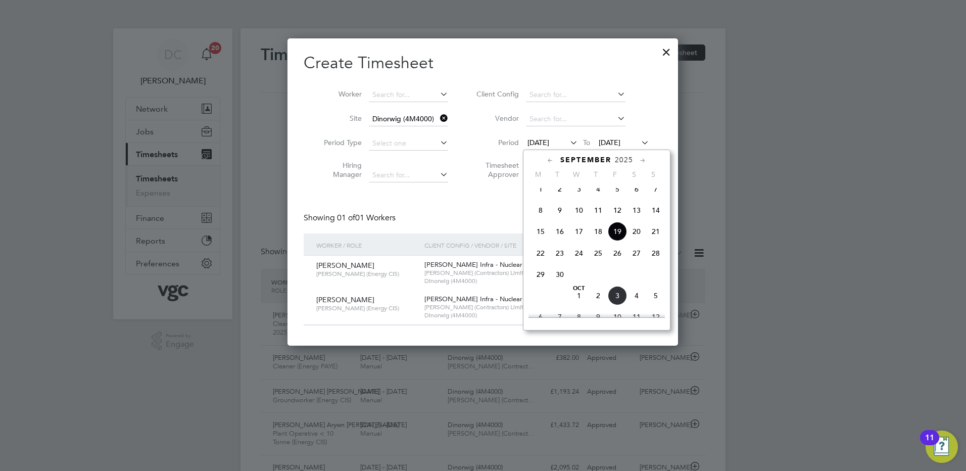
click at [637, 263] on span "27" at bounding box center [636, 253] width 19 height 19
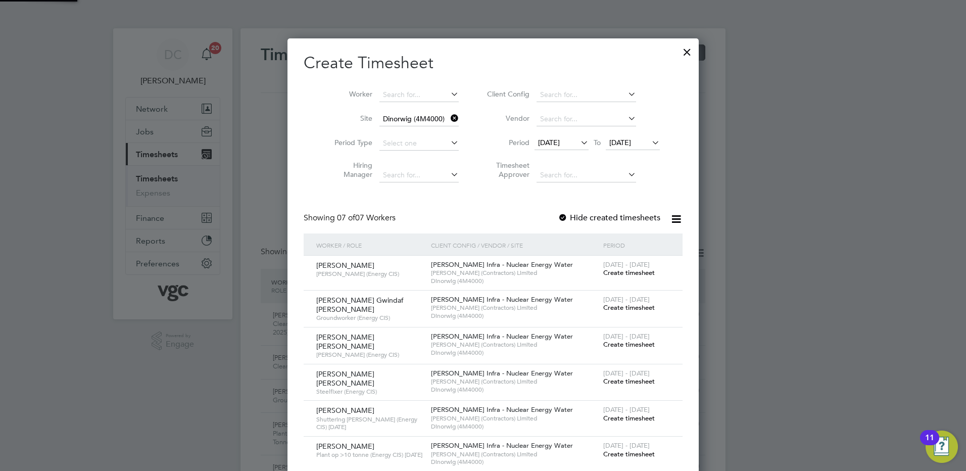
click at [620, 141] on span "27 Sep 2025" at bounding box center [620, 142] width 22 height 9
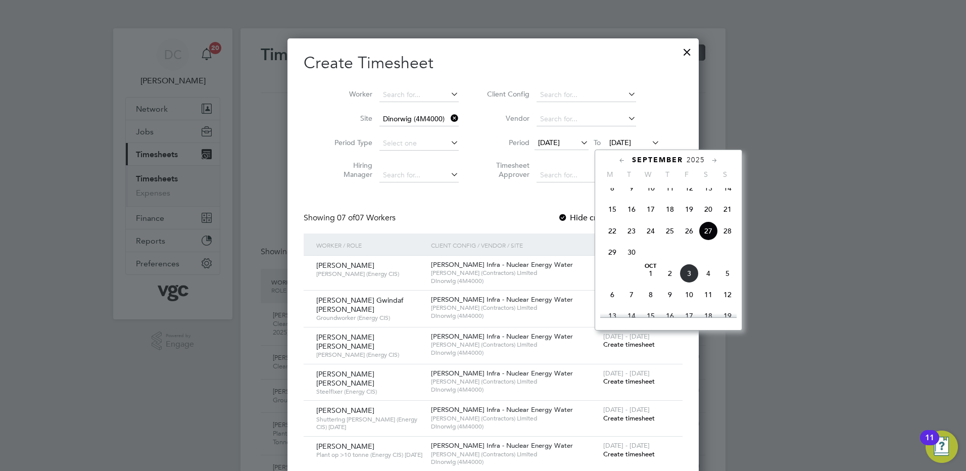
click at [688, 282] on span "3" at bounding box center [689, 273] width 19 height 19
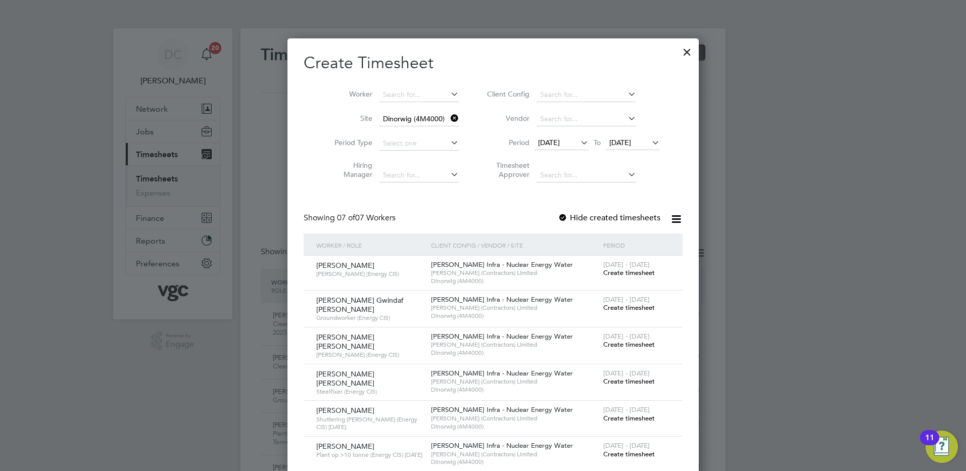
click at [603, 307] on span "Create timesheet" at bounding box center [629, 307] width 52 height 9
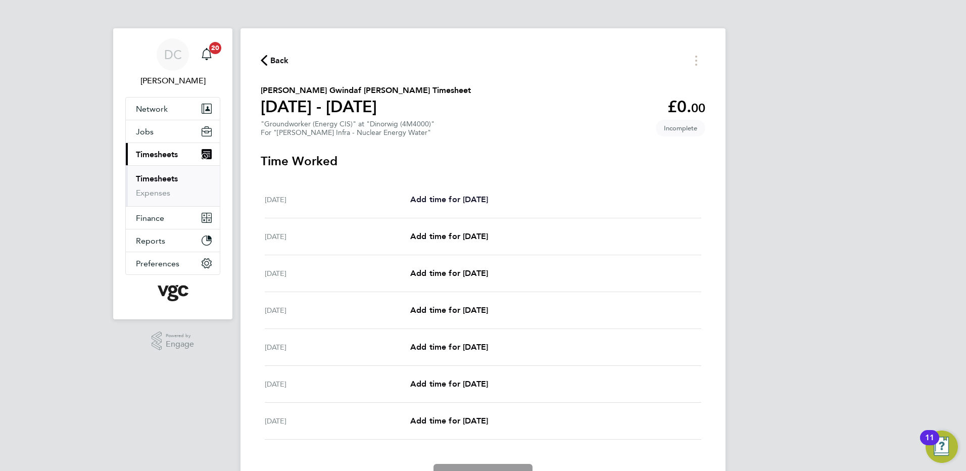
click at [454, 199] on span "Add time for Sat 27 Sep" at bounding box center [449, 200] width 78 height 10
select select "30"
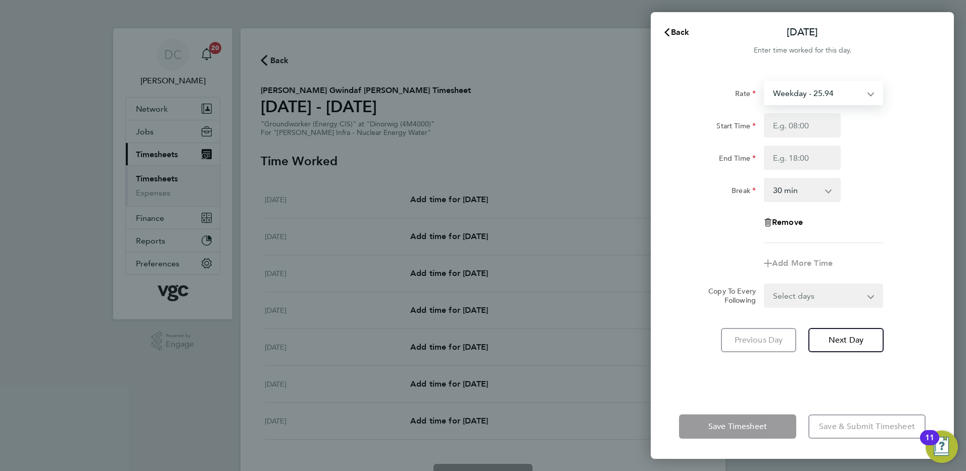
click at [795, 95] on select "Weekday - 25.94 Weekends - 38.91 Bank Holiday (exc Christmas) - 45.40 Weekday N…" at bounding box center [817, 93] width 105 height 22
select select "30"
click at [793, 123] on input "Start Time" at bounding box center [802, 125] width 77 height 24
type input "07:30"
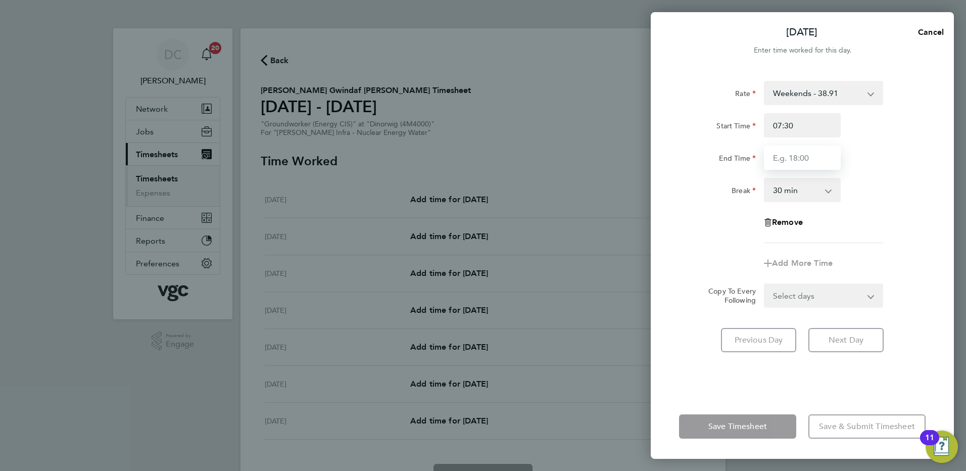
click at [788, 164] on input "End Time" at bounding box center [802, 158] width 77 height 24
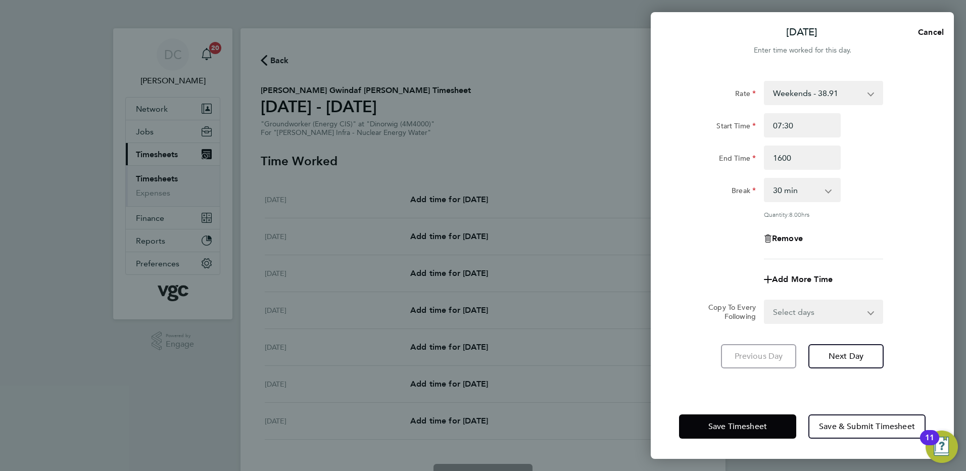
type input "16:00"
click at [869, 237] on div "Rate Weekends - 38.91 Weekday - 25.94 Bank Holiday (exc Christmas) - 45.40 Week…" at bounding box center [802, 170] width 247 height 178
click at [849, 353] on span "Next Day" at bounding box center [846, 356] width 35 height 10
select select "30"
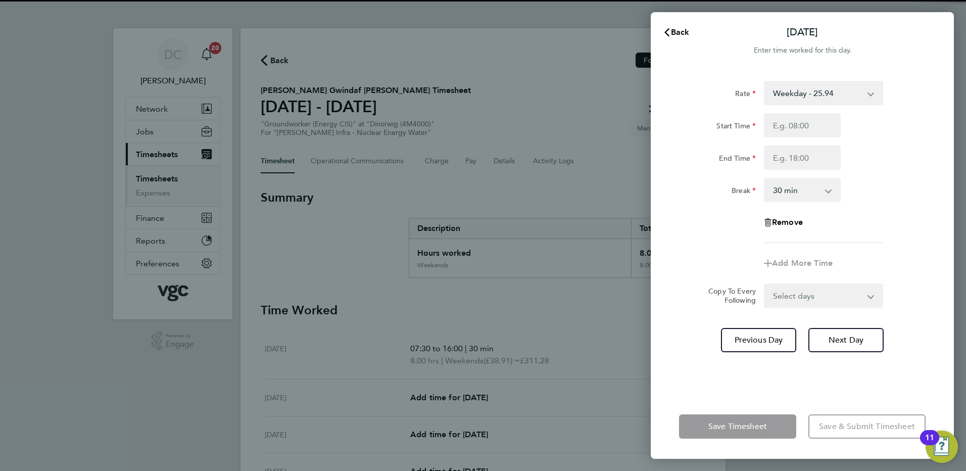
click at [800, 92] on select "Weekday - 25.94 Weekends - 38.91 Bank Holiday (exc Christmas) - 45.40 Weekday N…" at bounding box center [817, 93] width 105 height 22
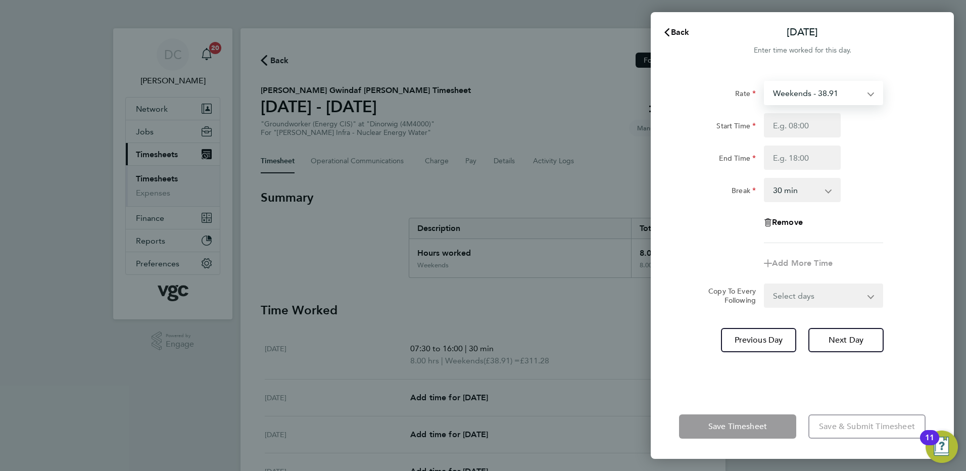
select select "30"
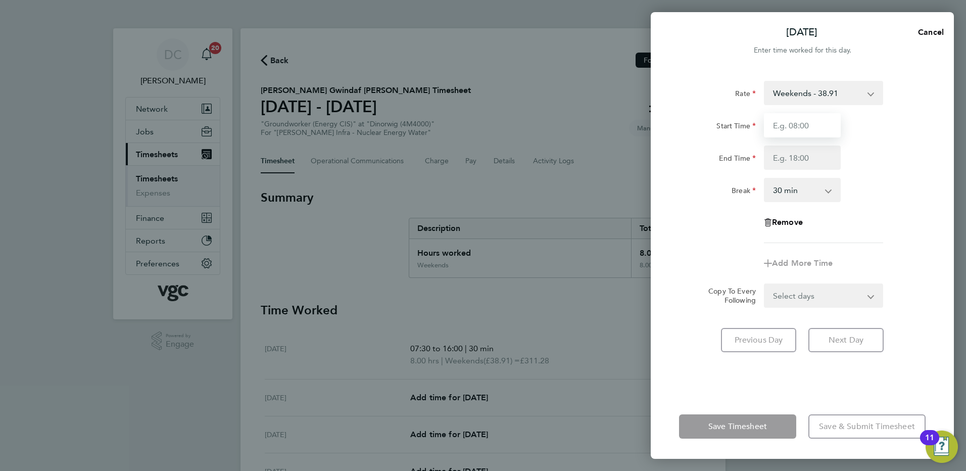
click at [792, 125] on input "Start Time" at bounding box center [802, 125] width 77 height 24
type input "07:30"
type input "16:00"
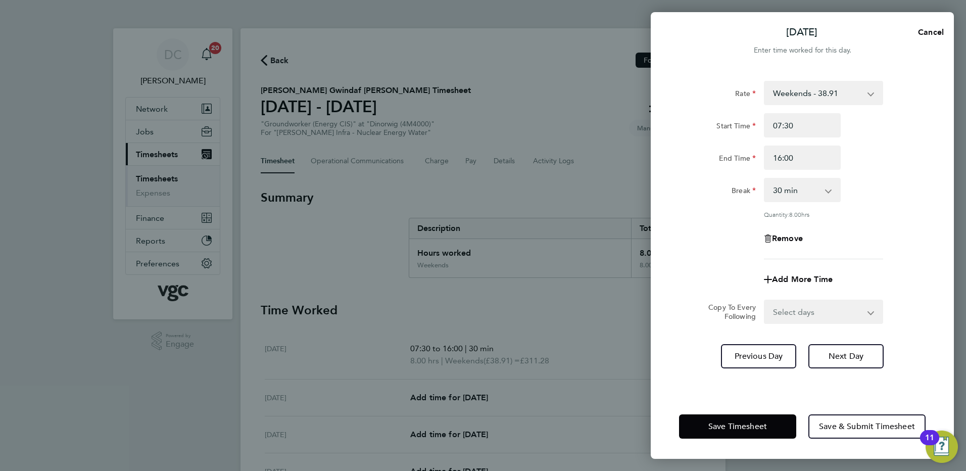
click at [882, 225] on div "Rate Weekends - 38.91 Weekday - 25.94 Bank Holiday (exc Christmas) - 45.40 Week…" at bounding box center [802, 170] width 247 height 178
click at [850, 356] on span "Next Day" at bounding box center [846, 356] width 35 height 10
select select "30"
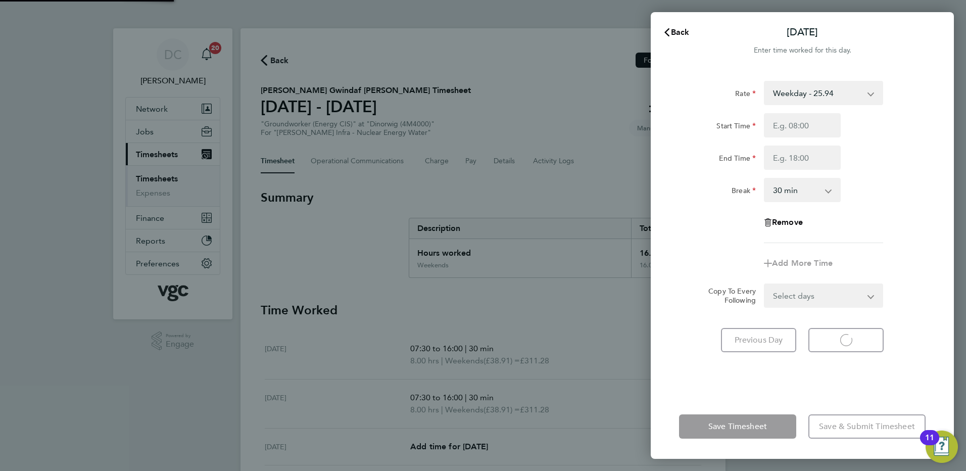
select select "30"
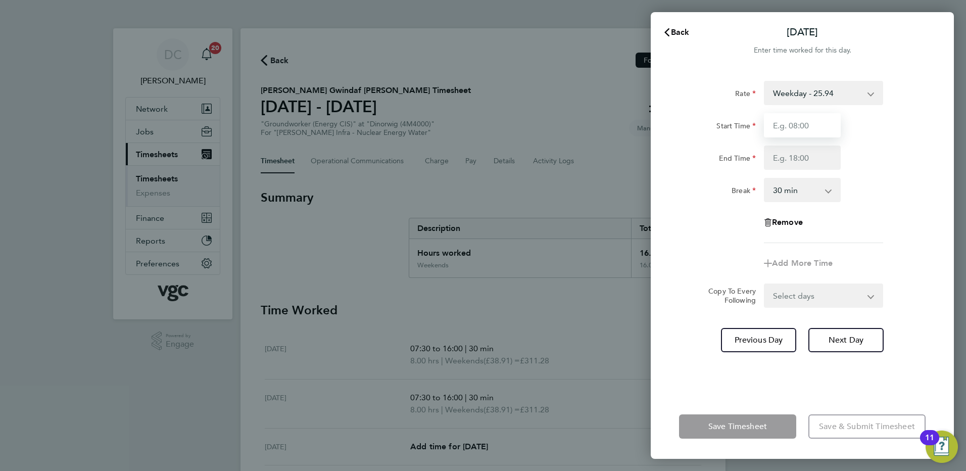
click at [797, 130] on input "Start Time" at bounding box center [802, 125] width 77 height 24
type input "07:30"
click at [788, 160] on input "End Time" at bounding box center [802, 158] width 77 height 24
type input "17:30"
click at [849, 204] on div "Rate Weekday - 25.94 Weekends - 38.91 Bank Holiday (exc Christmas) - 45.40 Week…" at bounding box center [802, 162] width 247 height 162
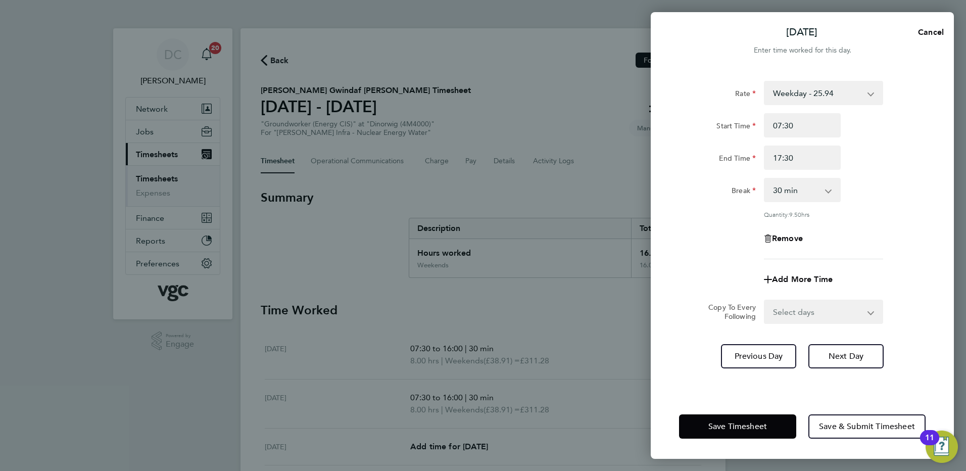
click at [801, 305] on select "Select days Day Tuesday Wednesday Thursday Friday" at bounding box center [818, 312] width 106 height 22
select select "DAY"
click at [765, 301] on select "Select days Day Tuesday Wednesday Thursday Friday" at bounding box center [818, 312] width 106 height 22
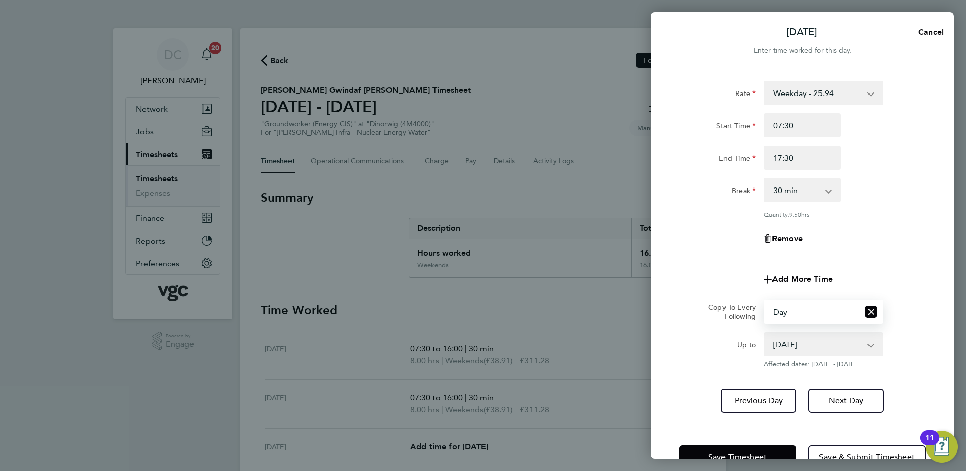
drag, startPoint x: 785, startPoint y: 323, endPoint x: 781, endPoint y: 342, distance: 18.6
click at [781, 342] on select "30 Sep 2025 01 Oct 2025 02 Oct 2025 03 Oct 2025" at bounding box center [817, 344] width 105 height 22
select select "2025-10-02"
click at [765, 333] on select "30 Sep 2025 01 Oct 2025 02 Oct 2025 03 Oct 2025" at bounding box center [817, 344] width 105 height 22
click at [840, 399] on span "Next Day" at bounding box center [846, 401] width 35 height 10
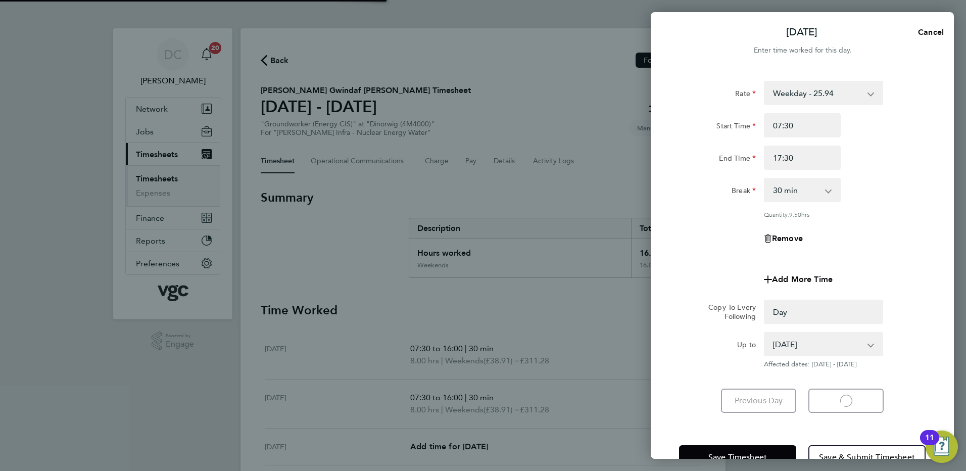
select select "0: null"
select select "30"
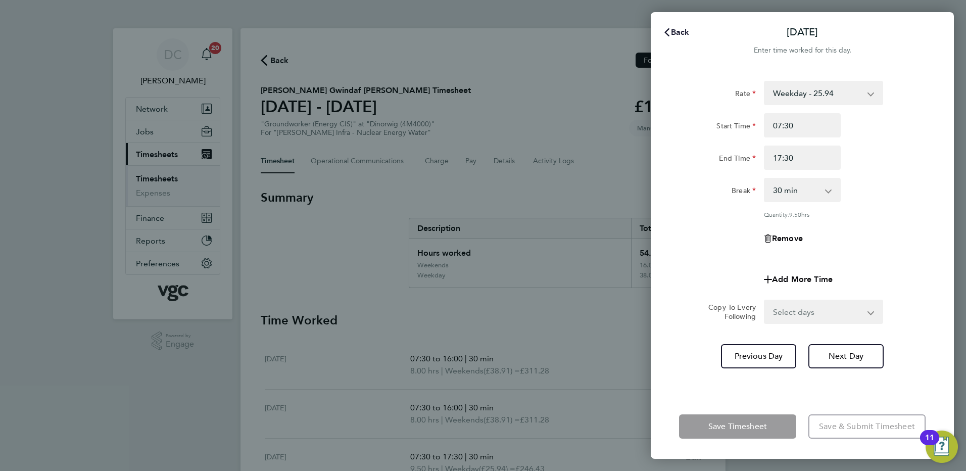
click at [682, 33] on span "Back" at bounding box center [680, 32] width 19 height 10
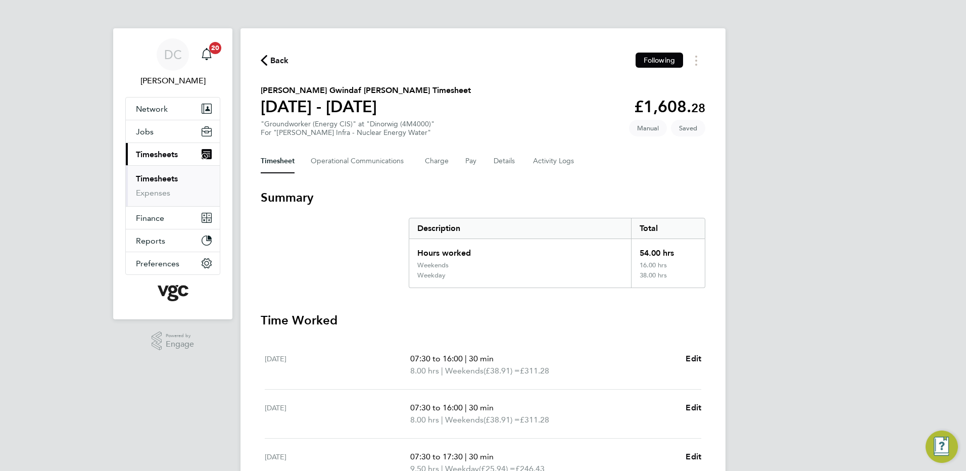
click at [818, 213] on div "DC Danny Carr Notifications 20 Applications: Network Team Members Businesses Si…" at bounding box center [483, 380] width 966 height 760
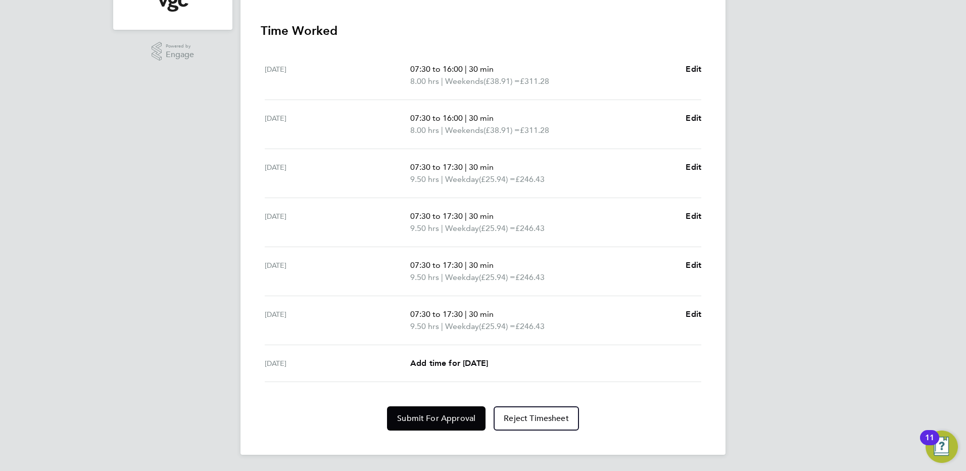
click at [818, 213] on div "DC Danny Carr Notifications 20 Applications: Network Team Members Businesses Si…" at bounding box center [483, 90] width 966 height 760
click at [488, 362] on span "Add time for Fri 03 Oct" at bounding box center [449, 363] width 78 height 10
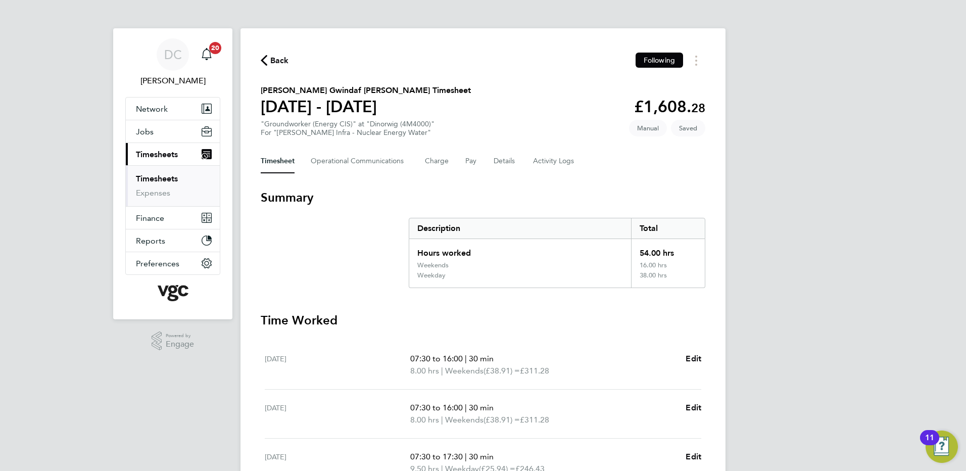
select select "30"
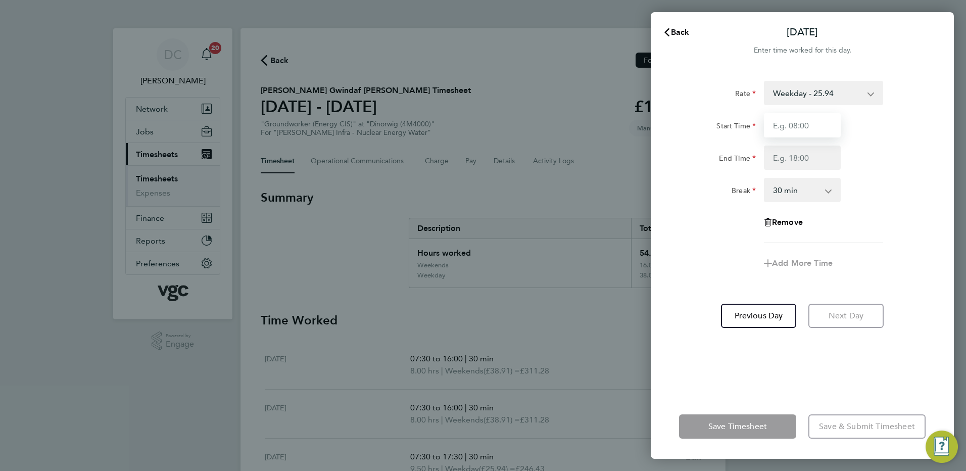
click at [796, 127] on input "Start Time" at bounding box center [802, 125] width 77 height 24
type input "07:30"
type input "16:00"
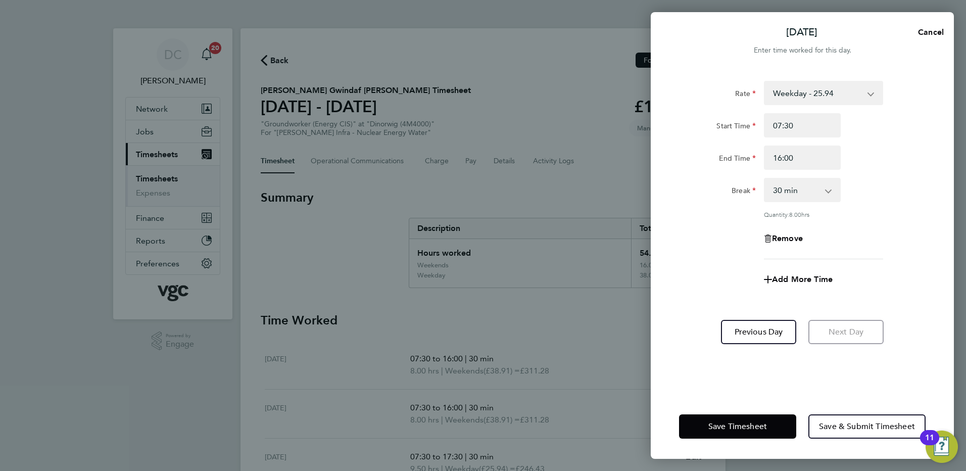
click at [680, 269] on div "Add More Time" at bounding box center [802, 279] width 255 height 24
click at [770, 427] on button "Save Timesheet" at bounding box center [737, 426] width 117 height 24
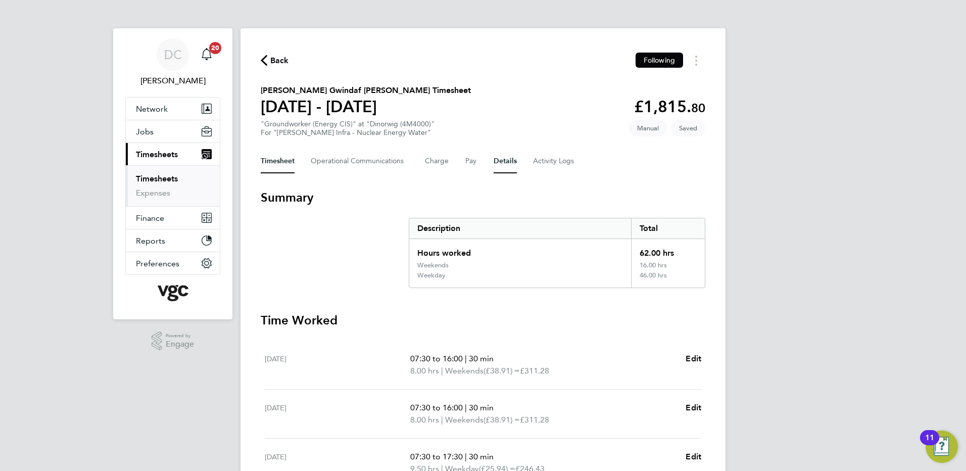
click at [502, 161] on button "Details" at bounding box center [505, 161] width 23 height 24
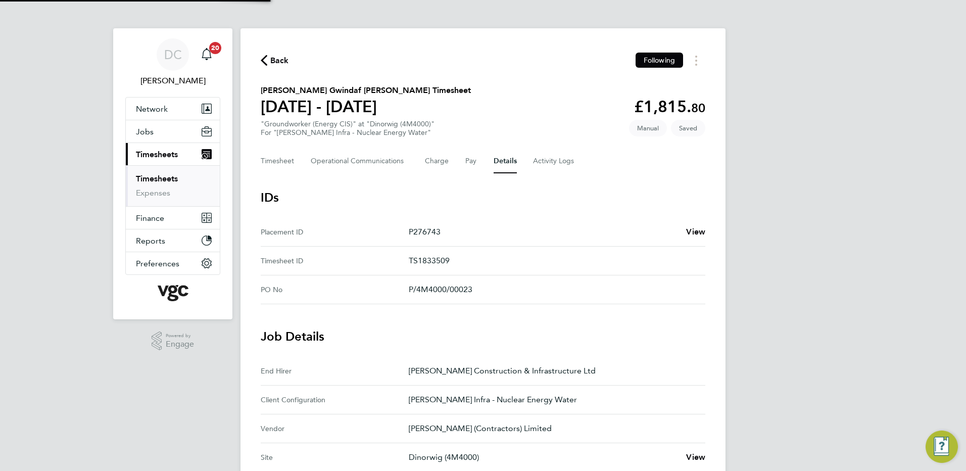
click at [821, 298] on div "DC Danny Carr Notifications 20 Applications: Network Team Members Businesses Si…" at bounding box center [483, 407] width 966 height 814
click at [290, 166] on button "Timesheet" at bounding box center [278, 161] width 34 height 24
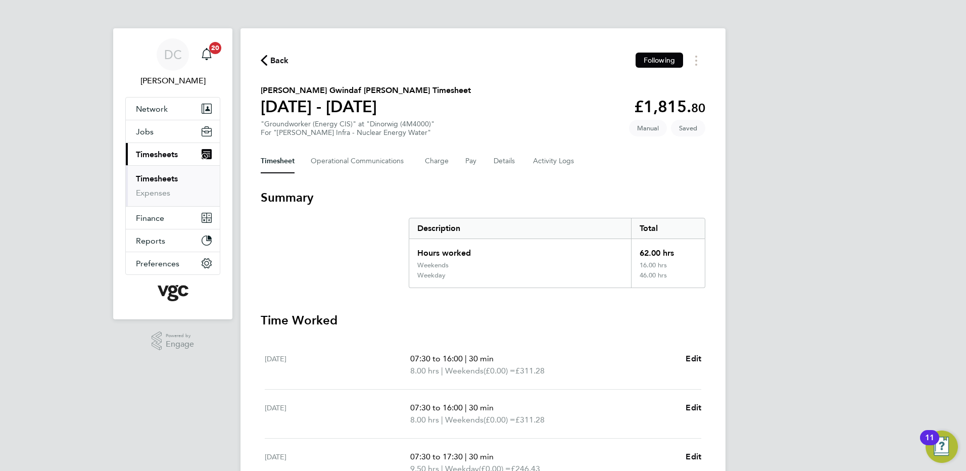
click at [863, 342] on div "DC Danny Carr Notifications 20 Applications: Network Team Members Businesses Si…" at bounding box center [483, 386] width 966 height 773
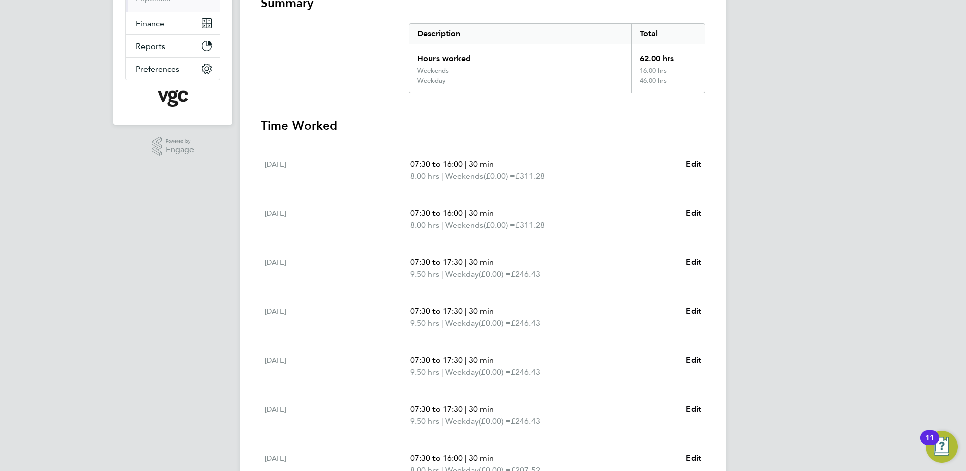
scroll to position [302, 0]
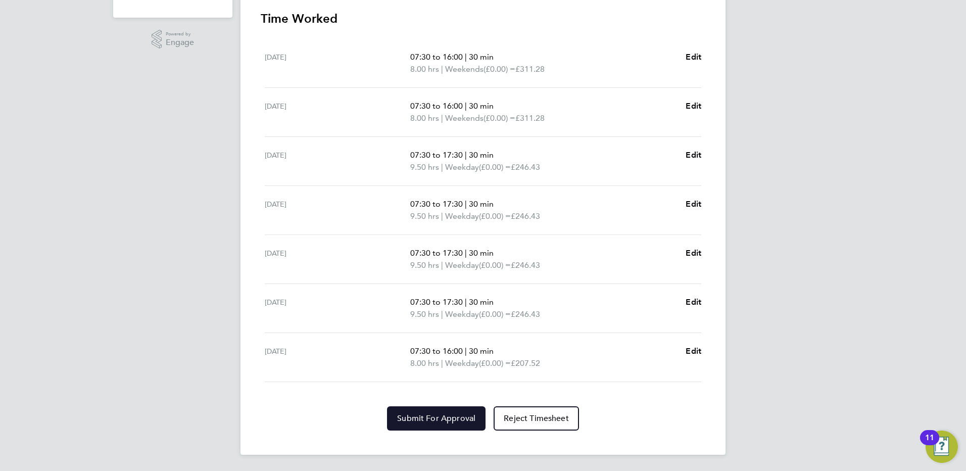
click at [467, 415] on span "Submit For Approval" at bounding box center [436, 418] width 78 height 10
click at [806, 162] on div "DC Danny Carr Notifications 20 Applications: Network Team Members Businesses Si…" at bounding box center [483, 84] width 966 height 773
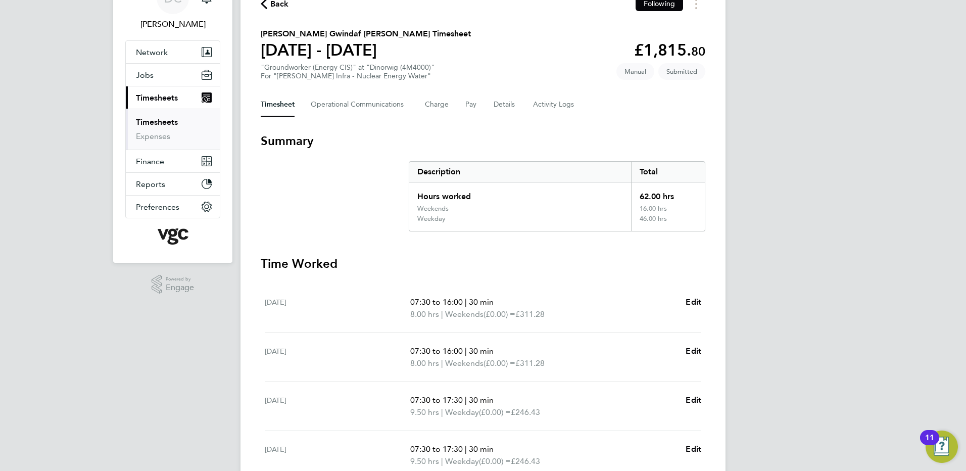
scroll to position [0, 0]
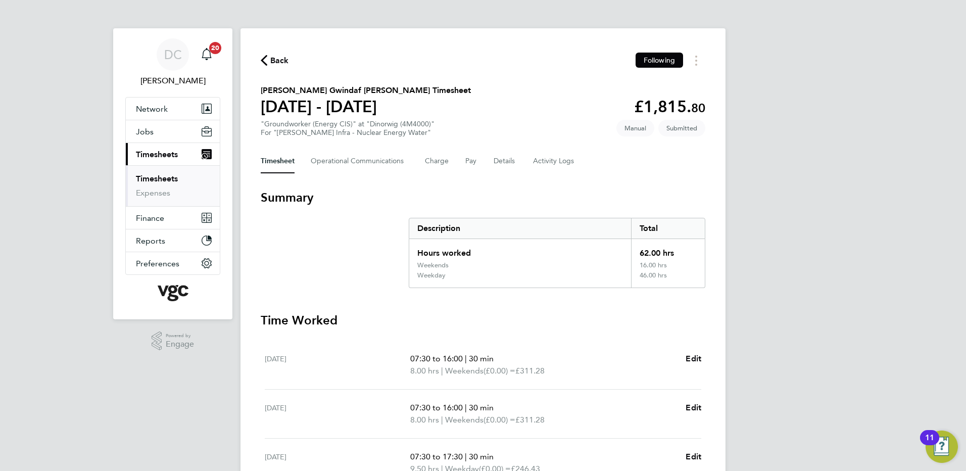
click at [278, 62] on span "Back" at bounding box center [279, 61] width 19 height 12
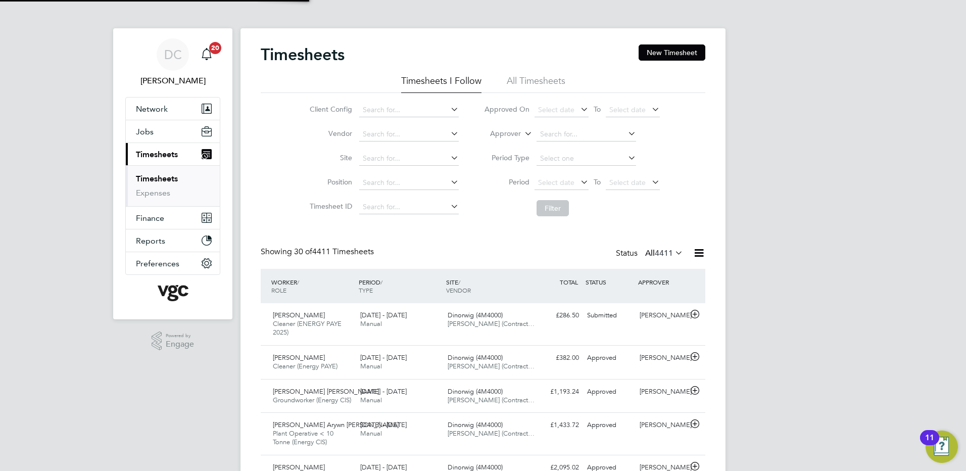
scroll to position [34, 88]
click at [666, 57] on button "New Timesheet" at bounding box center [672, 52] width 67 height 16
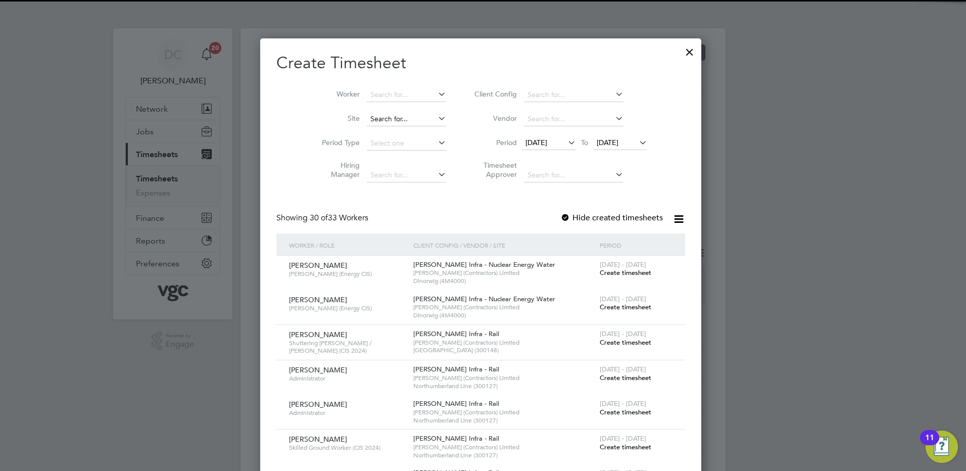
click at [406, 119] on input at bounding box center [406, 119] width 79 height 14
click at [400, 133] on b "Dinorwig" at bounding box center [387, 132] width 31 height 9
type input "Dinorwig (4M4000)"
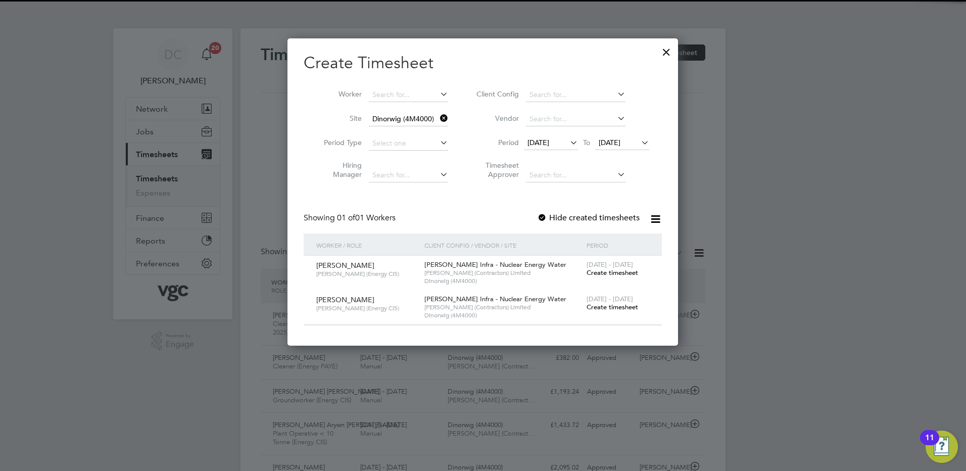
click at [549, 146] on span "19 Sep 2025" at bounding box center [539, 142] width 22 height 9
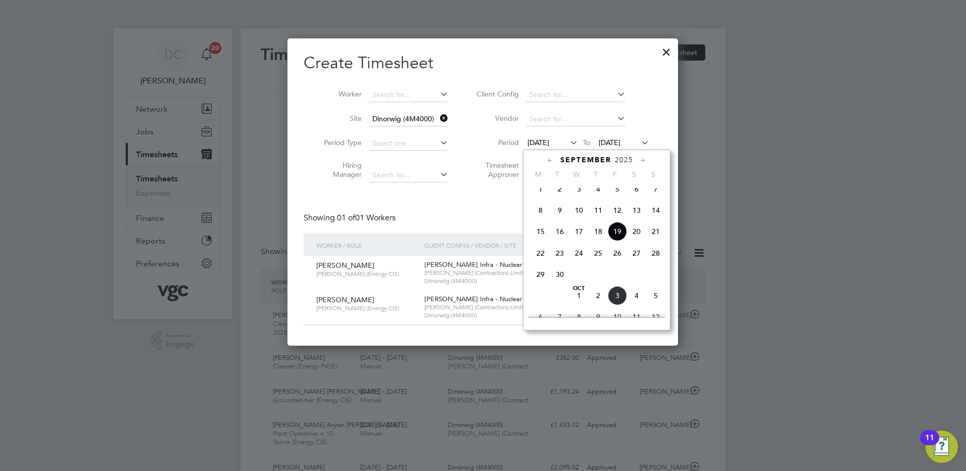
click at [636, 263] on span "27" at bounding box center [636, 253] width 19 height 19
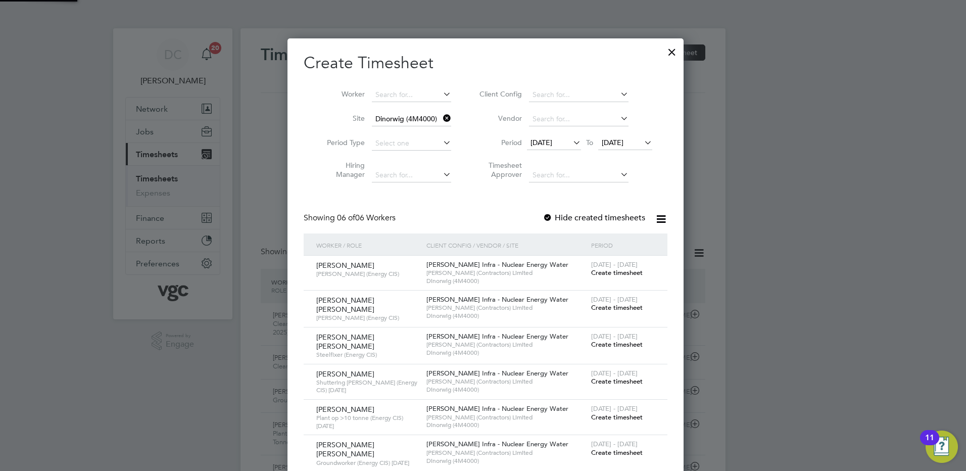
click at [617, 143] on span "27 Sep 2025" at bounding box center [613, 142] width 22 height 9
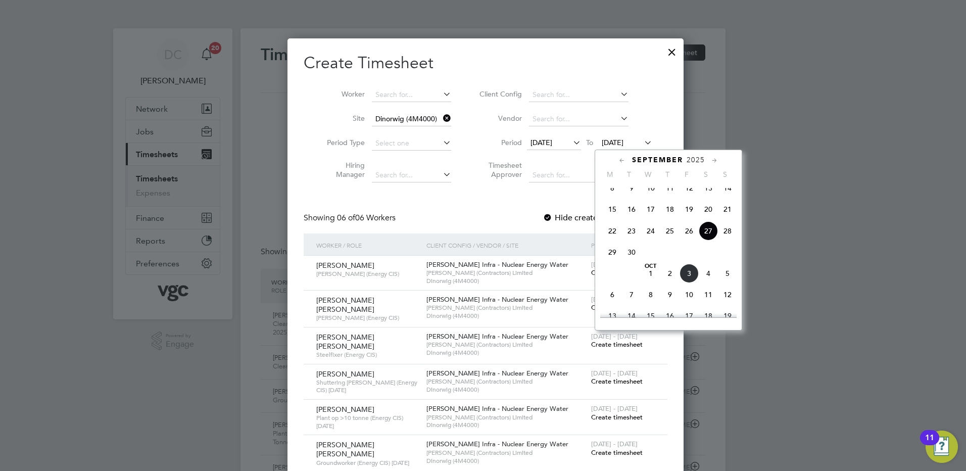
click at [692, 281] on span "3" at bounding box center [689, 273] width 19 height 19
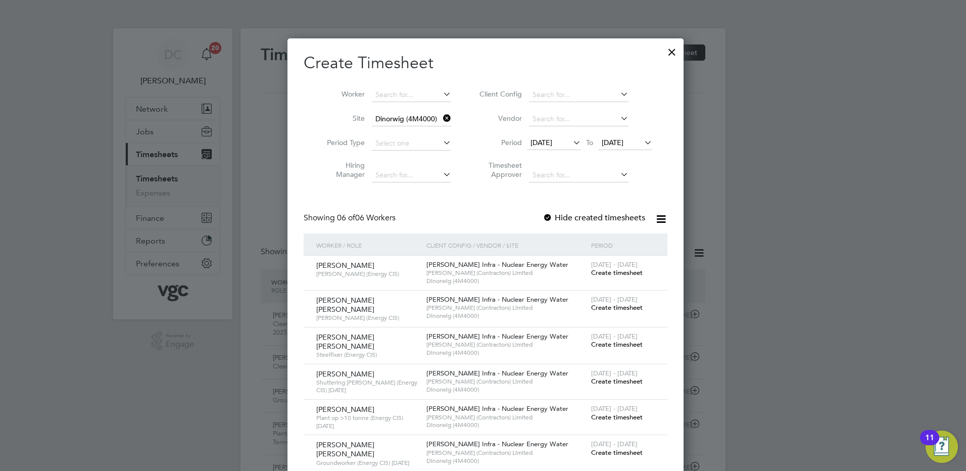
click at [620, 340] on span "Create timesheet" at bounding box center [617, 344] width 52 height 9
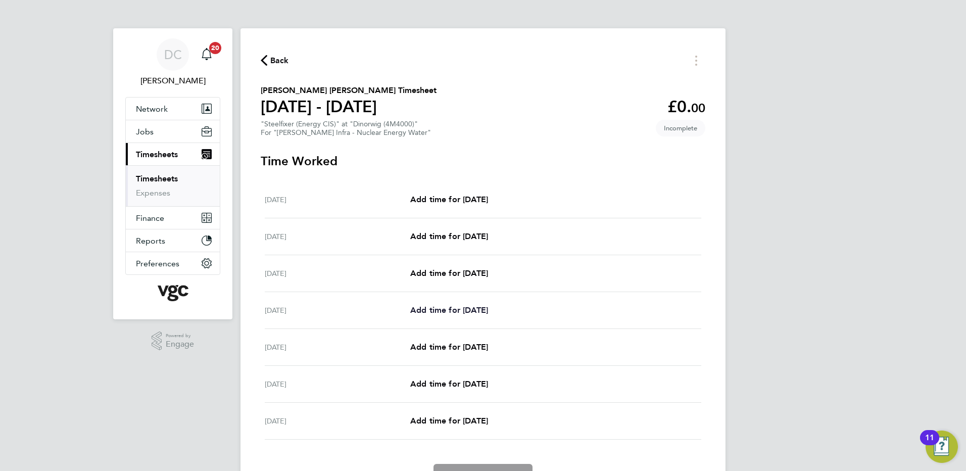
click at [453, 306] on span "Add time for Tue 30 Sep" at bounding box center [449, 310] width 78 height 10
select select "30"
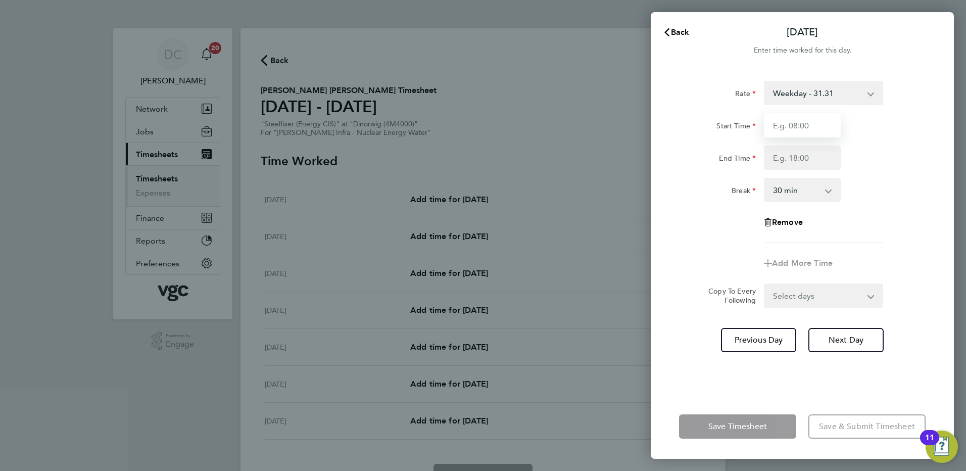
click at [814, 128] on input "Start Time" at bounding box center [802, 125] width 77 height 24
type input "07:30"
type input "17:30"
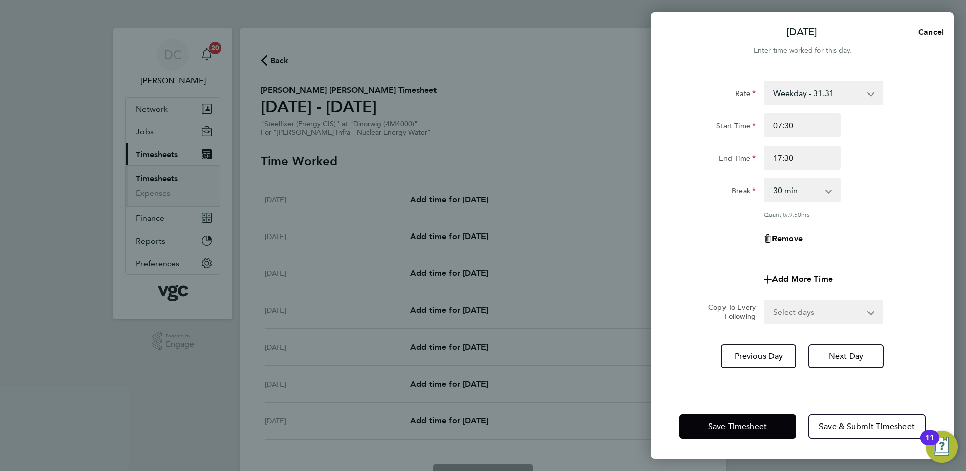
click at [867, 215] on div "Quantity: 9.50 hrs" at bounding box center [823, 214] width 119 height 8
click at [800, 313] on select "Select days Day Wednesday Thursday Friday" at bounding box center [818, 312] width 106 height 22
select select "DAY"
click at [765, 301] on select "Select days Day Wednesday Thursday Friday" at bounding box center [818, 312] width 106 height 22
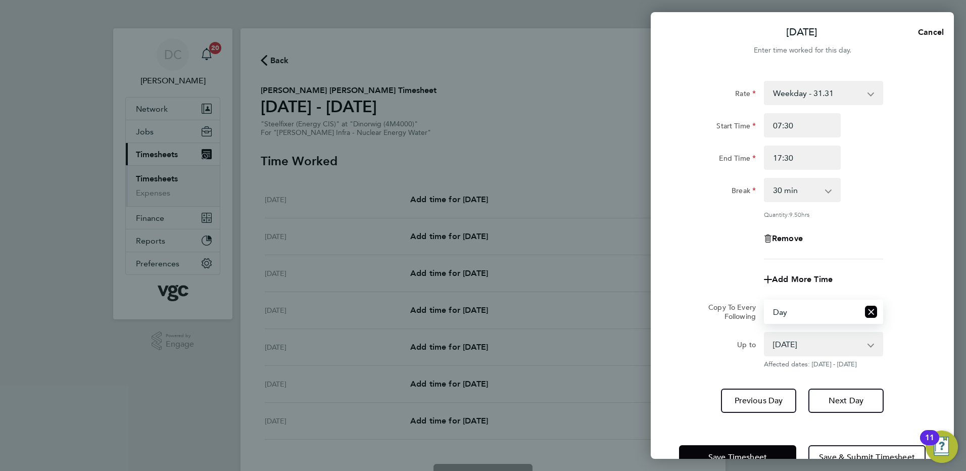
drag, startPoint x: 796, startPoint y: 323, endPoint x: 786, endPoint y: 349, distance: 27.0
click at [786, 349] on select "01 Oct 2025 02 Oct 2025 03 Oct 2025" at bounding box center [817, 344] width 105 height 22
select select "2025-10-02"
click at [765, 333] on select "01 Oct 2025 02 Oct 2025 03 Oct 2025" at bounding box center [817, 344] width 105 height 22
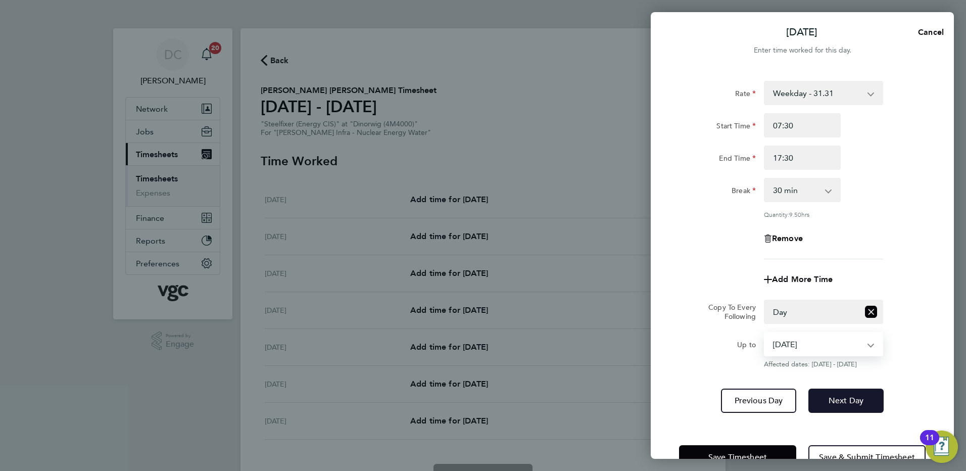
click at [839, 402] on span "Next Day" at bounding box center [846, 401] width 35 height 10
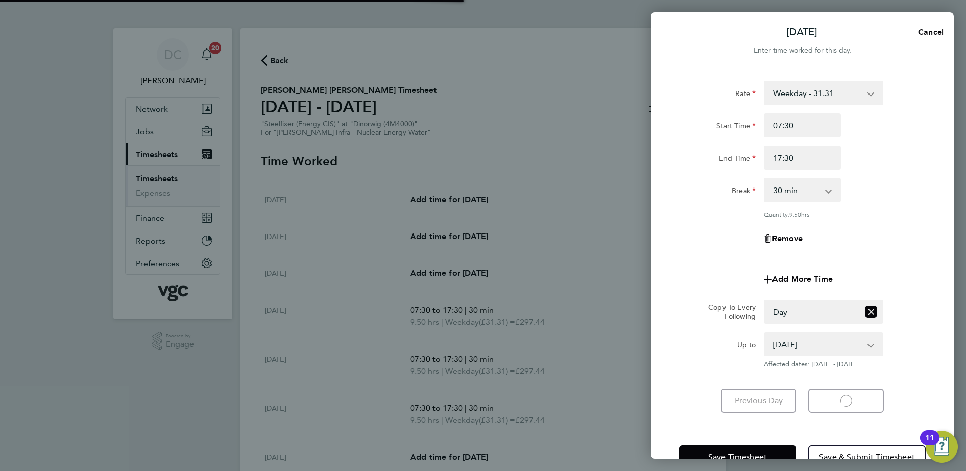
select select "30"
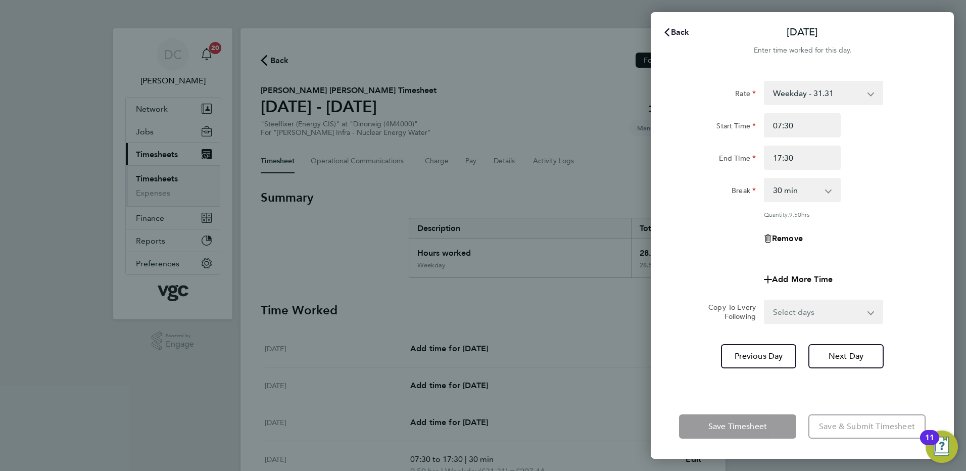
click at [678, 31] on span "Back" at bounding box center [680, 32] width 19 height 10
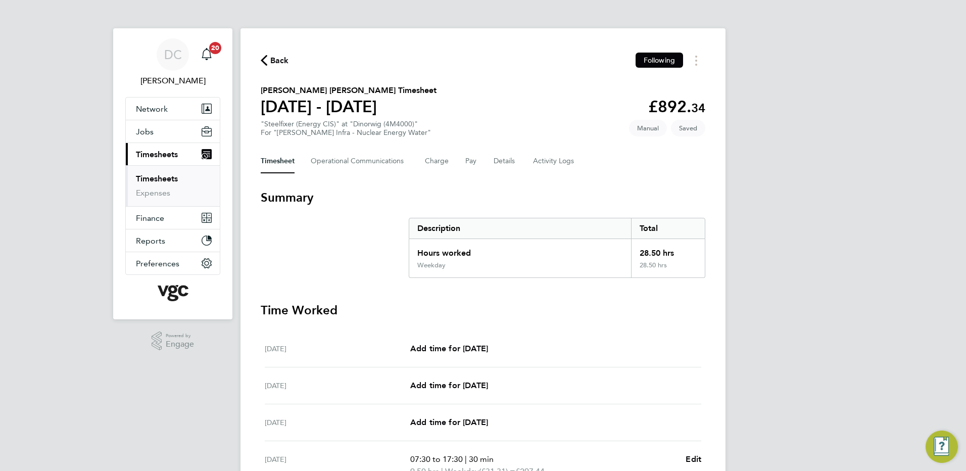
click at [809, 197] on div "DC Danny Carr Notifications 20 Applications: Network Team Members Businesses Si…" at bounding box center [483, 357] width 966 height 714
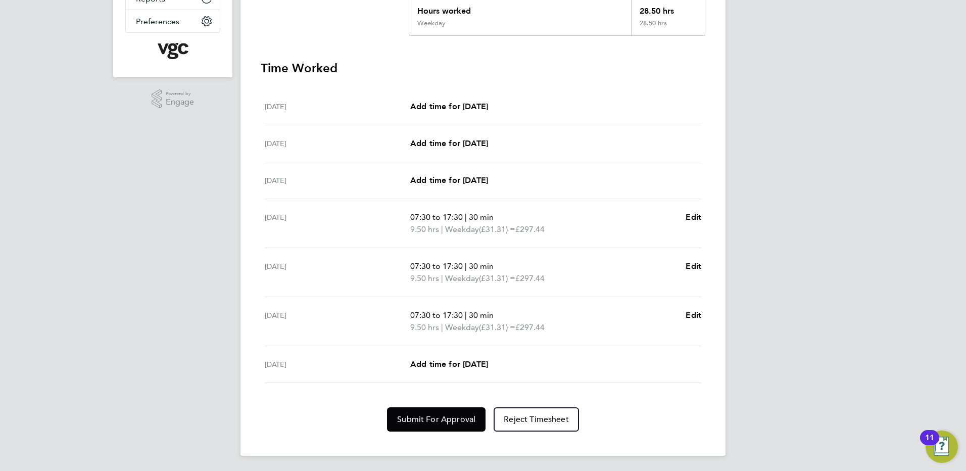
scroll to position [243, 0]
click at [480, 364] on span "Add time for Fri 03 Oct" at bounding box center [449, 363] width 78 height 10
select select "30"
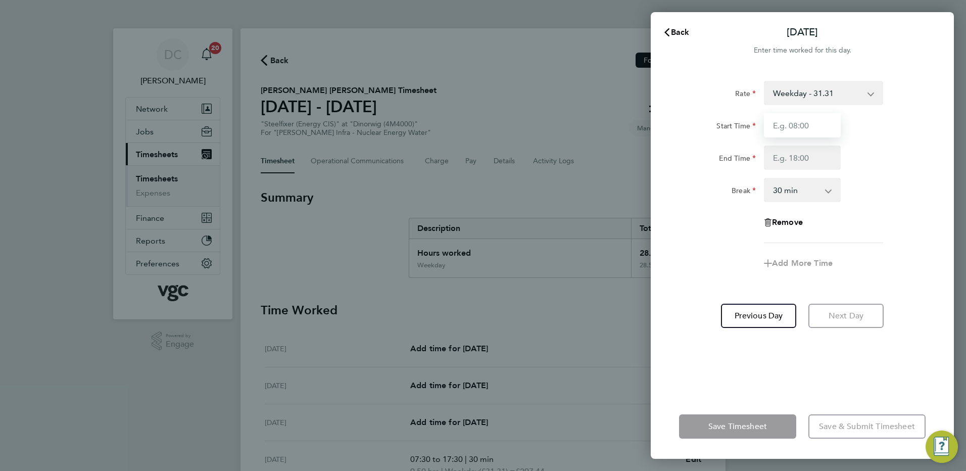
click at [816, 131] on input "Start Time" at bounding box center [802, 125] width 77 height 24
type input "07:30"
type input "16:00"
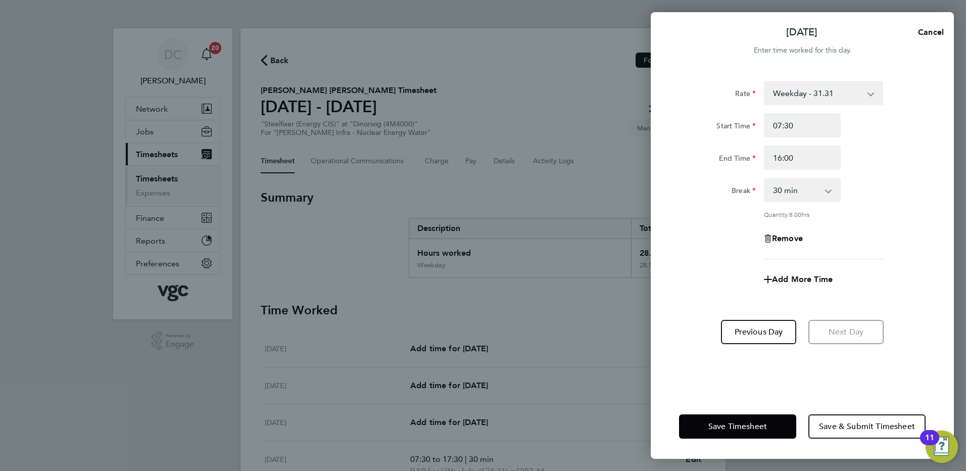
click at [725, 295] on form "Rate Weekday - 31.31 Bonus - 40.00 Weekday Nights - 39.14 Bank Holiday (exc Chr…" at bounding box center [802, 190] width 247 height 219
click at [841, 423] on span "Save & Submit Timesheet" at bounding box center [867, 426] width 96 height 10
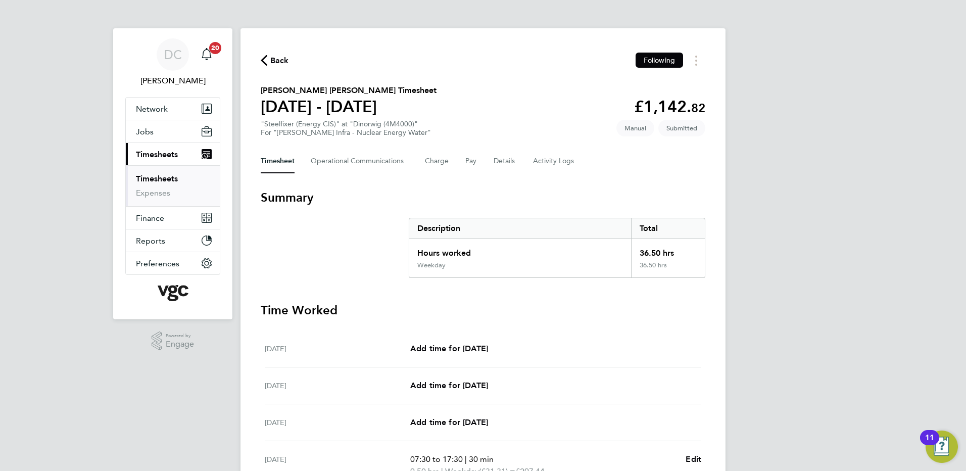
click at [279, 58] on span "Back" at bounding box center [279, 61] width 19 height 12
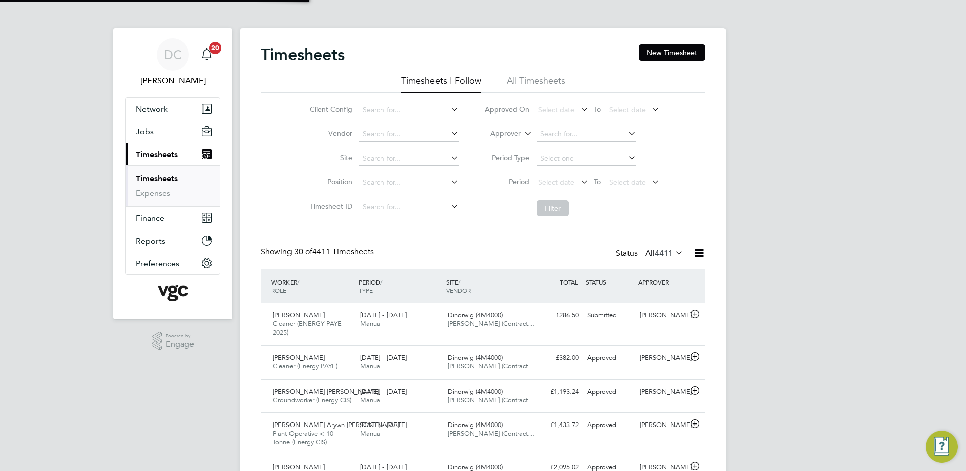
scroll to position [34, 88]
click at [677, 51] on button "New Timesheet" at bounding box center [672, 52] width 67 height 16
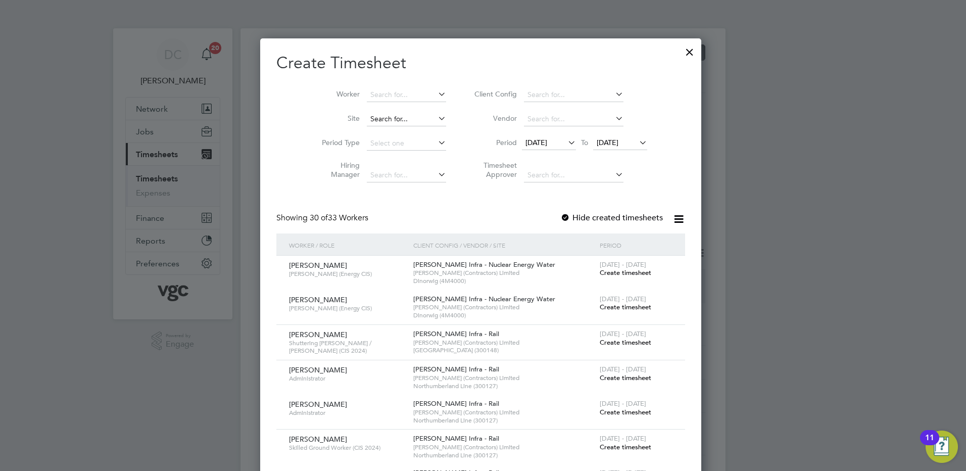
click at [396, 119] on input at bounding box center [406, 119] width 79 height 14
click at [394, 132] on b "Dinorwig" at bounding box center [387, 132] width 31 height 9
type input "Dinorwig (4M4000)"
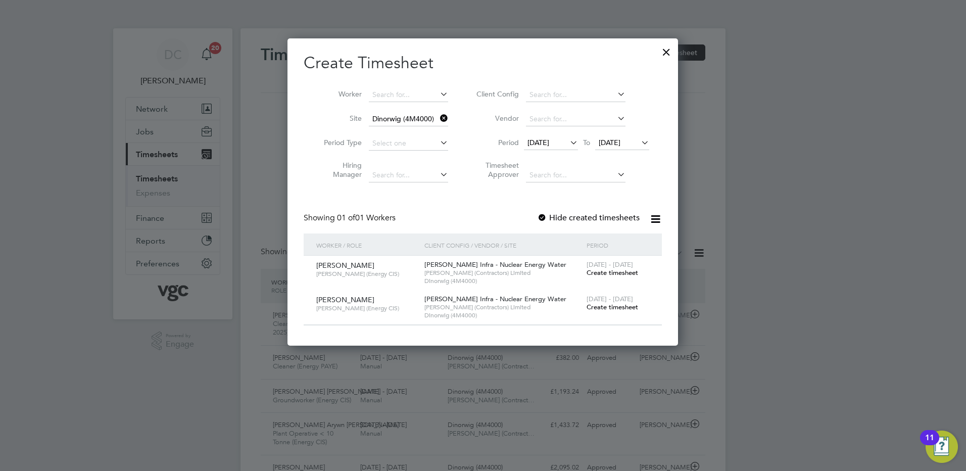
click at [549, 145] on span "19 Sep 2025" at bounding box center [539, 142] width 22 height 9
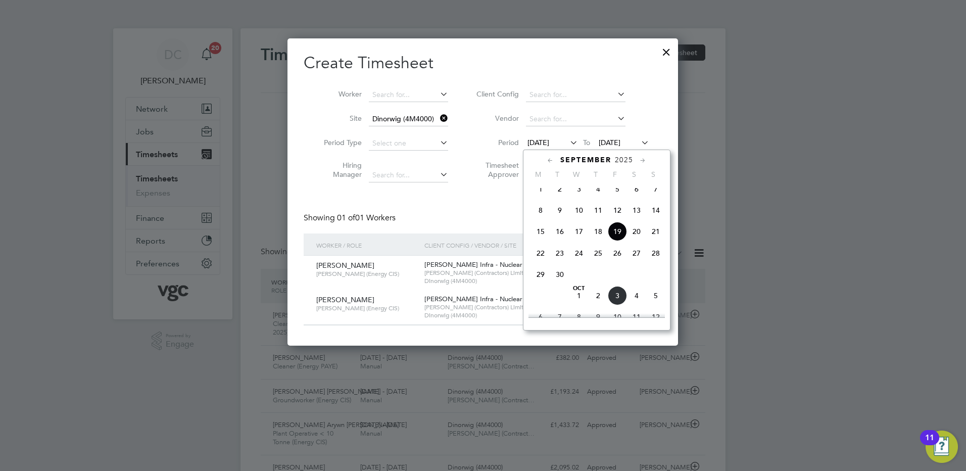
click at [637, 262] on span "27" at bounding box center [636, 253] width 19 height 19
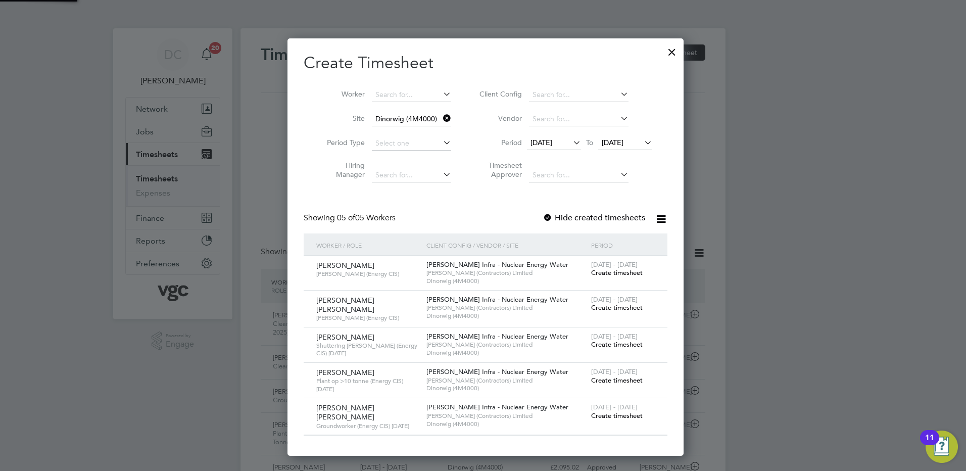
click at [624, 139] on span "27 Sep 2025" at bounding box center [613, 142] width 22 height 9
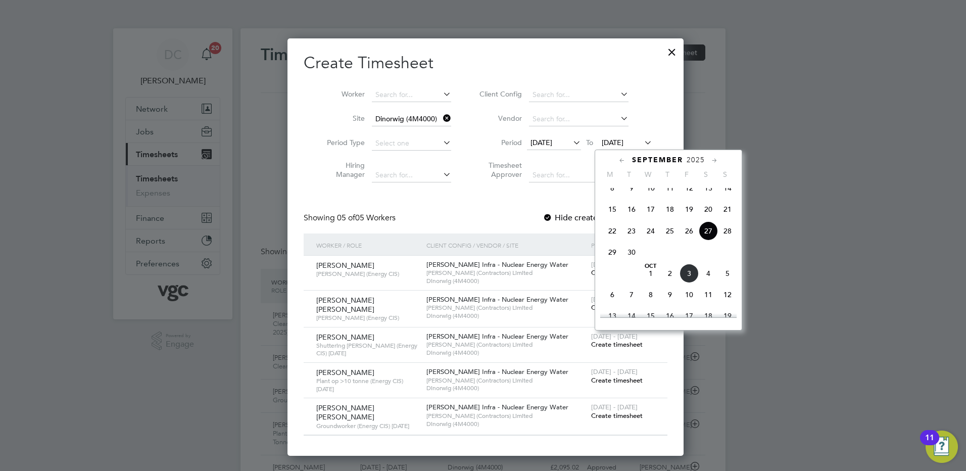
click at [689, 281] on span "3" at bounding box center [689, 273] width 19 height 19
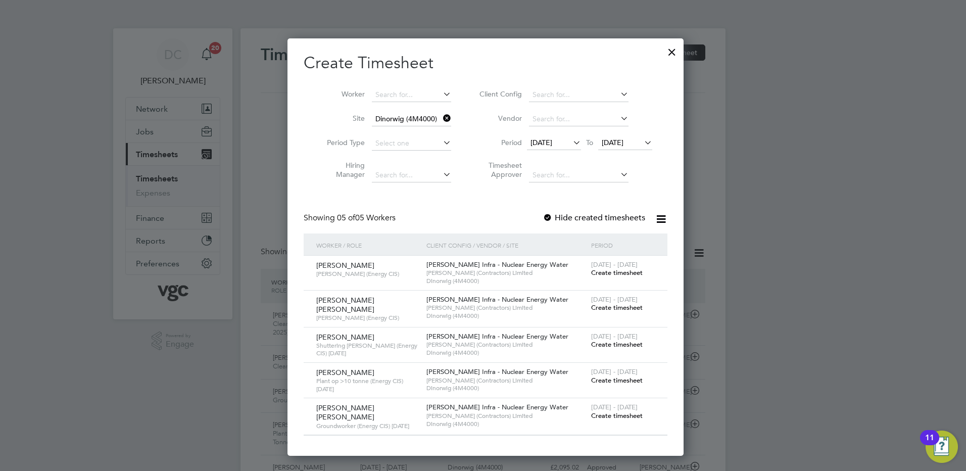
click at [628, 307] on span "Create timesheet" at bounding box center [617, 307] width 52 height 9
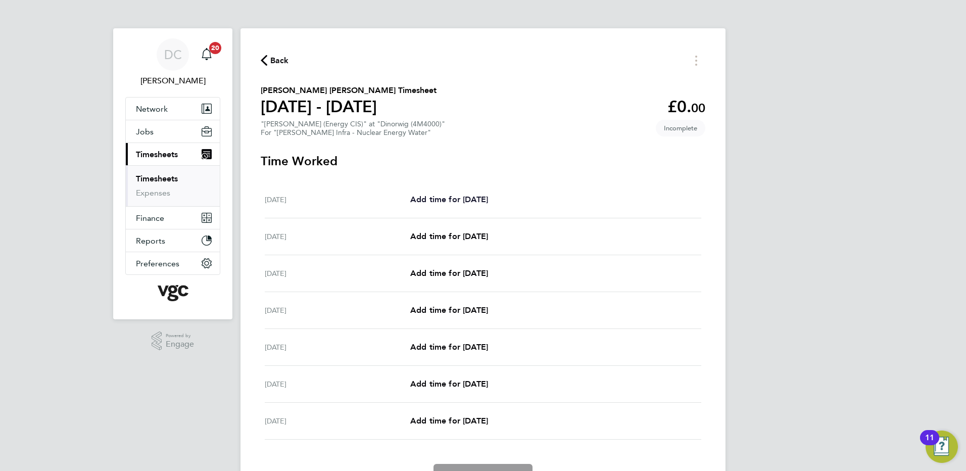
click at [443, 199] on span "Add time for Sat 27 Sep" at bounding box center [449, 200] width 78 height 10
select select "30"
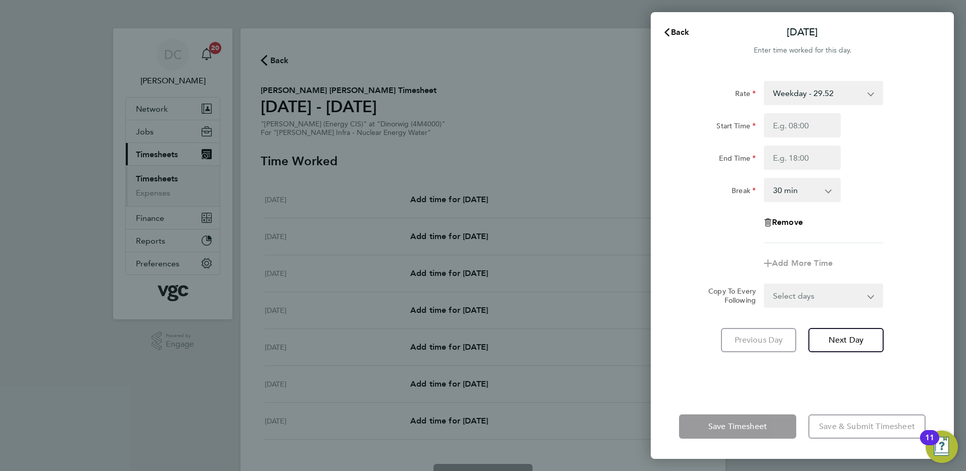
click at [785, 94] on select "Weekday - 29.52 Bank Holiday (exc Christmas) - 51.66 Weekday Nights - 36.90 Wee…" at bounding box center [817, 93] width 105 height 22
select select "30"
click at [784, 134] on input "Start Time" at bounding box center [802, 125] width 77 height 24
type input "07:30"
click at [788, 162] on input "End Time" at bounding box center [802, 158] width 77 height 24
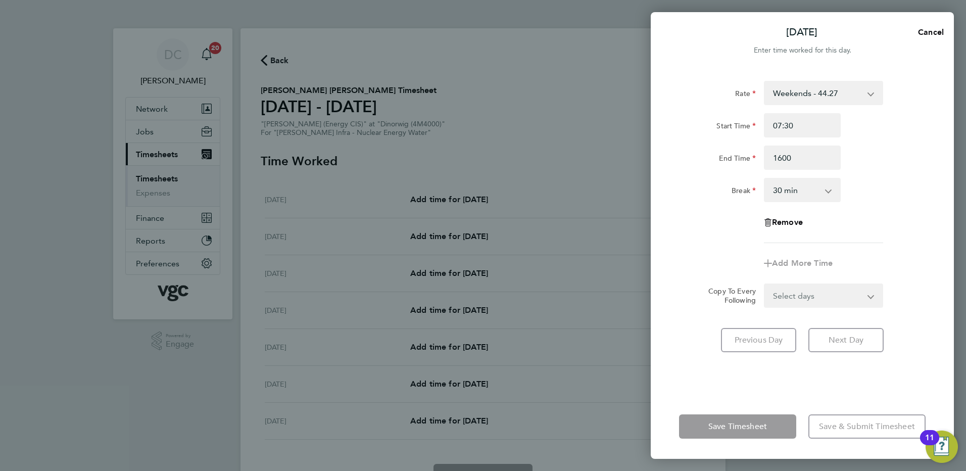
type input "16:00"
click at [901, 270] on div "Add More Time" at bounding box center [802, 263] width 255 height 24
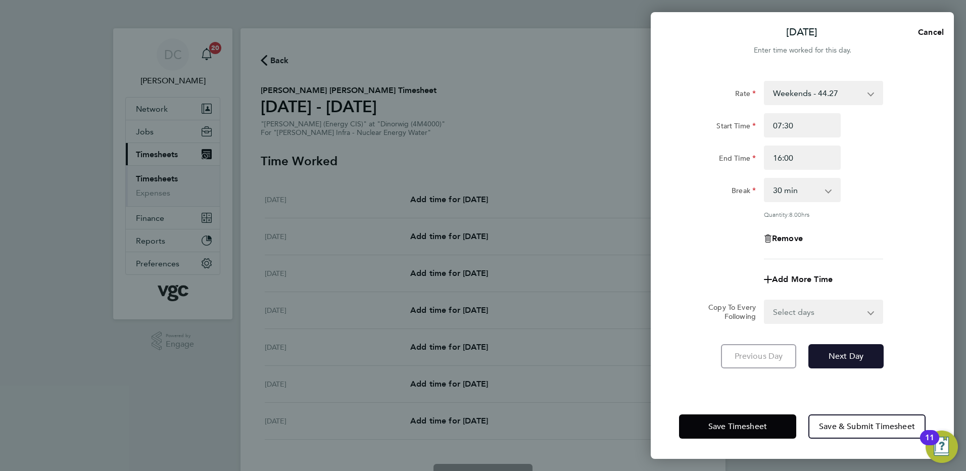
click at [857, 355] on span "Next Day" at bounding box center [846, 356] width 35 height 10
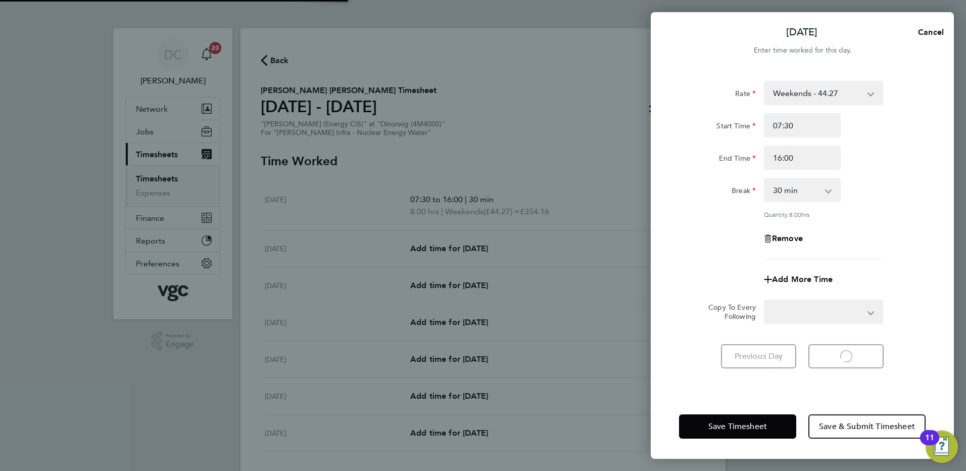
select select "30"
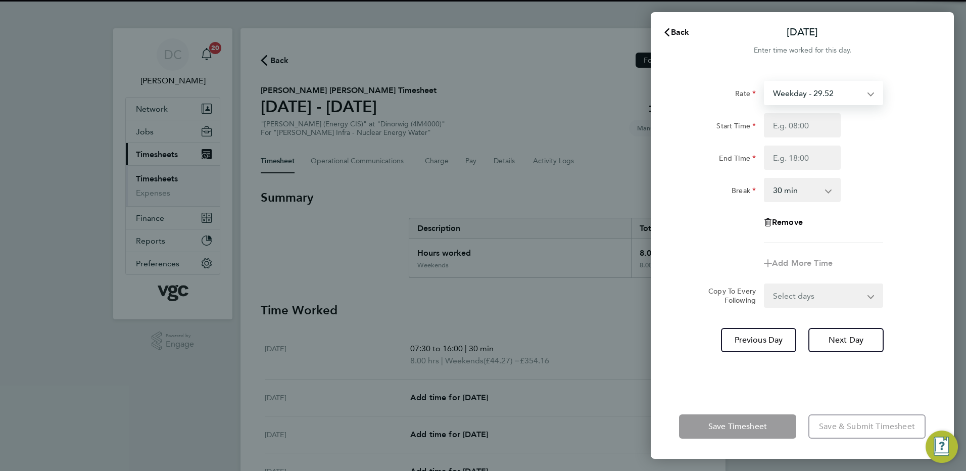
click at [794, 95] on select "Weekday - 29.52 Bank Holiday (exc Christmas) - 51.66 Weekday Nights - 36.90 Wee…" at bounding box center [817, 93] width 105 height 22
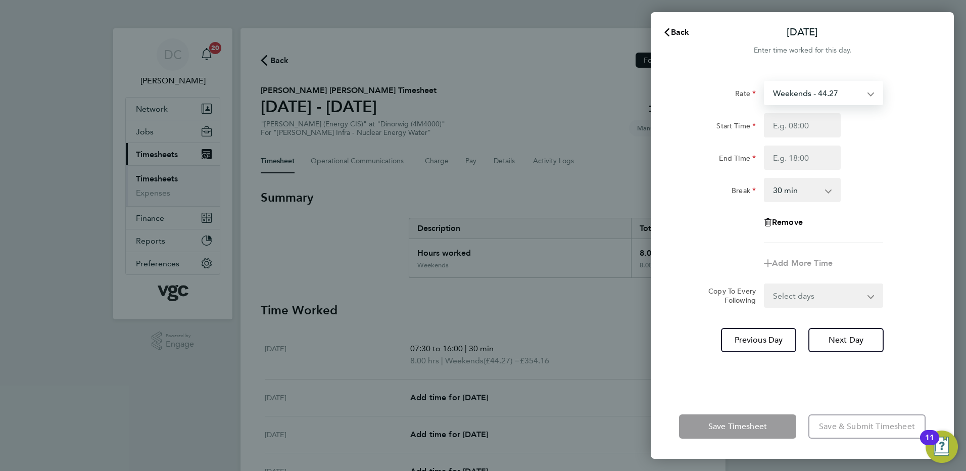
select select "30"
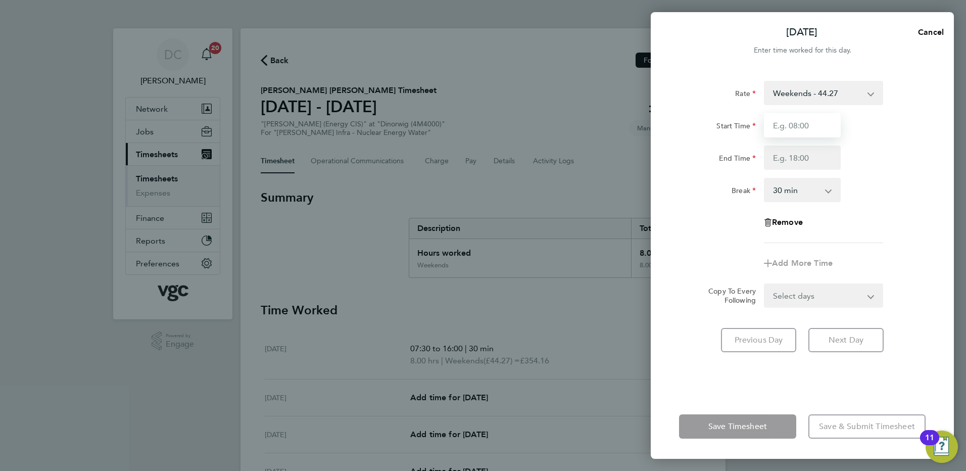
click at [786, 127] on input "Start Time" at bounding box center [802, 125] width 77 height 24
type input "07:30"
type input "16:00"
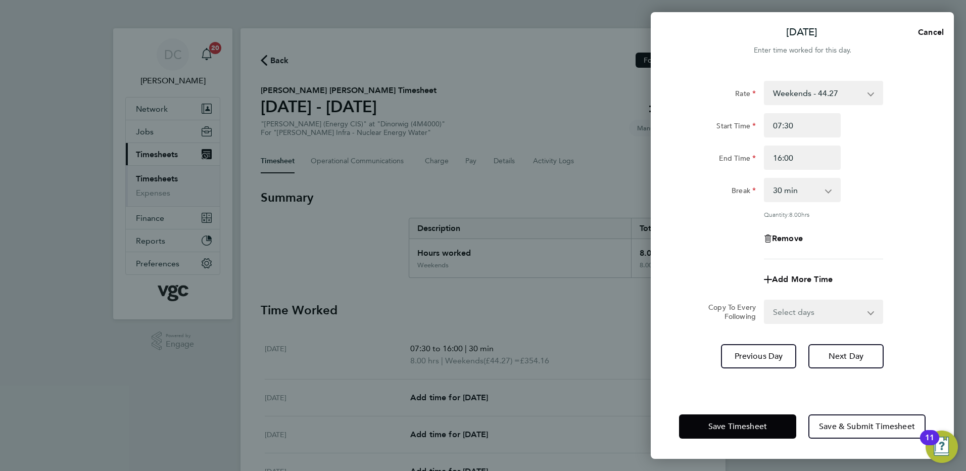
click at [894, 233] on div "Remove" at bounding box center [802, 238] width 255 height 24
click at [849, 354] on span "Next Day" at bounding box center [846, 356] width 35 height 10
select select "30"
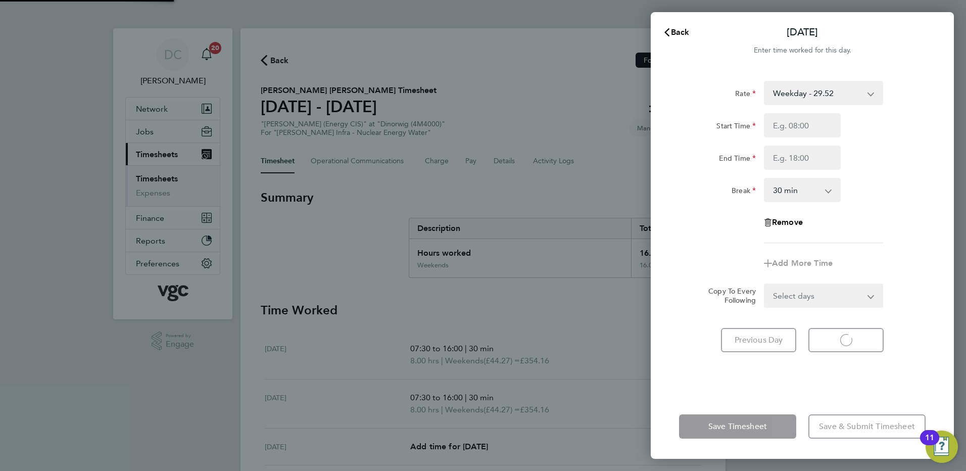
select select "30"
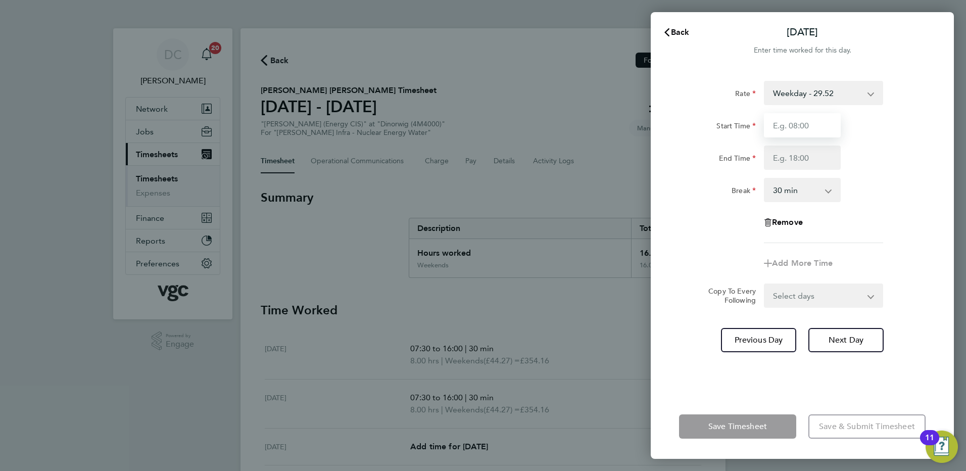
click at [789, 122] on input "Start Time" at bounding box center [802, 125] width 77 height 24
type input "07:30"
click at [791, 161] on input "End Time" at bounding box center [802, 158] width 77 height 24
type input "17:30"
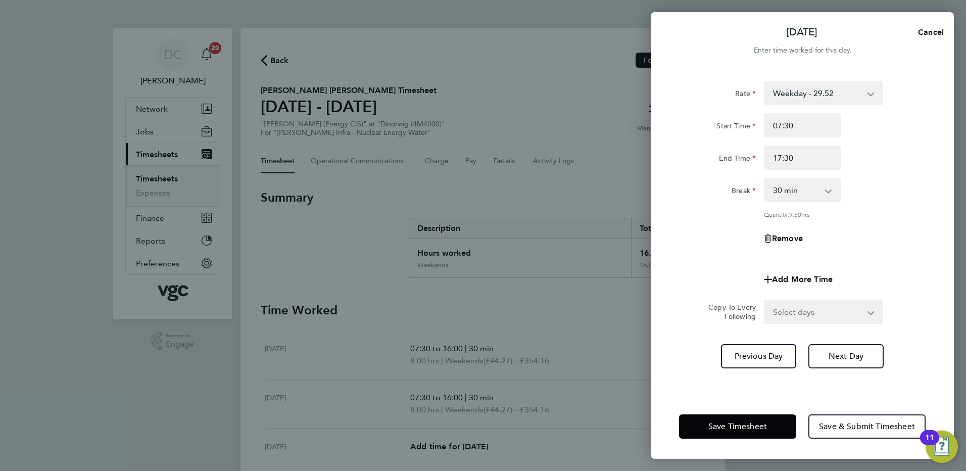
click at [873, 225] on div "Rate Weekday - 29.52 Bank Holiday (exc Christmas) - 51.66 Weekday Nights - 36.9…" at bounding box center [802, 170] width 247 height 178
click at [802, 310] on select "Select days Day Tuesday Wednesday Thursday Friday" at bounding box center [818, 312] width 106 height 22
select select "DAY"
click at [765, 301] on select "Select days Day Tuesday Wednesday Thursday Friday" at bounding box center [818, 312] width 106 height 22
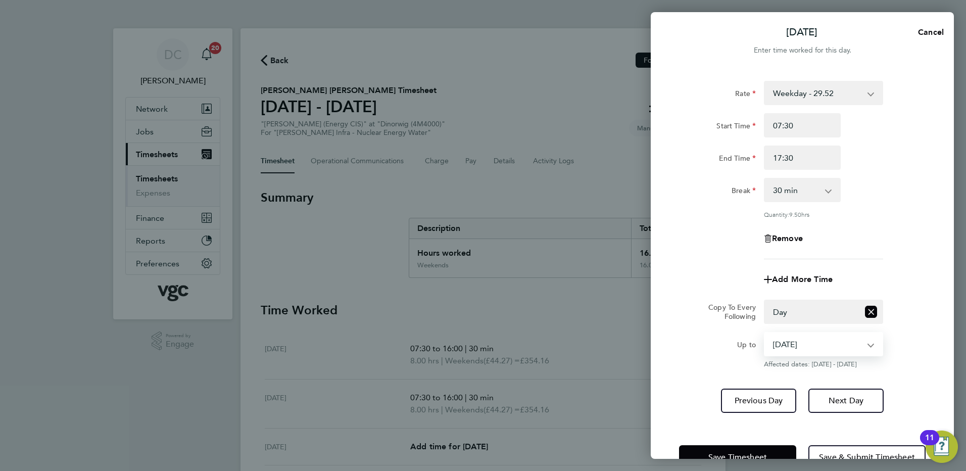
drag, startPoint x: 795, startPoint y: 322, endPoint x: 784, endPoint y: 348, distance: 27.8
click at [784, 348] on select "30 Sep 2025 01 Oct 2025 02 Oct 2025 03 Oct 2025" at bounding box center [817, 344] width 105 height 22
select select "2025-10-02"
click at [765, 333] on select "30 Sep 2025 01 Oct 2025 02 Oct 2025 03 Oct 2025" at bounding box center [817, 344] width 105 height 22
click at [838, 404] on span "Next Day" at bounding box center [846, 401] width 35 height 10
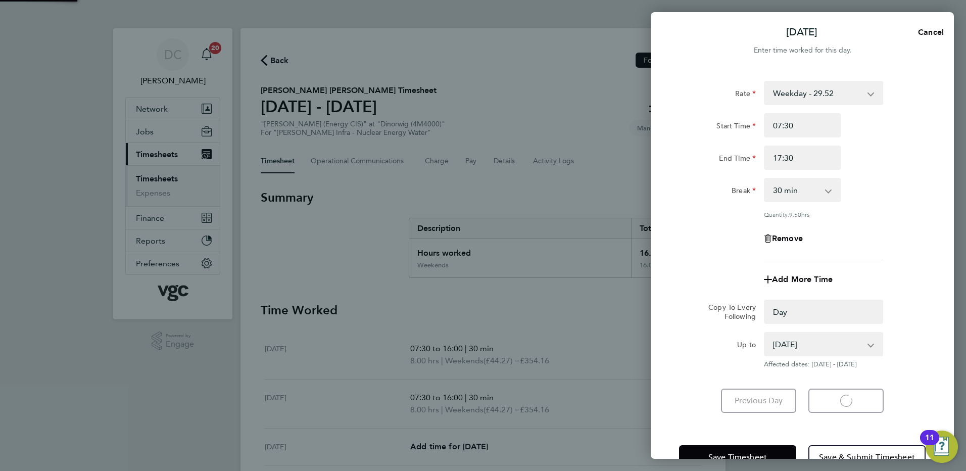
select select "0: null"
select select "30"
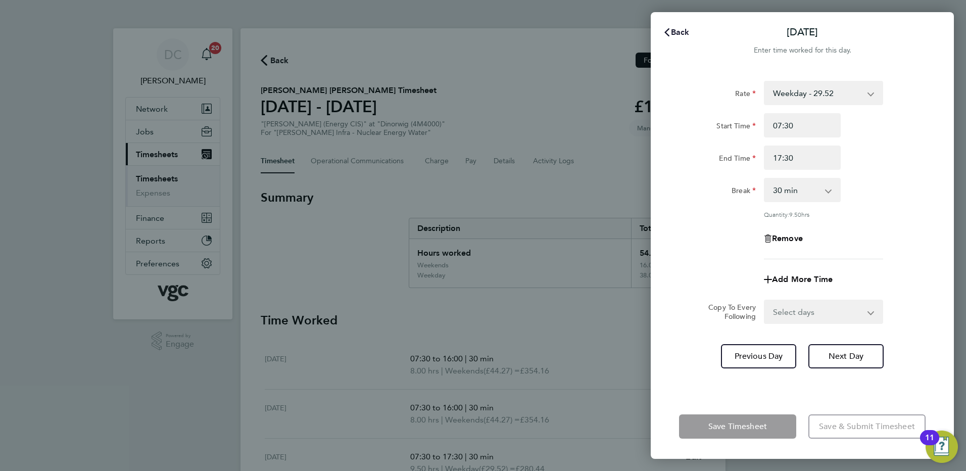
click at [678, 32] on span "Back" at bounding box center [680, 32] width 19 height 10
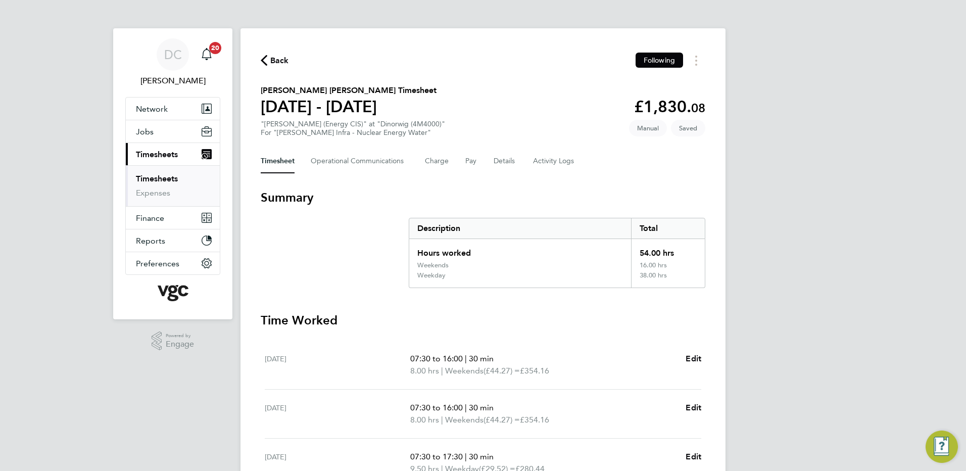
click at [861, 288] on div "DC Danny Carr Notifications 20 Applications: Network Team Members Businesses Si…" at bounding box center [483, 380] width 966 height 760
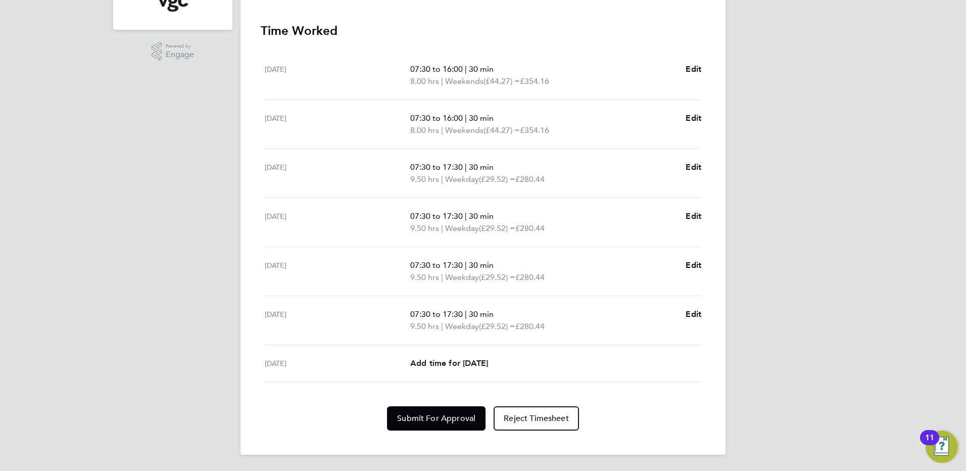
click at [488, 358] on span "Add time for Fri 03 Oct" at bounding box center [449, 363] width 78 height 10
select select "30"
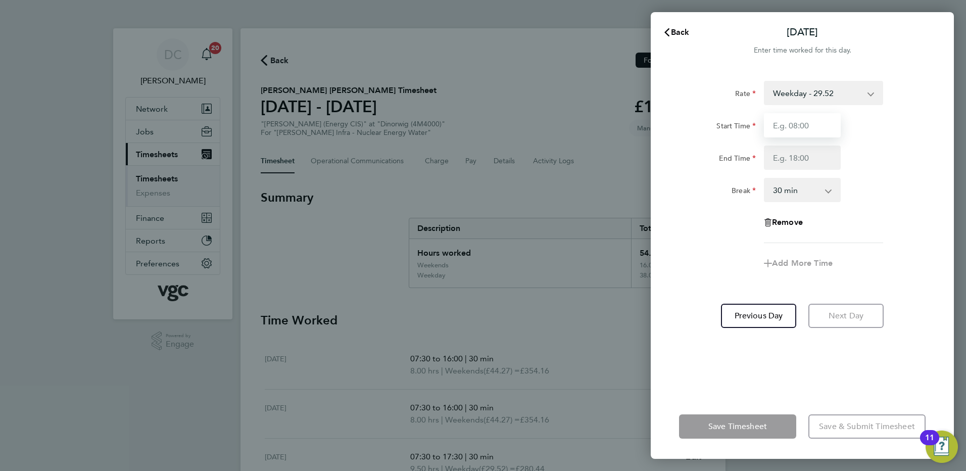
click at [821, 125] on input "Start Time" at bounding box center [802, 125] width 77 height 24
type input "07:30"
type input "16:00"
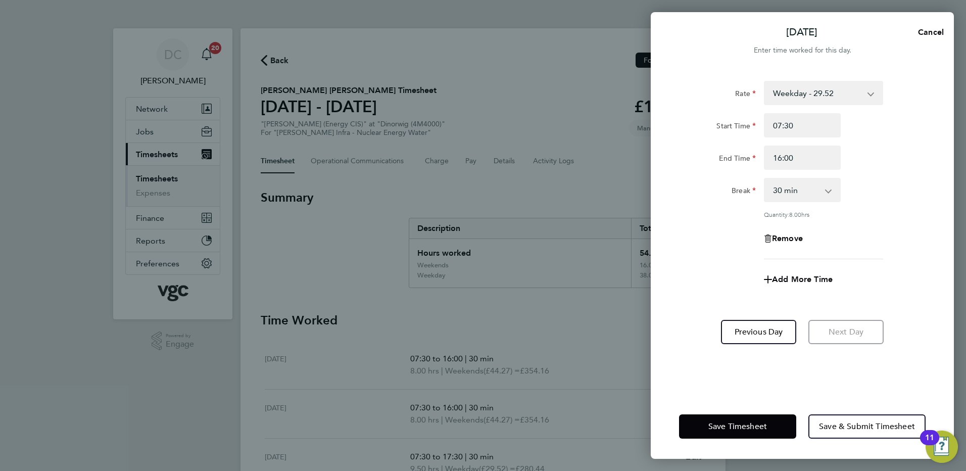
click at [687, 299] on div "Rate Weekday - 29.52 Bank Holiday (exc Christmas) - 51.66 Weekday Nights - 36.9…" at bounding box center [802, 231] width 303 height 325
click at [844, 422] on span "Save & Submit Timesheet" at bounding box center [867, 426] width 96 height 10
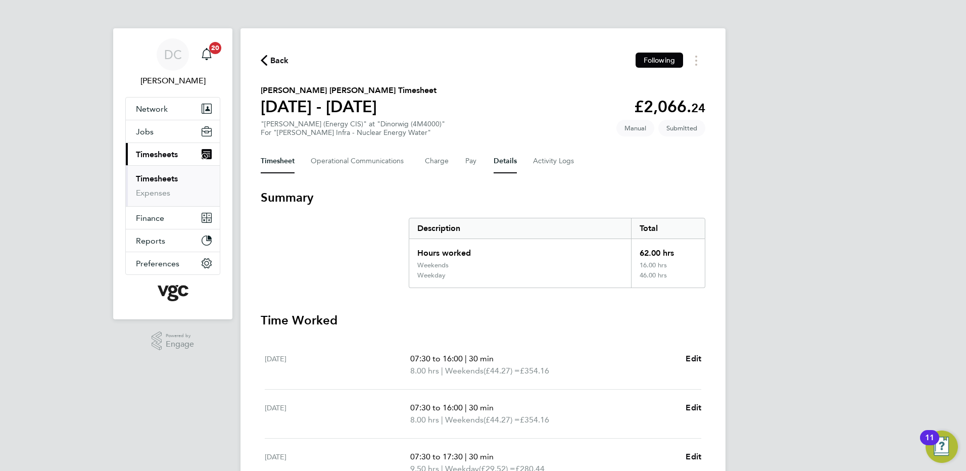
click at [499, 159] on button "Details" at bounding box center [505, 161] width 23 height 24
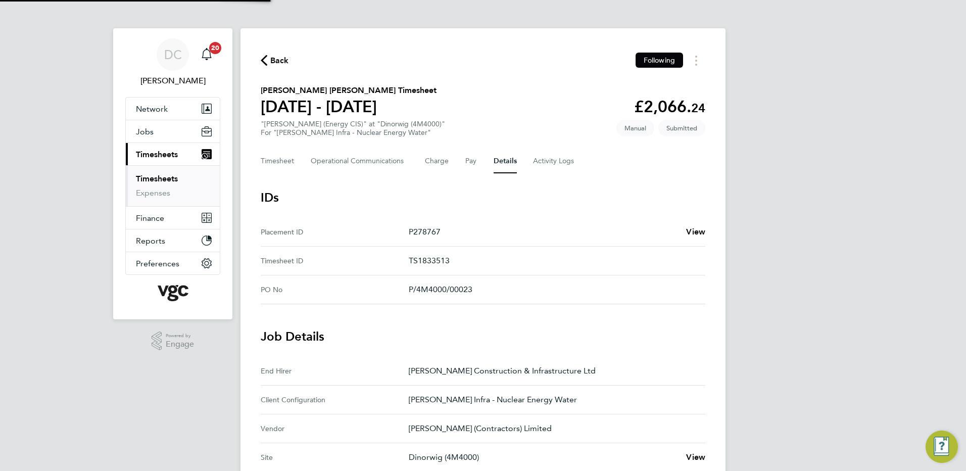
click at [814, 325] on div "DC Danny Carr Notifications 20 Applications: Network Team Members Businesses Si…" at bounding box center [483, 378] width 966 height 757
click at [287, 163] on button "Timesheet" at bounding box center [278, 161] width 34 height 24
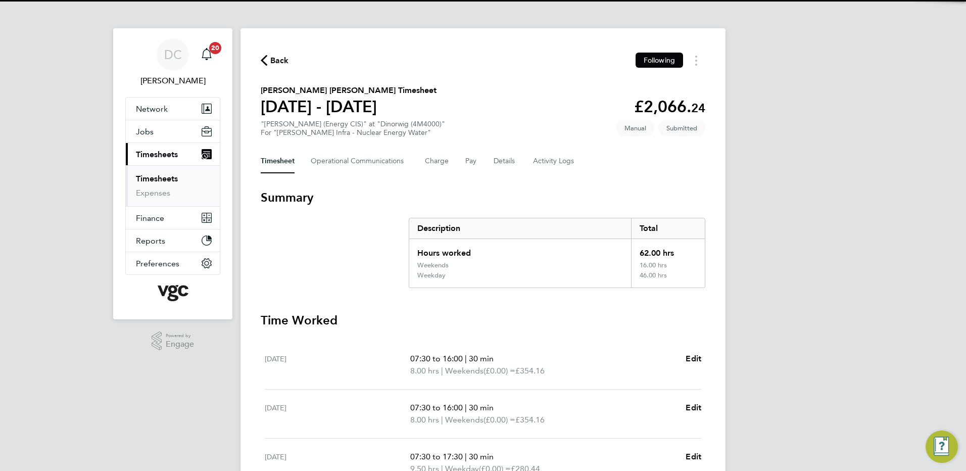
click at [830, 261] on div "DC Danny Carr Notifications 20 Applications: Network Team Members Businesses Si…" at bounding box center [483, 386] width 966 height 773
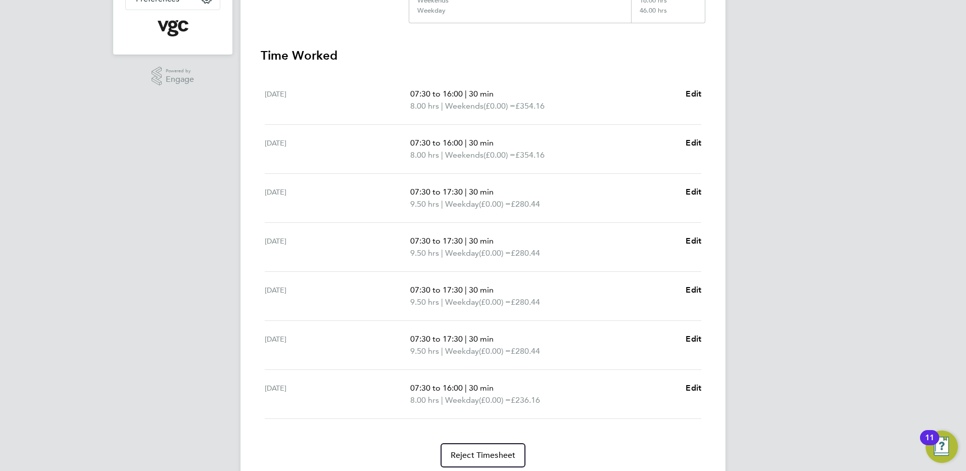
scroll to position [302, 0]
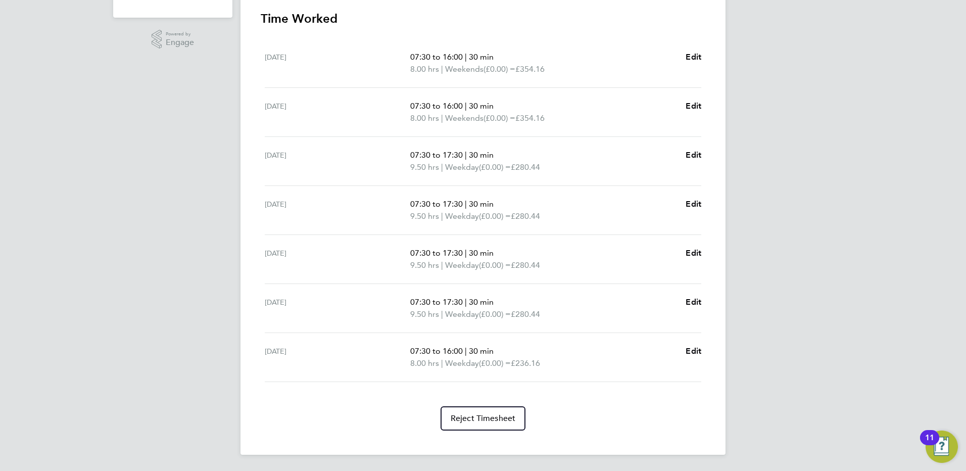
click at [880, 327] on div "DC Danny Carr Notifications 20 Applications: Network Team Members Businesses Si…" at bounding box center [483, 84] width 966 height 773
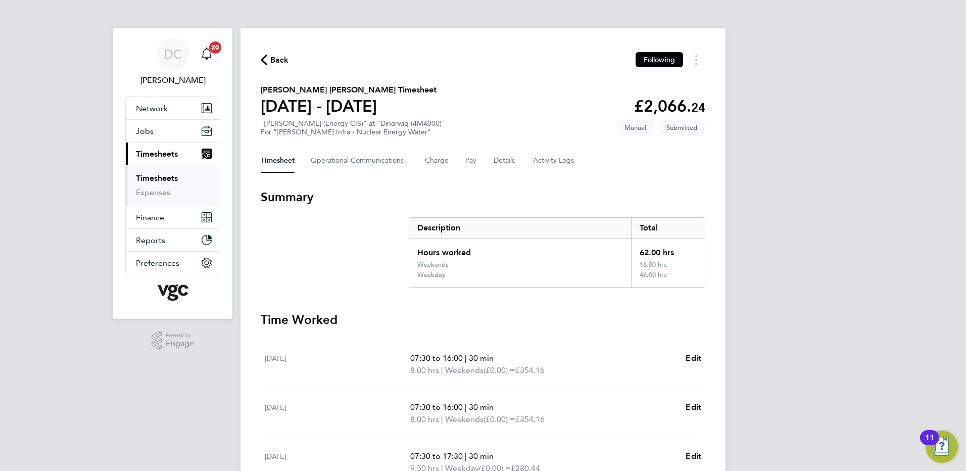
scroll to position [0, 0]
click at [274, 58] on span "Back" at bounding box center [279, 61] width 19 height 12
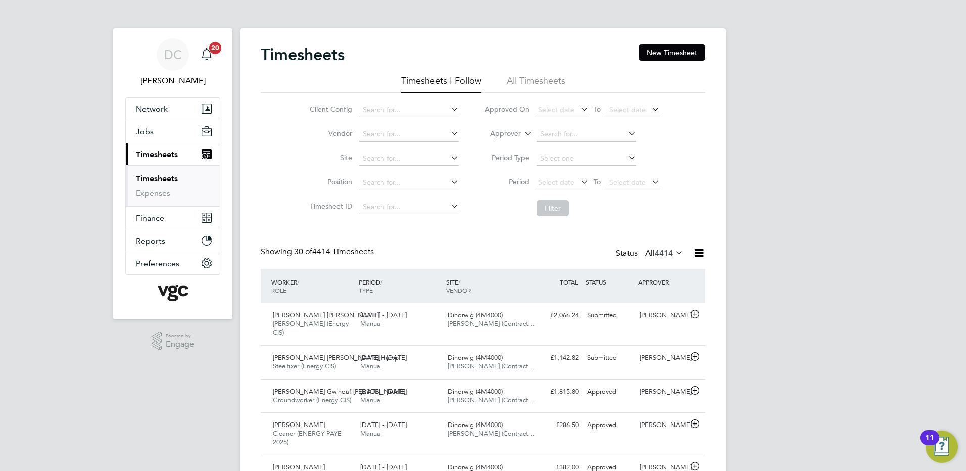
scroll to position [34, 88]
click at [659, 50] on button "New Timesheet" at bounding box center [672, 52] width 67 height 16
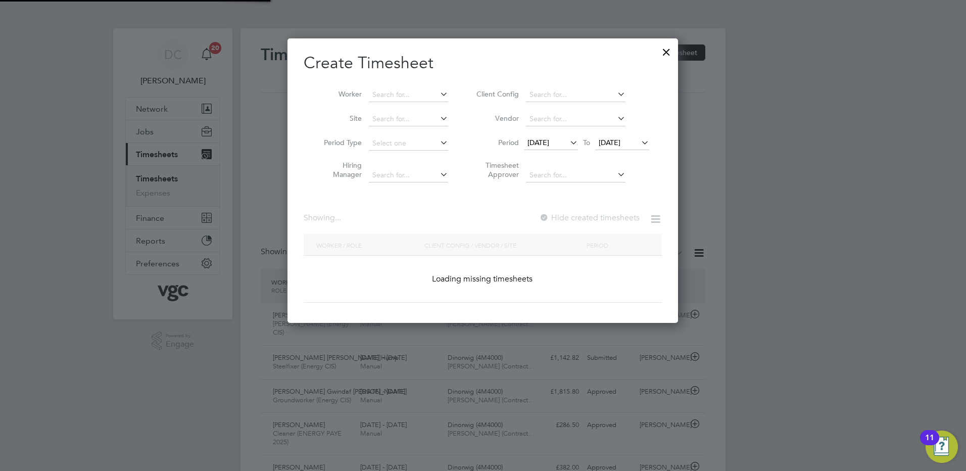
scroll to position [2122, 445]
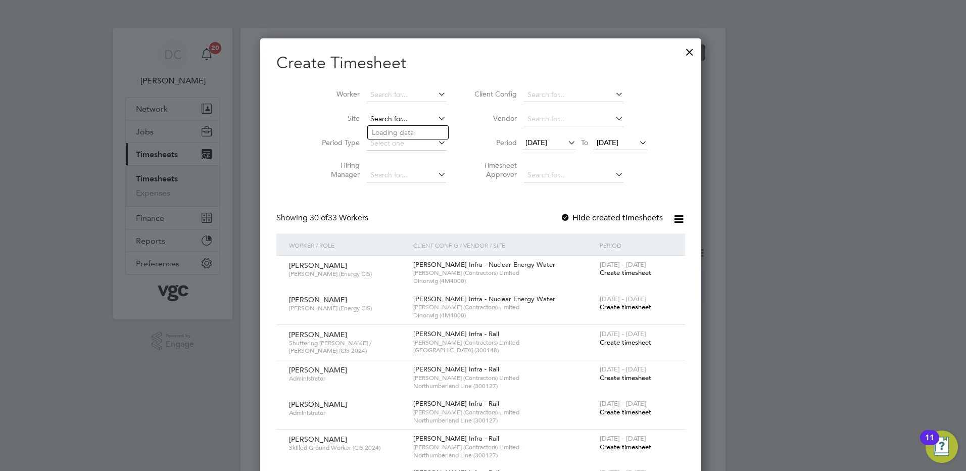
click at [398, 120] on input at bounding box center [406, 119] width 79 height 14
click at [396, 133] on b "Dinorwig" at bounding box center [387, 132] width 31 height 9
type input "Dinorwig (4M4000)"
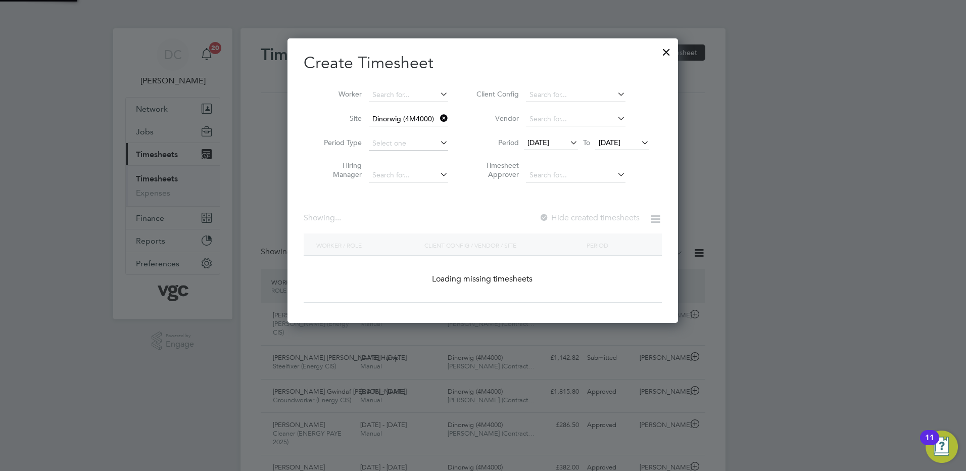
scroll to position [307, 391]
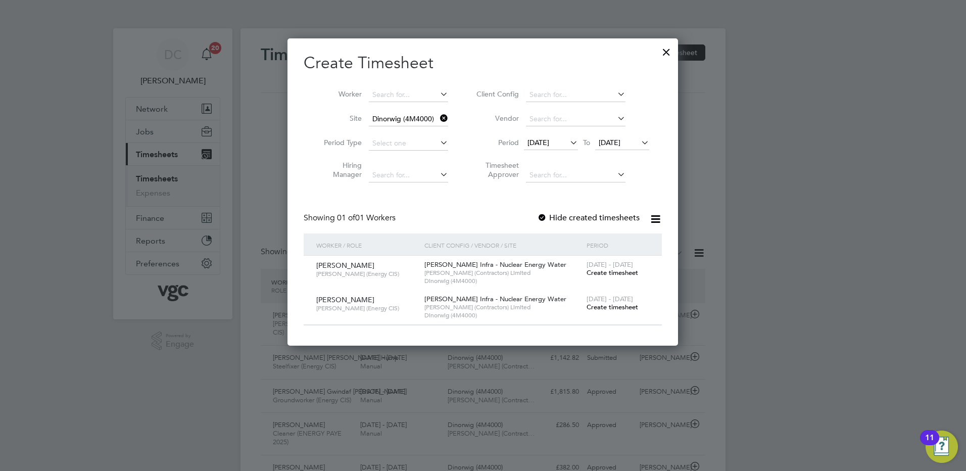
click at [549, 142] on span "19 Sep 2025" at bounding box center [539, 142] width 22 height 9
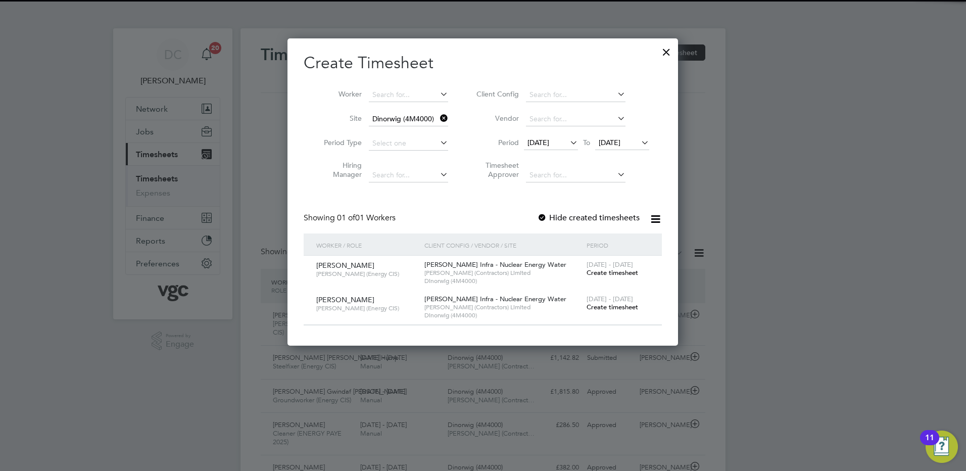
scroll to position [350, 0]
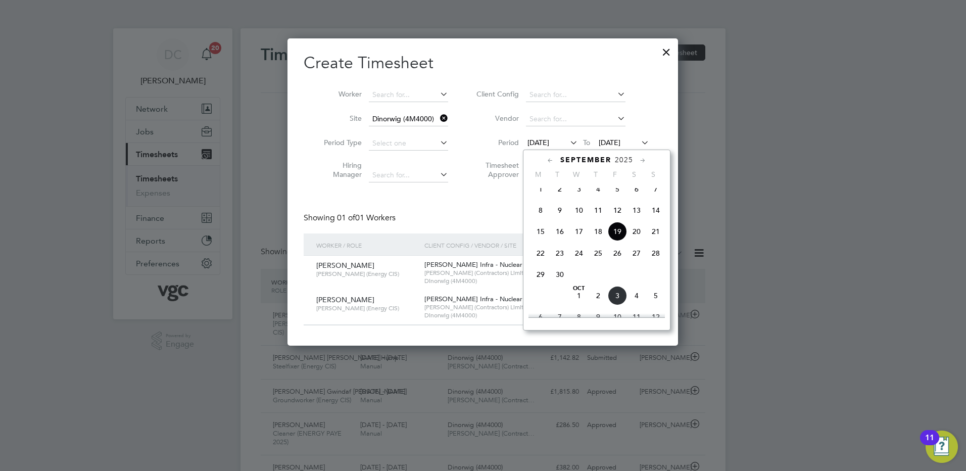
click at [635, 262] on span "27" at bounding box center [636, 253] width 19 height 19
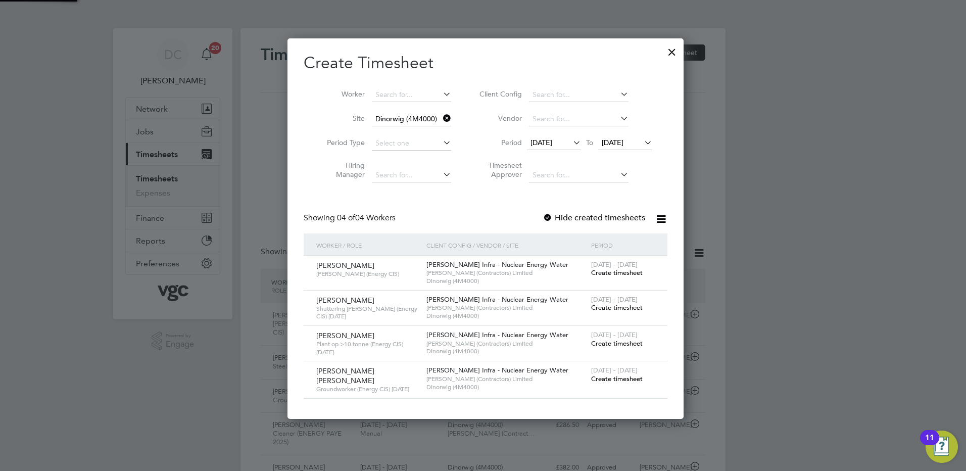
scroll to position [379, 391]
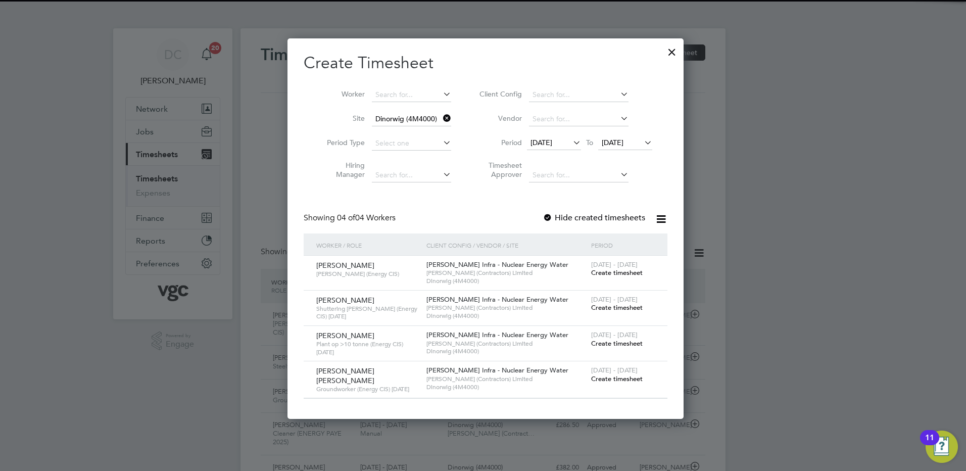
click at [622, 143] on span "27 Sep 2025" at bounding box center [613, 142] width 22 height 9
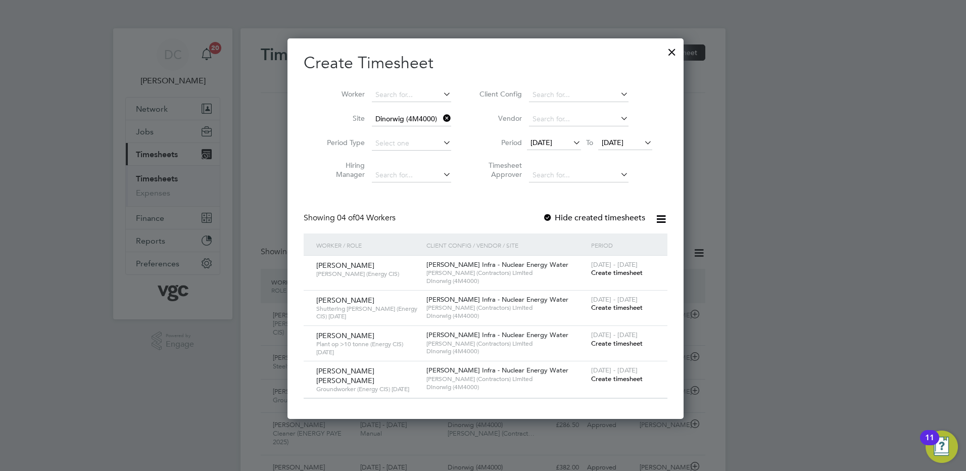
scroll to position [372, 0]
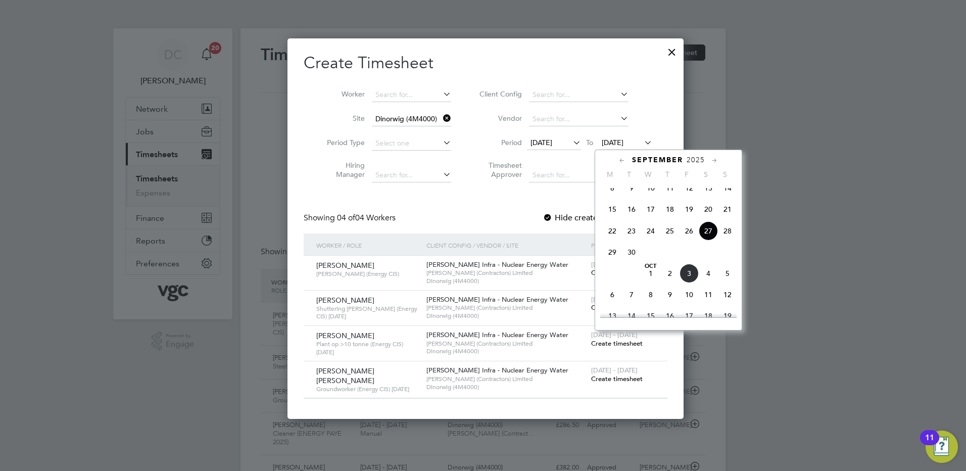
click at [689, 283] on span "3" at bounding box center [689, 273] width 19 height 19
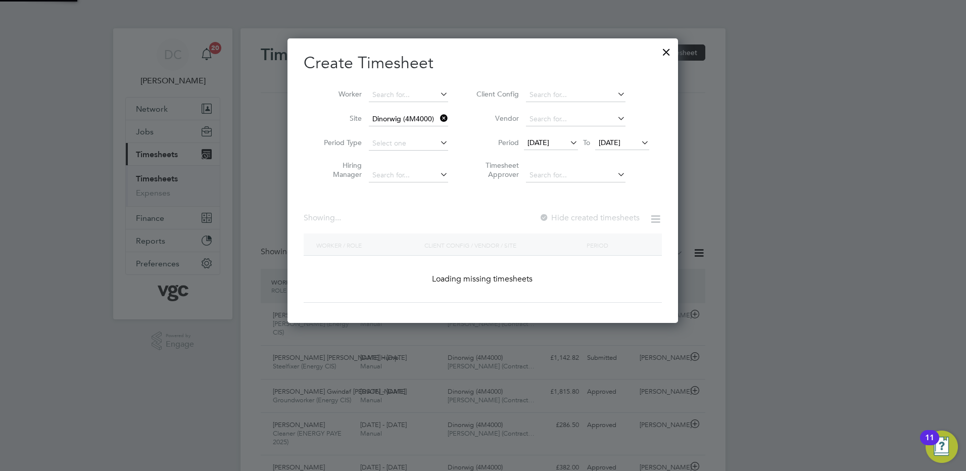
scroll to position [379, 391]
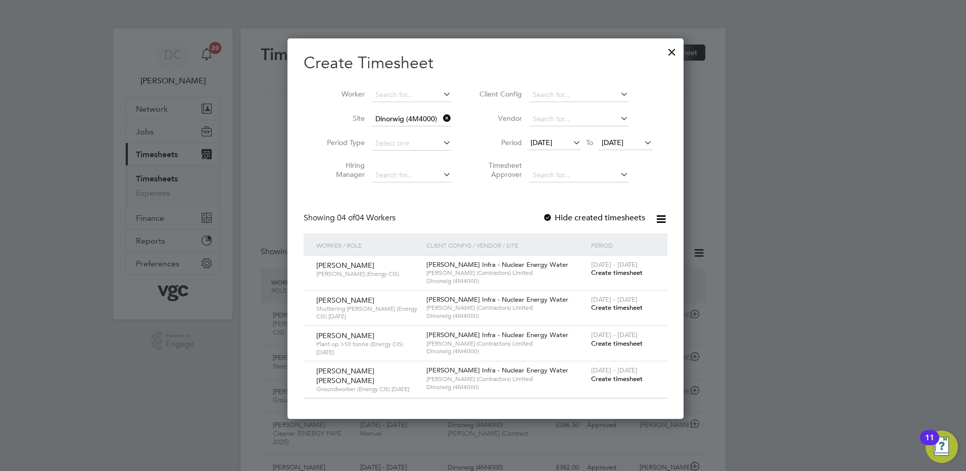
click at [626, 308] on span "Create timesheet" at bounding box center [617, 307] width 52 height 9
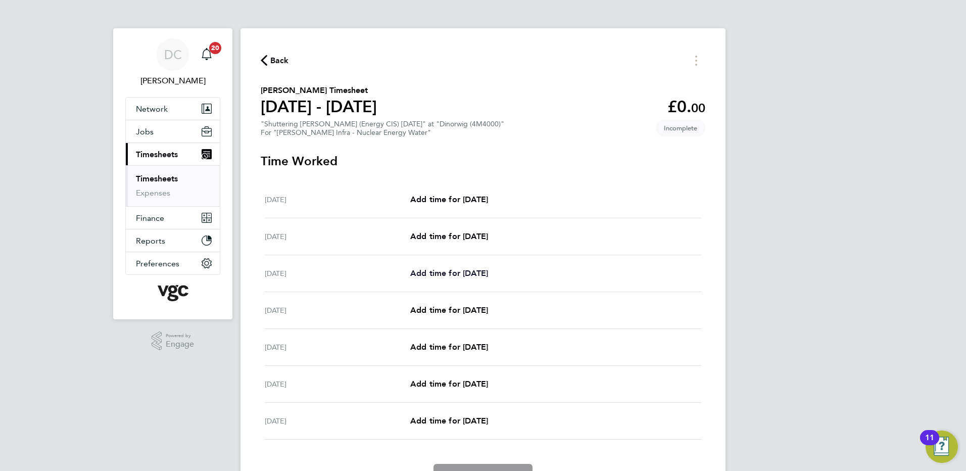
click at [486, 273] on span "Add time for Mon 29 Sep" at bounding box center [449, 273] width 78 height 10
select select "30"
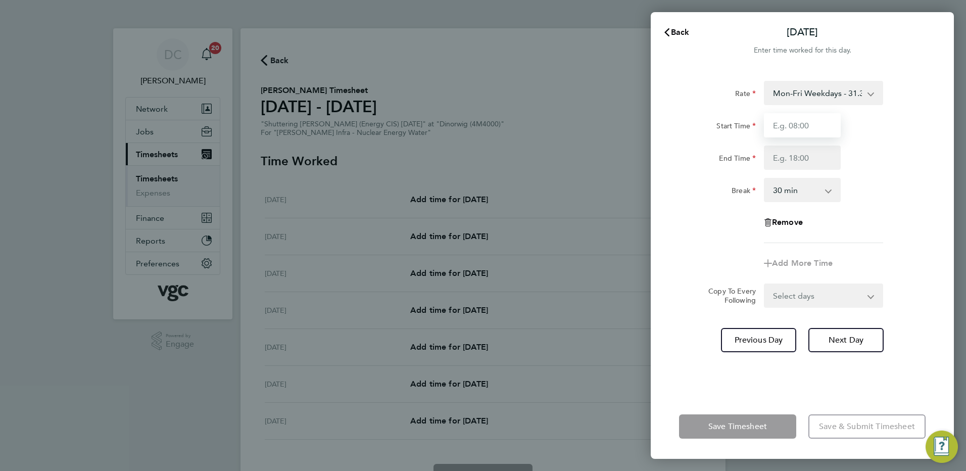
click at [810, 128] on input "Start Time" at bounding box center [802, 125] width 77 height 24
type input "07:30"
type input "17:30"
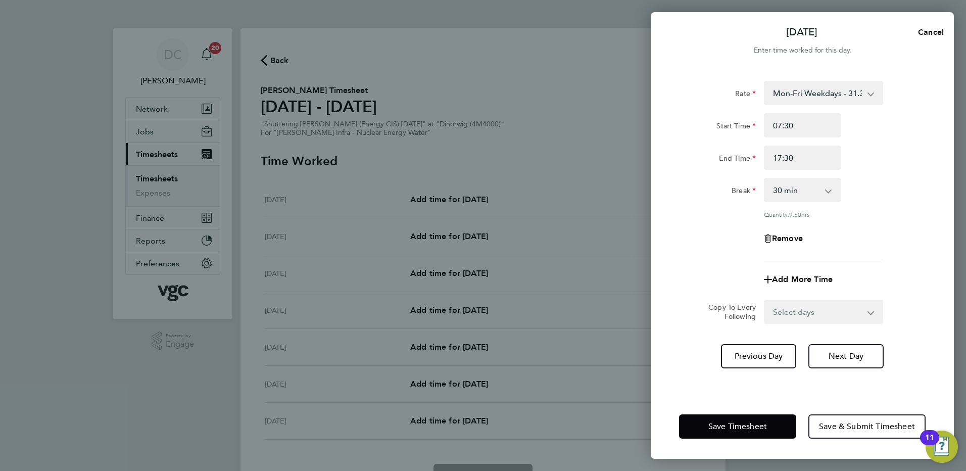
click at [889, 243] on div "Remove" at bounding box center [802, 238] width 255 height 24
click at [811, 310] on select "Select days Day Tuesday Wednesday Thursday Friday" at bounding box center [818, 312] width 106 height 22
select select "DAY"
click at [765, 301] on select "Select days Day Tuesday Wednesday Thursday Friday" at bounding box center [818, 312] width 106 height 22
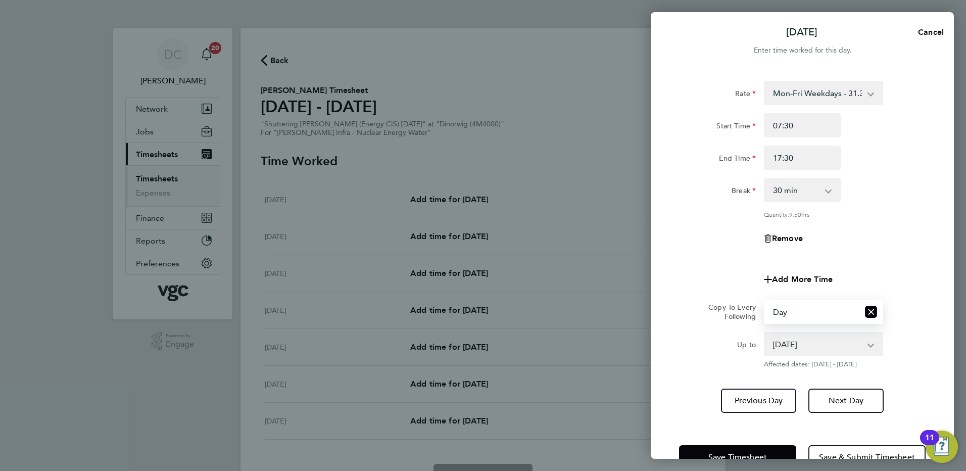
drag, startPoint x: 798, startPoint y: 323, endPoint x: 788, endPoint y: 345, distance: 24.2
click at [788, 345] on select "30 Sep 2025 01 Oct 2025 02 Oct 2025 03 Oct 2025" at bounding box center [817, 344] width 105 height 22
select select "2025-10-02"
click at [765, 333] on select "30 Sep 2025 01 Oct 2025 02 Oct 2025 03 Oct 2025" at bounding box center [817, 344] width 105 height 22
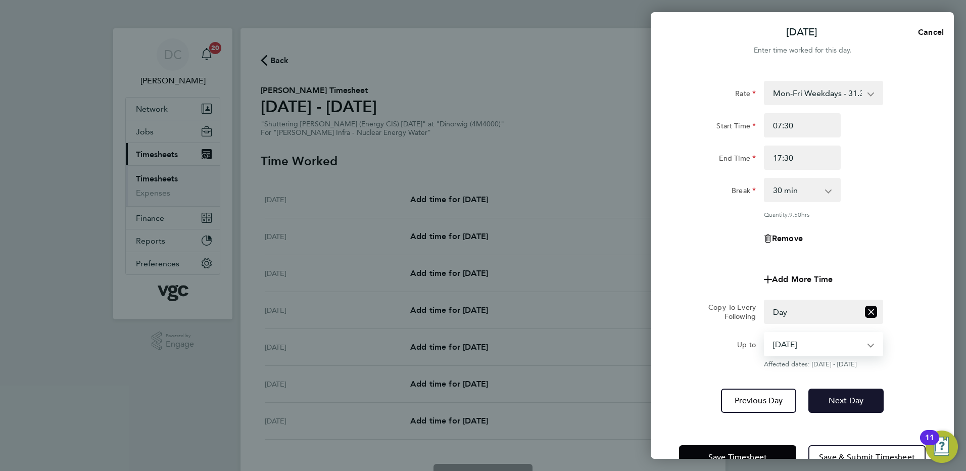
click at [832, 401] on span "Next Day" at bounding box center [846, 401] width 35 height 10
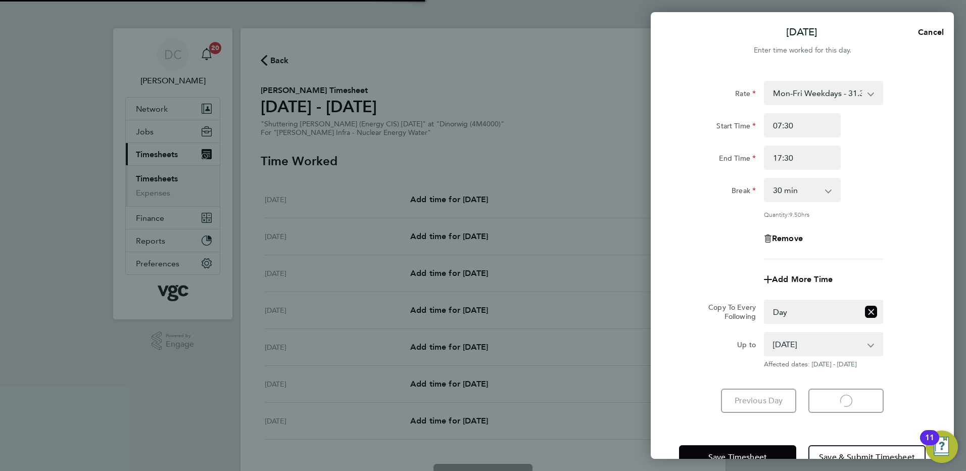
select select "30"
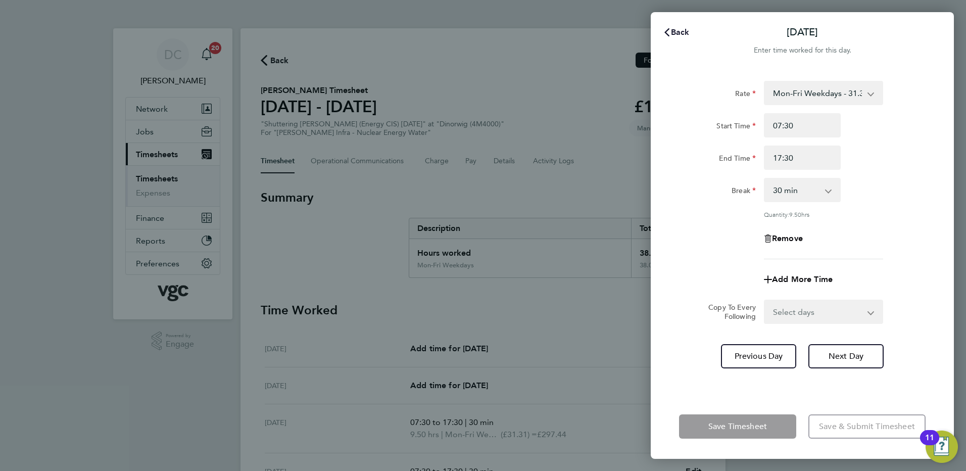
click at [679, 33] on span "Back" at bounding box center [680, 32] width 19 height 10
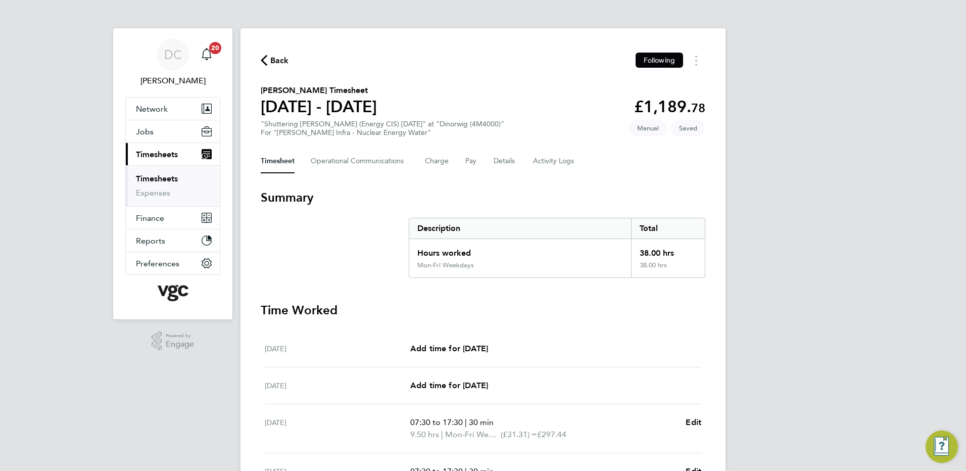
click at [815, 203] on div "DC Danny Carr Notifications 20 Applications: Network Team Members Businesses Si…" at bounding box center [483, 363] width 966 height 726
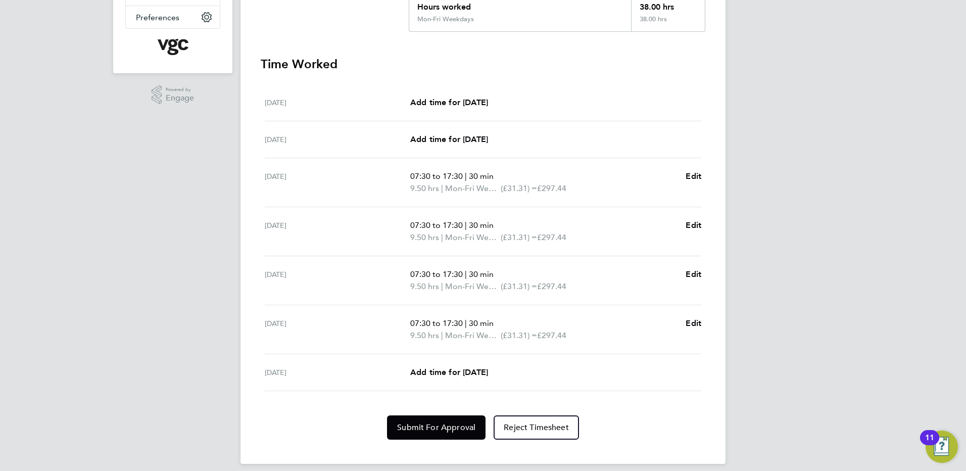
scroll to position [255, 0]
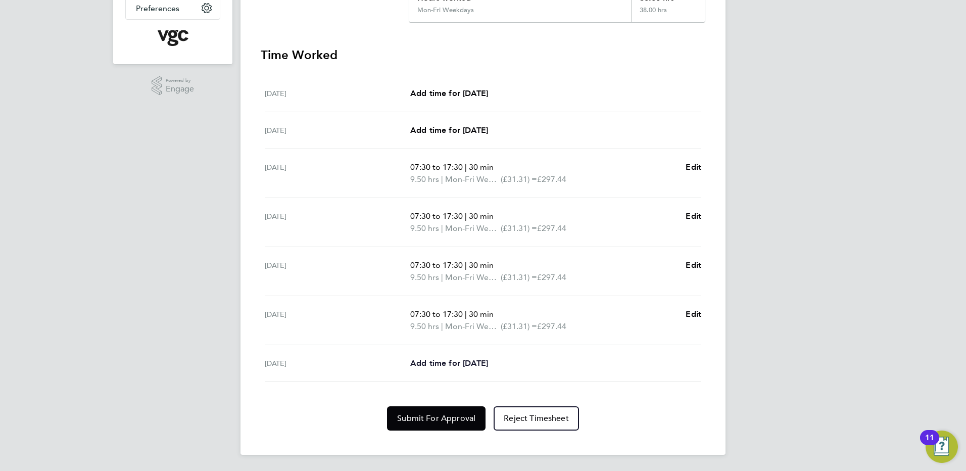
click at [469, 364] on span "Add time for Fri 03 Oct" at bounding box center [449, 363] width 78 height 10
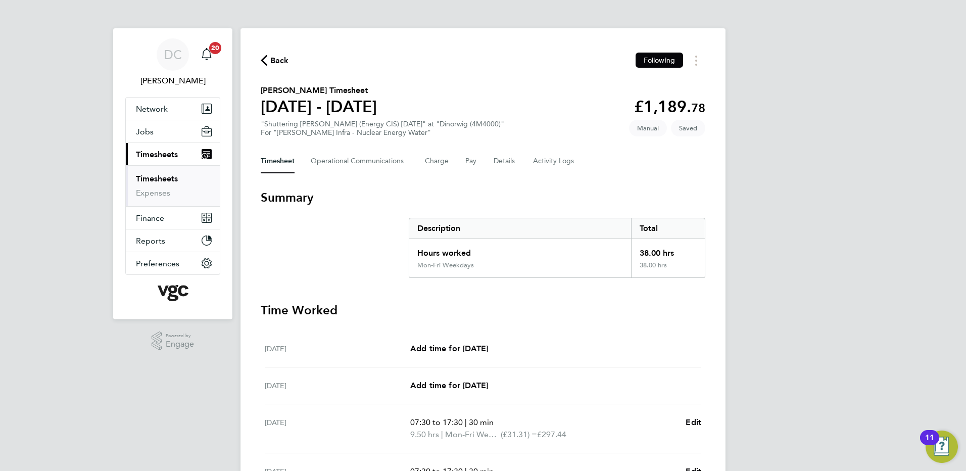
select select "30"
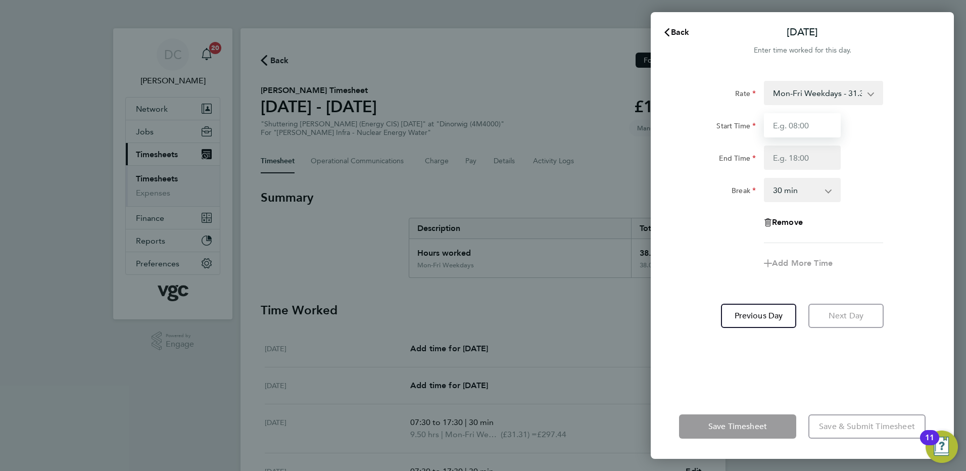
click at [804, 127] on input "Start Time" at bounding box center [802, 125] width 77 height 24
type input "07:30"
type input "16:00"
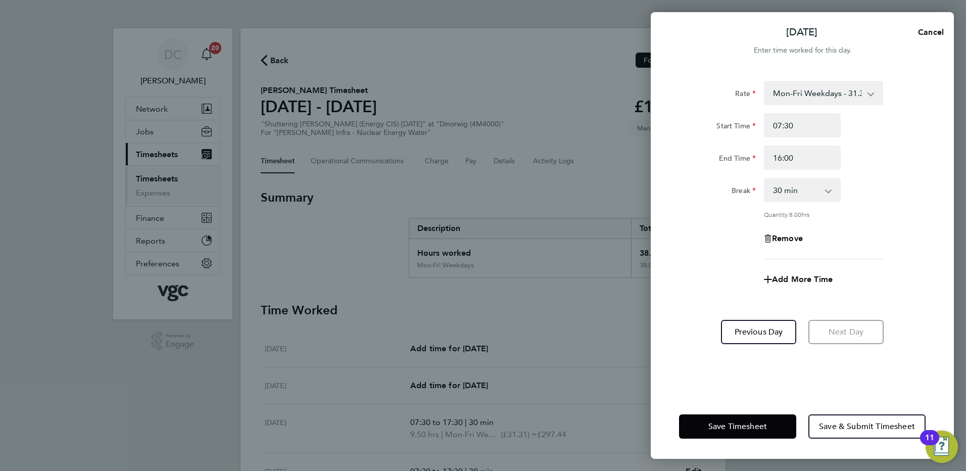
click at [715, 275] on div "Add More Time" at bounding box center [802, 279] width 255 height 24
click at [857, 428] on span "Save & Submit Timesheet" at bounding box center [867, 426] width 96 height 10
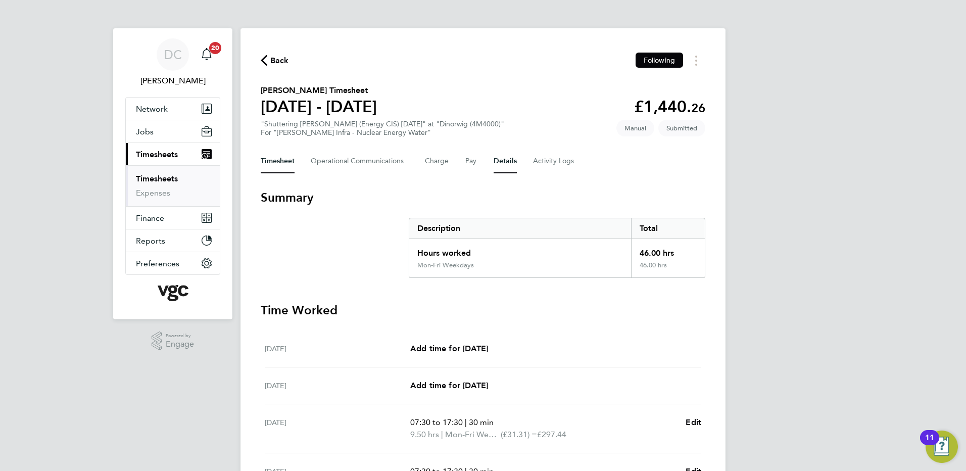
click at [503, 161] on button "Details" at bounding box center [505, 161] width 23 height 24
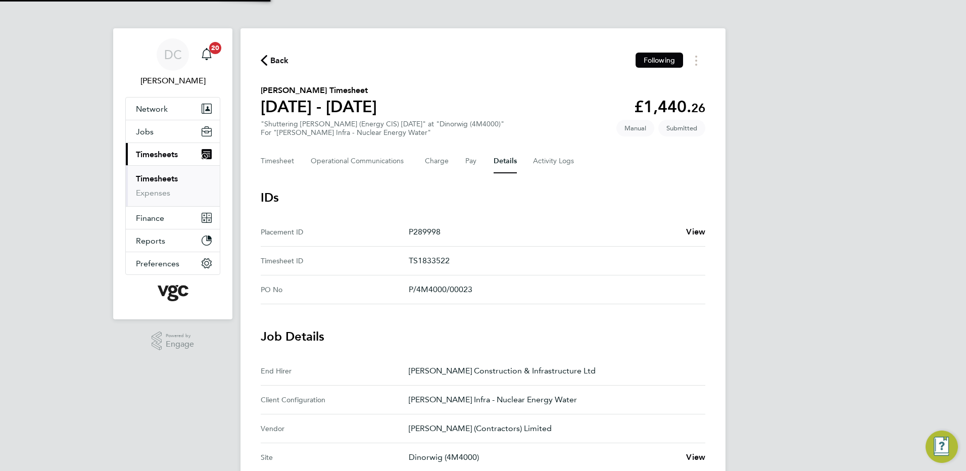
click at [792, 301] on div "DC Danny Carr Notifications 20 Applications: Network Team Members Businesses Si…" at bounding box center [483, 407] width 966 height 814
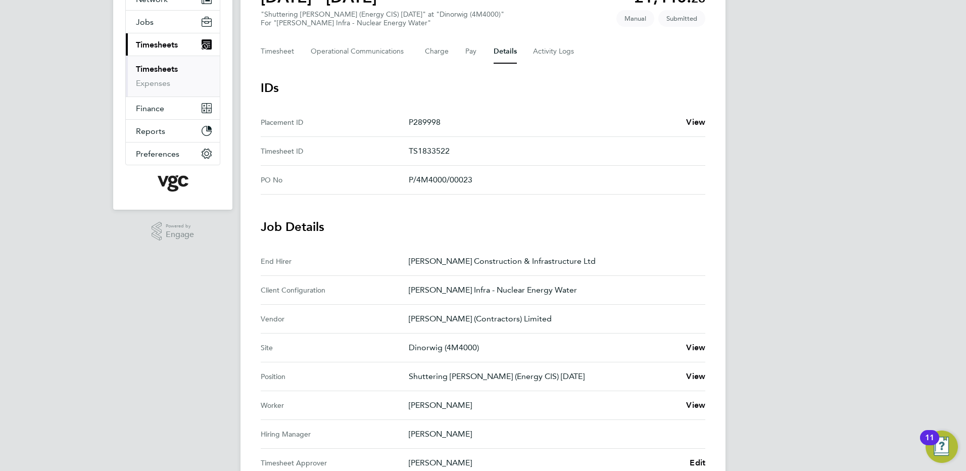
scroll to position [101, 0]
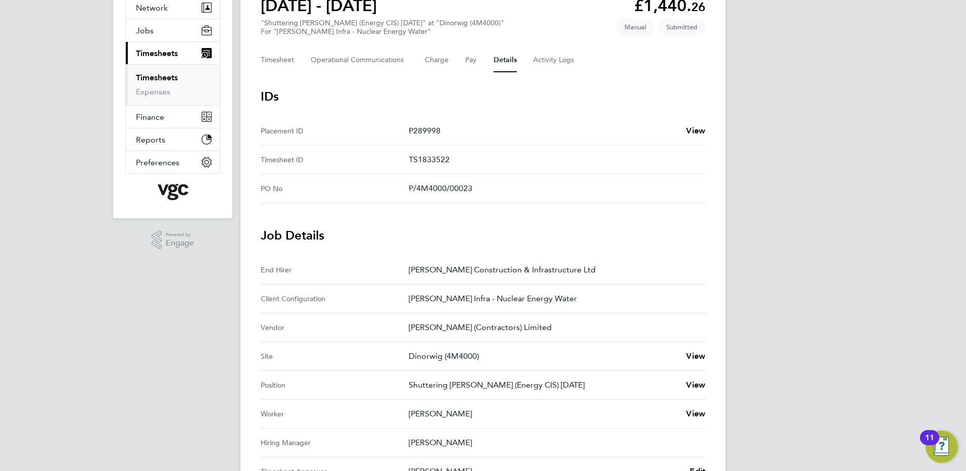
click at [792, 301] on div "DC Danny Carr Notifications 20 Applications: Network Team Members Businesses Si…" at bounding box center [483, 306] width 966 height 814
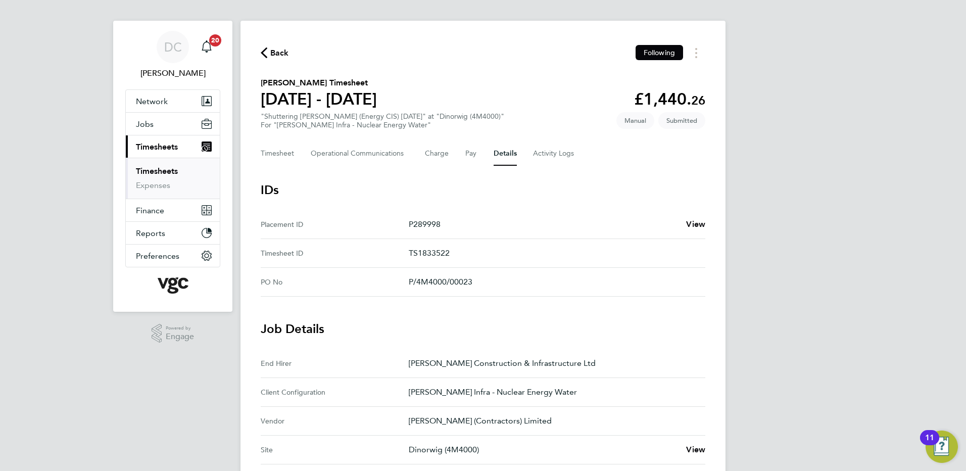
scroll to position [0, 0]
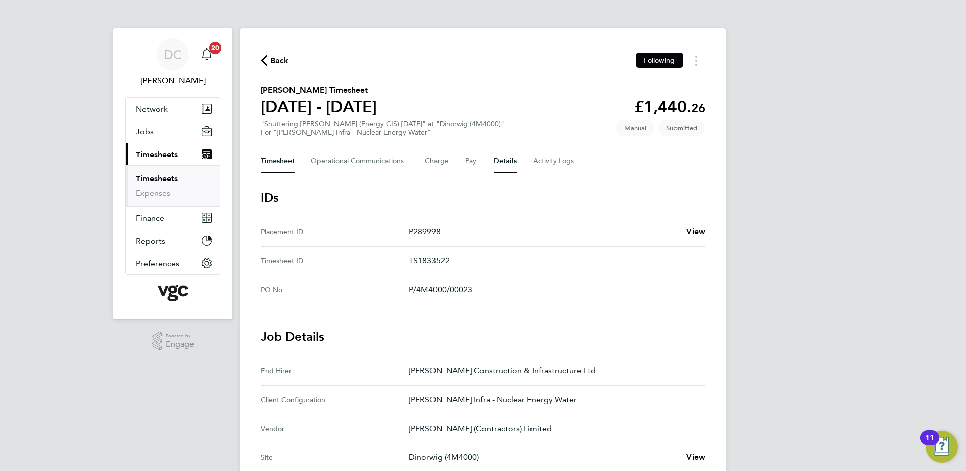
click at [283, 164] on button "Timesheet" at bounding box center [278, 161] width 34 height 24
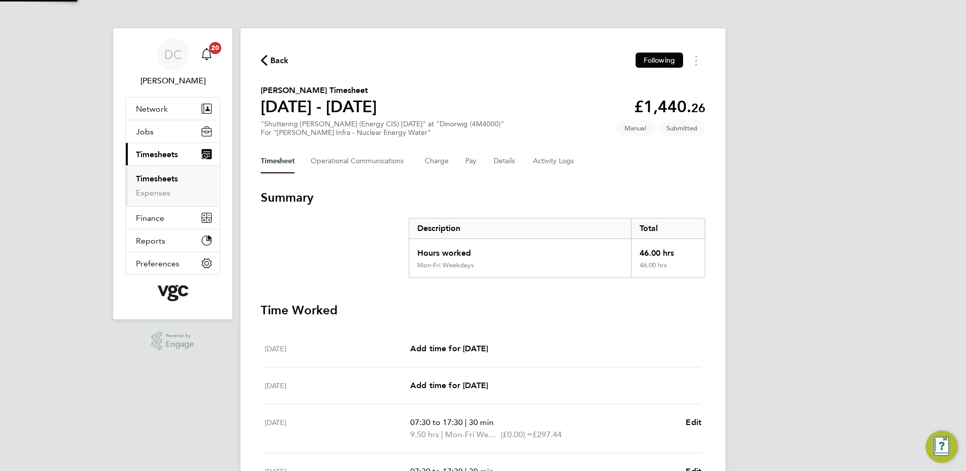
click at [842, 299] on div "DC Danny Carr Notifications 20 Applications: Network Team Members Businesses Si…" at bounding box center [483, 369] width 966 height 738
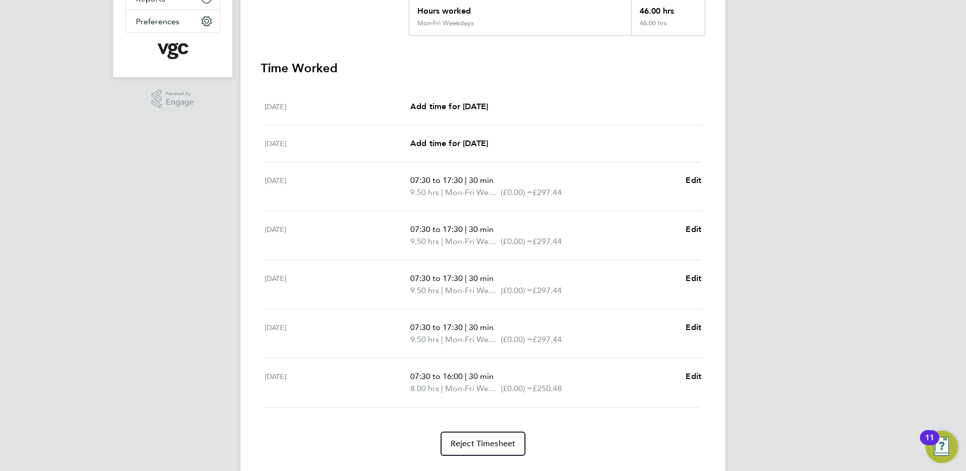
scroll to position [243, 0]
click at [842, 299] on div "DC Danny Carr Notifications 20 Applications: Network Team Members Businesses Si…" at bounding box center [483, 126] width 966 height 738
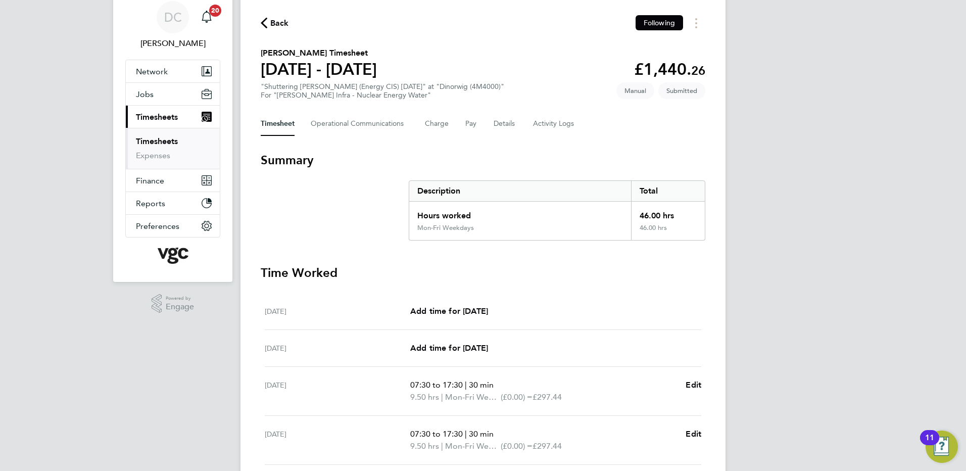
scroll to position [0, 0]
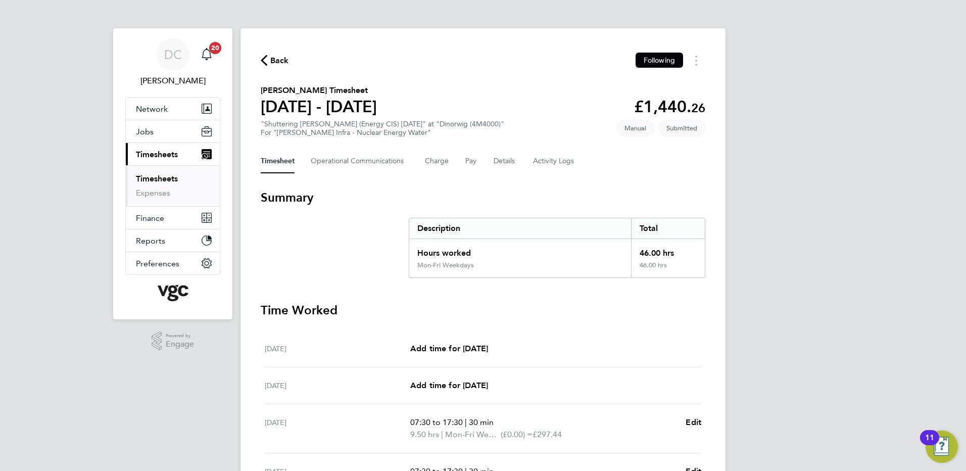
click at [278, 56] on span "Back" at bounding box center [279, 61] width 19 height 12
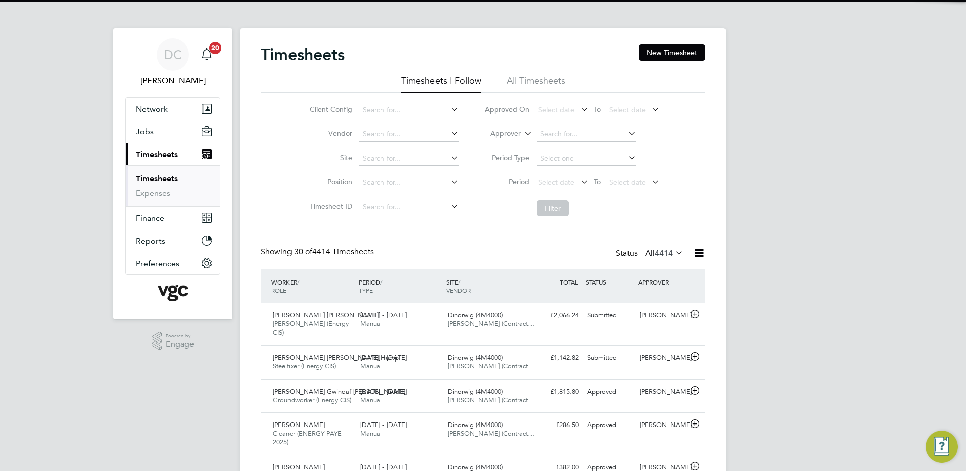
scroll to position [34, 88]
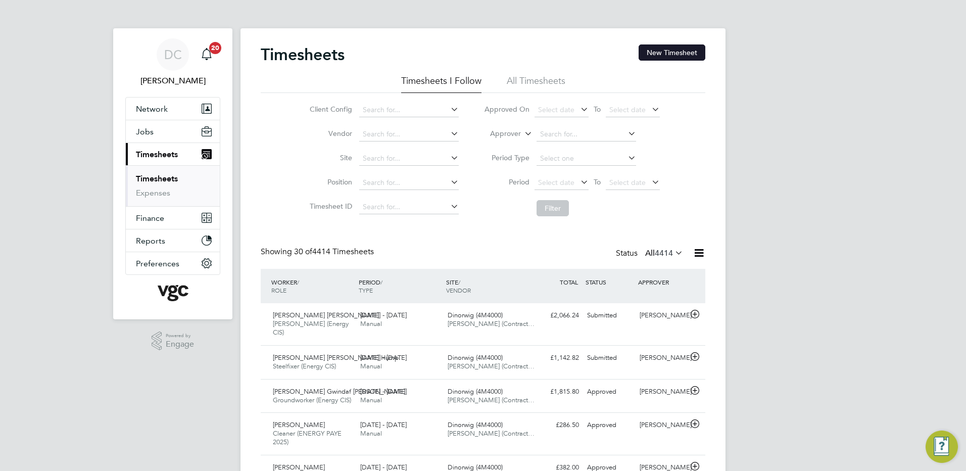
click at [676, 54] on button "New Timesheet" at bounding box center [672, 52] width 67 height 16
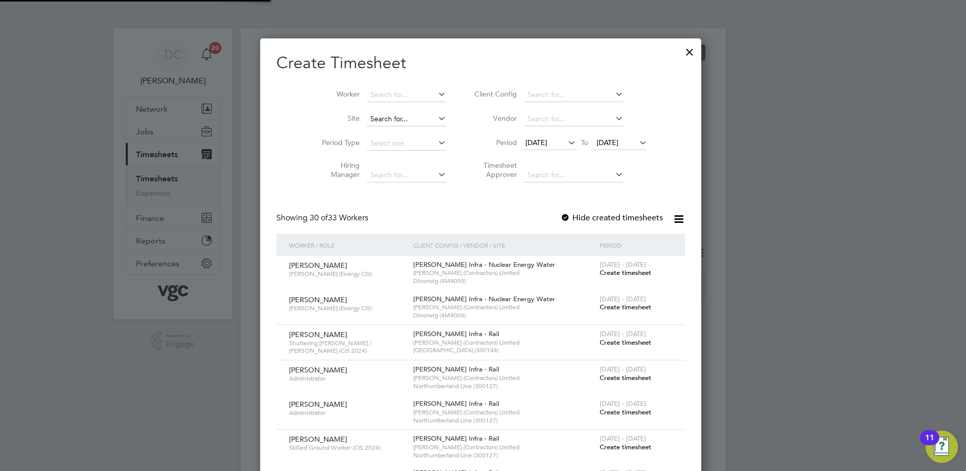
click at [403, 120] on input at bounding box center [406, 119] width 79 height 14
click at [406, 128] on li "Dinorwig (4M4000)" at bounding box center [408, 133] width 80 height 14
type input "Dinorwig (4M4000)"
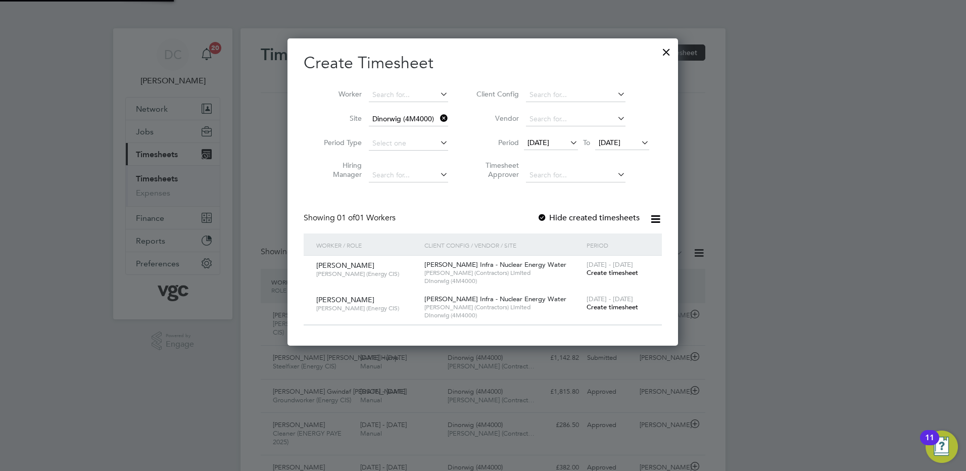
click at [549, 143] on span "19 Sep 2025" at bounding box center [539, 142] width 22 height 9
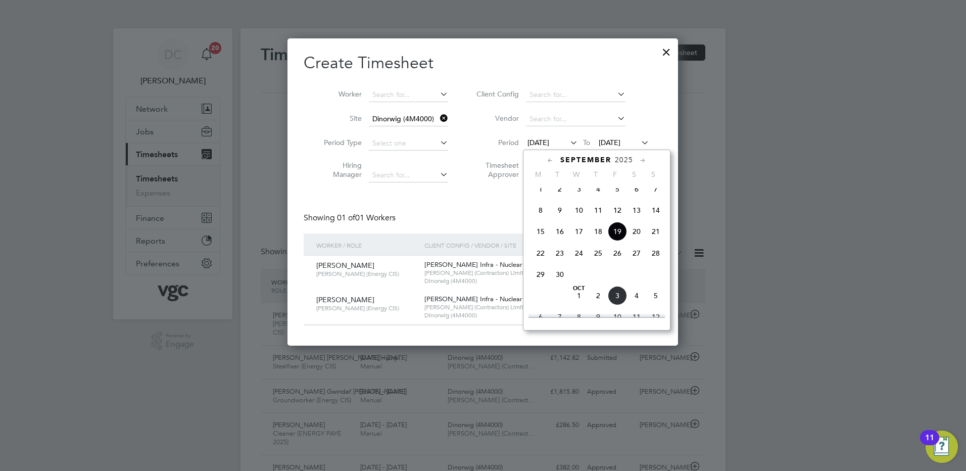
click at [635, 263] on span "27" at bounding box center [636, 253] width 19 height 19
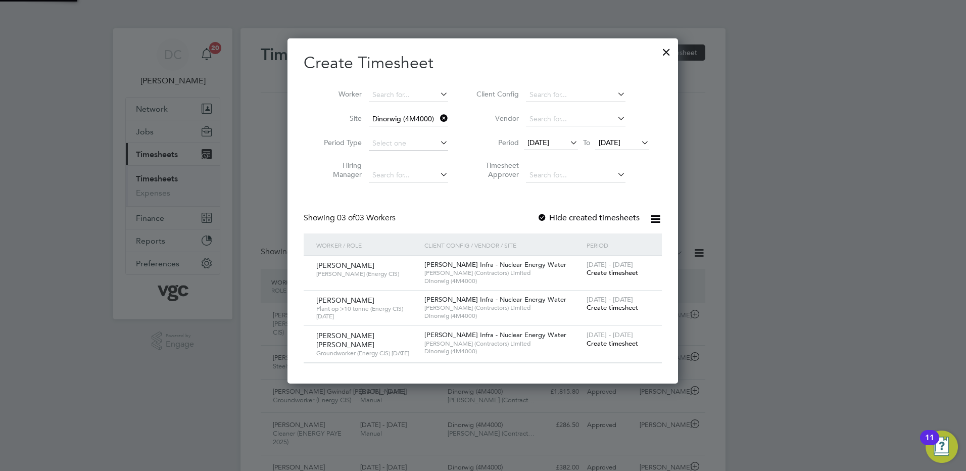
click at [613, 143] on span "27 Sep 2025" at bounding box center [610, 142] width 22 height 9
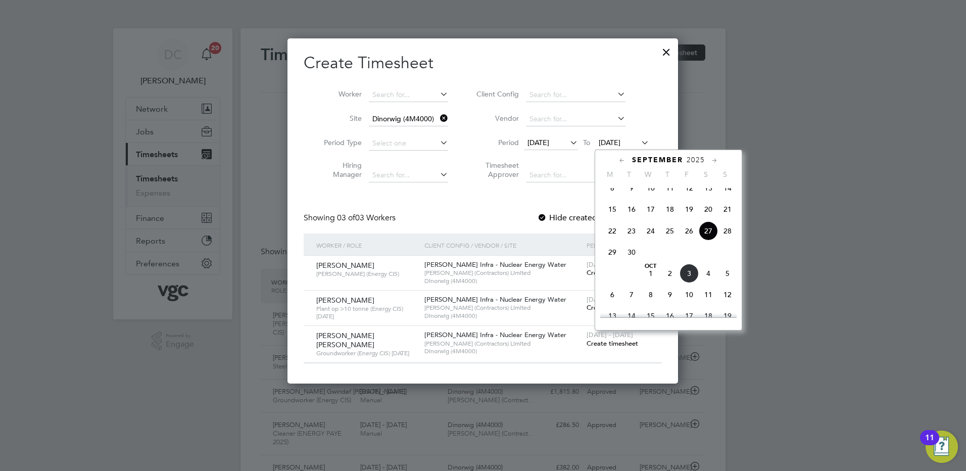
click at [687, 281] on span "3" at bounding box center [689, 273] width 19 height 19
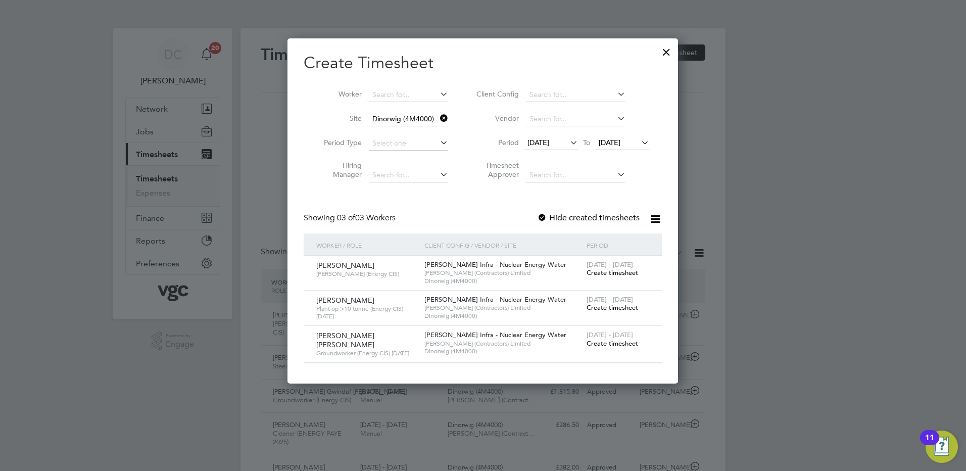
click at [628, 343] on span "Create timesheet" at bounding box center [613, 343] width 52 height 9
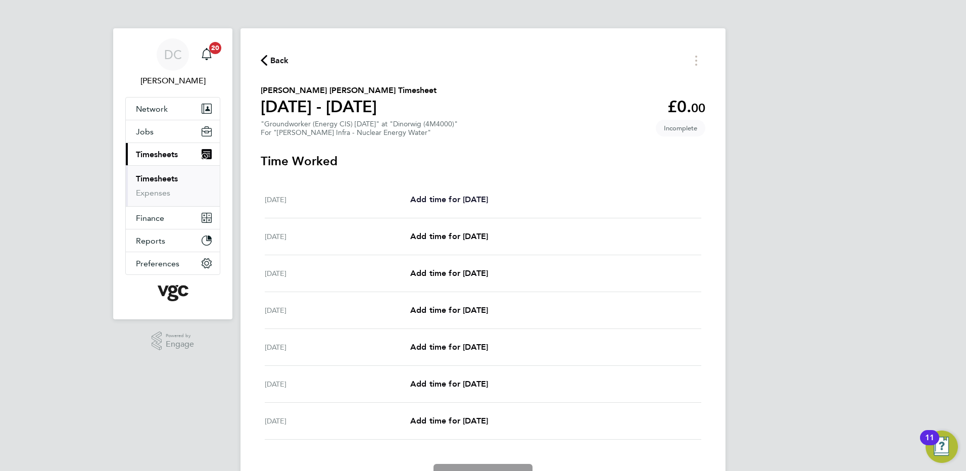
click at [488, 200] on span "Add time for Sat 27 Sep" at bounding box center [449, 200] width 78 height 10
select select "30"
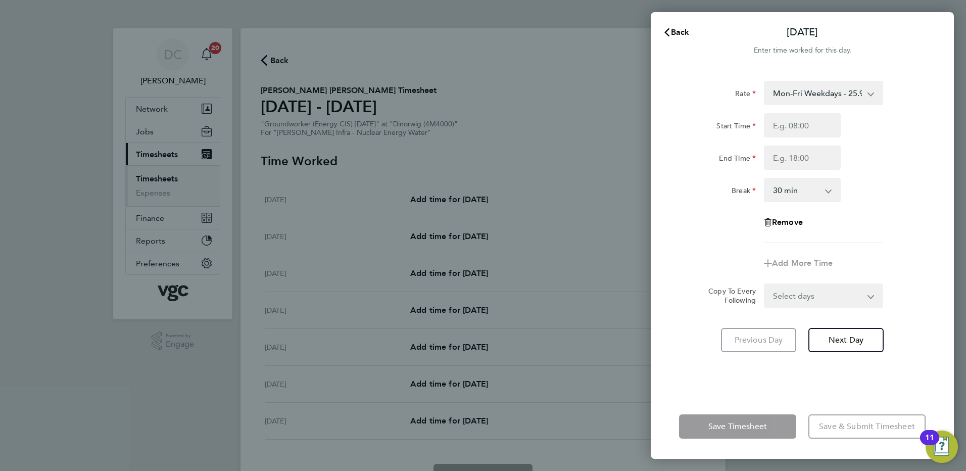
click at [793, 97] on select "Mon-Fri Weekdays - 25.94 Mon-Fri Nights - 32.43 Weekends - 38.91 Bank Hols (Exc…" at bounding box center [817, 93] width 105 height 22
select select "30"
click at [790, 129] on input "Start Time" at bounding box center [802, 125] width 77 height 24
type input "07:30"
click at [785, 163] on input "End Time" at bounding box center [802, 158] width 77 height 24
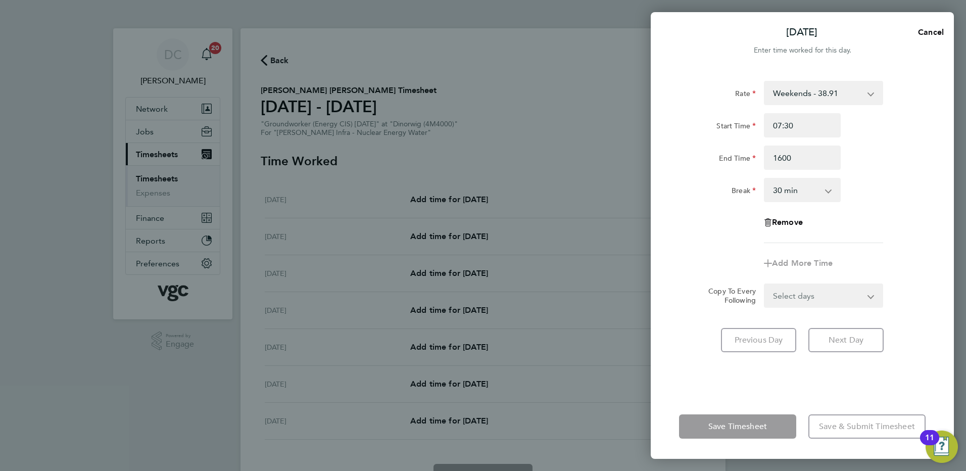
type input "16:00"
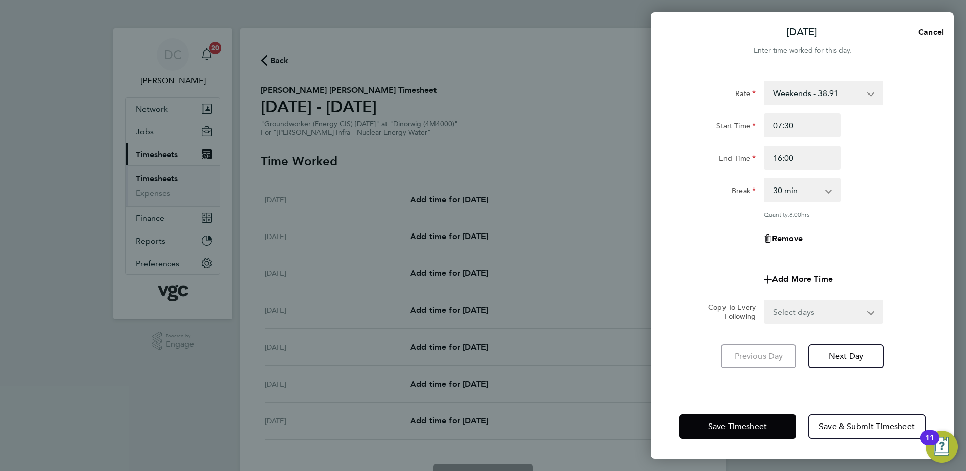
click at [898, 233] on div "Remove" at bounding box center [802, 238] width 255 height 24
click at [851, 353] on span "Next Day" at bounding box center [846, 356] width 35 height 10
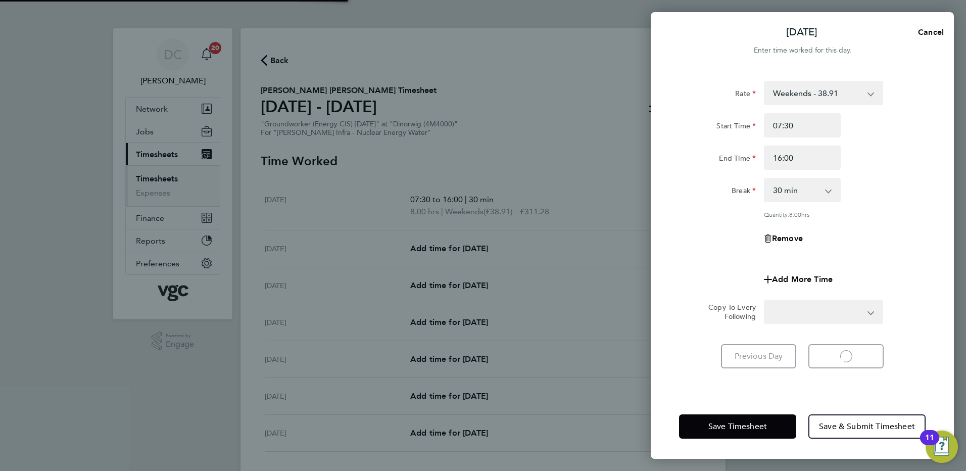
select select "30"
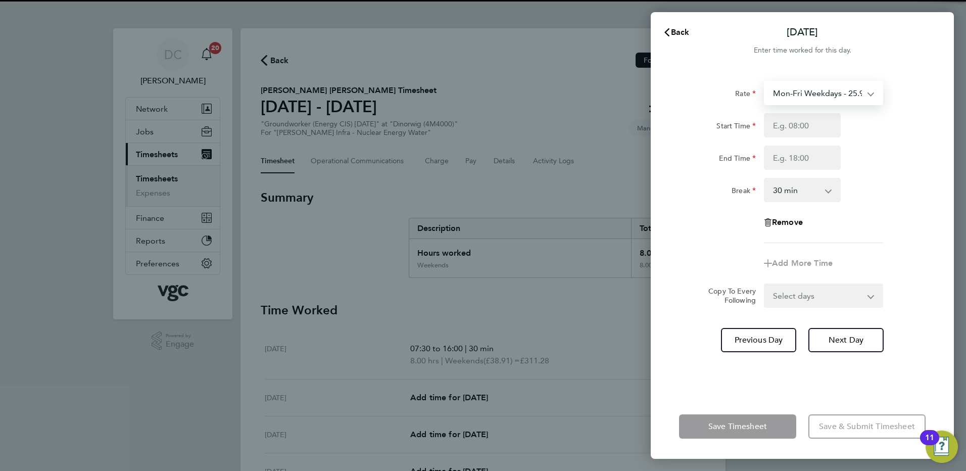
click at [783, 99] on select "Mon-Fri Weekdays - 25.94 Mon-Fri Nights - 32.43 Weekends - 38.91 Bank Hols (Exc…" at bounding box center [817, 93] width 105 height 22
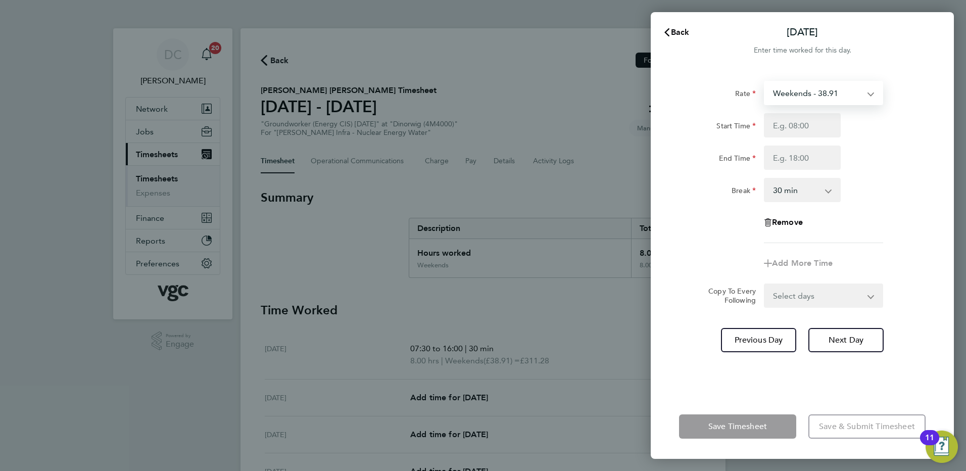
select select "30"
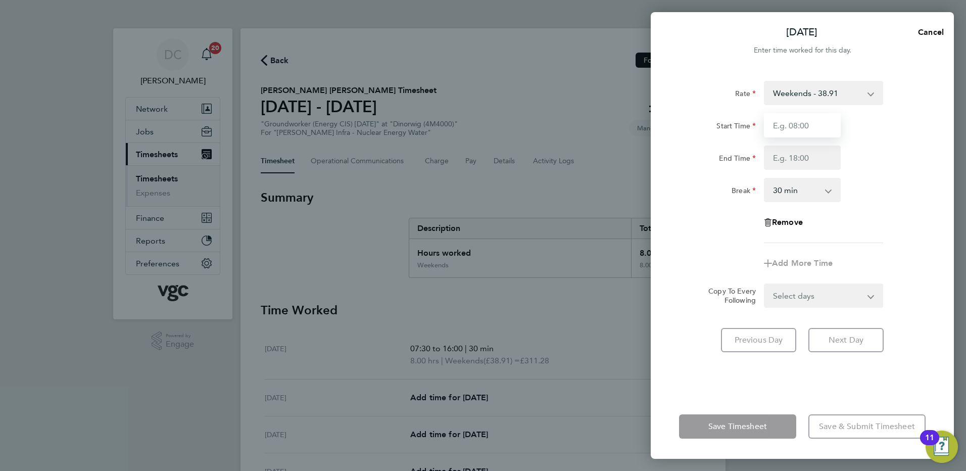
click at [787, 127] on input "Start Time" at bounding box center [802, 125] width 77 height 24
type input "07:30"
type input "16:00"
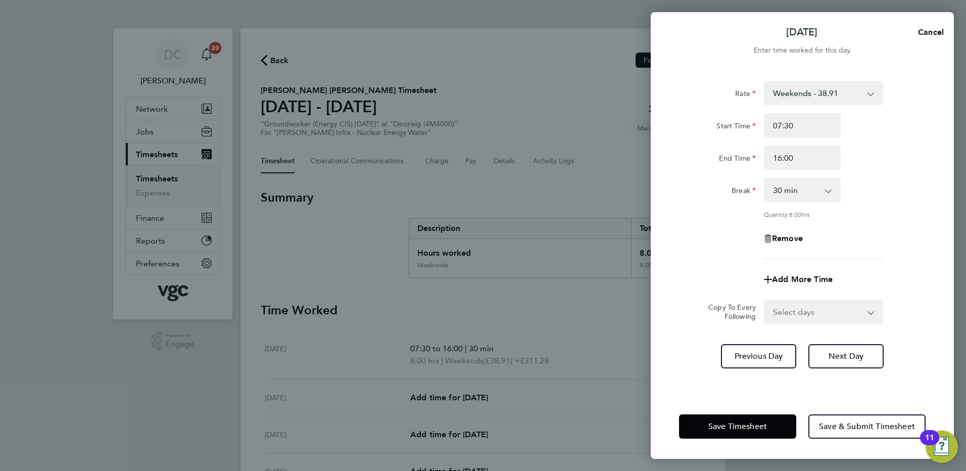
click at [862, 232] on div "Remove" at bounding box center [802, 238] width 255 height 24
click at [836, 357] on span "Next Day" at bounding box center [846, 356] width 35 height 10
select select "30"
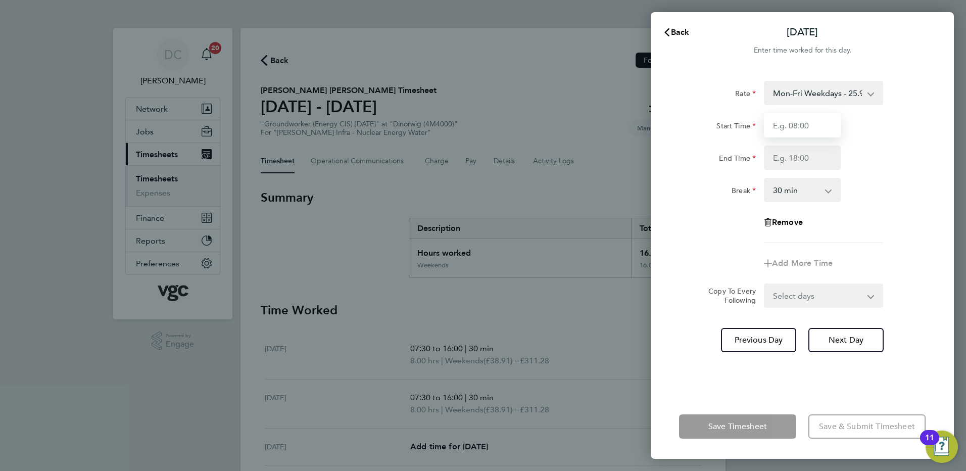
click at [789, 120] on input "Start Time" at bounding box center [802, 125] width 77 height 24
type input "07:30"
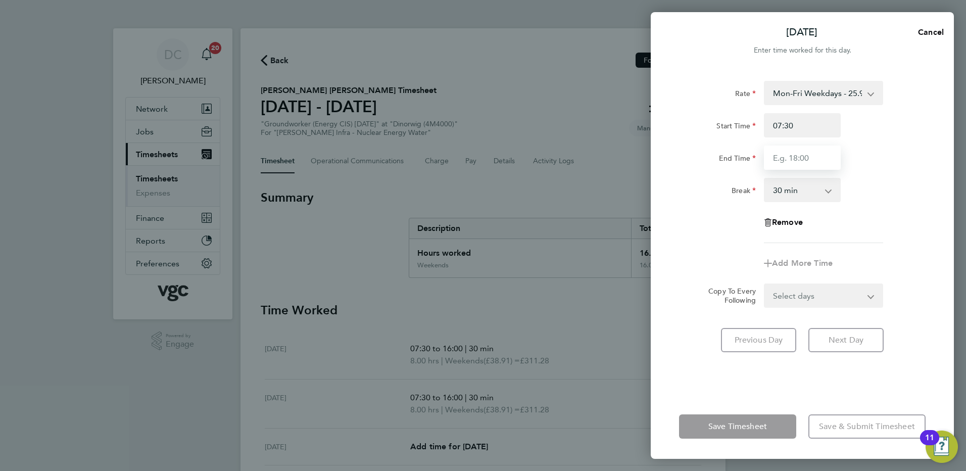
click at [792, 161] on input "End Time" at bounding box center [802, 158] width 77 height 24
type input "19:30"
click at [857, 235] on div "Rate Mon-Fri Weekdays - 25.94 Mon-Fri Nights - 32.43 Weekends - 38.91 Bank Hols…" at bounding box center [802, 162] width 247 height 162
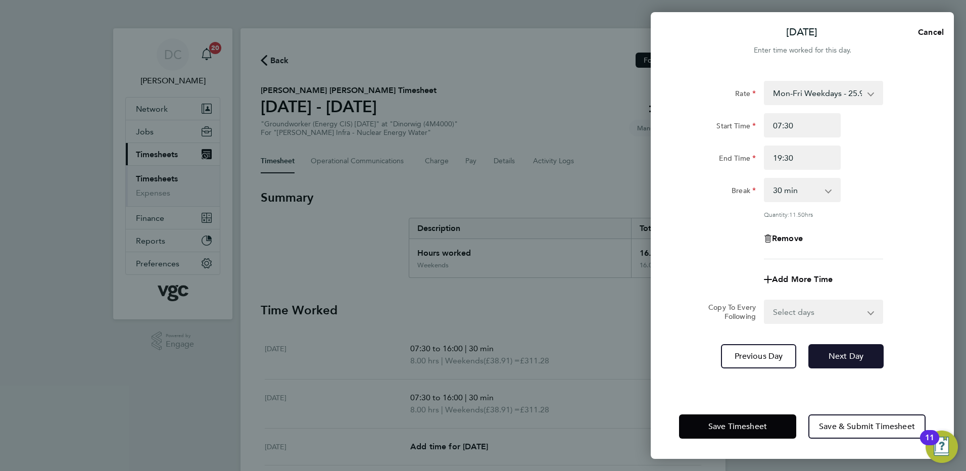
click at [835, 359] on span "Next Day" at bounding box center [846, 356] width 35 height 10
select select "30"
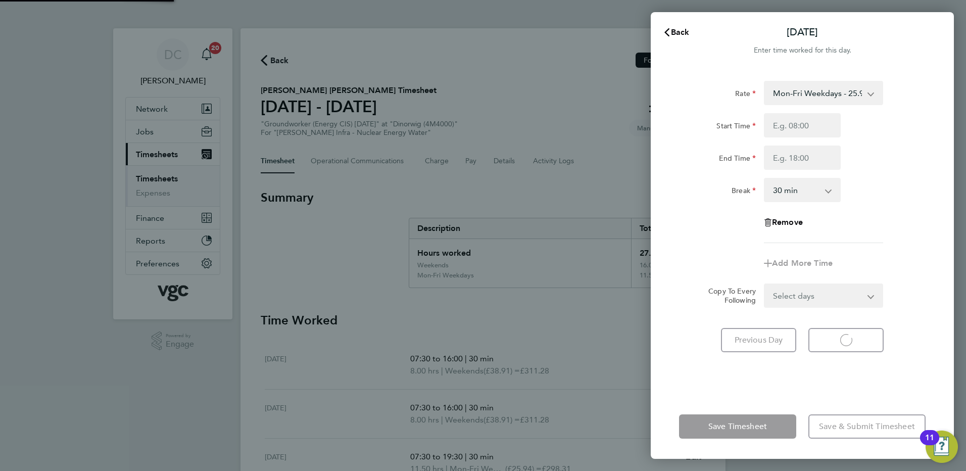
select select "30"
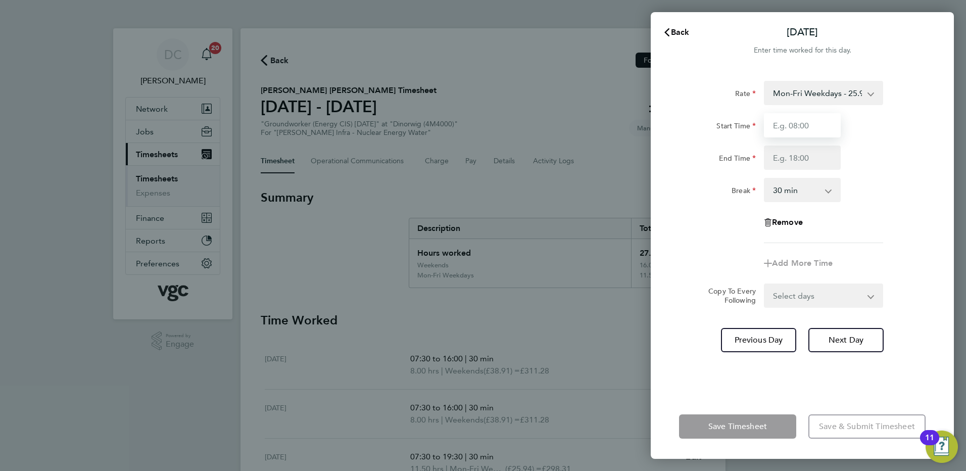
click at [795, 121] on input "Start Time" at bounding box center [802, 125] width 77 height 24
type input "07:30"
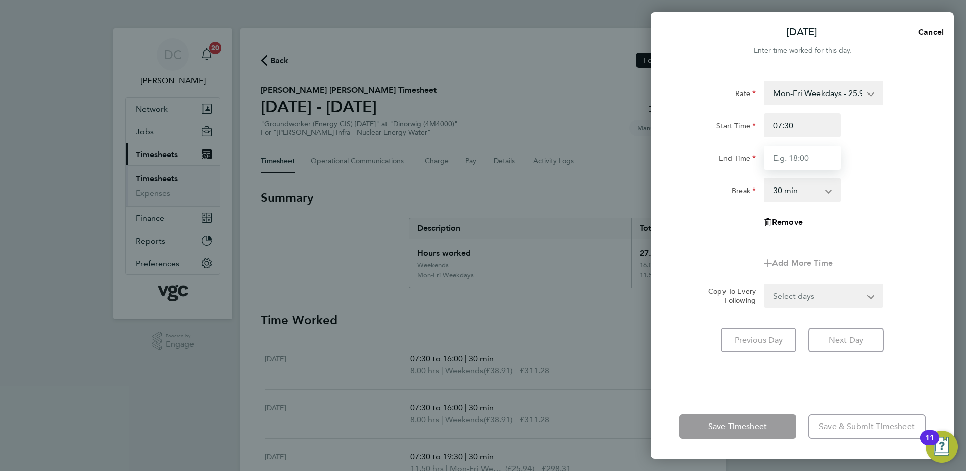
click at [791, 162] on input "End Time" at bounding box center [802, 158] width 77 height 24
type input "17:30"
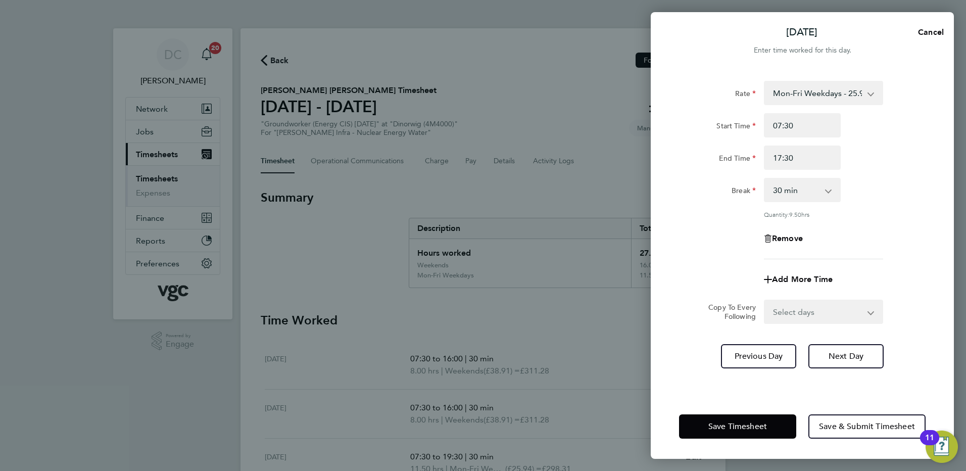
click at [862, 243] on app-timesheet-line-form-group "Rate Mon-Fri Weekdays - 25.94 Mon-Fri Nights - 32.43 Weekends - 38.91 Bank Hols…" at bounding box center [802, 186] width 247 height 211
click at [809, 309] on select "Select days Day Wednesday Thursday Friday" at bounding box center [818, 312] width 106 height 22
select select "DAY"
click at [765, 301] on select "Select days Day Wednesday Thursday Friday" at bounding box center [818, 312] width 106 height 22
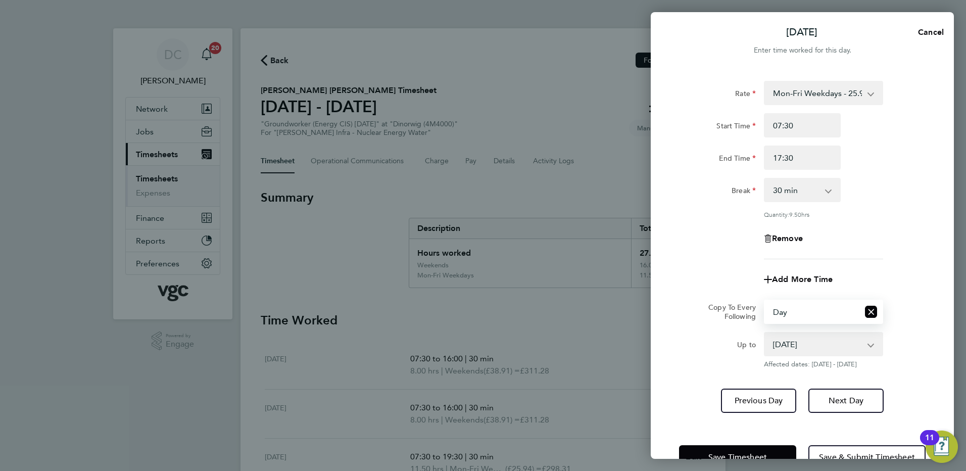
drag, startPoint x: 798, startPoint y: 323, endPoint x: 792, endPoint y: 341, distance: 19.2
click at [792, 341] on select "01 Oct 2025 02 Oct 2025 03 Oct 2025" at bounding box center [817, 344] width 105 height 22
select select "2025-10-02"
click at [765, 333] on select "01 Oct 2025 02 Oct 2025 03 Oct 2025" at bounding box center [817, 344] width 105 height 22
click at [835, 406] on button "Next Day" at bounding box center [845, 401] width 75 height 24
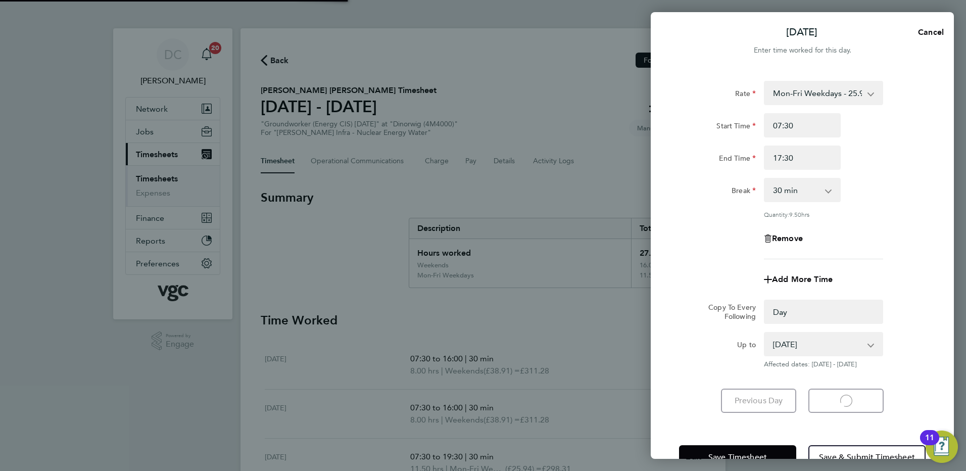
select select "0: null"
select select "30"
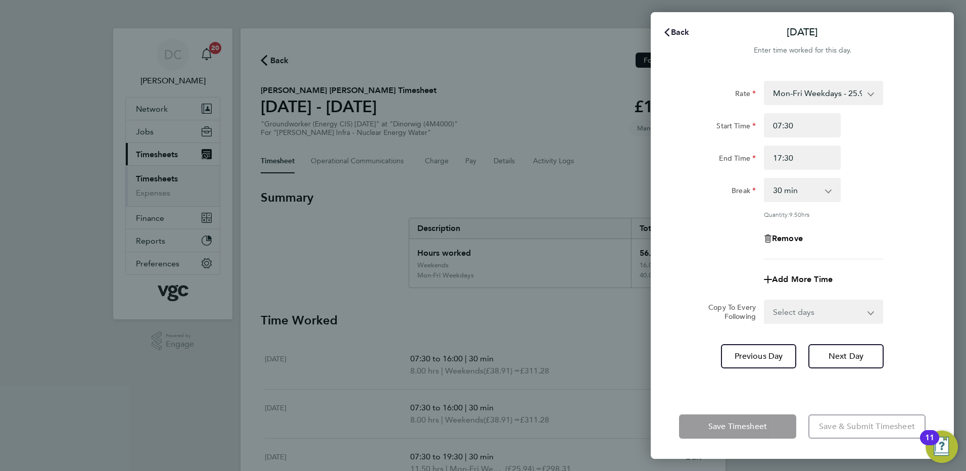
click at [678, 31] on span "Back" at bounding box center [680, 32] width 19 height 10
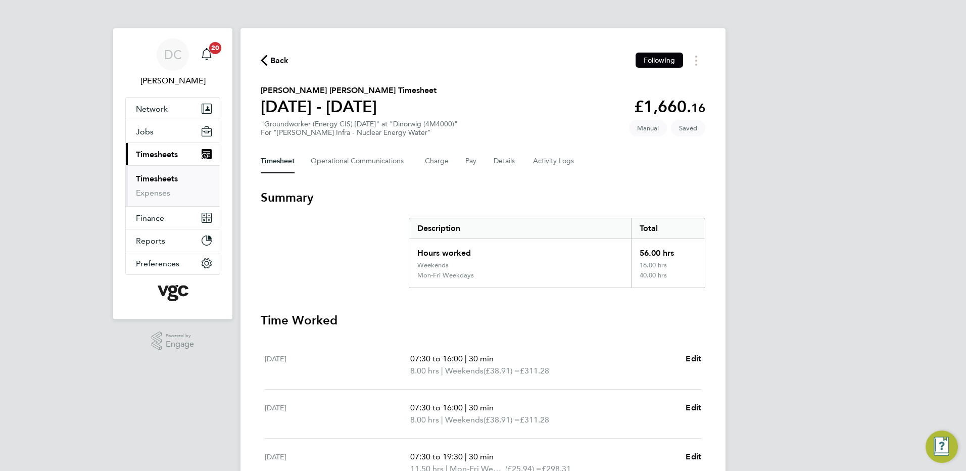
click at [864, 258] on div "DC Danny Carr Notifications 20 Applications: Network Team Members Businesses Si…" at bounding box center [483, 380] width 966 height 760
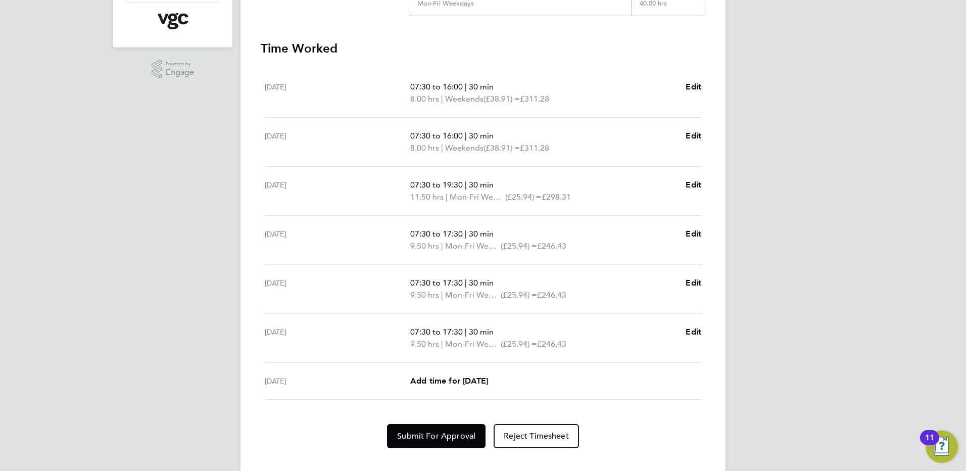
scroll to position [290, 0]
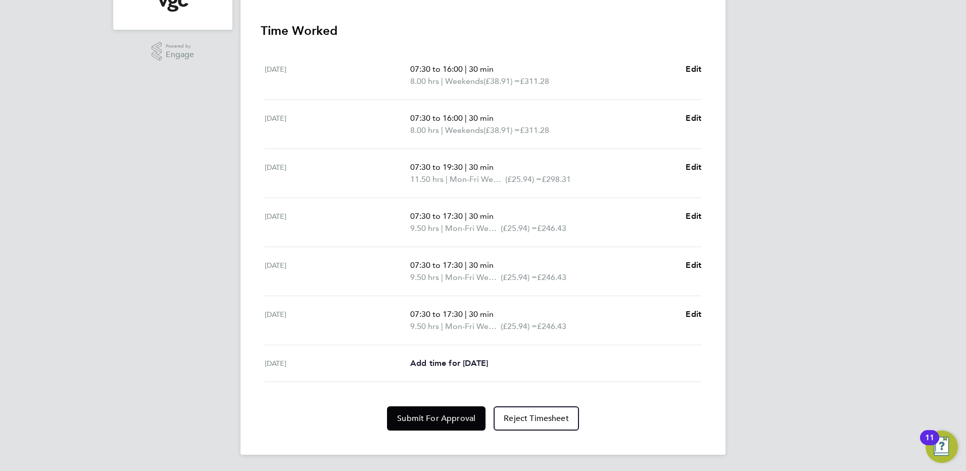
click at [488, 361] on span "Add time for Fri 03 Oct" at bounding box center [449, 363] width 78 height 10
select select "30"
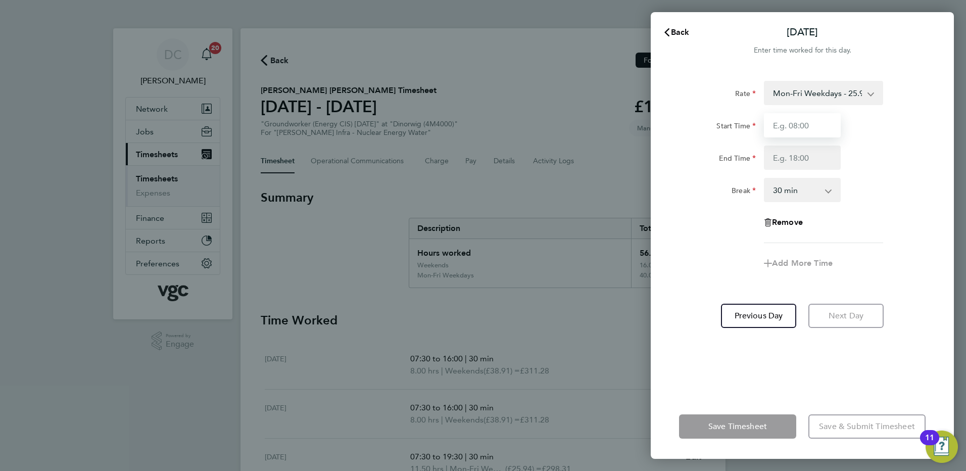
click at [815, 130] on input "Start Time" at bounding box center [802, 125] width 77 height 24
type input "07:30"
type input "16:00"
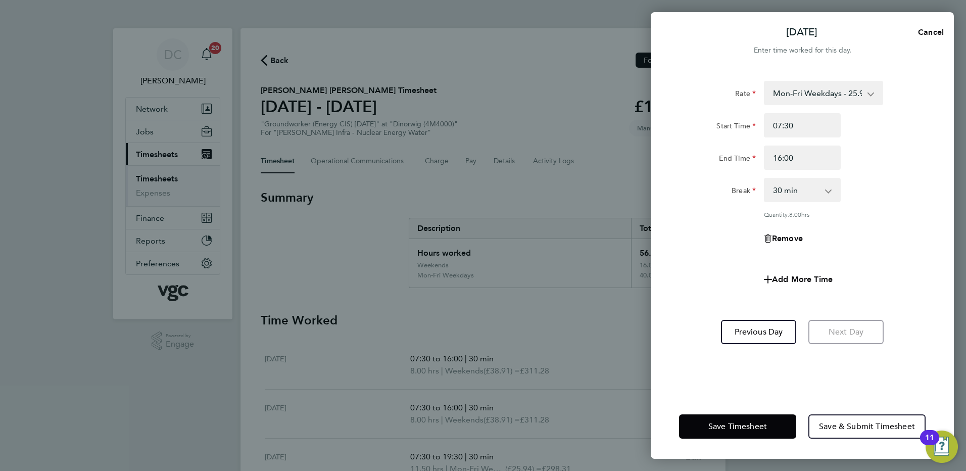
click at [710, 274] on div "Add More Time" at bounding box center [802, 279] width 255 height 24
click at [832, 429] on span "Save & Submit Timesheet" at bounding box center [867, 426] width 96 height 10
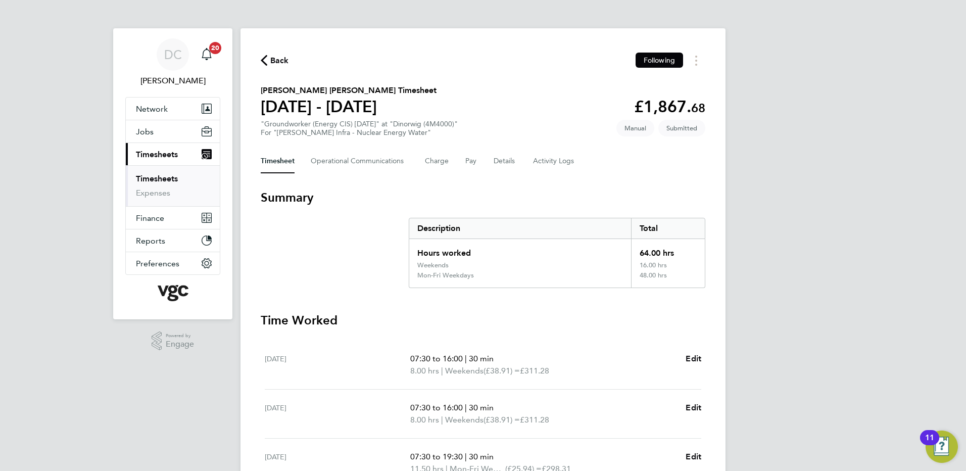
click at [812, 291] on div "DC Danny Carr Notifications 20 Applications: Network Team Members Businesses Si…" at bounding box center [483, 386] width 966 height 773
click at [507, 163] on button "Details" at bounding box center [505, 161] width 23 height 24
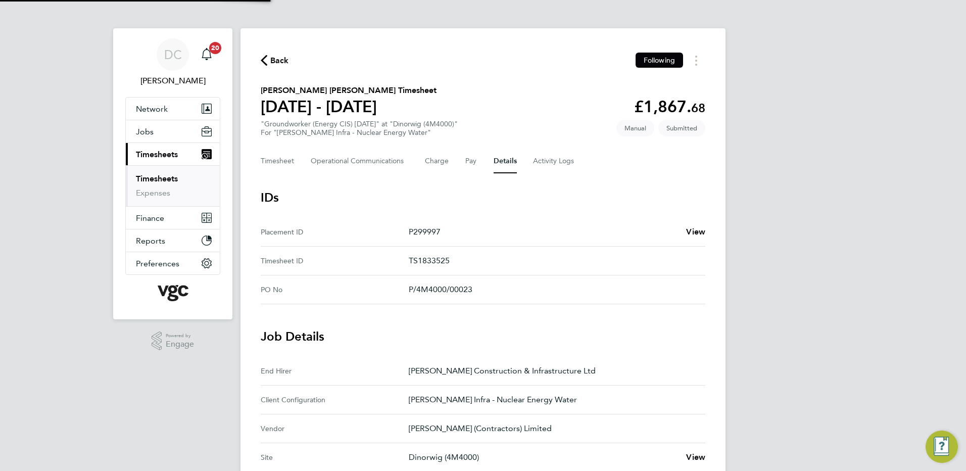
click at [854, 330] on div "DC Danny Carr Notifications 20 Applications: Network Team Members Businesses Si…" at bounding box center [483, 378] width 966 height 757
click at [277, 164] on button "Timesheet" at bounding box center [278, 161] width 34 height 24
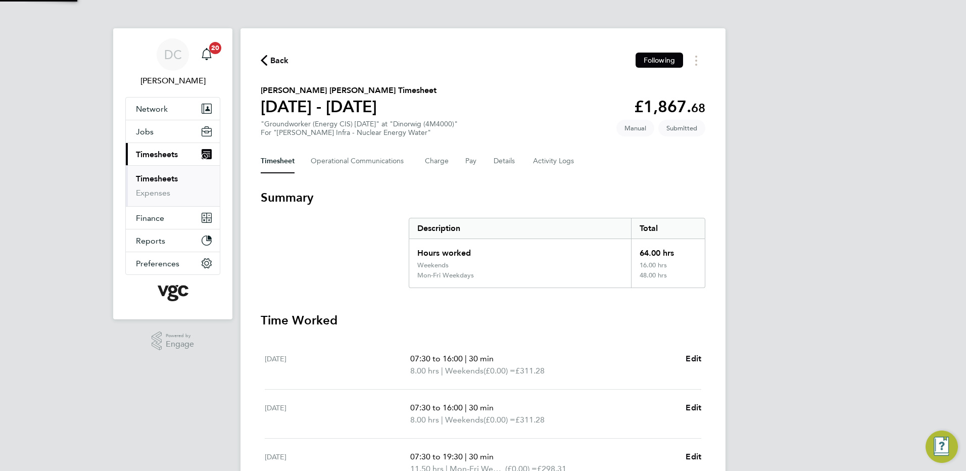
click at [748, 276] on div "DC Danny Carr Notifications 20 Applications: Network Team Members Businesses Si…" at bounding box center [483, 386] width 966 height 773
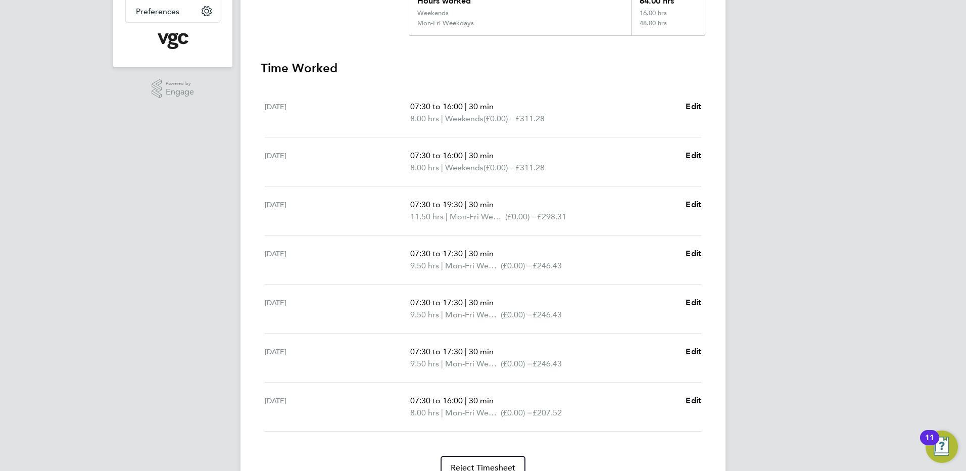
scroll to position [302, 0]
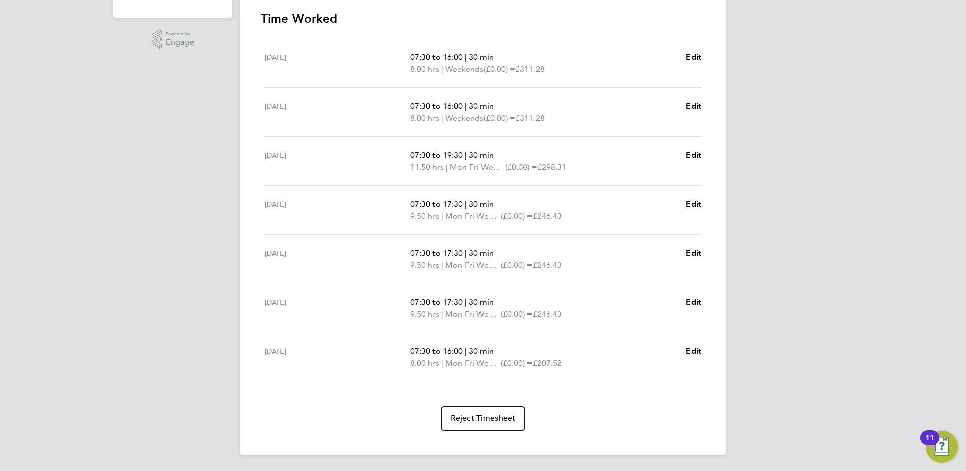
click at [804, 162] on div "DC Danny Carr Notifications 20 Applications: Network Team Members Businesses Si…" at bounding box center [483, 84] width 966 height 773
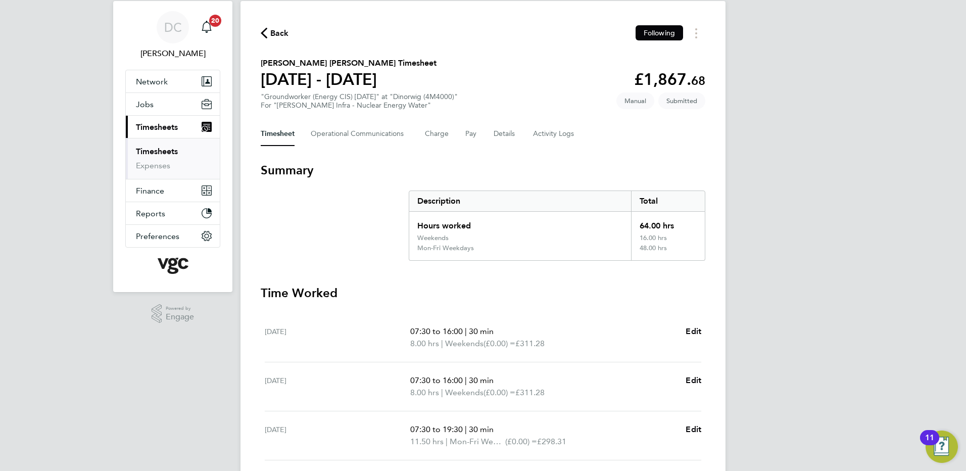
scroll to position [0, 0]
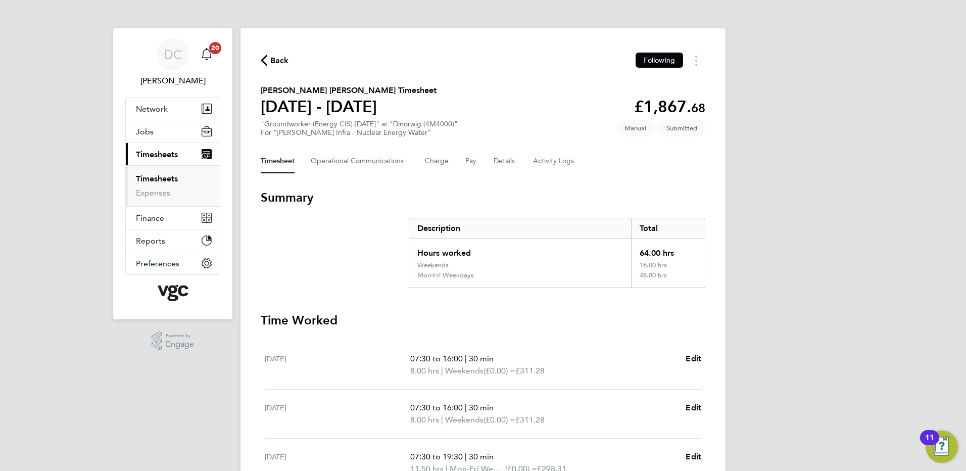
click at [274, 58] on span "Back" at bounding box center [279, 61] width 19 height 12
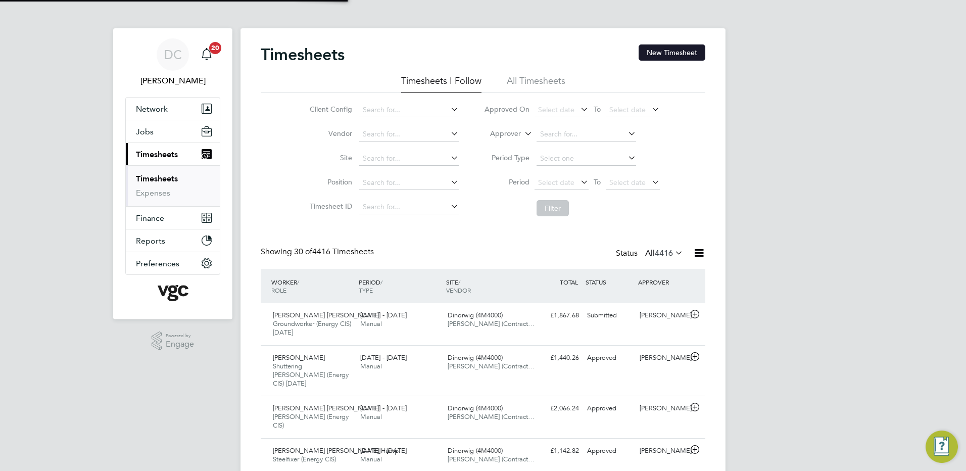
scroll to position [26, 88]
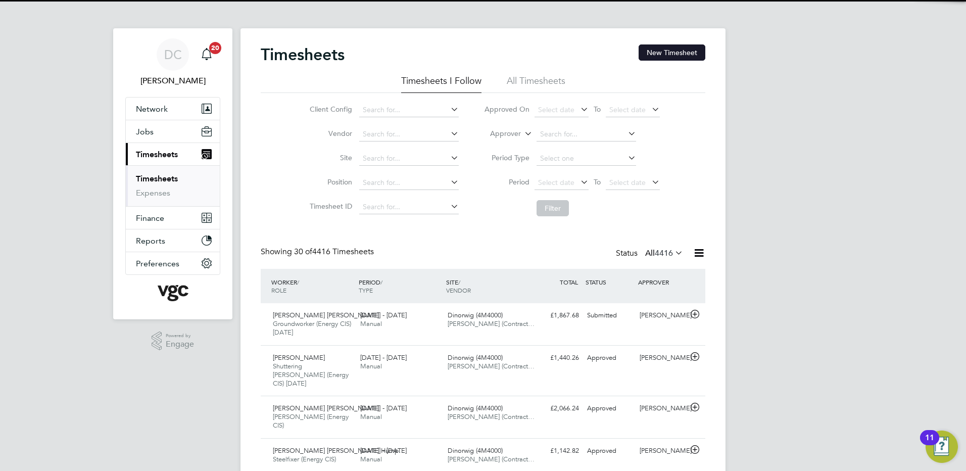
click at [682, 54] on button "New Timesheet" at bounding box center [672, 52] width 67 height 16
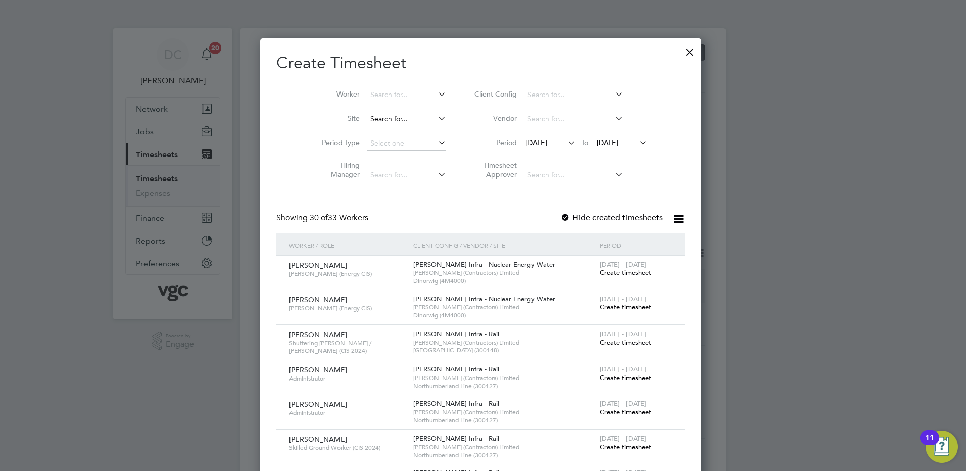
click at [408, 118] on input at bounding box center [406, 119] width 79 height 14
click at [401, 131] on b "Dinorwig" at bounding box center [387, 132] width 31 height 9
type input "Dinorwig (4M4000)"
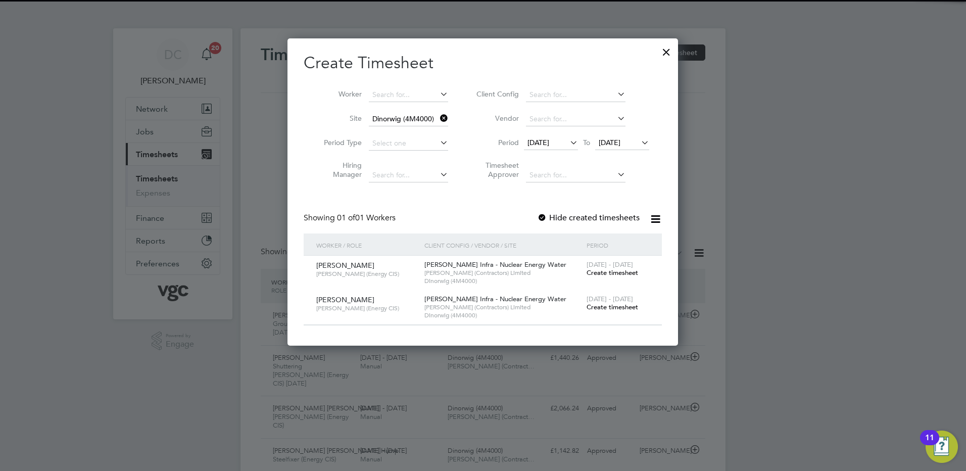
click at [549, 143] on span "19 Sep 2025" at bounding box center [539, 142] width 22 height 9
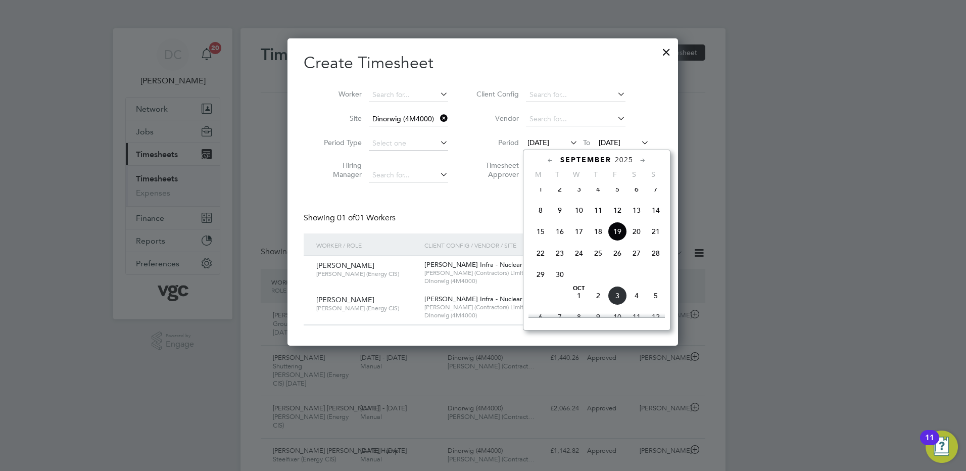
click at [636, 261] on span "27" at bounding box center [636, 253] width 19 height 19
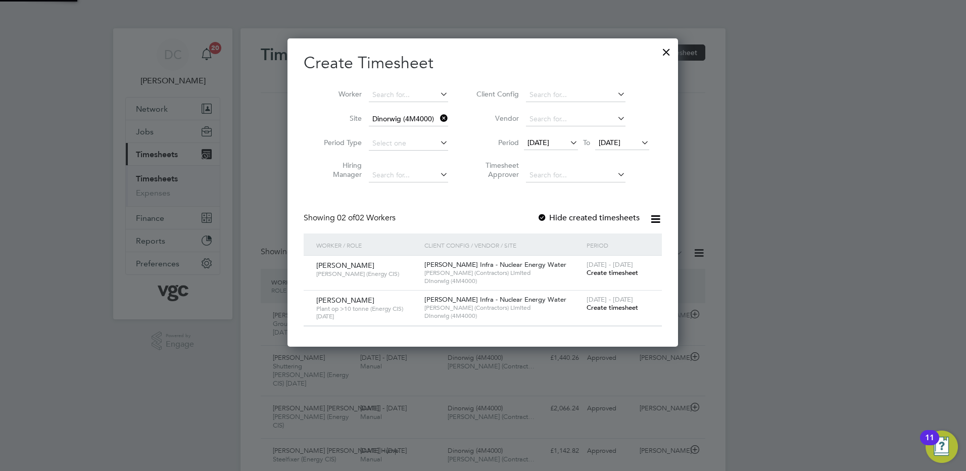
click at [620, 142] on span "27 Sep 2025" at bounding box center [610, 142] width 22 height 9
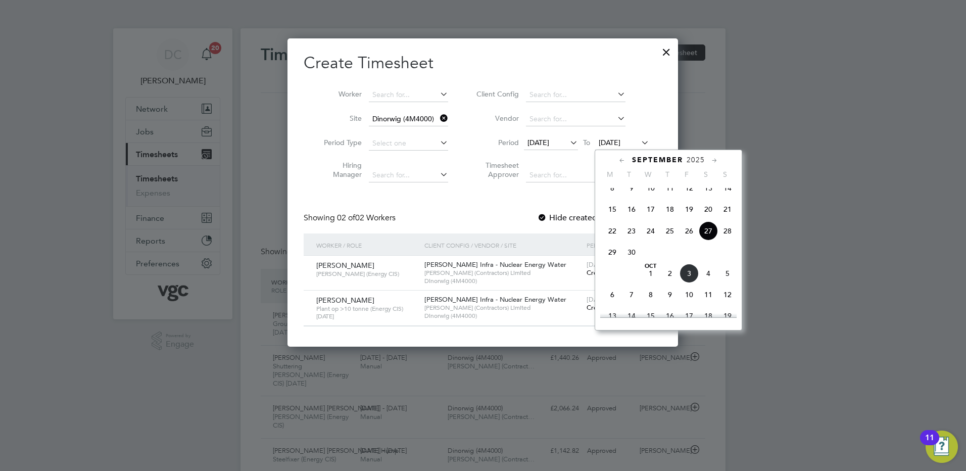
click at [691, 283] on span "3" at bounding box center [689, 273] width 19 height 19
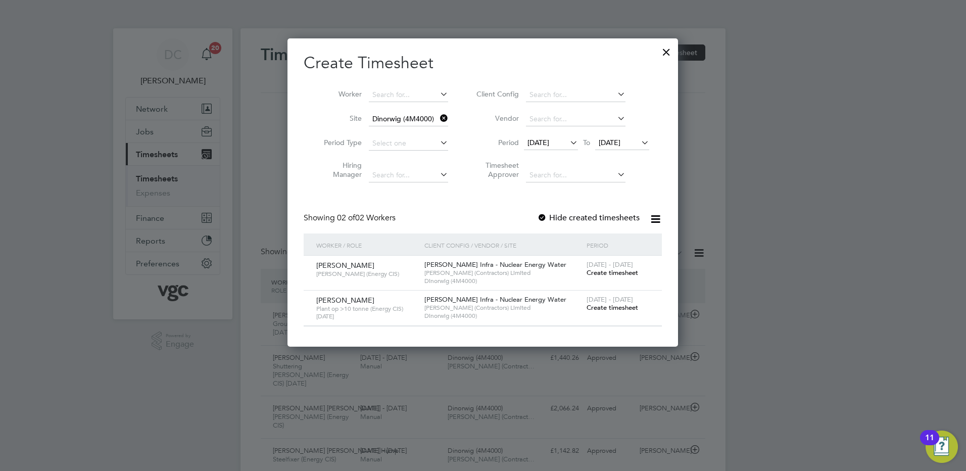
click at [616, 307] on span "Create timesheet" at bounding box center [613, 307] width 52 height 9
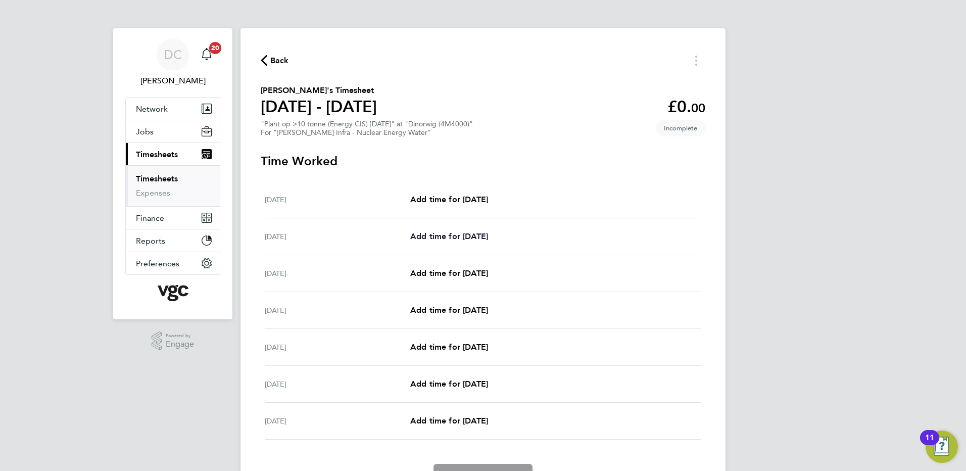
click at [441, 235] on span "Add time for Sun 28 Sep" at bounding box center [449, 236] width 78 height 10
select select "30"
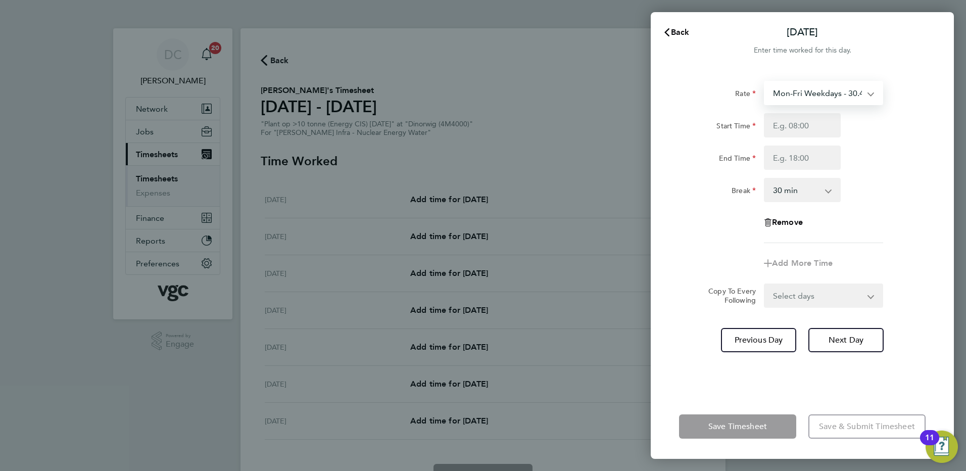
click at [815, 90] on select "Mon-Fri Weekdays - 30.41 Bonus - 80.00 Mon-Fri Nights - 38.02 Bank Hols (Excl X…" at bounding box center [817, 93] width 105 height 22
select select "30"
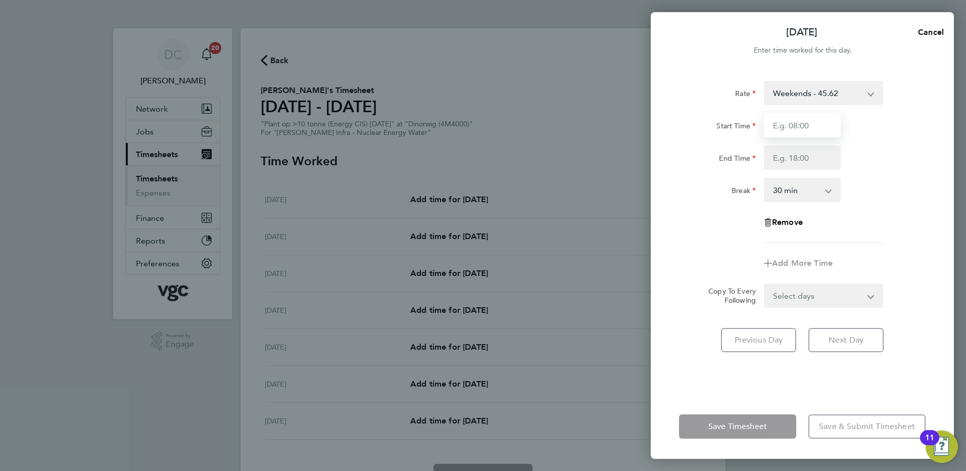
click at [783, 126] on input "Start Time" at bounding box center [802, 125] width 77 height 24
type input "07:30"
click at [792, 161] on input "End Time" at bounding box center [802, 158] width 77 height 24
type input "16:00"
click at [896, 219] on div "Rate Weekends - 45.62 Bonus - 80.00 Mon-Fri Weekdays - 30.41 Mon-Fri Nights - 3…" at bounding box center [802, 162] width 247 height 162
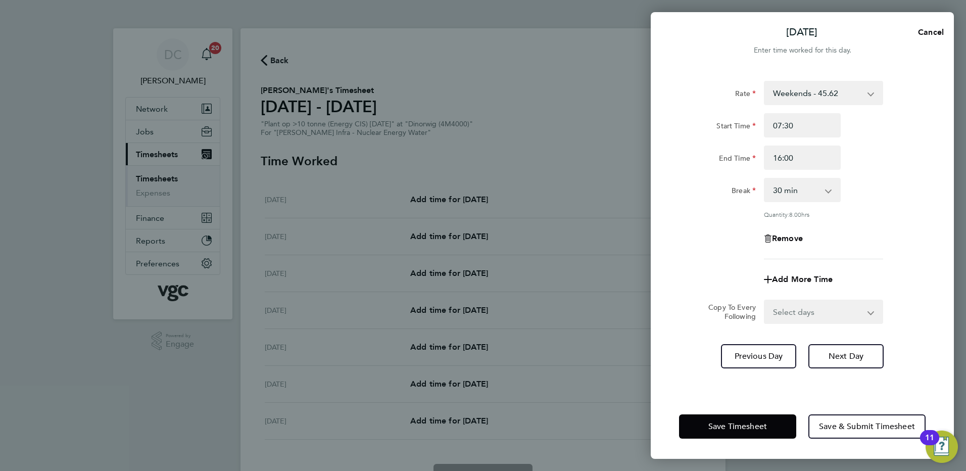
click at [896, 219] on div "Rate Weekends - 45.62 Bonus - 80.00 Mon-Fri Weekdays - 30.41 Mon-Fri Nights - 3…" at bounding box center [802, 170] width 247 height 178
click at [843, 358] on span "Next Day" at bounding box center [846, 356] width 35 height 10
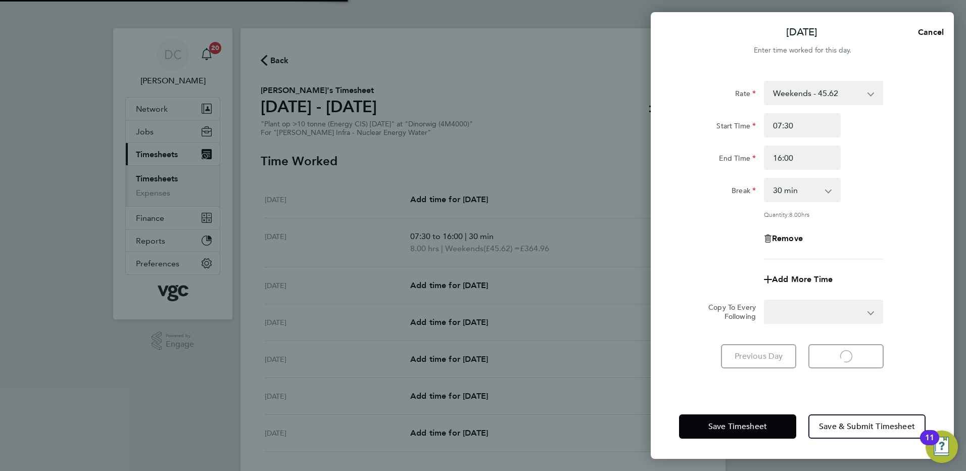
select select "30"
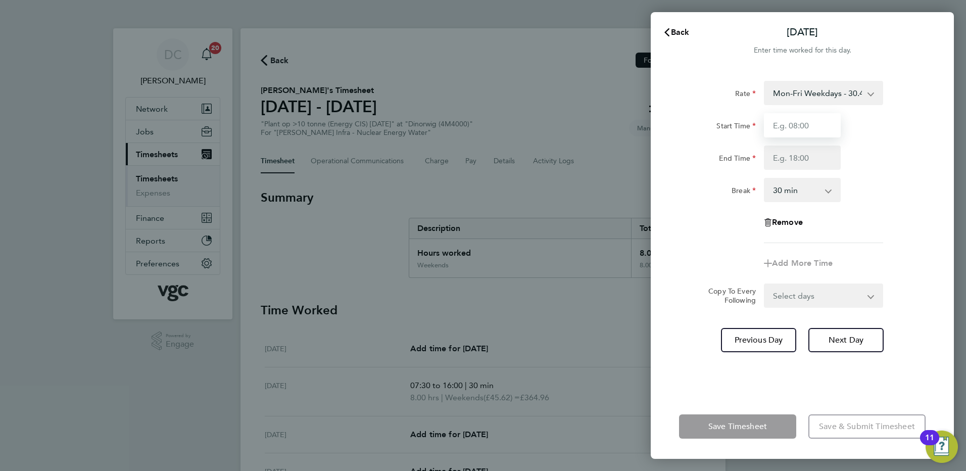
click at [794, 128] on input "Start Time" at bounding box center [802, 125] width 77 height 24
type input "07:30"
click at [794, 161] on input "End Time" at bounding box center [802, 158] width 77 height 24
type input "17:30"
click at [885, 250] on app-timesheet-line-form-group "Rate Mon-Fri Weekdays - 30.41 Bonus - 80.00 Mon-Fri Nights - 38.02 Bank Hols (E…" at bounding box center [802, 178] width 247 height 195
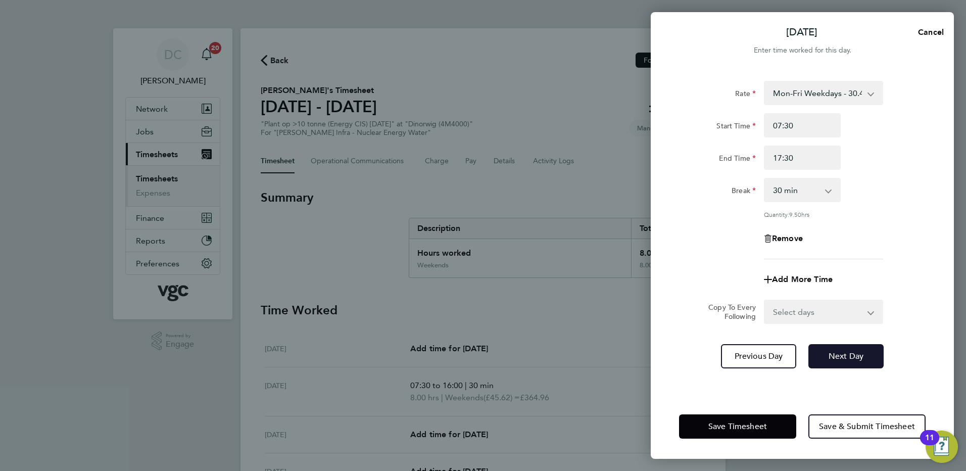
click at [845, 354] on span "Next Day" at bounding box center [846, 356] width 35 height 10
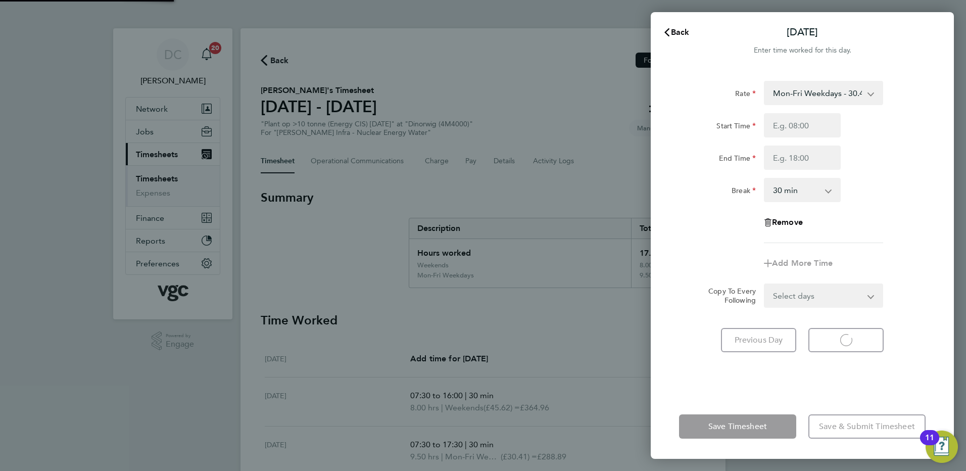
select select "30"
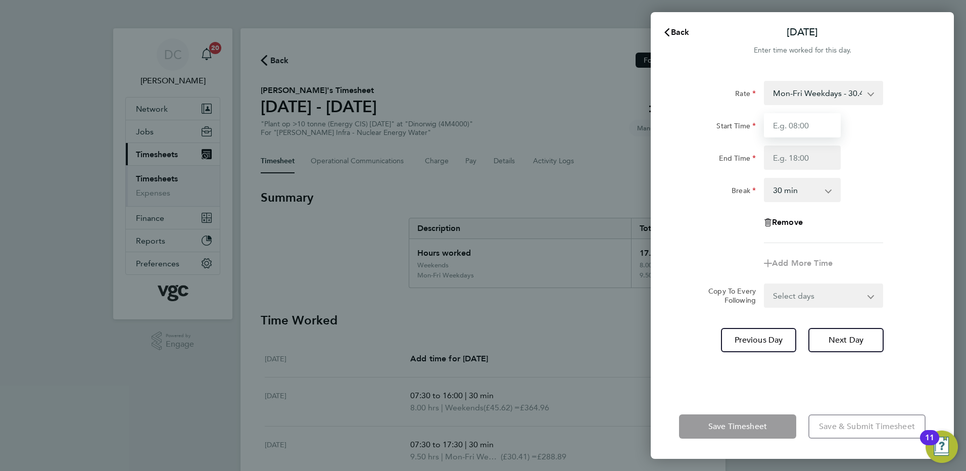
click at [803, 129] on input "Start Time" at bounding box center [802, 125] width 77 height 24
type input "07:30"
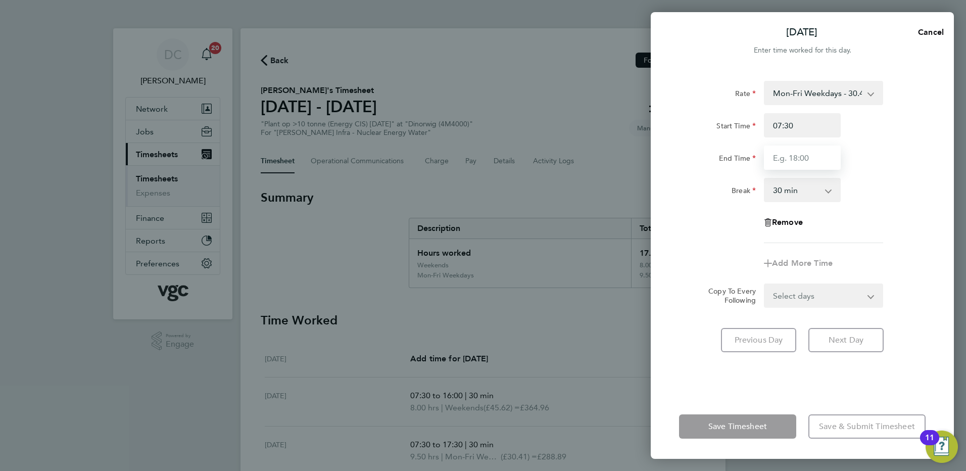
click at [795, 164] on input "End Time" at bounding box center [802, 158] width 77 height 24
type input "17:30"
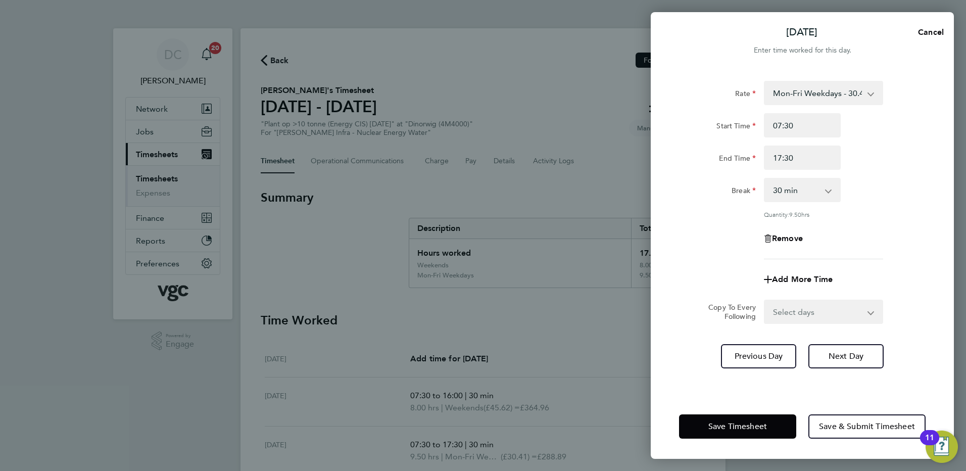
click at [888, 240] on div "Rate Mon-Fri Weekdays - 30.41 Bonus - 80.00 Mon-Fri Nights - 38.02 Bank Hols (E…" at bounding box center [802, 170] width 247 height 178
click at [836, 356] on span "Next Day" at bounding box center [846, 356] width 35 height 10
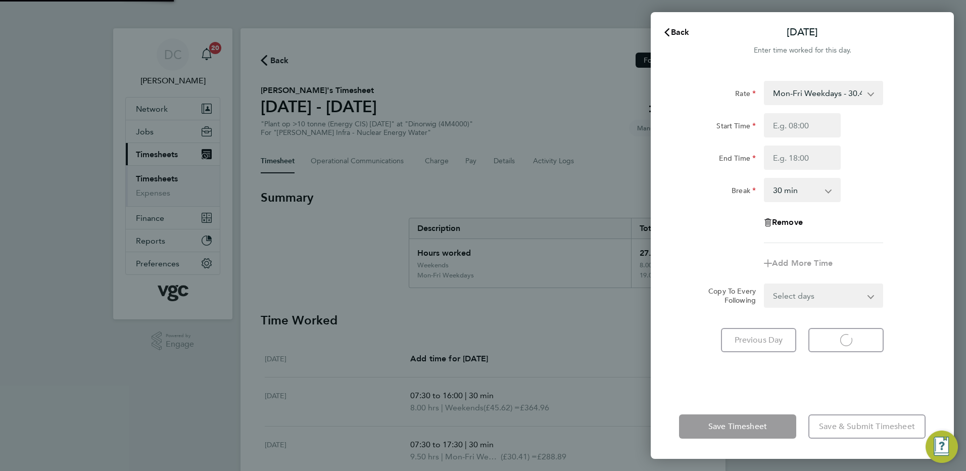
select select "30"
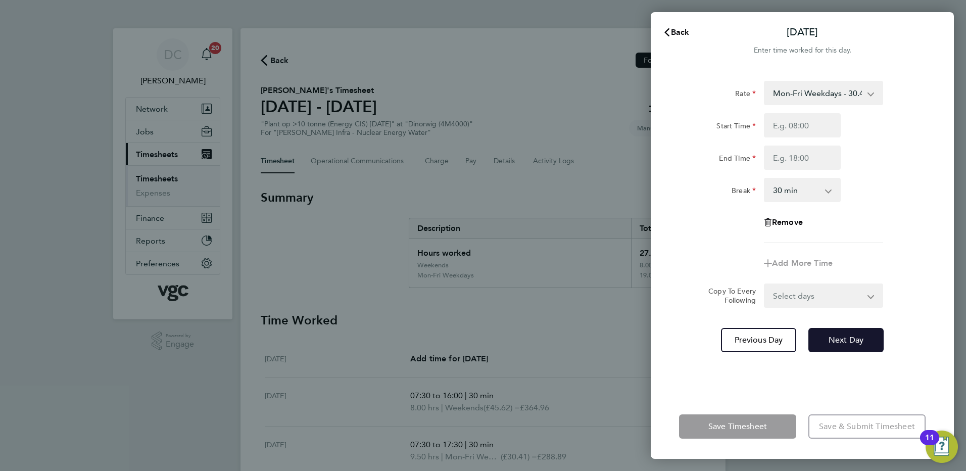
click at [838, 346] on button "Next Day" at bounding box center [845, 340] width 75 height 24
select select "30"
click at [804, 129] on input "Start Time" at bounding box center [802, 125] width 77 height 24
type input "07:30"
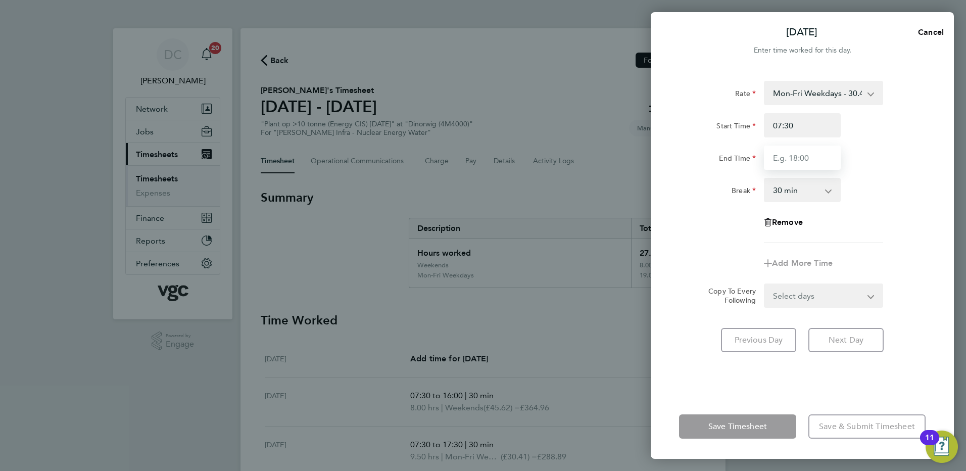
click at [795, 167] on input "End Time" at bounding box center [802, 158] width 77 height 24
type input "17:30"
click at [913, 237] on div "Rate Mon-Fri Weekdays - 30.41 Bonus - 80.00 Mon-Fri Nights - 38.02 Bank Hols (E…" at bounding box center [802, 162] width 247 height 162
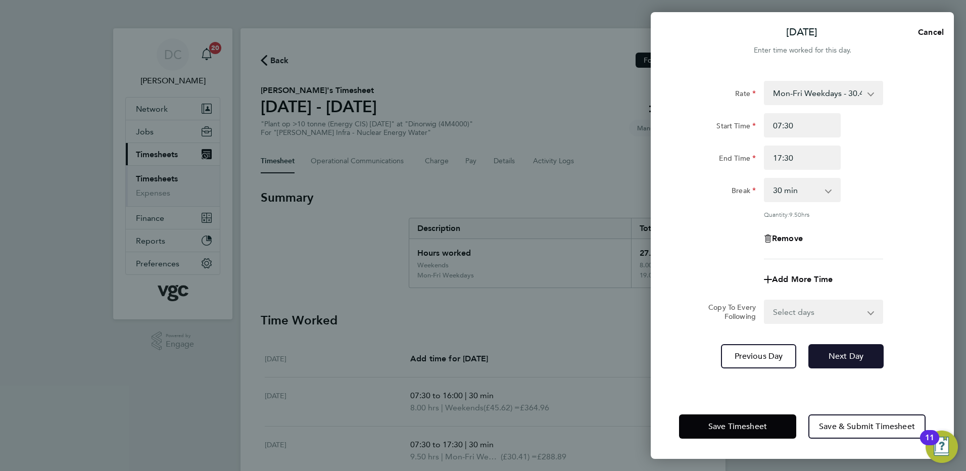
click at [845, 358] on span "Next Day" at bounding box center [846, 356] width 35 height 10
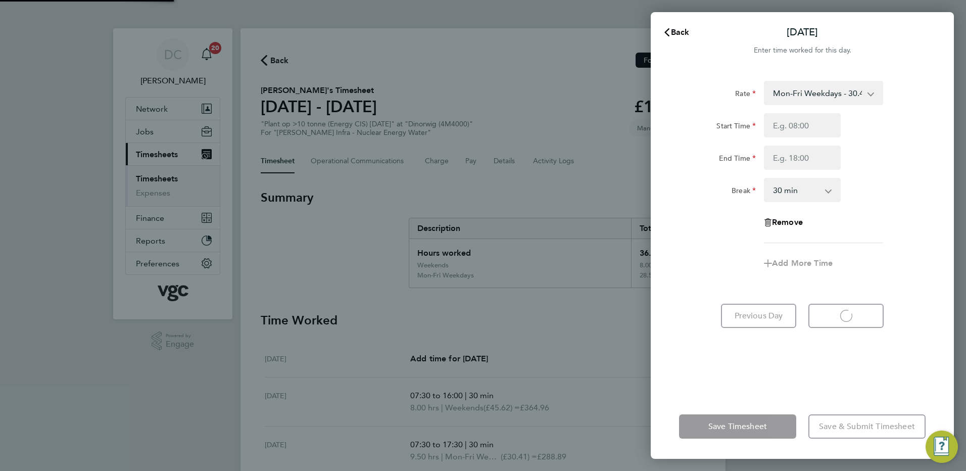
select select "30"
click at [799, 123] on input "Start Time" at bounding box center [802, 125] width 77 height 24
type input "07:30"
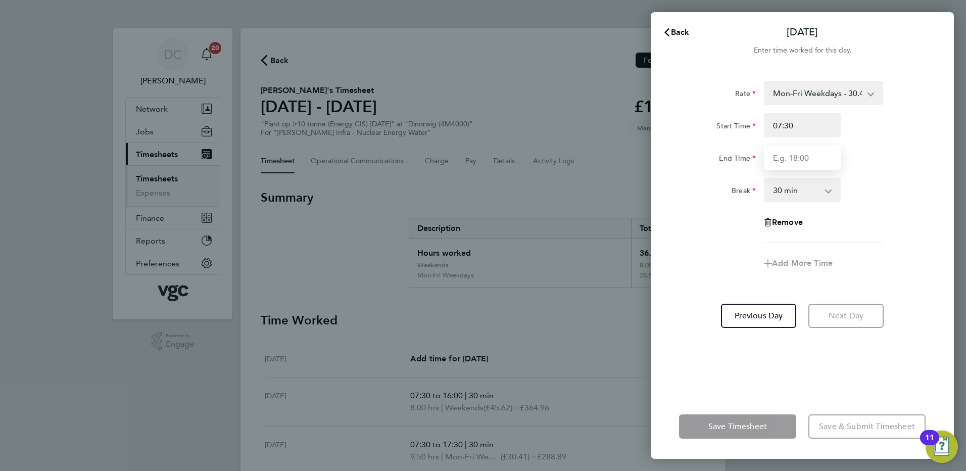
type input "16:00"
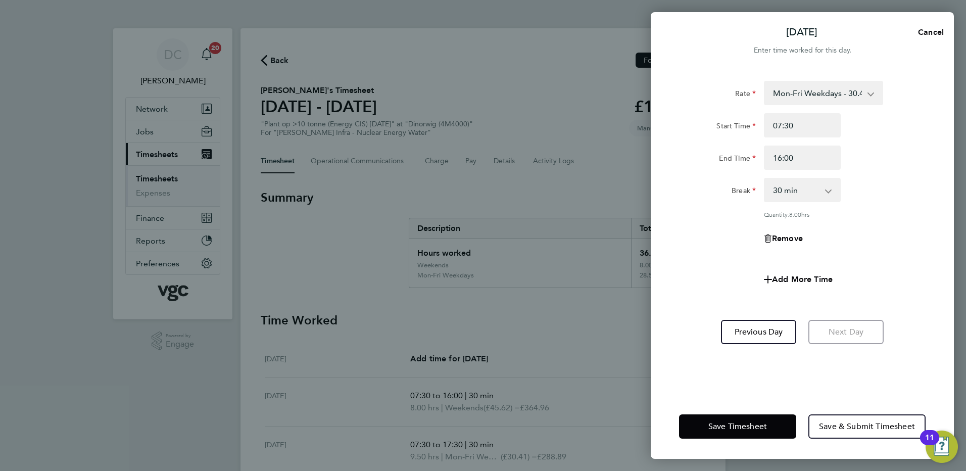
click at [727, 237] on div "Remove" at bounding box center [802, 238] width 255 height 24
click at [789, 278] on span "Add More Time" at bounding box center [802, 279] width 61 height 10
select select "null"
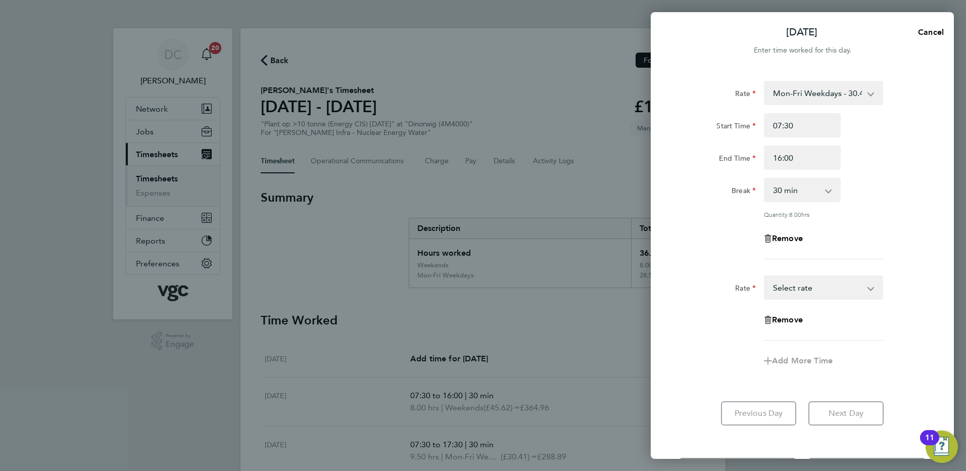
click at [797, 295] on select "Bonus - 80.00 Mon-Fri Weekdays - 30.41 Mon-Fri Nights - 38.02 Bank Hols (Excl X…" at bounding box center [817, 287] width 105 height 22
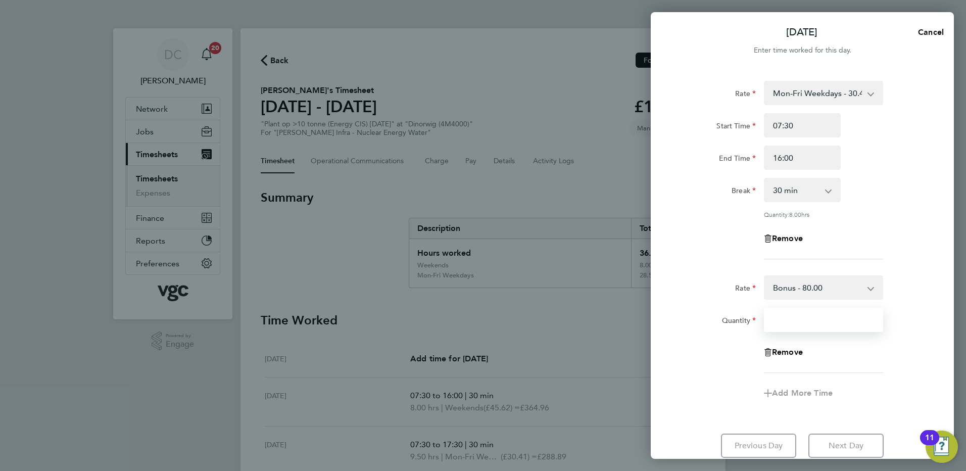
click at [798, 320] on input "Quantity" at bounding box center [823, 320] width 119 height 24
type input "0.5"
click at [716, 364] on div "Rate Bonus - 80.00 Mon-Fri Weekdays - 30.41 Mon-Fri Nights - 38.02 Bank Hols (E…" at bounding box center [802, 324] width 247 height 98
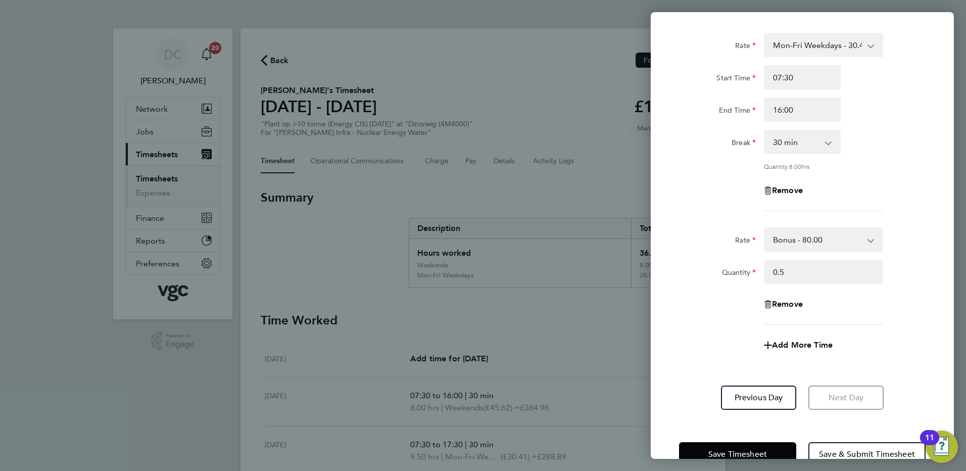
scroll to position [75, 0]
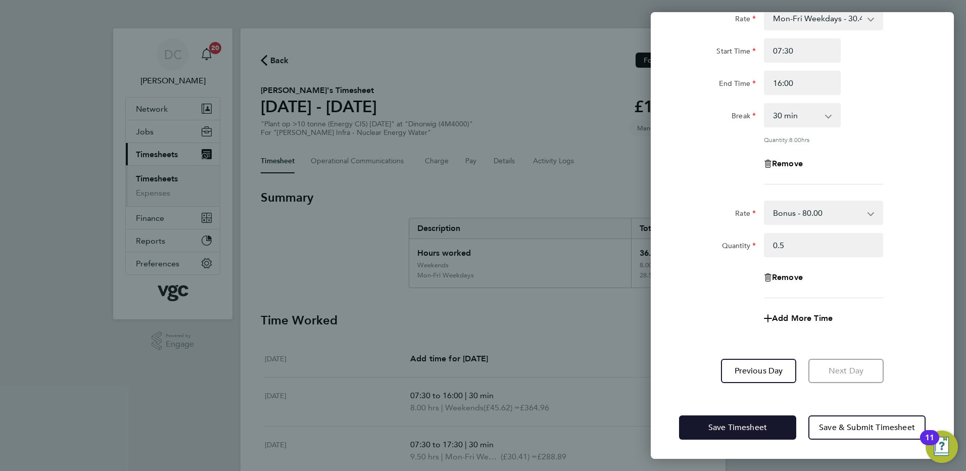
click at [722, 426] on span "Save Timesheet" at bounding box center [737, 427] width 59 height 10
click at [745, 423] on span "Save Timesheet" at bounding box center [737, 427] width 59 height 10
click at [904, 203] on div "Rate Bonus - 80.00 Mon-Fri Weekdays - 30.41 Mon-Fri Nights - 38.02 Bank Hols (E…" at bounding box center [802, 213] width 255 height 24
click at [751, 424] on span "Save Timesheet" at bounding box center [737, 427] width 59 height 10
click at [717, 295] on div "Rate Bonus - 80.00 Mon-Fri Weekdays - 30.41 Mon-Fri Nights - 38.02 Bank Hols (E…" at bounding box center [802, 250] width 247 height 98
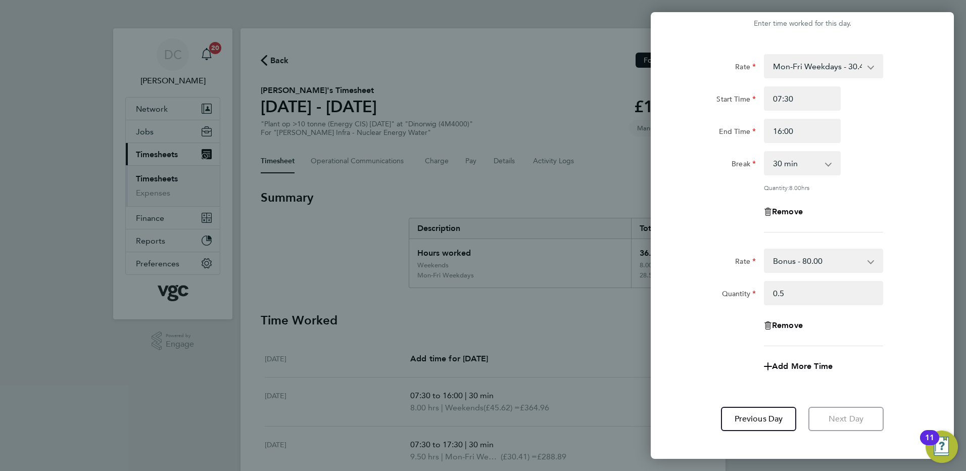
scroll to position [0, 0]
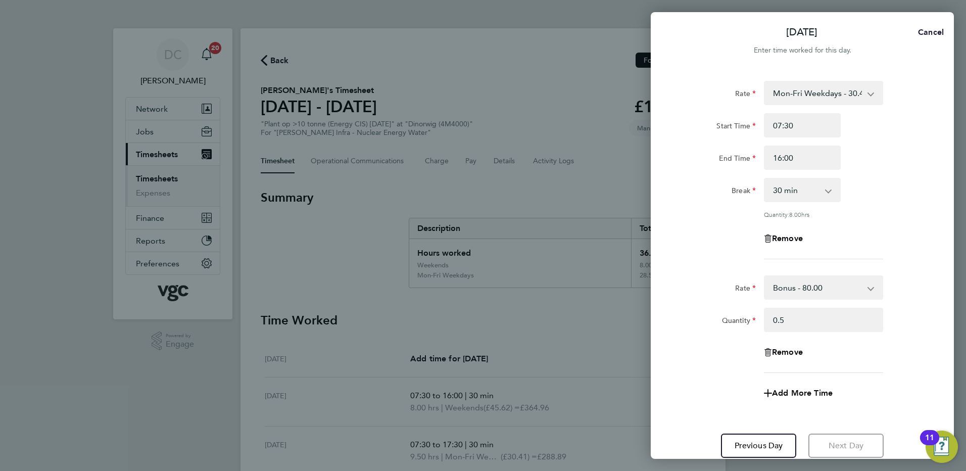
click at [934, 33] on span "Cancel" at bounding box center [929, 32] width 29 height 10
select select "30"
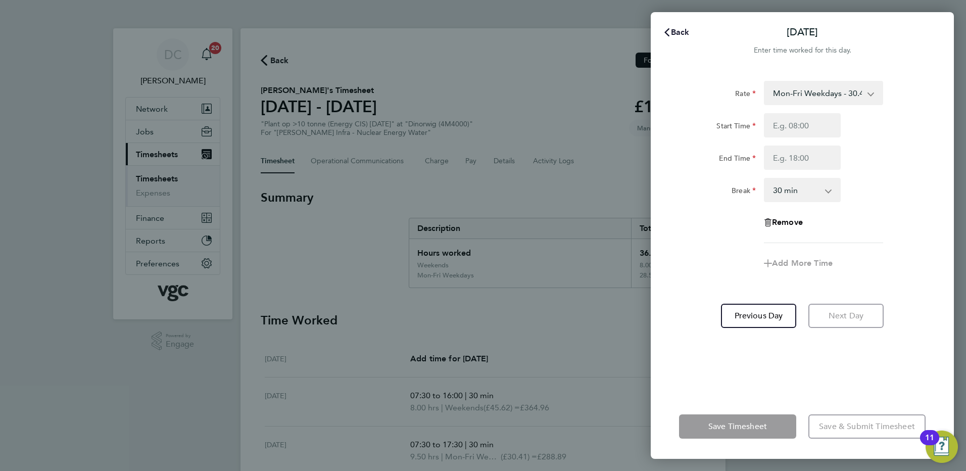
click at [677, 32] on span "Back" at bounding box center [680, 32] width 19 height 10
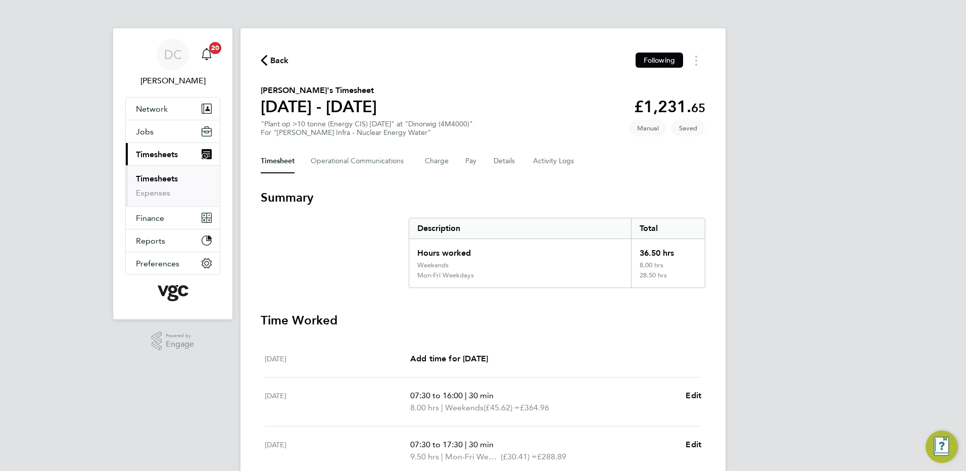
click at [843, 197] on div "DC Danny Carr Notifications 20 Applications: Network Team Members Businesses Si…" at bounding box center [483, 368] width 966 height 736
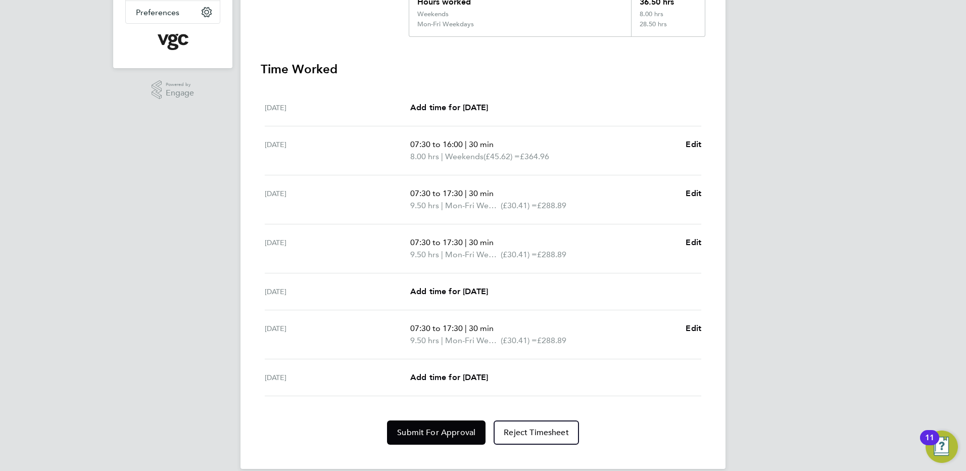
scroll to position [265, 0]
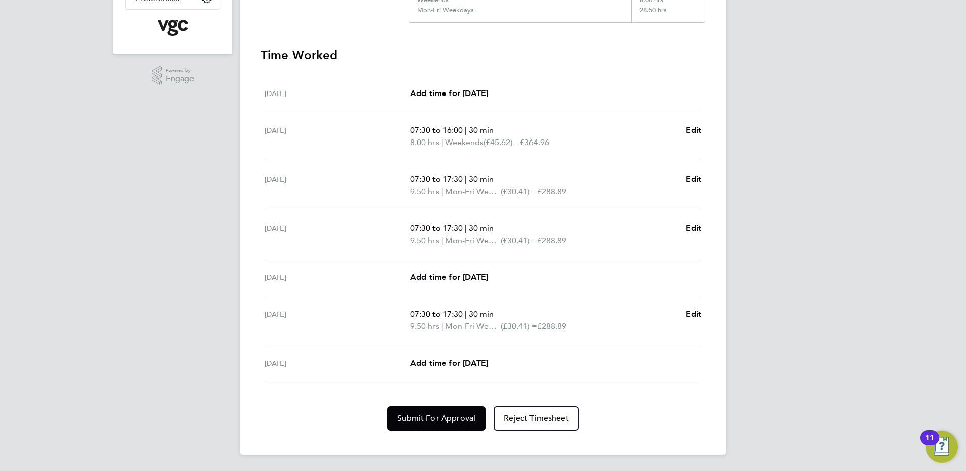
click at [887, 349] on div "DC Danny Carr Notifications 20 Applications: Network Team Members Businesses Si…" at bounding box center [483, 103] width 966 height 736
click at [479, 364] on span "Add time for Fri 03 Oct" at bounding box center [449, 363] width 78 height 10
select select "30"
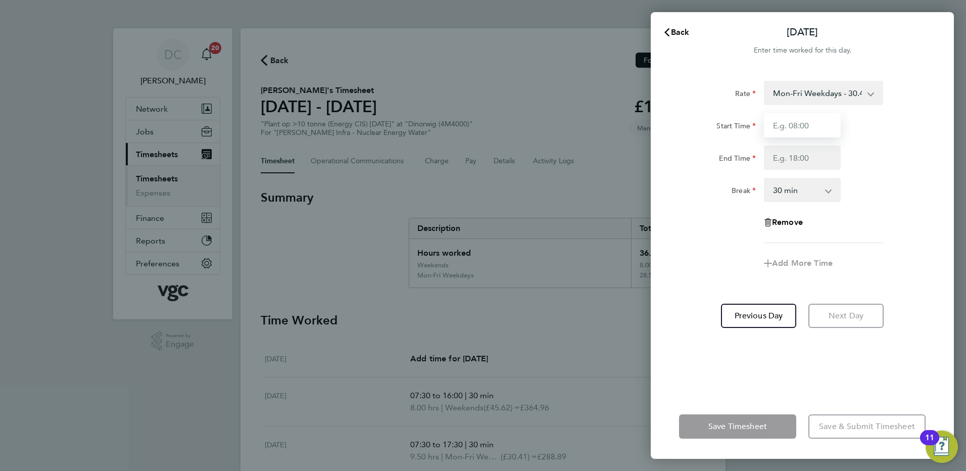
click at [824, 121] on input "Start Time" at bounding box center [802, 125] width 77 height 24
type input "07:30"
click at [789, 159] on input "End Time" at bounding box center [802, 158] width 77 height 24
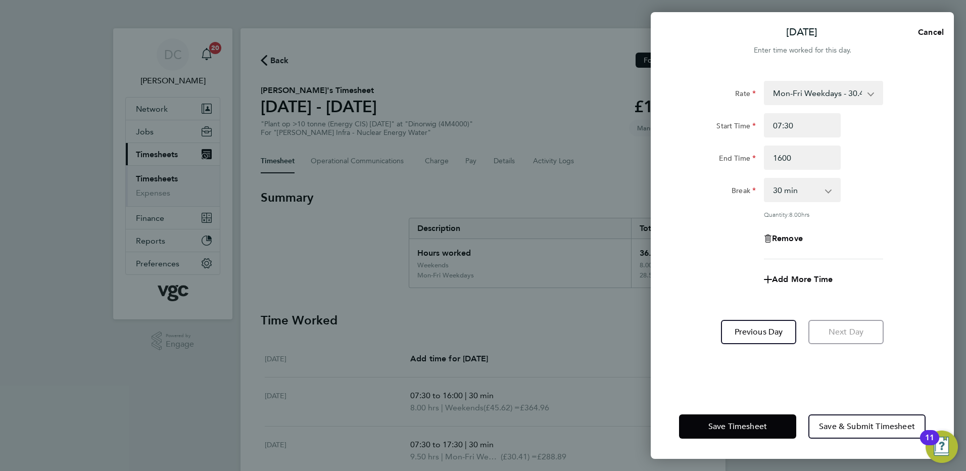
type input "16:00"
click at [890, 263] on app-timesheet-line-form-group "Rate Mon-Fri Weekdays - 30.41 Bonus - 80.00 Mon-Fri Nights - 38.02 Bank Hols (E…" at bounding box center [802, 186] width 247 height 211
click at [821, 278] on span "Add More Time" at bounding box center [802, 279] width 61 height 10
select select "null"
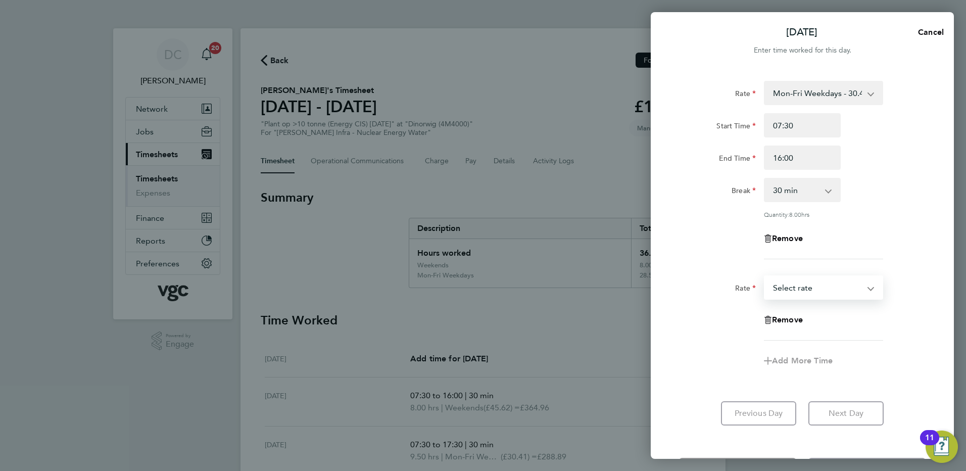
click at [817, 291] on select "Bonus - 80.00 Mon-Fri Weekdays - 30.41 Mon-Fri Nights - 38.02 Bank Hols (Excl X…" at bounding box center [817, 287] width 105 height 22
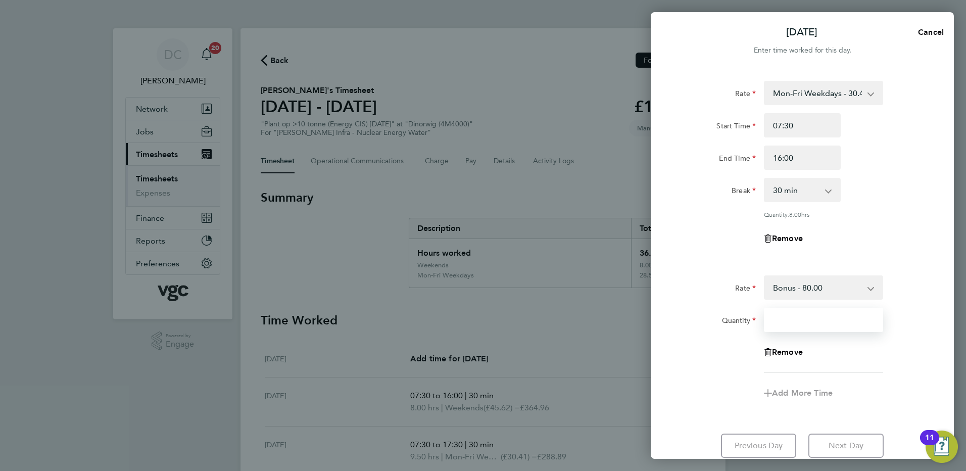
click at [801, 326] on input "Quantity" at bounding box center [823, 320] width 119 height 24
type input "0.5"
click at [868, 406] on form "Rate Mon-Fri Weekdays - 30.41 Bonus - 80.00 Mon-Fri Nights - 38.02 Bank Hols (E…" at bounding box center [802, 247] width 247 height 332
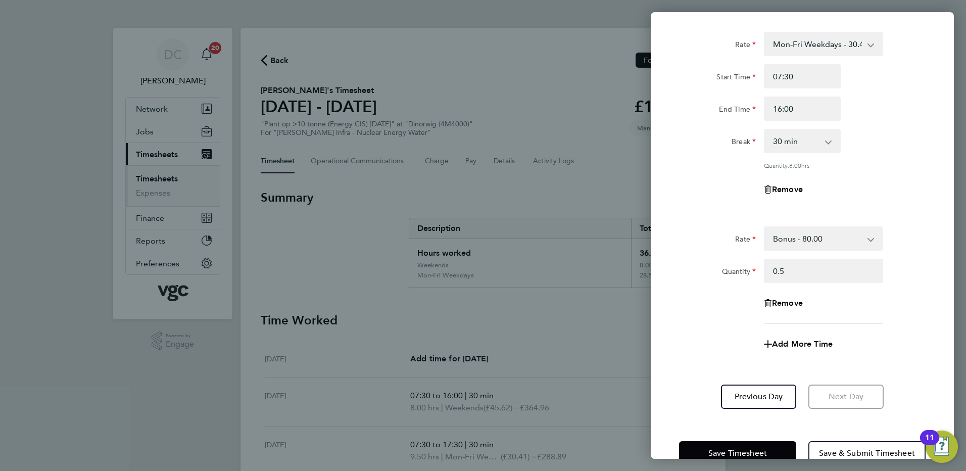
scroll to position [75, 0]
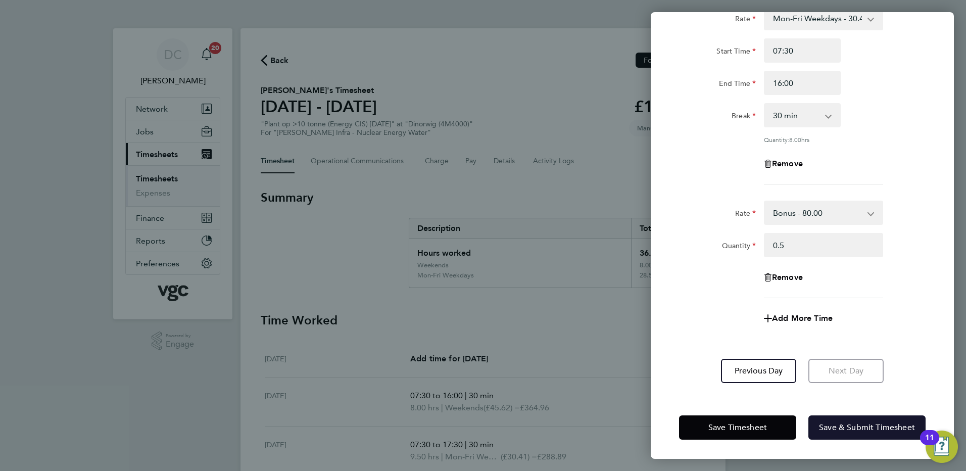
click at [842, 430] on span "Save & Submit Timesheet" at bounding box center [867, 427] width 96 height 10
click at [739, 288] on div "Remove" at bounding box center [802, 277] width 255 height 24
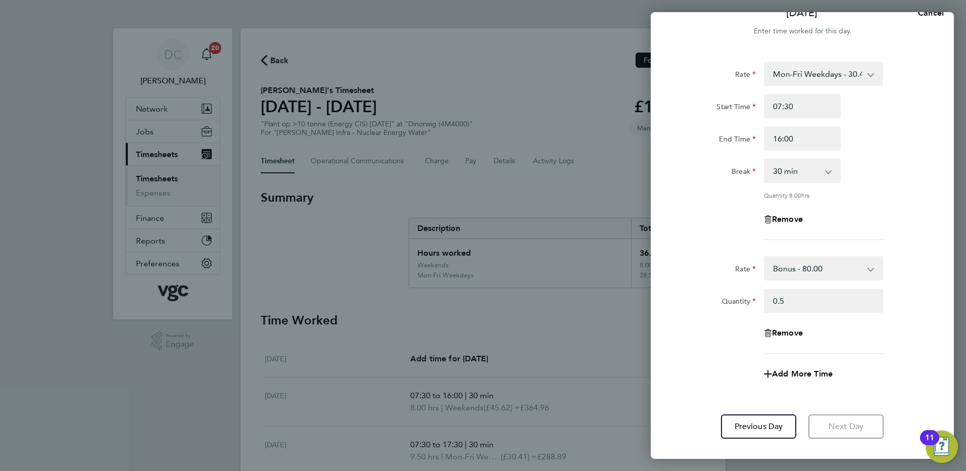
scroll to position [0, 0]
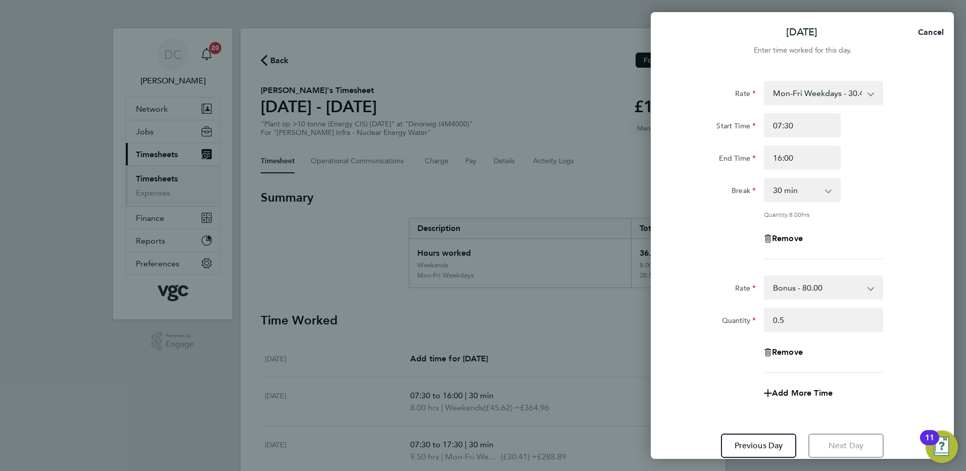
click at [930, 34] on span "Cancel" at bounding box center [929, 32] width 29 height 10
select select "30"
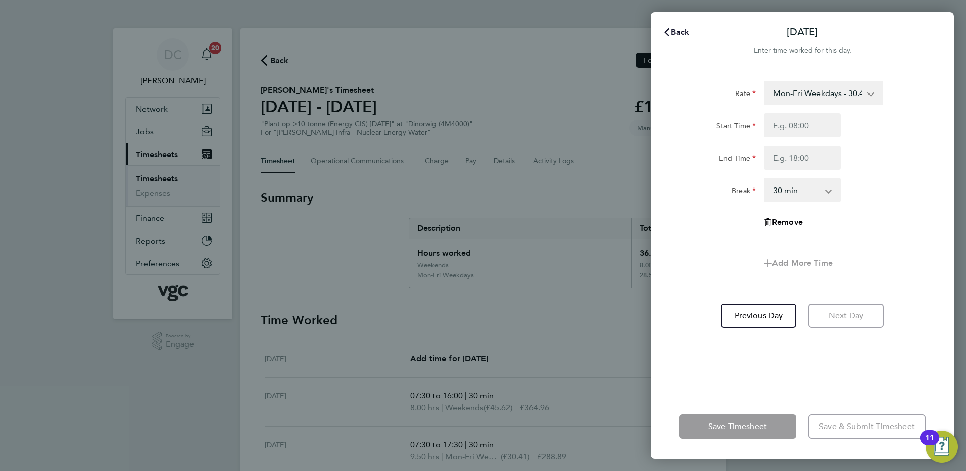
click at [684, 32] on span "Back" at bounding box center [680, 32] width 19 height 10
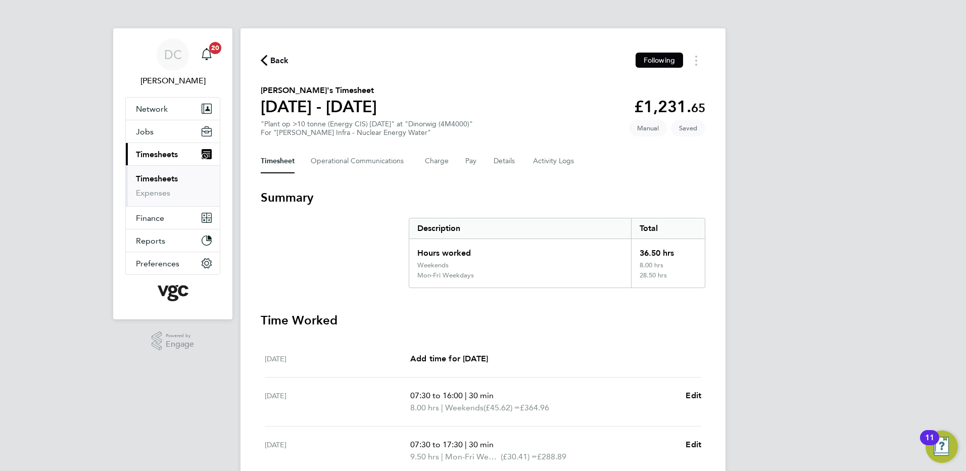
click at [794, 222] on div "DC Danny Carr Notifications 20 Applications: Network Team Members Businesses Si…" at bounding box center [483, 368] width 966 height 736
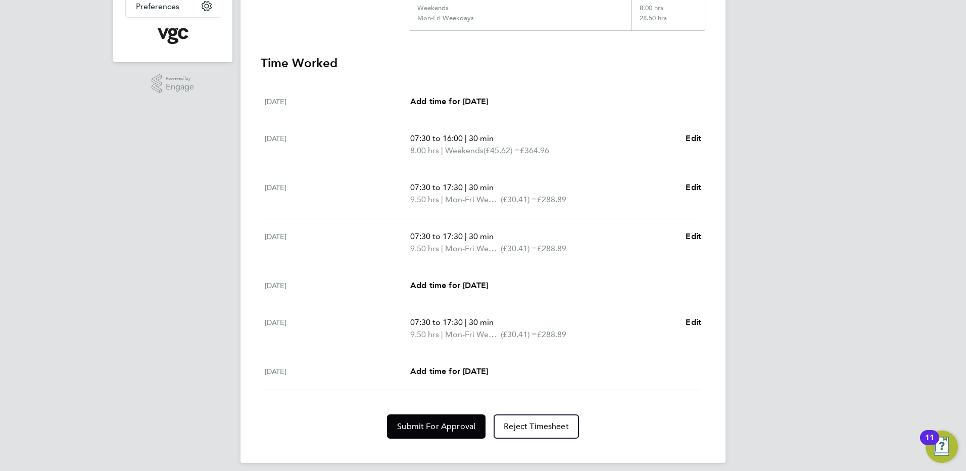
scroll to position [265, 0]
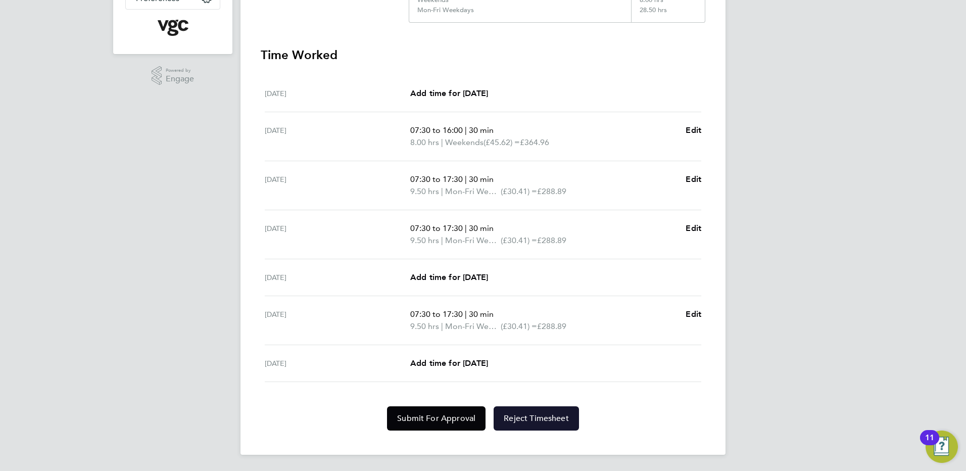
click at [555, 419] on span "Reject Timesheet" at bounding box center [536, 418] width 65 height 10
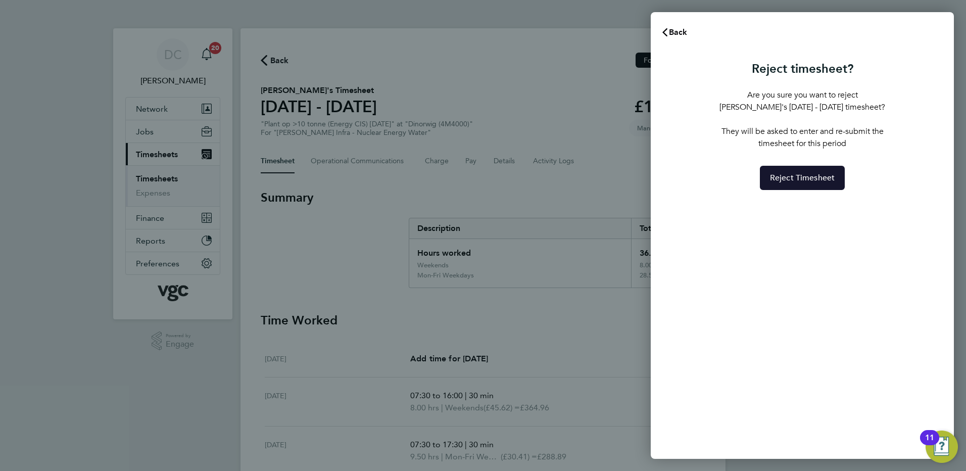
click at [813, 184] on button "Reject Timesheet" at bounding box center [802, 178] width 85 height 24
click at [795, 176] on span "Reject Timesheet" at bounding box center [802, 178] width 65 height 10
click at [676, 31] on span "Back" at bounding box center [678, 32] width 19 height 10
